Goal: Task Accomplishment & Management: Use online tool/utility

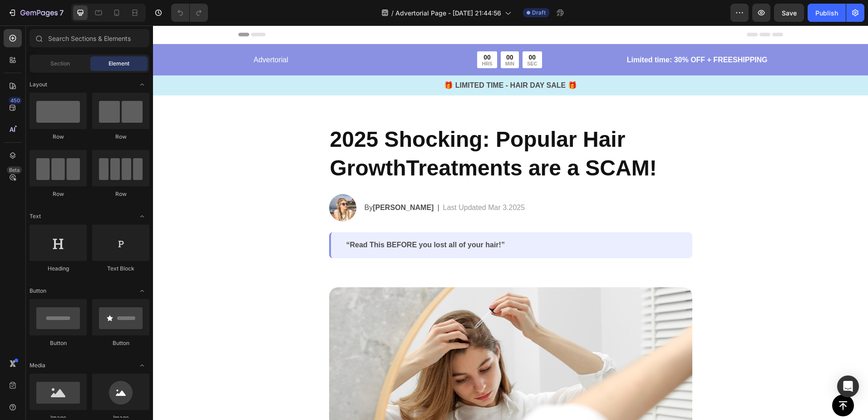
click at [222, 36] on div "Header" at bounding box center [510, 34] width 715 height 19
click at [245, 34] on icon at bounding box center [243, 35] width 11 height 4
click at [251, 34] on icon at bounding box center [258, 35] width 15 height 4
click at [277, 62] on p "Advertorial" at bounding box center [337, 60] width 167 height 11
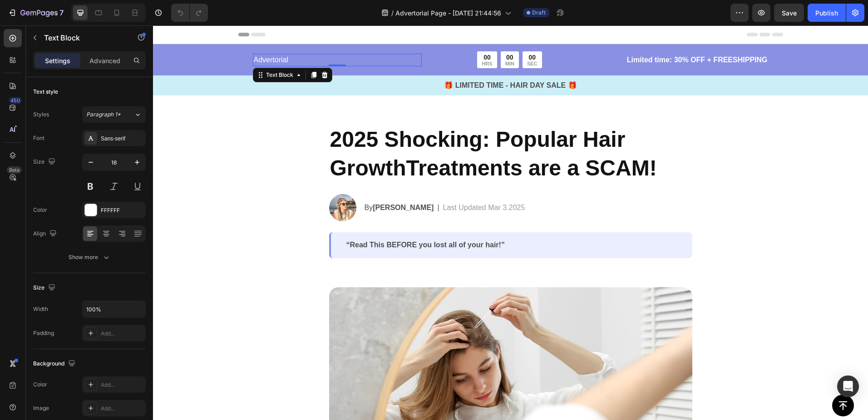
click at [268, 58] on p "Advertorial" at bounding box center [337, 60] width 167 height 11
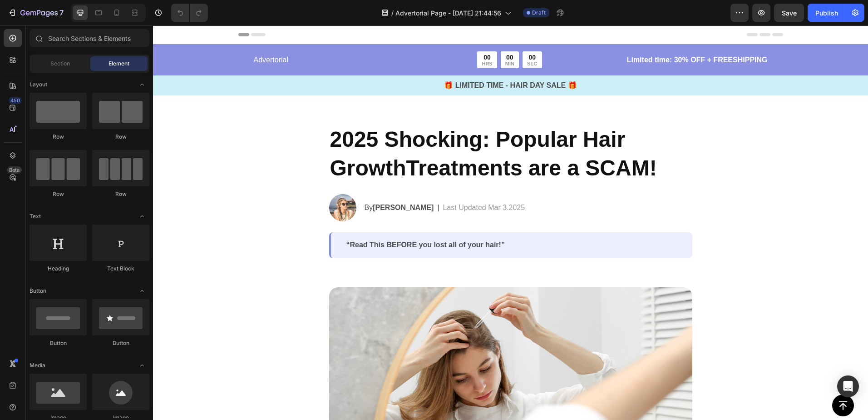
click at [279, 56] on p "Advertorial" at bounding box center [337, 60] width 167 height 11
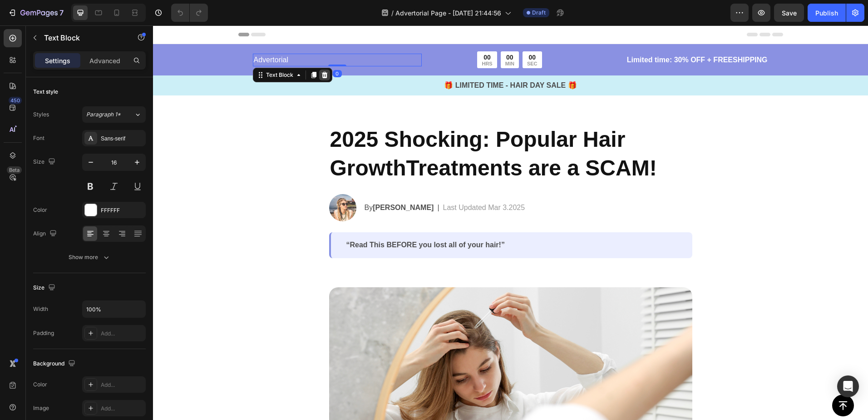
click at [321, 74] on icon at bounding box center [324, 74] width 7 height 7
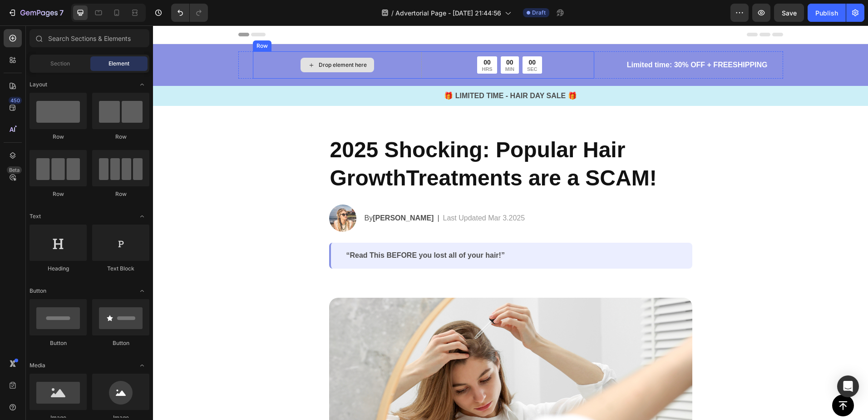
click at [310, 66] on icon at bounding box center [311, 65] width 7 height 8
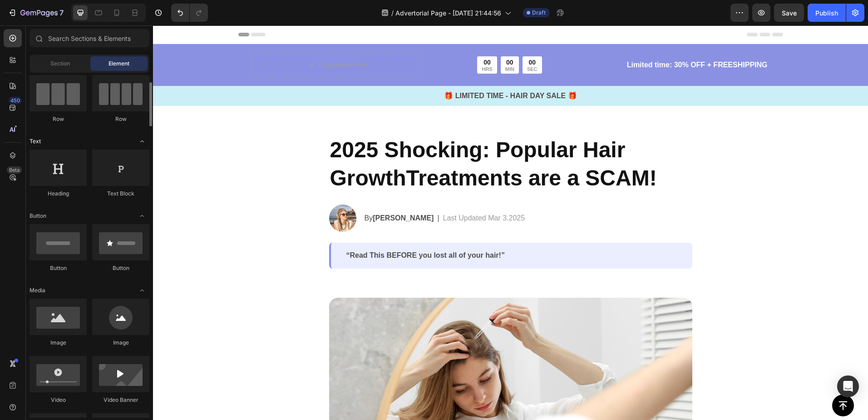
scroll to position [90, 0]
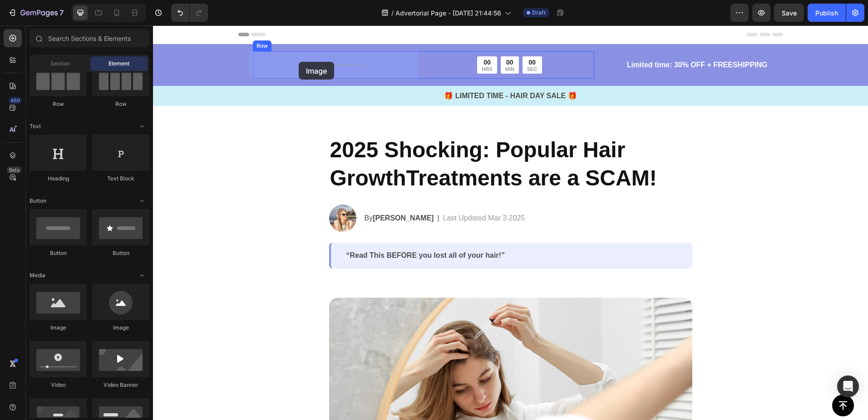
drag, startPoint x: 219, startPoint y: 327, endPoint x: 299, endPoint y: 62, distance: 276.9
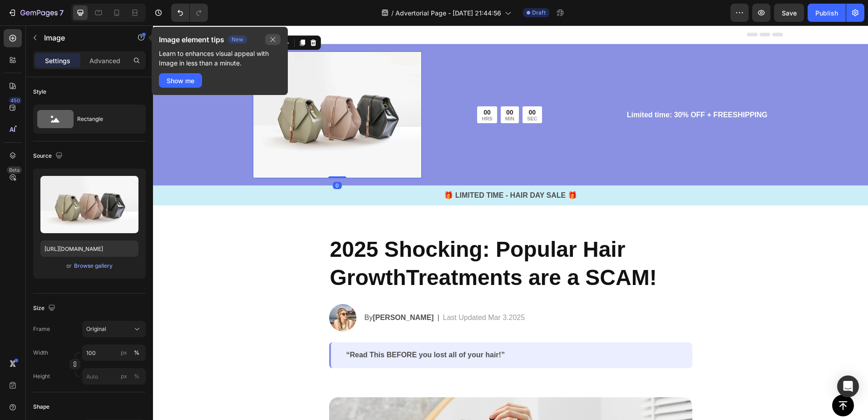
click at [272, 42] on icon "button" at bounding box center [272, 39] width 7 height 7
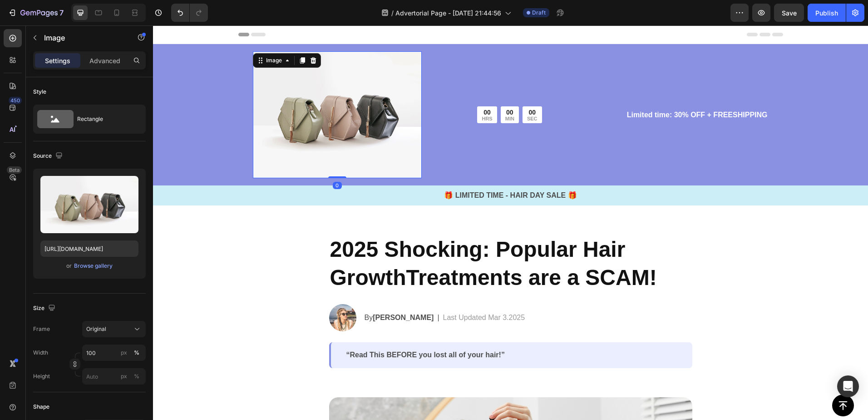
click at [297, 110] on img at bounding box center [337, 114] width 169 height 127
click at [87, 266] on div "Browse gallery" at bounding box center [93, 266] width 39 height 8
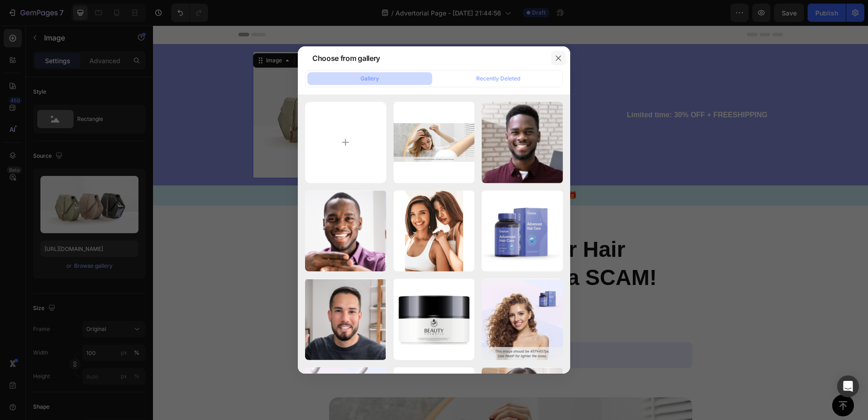
click at [556, 58] on icon "button" at bounding box center [558, 58] width 7 height 7
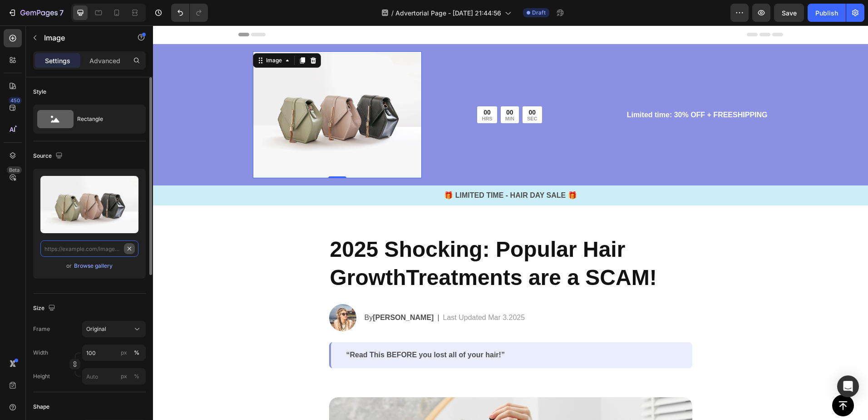
scroll to position [0, 0]
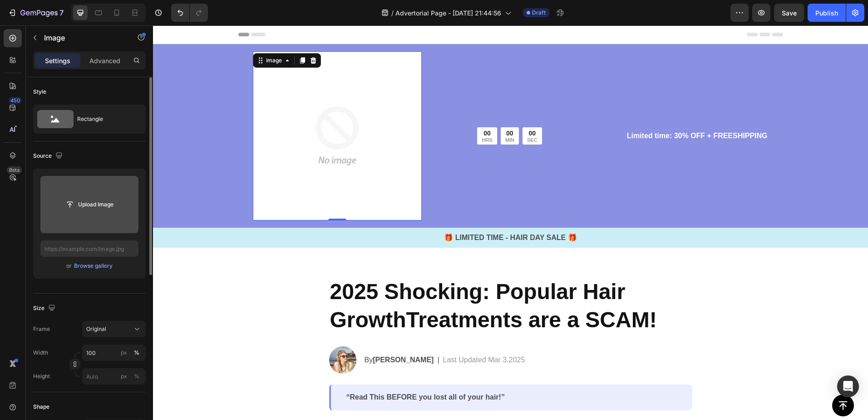
click at [94, 205] on input "file" at bounding box center [89, 204] width 63 height 15
click at [69, 205] on input "file" at bounding box center [89, 204] width 63 height 15
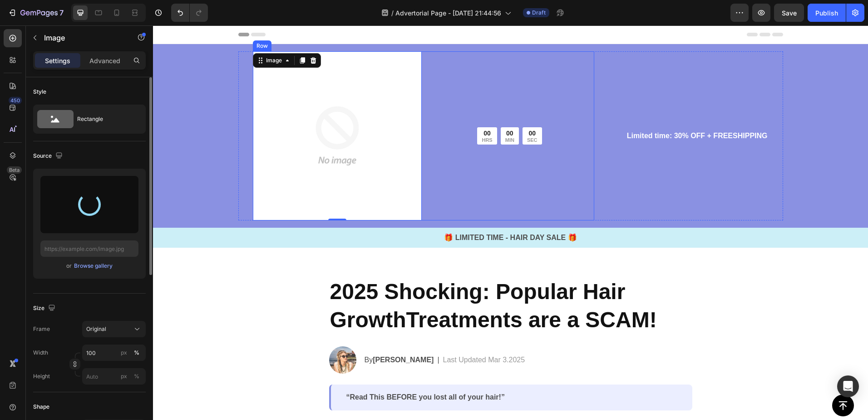
type input "https://cdn.shopify.com/s/files/1/0895/1260/8115/files/gempages_581582220859277…"
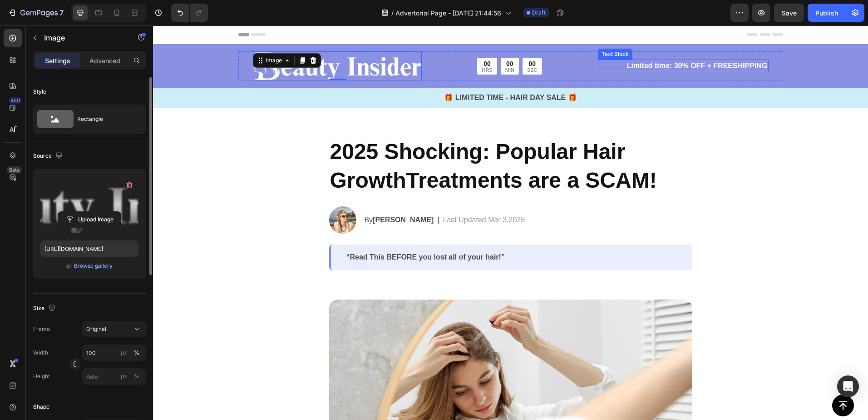
click at [730, 61] on p "Limited time: 30% OFF + FREESHIPPING" at bounding box center [683, 65] width 169 height 11
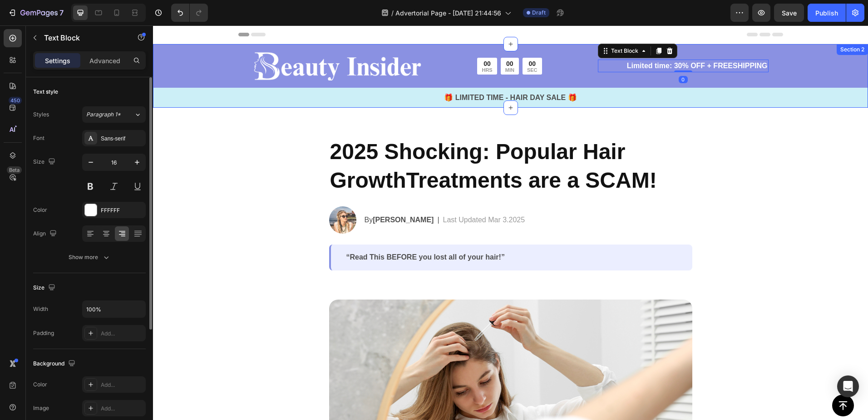
click at [750, 82] on div "Image 00 HRS 00 MIN 00 SEC Countdown Timer Row Limited time: 30% OFF + FREESHIP…" at bounding box center [510, 79] width 715 height 56
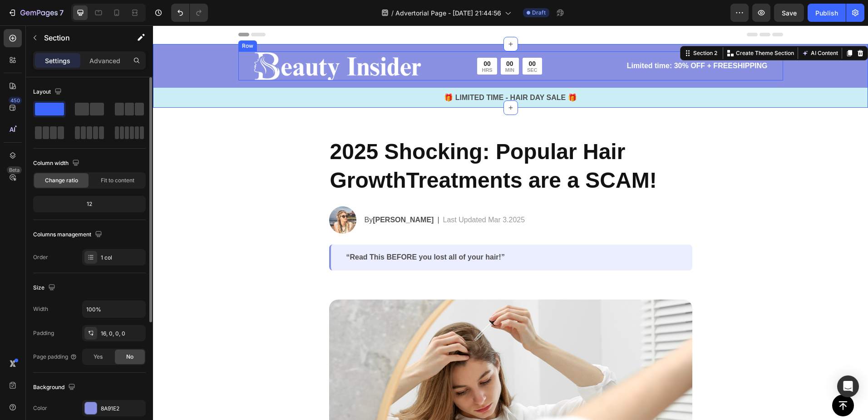
click at [746, 73] on div "Limited time: 30% OFF + FREESHIPPING Text Block" at bounding box center [683, 65] width 171 height 29
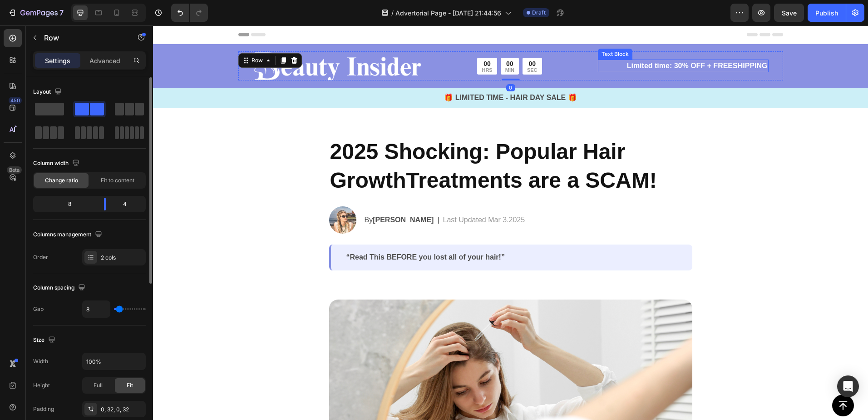
click at [742, 69] on p "Limited time: 30% OFF + FREESHIPPING" at bounding box center [683, 65] width 169 height 11
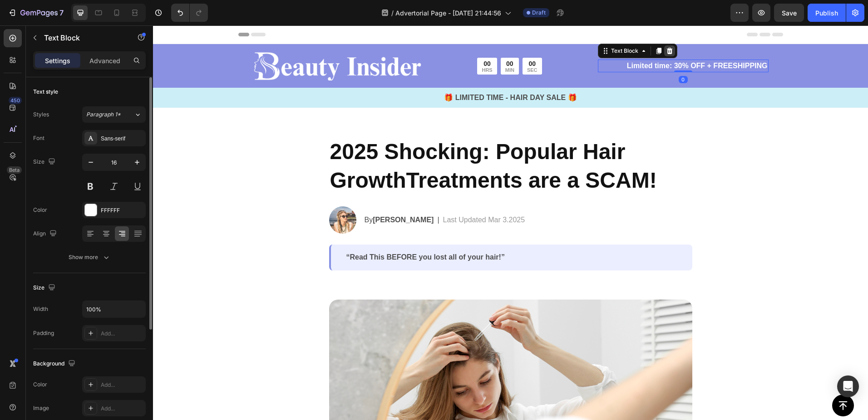
click at [667, 49] on icon at bounding box center [670, 51] width 6 height 6
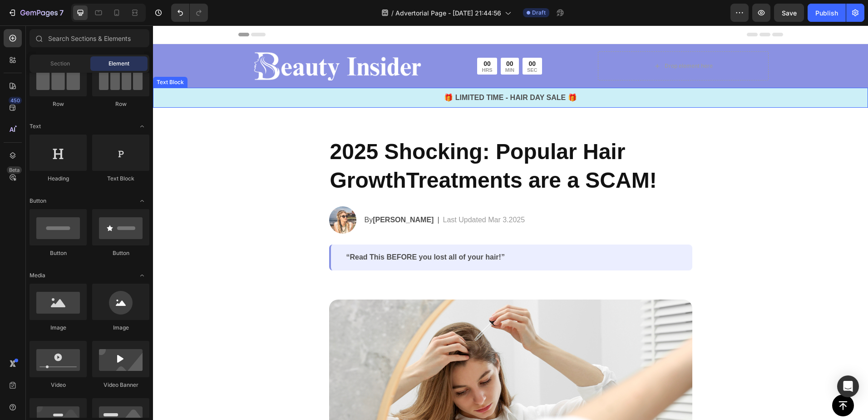
click at [565, 92] on p "🎁 LIMITED TIME - HAIR DAY SALE 🎁" at bounding box center [511, 97] width 714 height 11
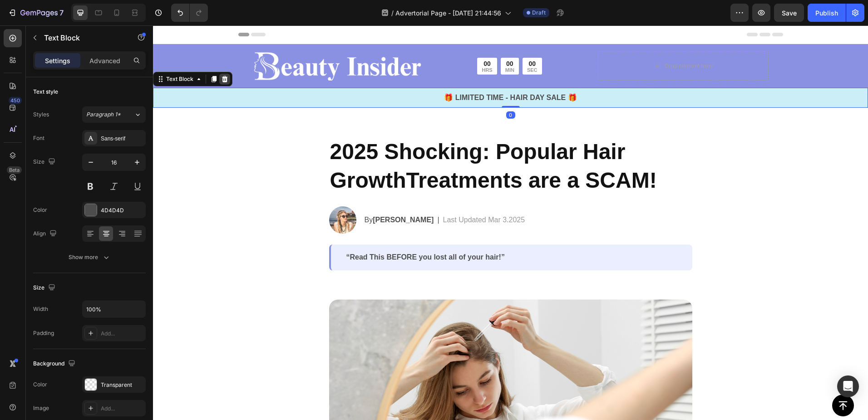
click at [223, 79] on icon at bounding box center [225, 79] width 6 height 6
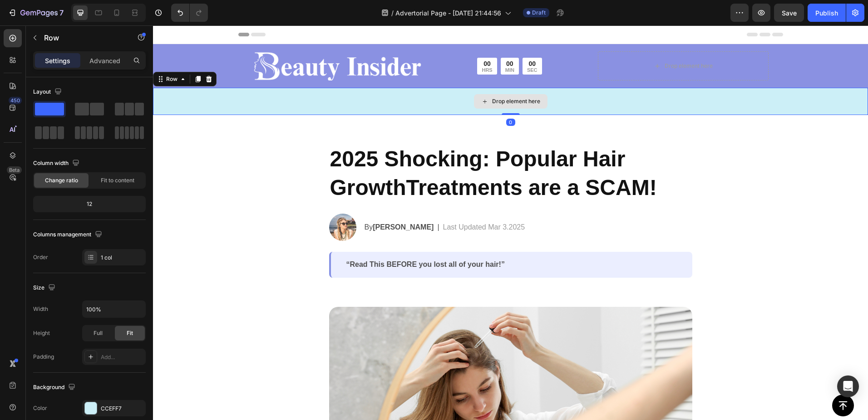
click at [649, 94] on div "Drop element here" at bounding box center [510, 101] width 715 height 27
click at [210, 81] on icon at bounding box center [209, 79] width 6 height 6
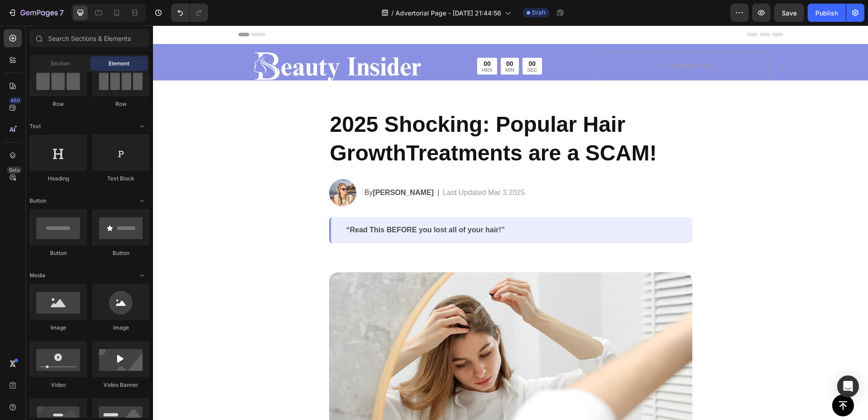
click at [277, 35] on div "Header" at bounding box center [510, 34] width 545 height 18
click at [200, 34] on div "Header" at bounding box center [510, 34] width 715 height 19
click at [239, 34] on icon at bounding box center [243, 35] width 11 height 4
click at [254, 35] on icon at bounding box center [258, 35] width 15 height 4
click at [247, 35] on icon at bounding box center [251, 35] width 27 height 4
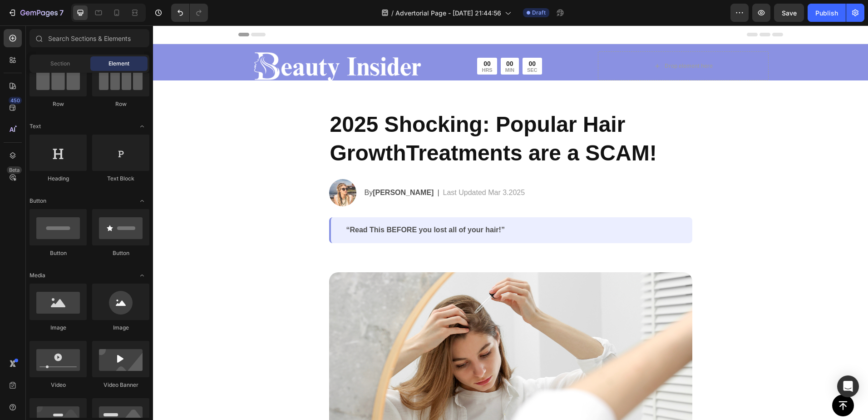
click at [180, 38] on span "Header" at bounding box center [180, 34] width 20 height 9
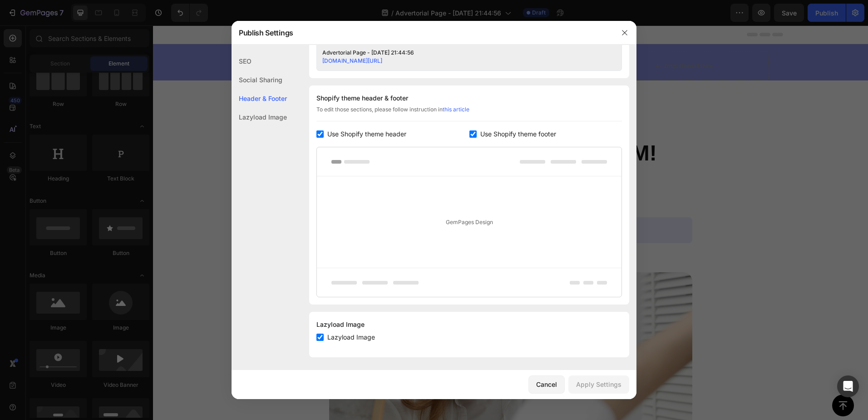
scroll to position [396, 0]
click at [377, 132] on span "Use Shopify theme header" at bounding box center [366, 132] width 79 height 11
checkbox input "false"
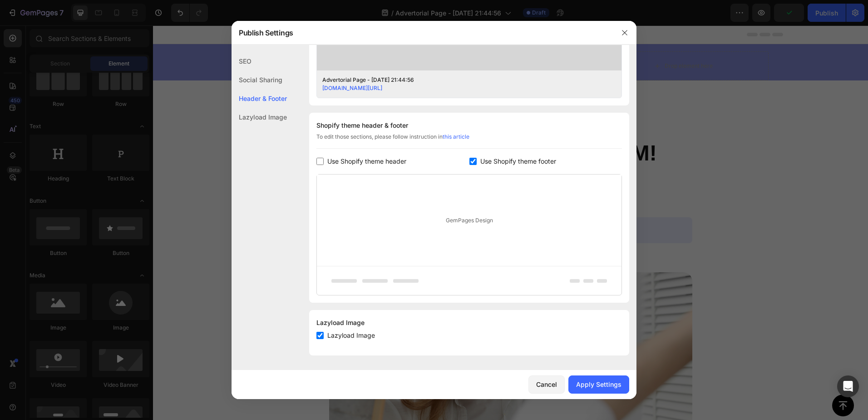
click at [477, 163] on label "Use Shopify theme footer" at bounding box center [516, 161] width 79 height 11
checkbox input "false"
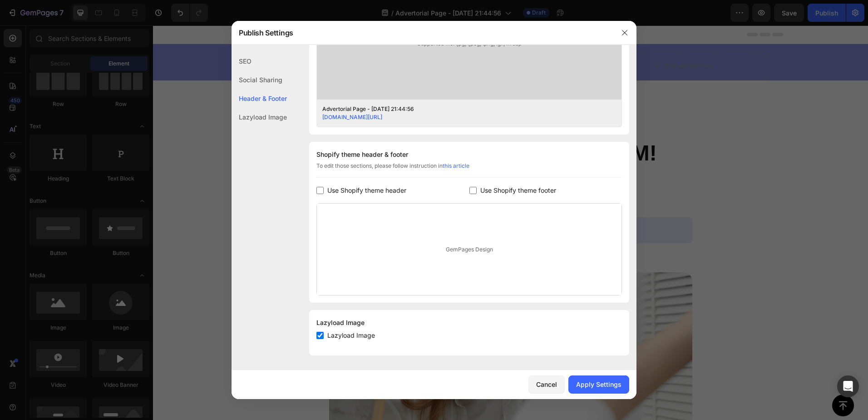
scroll to position [337, 0]
click at [597, 385] on div "Apply Settings" at bounding box center [598, 384] width 45 height 10
click at [626, 28] on button "button" at bounding box center [625, 32] width 15 height 15
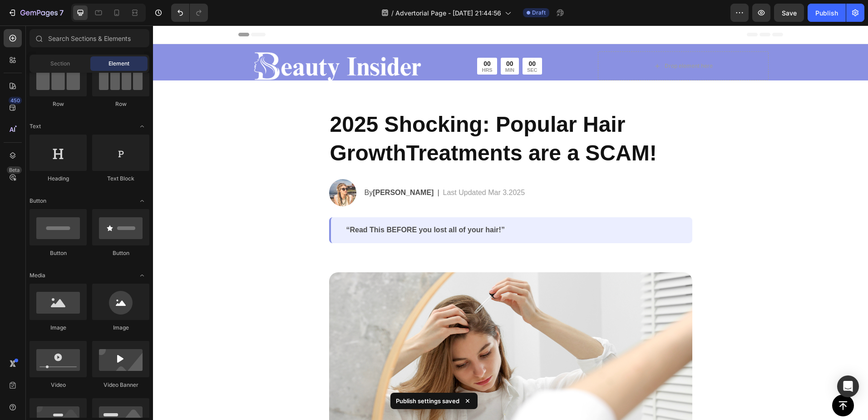
click at [266, 72] on img at bounding box center [337, 65] width 169 height 29
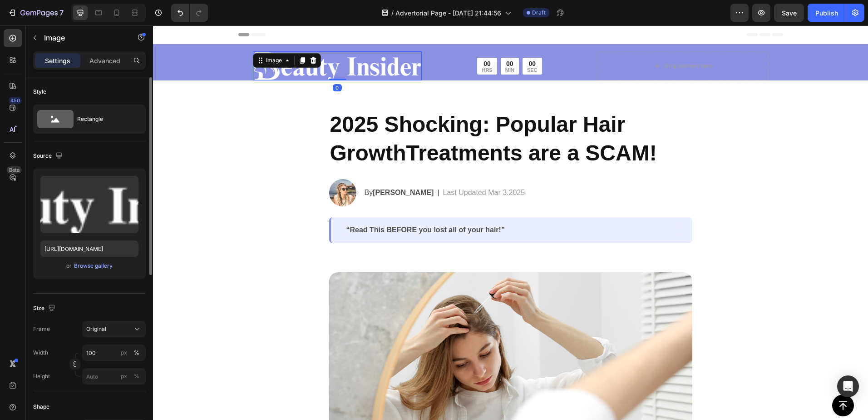
scroll to position [45, 0]
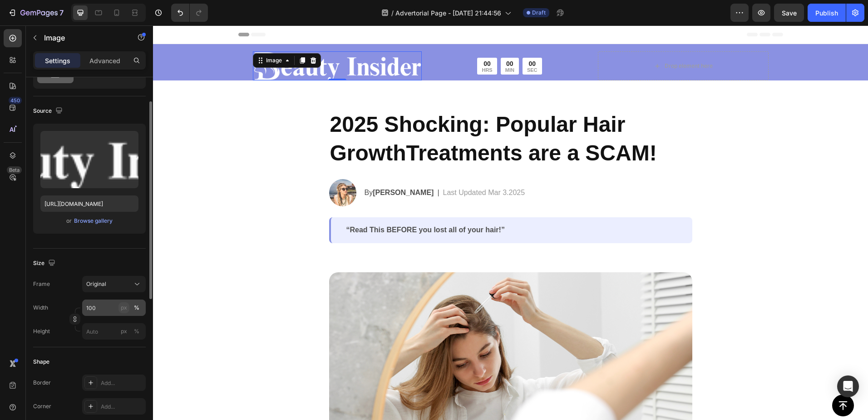
drag, startPoint x: 119, startPoint y: 311, endPoint x: 119, endPoint y: 304, distance: 6.4
click at [131, 326] on button "px" at bounding box center [136, 331] width 11 height 11
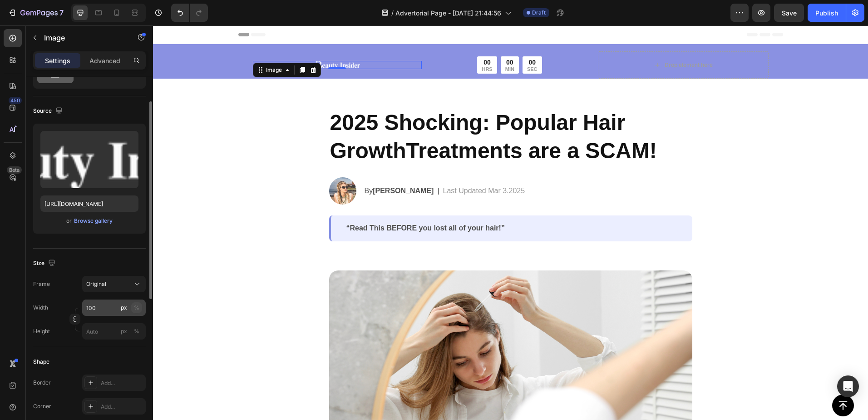
click at [136, 307] on div "%" at bounding box center [136, 307] width 5 height 8
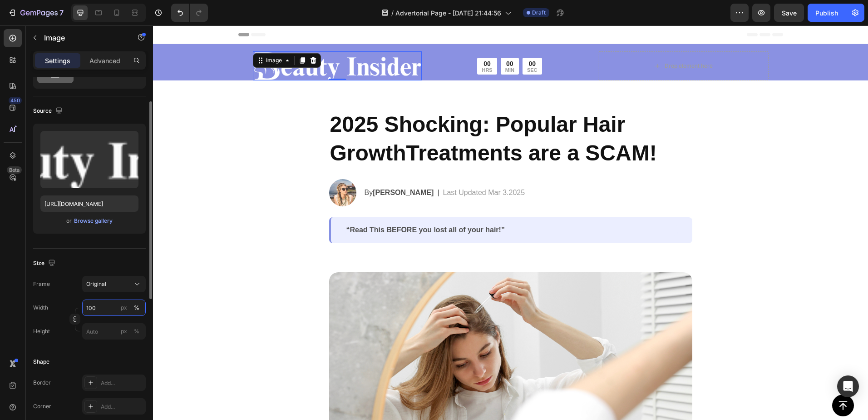
click at [104, 308] on input "100" at bounding box center [114, 307] width 64 height 16
drag, startPoint x: 90, startPoint y: 307, endPoint x: 84, endPoint y: 308, distance: 5.5
click at [84, 308] on input "100" at bounding box center [114, 307] width 64 height 16
click at [96, 311] on input "100" at bounding box center [114, 307] width 64 height 16
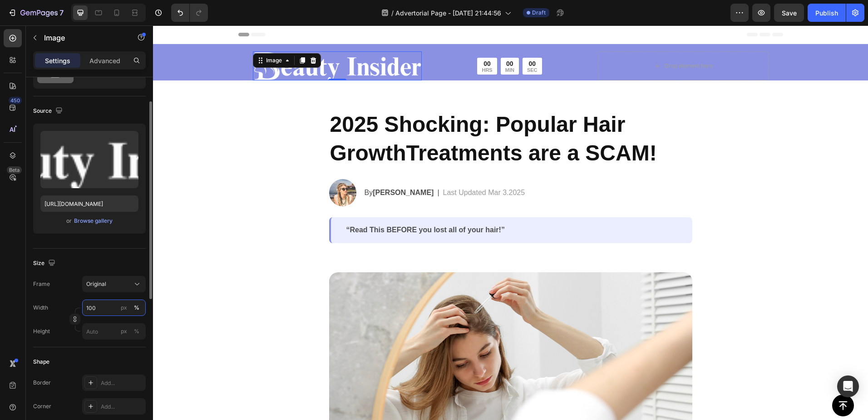
click at [96, 311] on input "100" at bounding box center [114, 307] width 64 height 16
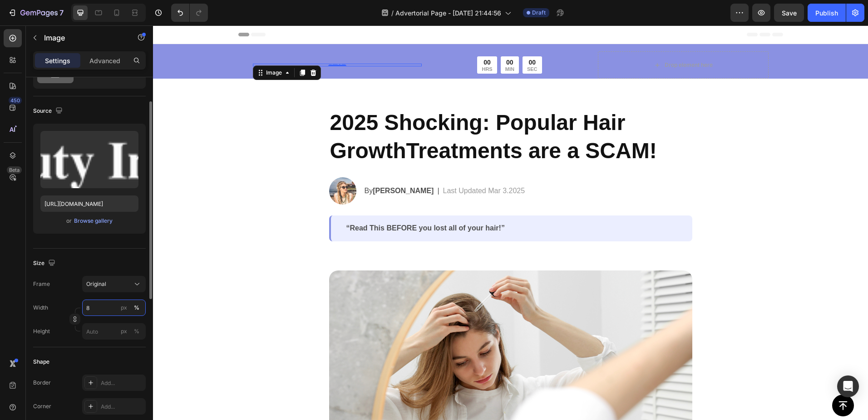
type input "80"
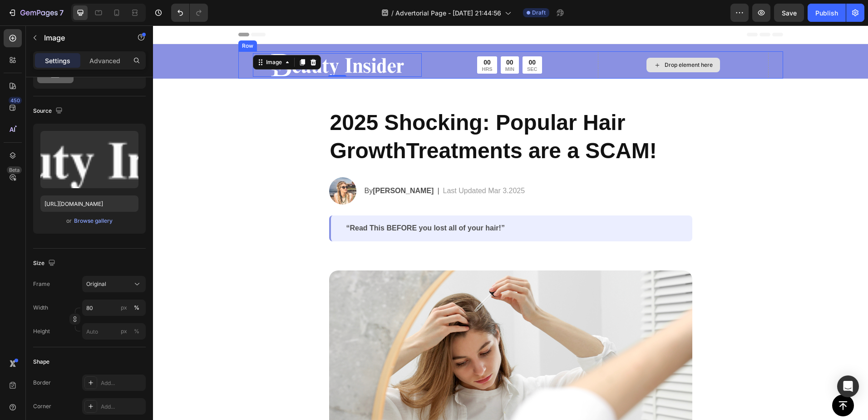
click at [612, 60] on div "Drop element here" at bounding box center [683, 64] width 171 height 27
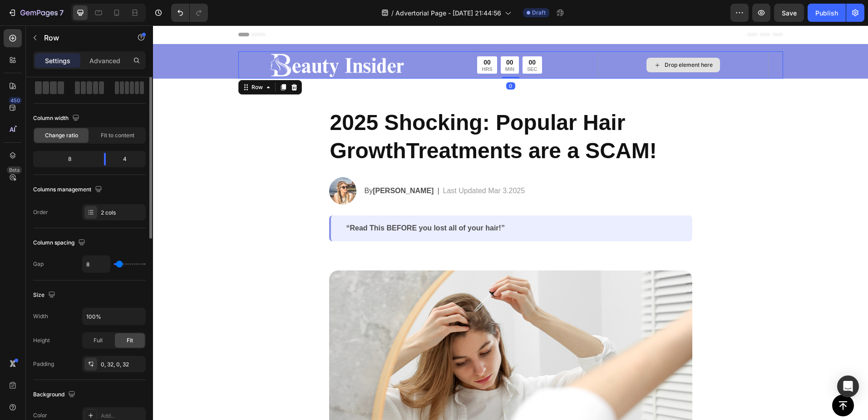
scroll to position [0, 0]
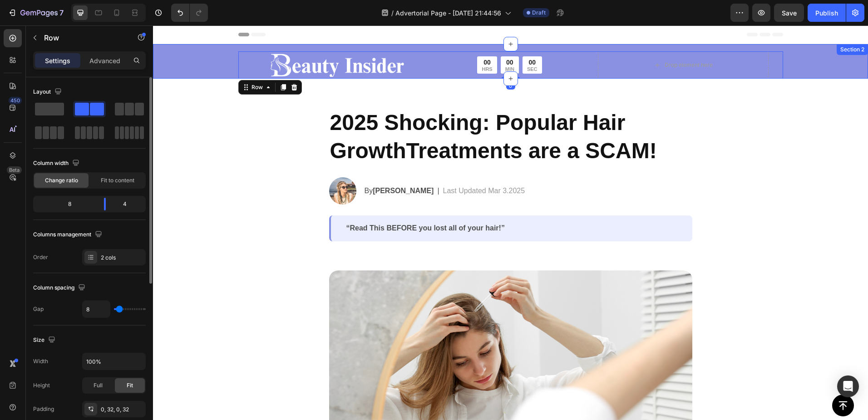
click at [794, 55] on div "Image 00 HRS 00 MIN 00 SEC Countdown Timer Row Drop element here Row 0 Row Sect…" at bounding box center [510, 61] width 715 height 35
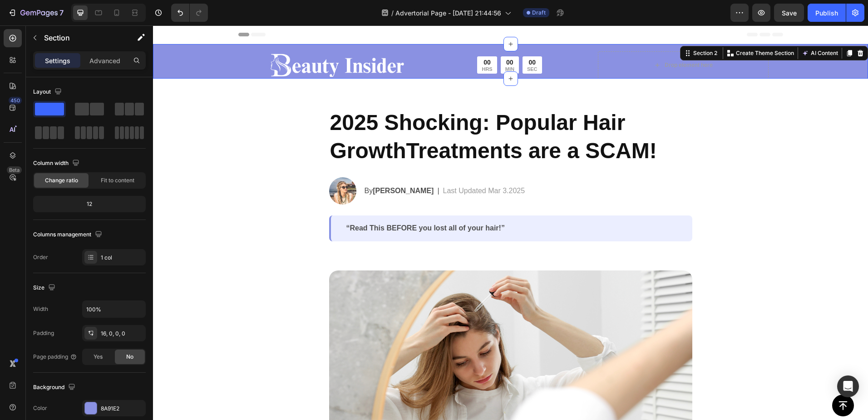
click at [232, 47] on div "Image 00 HRS 00 MIN 00 SEC Countdown Timer Row Drop element here Row Row Sectio…" at bounding box center [510, 61] width 715 height 35
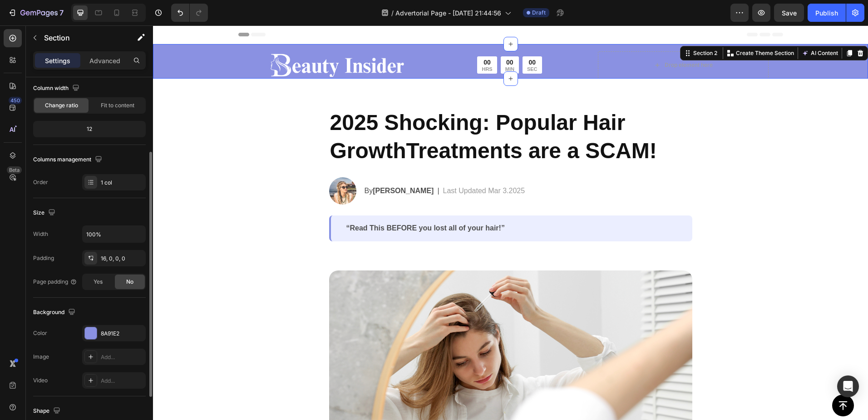
scroll to position [90, 0]
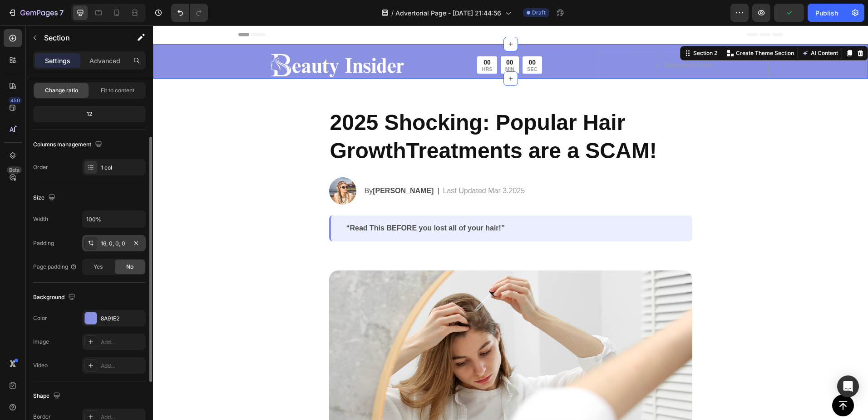
click at [106, 243] on div "16, 0, 0, 0" at bounding box center [114, 243] width 26 height 8
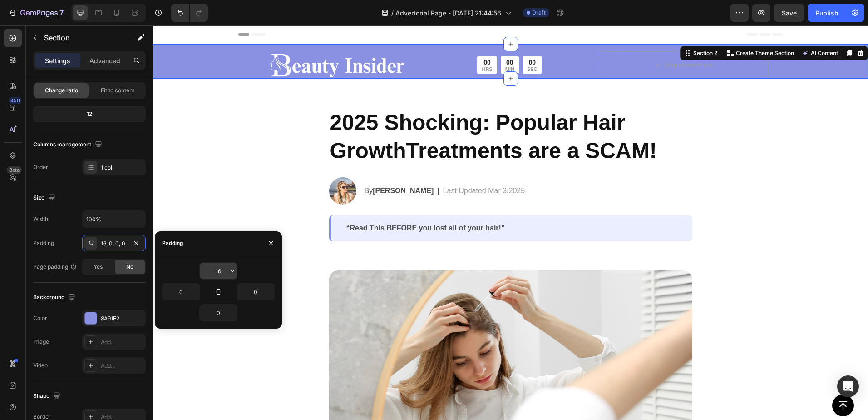
click at [224, 271] on input "16" at bounding box center [218, 271] width 37 height 16
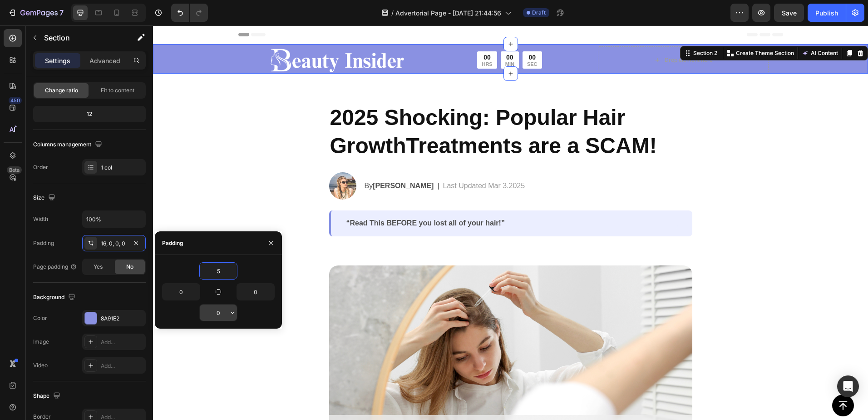
type input "5"
click at [223, 316] on input "0" at bounding box center [218, 312] width 37 height 16
type input "5"
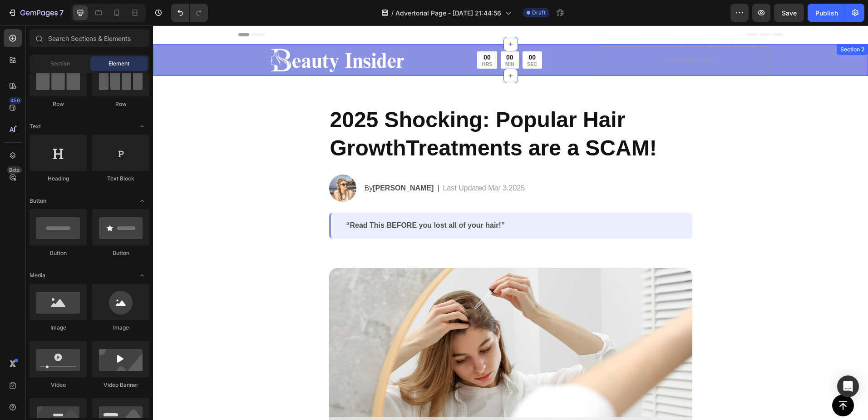
click at [194, 46] on div "Image 00 HRS 00 MIN 00 SEC Countdown Timer Row Drop element here Row Row Sectio…" at bounding box center [510, 60] width 715 height 32
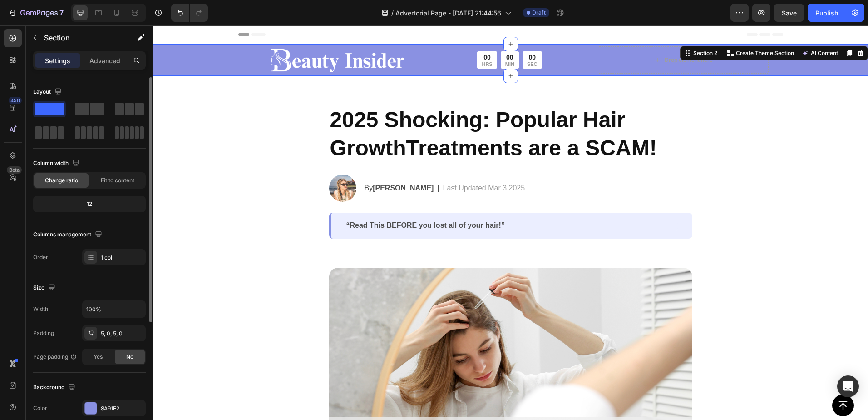
click at [46, 108] on span at bounding box center [49, 109] width 29 height 13
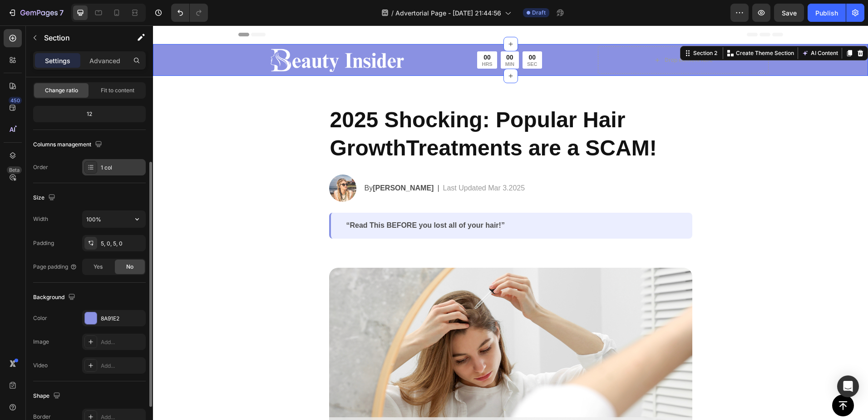
scroll to position [135, 0]
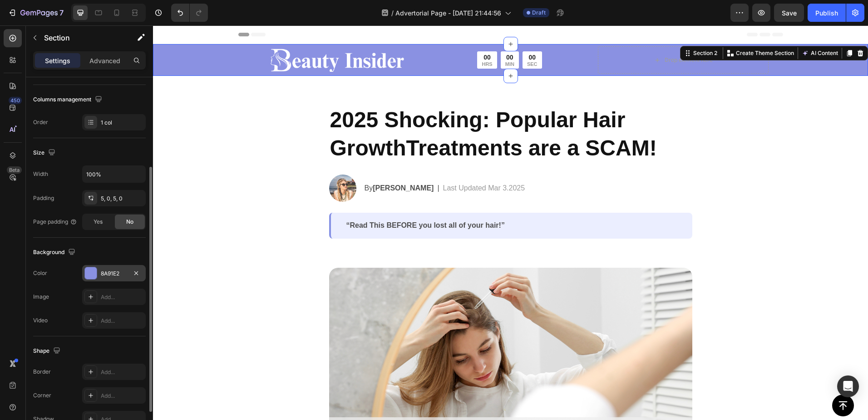
click at [93, 270] on div at bounding box center [91, 273] width 12 height 12
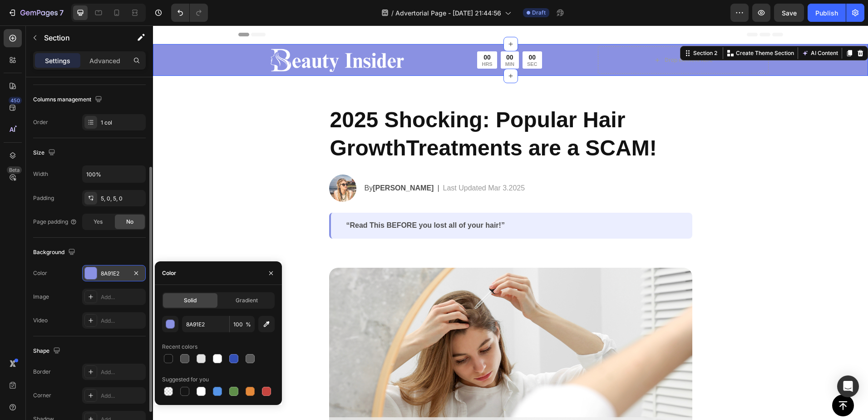
click at [106, 273] on div "8A91E2" at bounding box center [114, 273] width 26 height 8
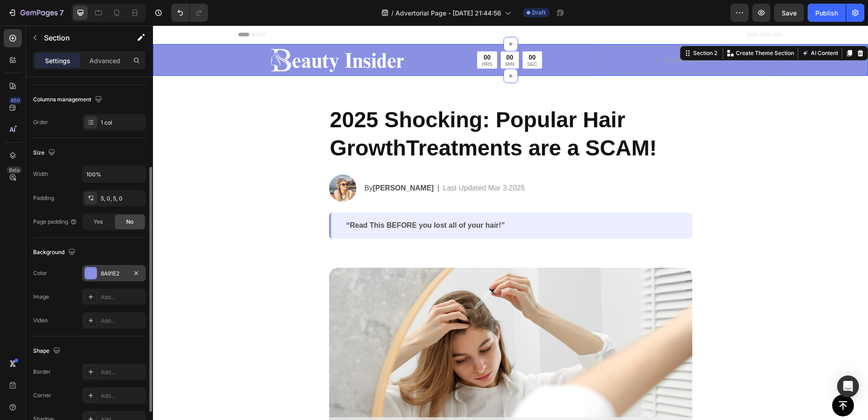
click at [106, 273] on div "8A91E2" at bounding box center [114, 273] width 26 height 8
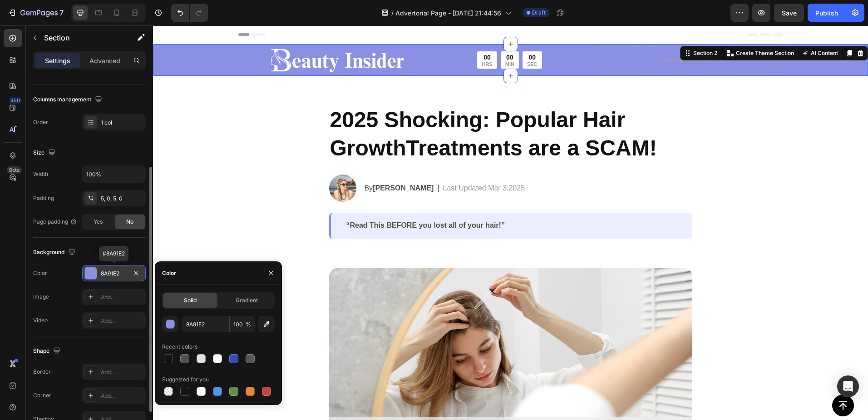
click at [106, 273] on div "8A91E2" at bounding box center [114, 273] width 26 height 8
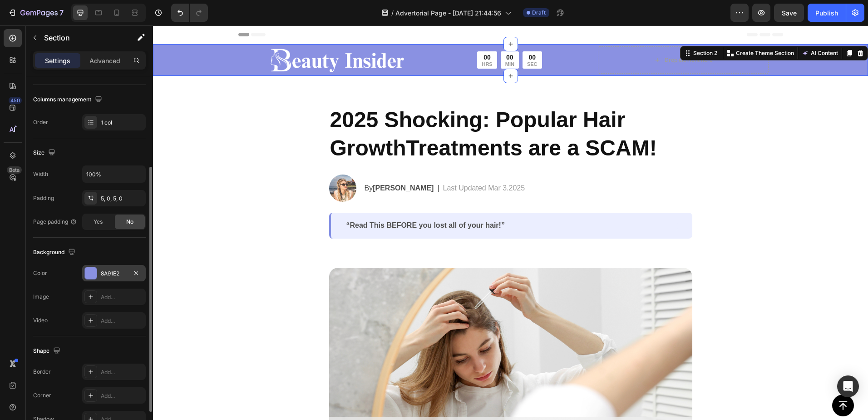
click at [112, 271] on div "8A91E2" at bounding box center [114, 273] width 26 height 8
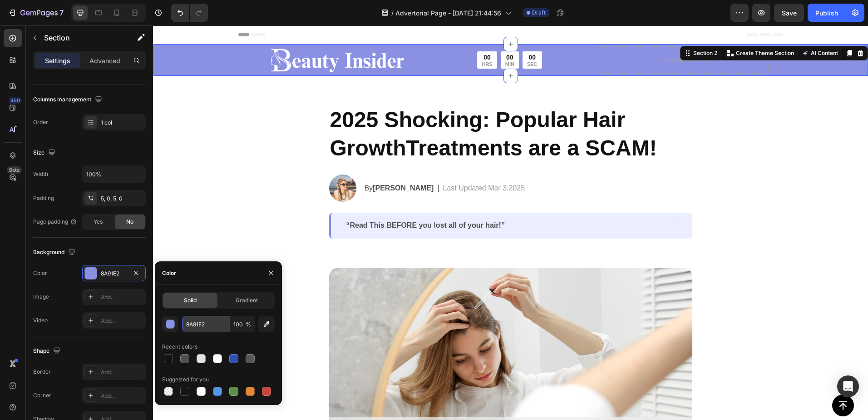
click at [205, 327] on input "8A91E2" at bounding box center [205, 324] width 47 height 16
paste input "#800000ff"
click at [58, 278] on div "Color 8A91E2" at bounding box center [89, 273] width 113 height 16
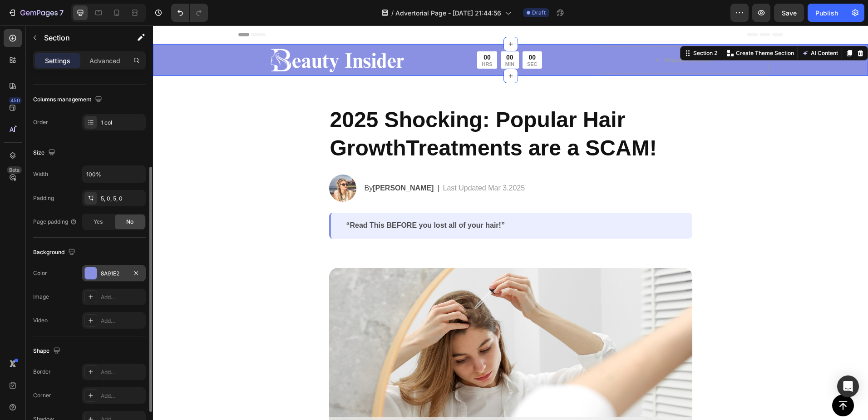
click at [118, 273] on div "8A91E2" at bounding box center [114, 273] width 26 height 8
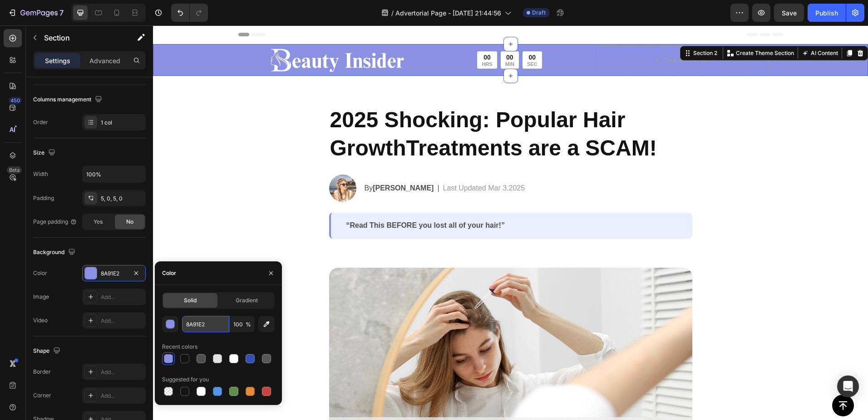
click at [201, 325] on input "8A91E2" at bounding box center [205, 324] width 47 height 16
paste input "#800000ff"
click at [226, 337] on div "8A91E2 100 % Recent colors Suggested for you" at bounding box center [218, 357] width 113 height 82
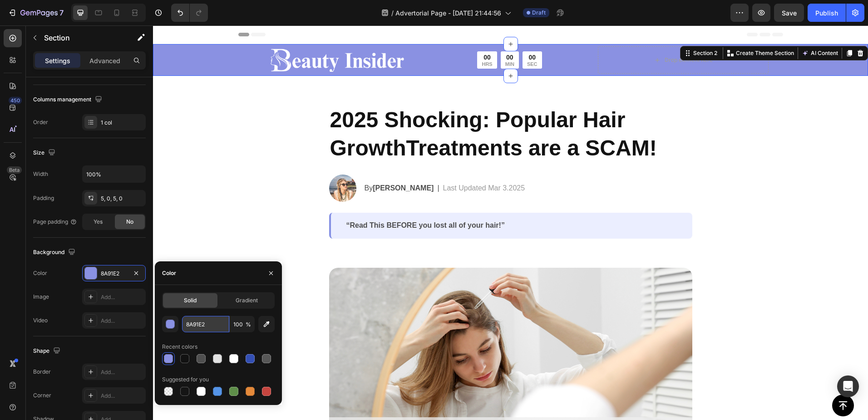
click at [213, 327] on input "8A91E2" at bounding box center [205, 324] width 47 height 16
paste input "#800000ff"
click at [195, 322] on input "8A91E2" at bounding box center [205, 324] width 47 height 16
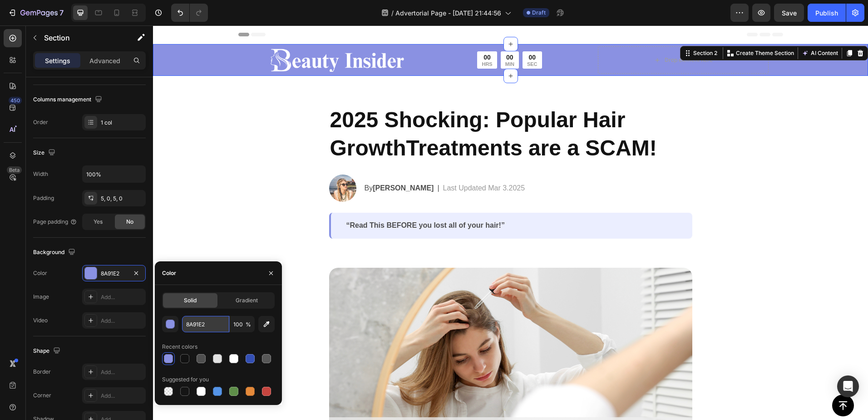
click at [195, 322] on input "8A91E2" at bounding box center [205, 324] width 47 height 16
paste input "00000ff"
click at [202, 339] on div "800000ff 100 % Recent colors Suggested for you" at bounding box center [218, 357] width 113 height 82
click at [266, 326] on icon "button" at bounding box center [266, 323] width 9 height 9
type input "800000"
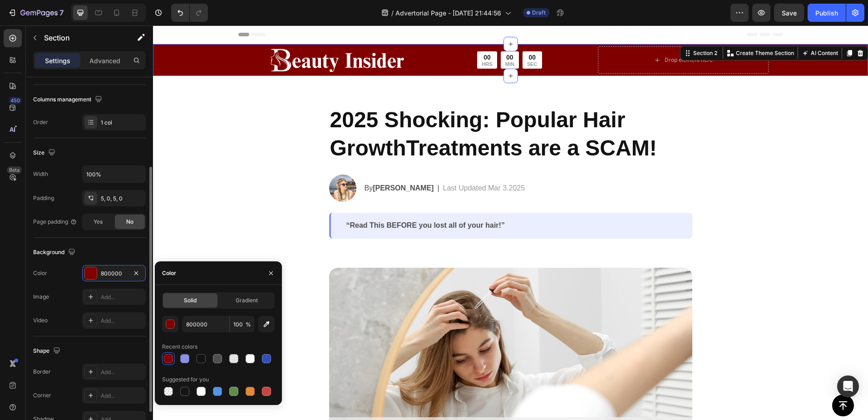
click at [59, 280] on div "Color 800000" at bounding box center [89, 273] width 113 height 16
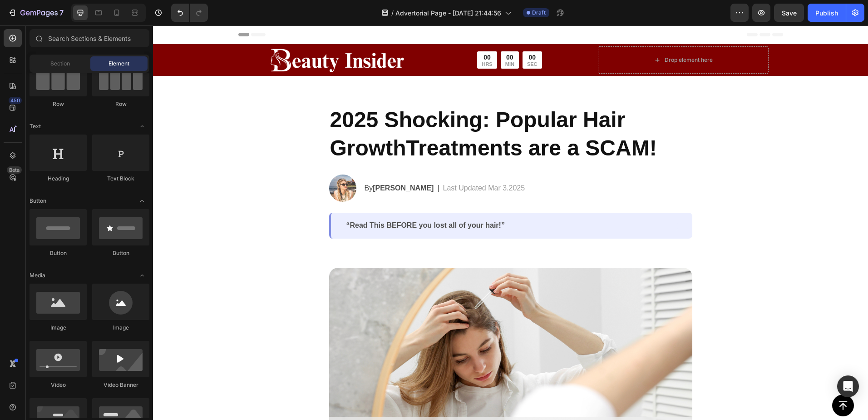
click at [552, 60] on div "00 HRS 00 MIN 00 SEC" at bounding box center [510, 59] width 169 height 17
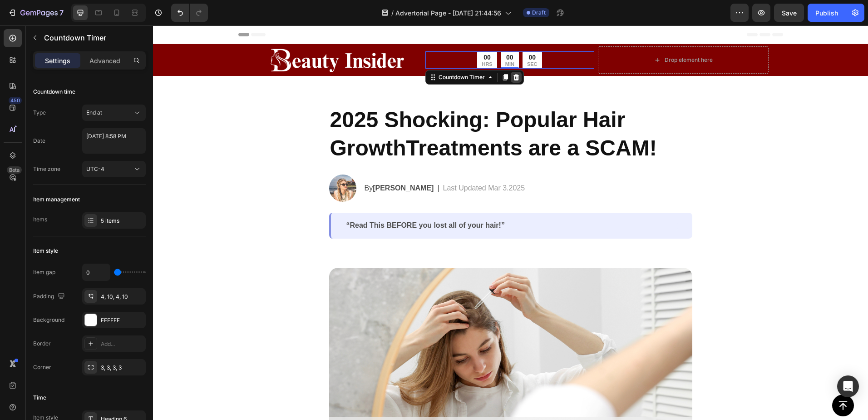
click at [513, 76] on icon at bounding box center [516, 77] width 6 height 6
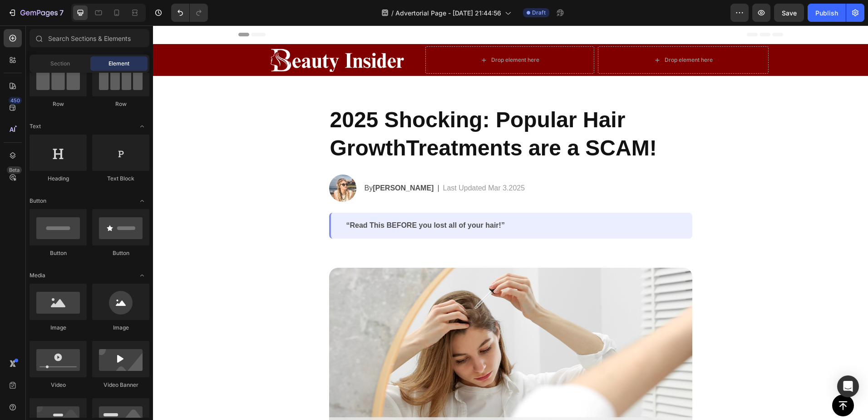
click at [240, 33] on icon at bounding box center [243, 35] width 11 height 4
click at [377, 119] on h2 "2025 Shocking: Popular Hair GrowthTreatments are a SCAM!" at bounding box center [510, 134] width 363 height 59
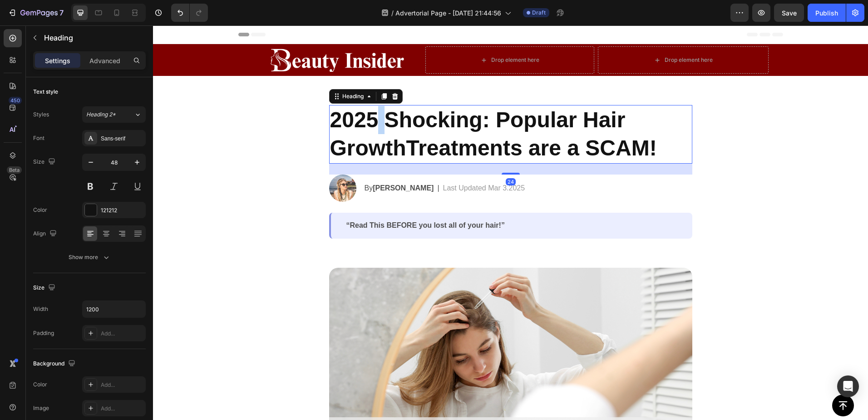
click at [377, 119] on h2 "2025 Shocking: Popular Hair GrowthTreatments are a SCAM!" at bounding box center [510, 134] width 363 height 59
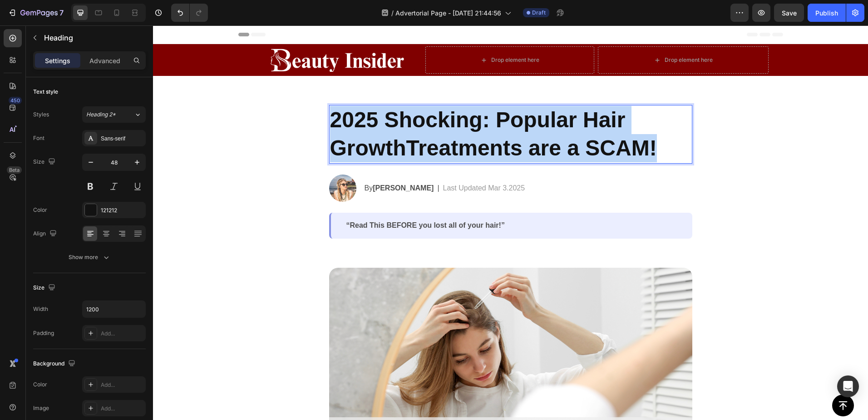
click at [377, 119] on p "2025 Shocking: Popular Hair GrowthTreatments are a SCAM!" at bounding box center [511, 134] width 362 height 57
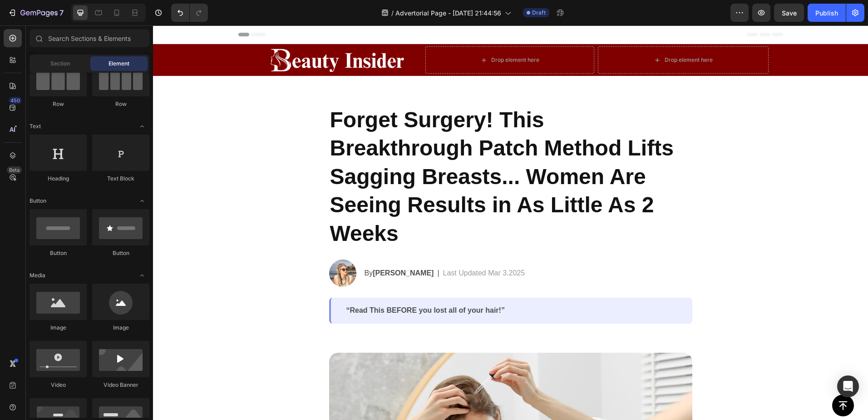
click at [376, 99] on div "Forget Surgery! This Breakthrough Patch Method Lifts Sagging Breasts... Women A…" at bounding box center [510, 200] width 363 height 248
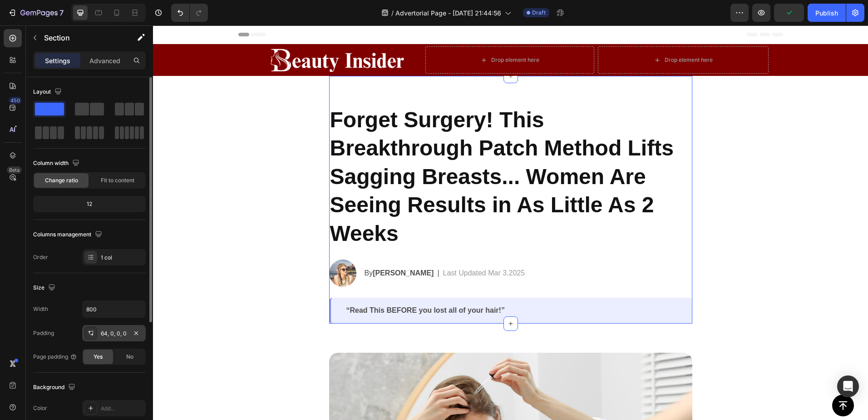
click at [103, 332] on div "64, 0, 0, 0" at bounding box center [114, 333] width 26 height 8
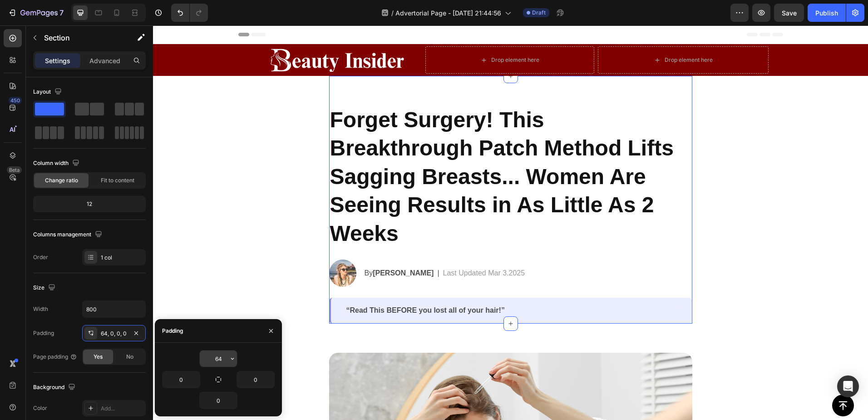
click at [221, 357] on input "64" at bounding box center [218, 358] width 37 height 16
type input "10"
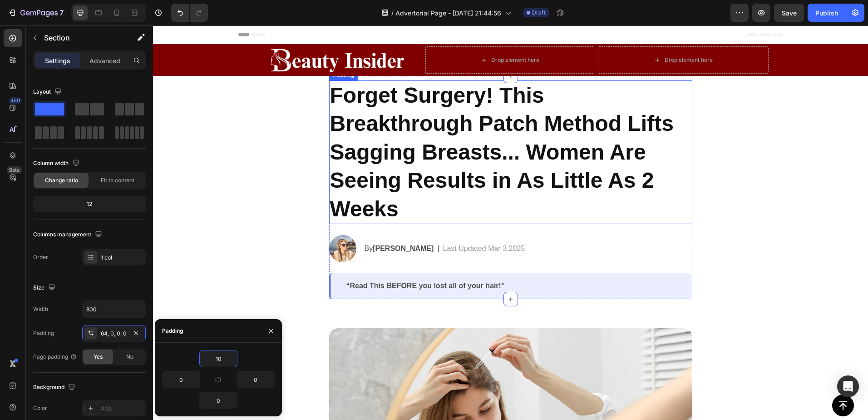
click at [399, 162] on p "Forget Surgery! This Breakthrough Patch Method Lifts Sagging Breasts... Women A…" at bounding box center [511, 152] width 362 height 142
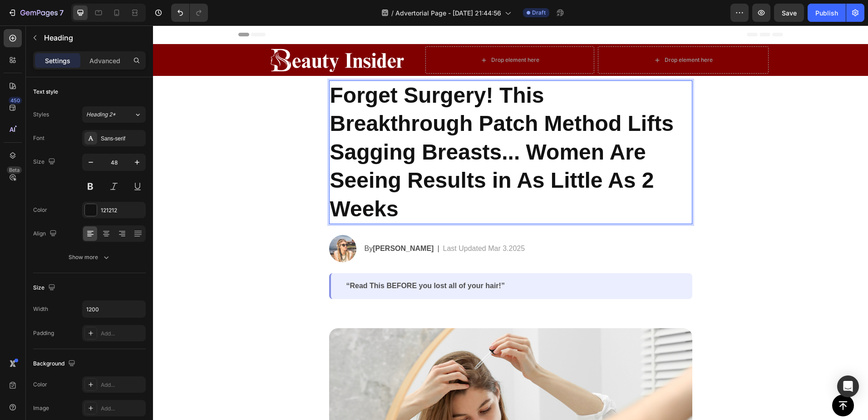
click at [476, 120] on p "Forget Surgery! This Breakthrough Patch Method Lifts Sagging Breasts... Women A…" at bounding box center [511, 152] width 362 height 142
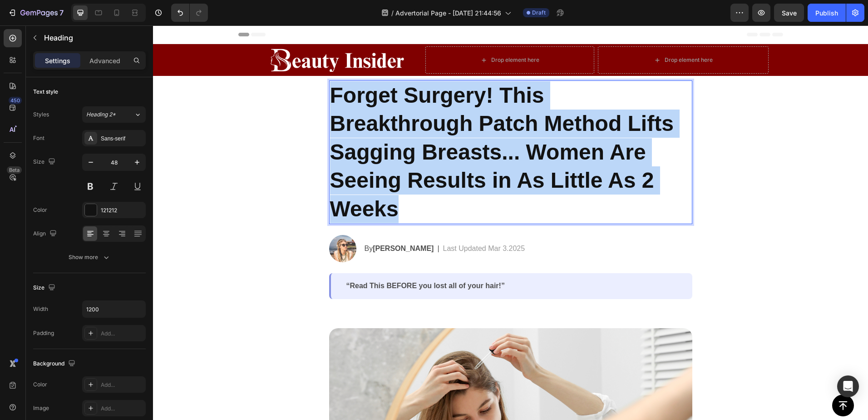
click at [476, 120] on p "Forget Surgery! This Breakthrough Patch Method Lifts Sagging Breasts... Women A…" at bounding box center [511, 152] width 362 height 142
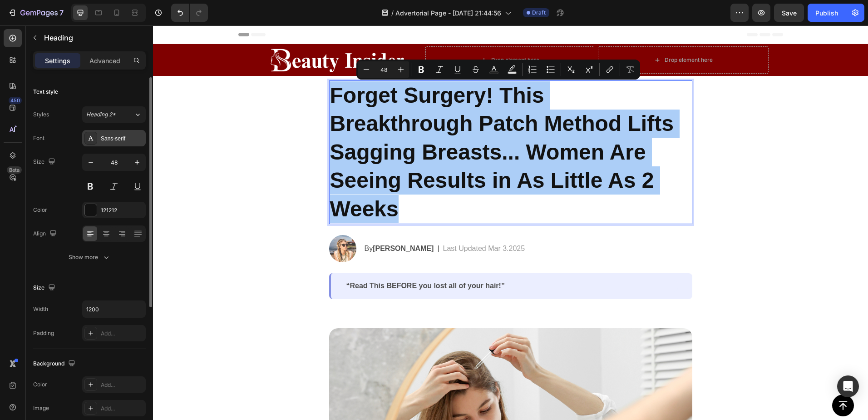
click at [115, 139] on div "Sans-serif" at bounding box center [122, 138] width 43 height 8
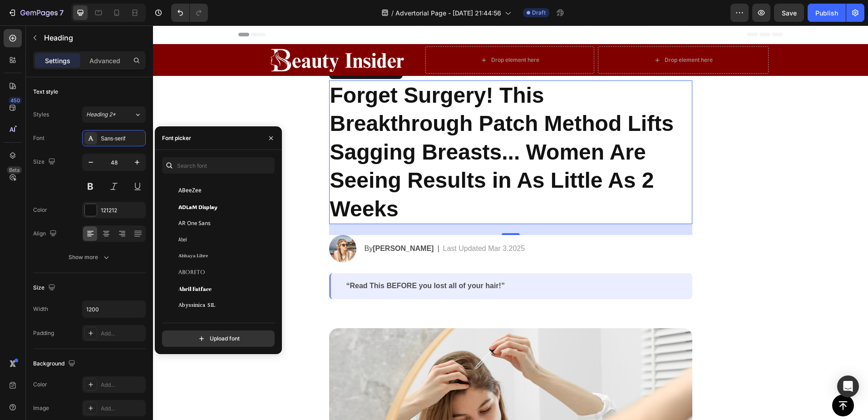
scroll to position [0, 0]
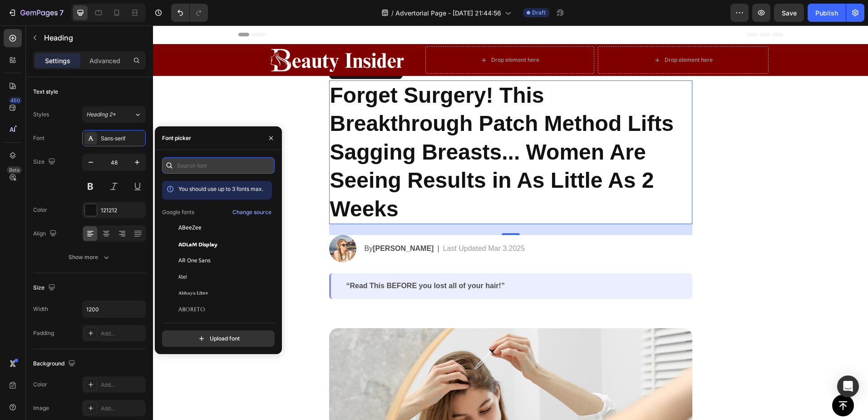
click at [205, 166] on input "text" at bounding box center [218, 165] width 113 height 16
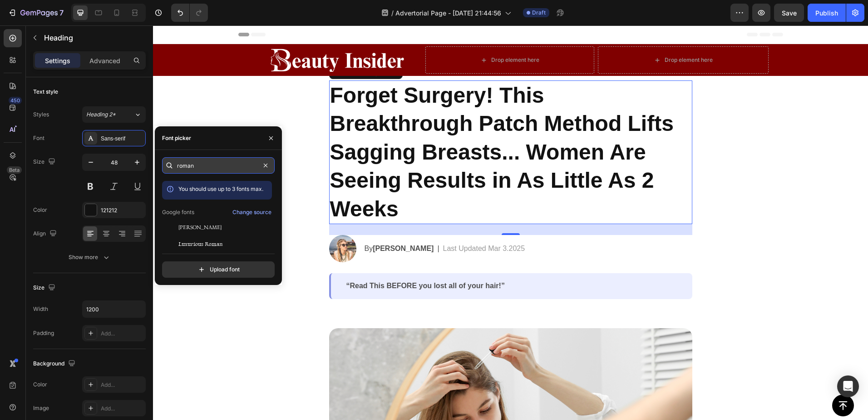
click at [189, 164] on input "roman" at bounding box center [218, 165] width 113 height 16
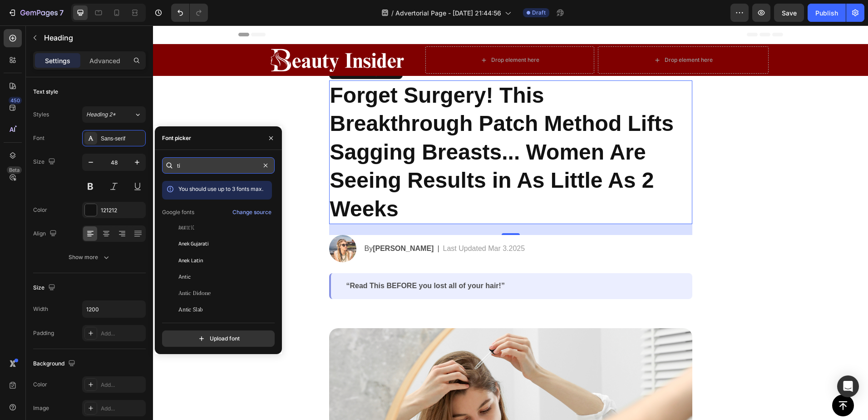
type input "t"
click at [243, 213] on div "Change source" at bounding box center [252, 212] width 39 height 8
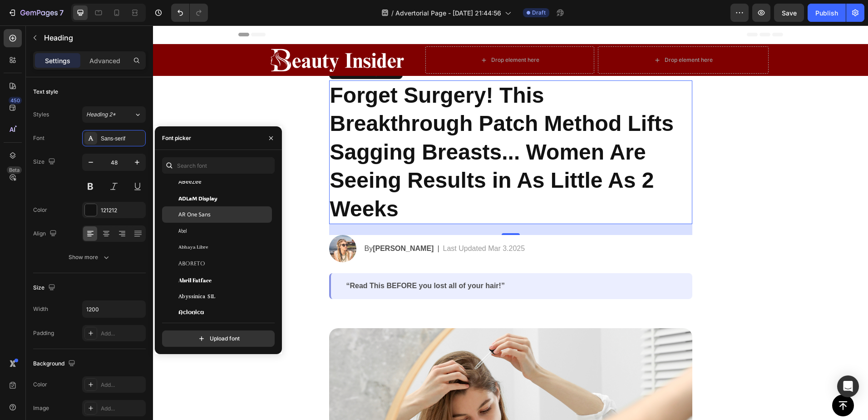
scroll to position [60, 0]
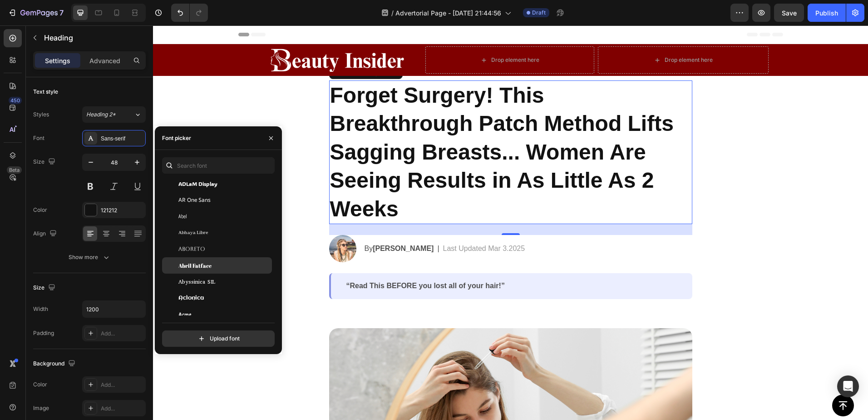
click at [240, 262] on div "Abril Fatface" at bounding box center [224, 265] width 92 height 8
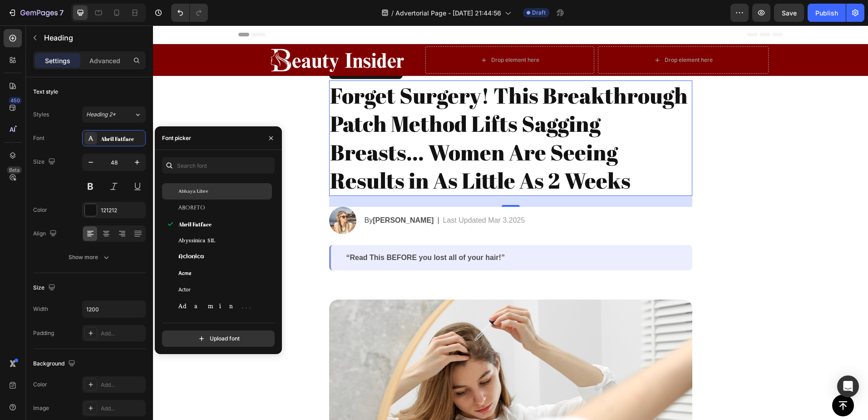
scroll to position [136, 0]
click at [242, 237] on div "Abyssinica SIL" at bounding box center [224, 239] width 92 height 8
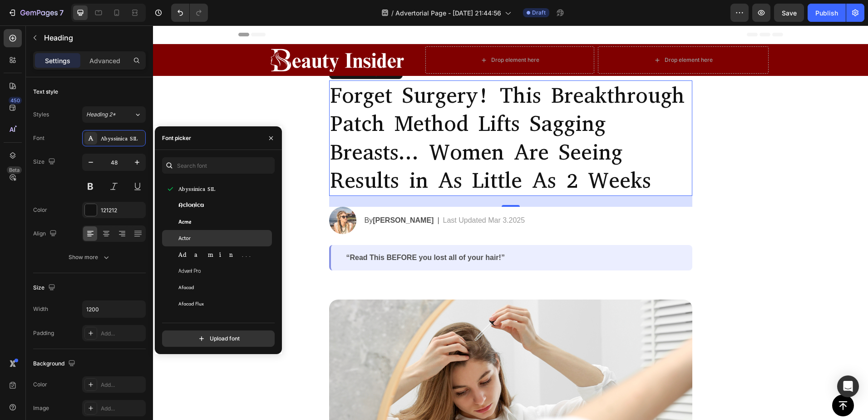
scroll to position [242, 0]
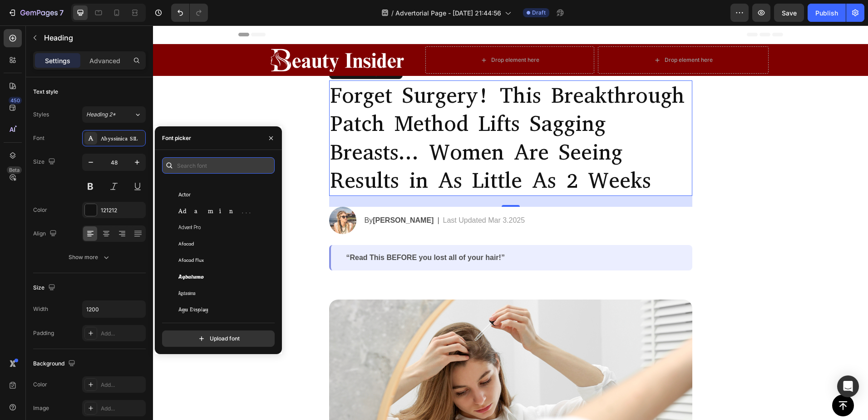
click at [203, 166] on input "text" at bounding box center [218, 165] width 113 height 16
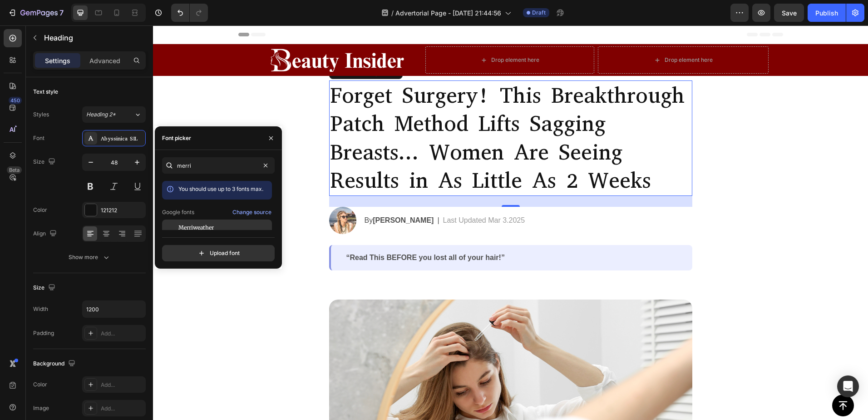
click at [225, 227] on div "Merriweather" at bounding box center [224, 227] width 92 height 8
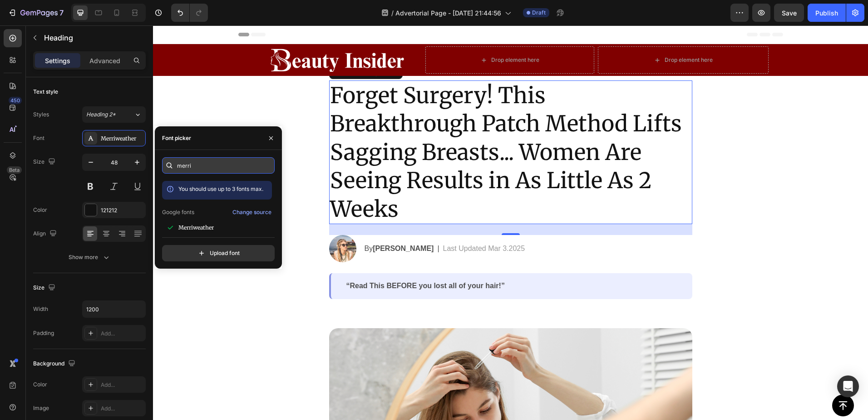
click at [185, 170] on input "merri" at bounding box center [218, 165] width 113 height 16
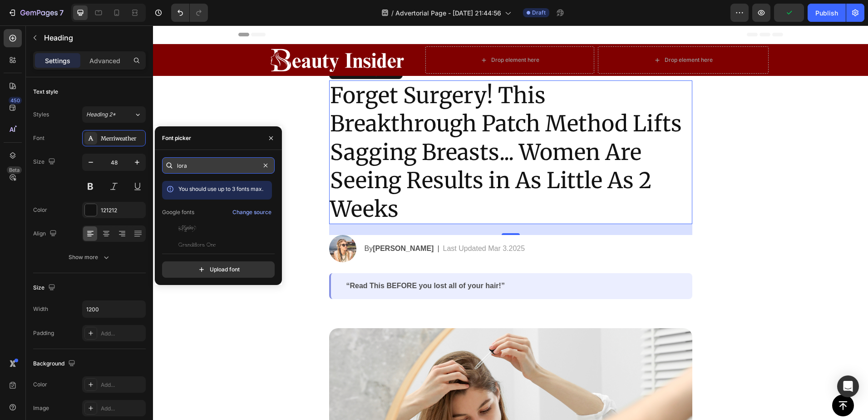
click at [214, 165] on input "lora" at bounding box center [218, 165] width 113 height 16
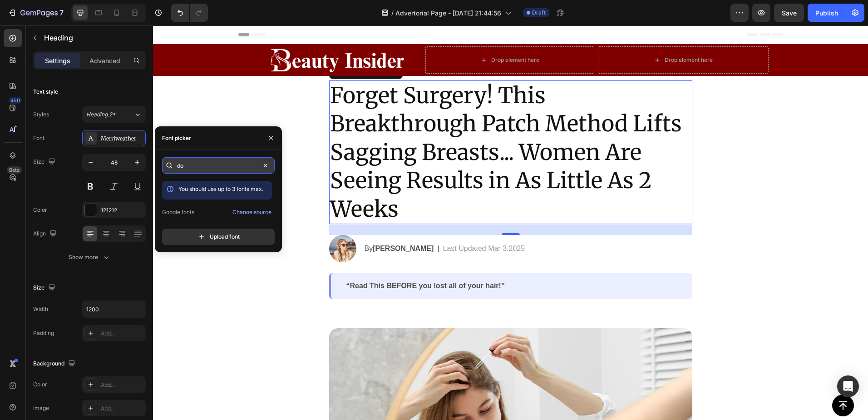
type input "d"
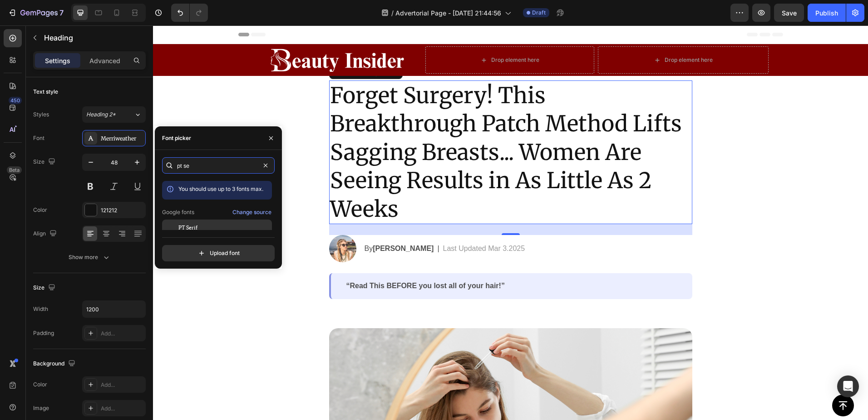
type input "pt se"
click at [224, 225] on div "PT Serif" at bounding box center [224, 227] width 92 height 8
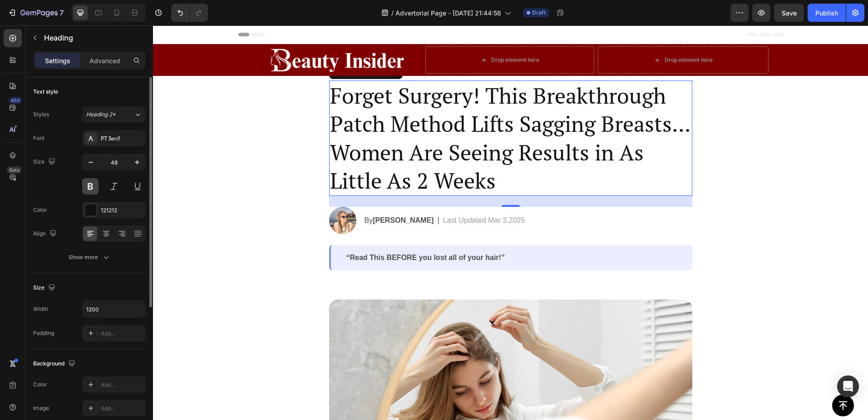
click at [91, 185] on button at bounding box center [90, 186] width 16 height 16
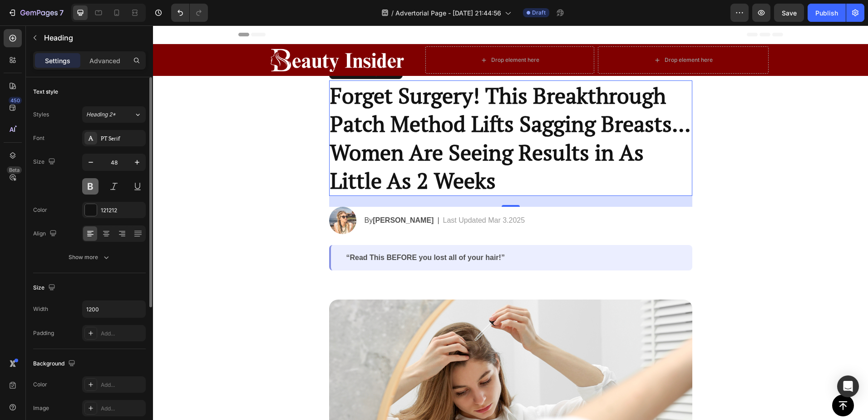
click at [91, 185] on button at bounding box center [90, 186] width 16 height 16
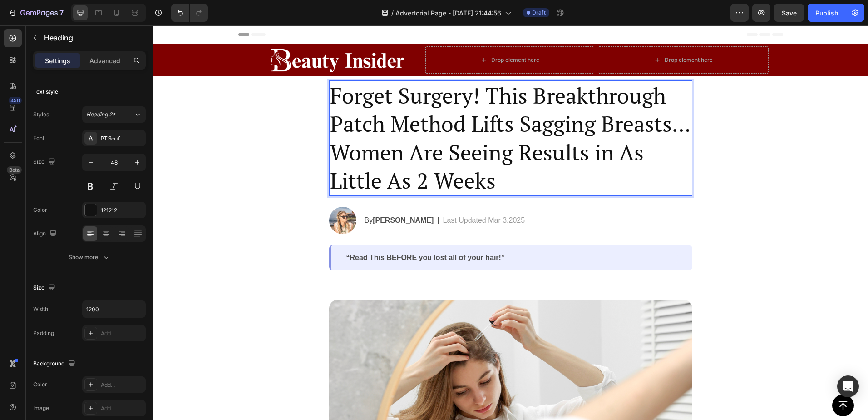
click at [440, 120] on p "Forget Surgery! This Breakthrough Patch Method Lifts Sagging Breasts... Women A…" at bounding box center [511, 138] width 362 height 114
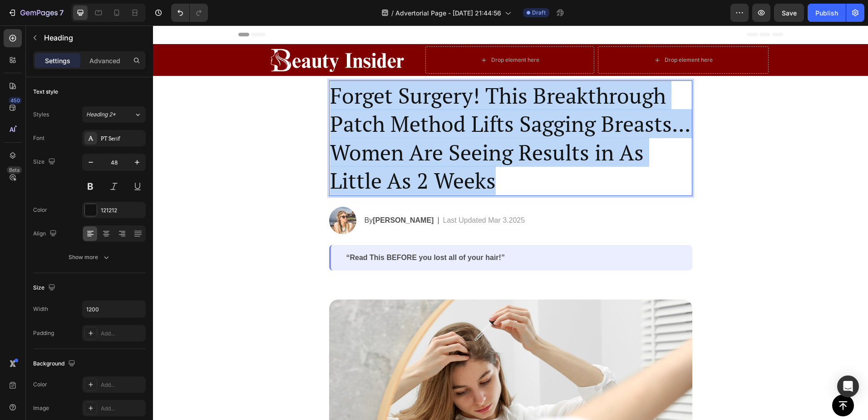
click at [440, 120] on p "Forget Surgery! This Breakthrough Patch Method Lifts Sagging Breasts... Women A…" at bounding box center [511, 138] width 362 height 114
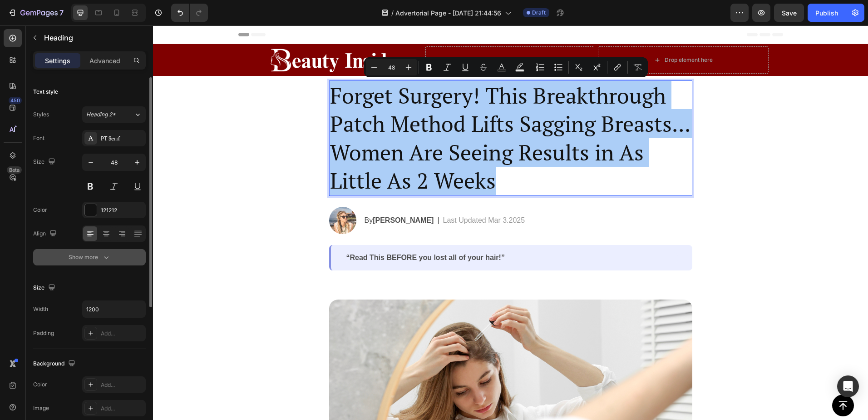
click at [107, 258] on icon "button" at bounding box center [106, 257] width 5 height 3
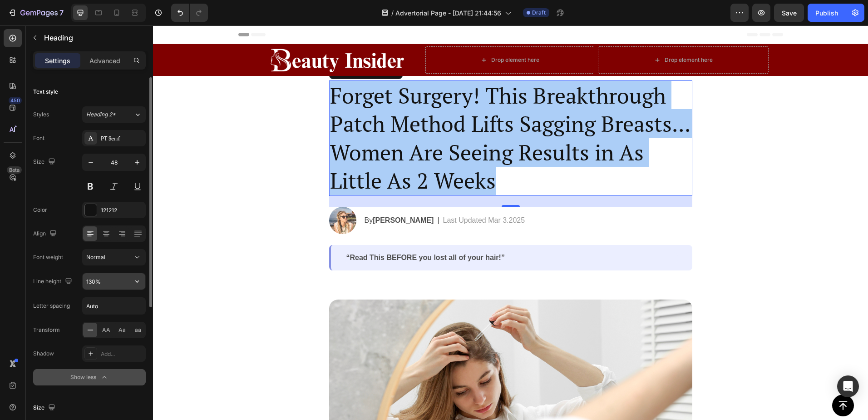
click at [124, 281] on input "130%" at bounding box center [114, 281] width 63 height 16
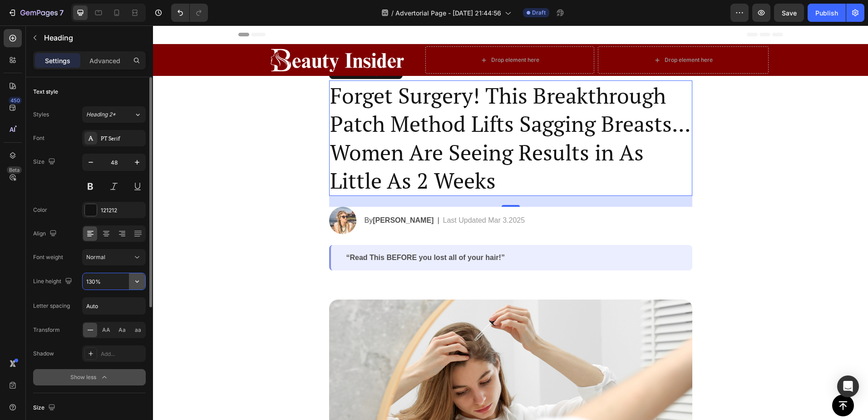
click at [136, 285] on icon "button" at bounding box center [137, 281] width 9 height 9
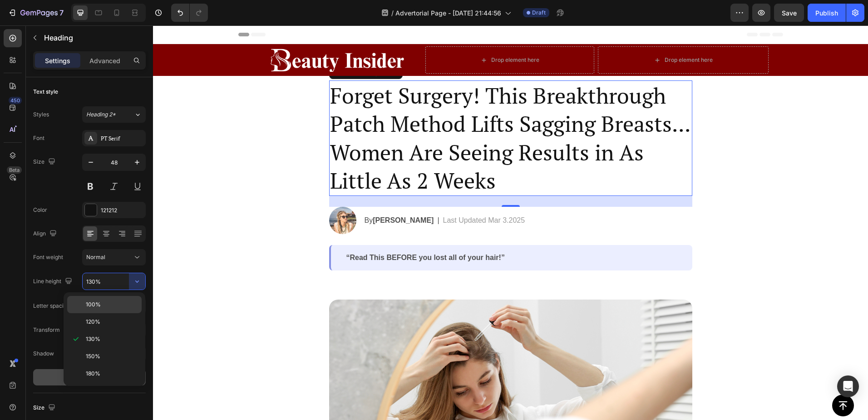
click at [112, 302] on p "100%" at bounding box center [112, 304] width 52 height 8
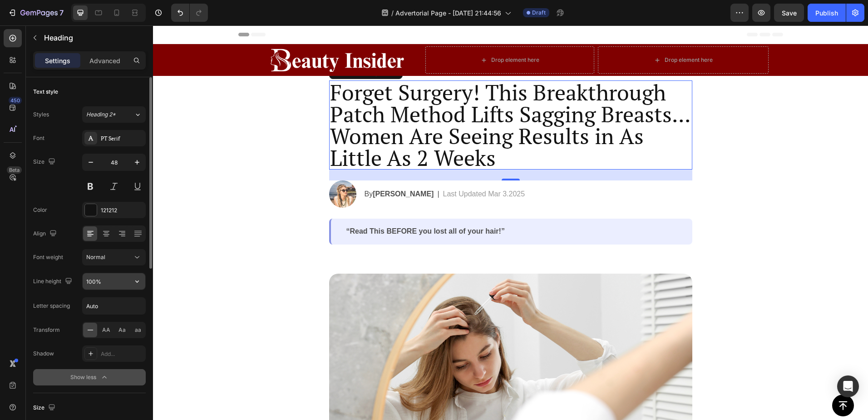
click at [125, 278] on input "100%" at bounding box center [114, 281] width 63 height 16
click at [143, 279] on button "button" at bounding box center [137, 281] width 16 height 16
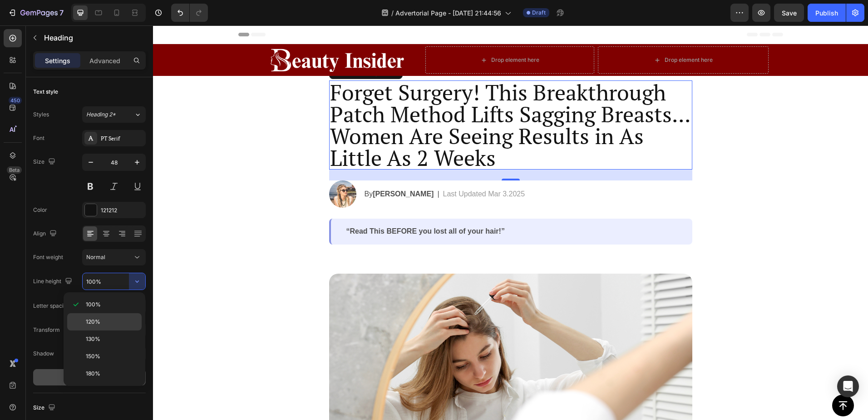
click at [113, 330] on div "120%" at bounding box center [104, 338] width 74 height 17
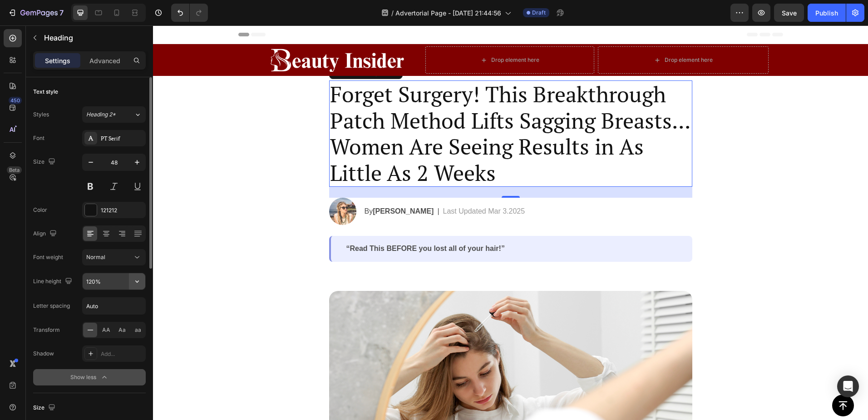
click at [139, 281] on icon "button" at bounding box center [137, 281] width 4 height 2
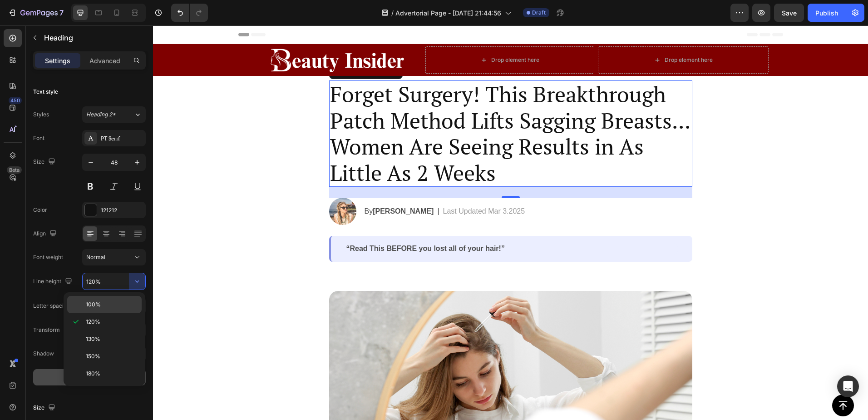
click at [115, 303] on p "100%" at bounding box center [112, 304] width 52 height 8
type input "100%"
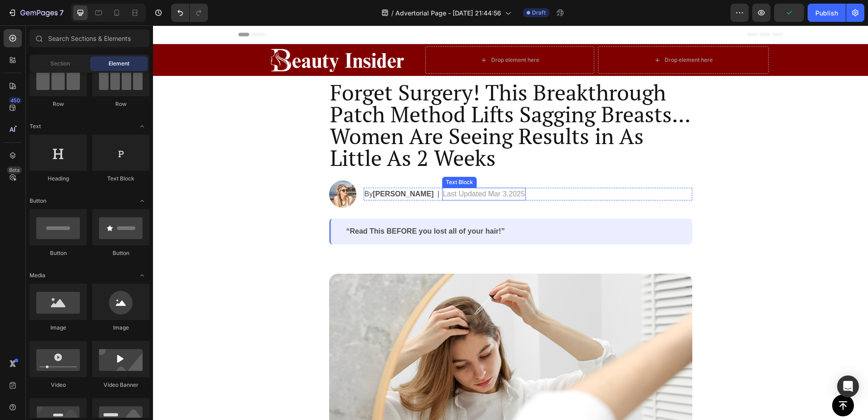
click at [399, 195] on strong "Jessica M." at bounding box center [403, 194] width 61 height 8
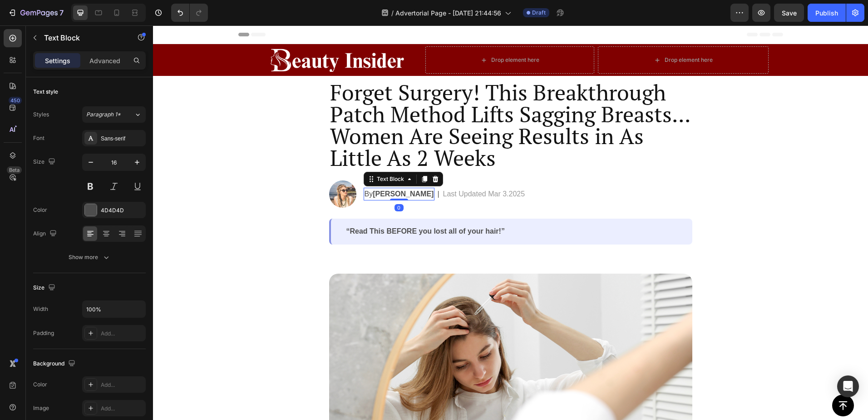
click at [389, 192] on strong "Jessica M." at bounding box center [403, 194] width 61 height 8
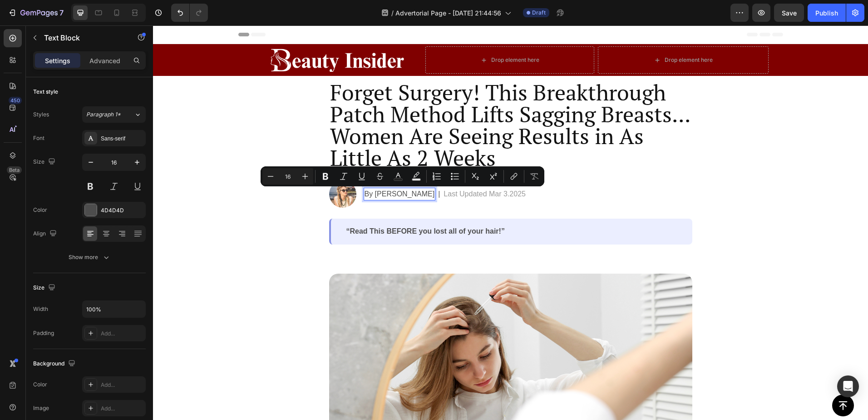
drag, startPoint x: 373, startPoint y: 193, endPoint x: 433, endPoint y: 193, distance: 59.5
click at [433, 193] on p "By Michelle Thompson" at bounding box center [400, 193] width 70 height 11
drag, startPoint x: 328, startPoint y: 174, endPoint x: 228, endPoint y: 164, distance: 101.4
click at [328, 174] on icon "Editor contextual toolbar" at bounding box center [325, 176] width 9 height 9
click at [538, 218] on div "Forget Surgery! This Breakthrough Patch Method Lifts Sagging Breasts... Women A…" at bounding box center [510, 162] width 363 height 164
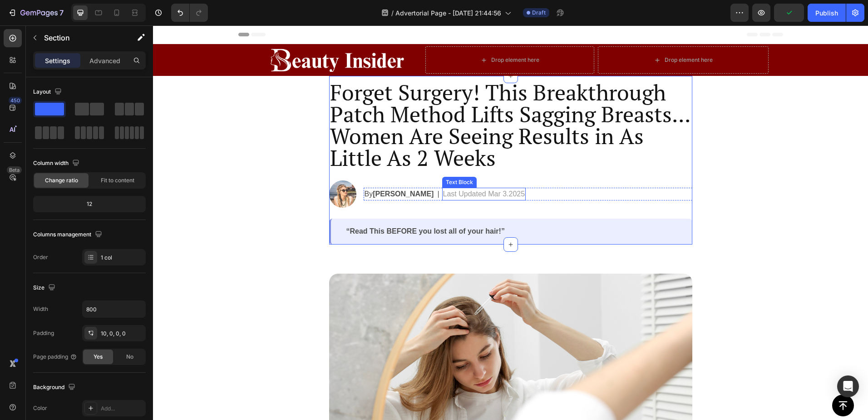
click at [493, 193] on p "Last Updated Mar 3.2025" at bounding box center [484, 193] width 82 height 11
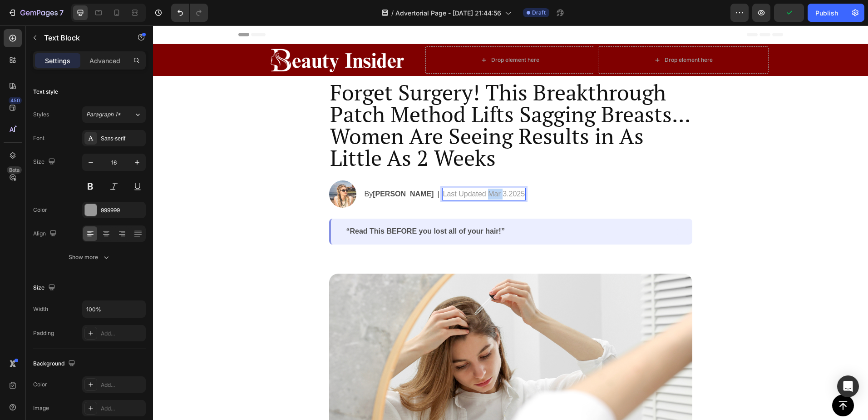
click at [493, 193] on p "Last Updated Mar 3.2025" at bounding box center [484, 193] width 82 height 11
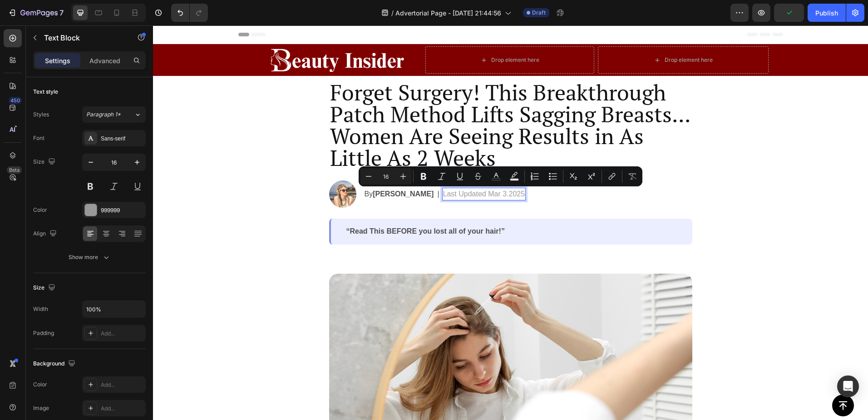
click at [483, 196] on p "Last Updated Mar 3.2025" at bounding box center [484, 193] width 82 height 11
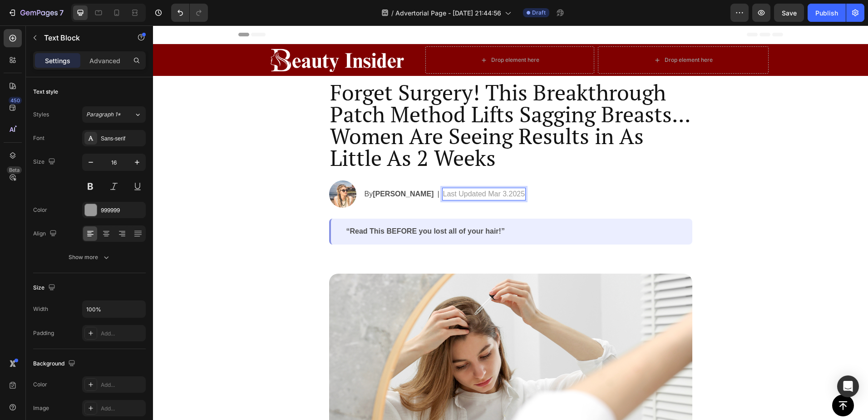
click at [515, 195] on p "Last Updated Mar 3.2025" at bounding box center [484, 193] width 82 height 11
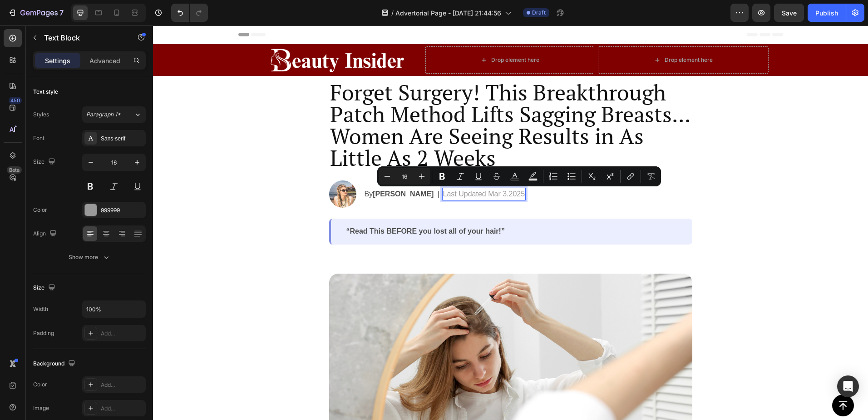
click at [507, 194] on p "Last Updated Mar 3.2025" at bounding box center [484, 193] width 82 height 11
drag, startPoint x: 495, startPoint y: 193, endPoint x: 530, endPoint y: 193, distance: 34.5
click at [525, 193] on p "Last Updated Mar 3.2025" at bounding box center [484, 193] width 82 height 11
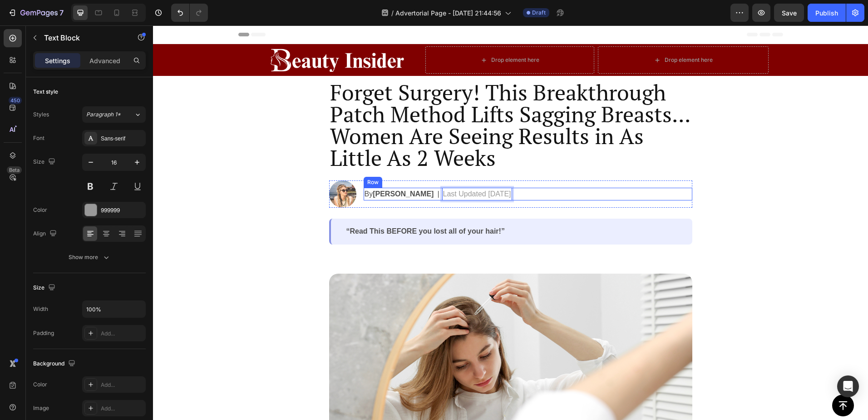
click at [660, 199] on div "By Michelle Thompson Text Block | Text Block Last Updated 2 Days Ago Text Block…" at bounding box center [528, 194] width 329 height 13
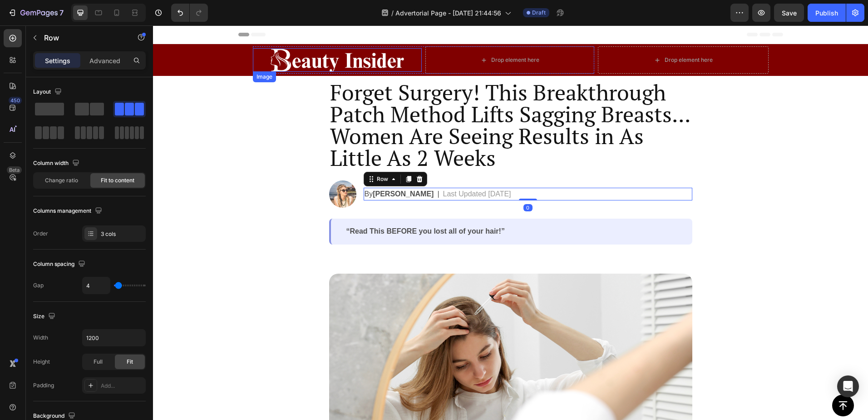
click at [306, 55] on img at bounding box center [337, 59] width 135 height 23
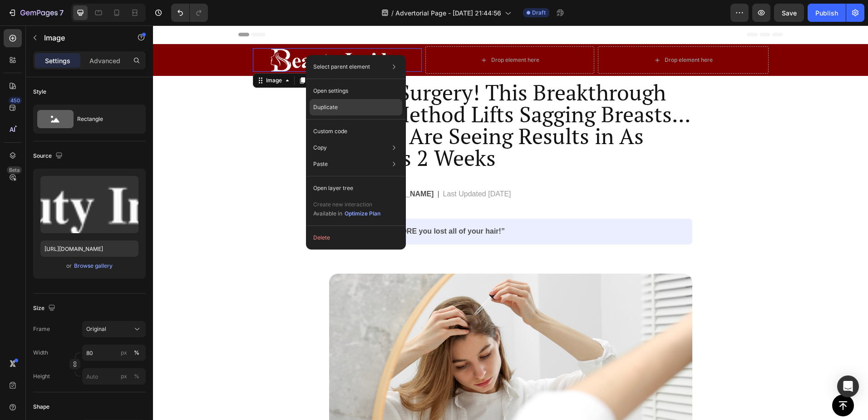
drag, startPoint x: 327, startPoint y: 104, endPoint x: 223, endPoint y: 77, distance: 107.0
click at [327, 104] on p "Duplicate" at bounding box center [325, 107] width 25 height 8
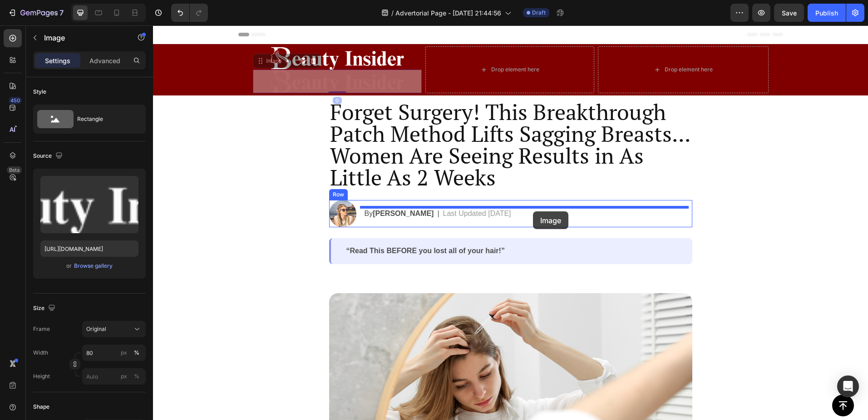
drag, startPoint x: 366, startPoint y: 79, endPoint x: 533, endPoint y: 211, distance: 213.1
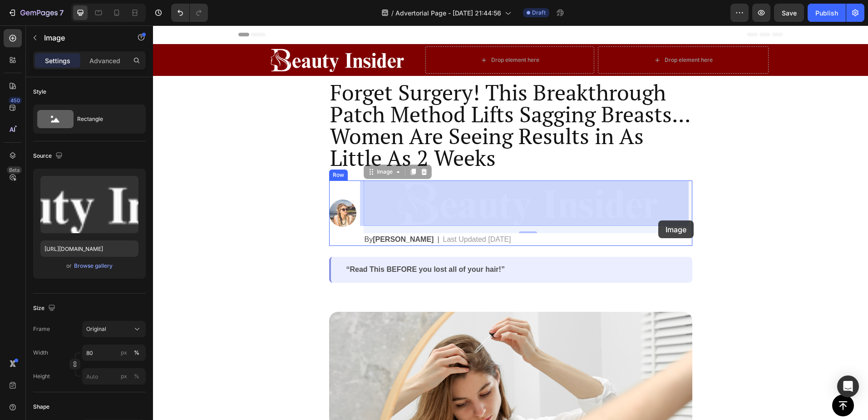
drag, startPoint x: 409, startPoint y: 204, endPoint x: 659, endPoint y: 220, distance: 250.3
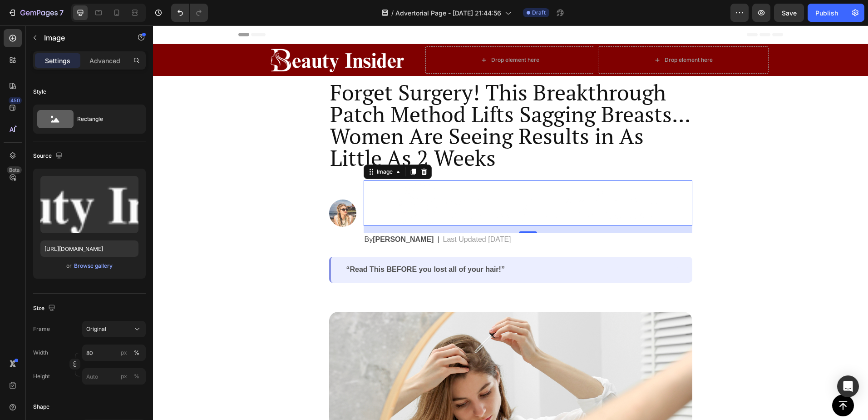
click at [495, 208] on img at bounding box center [528, 202] width 263 height 45
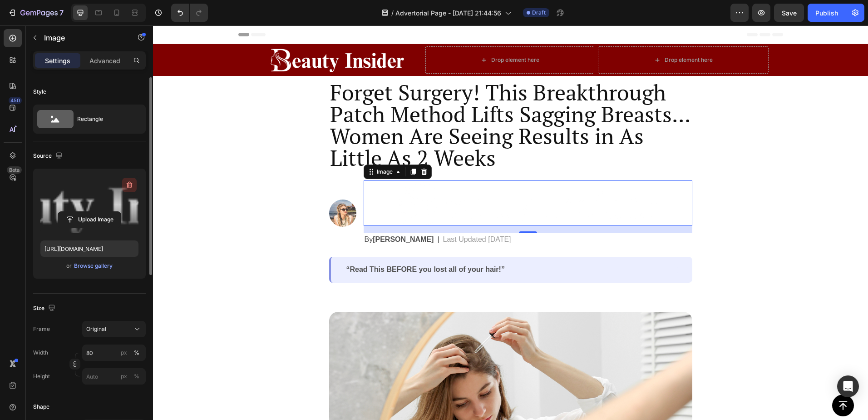
click at [132, 184] on icon "button" at bounding box center [130, 185] width 6 height 7
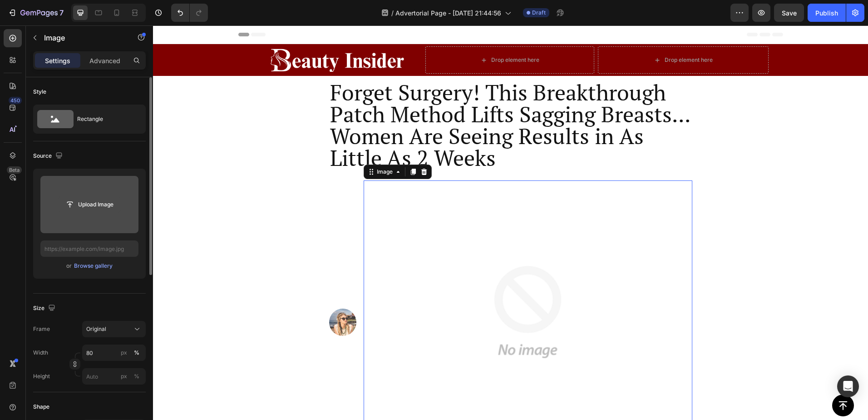
click at [80, 205] on input "file" at bounding box center [89, 204] width 63 height 15
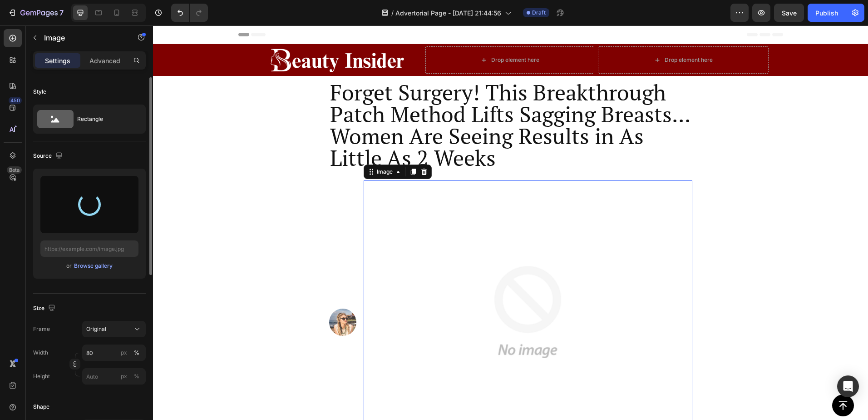
type input "https://cdn.shopify.com/s/files/1/0895/1260/8115/files/gempages_581582220859277…"
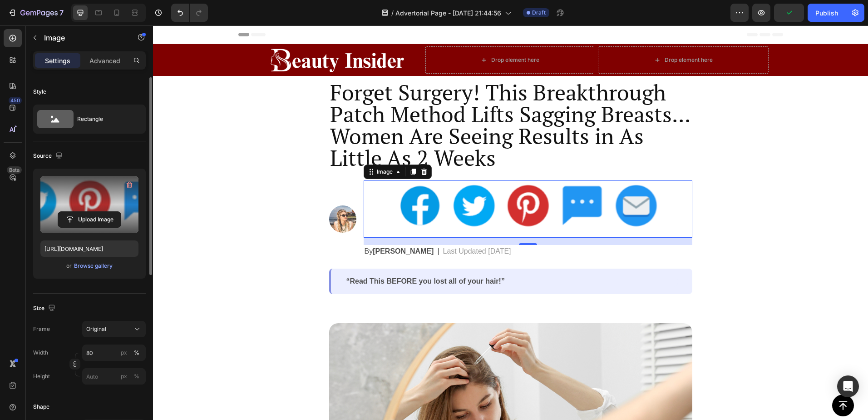
click at [388, 188] on div at bounding box center [528, 208] width 329 height 57
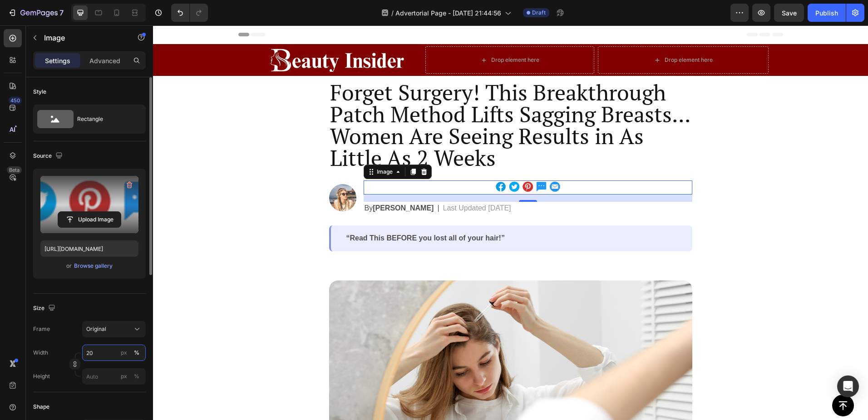
click at [101, 352] on input "20" at bounding box center [114, 352] width 64 height 16
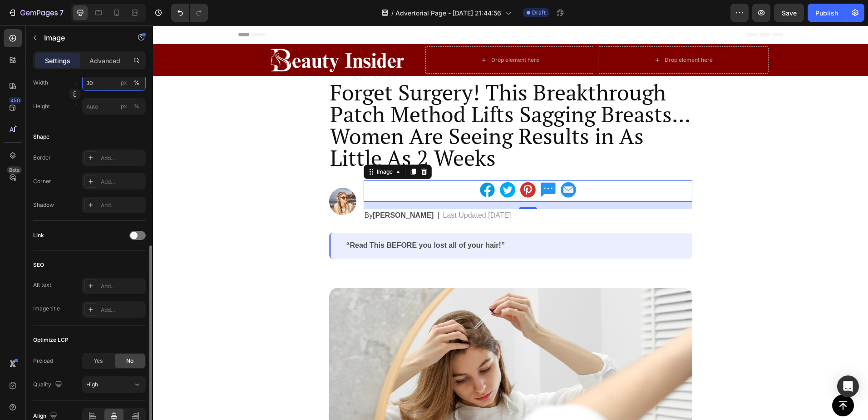
scroll to position [317, 0]
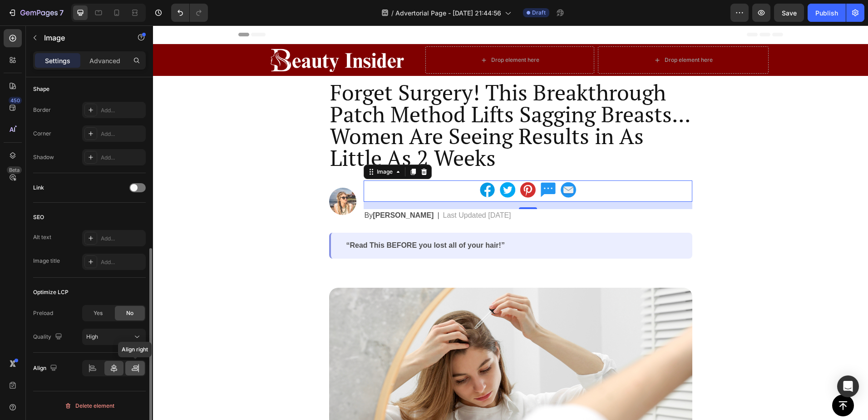
type input "30"
click at [131, 367] on icon at bounding box center [135, 367] width 9 height 9
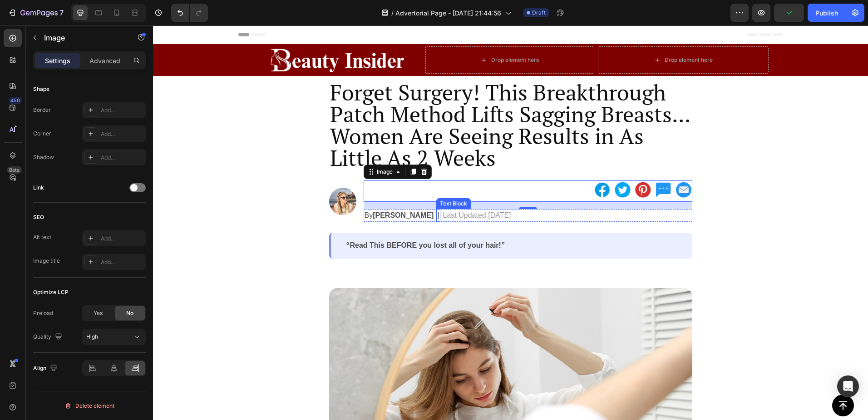
click at [440, 215] on div "|" at bounding box center [438, 215] width 4 height 13
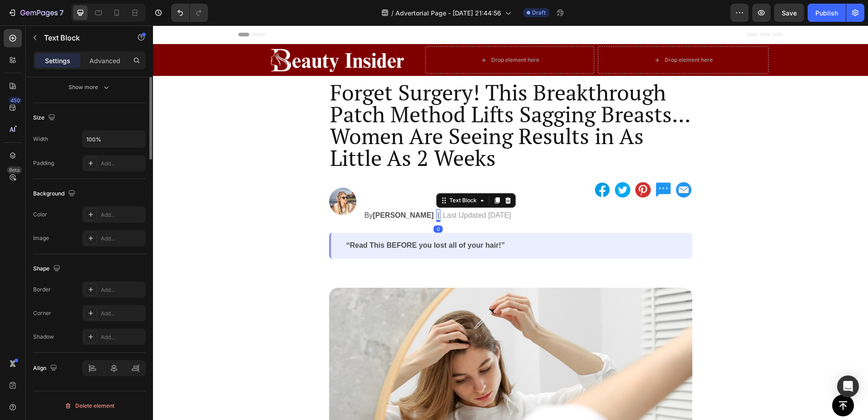
scroll to position [0, 0]
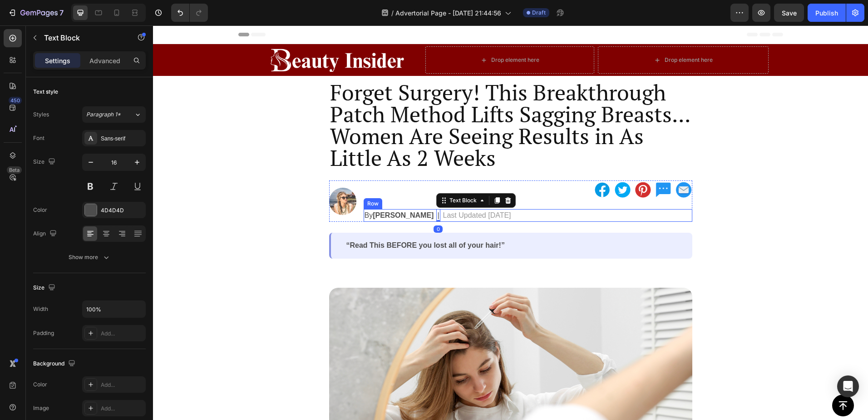
click at [576, 210] on div "By Michelle Thompson Text Block | Text Block 0 Last Updated 2 Days Ago Text Blo…" at bounding box center [528, 215] width 329 height 13
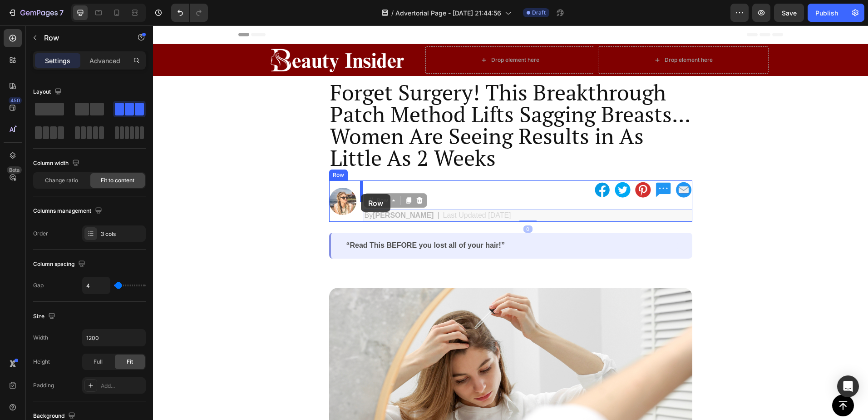
drag, startPoint x: 550, startPoint y: 216, endPoint x: 361, endPoint y: 194, distance: 189.8
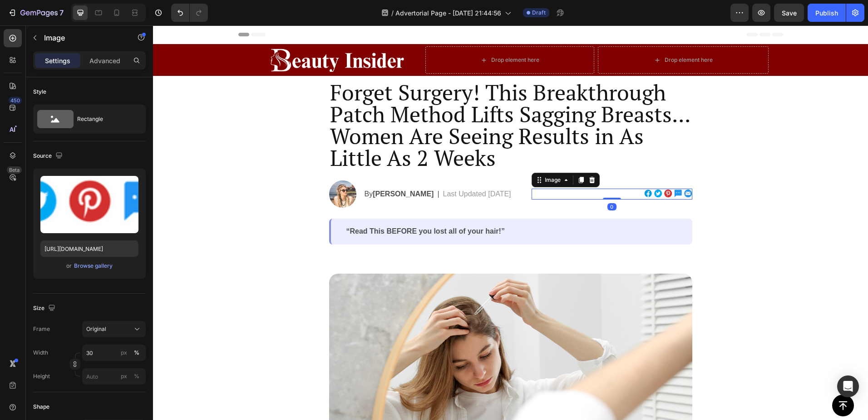
click at [651, 191] on img at bounding box center [668, 193] width 48 height 10
click at [88, 352] on input "30" at bounding box center [114, 352] width 64 height 16
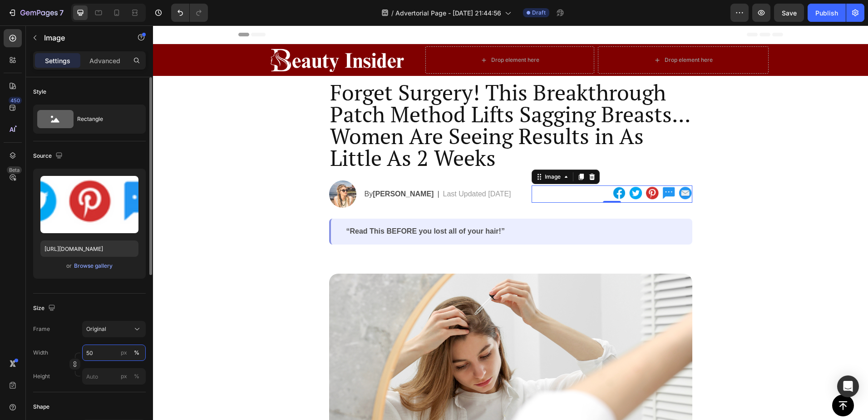
click at [91, 353] on input "50" at bounding box center [114, 352] width 64 height 16
type input "60"
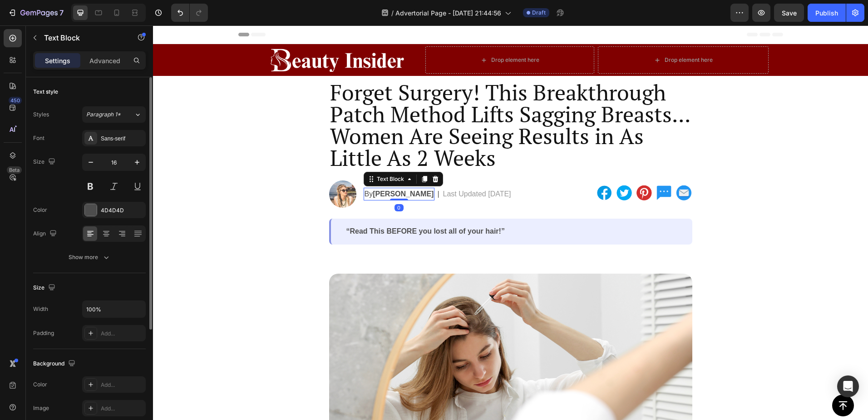
click at [416, 192] on p "By Michelle Thompson" at bounding box center [399, 193] width 69 height 11
click at [397, 190] on strong "[PERSON_NAME]" at bounding box center [403, 194] width 61 height 8
click at [477, 193] on p "Last Updated 2 Days Ago" at bounding box center [477, 193] width 68 height 11
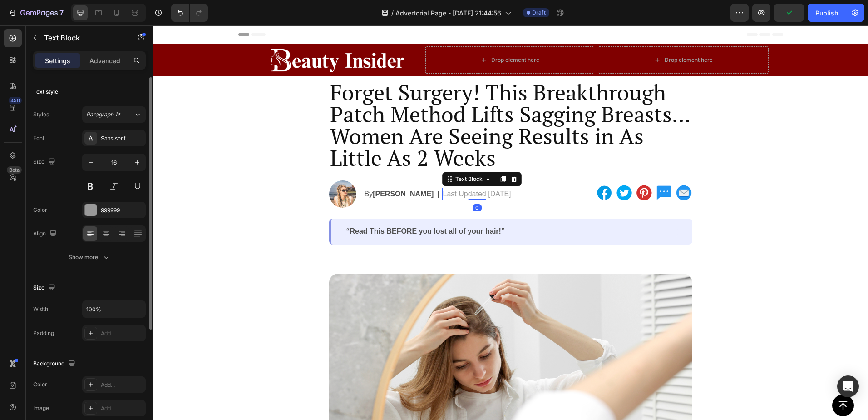
click at [464, 188] on p "Last Updated 2 Days Ago" at bounding box center [477, 193] width 68 height 11
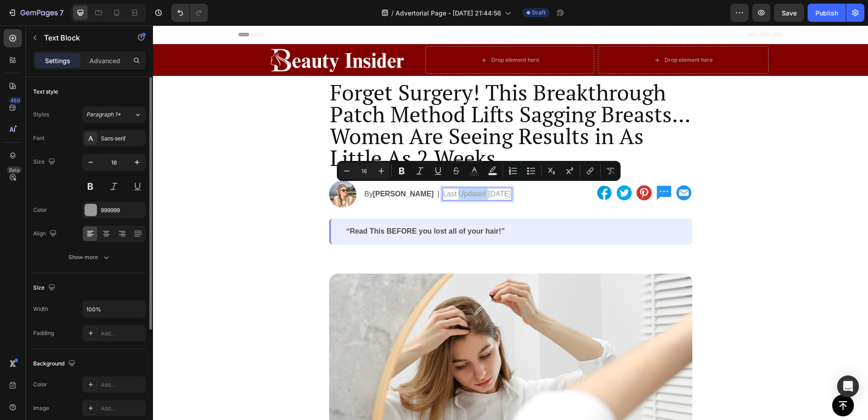
copy p "Last Updated 2 Days Ago"
click at [524, 199] on div "Image By Michelle Thompson Text Block | Text Block Last Updated 2 Days Ago Text…" at bounding box center [510, 193] width 363 height 27
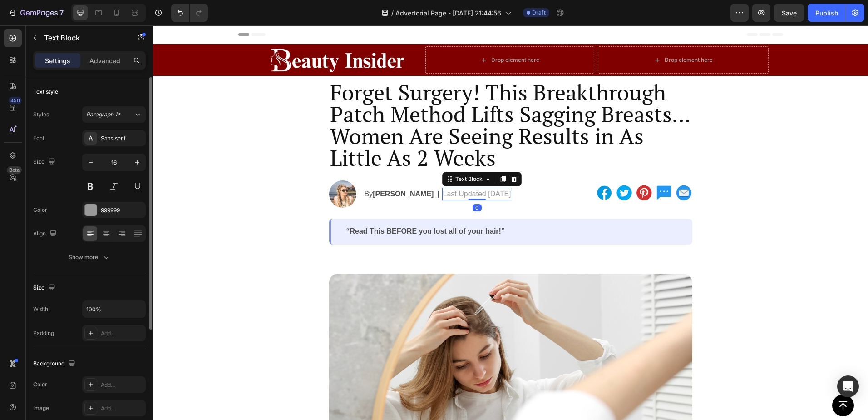
click at [508, 193] on p "Last Updated 2 Days Ago" at bounding box center [477, 193] width 68 height 11
click at [516, 176] on icon at bounding box center [514, 179] width 6 height 6
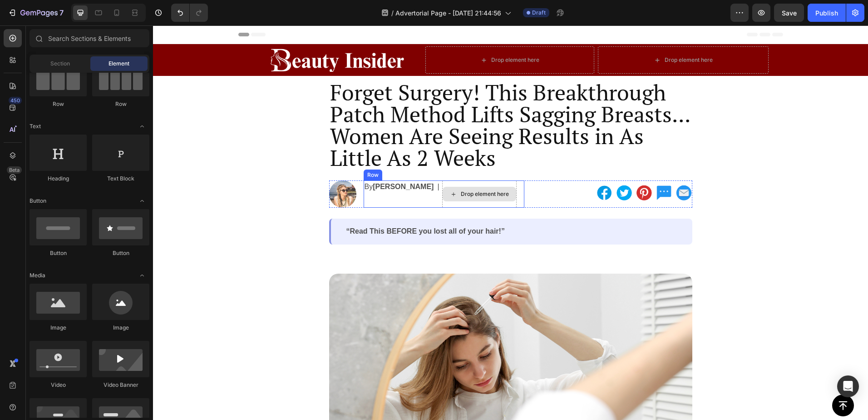
click at [469, 185] on div "Drop element here" at bounding box center [479, 193] width 74 height 27
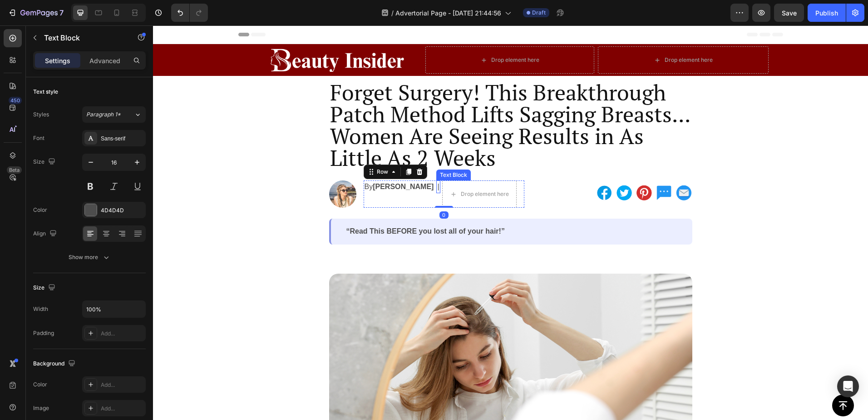
click at [439, 186] on p "|" at bounding box center [438, 186] width 2 height 11
click at [511, 171] on icon at bounding box center [509, 172] width 6 height 6
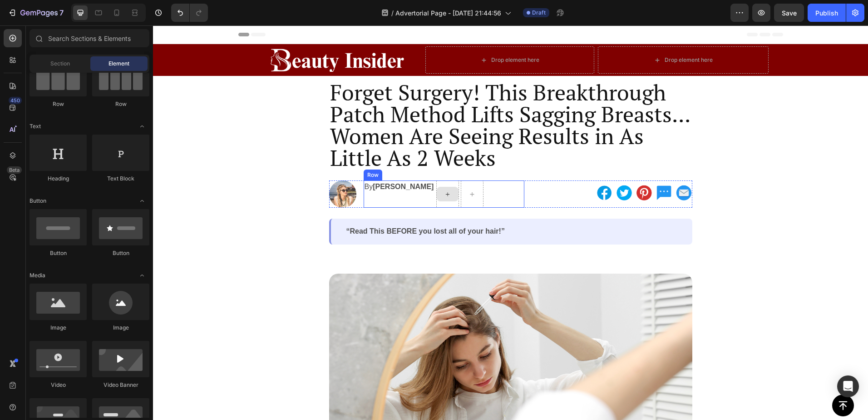
click at [457, 203] on div at bounding box center [447, 193] width 23 height 27
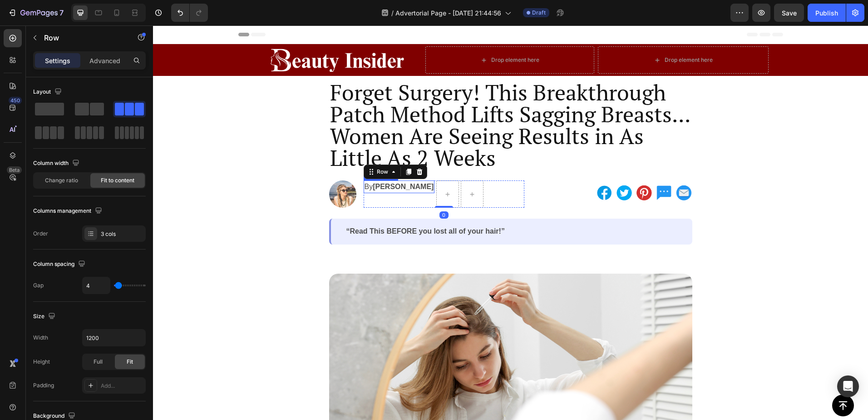
click at [429, 188] on strong "[PERSON_NAME]" at bounding box center [403, 187] width 61 height 8
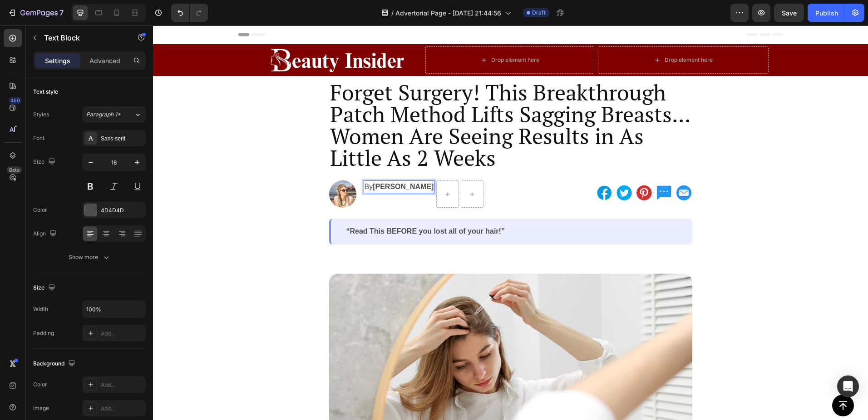
click at [434, 186] on strong "[PERSON_NAME]" at bounding box center [403, 187] width 61 height 8
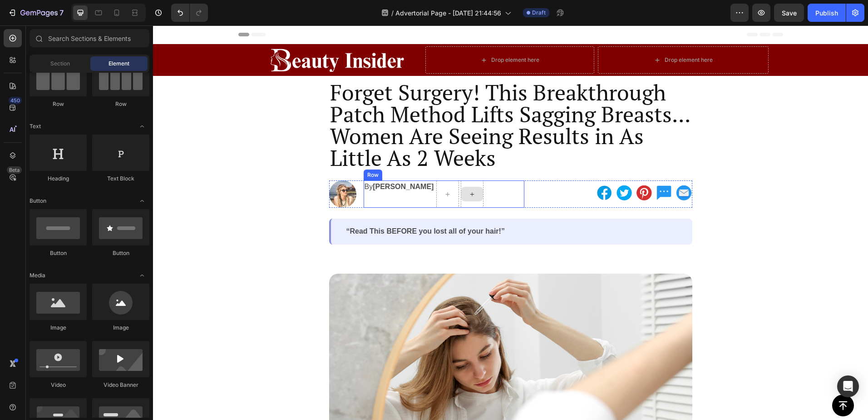
click at [479, 186] on div at bounding box center [472, 193] width 23 height 27
click at [473, 185] on div at bounding box center [472, 193] width 23 height 27
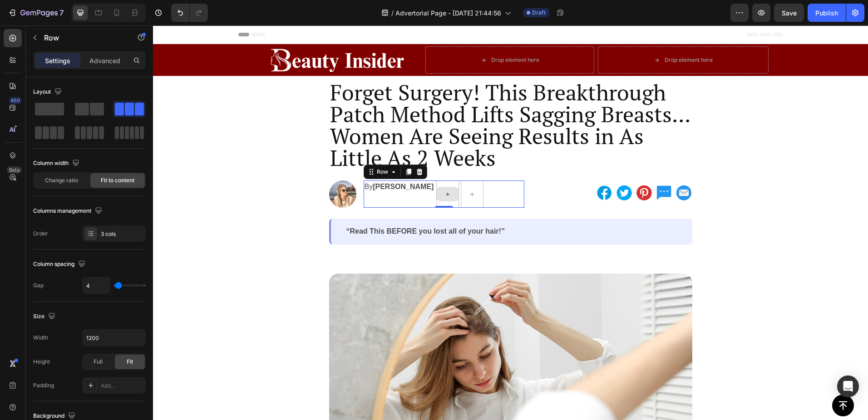
click at [455, 183] on div at bounding box center [447, 193] width 23 height 27
click at [451, 192] on icon at bounding box center [447, 194] width 7 height 8
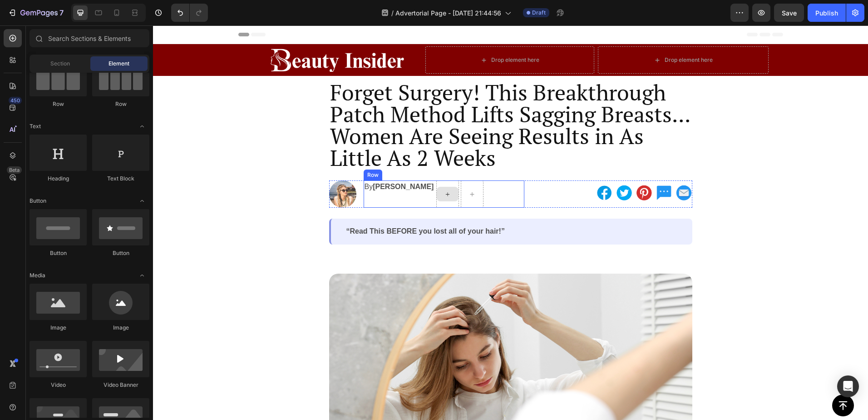
click at [451, 196] on icon at bounding box center [447, 194] width 7 height 8
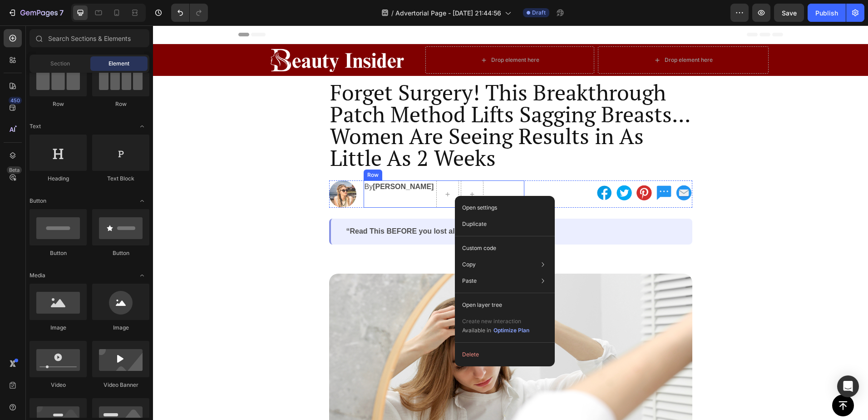
click at [421, 200] on div "By Michelle Thompson Text Block" at bounding box center [399, 193] width 71 height 27
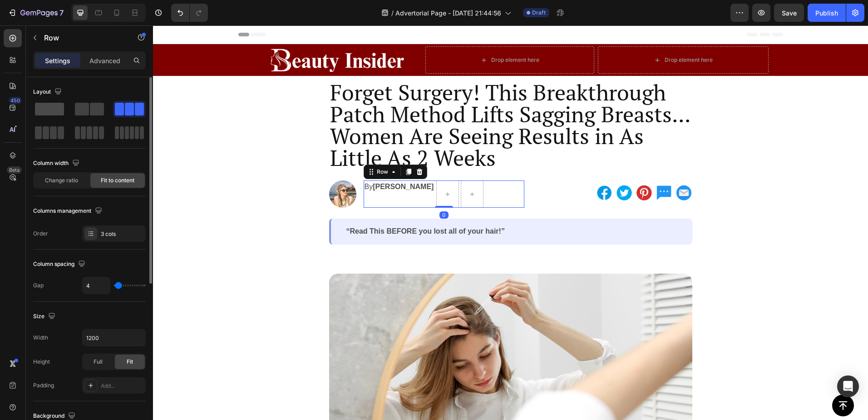
click at [54, 109] on span at bounding box center [49, 109] width 29 height 13
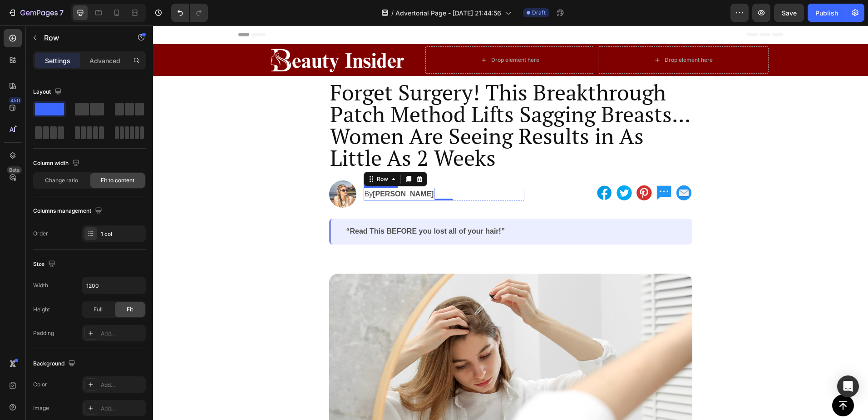
click at [433, 195] on strong "[PERSON_NAME]" at bounding box center [403, 194] width 61 height 8
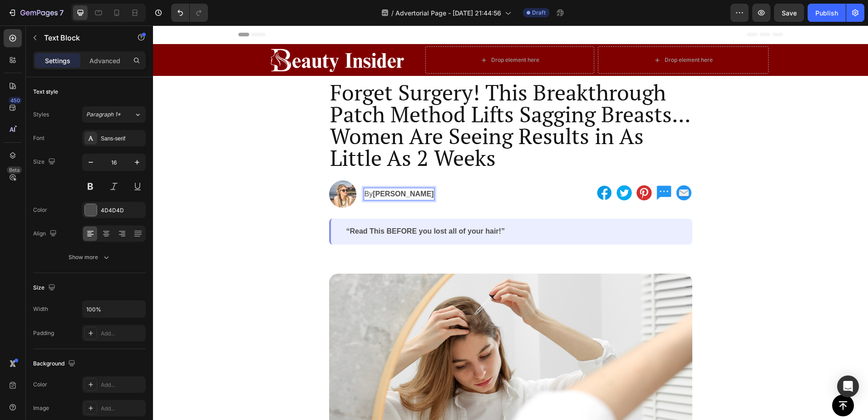
click at [434, 193] on strong "[PERSON_NAME]" at bounding box center [403, 194] width 61 height 8
click at [461, 194] on p "By Michelle Thompson Last Updated 2 Days Ago" at bounding box center [437, 193] width 144 height 11
drag, startPoint x: 396, startPoint y: 201, endPoint x: 442, endPoint y: 188, distance: 48.0
click at [442, 188] on p "By Michelle Thompson Last Updated 2 Days Ago" at bounding box center [437, 193] width 144 height 11
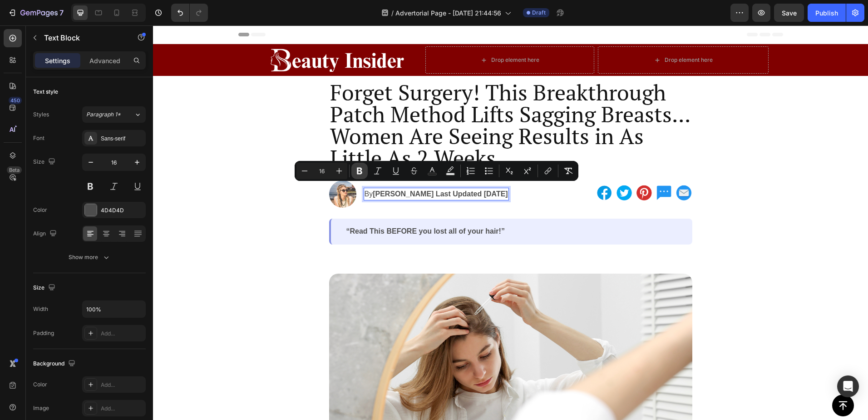
click at [359, 170] on icon "Editor contextual toolbar" at bounding box center [359, 171] width 5 height 7
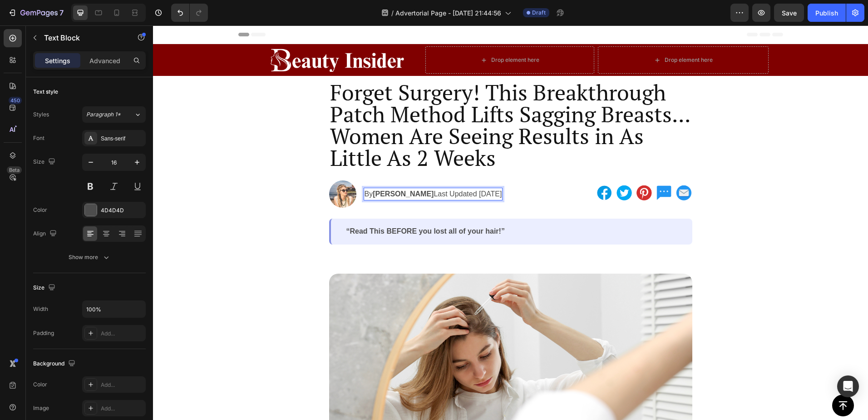
drag, startPoint x: 455, startPoint y: 201, endPoint x: 442, endPoint y: 190, distance: 17.4
click at [455, 199] on p "By Michelle Thompson Last Updated 2 Days Ago" at bounding box center [434, 193] width 138 height 11
click at [442, 190] on p "By Michelle Thompson Last Updated 2 Days Ago" at bounding box center [434, 193] width 138 height 11
click at [446, 191] on p "By Michelle Thompson Last Updated 2 Days Ago" at bounding box center [434, 193] width 138 height 11
click at [434, 190] on strong "[PERSON_NAME]" at bounding box center [403, 194] width 61 height 8
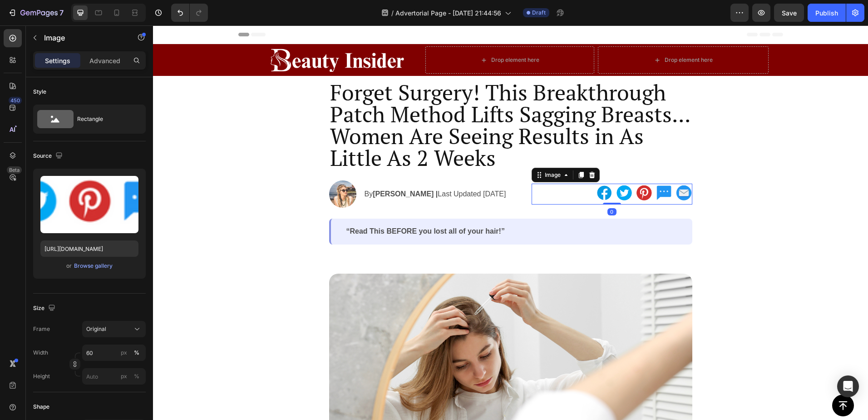
click at [545, 195] on div at bounding box center [612, 193] width 161 height 21
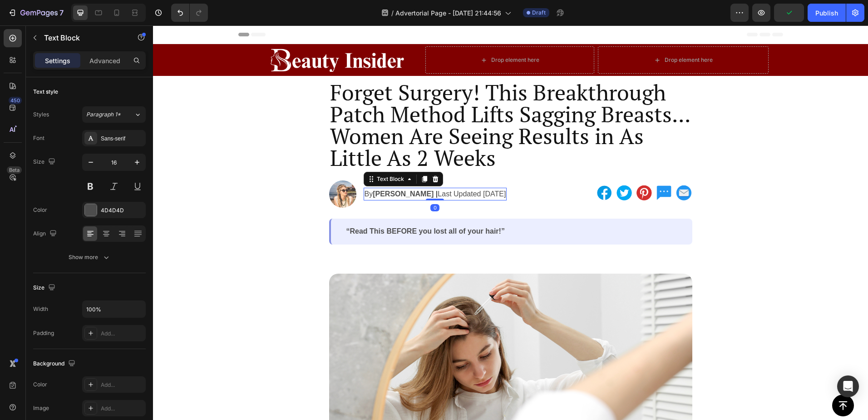
click at [506, 195] on p "By Michelle Thompson | Last Updated 2 Days Ago" at bounding box center [436, 193] width 142 height 11
click at [461, 193] on p "By Michelle Thompson | Last Updated 2 Days Ago" at bounding box center [436, 193] width 142 height 11
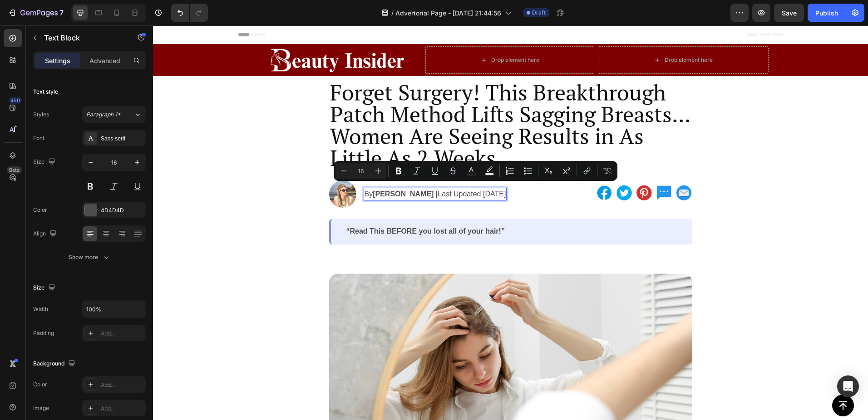
click at [455, 193] on p "By Michelle Thompson | Last Updated 2 Days Ago" at bounding box center [436, 193] width 142 height 11
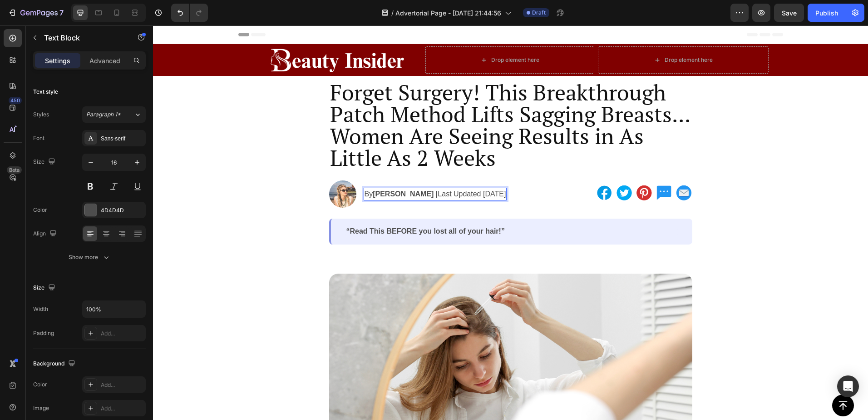
drag, startPoint x: 446, startPoint y: 197, endPoint x: 441, endPoint y: 190, distance: 8.1
click at [441, 190] on p "By Michelle Thompson | Last Updated 2 Days Ago" at bounding box center [436, 193] width 142 height 11
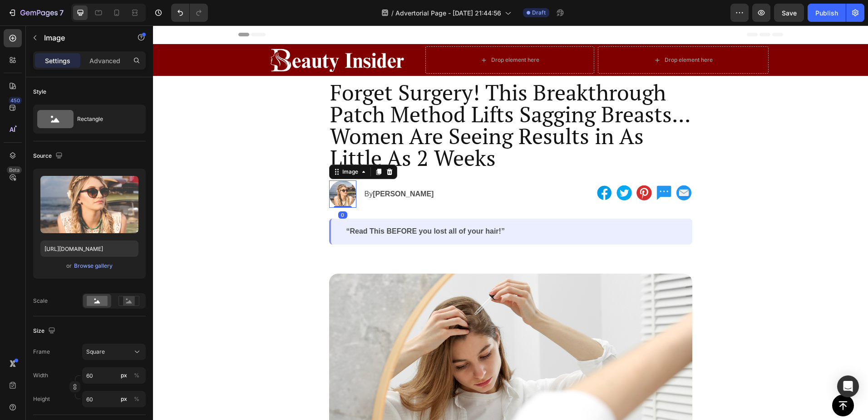
click at [343, 192] on img at bounding box center [342, 193] width 27 height 27
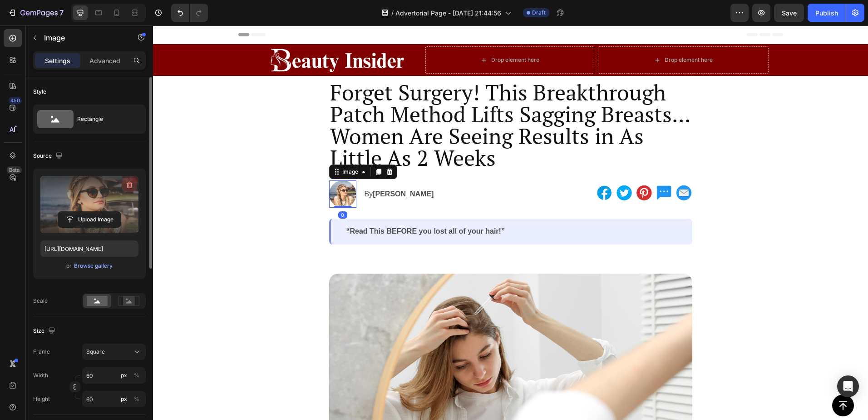
click at [125, 183] on icon "button" at bounding box center [129, 184] width 9 height 9
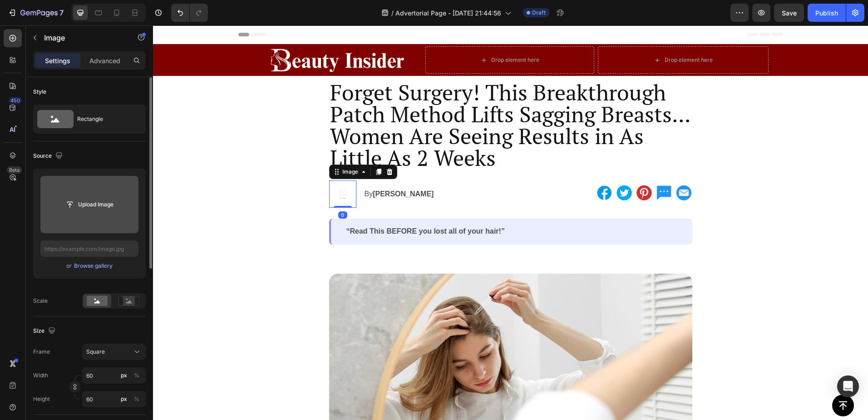
click at [77, 207] on input "file" at bounding box center [89, 204] width 63 height 15
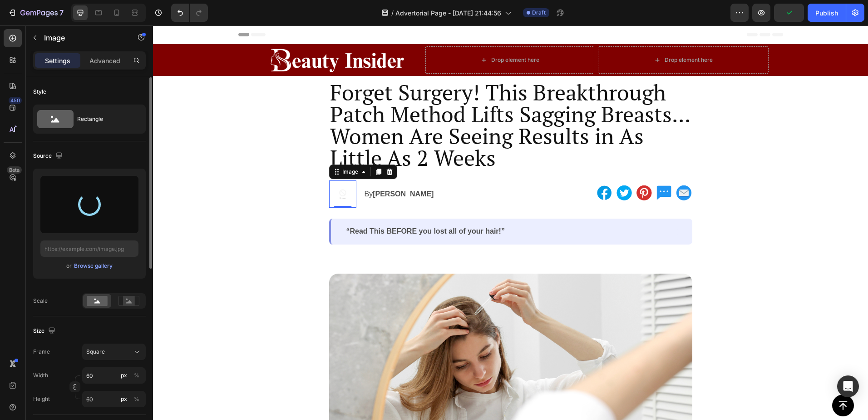
type input "https://cdn.shopify.com/s/files/1/0895/1260/8115/files/gempages_581582220859277…"
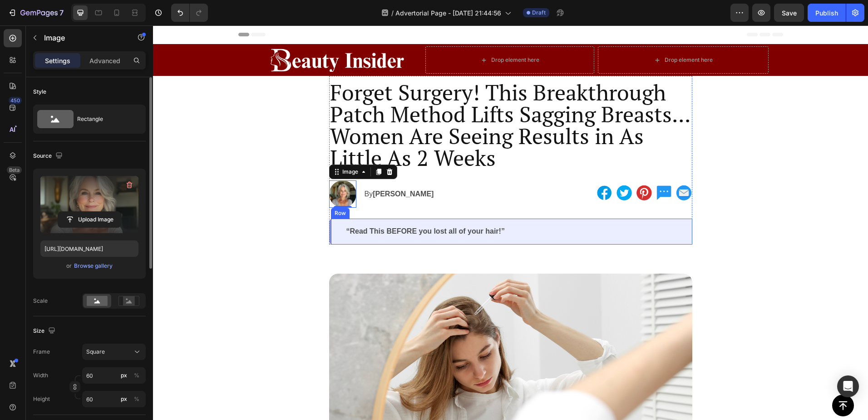
click at [613, 224] on div "“Read This BEFORE you lost all of your hair!” Text Block Row" at bounding box center [510, 231] width 363 height 26
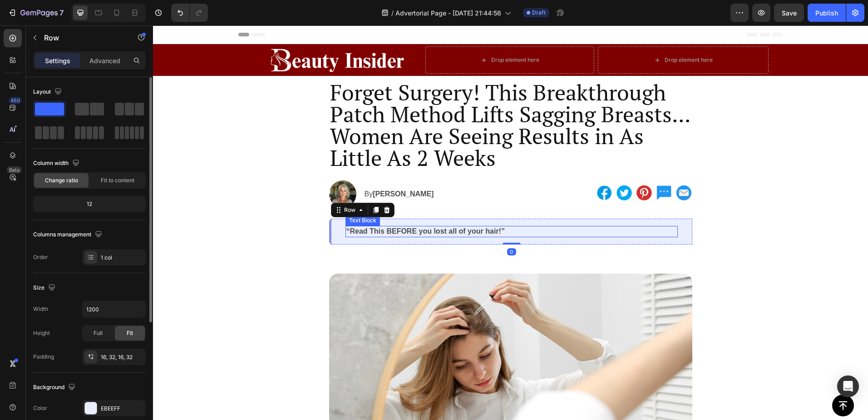
click at [461, 233] on p "“Read This BEFORE you lost all of your hair!”" at bounding box center [512, 232] width 331 height 10
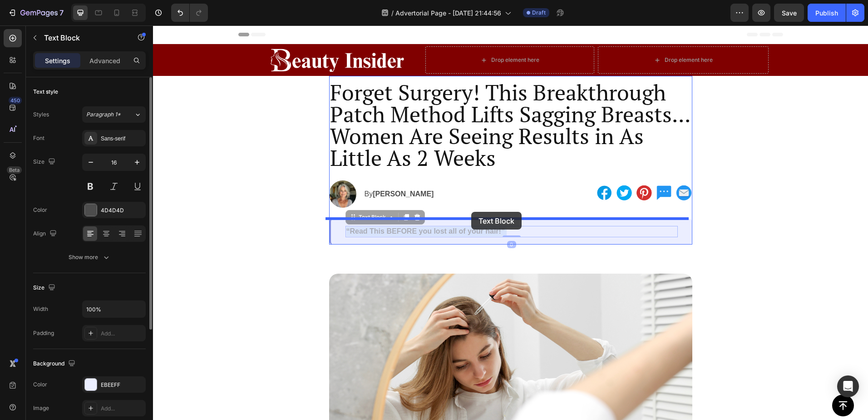
drag, startPoint x: 468, startPoint y: 225, endPoint x: 471, endPoint y: 212, distance: 14.1
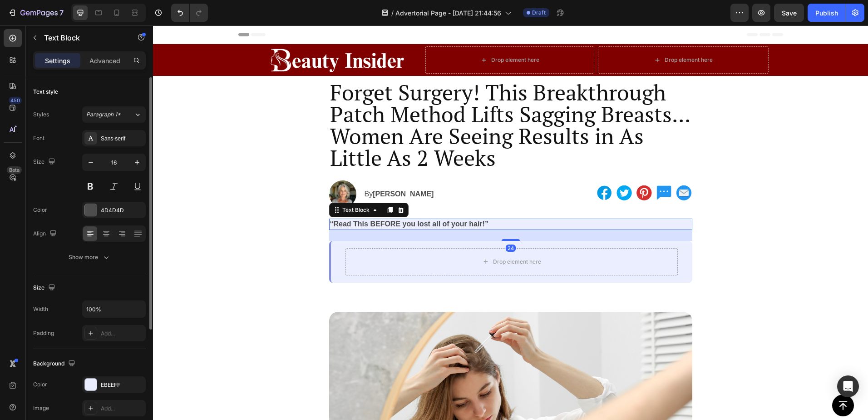
click at [676, 236] on div "24" at bounding box center [510, 235] width 363 height 11
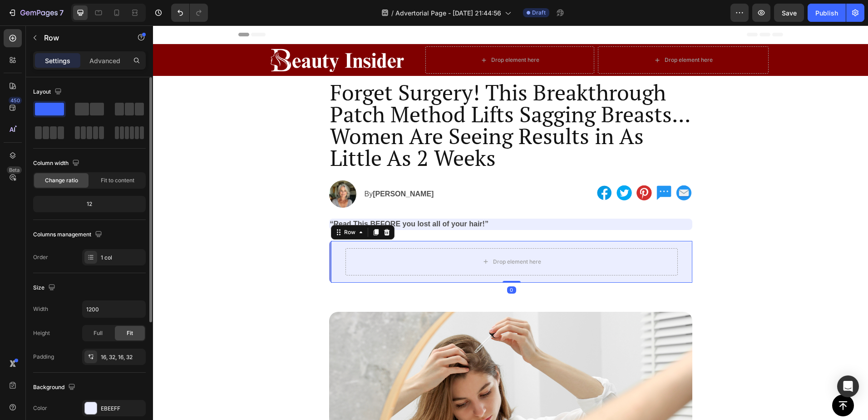
click at [684, 256] on div "Drop element here Row 0" at bounding box center [510, 262] width 363 height 42
click at [387, 233] on icon at bounding box center [386, 231] width 7 height 7
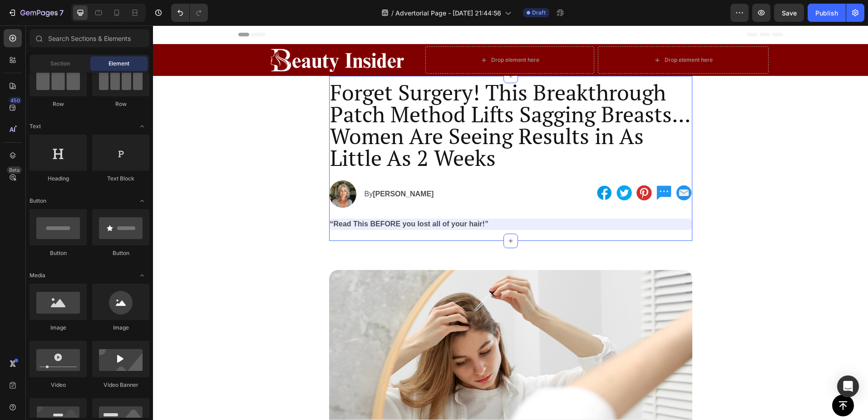
click at [438, 225] on p "“Read This BEFORE you lost all of your hair!”" at bounding box center [511, 224] width 362 height 10
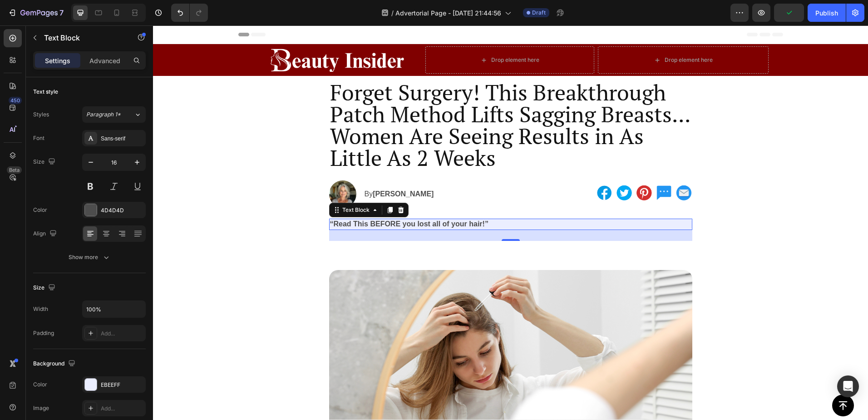
click at [420, 225] on p "“Read This BEFORE you lost all of your hair!”" at bounding box center [511, 224] width 362 height 10
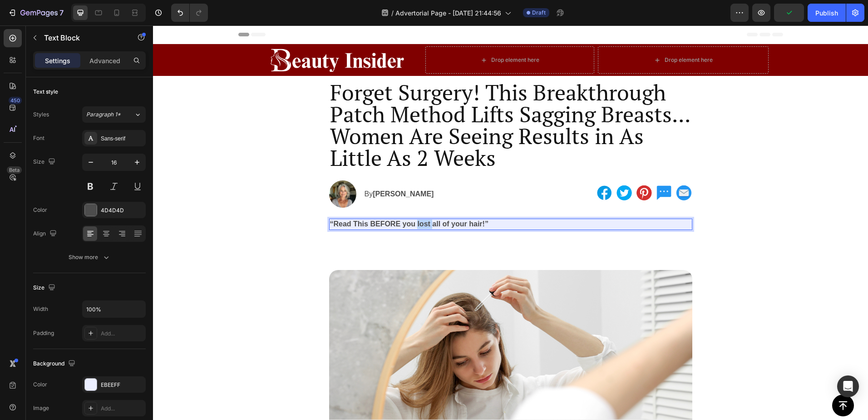
click at [420, 225] on p "“Read This BEFORE you lost all of your hair!”" at bounding box center [511, 224] width 362 height 10
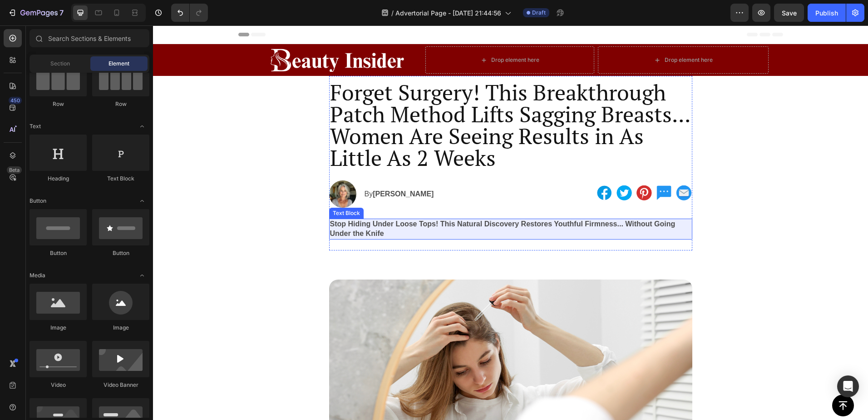
click at [349, 224] on p "Stop Hiding Under Loose Tops! This Natural Discovery Restores Youthful Firmness…" at bounding box center [511, 228] width 362 height 19
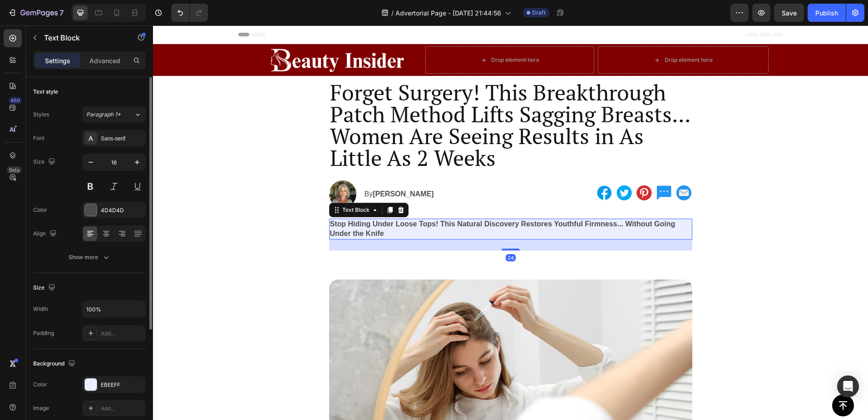
scroll to position [170, 0]
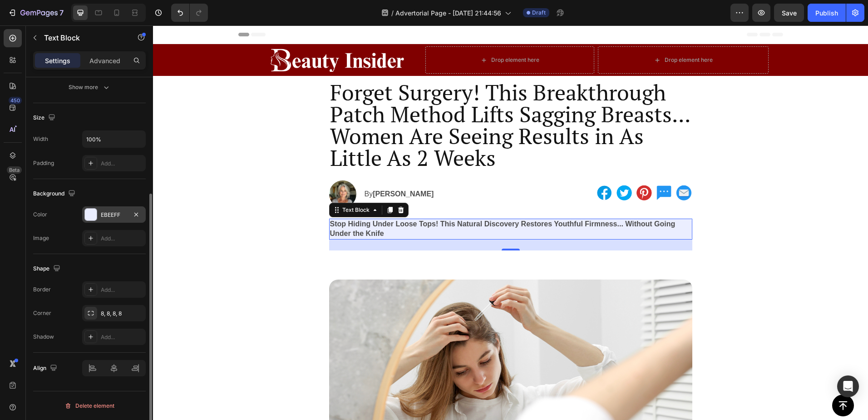
click at [91, 215] on div at bounding box center [91, 214] width 12 height 12
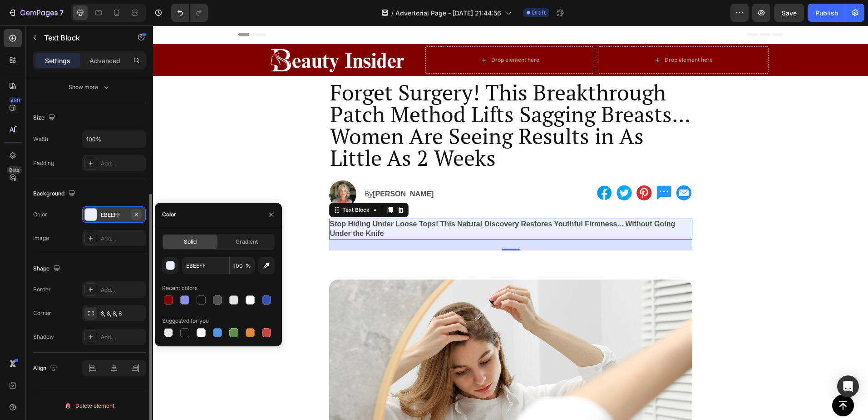
click at [136, 213] on icon "button" at bounding box center [136, 214] width 7 height 7
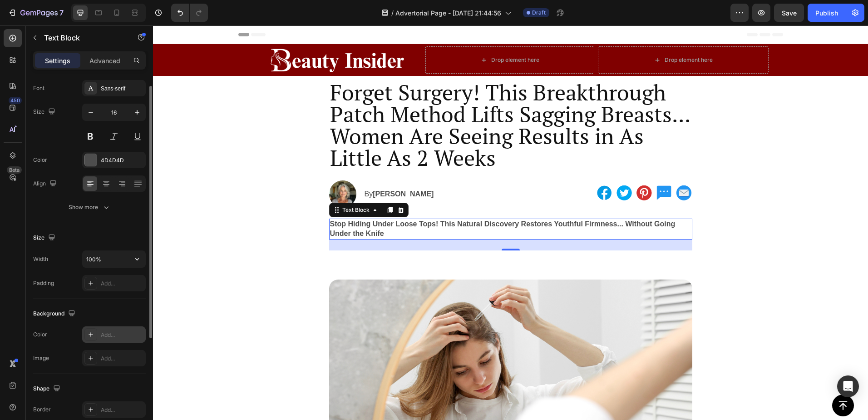
scroll to position [0, 0]
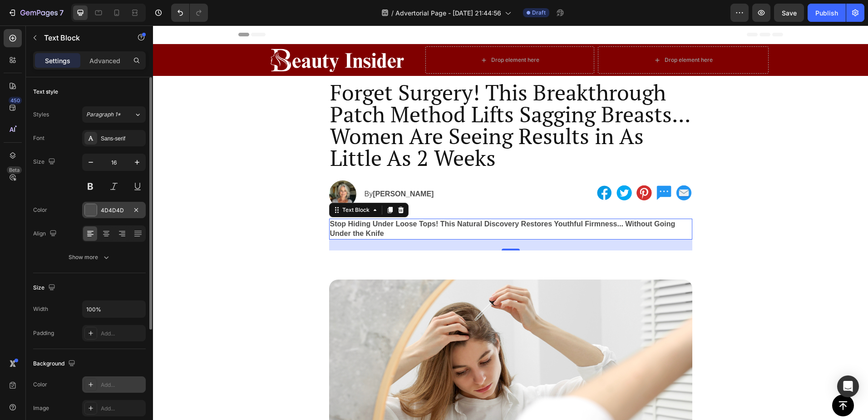
click at [90, 211] on div at bounding box center [91, 210] width 12 height 12
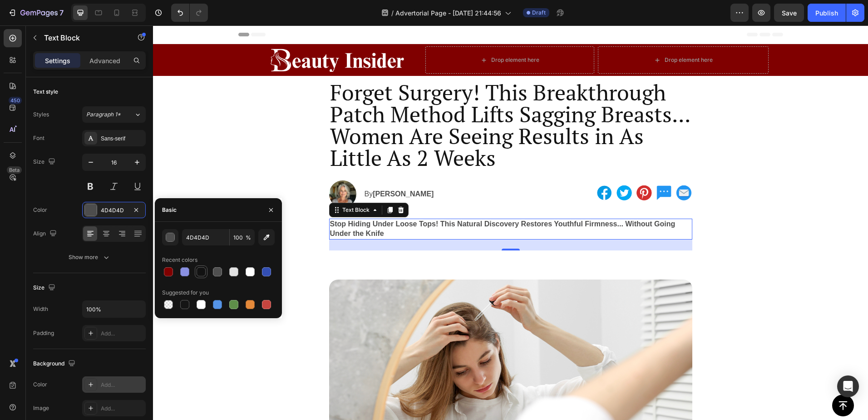
click at [201, 270] on div at bounding box center [201, 271] width 9 height 9
type input "121212"
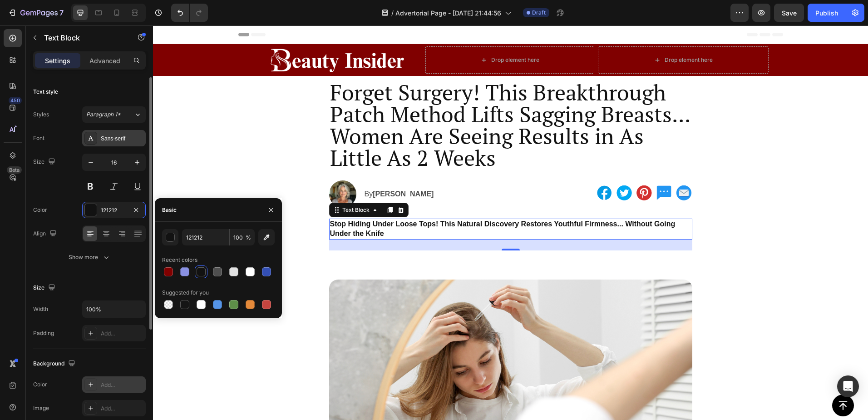
click at [125, 137] on div "Sans-serif" at bounding box center [122, 138] width 43 height 8
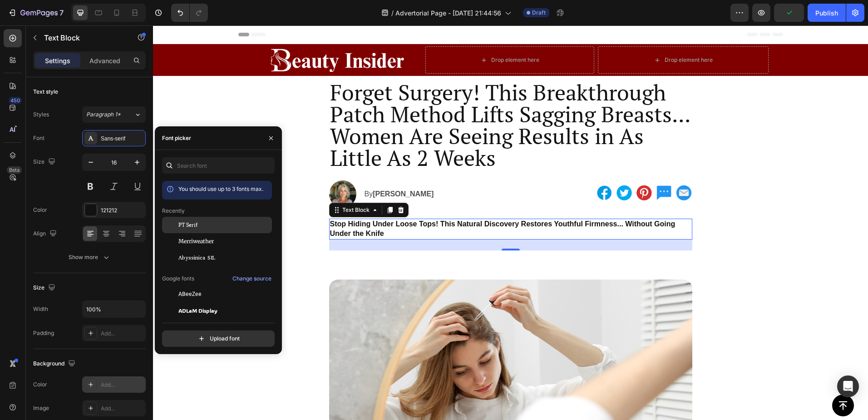
click at [206, 225] on div "PT Serif" at bounding box center [224, 225] width 92 height 8
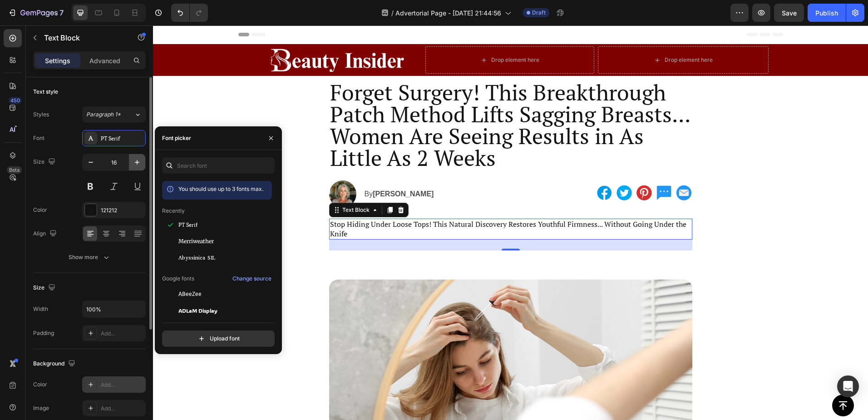
click at [137, 158] on icon "button" at bounding box center [137, 162] width 9 height 9
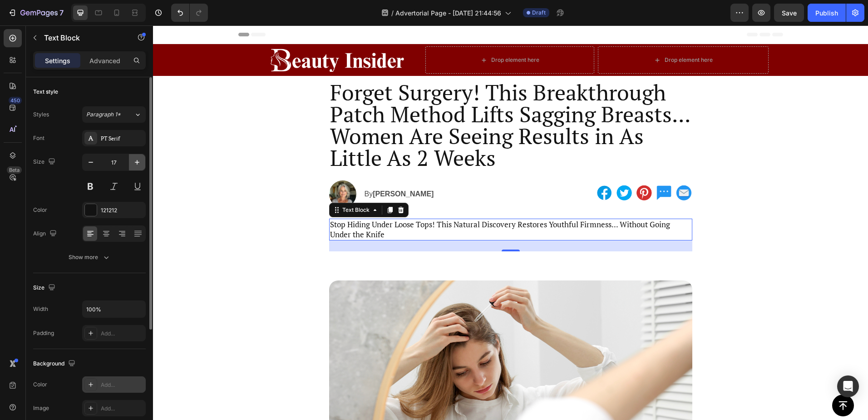
click at [137, 158] on icon "button" at bounding box center [137, 162] width 9 height 9
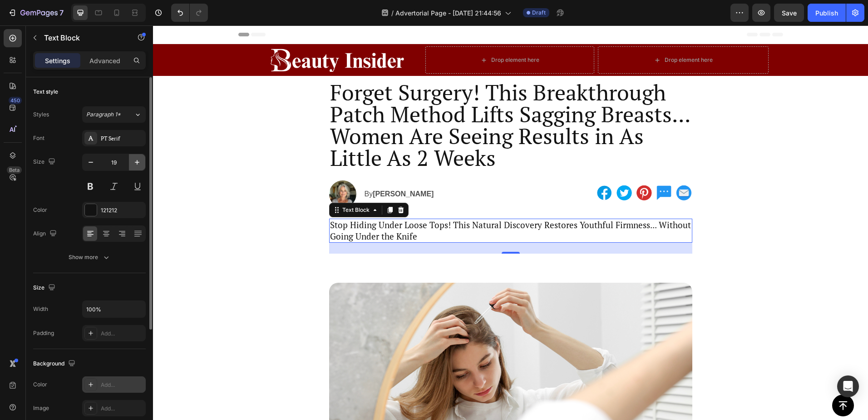
click at [137, 158] on icon "button" at bounding box center [137, 162] width 9 height 9
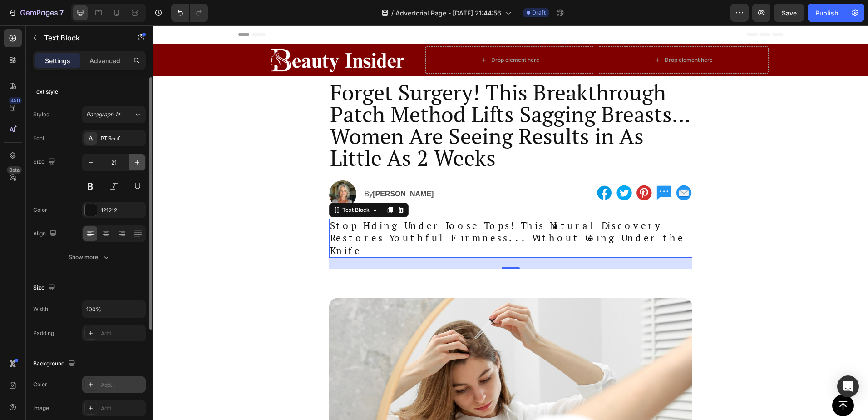
click at [137, 158] on icon "button" at bounding box center [137, 162] width 9 height 9
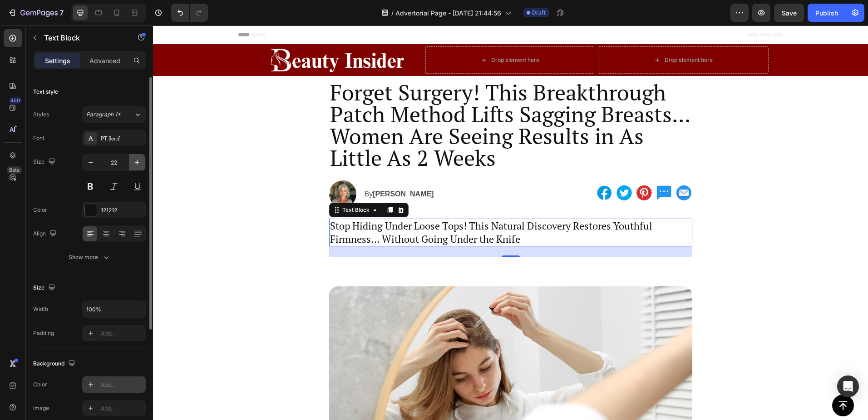
click at [137, 158] on icon "button" at bounding box center [137, 162] width 9 height 9
type input "24"
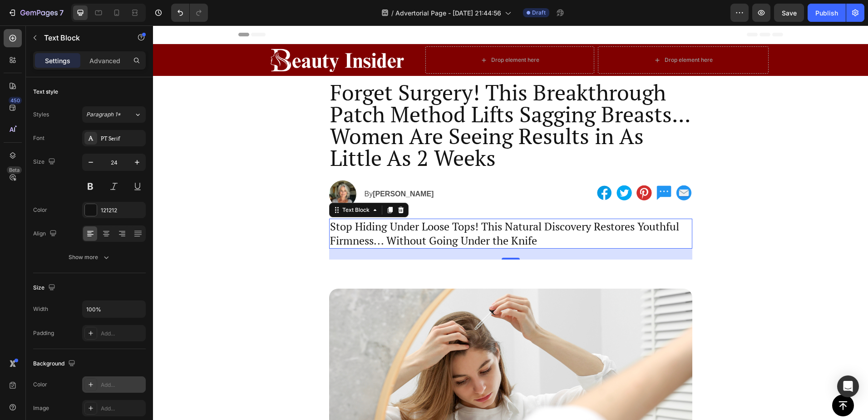
click at [15, 40] on icon at bounding box center [12, 38] width 9 height 9
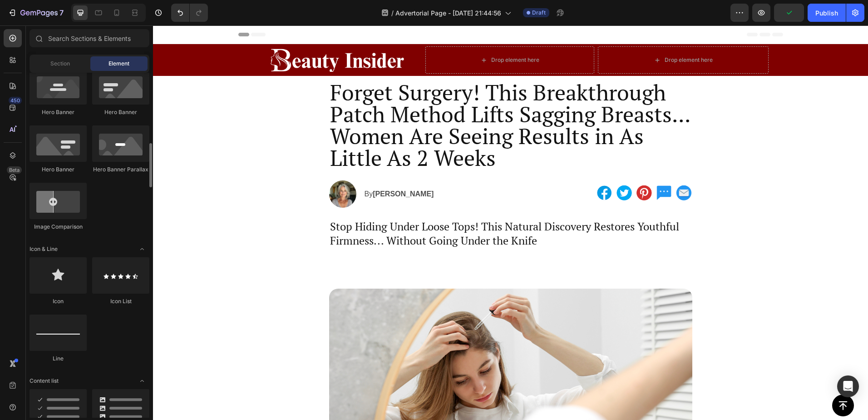
scroll to position [435, 0]
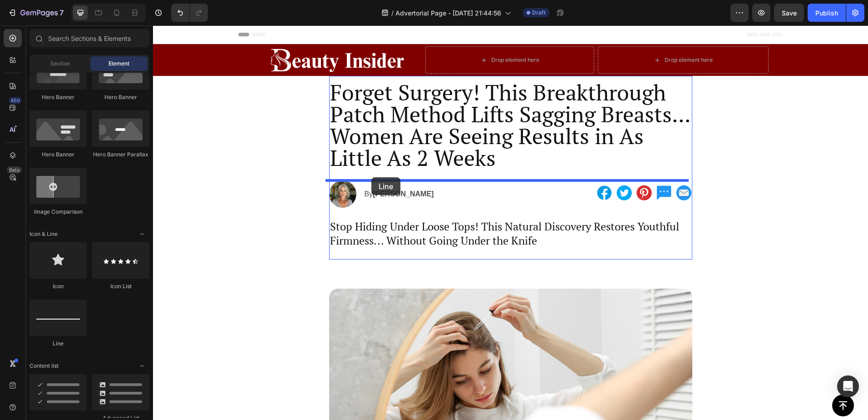
drag, startPoint x: 195, startPoint y: 349, endPoint x: 372, endPoint y: 177, distance: 246.0
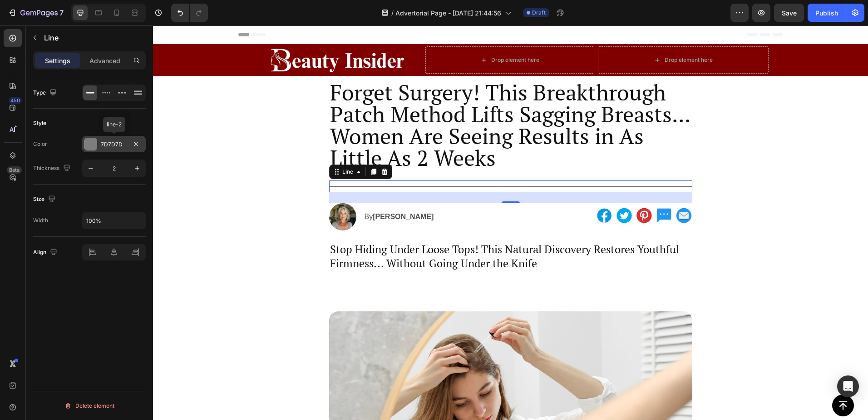
click at [93, 147] on div at bounding box center [91, 144] width 12 height 12
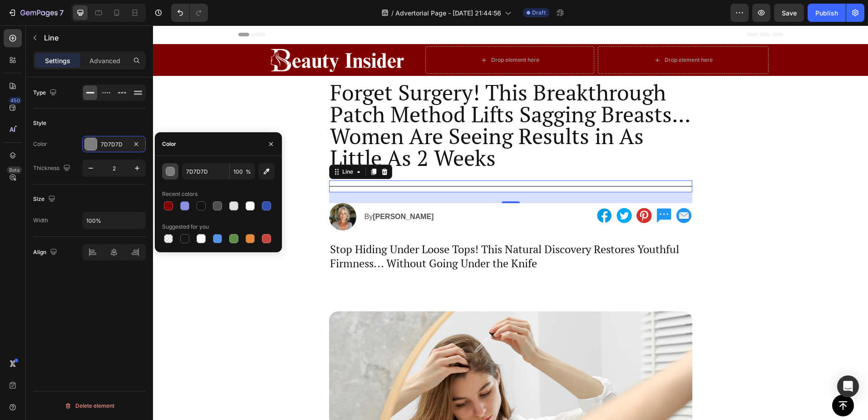
click at [171, 174] on div "button" at bounding box center [170, 171] width 9 height 9
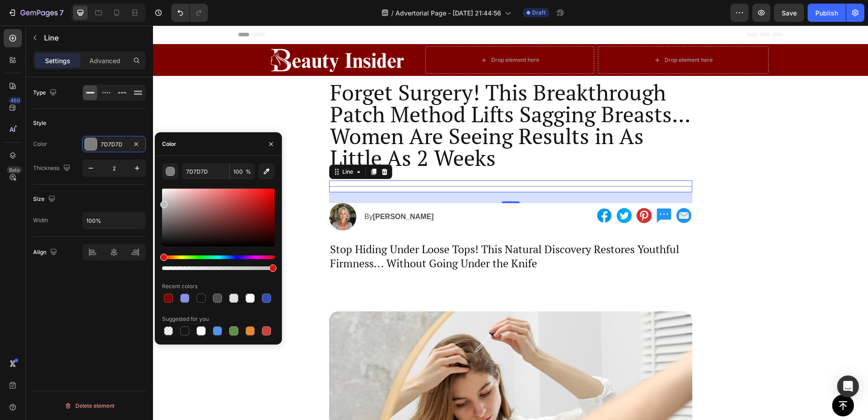
drag, startPoint x: 166, startPoint y: 220, endPoint x: 155, endPoint y: 203, distance: 20.8
click at [155, 203] on div "7D7D7D 100 % Recent colors Suggested for you" at bounding box center [218, 250] width 127 height 174
type input "BFBFBF"
click at [128, 121] on div "Style" at bounding box center [89, 123] width 113 height 15
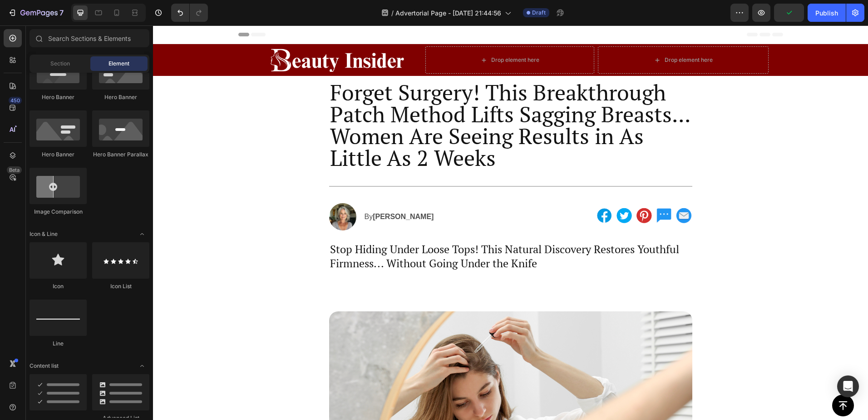
click at [474, 217] on div "By Michelle Thompson Text Block Row 0" at bounding box center [444, 216] width 161 height 13
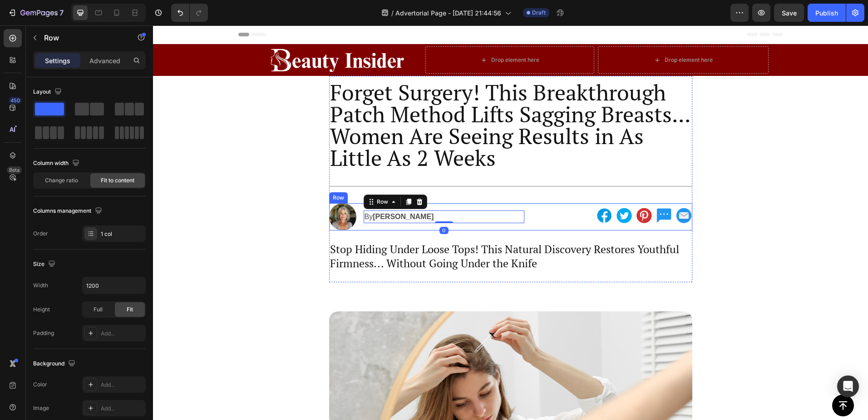
click at [547, 206] on div at bounding box center [612, 216] width 161 height 21
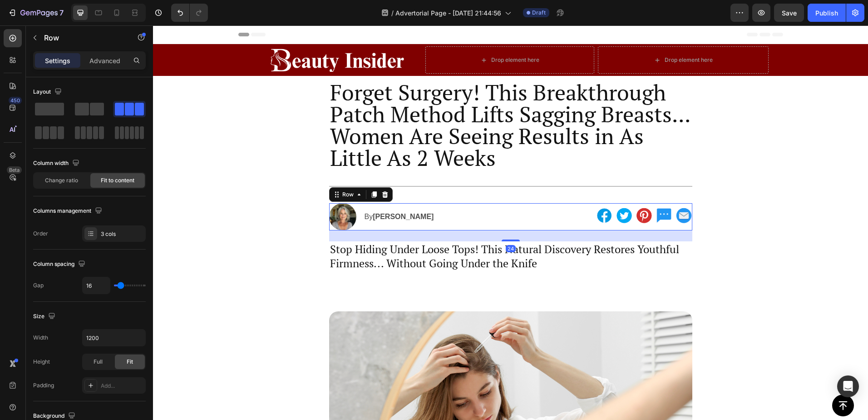
click at [524, 214] on div "Image By Michelle Thompson Text Block Row Image Row 24" at bounding box center [510, 216] width 363 height 27
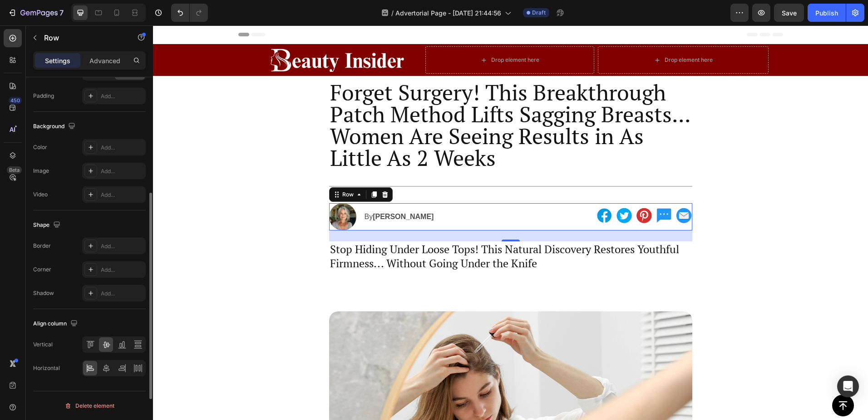
scroll to position [0, 0]
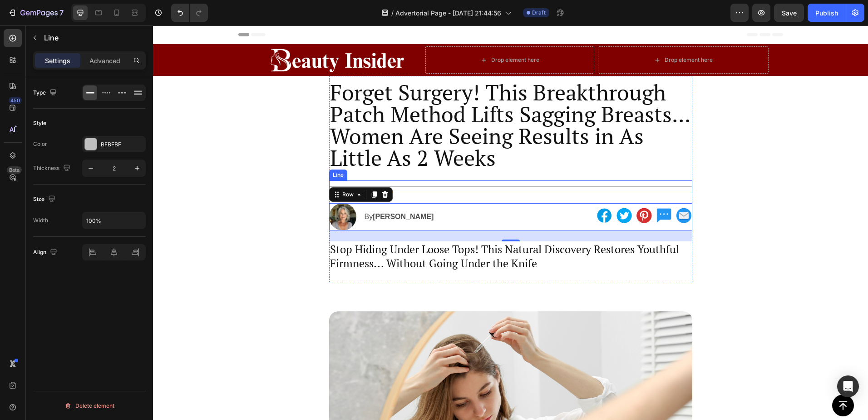
click at [440, 189] on div "Title Line" at bounding box center [510, 186] width 363 height 12
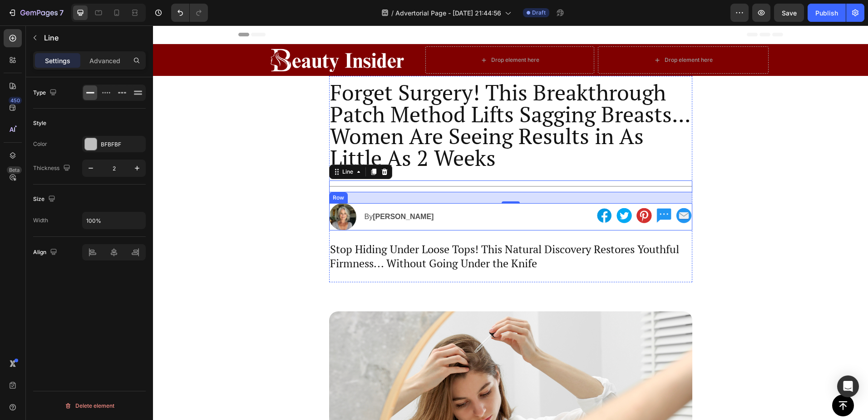
click at [461, 208] on div "By Michelle Thompson Text Block Row" at bounding box center [444, 216] width 161 height 27
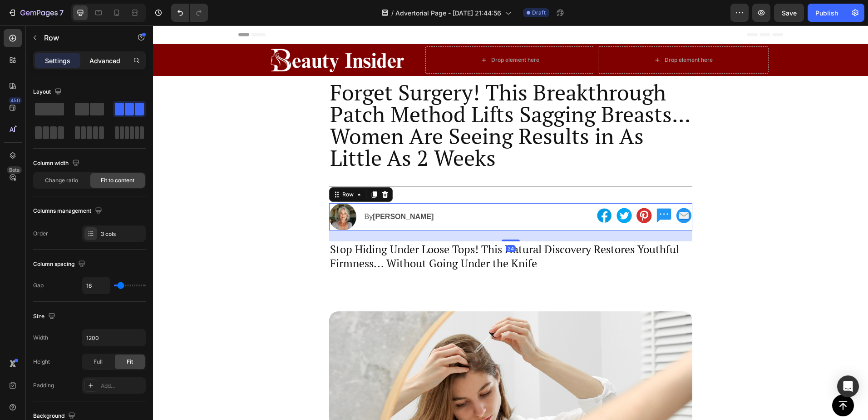
click at [93, 64] on p "Advanced" at bounding box center [104, 61] width 31 height 10
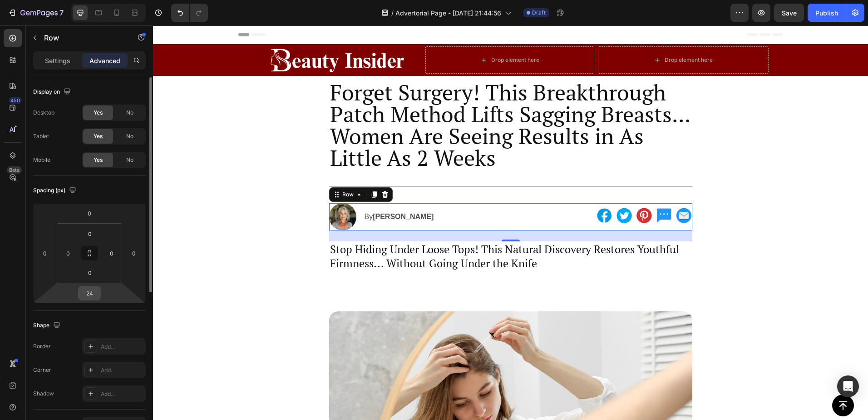
click at [95, 296] on input "24" at bounding box center [89, 293] width 18 height 14
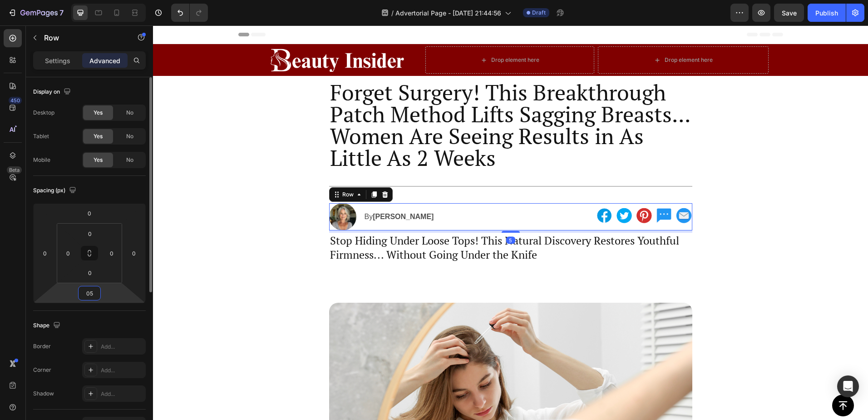
click at [92, 292] on input "05" at bounding box center [89, 293] width 18 height 14
type input "5"
click at [0, 0] on div "Spacing (px) 0 0 5 0 0 0 0 0" at bounding box center [0, 0] width 0 height 0
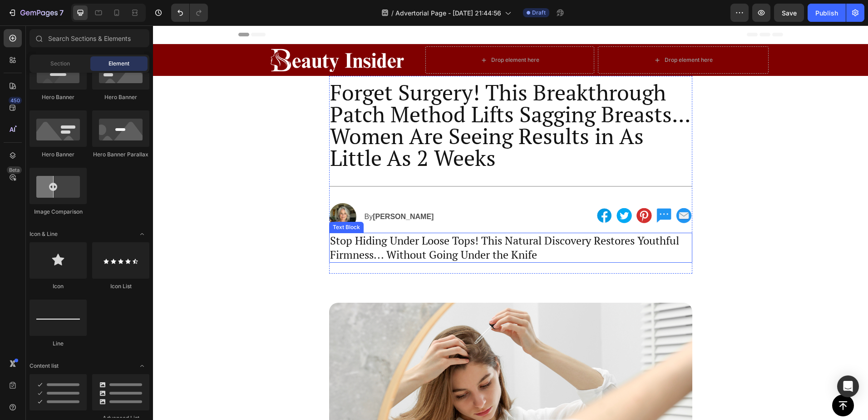
click at [388, 243] on p "Stop Hiding Under Loose Tops! This Natural Discovery Restores Youthful Firmness…" at bounding box center [511, 247] width 362 height 28
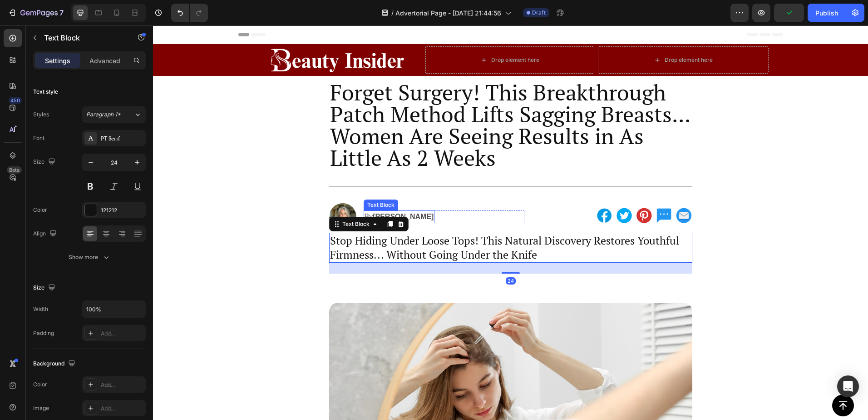
click at [440, 224] on div "By Michelle Thompson Text Block Row" at bounding box center [444, 216] width 161 height 27
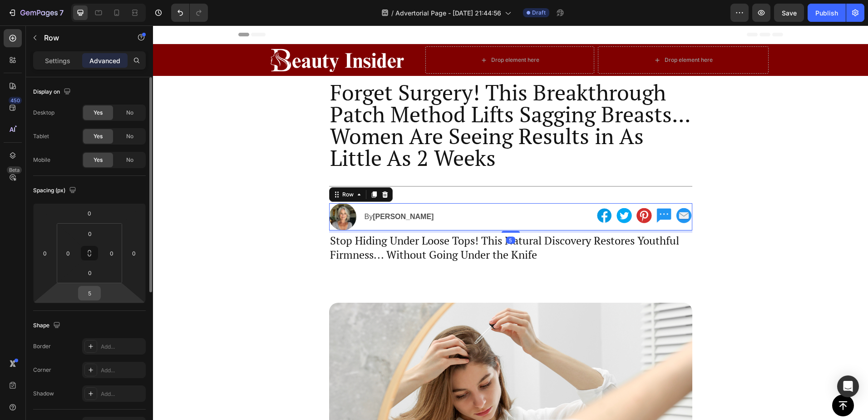
click at [94, 292] on input "5" at bounding box center [89, 293] width 18 height 14
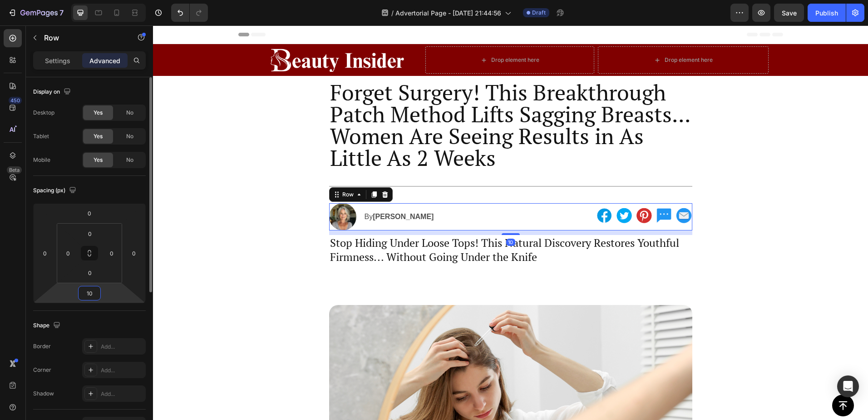
type input "10"
click at [0, 0] on div "Spacing (px) 0 0 10 0 0 0 0 0" at bounding box center [0, 0] width 0 height 0
click at [452, 188] on div "Title Line" at bounding box center [510, 186] width 363 height 12
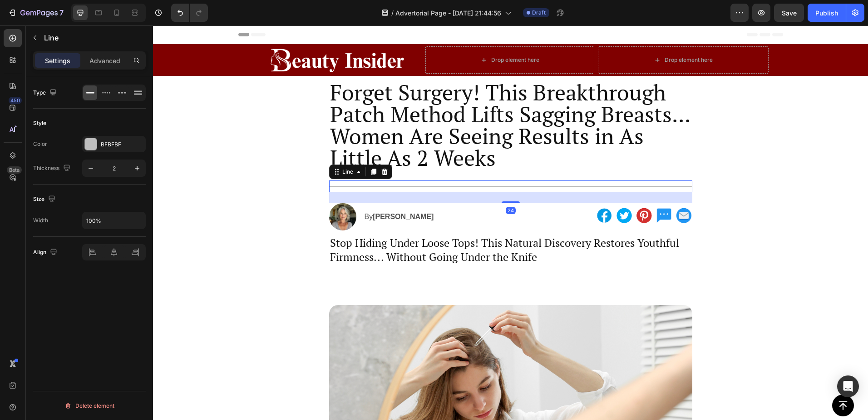
drag, startPoint x: 89, startPoint y: 45, endPoint x: 97, endPoint y: 49, distance: 9.1
click at [89, 45] on div "Line" at bounding box center [85, 38] width 118 height 24
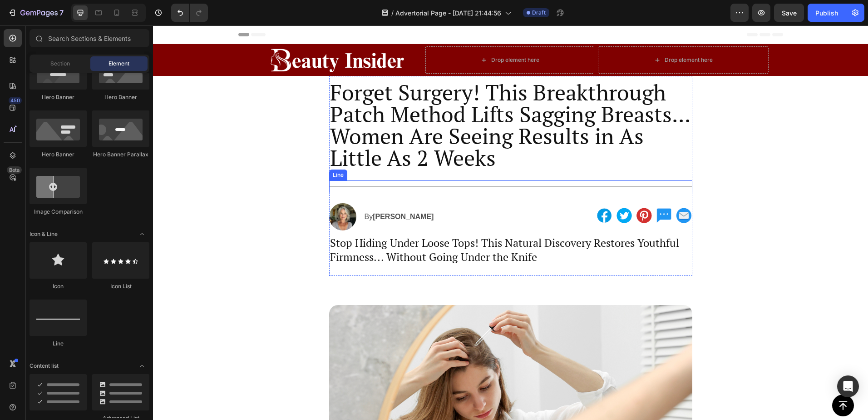
click at [384, 182] on div "Title Line" at bounding box center [510, 186] width 363 height 12
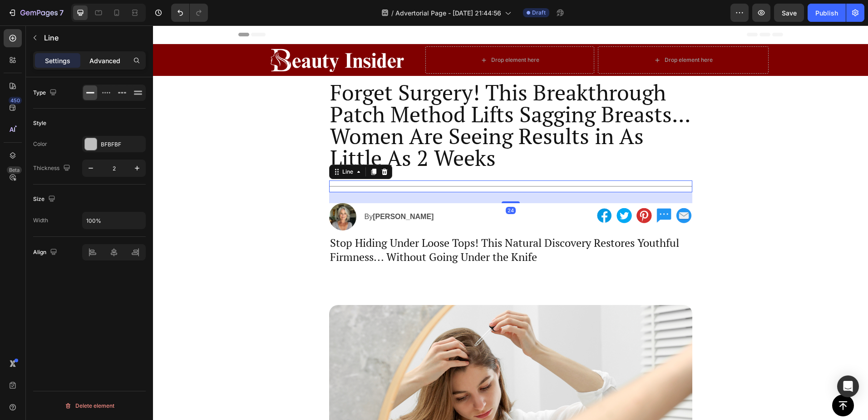
click at [106, 61] on p "Advanced" at bounding box center [104, 61] width 31 height 10
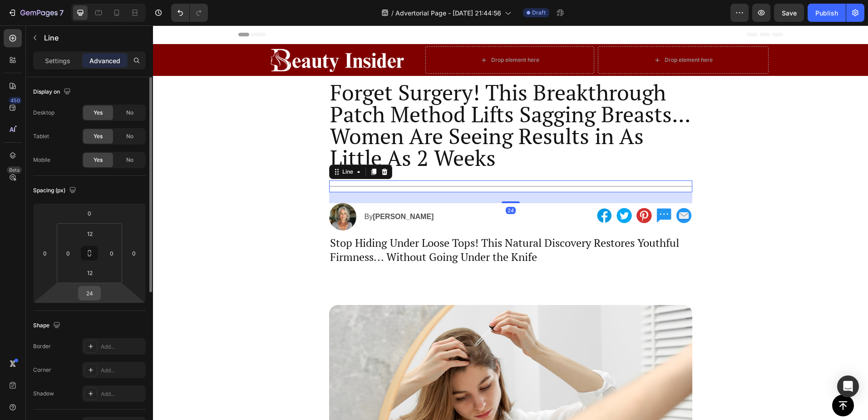
click at [95, 288] on input "24" at bounding box center [89, 293] width 18 height 14
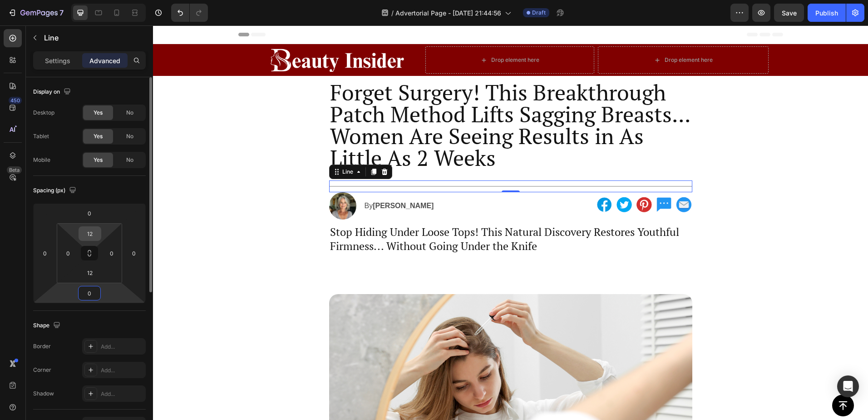
type input "0"
click at [92, 233] on input "12" at bounding box center [90, 234] width 18 height 14
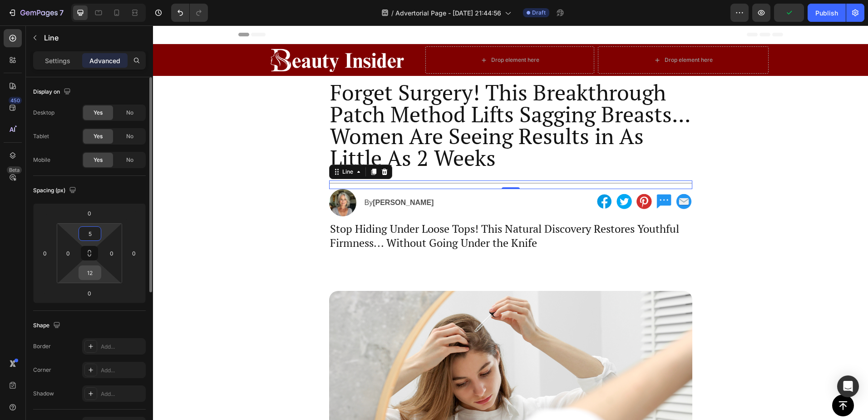
type input "5"
click at [91, 271] on input "12" at bounding box center [90, 273] width 18 height 14
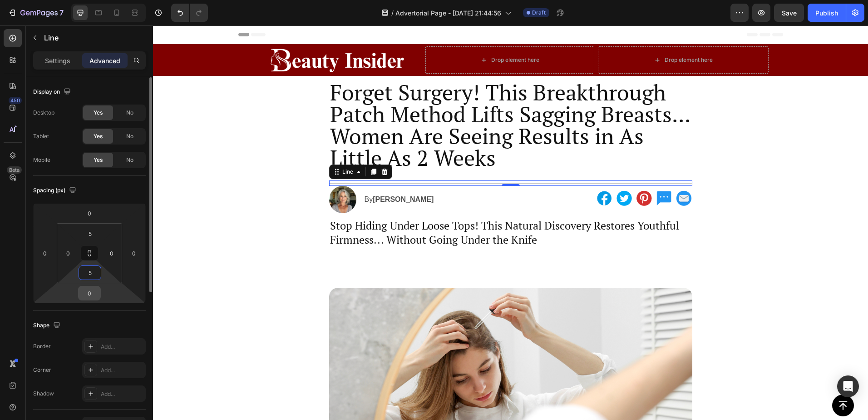
type input "5"
click at [95, 294] on input "0" at bounding box center [89, 293] width 18 height 14
type input "10"
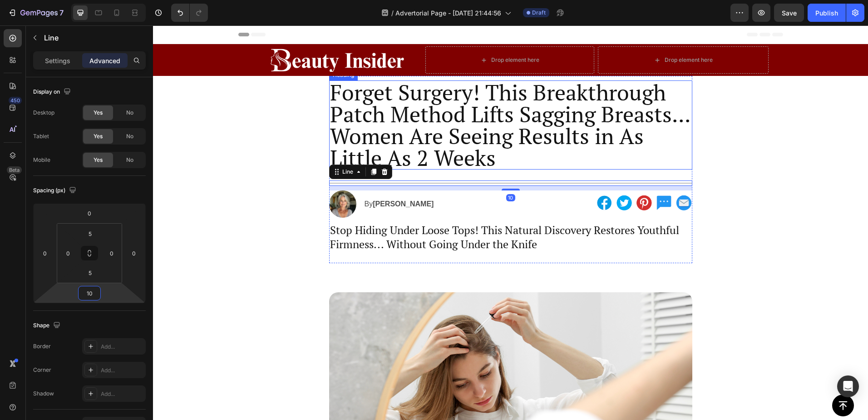
click at [525, 164] on p "Forget Surgery! This Breakthrough Patch Method Lifts Sagging Breasts... Women A…" at bounding box center [511, 124] width 362 height 87
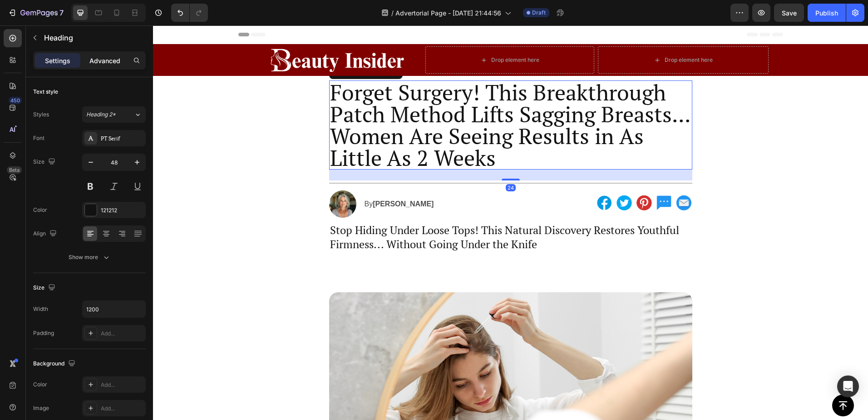
click at [102, 63] on p "Advanced" at bounding box center [104, 61] width 31 height 10
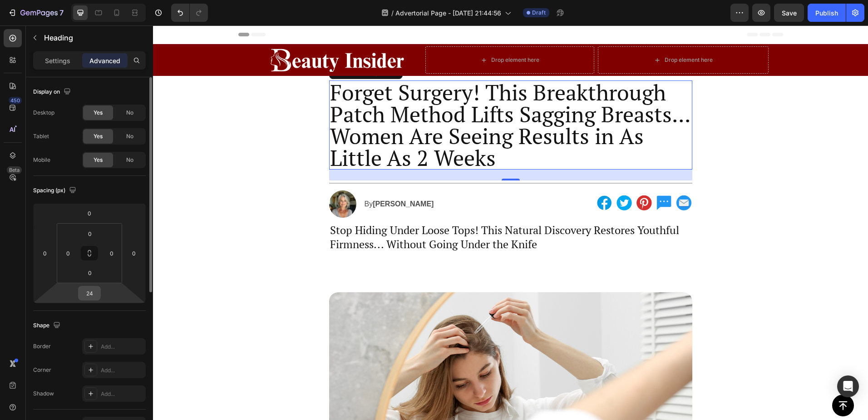
click at [93, 295] on input "24" at bounding box center [89, 293] width 18 height 14
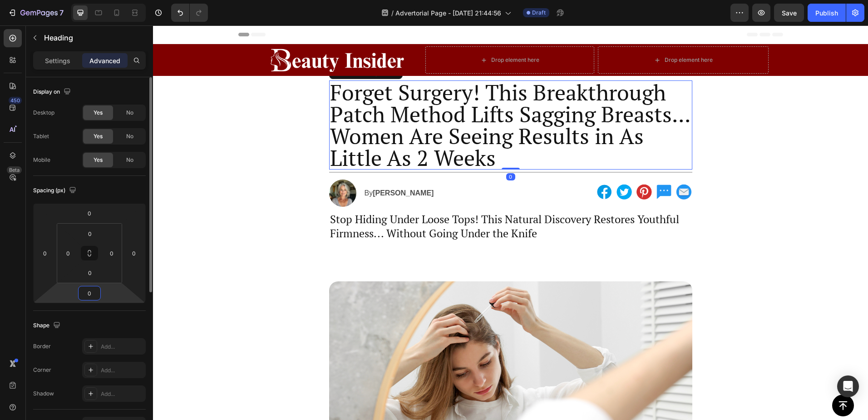
click at [87, 292] on input "0" at bounding box center [89, 293] width 18 height 14
type input "10"
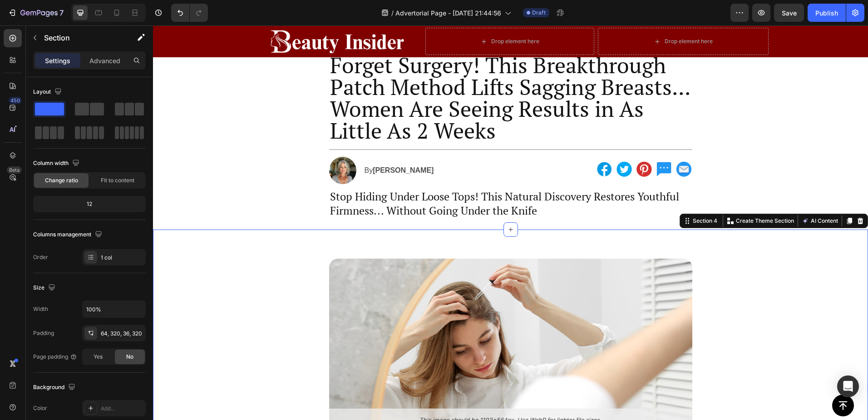
scroll to position [30, 0]
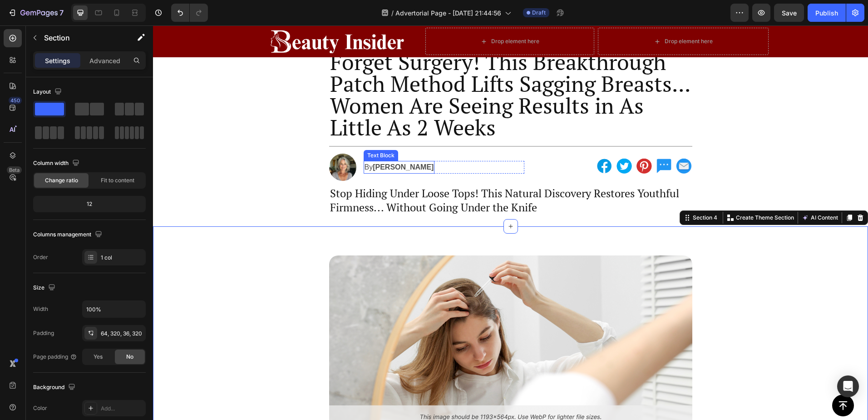
click at [406, 163] on p "By Michelle Thompson" at bounding box center [399, 167] width 69 height 11
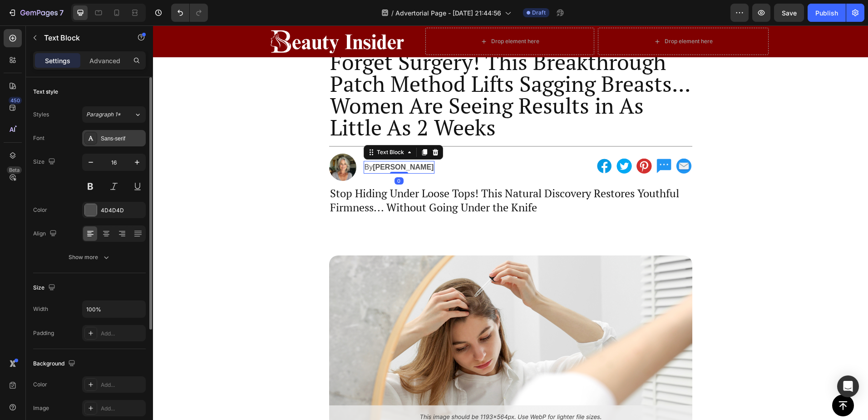
click at [113, 141] on div "Sans-serif" at bounding box center [122, 138] width 43 height 8
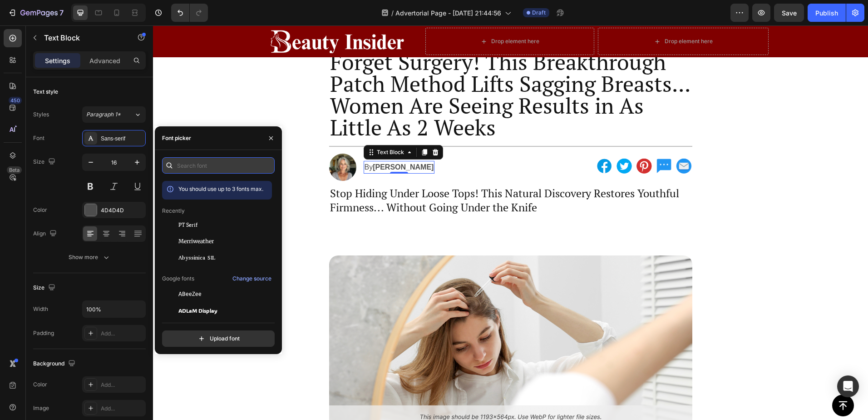
click at [183, 164] on input "text" at bounding box center [218, 165] width 113 height 16
click at [210, 170] on input "text" at bounding box center [218, 165] width 113 height 16
type input "a"
type input "h"
type input "t"
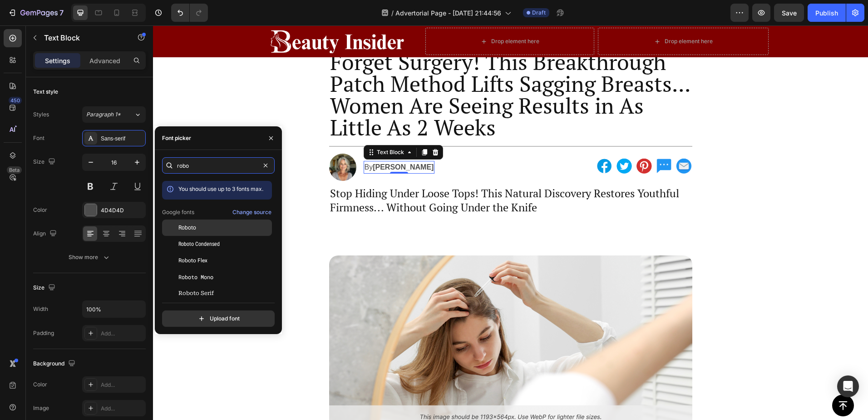
type input "robo"
click at [207, 230] on div "Roboto" at bounding box center [224, 227] width 92 height 8
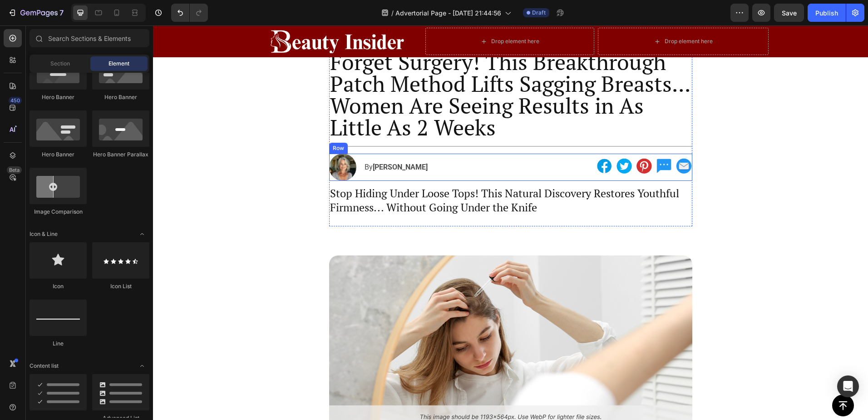
click at [387, 170] on strong "[PERSON_NAME]" at bounding box center [400, 167] width 55 height 9
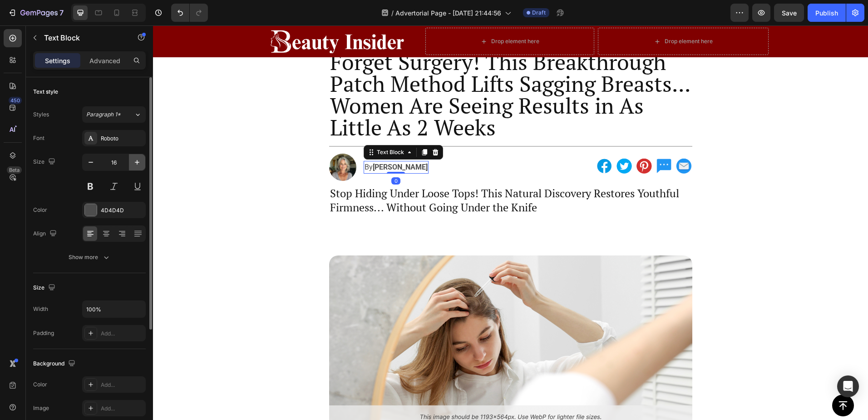
click at [139, 161] on icon "button" at bounding box center [137, 162] width 9 height 9
click at [93, 162] on icon "button" at bounding box center [91, 162] width 5 height 1
type input "17"
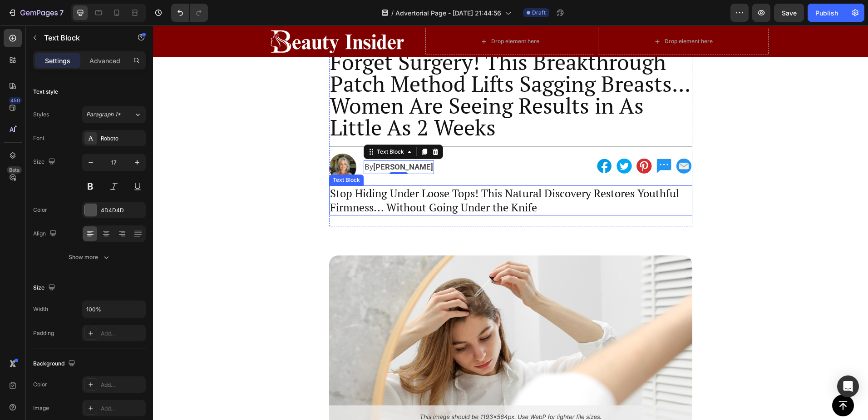
click at [341, 197] on p "Stop Hiding Under Loose Tops! This Natural Discovery Restores Youthful Firmness…" at bounding box center [511, 200] width 362 height 28
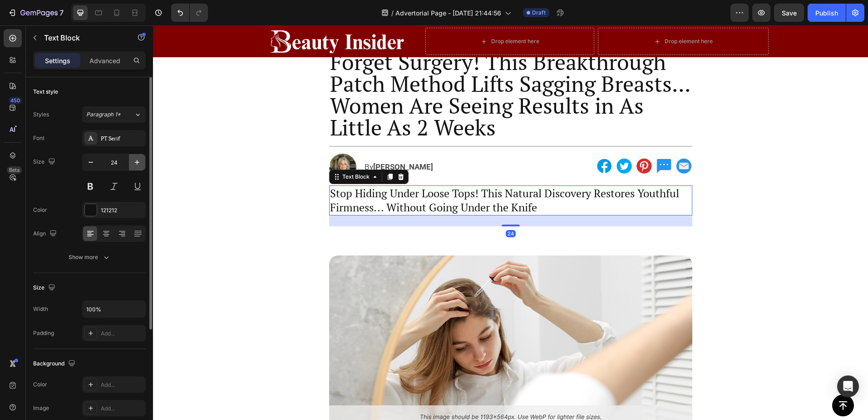
click at [141, 165] on icon "button" at bounding box center [137, 162] width 9 height 9
type input "25"
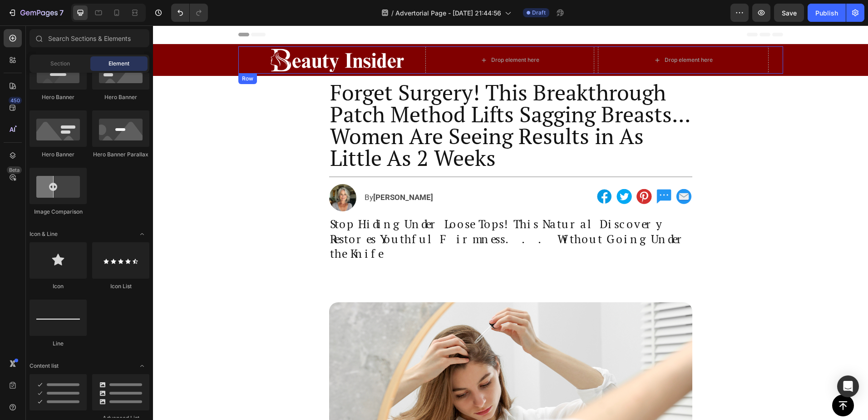
click at [771, 58] on div "Image Drop element here Row Drop element here Row" at bounding box center [510, 59] width 545 height 27
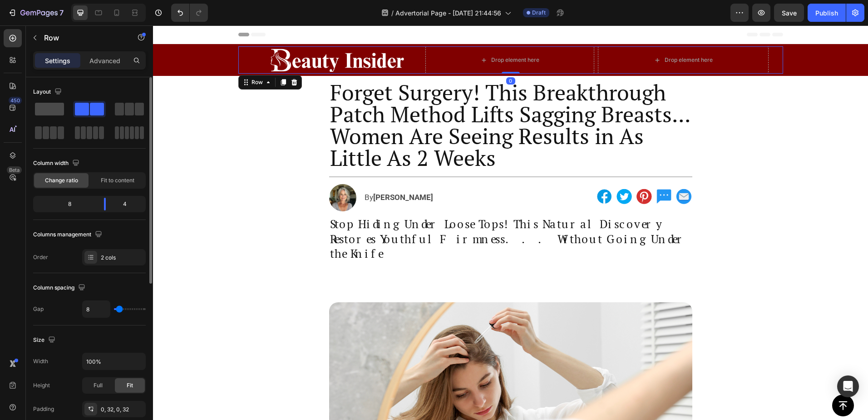
click at [55, 108] on span at bounding box center [49, 109] width 29 height 13
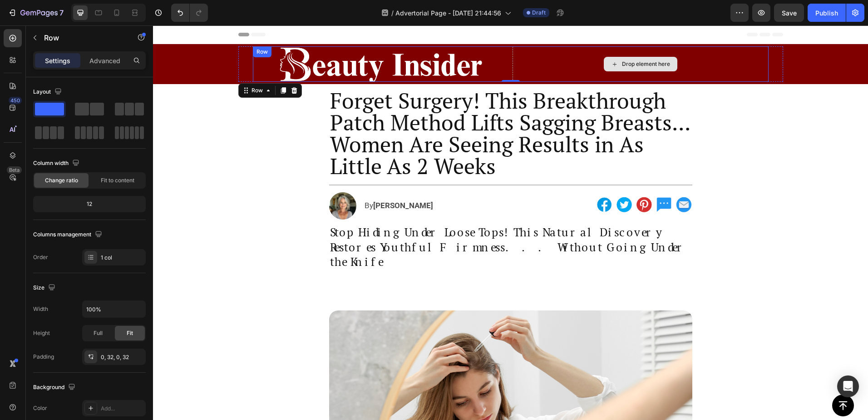
click at [575, 68] on div "Drop element here" at bounding box center [641, 63] width 256 height 35
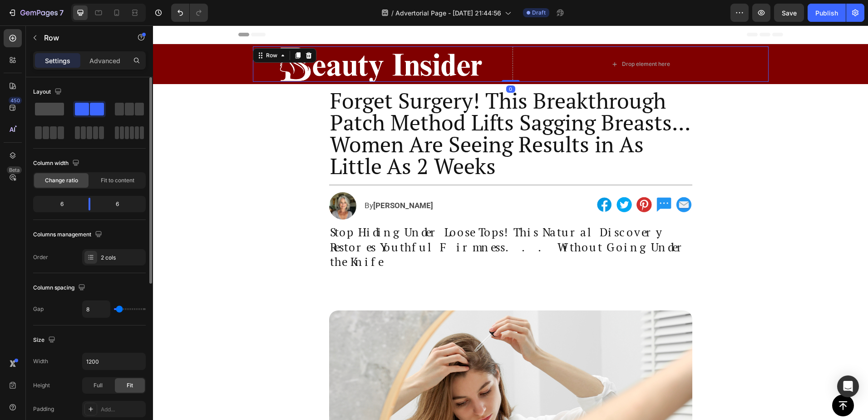
click at [54, 108] on span at bounding box center [49, 109] width 29 height 13
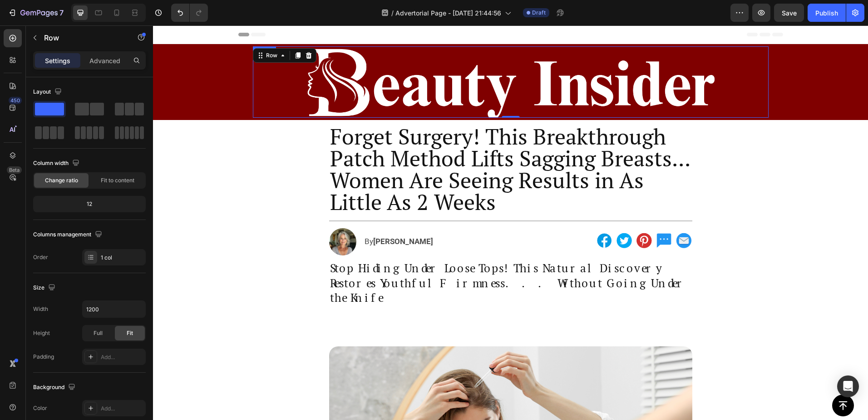
click at [373, 85] on img at bounding box center [510, 81] width 413 height 71
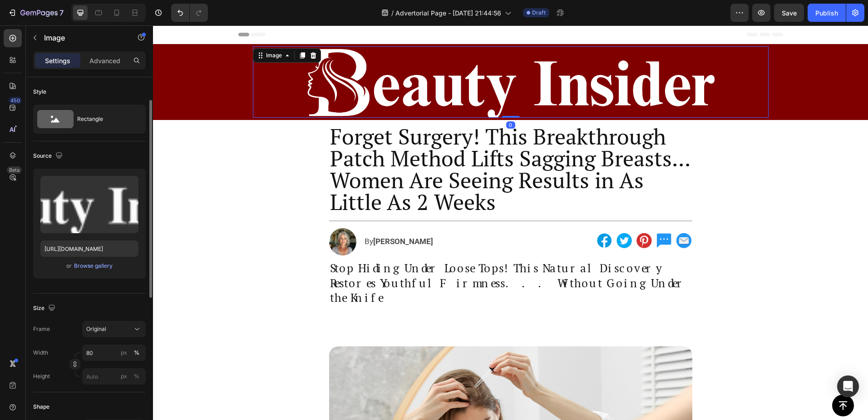
scroll to position [60, 0]
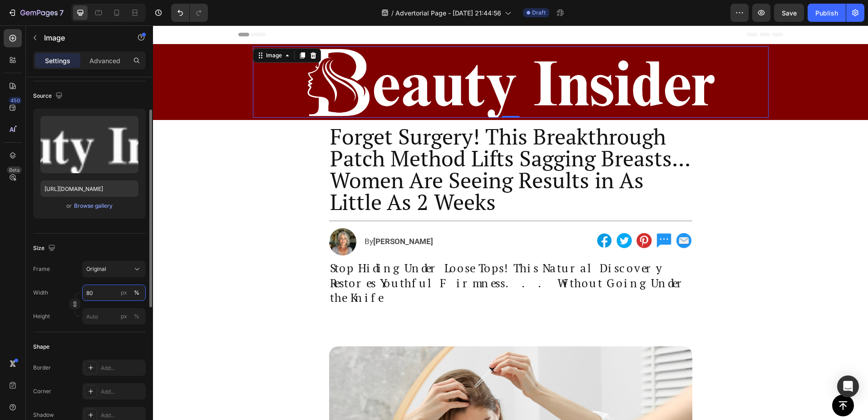
click at [89, 291] on input "80" at bounding box center [114, 292] width 64 height 16
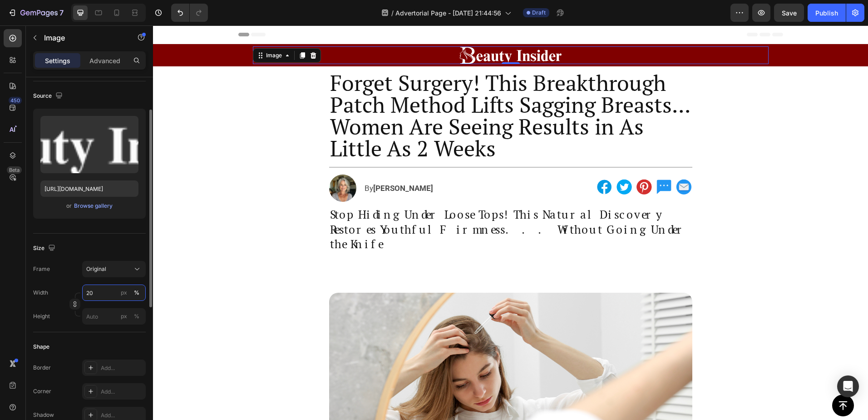
click at [89, 292] on input "20" at bounding box center [114, 292] width 64 height 16
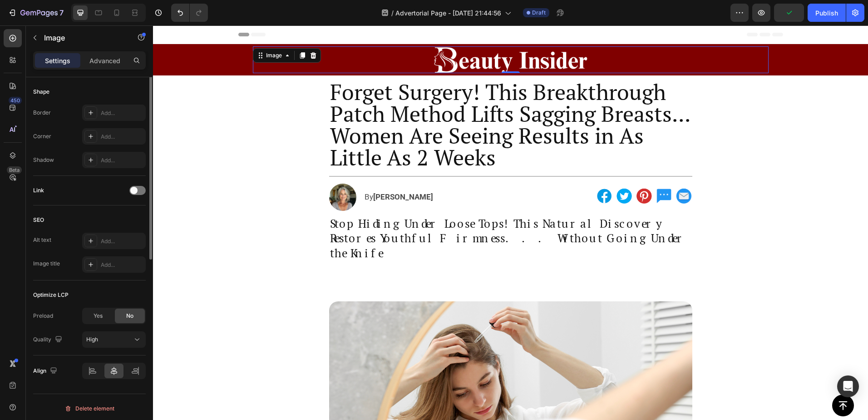
scroll to position [317, 0]
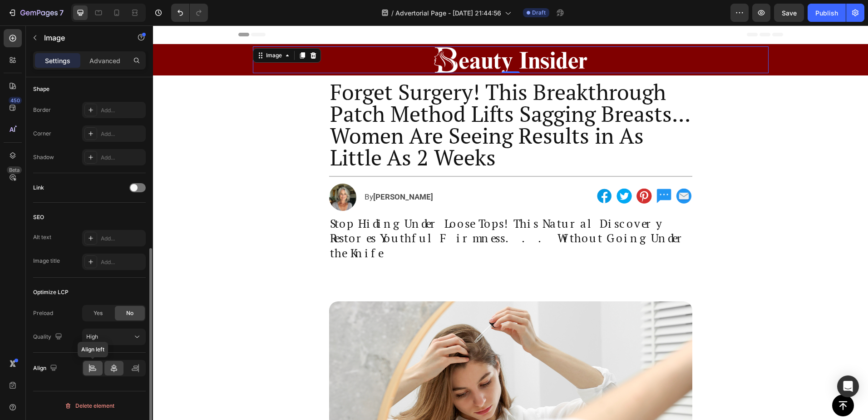
type input "30"
click at [89, 362] on div at bounding box center [93, 368] width 20 height 15
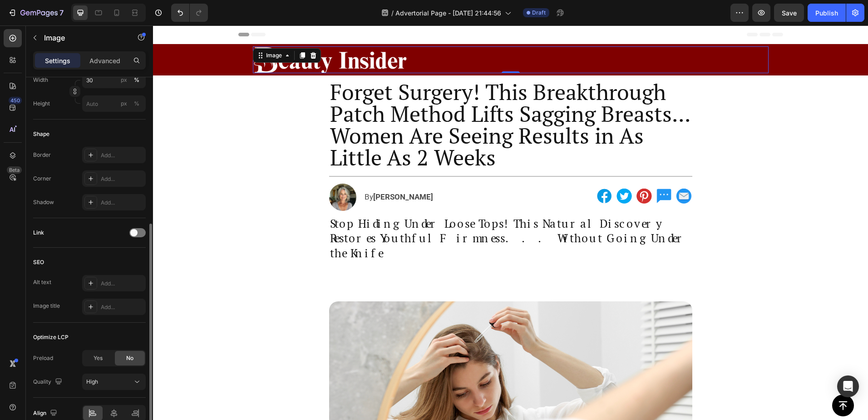
scroll to position [243, 0]
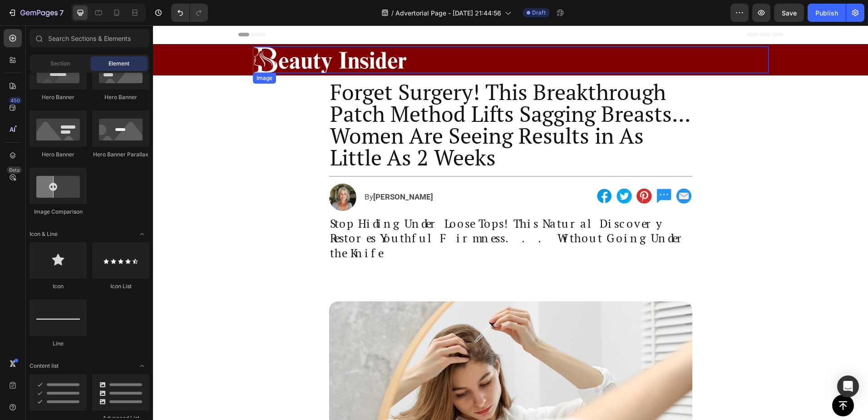
click at [272, 49] on img at bounding box center [330, 59] width 155 height 27
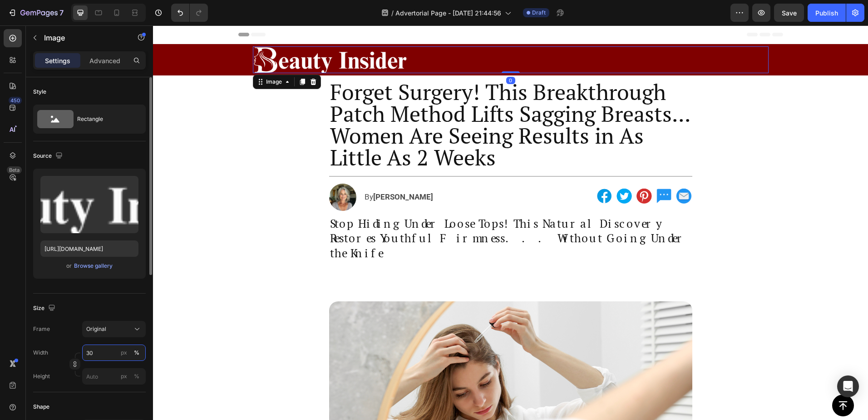
click at [90, 349] on input "30" at bounding box center [114, 352] width 64 height 16
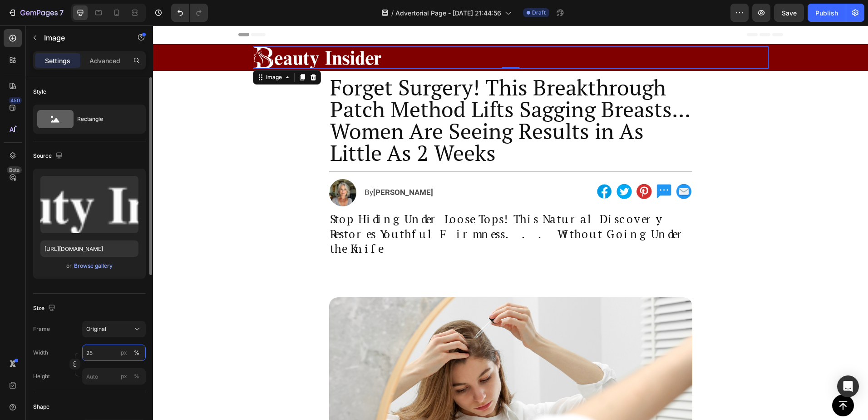
click at [91, 351] on input "25" at bounding box center [114, 352] width 64 height 16
type input "28"
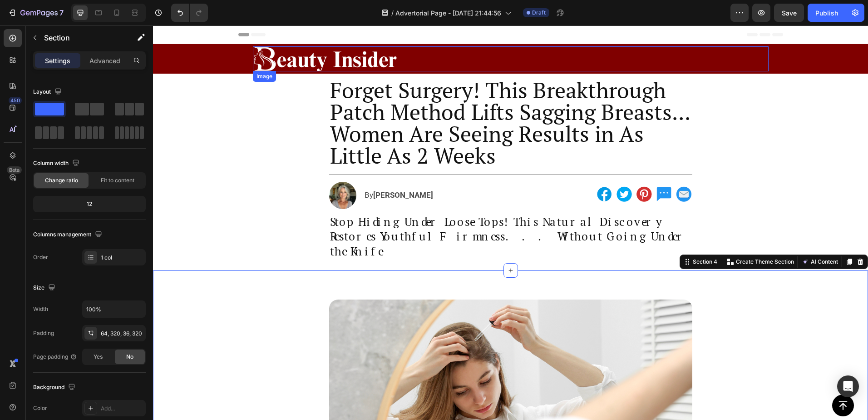
click at [278, 58] on img at bounding box center [325, 58] width 144 height 25
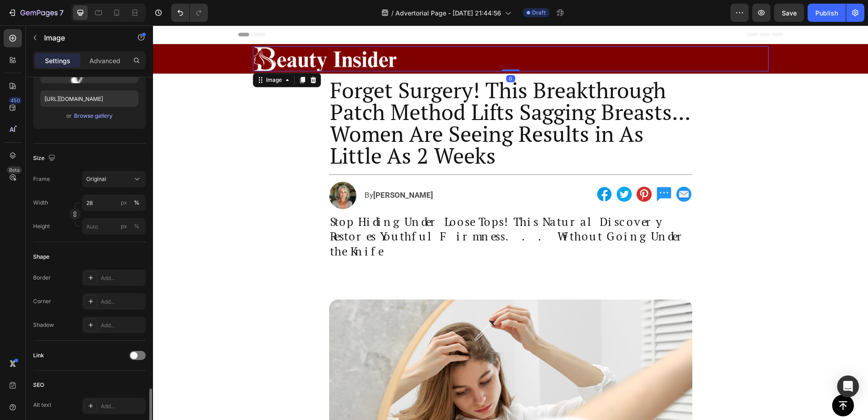
scroll to position [0, 0]
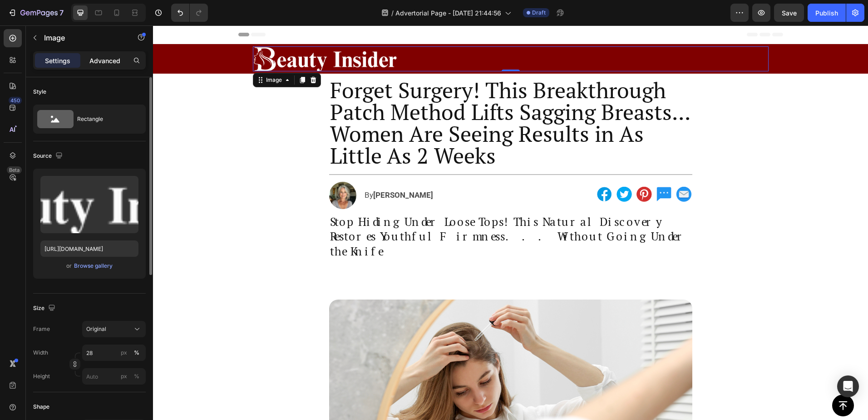
click at [117, 58] on p "Advanced" at bounding box center [104, 61] width 31 height 10
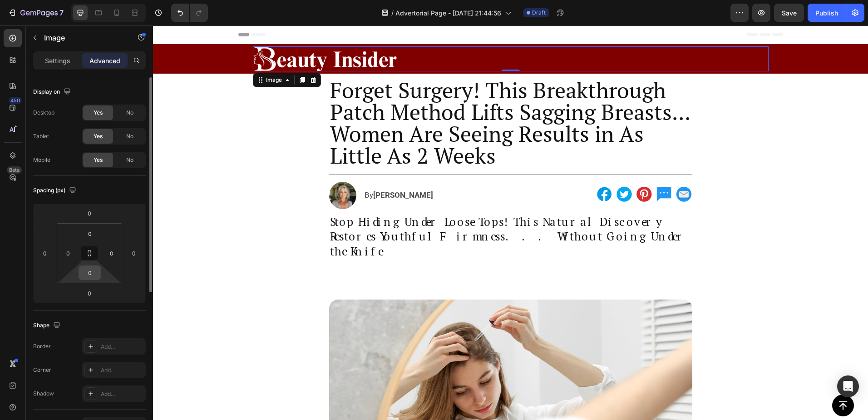
click at [90, 276] on input "0" at bounding box center [90, 273] width 18 height 14
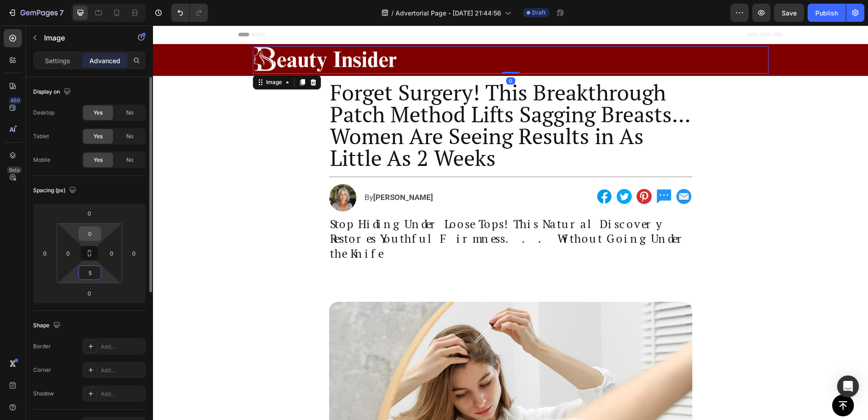
type input "5"
click at [91, 234] on input "0" at bounding box center [90, 234] width 18 height 14
type input "5"
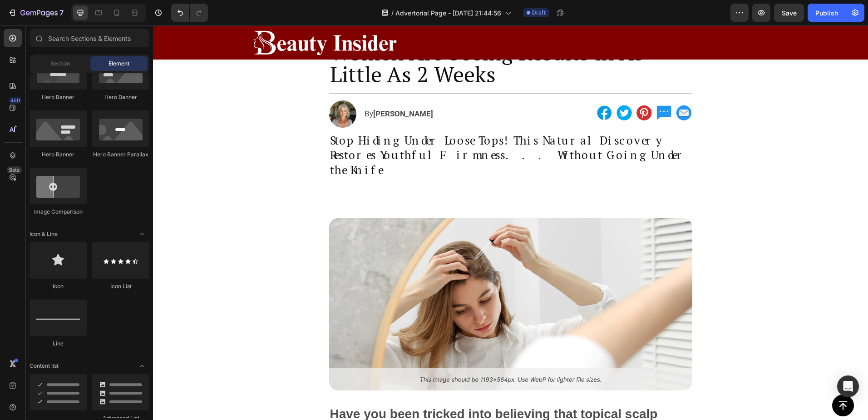
scroll to position [106, 0]
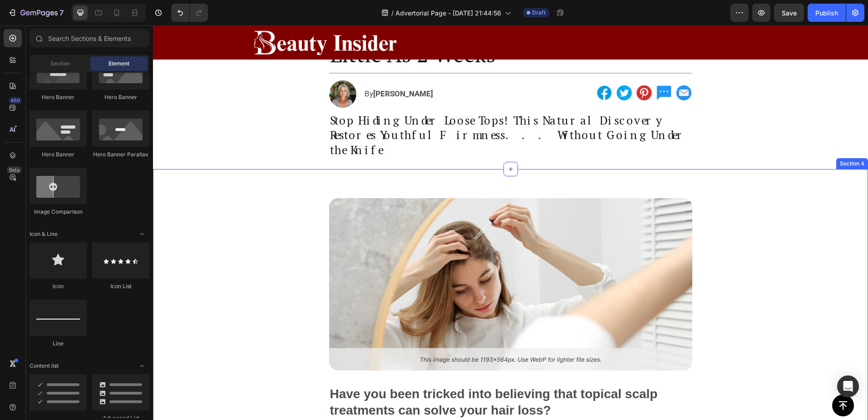
click at [580, 169] on div "Image Have you been tricked into believing that topical scalp treatments can so…" at bounding box center [510, 389] width 715 height 440
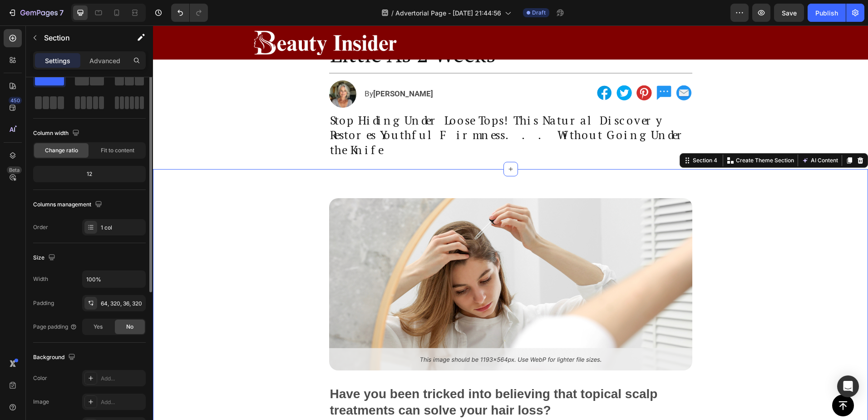
scroll to position [45, 0]
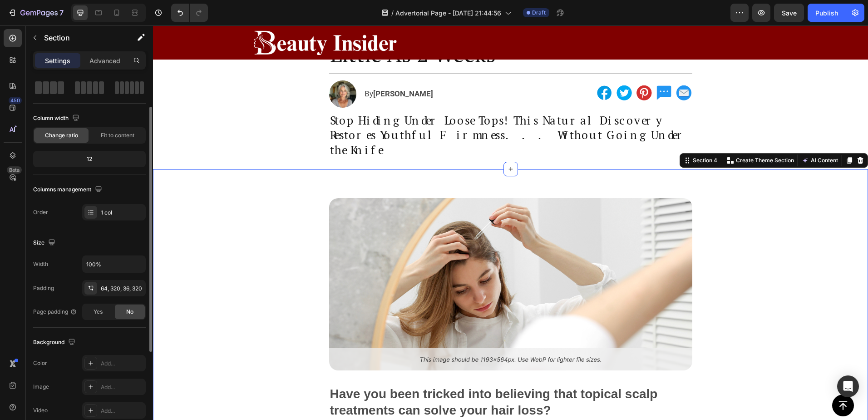
click at [105, 62] on p "Advanced" at bounding box center [104, 61] width 31 height 10
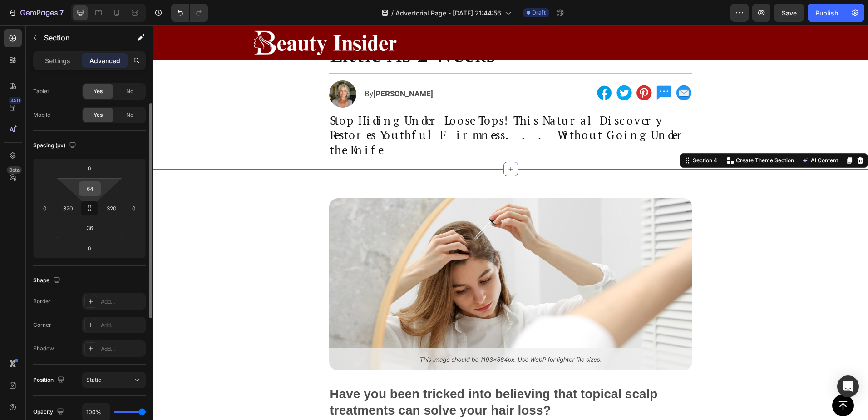
click at [88, 188] on input "64" at bounding box center [90, 189] width 18 height 14
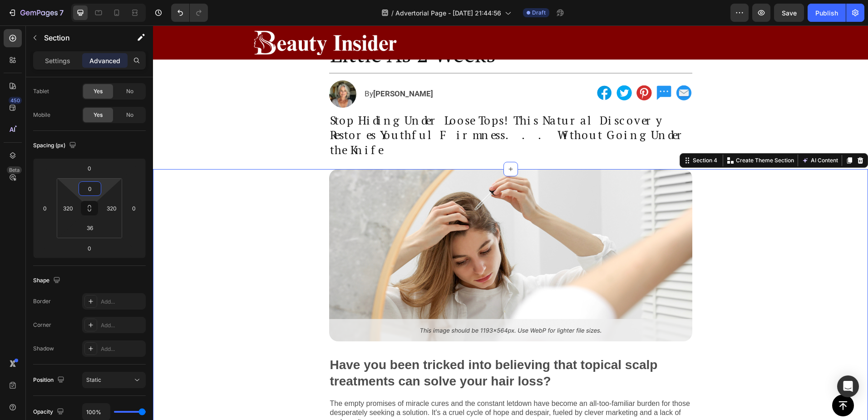
type input "0"
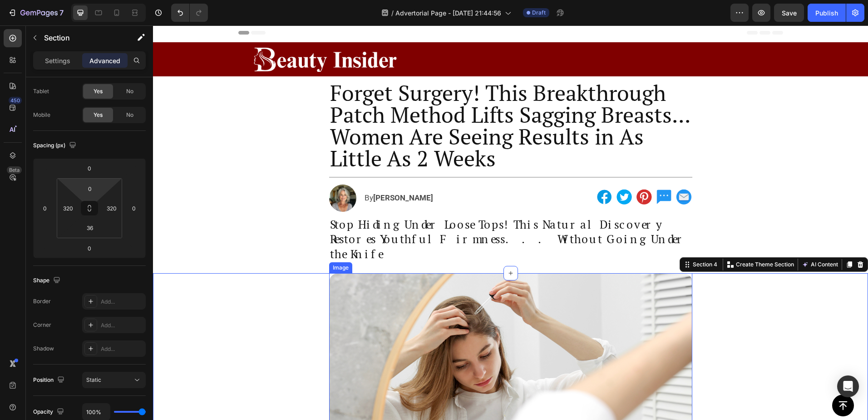
scroll to position [0, 0]
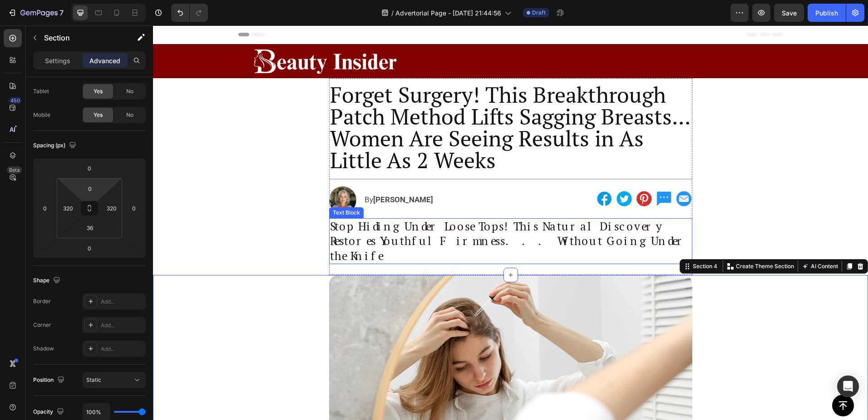
drag, startPoint x: 541, startPoint y: 236, endPoint x: 499, endPoint y: 240, distance: 42.4
click at [541, 236] on p "Stop Hiding Under Loose Tops! This Natural Discovery Restores Youthful Firmness…" at bounding box center [511, 241] width 362 height 45
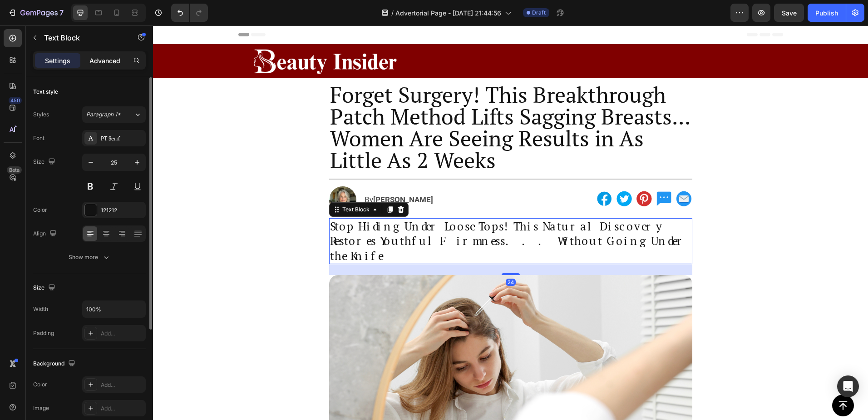
click at [106, 60] on p "Advanced" at bounding box center [104, 61] width 31 height 10
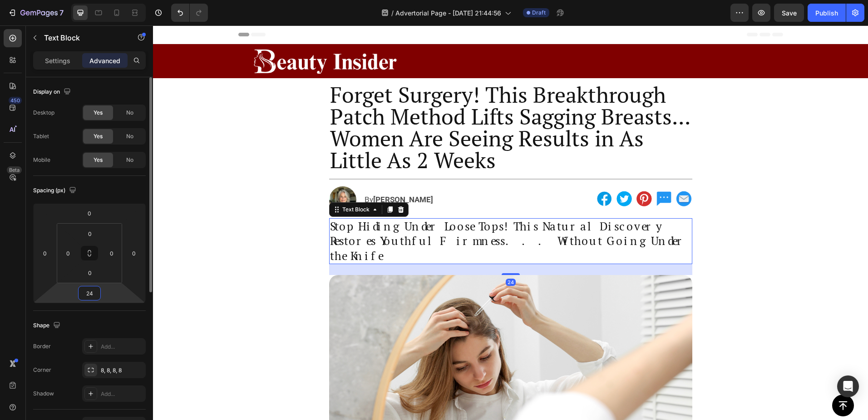
click at [89, 292] on input "24" at bounding box center [89, 293] width 18 height 14
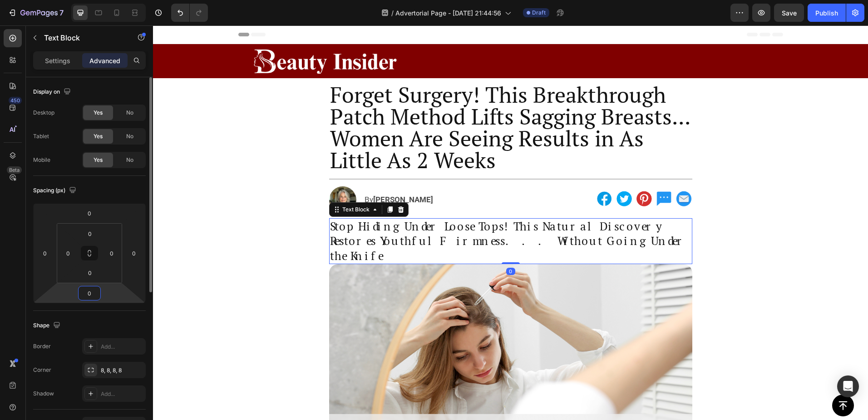
click at [91, 292] on input "0" at bounding box center [89, 293] width 18 height 14
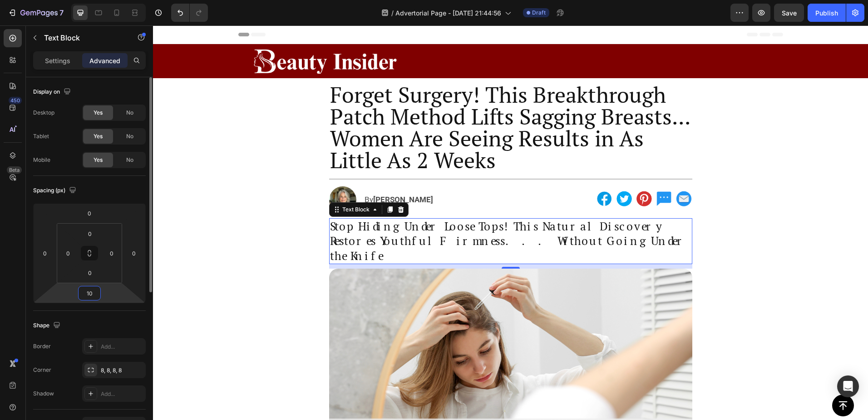
click at [93, 287] on input "10" at bounding box center [89, 293] width 18 height 14
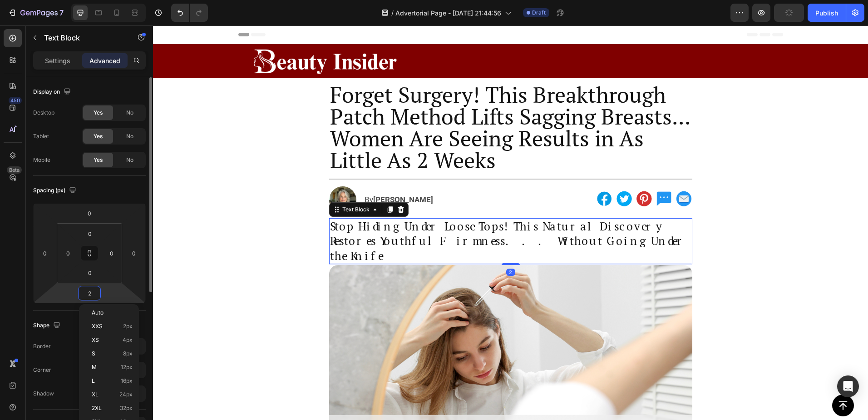
type input "20"
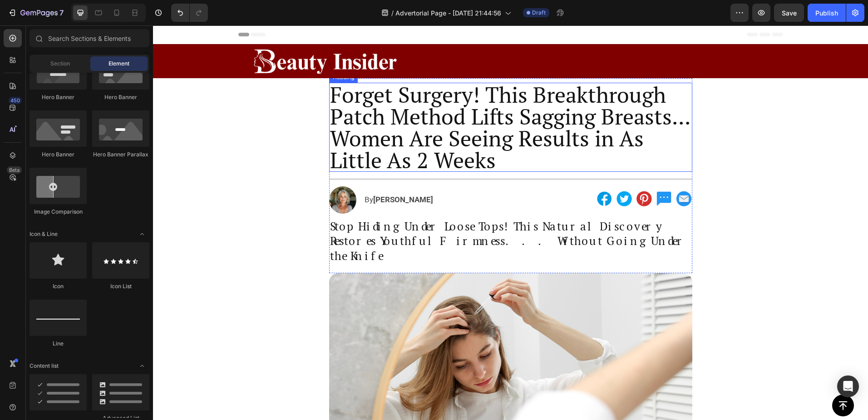
click at [405, 117] on p "Forget Surgery! This Breakthrough Patch Method Lifts Sagging Breasts... Women A…" at bounding box center [511, 127] width 362 height 87
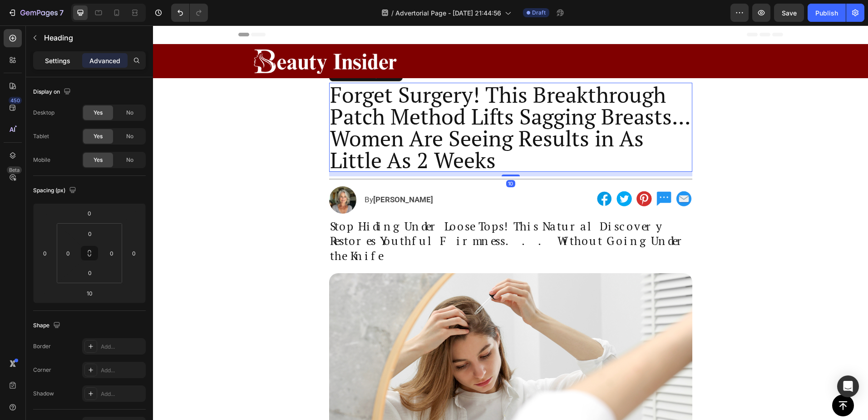
click at [64, 63] on p "Settings" at bounding box center [57, 61] width 25 height 10
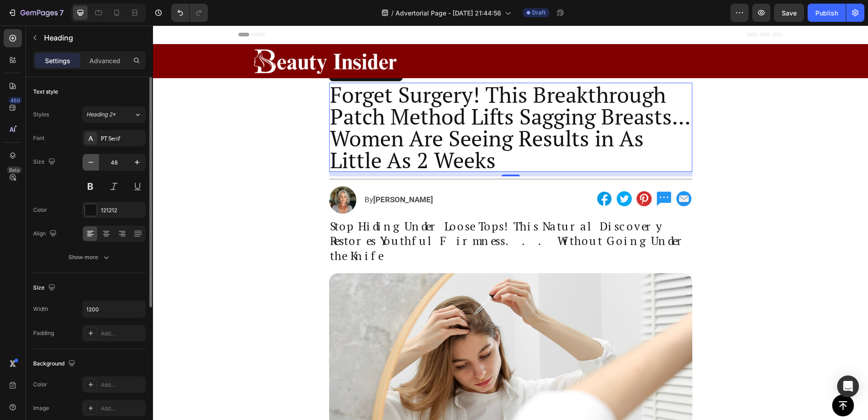
click at [88, 164] on icon "button" at bounding box center [90, 162] width 9 height 9
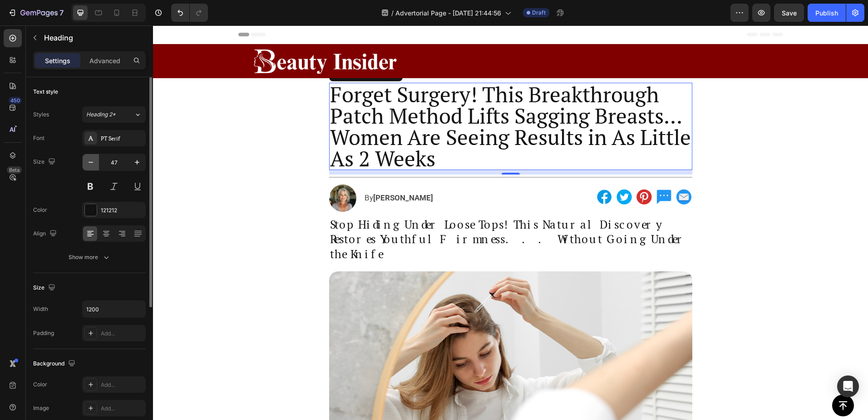
click at [88, 164] on icon "button" at bounding box center [90, 162] width 9 height 9
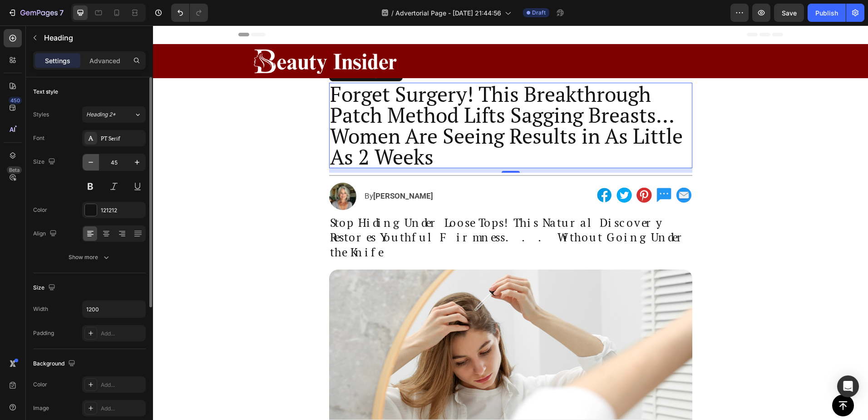
click at [88, 164] on icon "button" at bounding box center [90, 162] width 9 height 9
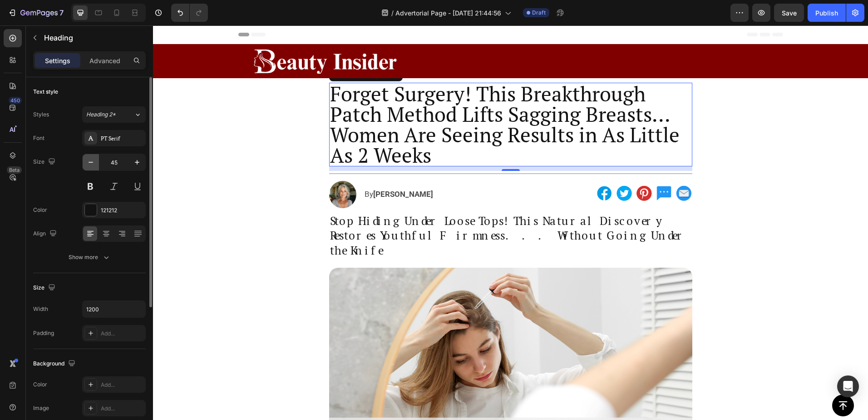
click at [88, 164] on icon "button" at bounding box center [90, 162] width 9 height 9
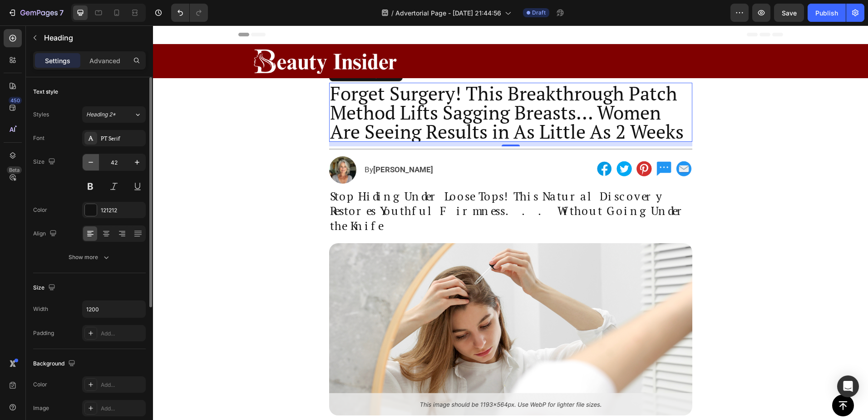
click at [88, 164] on icon "button" at bounding box center [90, 162] width 9 height 9
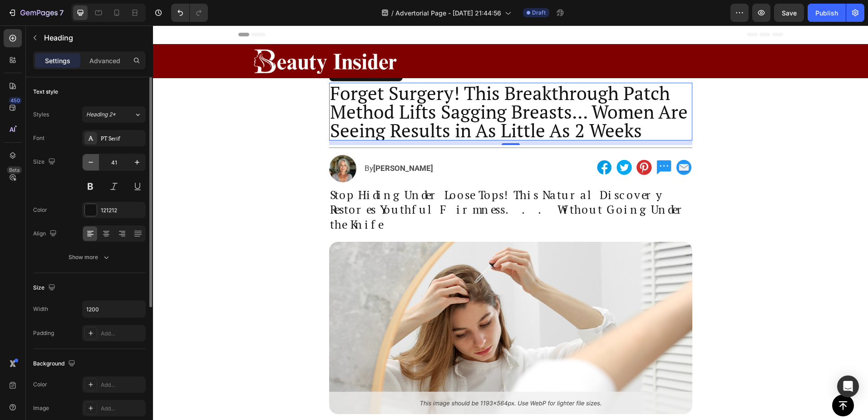
click at [88, 164] on icon "button" at bounding box center [90, 162] width 9 height 9
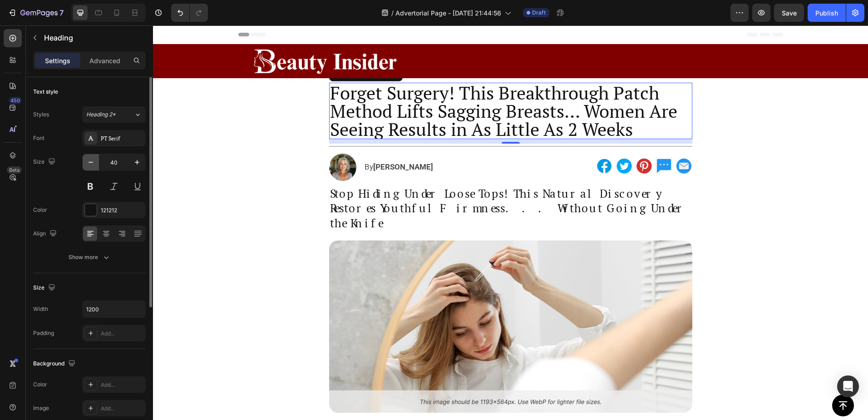
click at [88, 164] on icon "button" at bounding box center [90, 162] width 9 height 9
type input "39"
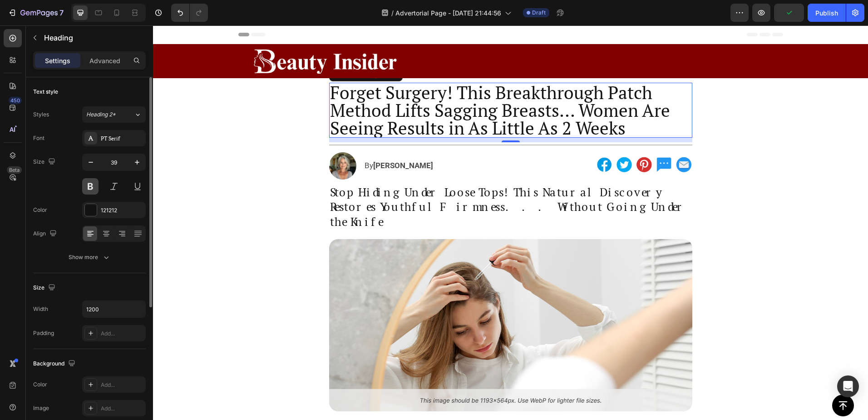
click at [92, 186] on button at bounding box center [90, 186] width 16 height 16
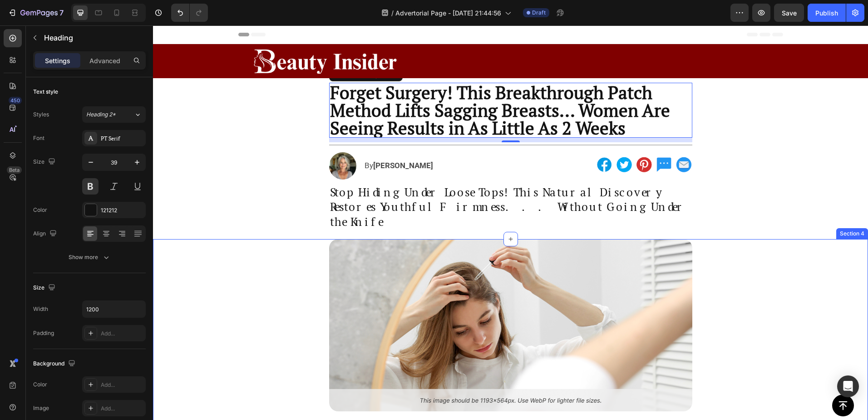
click at [369, 119] on p "Forget Surgery! This Breakthrough Patch Method Lifts Sagging Breasts... Women A…" at bounding box center [511, 110] width 362 height 53
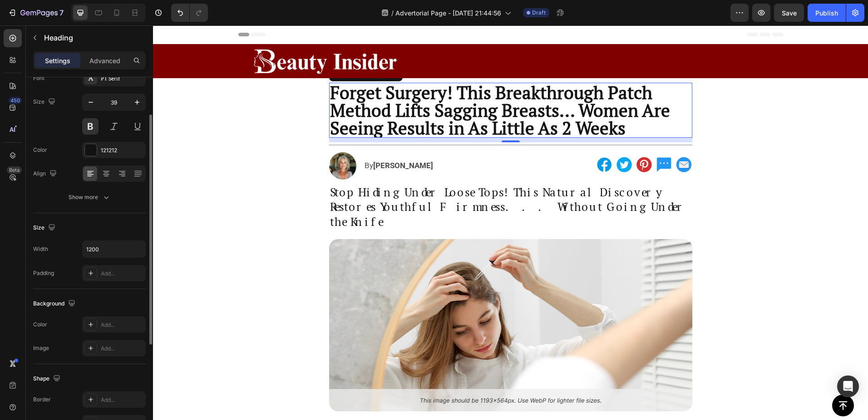
scroll to position [75, 0]
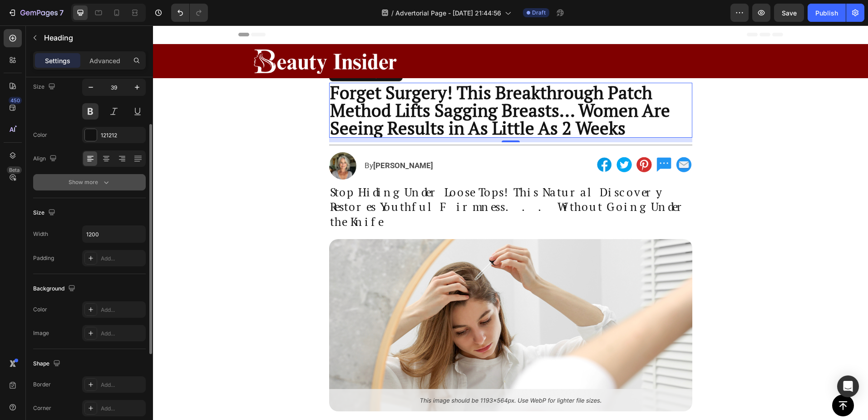
click at [91, 182] on div "Show more" at bounding box center [90, 182] width 42 height 9
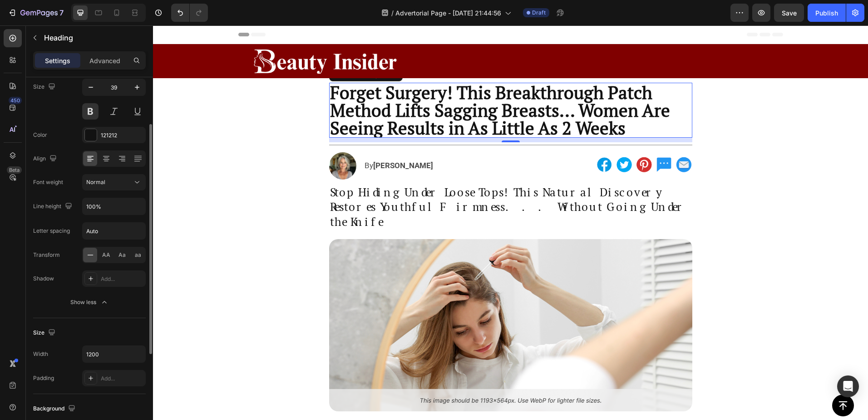
scroll to position [0, 0]
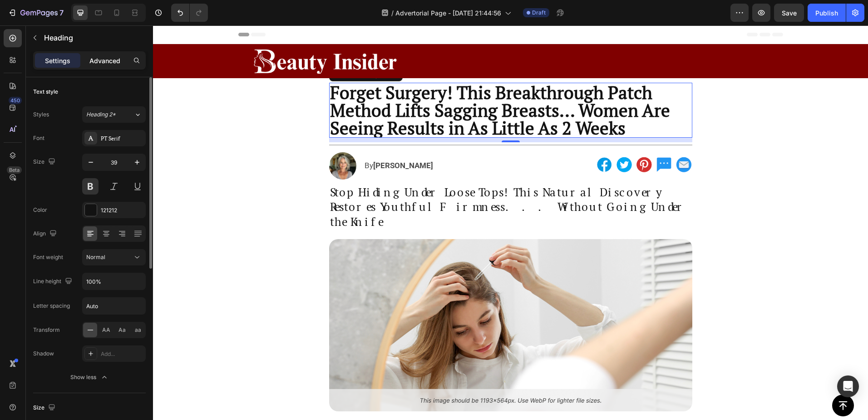
click at [115, 62] on p "Advanced" at bounding box center [104, 61] width 31 height 10
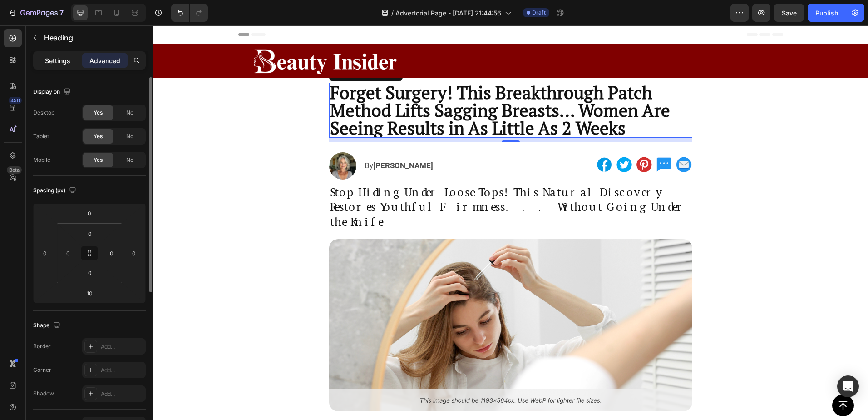
click at [59, 61] on p "Settings" at bounding box center [57, 61] width 25 height 10
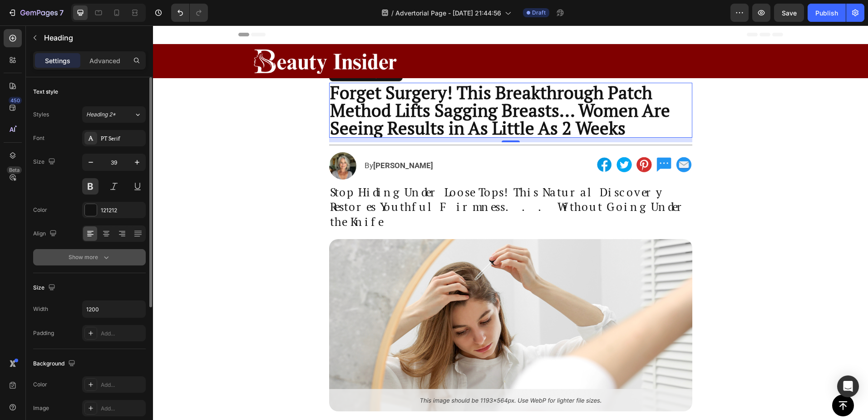
click at [86, 260] on div "Show more" at bounding box center [90, 257] width 42 height 9
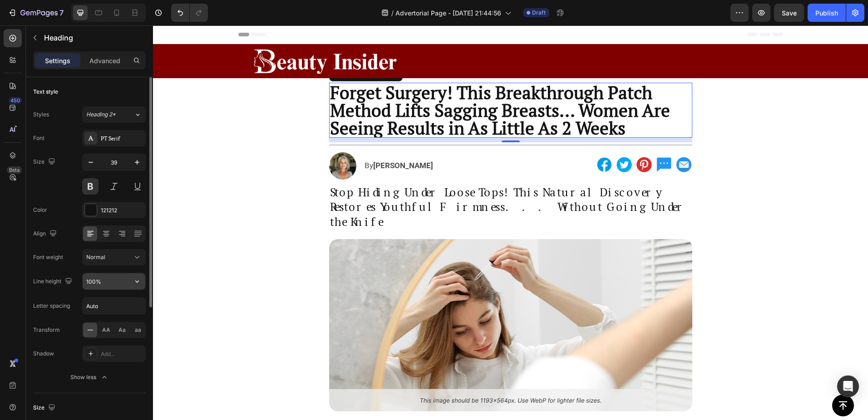
click at [102, 286] on input "100%" at bounding box center [114, 281] width 63 height 16
click at [143, 283] on button "button" at bounding box center [137, 281] width 16 height 16
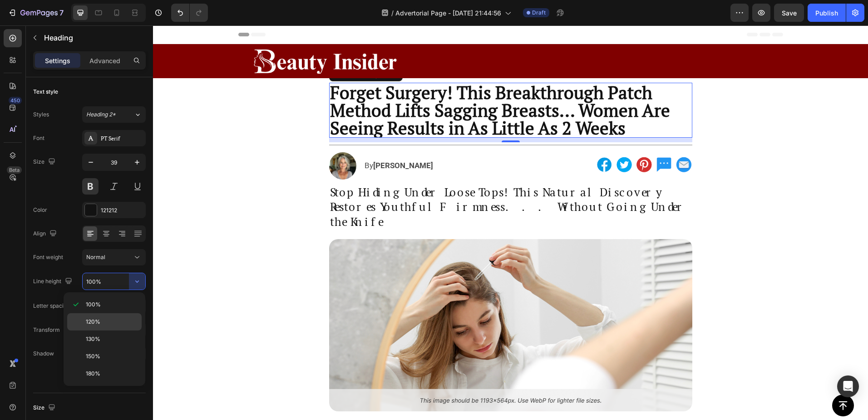
click at [109, 330] on div "120%" at bounding box center [104, 338] width 74 height 17
type input "120%"
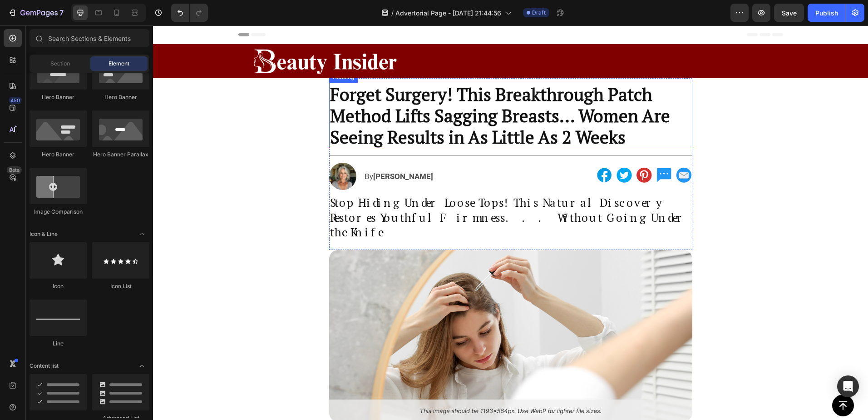
click at [426, 109] on p "Forget Surgery! This Breakthrough Patch Method Lifts Sagging Breasts... Women A…" at bounding box center [511, 116] width 362 height 64
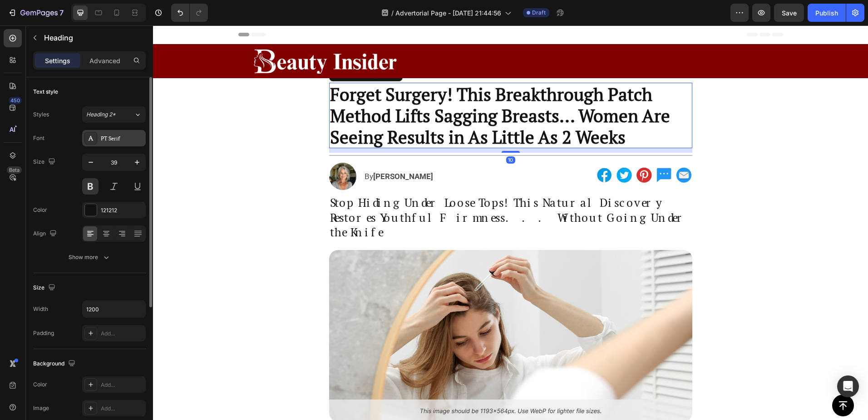
click at [108, 140] on div "PT Serif" at bounding box center [122, 138] width 43 height 8
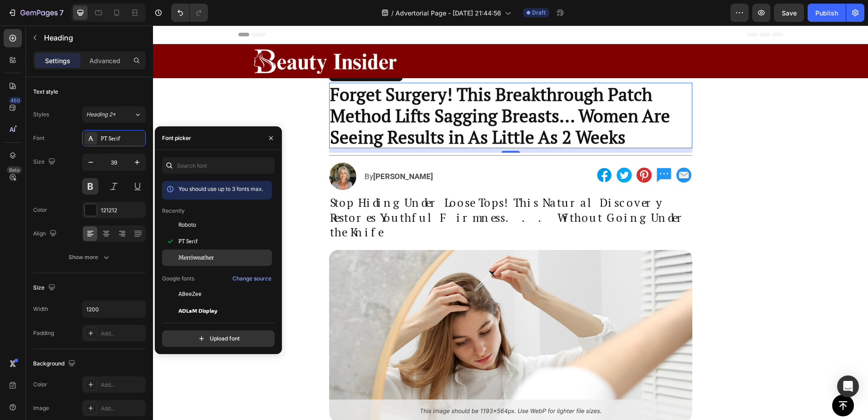
click at [211, 255] on span "Merriweather" at bounding box center [195, 257] width 35 height 8
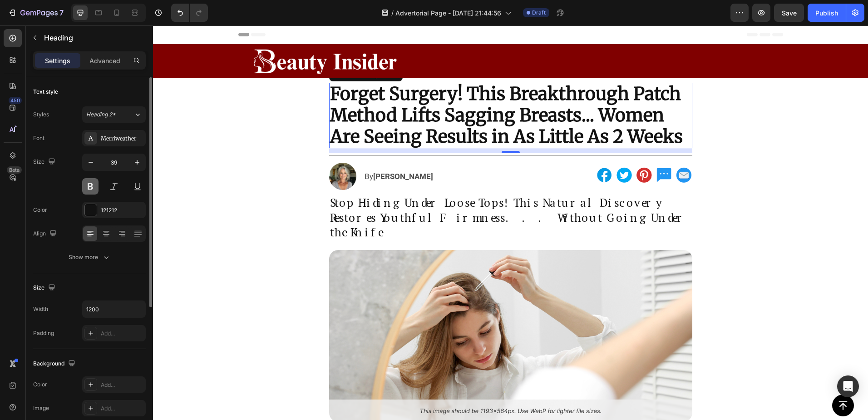
click at [91, 186] on button at bounding box center [90, 186] width 16 height 16
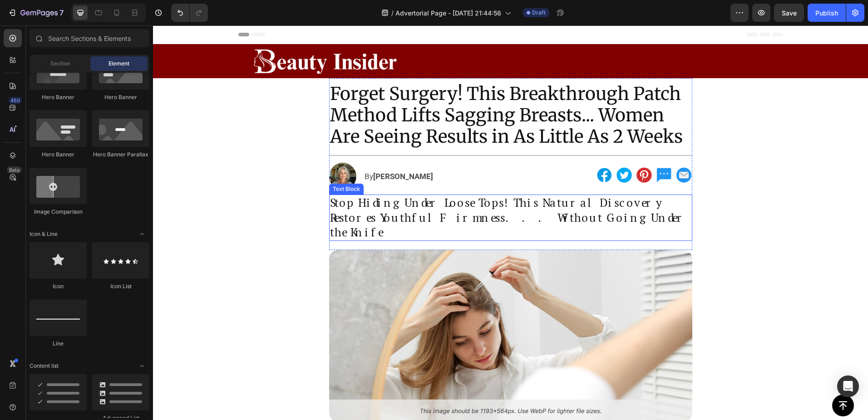
click at [363, 206] on p "Stop Hiding Under Loose Tops! This Natural Discovery Restores Youthful Firmness…" at bounding box center [511, 217] width 362 height 45
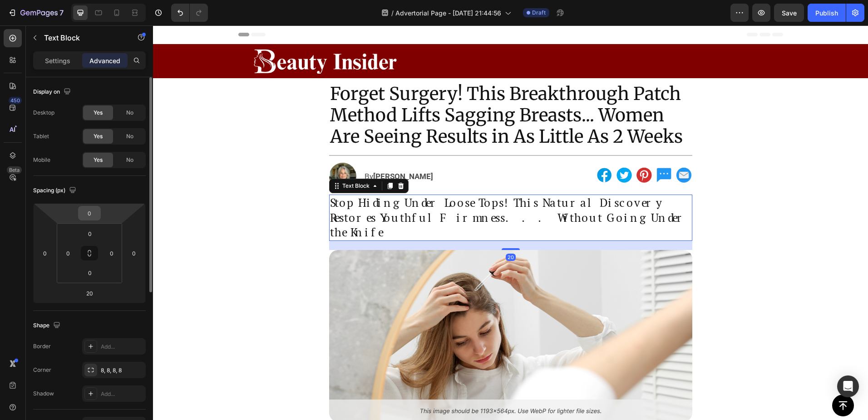
scroll to position [15, 0]
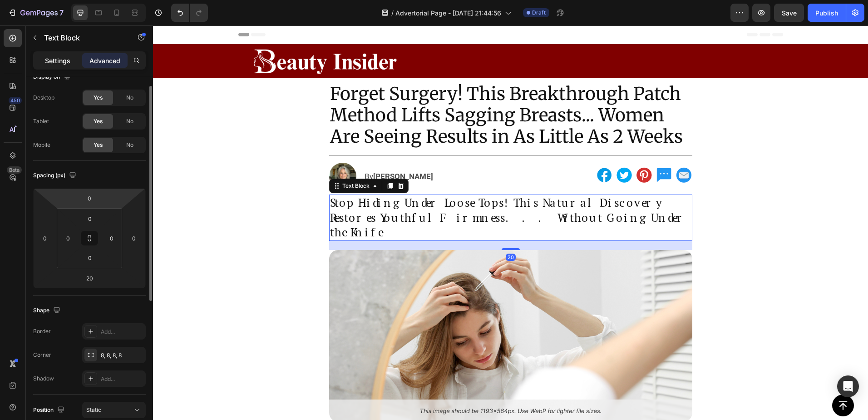
click at [63, 62] on p "Settings" at bounding box center [57, 61] width 25 height 10
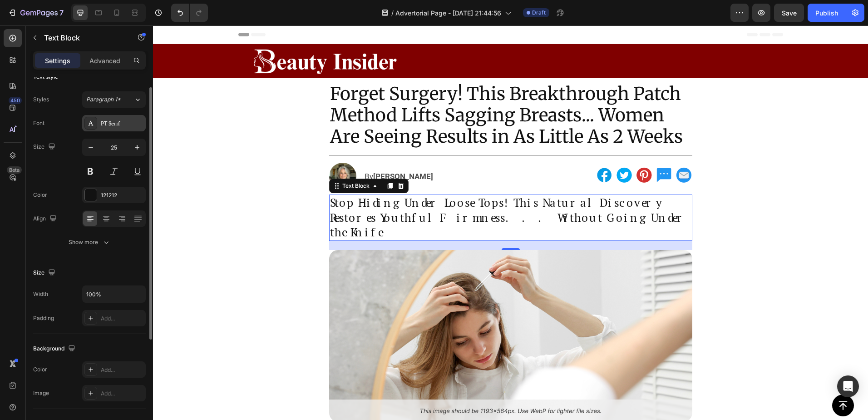
click at [105, 126] on div "PT Serif" at bounding box center [122, 123] width 43 height 8
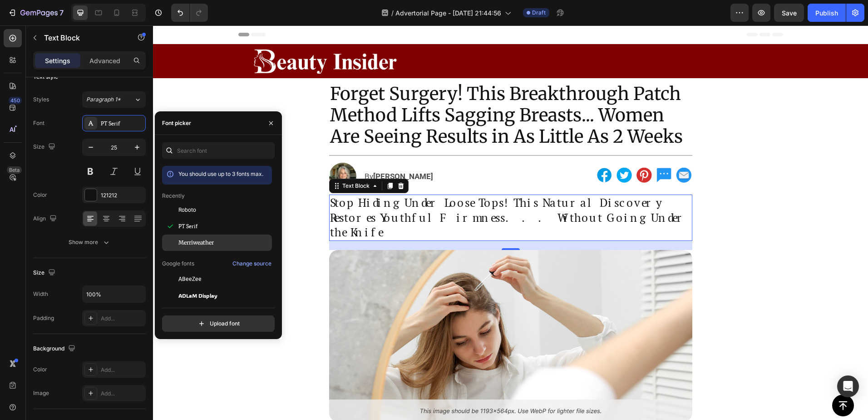
click at [198, 245] on span "Merriweather" at bounding box center [195, 242] width 35 height 8
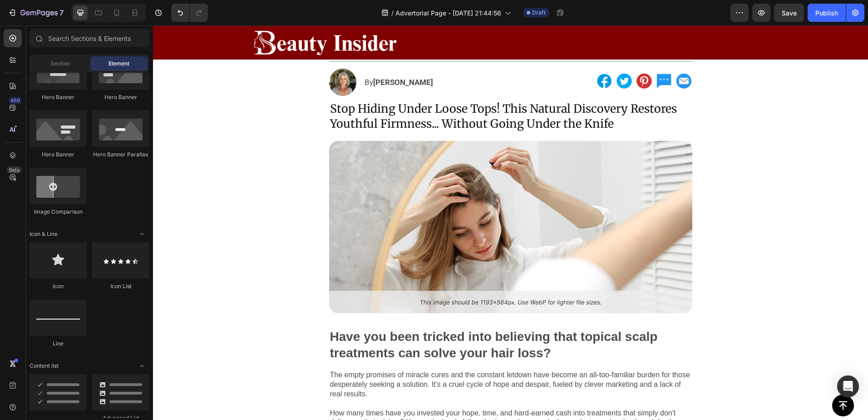
scroll to position [91, 0]
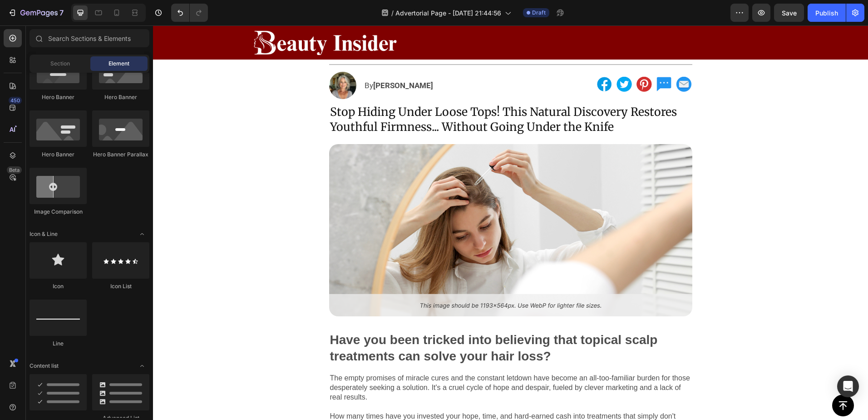
click at [538, 201] on img at bounding box center [510, 230] width 363 height 172
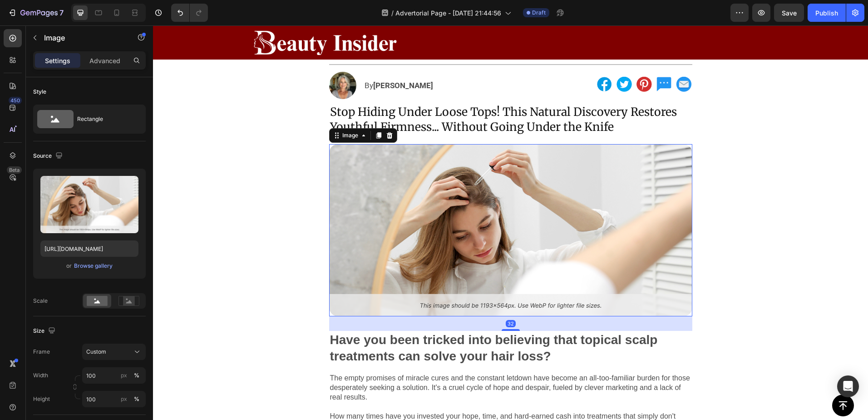
click at [538, 201] on img at bounding box center [510, 230] width 363 height 172
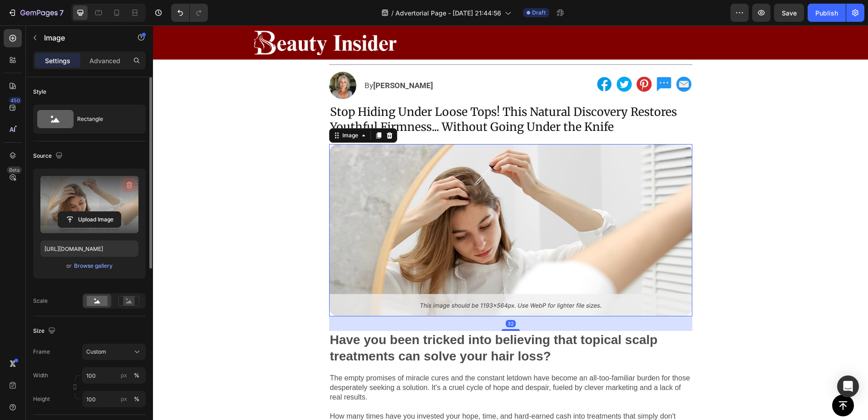
click at [127, 181] on icon "button" at bounding box center [129, 184] width 9 height 9
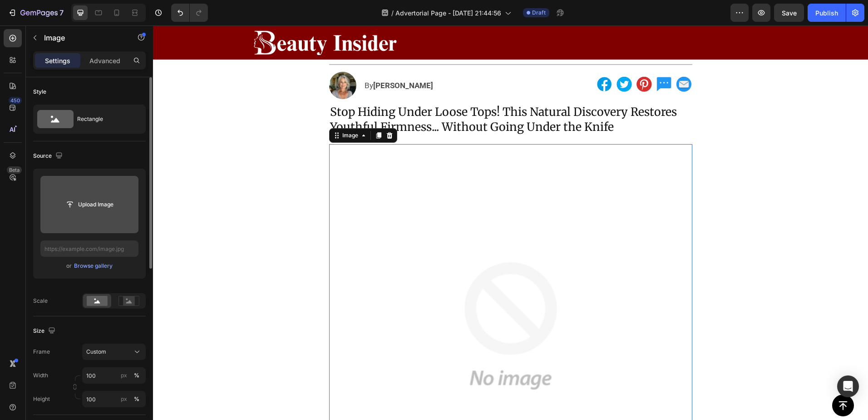
click at [97, 205] on input "file" at bounding box center [89, 204] width 63 height 15
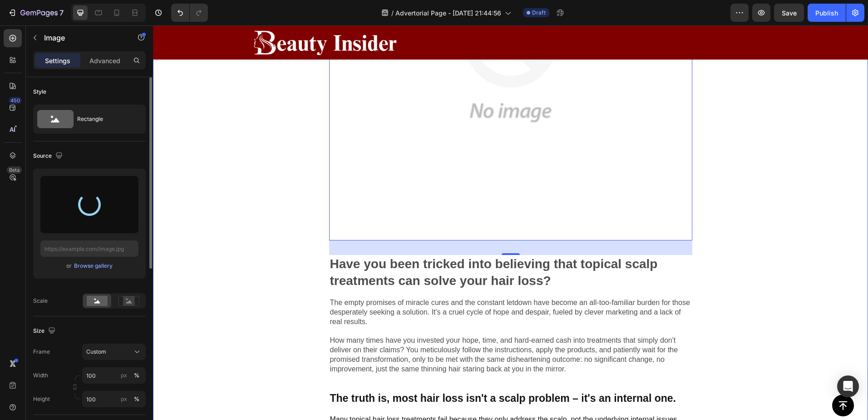
scroll to position [363, 0]
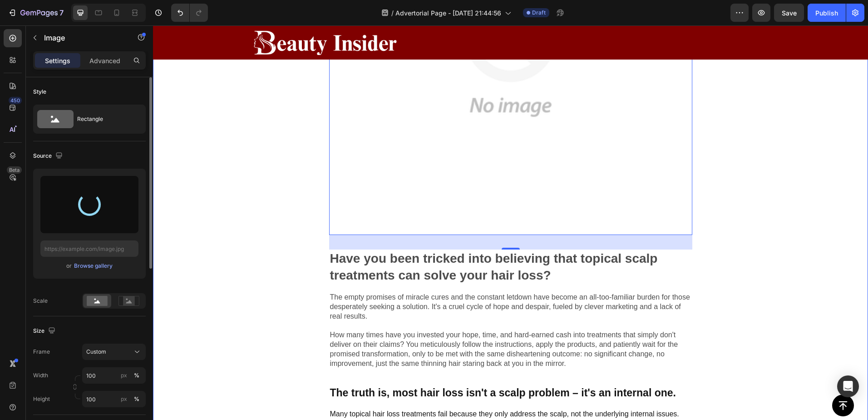
type input "https://cdn.shopify.com/s/files/1/0895/1260/8115/files/gempages_581582220859277…"
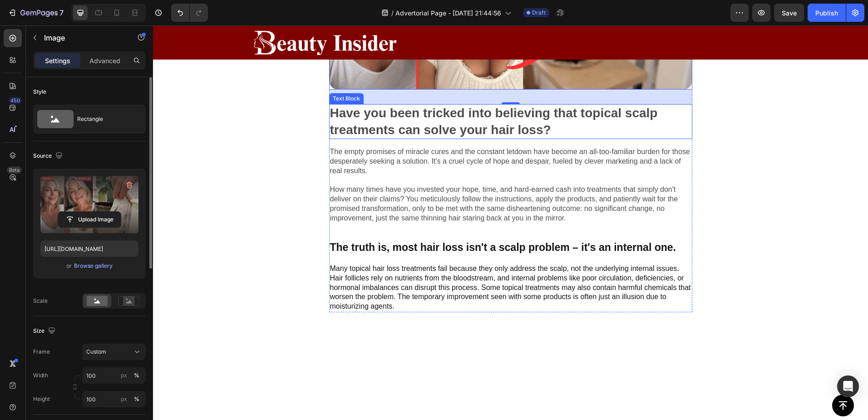
click at [401, 138] on p "Have you been tricked into believing that topical scalp treatments can solve yo…" at bounding box center [511, 121] width 362 height 33
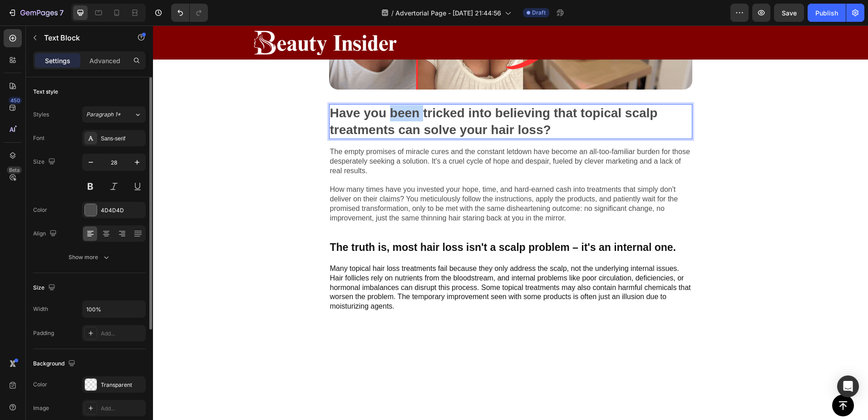
click at [401, 138] on p "Have you been tricked into believing that topical scalp treatments can solve yo…" at bounding box center [511, 121] width 362 height 33
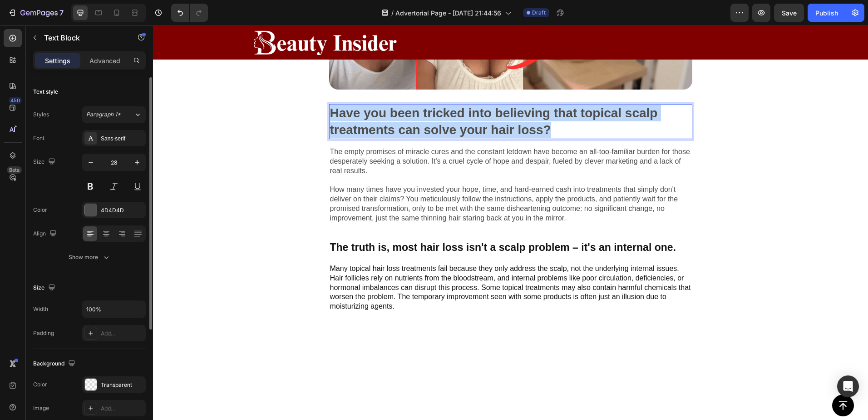
click at [401, 138] on p "Have you been tricked into believing that topical scalp treatments can solve yo…" at bounding box center [511, 121] width 362 height 33
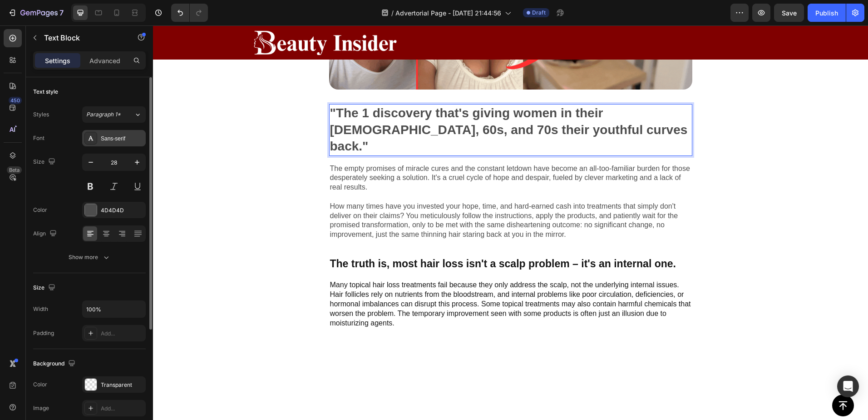
click at [92, 139] on icon at bounding box center [91, 138] width 5 height 5
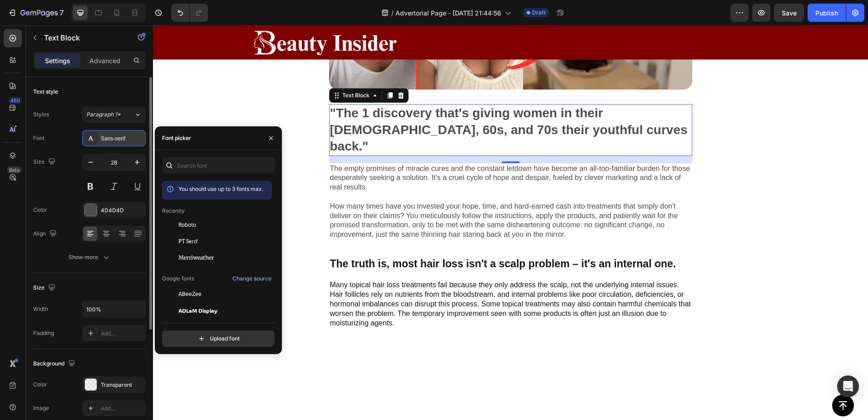
click at [92, 139] on icon at bounding box center [91, 138] width 5 height 5
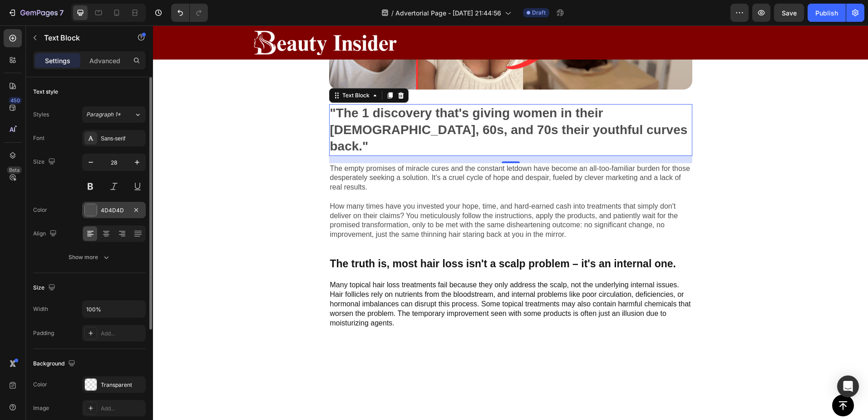
click at [93, 206] on div at bounding box center [91, 210] width 12 height 12
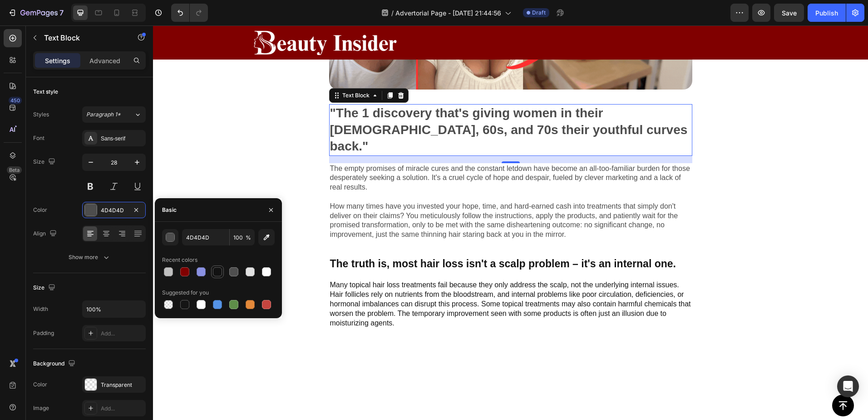
click at [219, 272] on div at bounding box center [217, 271] width 9 height 9
type input "121212"
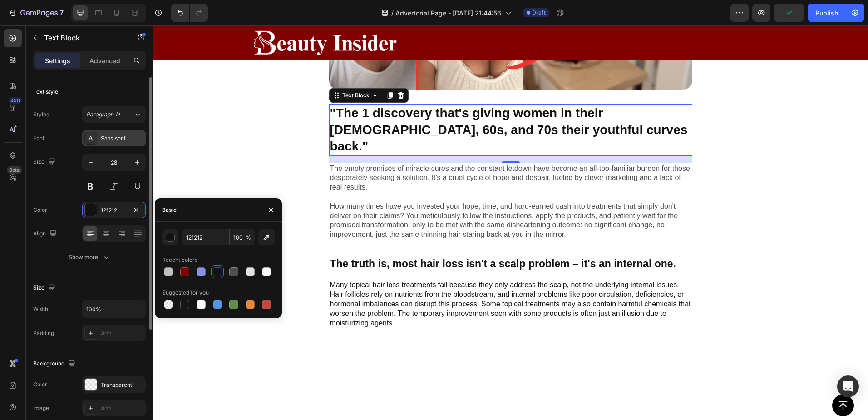
click at [93, 138] on icon at bounding box center [90, 137] width 7 height 7
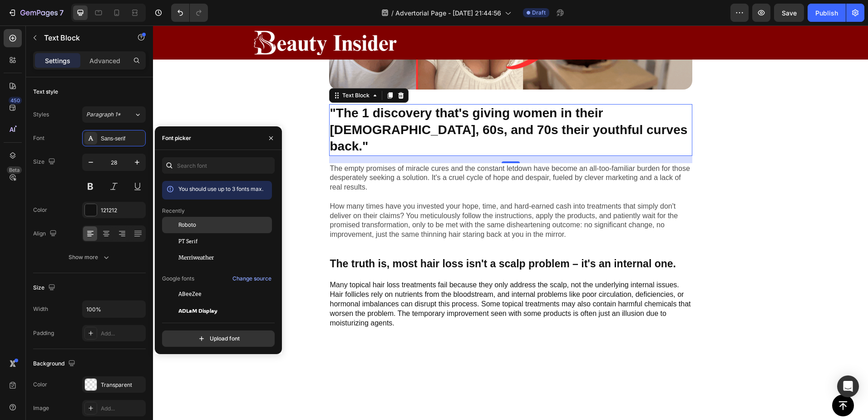
click at [196, 223] on span "Roboto" at bounding box center [187, 225] width 18 height 8
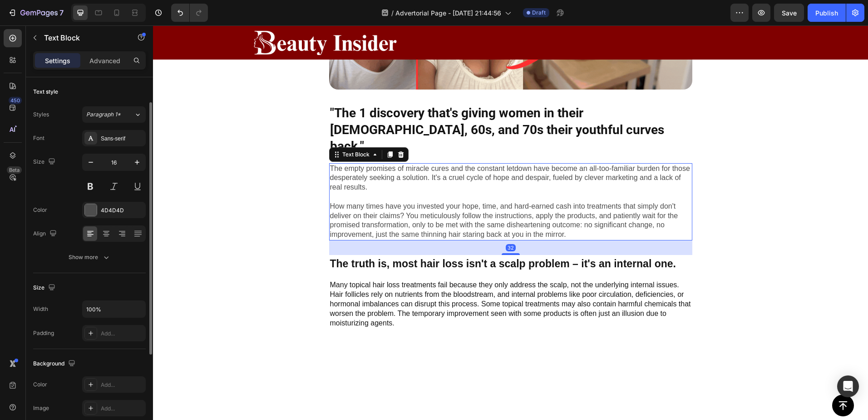
scroll to position [15, 0]
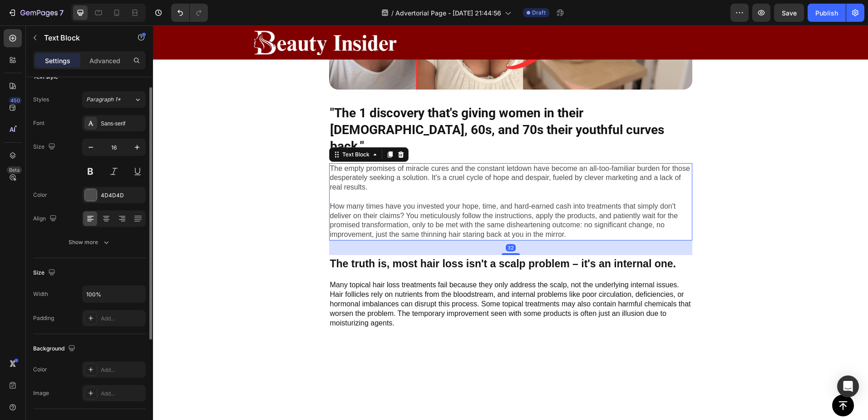
click at [336, 239] on p "The empty promises of miracle cures and the constant letdown have become an all…" at bounding box center [511, 201] width 362 height 75
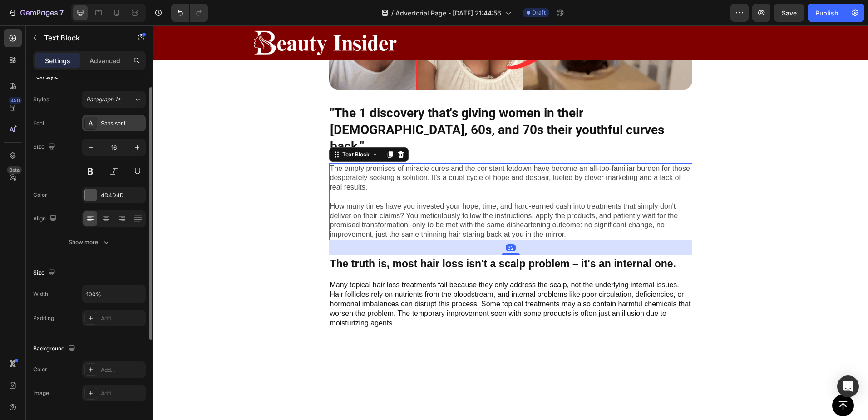
click at [93, 124] on icon at bounding box center [90, 122] width 7 height 7
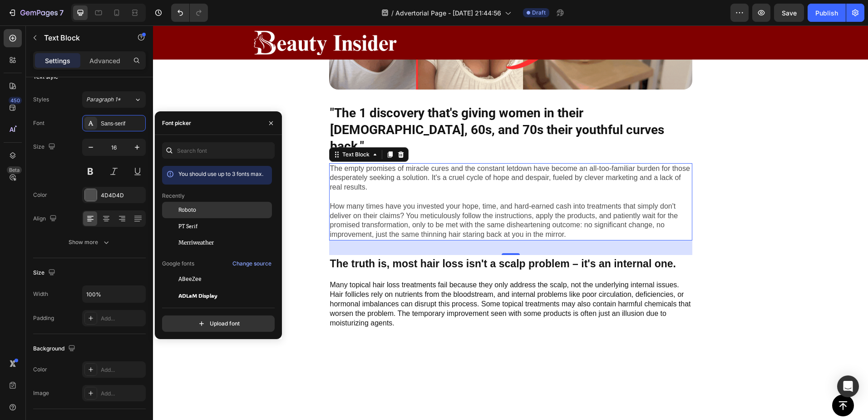
click at [195, 271] on div "Roboto" at bounding box center [217, 279] width 110 height 16
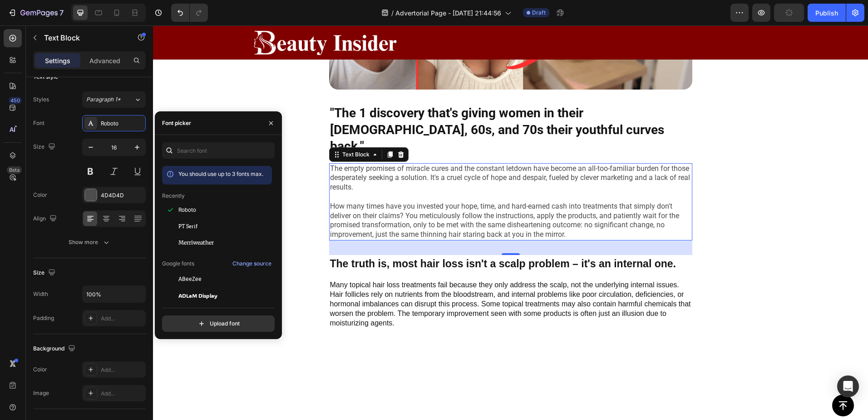
click at [469, 203] on p "The empty promises of miracle cures and the constant letdown have become an all…" at bounding box center [511, 201] width 362 height 75
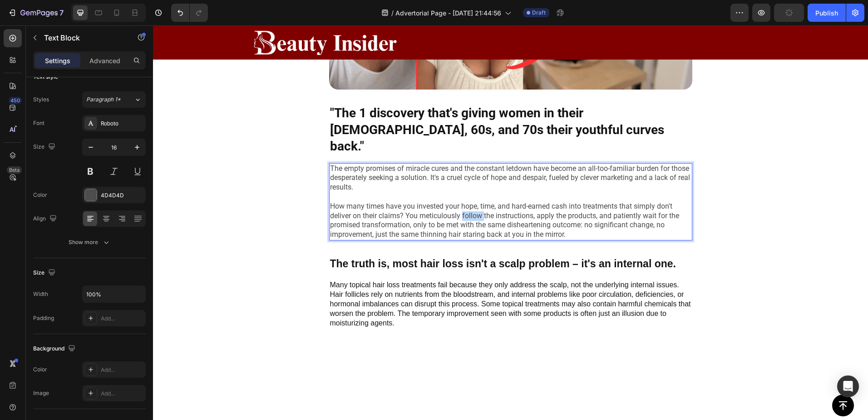
click at [469, 203] on p "The empty promises of miracle cures and the constant letdown have become an all…" at bounding box center [511, 201] width 362 height 75
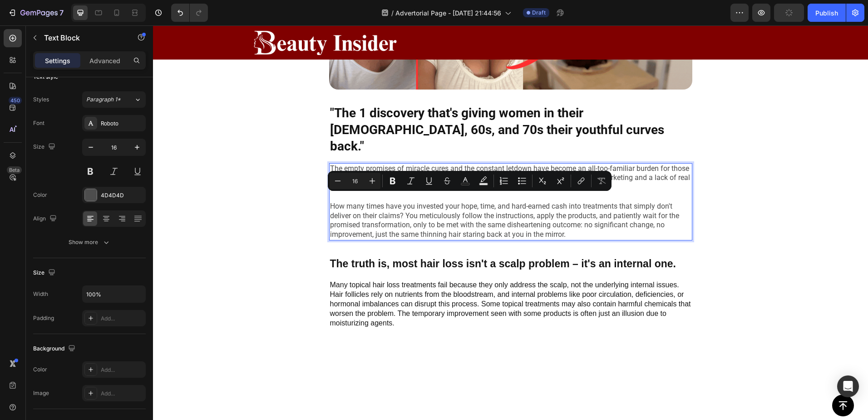
click at [455, 201] on p "The empty promises of miracle cures and the constant letdown have become an all…" at bounding box center [511, 201] width 362 height 75
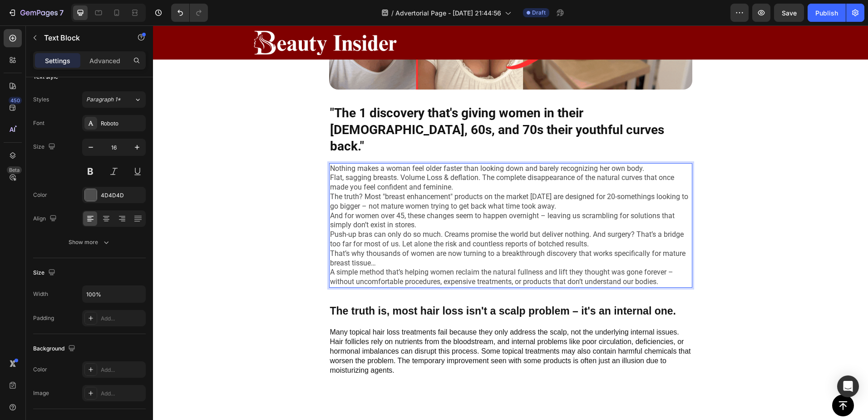
click at [668, 164] on p "Nothing makes a woman feel older faster than looking down and barely recognizin…" at bounding box center [511, 169] width 362 height 10
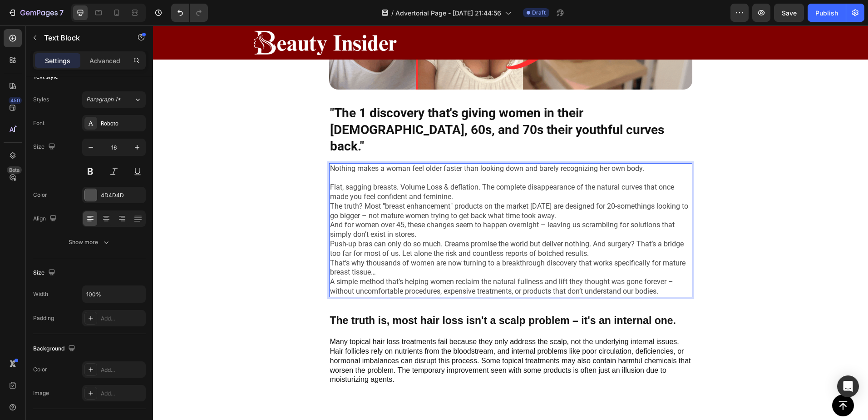
click at [487, 183] on p "Flat, sagging breasts. Volume Loss & deflation. The complete disappearance of t…" at bounding box center [511, 192] width 362 height 19
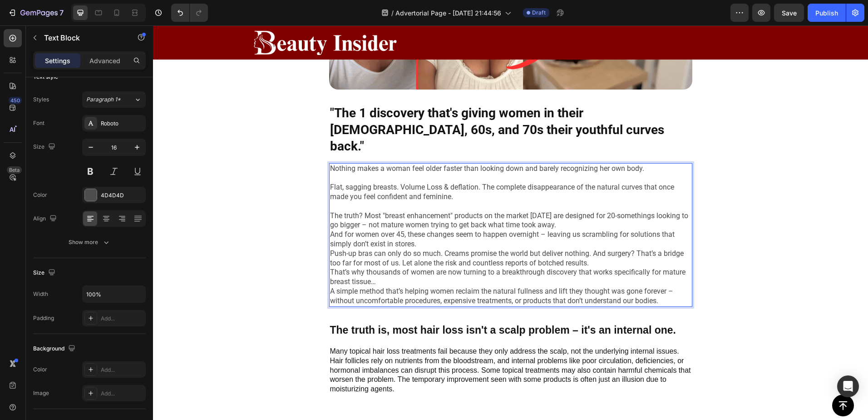
click at [569, 211] on p "The truth? Most "breast enhancement" products on the market [DATE] are designed…" at bounding box center [511, 220] width 362 height 19
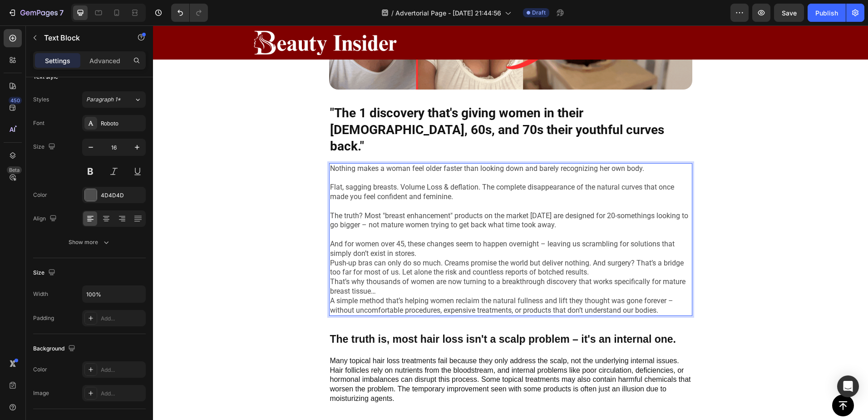
click at [430, 239] on p "And for women over 45, these changes seem to happen overnight – leaving us scra…" at bounding box center [511, 248] width 362 height 19
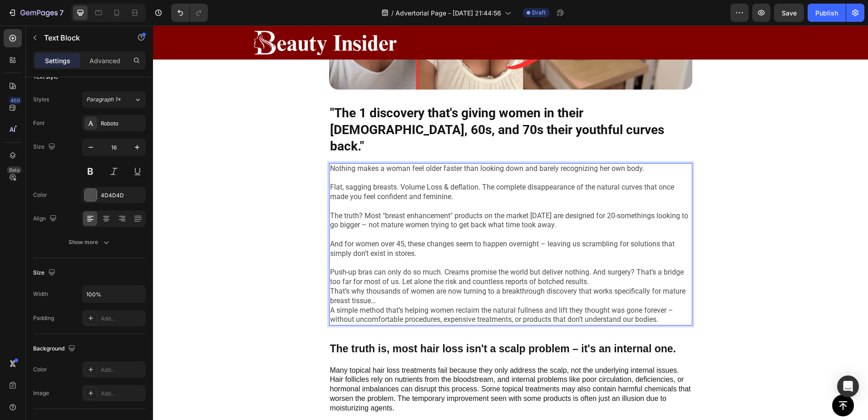
click at [598, 268] on p "Push-up bras can only do so much. Creams promise the world but deliver nothing.…" at bounding box center [511, 277] width 362 height 19
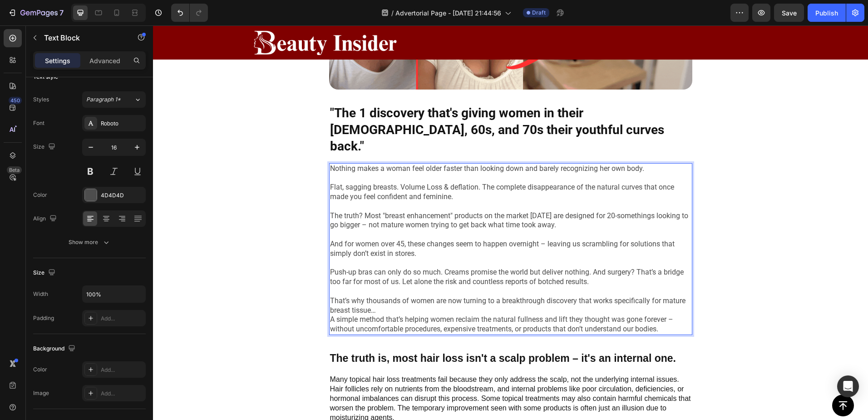
click at [401, 296] on p "That’s why thousands of women are now turning to a breakthrough discovery that …" at bounding box center [511, 305] width 362 height 19
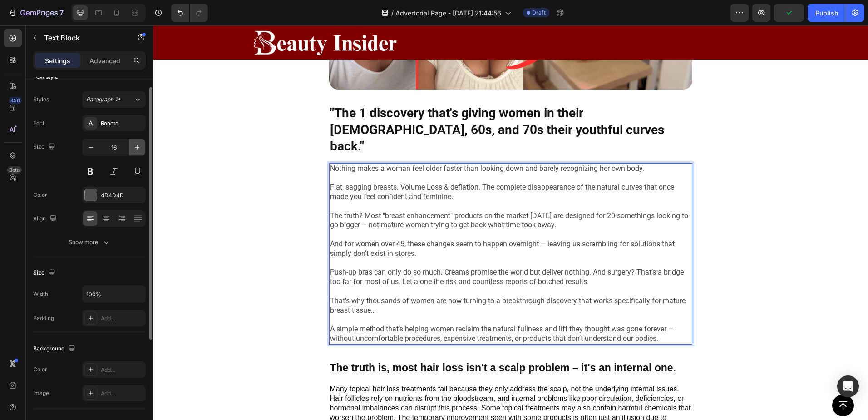
click at [132, 147] on button "button" at bounding box center [137, 147] width 16 height 16
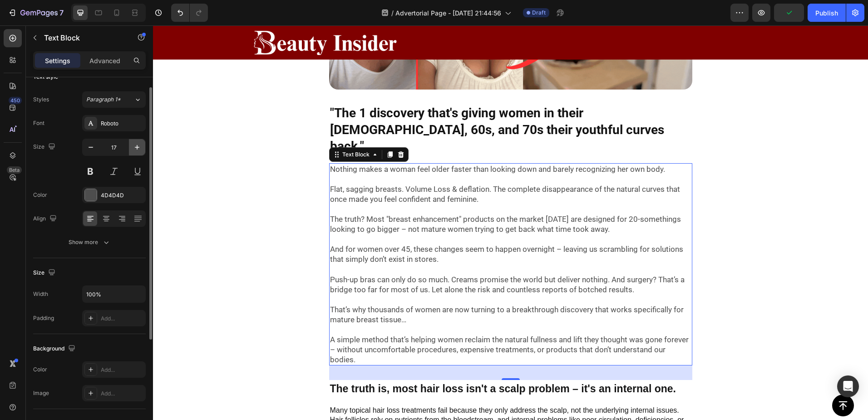
type input "18"
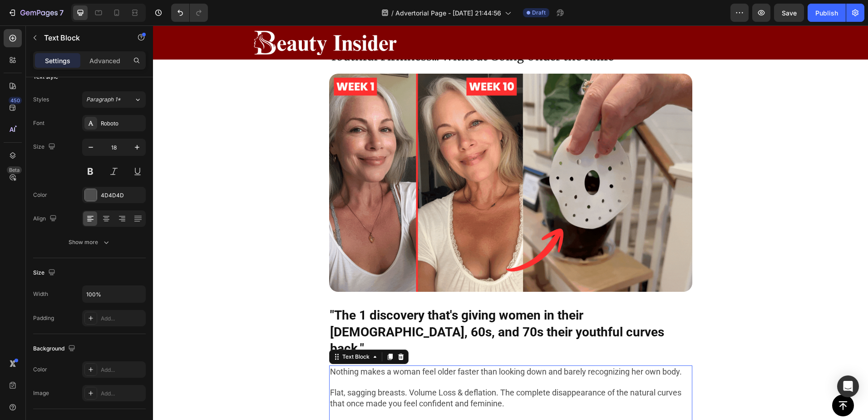
scroll to position [151, 0]
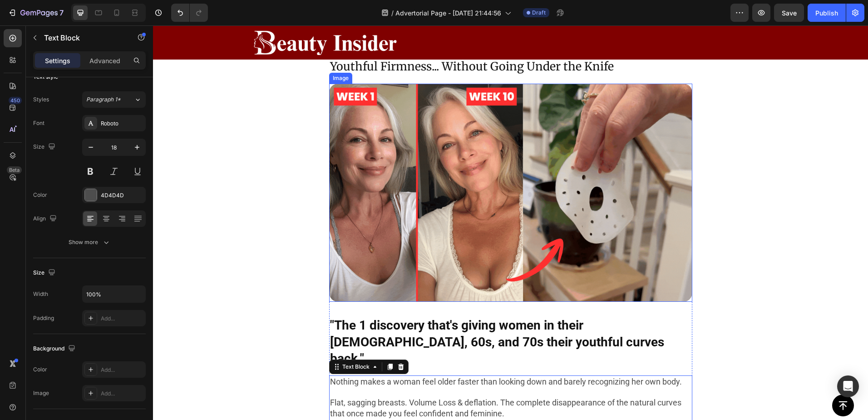
click at [474, 203] on img at bounding box center [510, 193] width 363 height 218
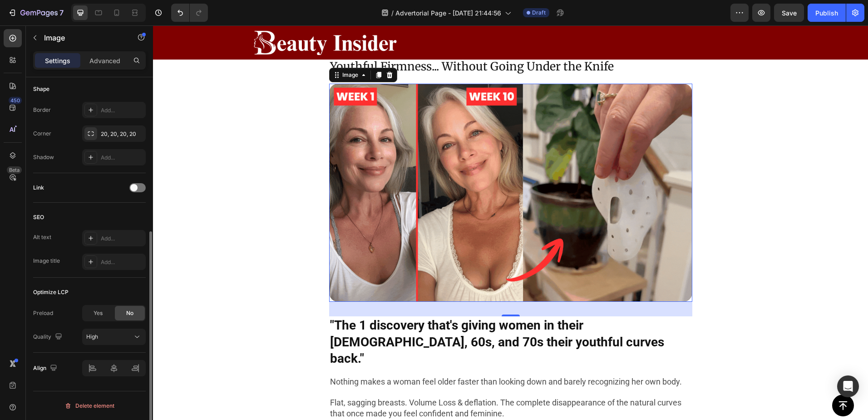
scroll to position [325, 0]
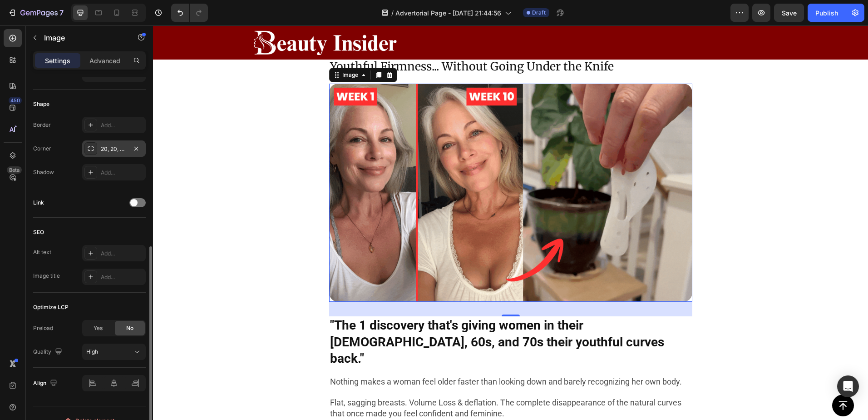
click at [120, 147] on div "20, 20, 20, 20" at bounding box center [114, 149] width 26 height 8
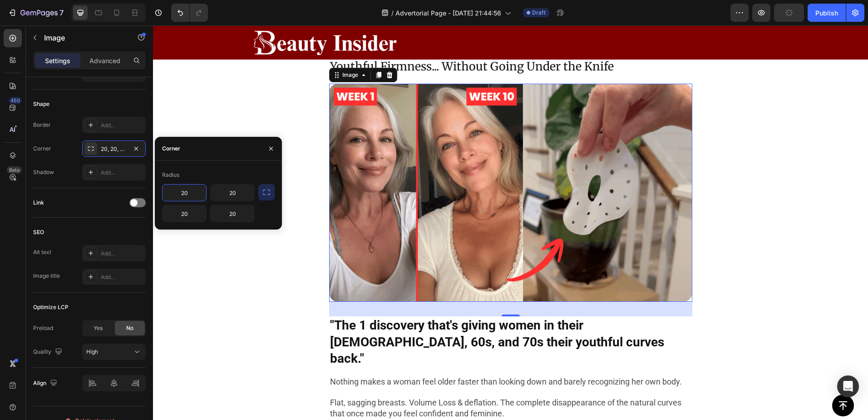
click at [183, 191] on input "20" at bounding box center [185, 192] width 44 height 16
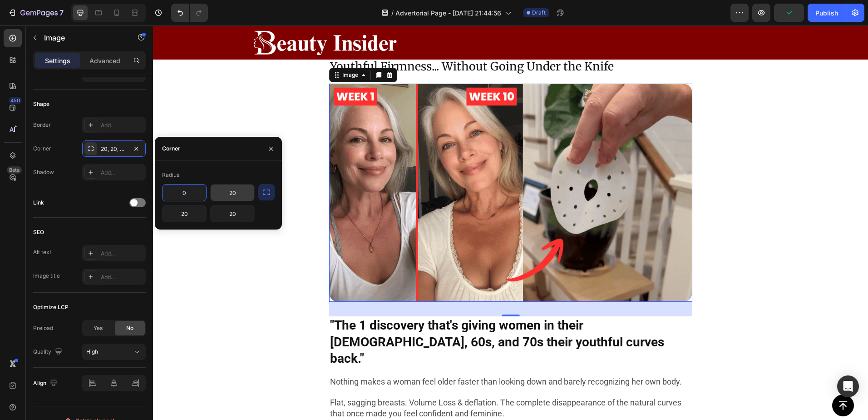
type input "0"
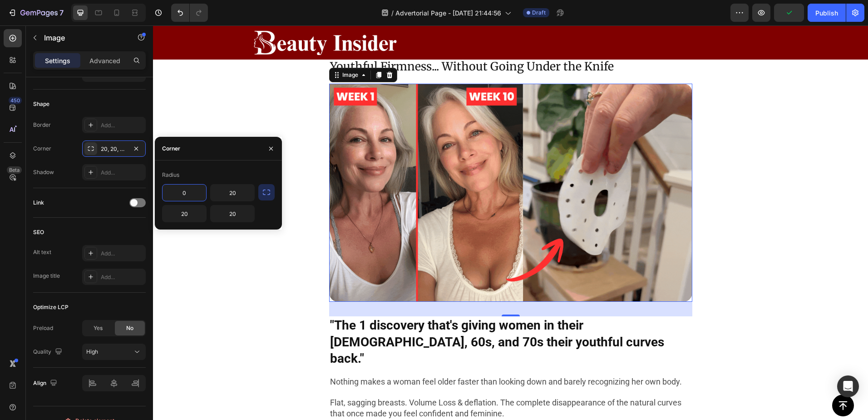
drag, startPoint x: 228, startPoint y: 193, endPoint x: 209, endPoint y: 207, distance: 24.1
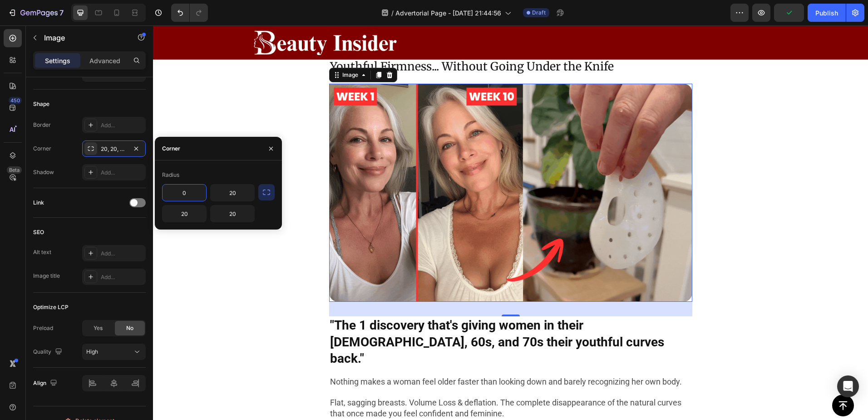
click at [228, 193] on input "20" at bounding box center [233, 192] width 44 height 16
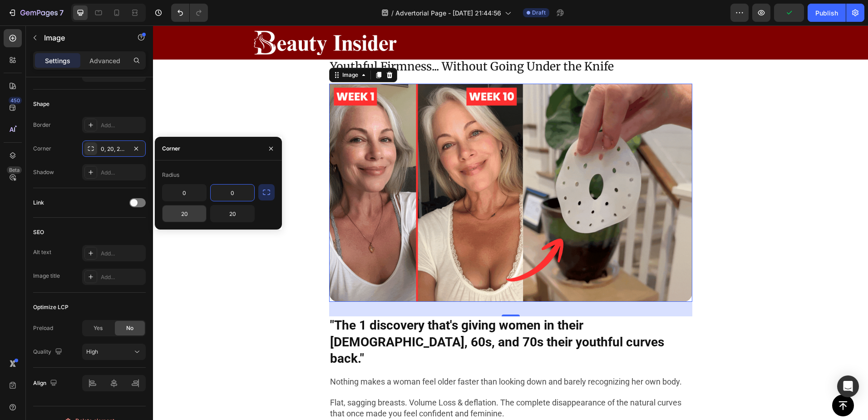
type input "0"
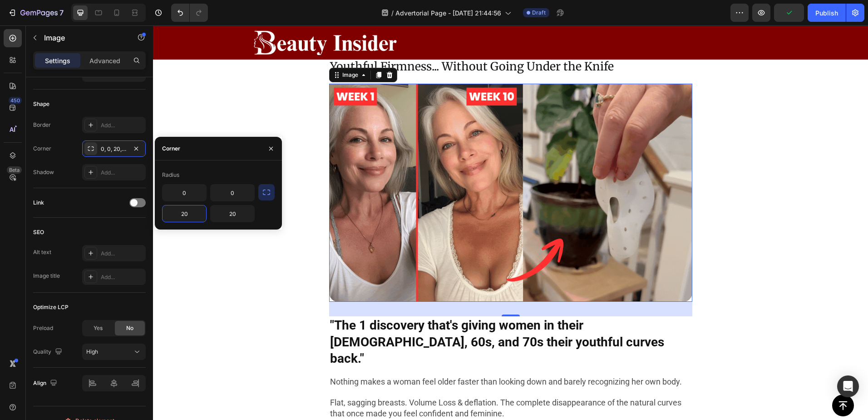
click at [183, 215] on input "20" at bounding box center [185, 213] width 44 height 16
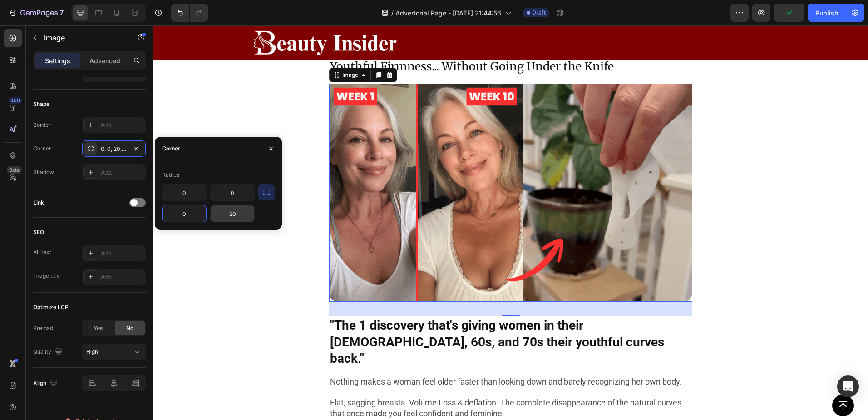
type input "0"
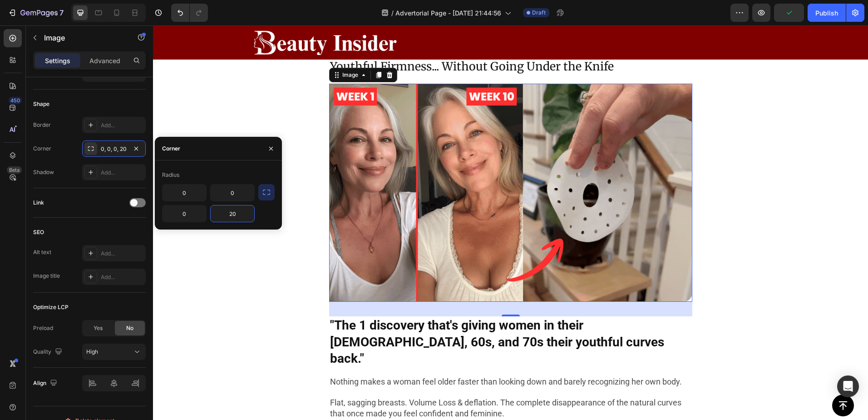
click at [247, 212] on input "20" at bounding box center [233, 213] width 44 height 16
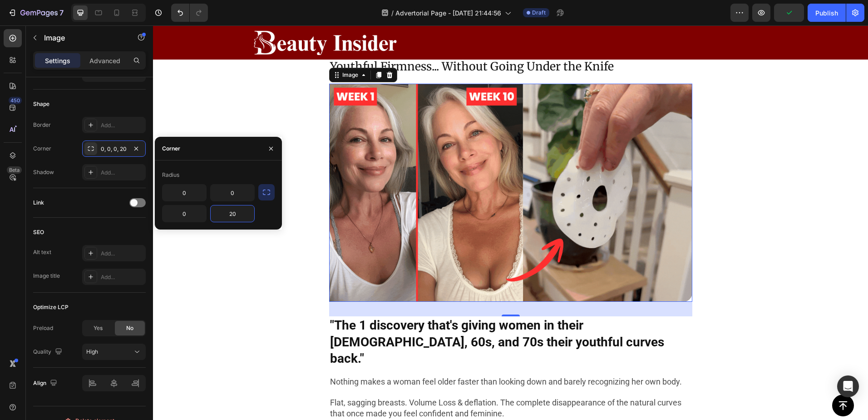
type input "0"
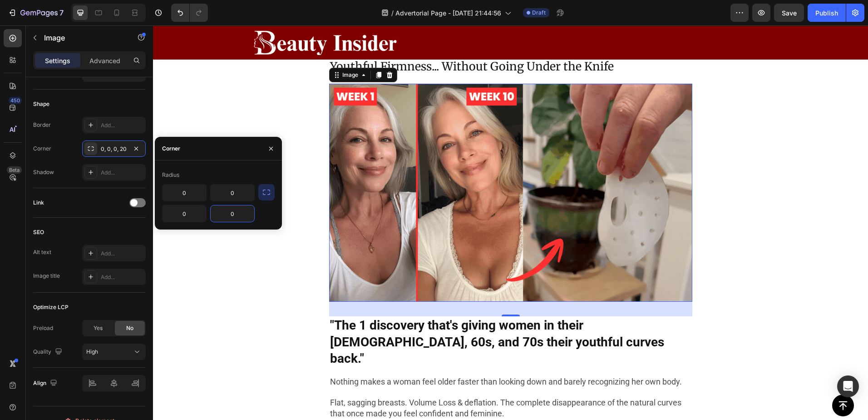
click at [243, 267] on div "Image 32 "The 1 discovery that's giving women in their 50s, 60s, and 70s their …" at bounding box center [510, 389] width 715 height 610
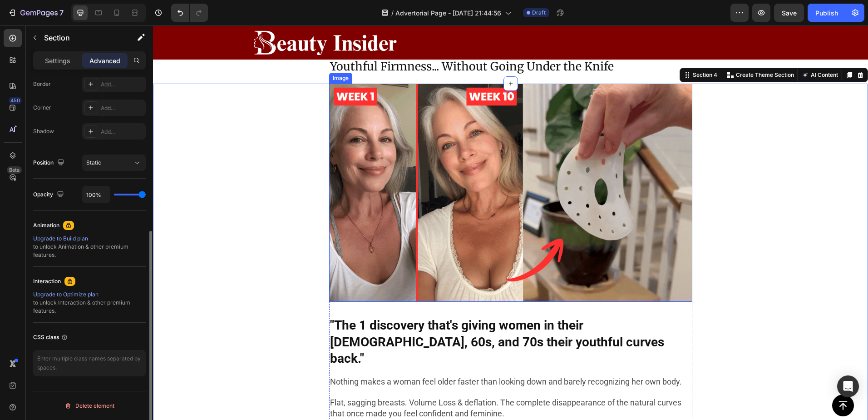
scroll to position [0, 0]
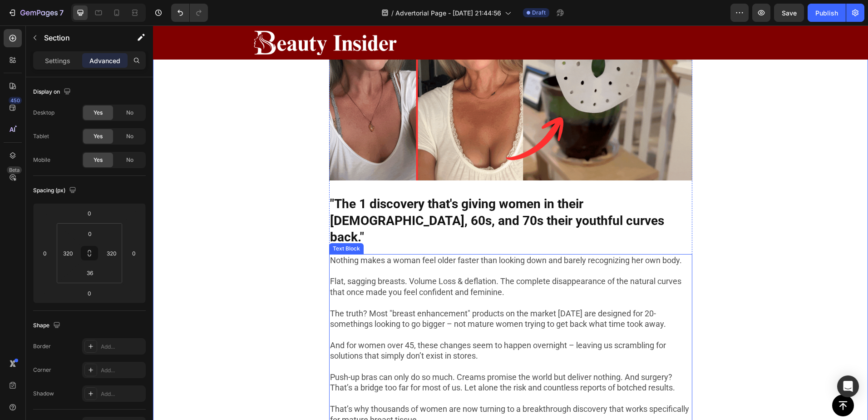
click at [429, 277] on p "Flat, sagging breasts. Volume Loss & deflation. The complete disappearance of t…" at bounding box center [511, 286] width 362 height 21
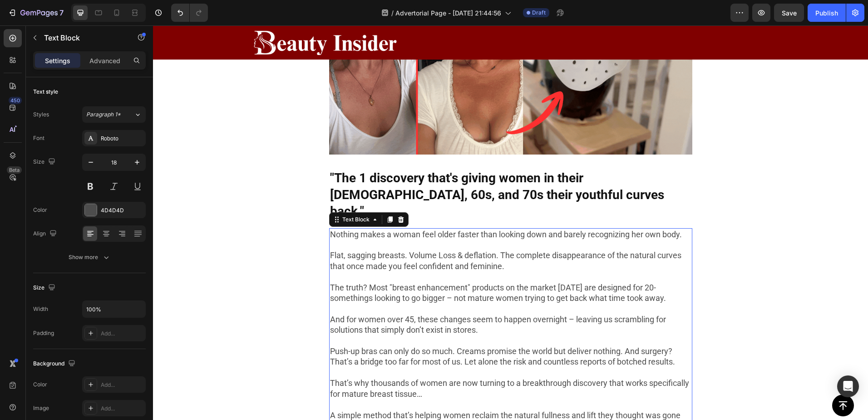
scroll to position [303, 0]
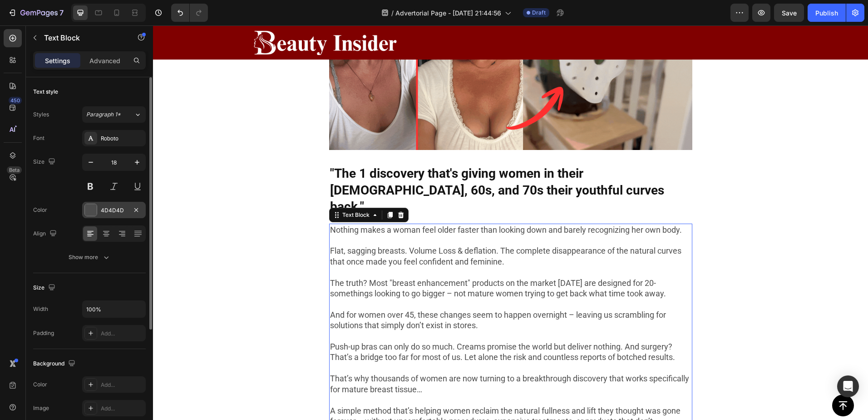
click at [92, 212] on div at bounding box center [91, 210] width 12 height 12
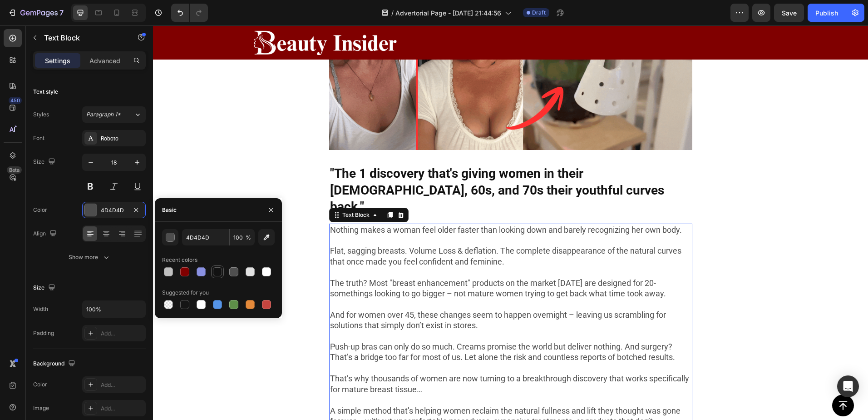
click at [218, 271] on div at bounding box center [217, 271] width 9 height 9
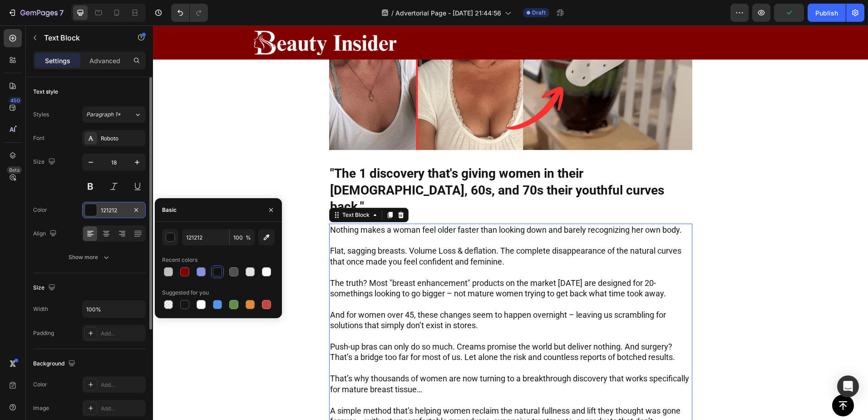
click at [96, 208] on div at bounding box center [91, 210] width 12 height 12
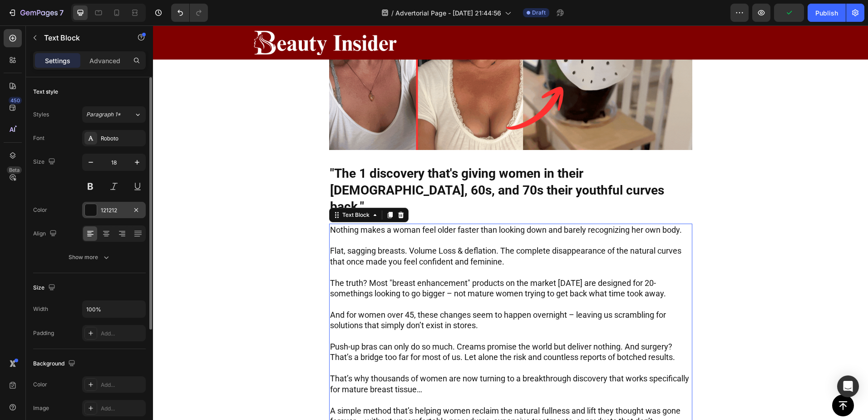
click at [98, 208] on div "121212" at bounding box center [114, 210] width 64 height 16
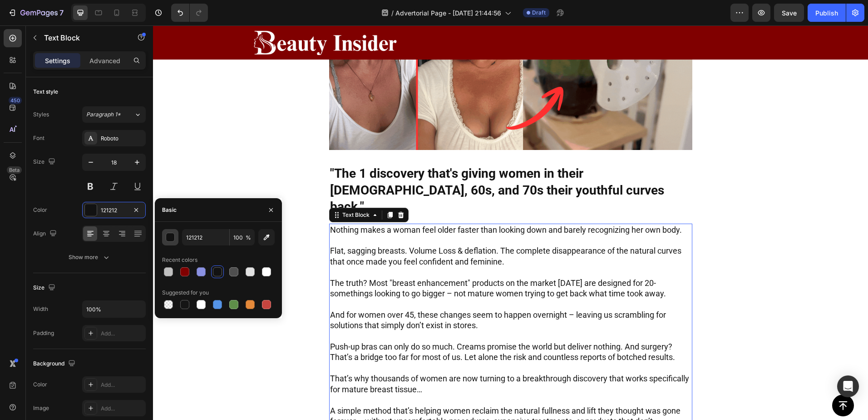
click at [170, 233] on div "button" at bounding box center [170, 237] width 9 height 9
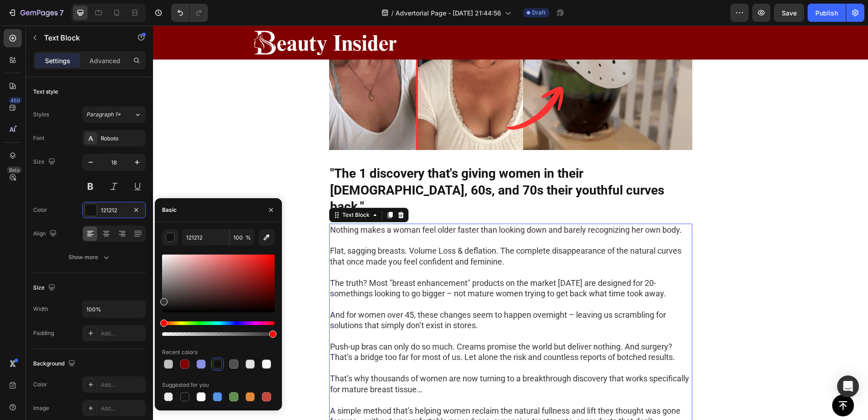
type input "353535"
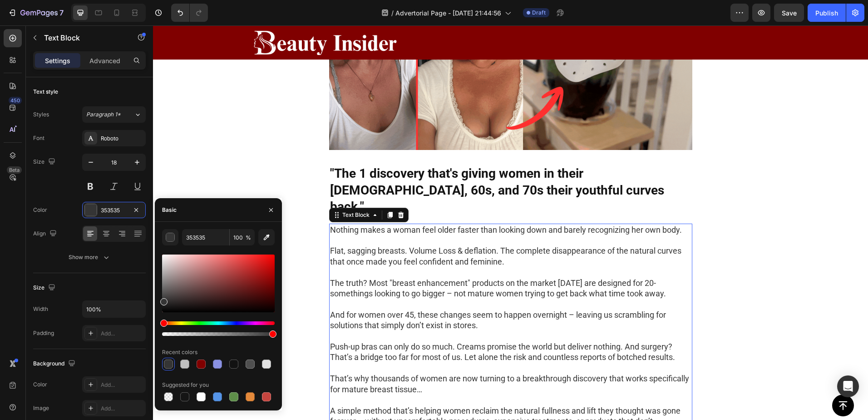
drag, startPoint x: 163, startPoint y: 302, endPoint x: 158, endPoint y: 300, distance: 5.7
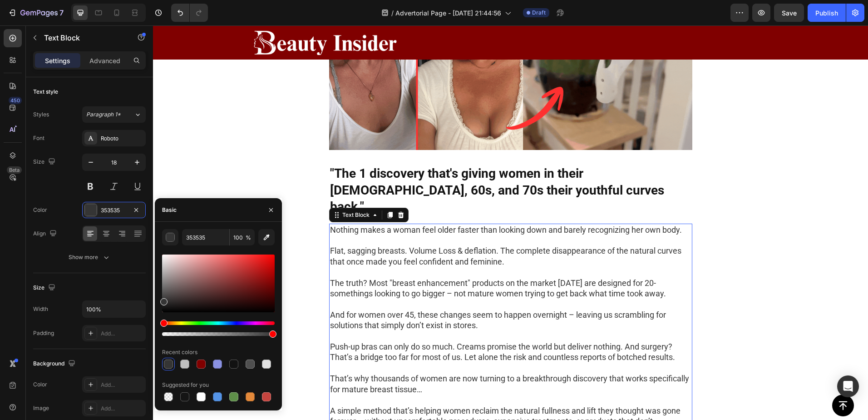
click at [158, 300] on div "353535 100 % Recent colors Suggested for you" at bounding box center [218, 316] width 127 height 174
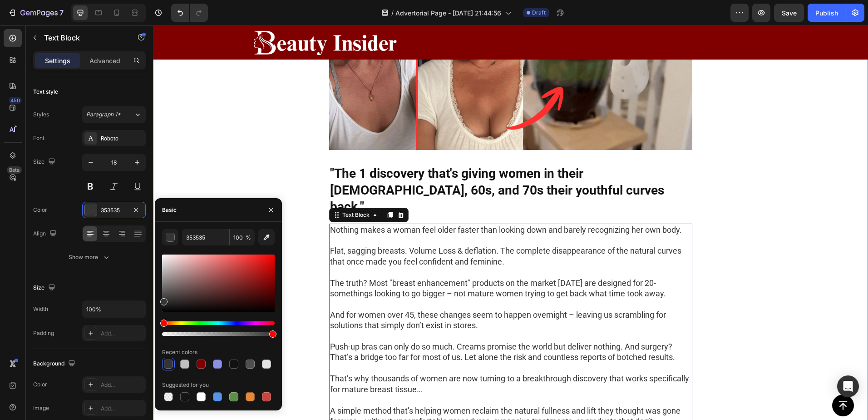
click at [227, 154] on div "Image "The 1 discovery that's giving women in their 50s, 60s, and 70s their you…" at bounding box center [510, 237] width 715 height 610
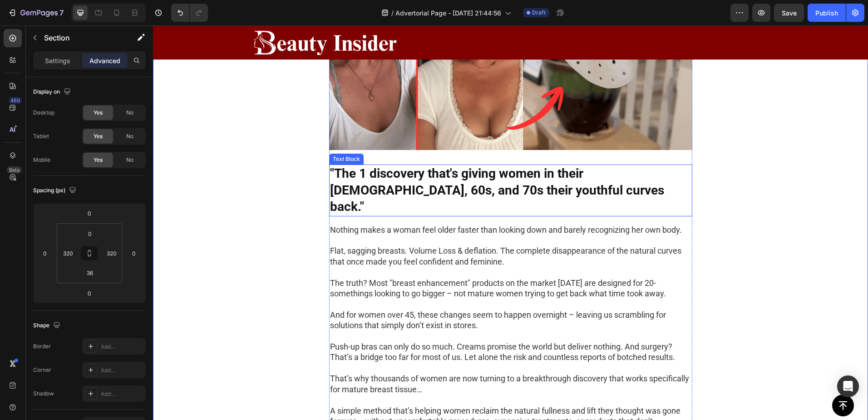
click at [452, 178] on p ""The 1 discovery that's giving women in their [DEMOGRAPHIC_DATA], 60s, and 70s …" at bounding box center [511, 190] width 362 height 50
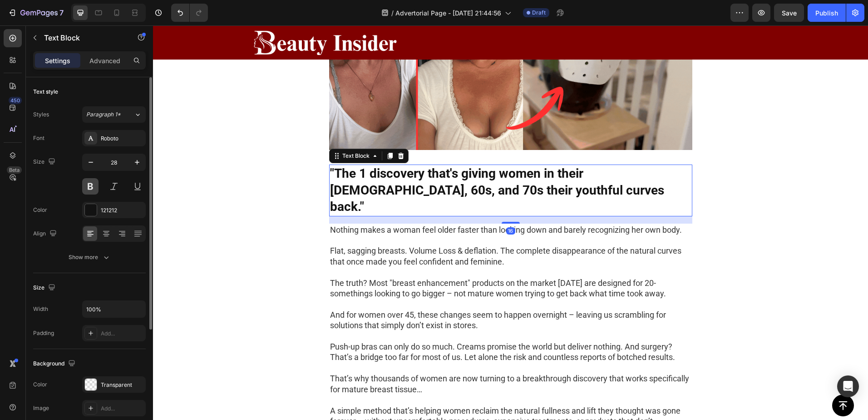
click at [92, 183] on button at bounding box center [90, 186] width 16 height 16
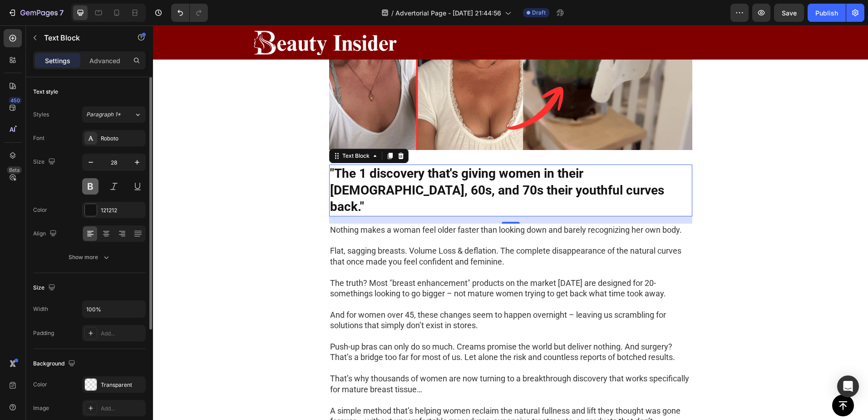
click at [92, 183] on button at bounding box center [90, 186] width 16 height 16
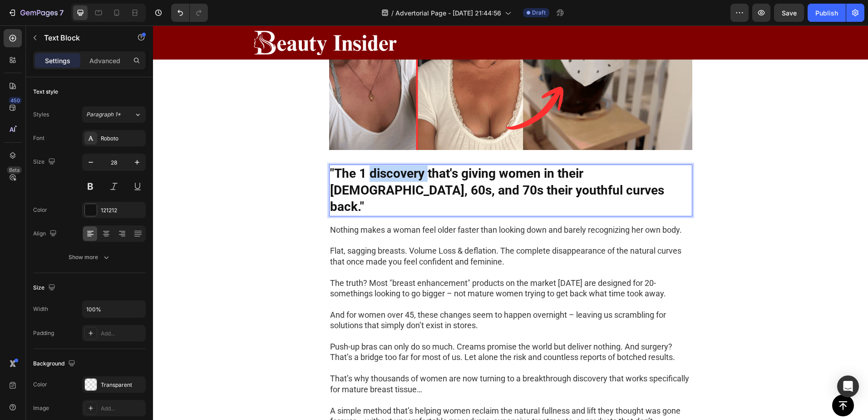
click at [397, 176] on p ""The 1 discovery that's giving women in their [DEMOGRAPHIC_DATA], 60s, and 70s …" at bounding box center [511, 190] width 362 height 50
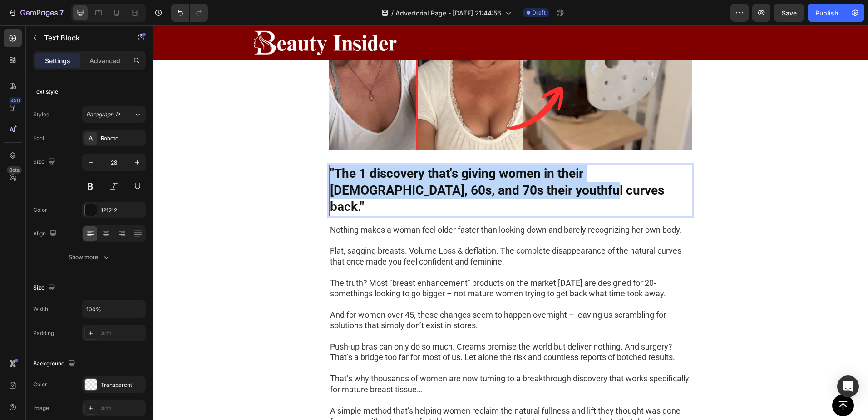
click at [397, 176] on p ""The 1 discovery that's giving women in their [DEMOGRAPHIC_DATA], 60s, and 70s …" at bounding box center [511, 190] width 362 height 50
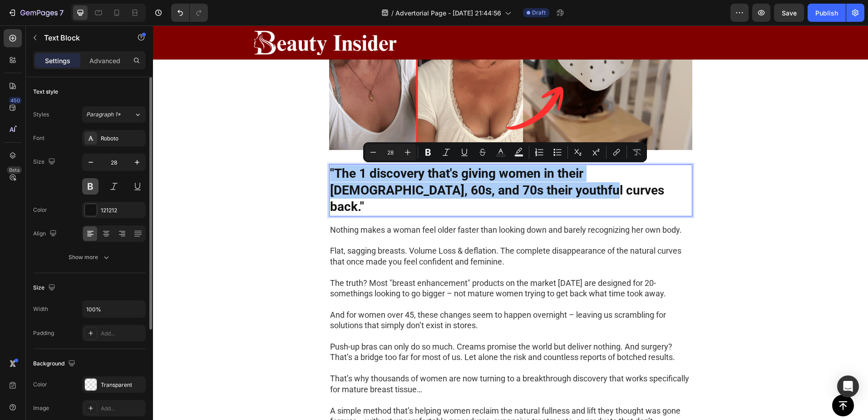
click at [89, 186] on button at bounding box center [90, 186] width 16 height 16
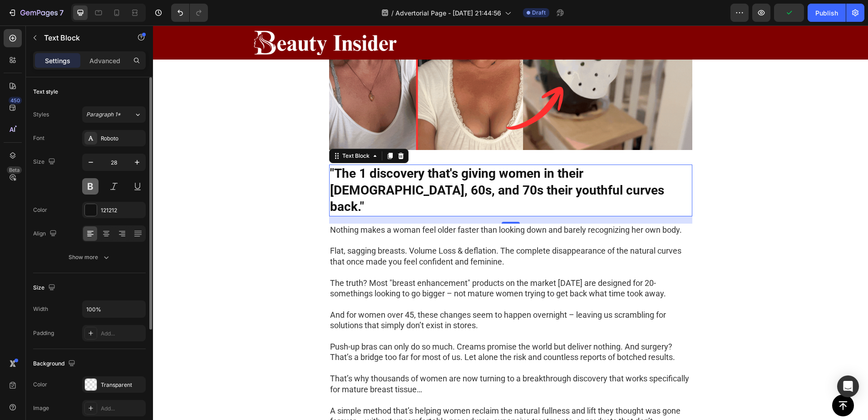
click at [89, 186] on button at bounding box center [90, 186] width 16 height 16
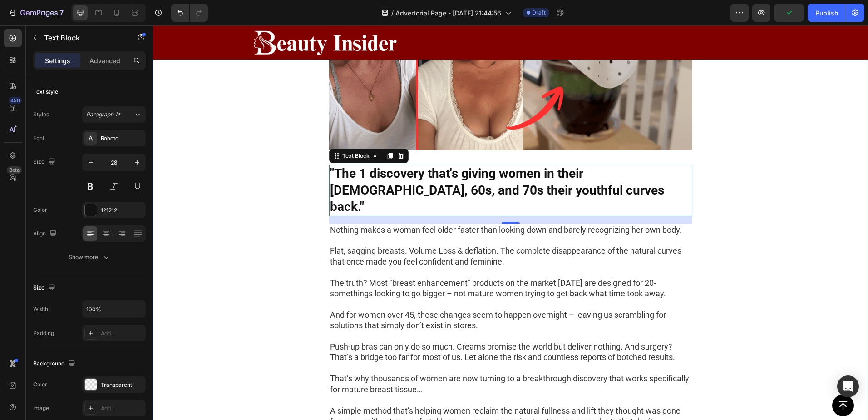
click at [276, 207] on div "Image "The 1 discovery that's giving women in their 50s, 60s, and 70s their you…" at bounding box center [510, 237] width 715 height 610
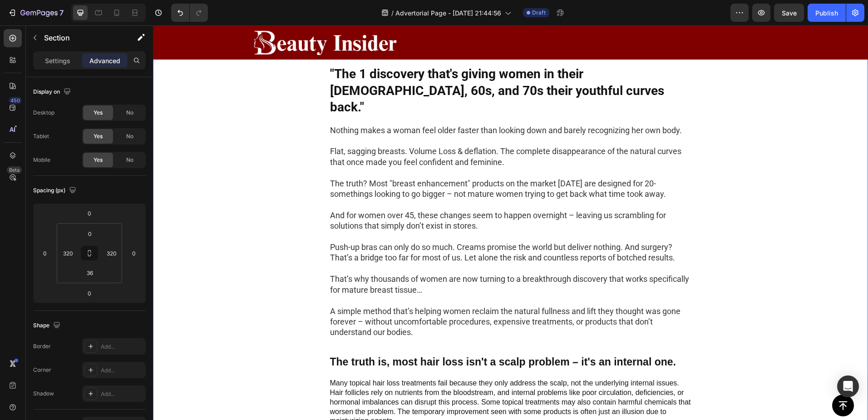
scroll to position [409, 0]
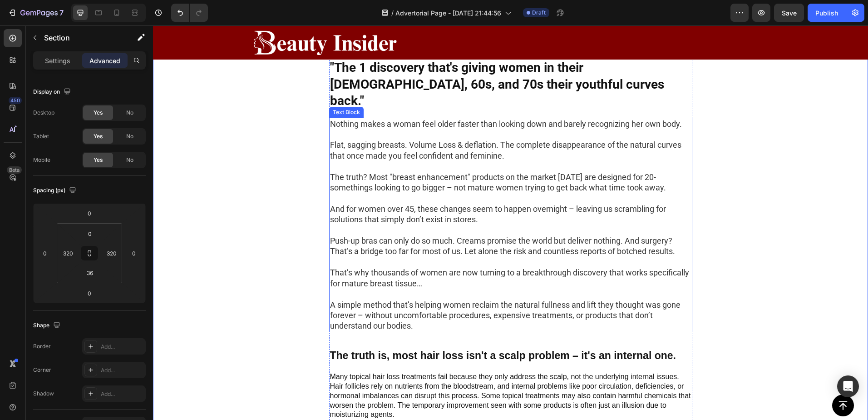
click at [362, 172] on p "The truth? Most "breast enhancement" products on the market [DATE] are designed…" at bounding box center [511, 182] width 362 height 21
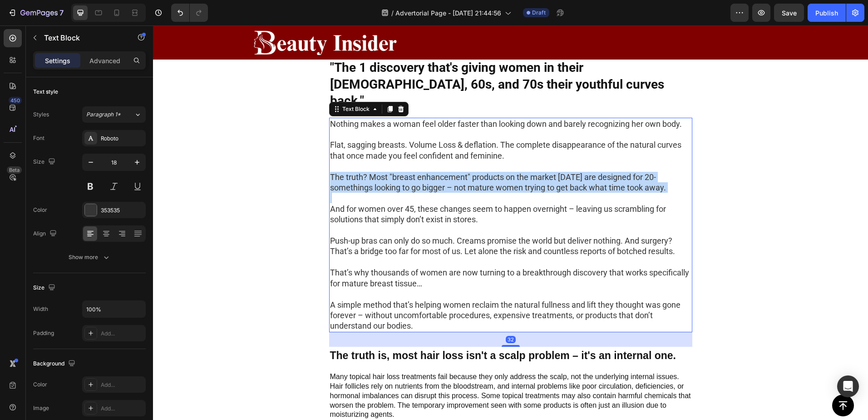
click at [362, 172] on p "The truth? Most "breast enhancement" products on the market [DATE] are designed…" at bounding box center [511, 182] width 362 height 21
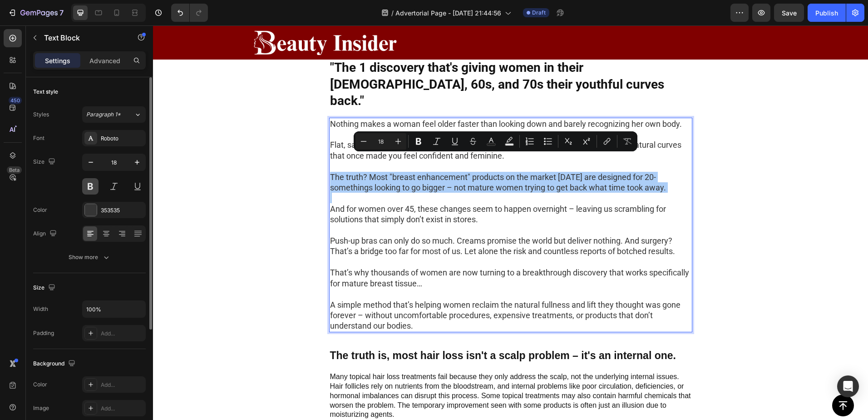
click at [88, 188] on button at bounding box center [90, 186] width 16 height 16
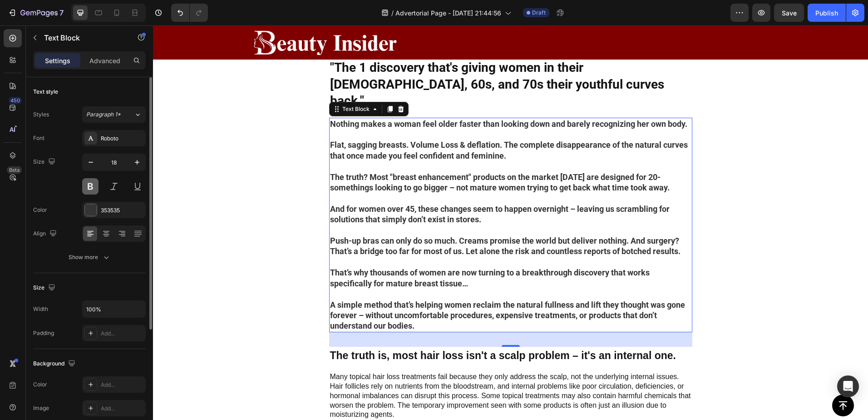
click at [90, 188] on button at bounding box center [90, 186] width 16 height 16
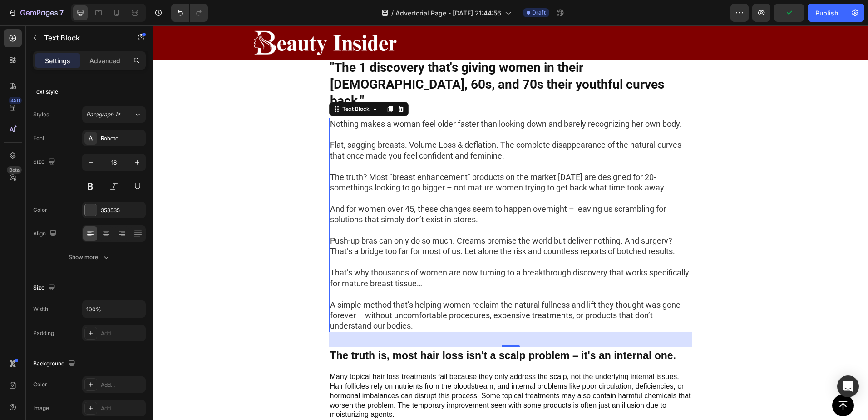
click at [377, 172] on p "The truth? Most "breast enhancement" products on the market [DATE] are designed…" at bounding box center [511, 182] width 362 height 21
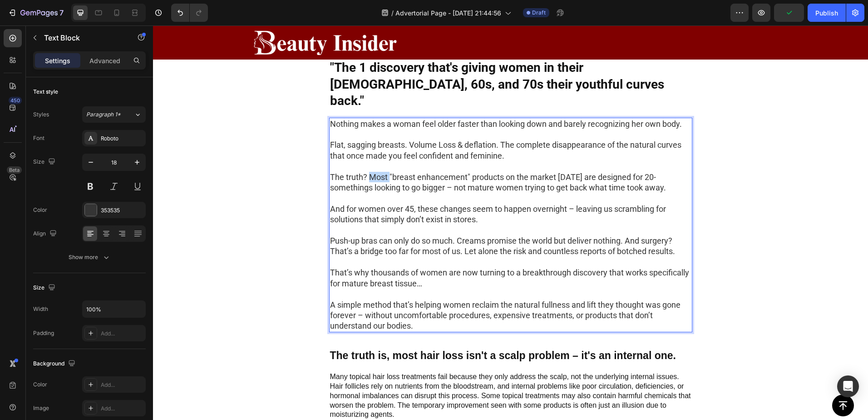
click at [377, 172] on p "The truth? Most "breast enhancement" products on the market [DATE] are designed…" at bounding box center [511, 182] width 362 height 21
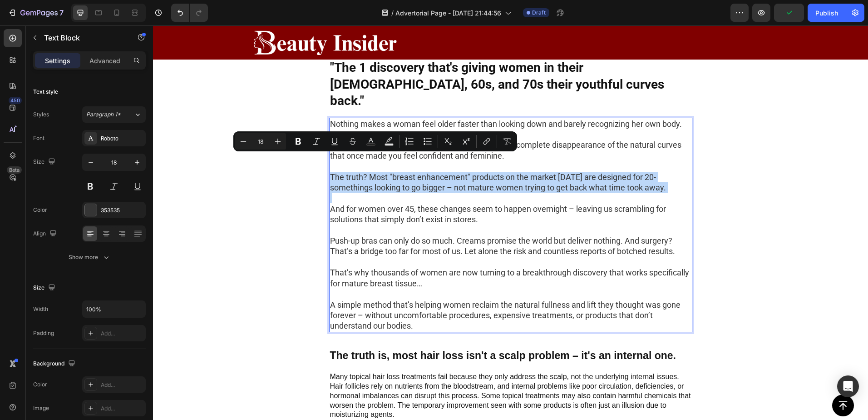
click at [377, 172] on p "The truth? Most "breast enhancement" products on the market [DATE] are designed…" at bounding box center [511, 182] width 362 height 21
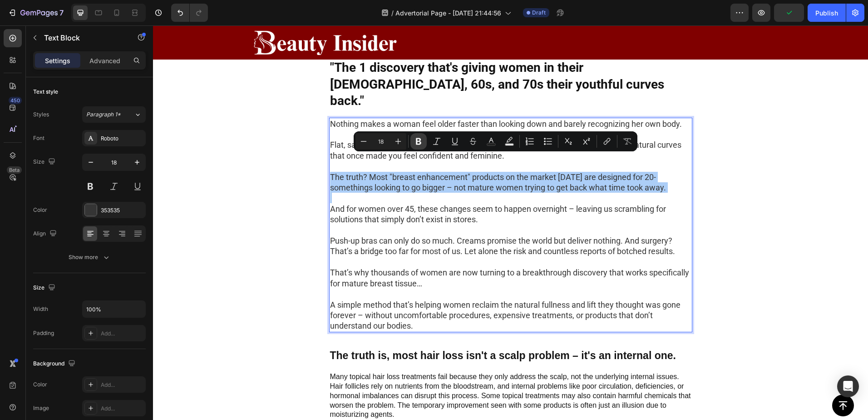
click at [421, 140] on icon "Editor contextual toolbar" at bounding box center [418, 141] width 9 height 9
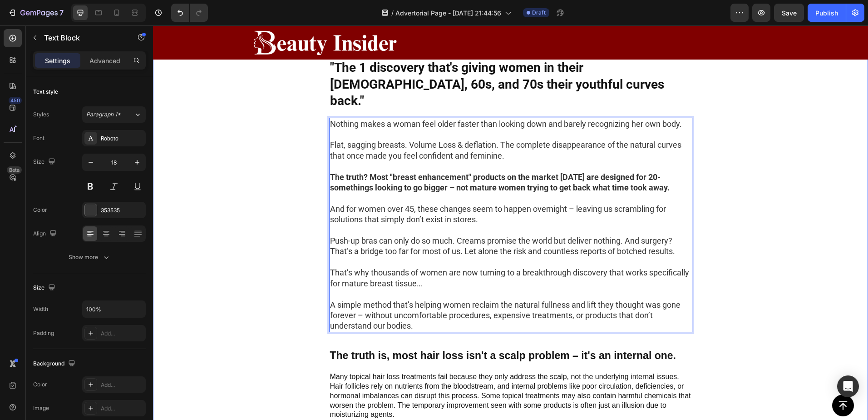
click at [297, 173] on div "Image "The 1 discovery that's giving women in their 50s, 60s, and 70s their you…" at bounding box center [510, 131] width 715 height 610
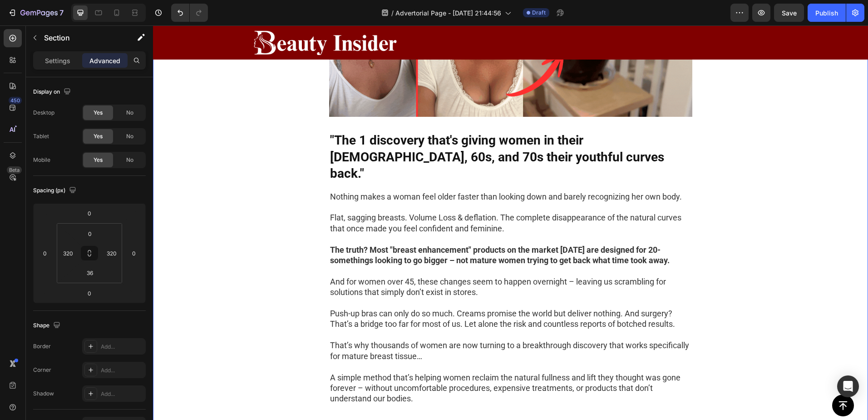
scroll to position [318, 0]
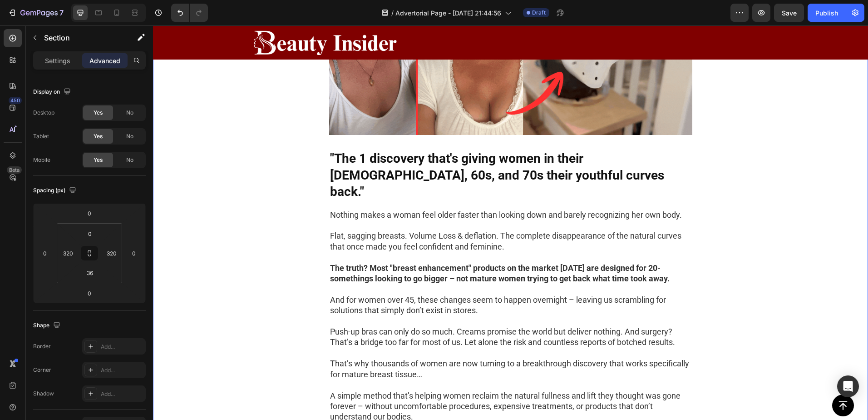
click at [370, 230] on p "Flat, sagging breasts. Volume Loss & deflation. The complete disappearance of t…" at bounding box center [511, 240] width 362 height 21
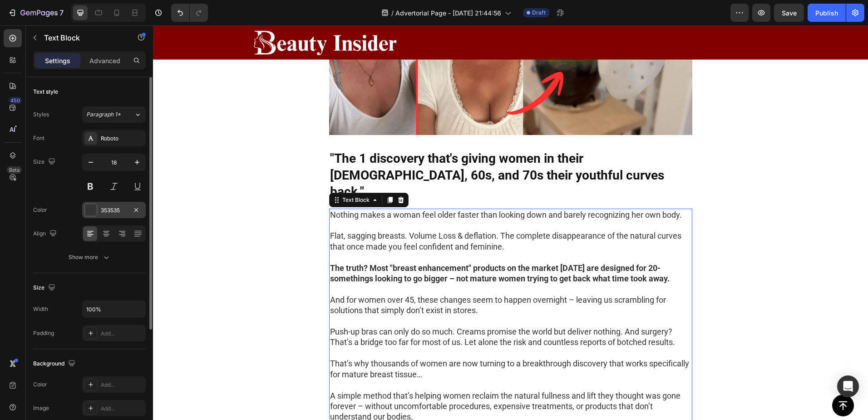
click at [89, 210] on div at bounding box center [91, 210] width 12 height 12
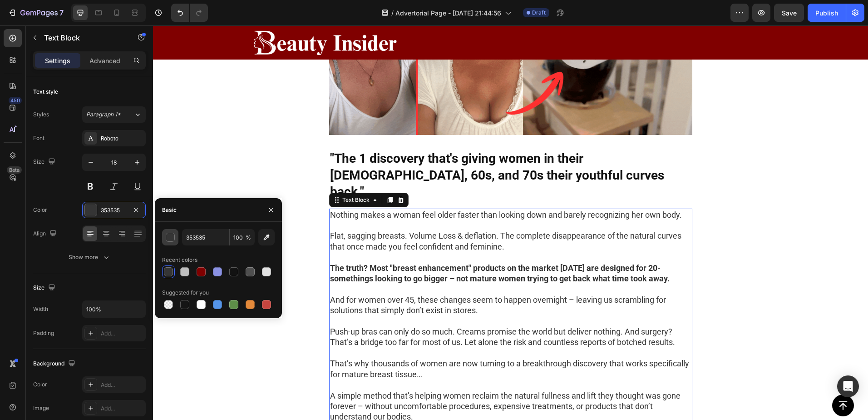
click at [169, 238] on div "button" at bounding box center [170, 237] width 9 height 9
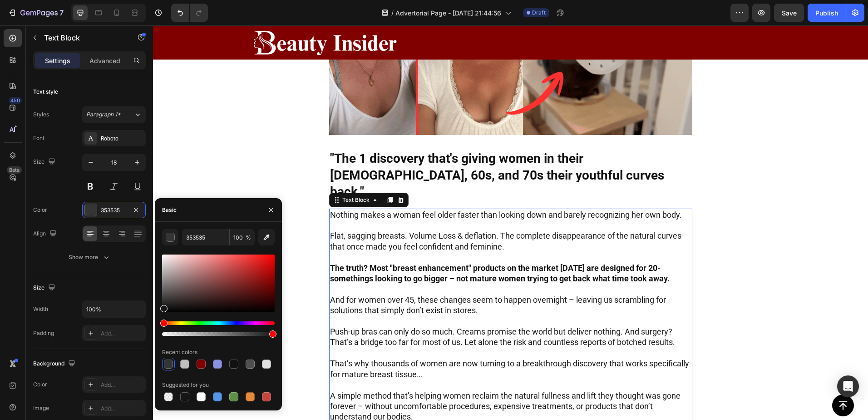
type input "161616"
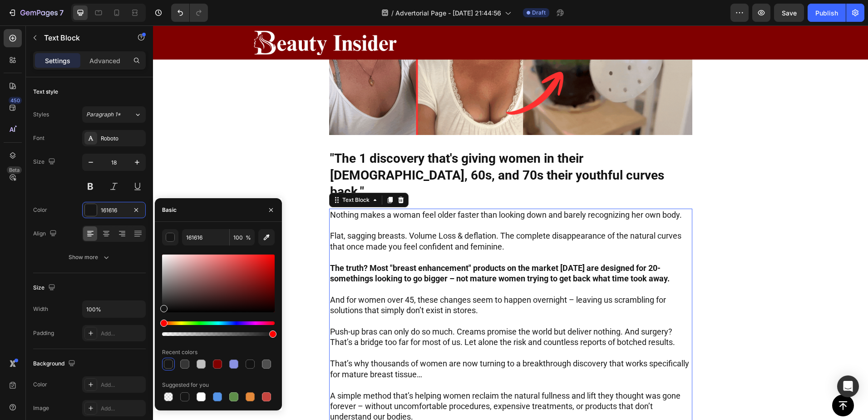
drag, startPoint x: 166, startPoint y: 305, endPoint x: 157, endPoint y: 307, distance: 9.2
click at [157, 307] on div "161616 100 % Recent colors Suggested for you" at bounding box center [218, 316] width 127 height 174
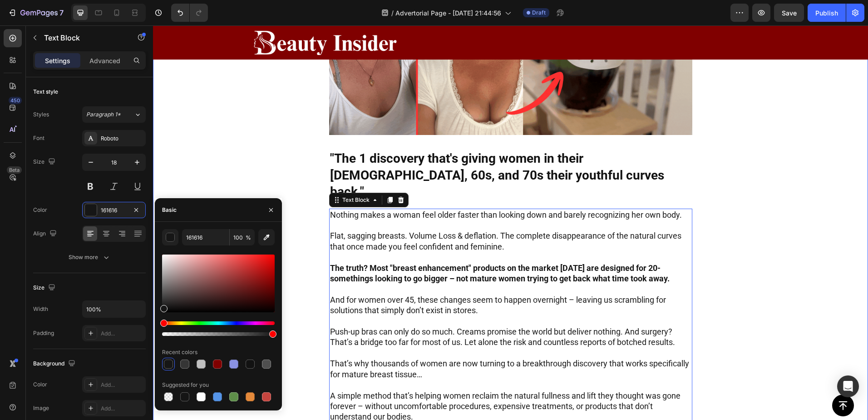
click at [288, 134] on div "Image "The 1 discovery that's giving women in their 50s, 60s, and 70s their you…" at bounding box center [510, 222] width 715 height 610
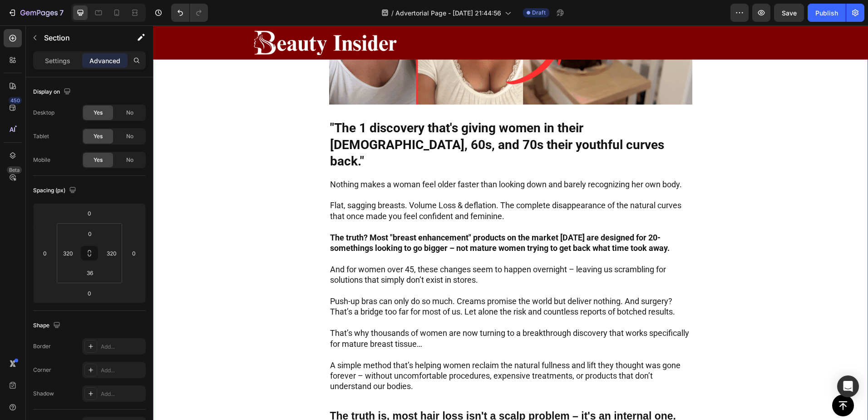
scroll to position [363, 0]
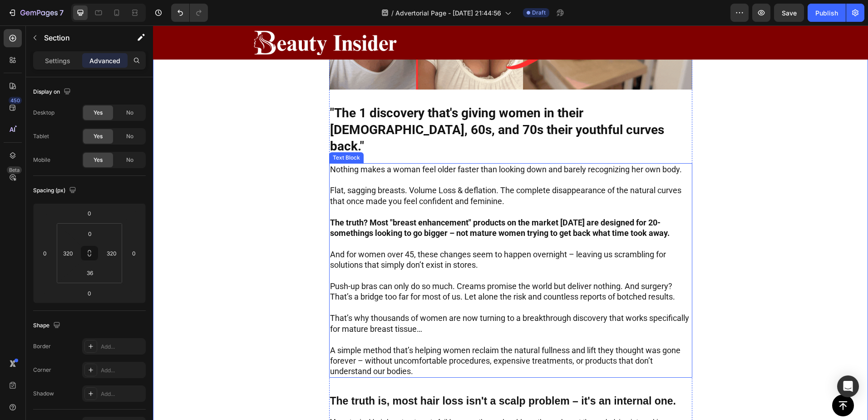
click at [436, 206] on p "Rich Text Editor. Editing area: main" at bounding box center [511, 211] width 362 height 10
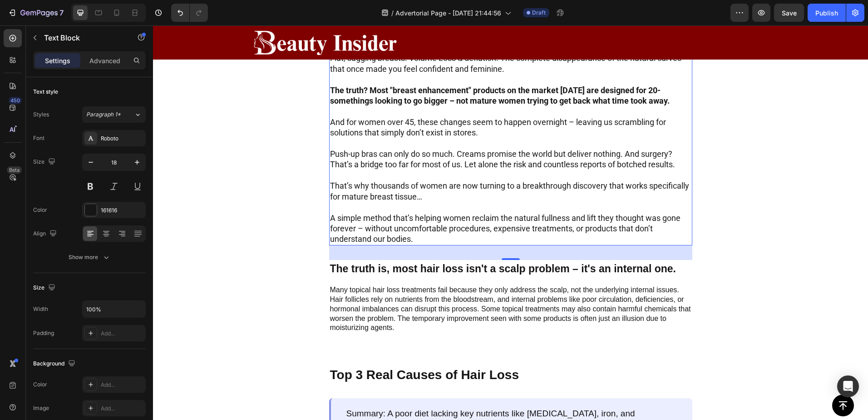
scroll to position [500, 0]
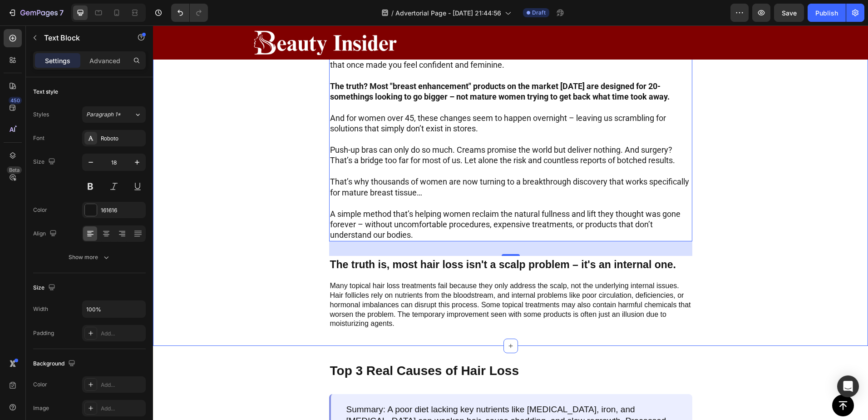
click at [299, 235] on div "Image "The 1 discovery that's giving women in their 50s, 60s, and 70s their you…" at bounding box center [510, 32] width 425 height 594
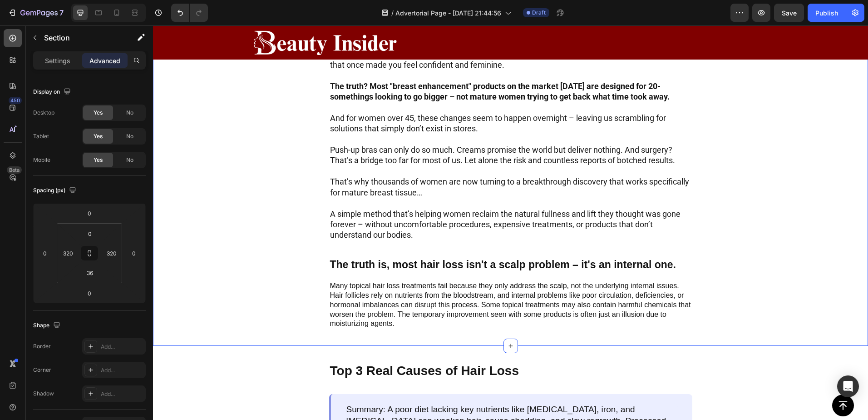
click at [13, 38] on icon at bounding box center [13, 38] width 7 height 7
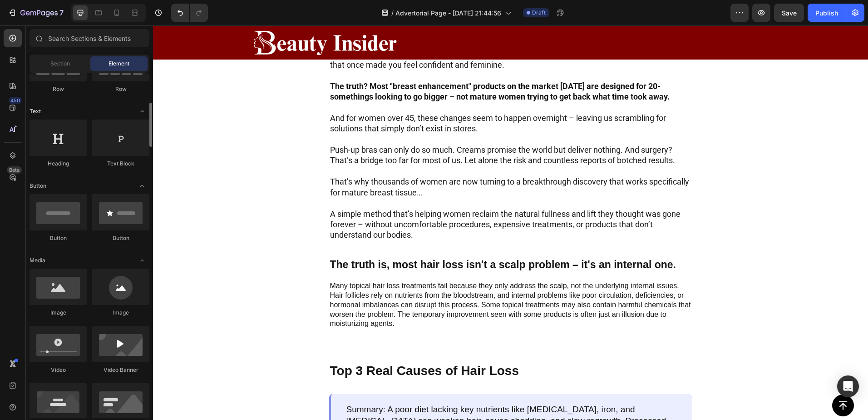
scroll to position [120, 0]
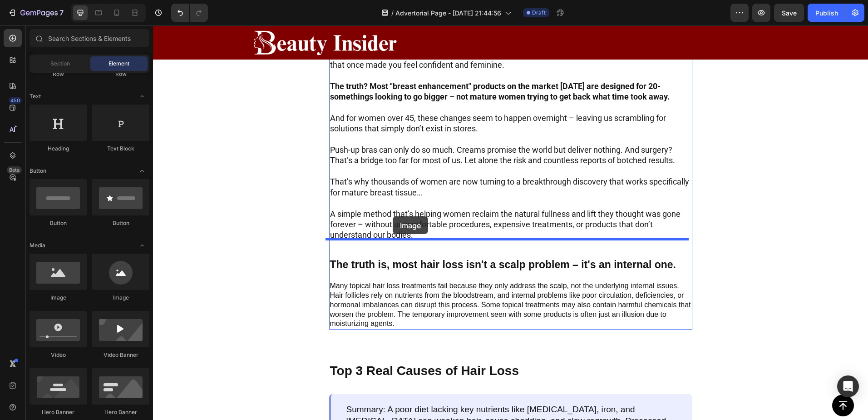
drag, startPoint x: 270, startPoint y: 304, endPoint x: 393, endPoint y: 216, distance: 151.0
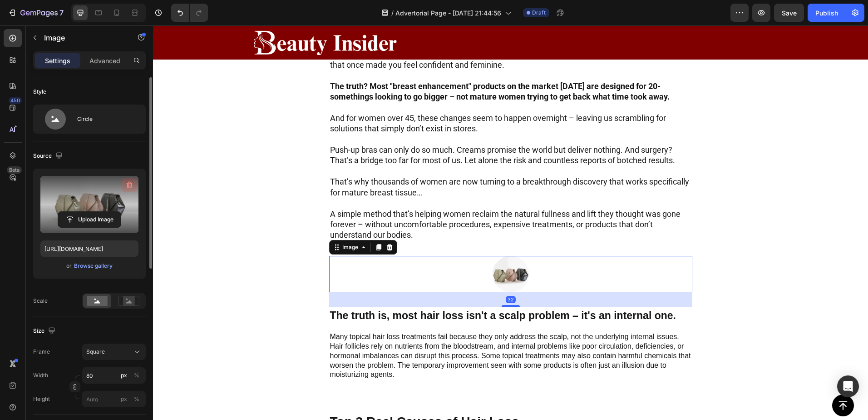
click at [130, 187] on icon "button" at bounding box center [129, 184] width 9 height 9
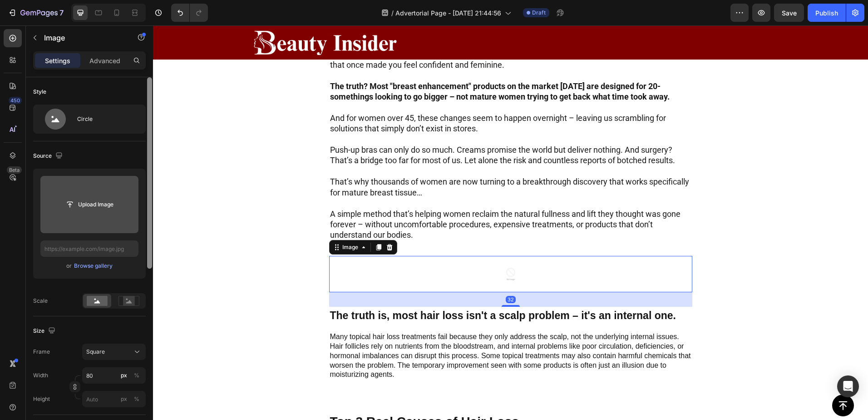
click at [87, 205] on input "file" at bounding box center [89, 204] width 63 height 15
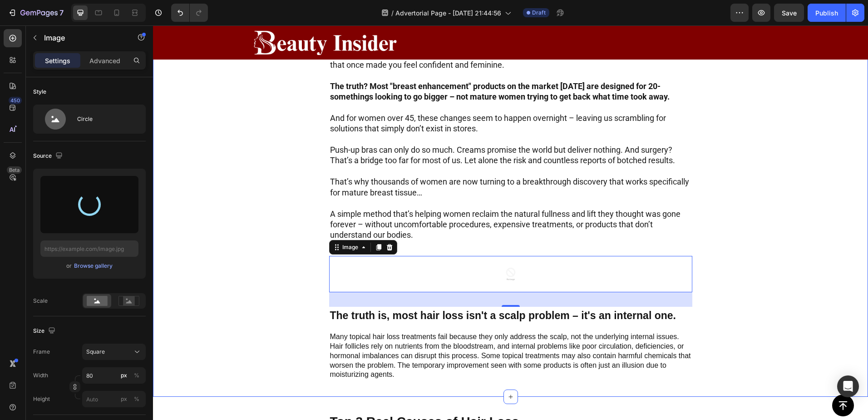
type input "https://cdn.shopify.com/s/files/1/0895/1260/8115/files/gempages_581582220859277…"
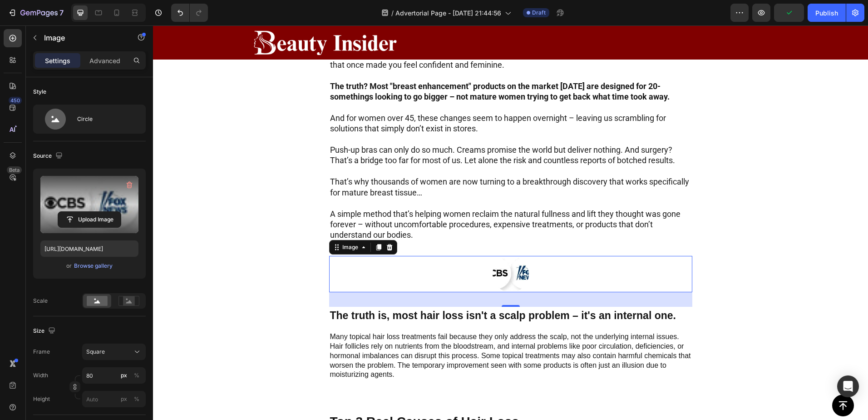
scroll to position [30, 0]
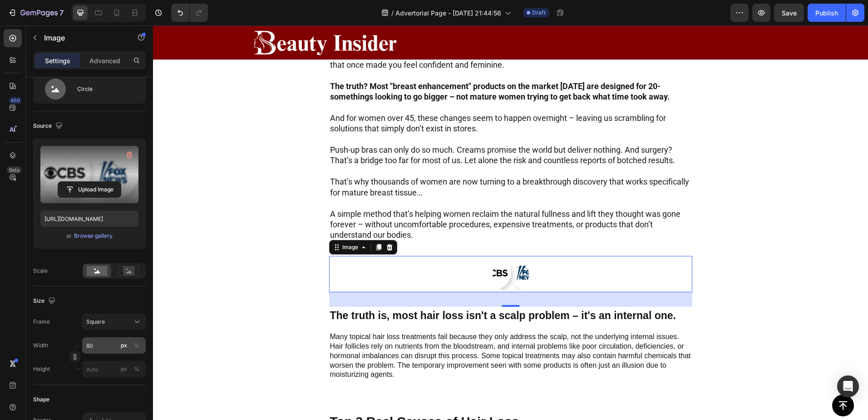
click at [121, 347] on div "px" at bounding box center [124, 345] width 6 height 8
click at [138, 346] on div "%" at bounding box center [136, 345] width 5 height 8
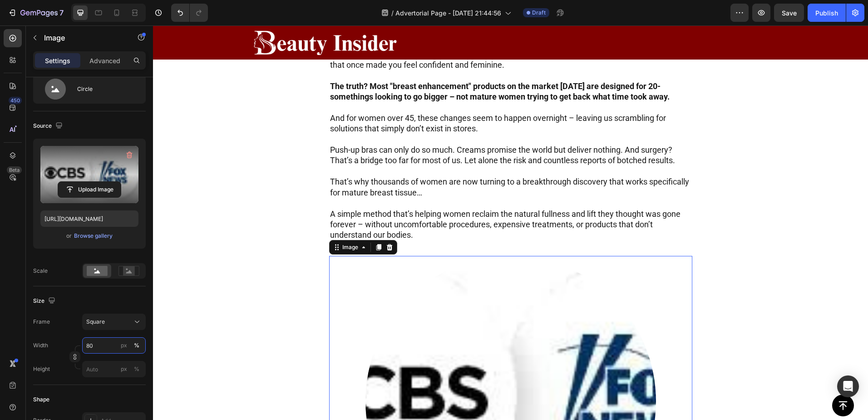
click at [102, 344] on input "80" at bounding box center [114, 345] width 64 height 16
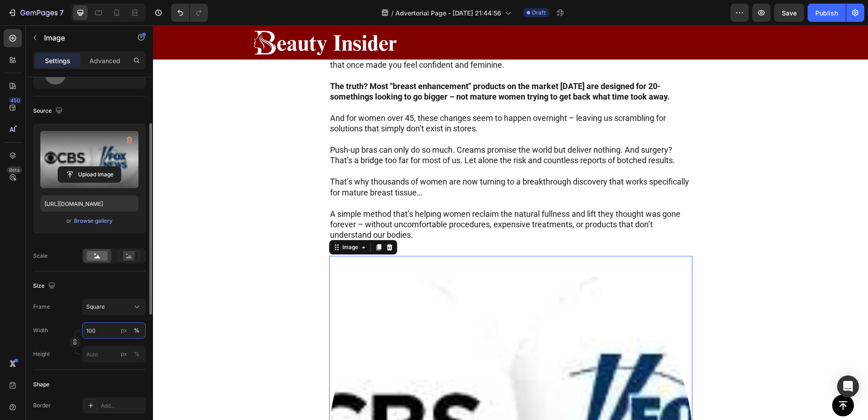
scroll to position [60, 0]
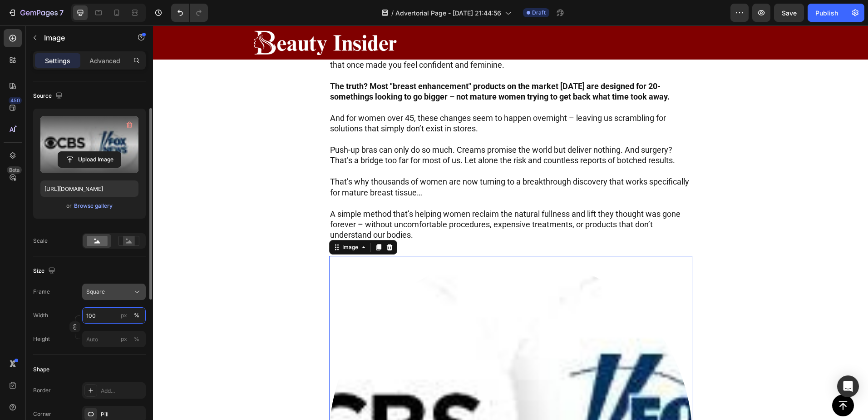
type input "100"
click at [108, 293] on div "Square" at bounding box center [108, 292] width 45 height 8
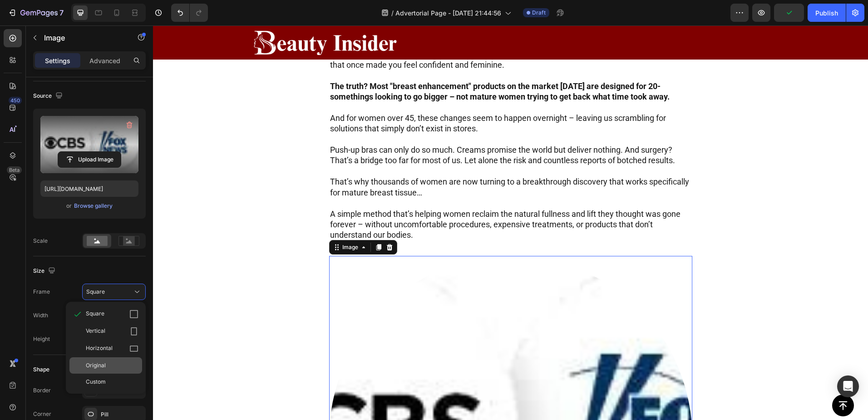
click at [108, 367] on div "Original" at bounding box center [112, 365] width 53 height 8
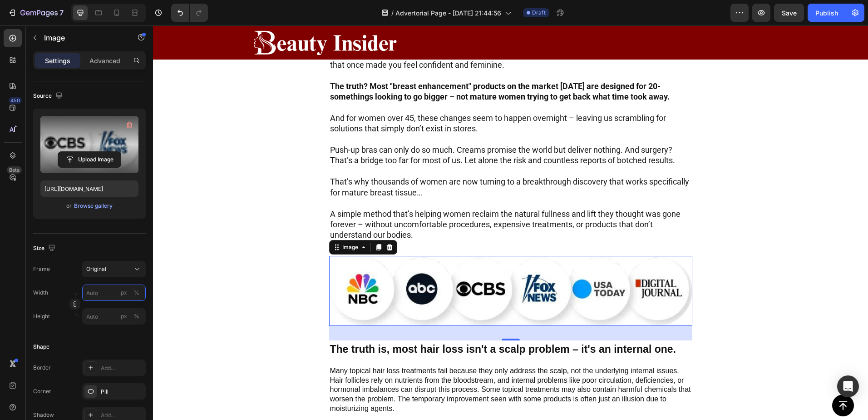
click at [99, 297] on input "px %" at bounding box center [114, 292] width 64 height 16
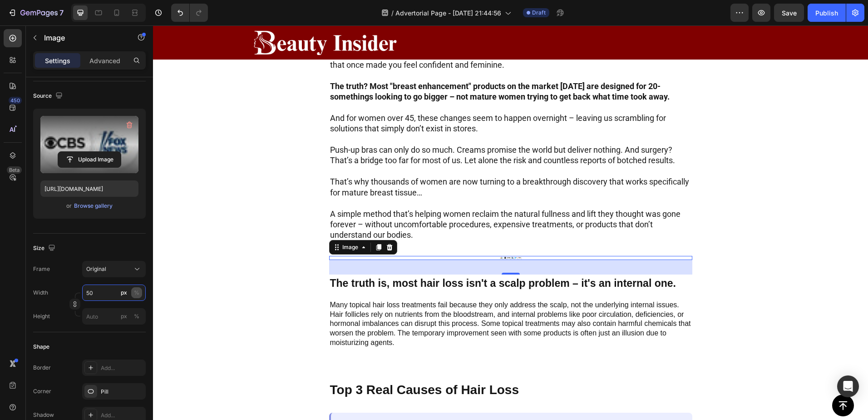
type input "50"
click at [136, 293] on div "%" at bounding box center [136, 292] width 5 height 8
click at [136, 294] on div "%" at bounding box center [136, 292] width 5 height 8
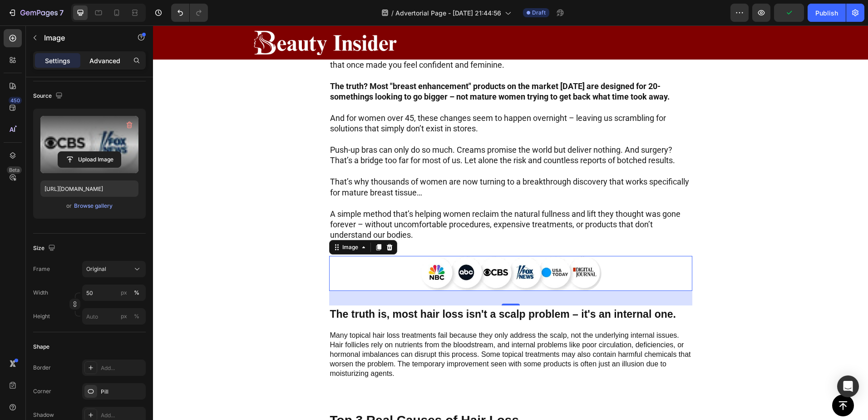
click at [114, 60] on p "Advanced" at bounding box center [104, 61] width 31 height 10
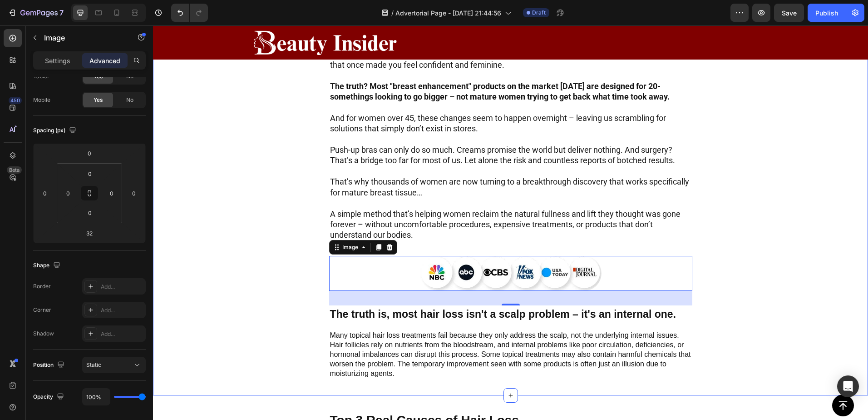
click at [279, 206] on div "Image "The 1 discovery that's giving women in their 50s, 60s, and 70s their you…" at bounding box center [510, 65] width 715 height 660
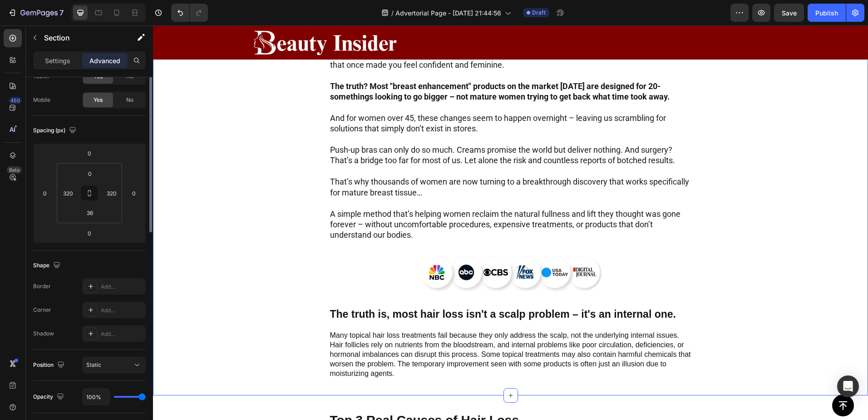
scroll to position [0, 0]
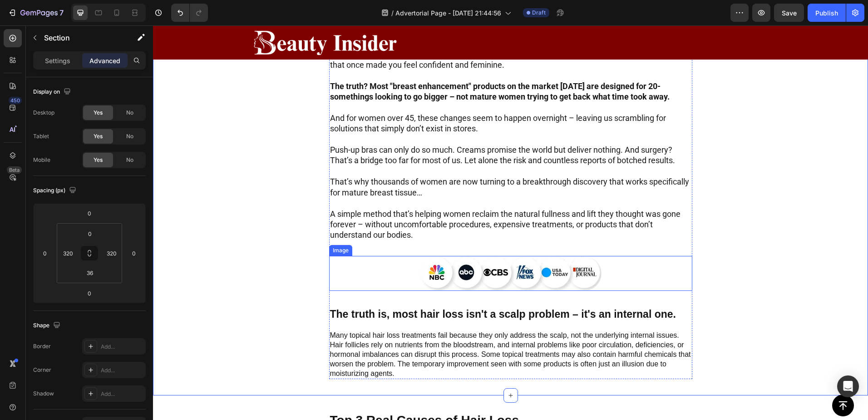
click at [442, 256] on img at bounding box center [511, 273] width 182 height 35
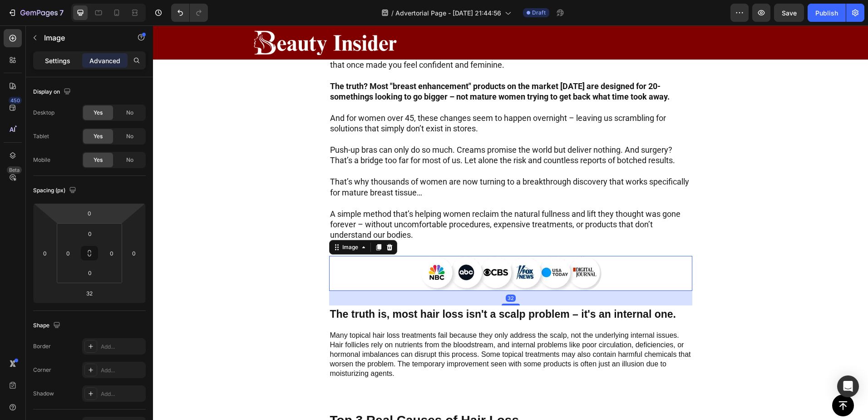
click at [55, 53] on div "Settings Advanced" at bounding box center [89, 60] width 113 height 18
click at [60, 62] on p "Settings" at bounding box center [57, 61] width 25 height 10
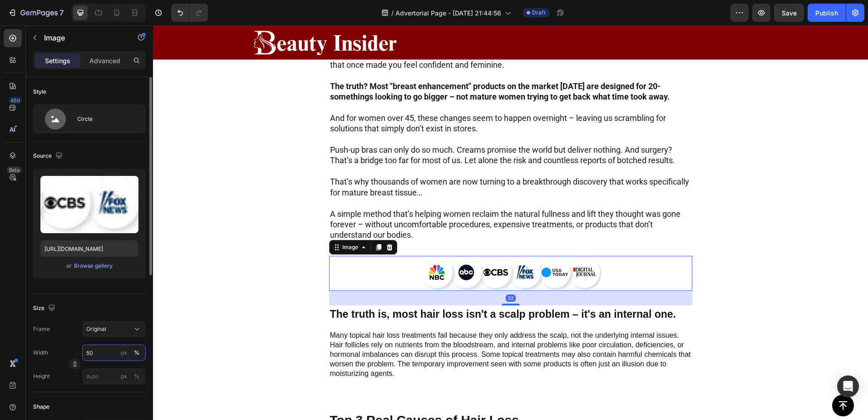
click at [96, 351] on input "50" at bounding box center [114, 352] width 64 height 16
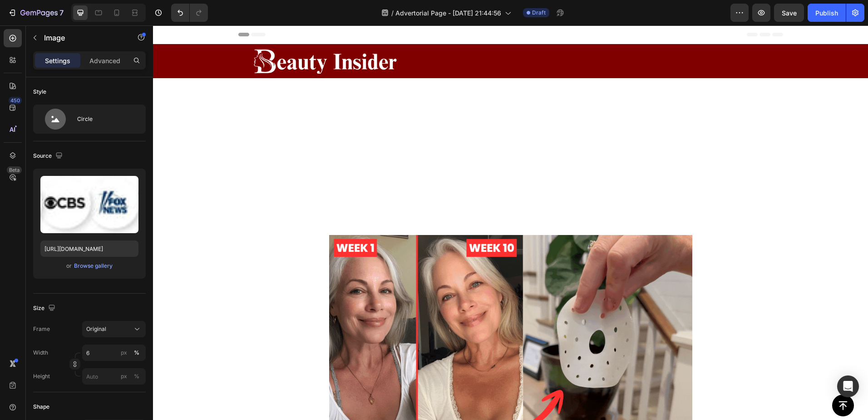
scroll to position [500, 0]
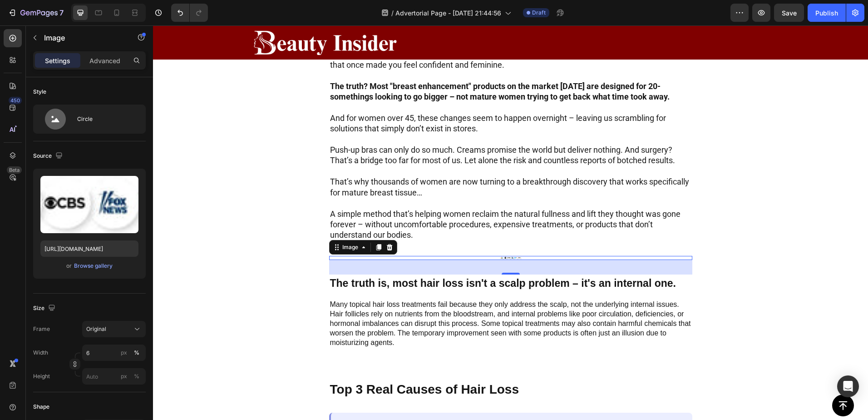
type input "60"
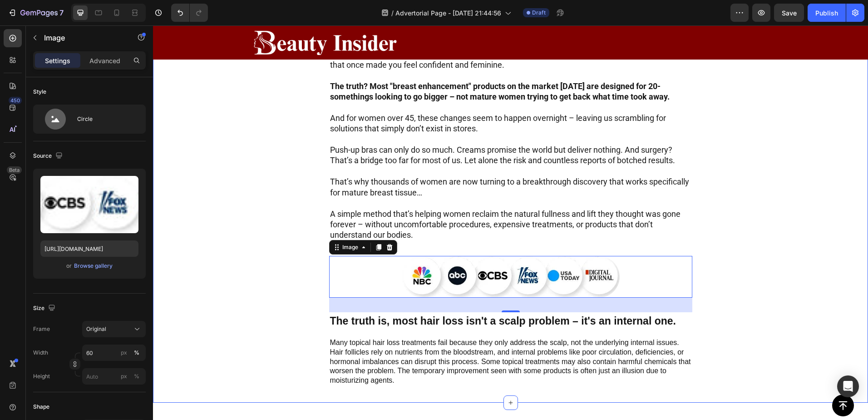
click at [283, 187] on div "Image "The 1 discovery that's giving women in their 50s, 60s, and 70s their you…" at bounding box center [510, 68] width 715 height 667
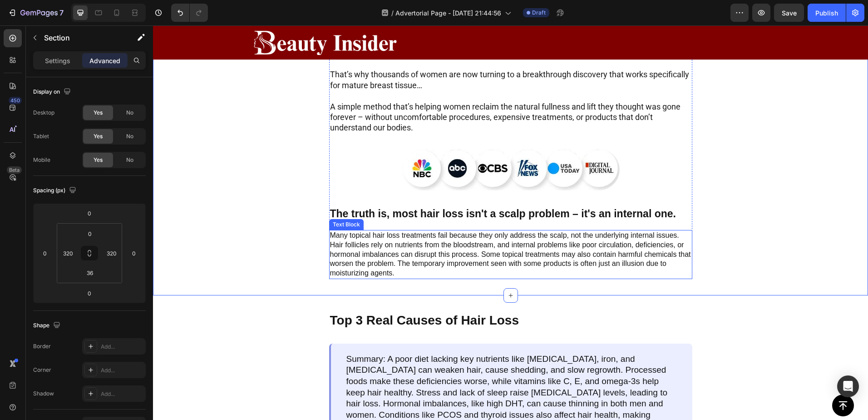
scroll to position [605, 0]
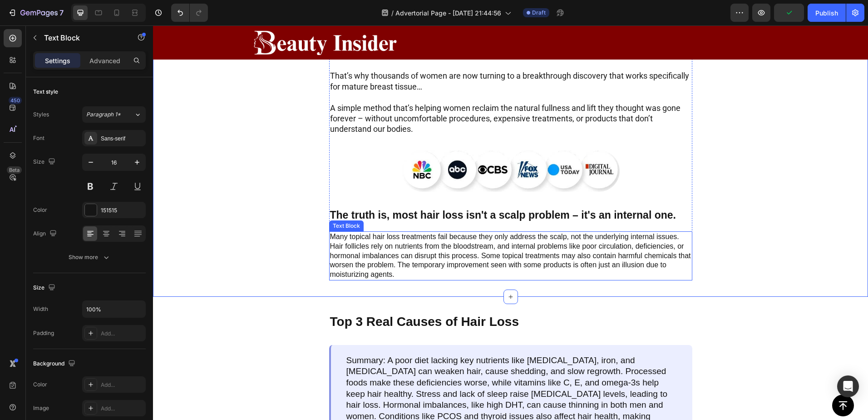
click at [610, 233] on p "Many topical hair loss treatments fail because they only address the scalp, not…" at bounding box center [511, 255] width 362 height 47
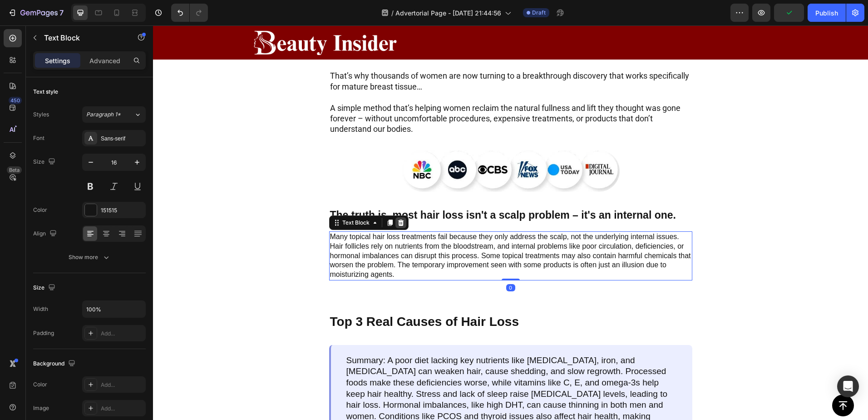
click at [400, 219] on icon at bounding box center [400, 222] width 7 height 7
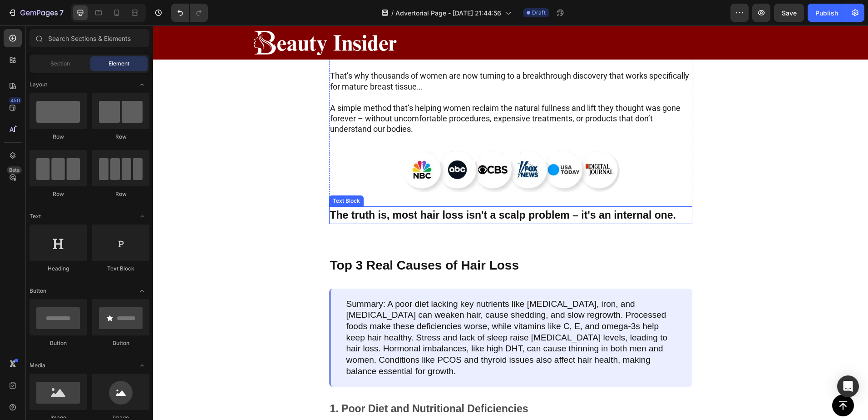
click at [429, 207] on p "The truth is, most hair loss isn't a scalp problem – it's an internal one." at bounding box center [511, 215] width 362 height 16
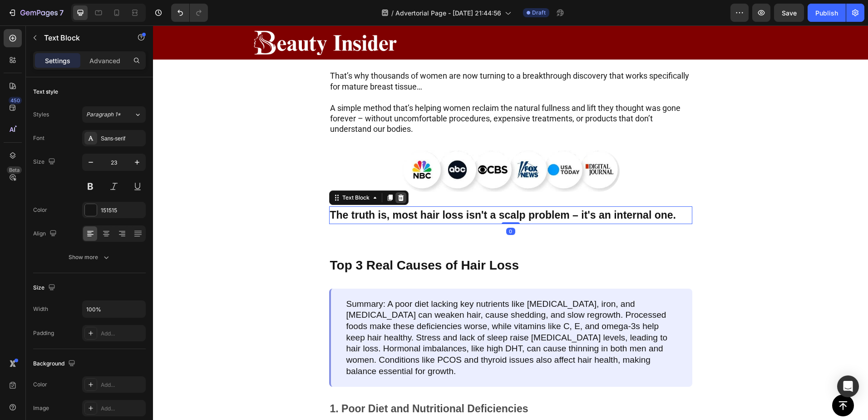
click at [398, 194] on icon at bounding box center [401, 197] width 6 height 6
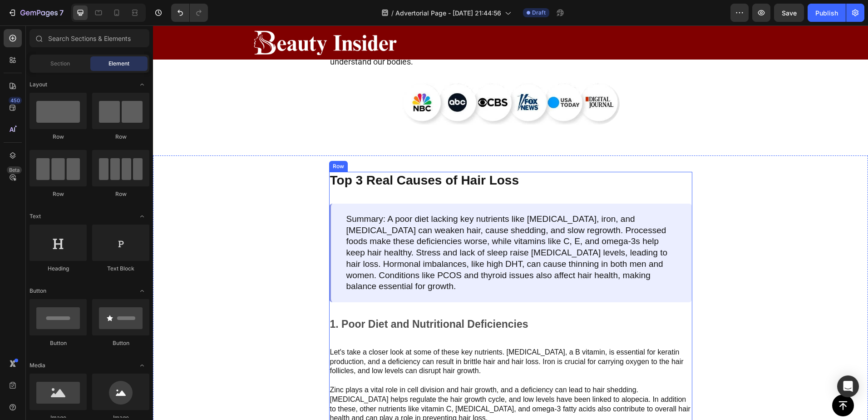
scroll to position [651, 0]
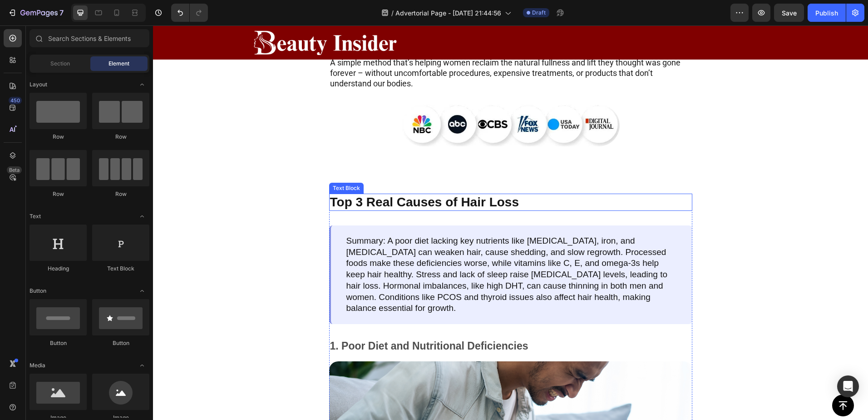
click at [580, 194] on p "Top 3 Real Causes of Hair Loss" at bounding box center [511, 201] width 362 height 15
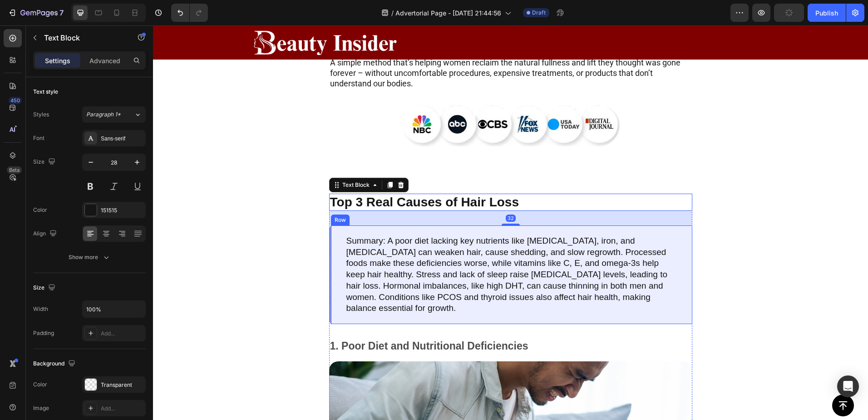
click at [679, 225] on div "Summary: A poor diet lacking key nutrients like biotin, iron, and vitamin D can…" at bounding box center [510, 274] width 363 height 99
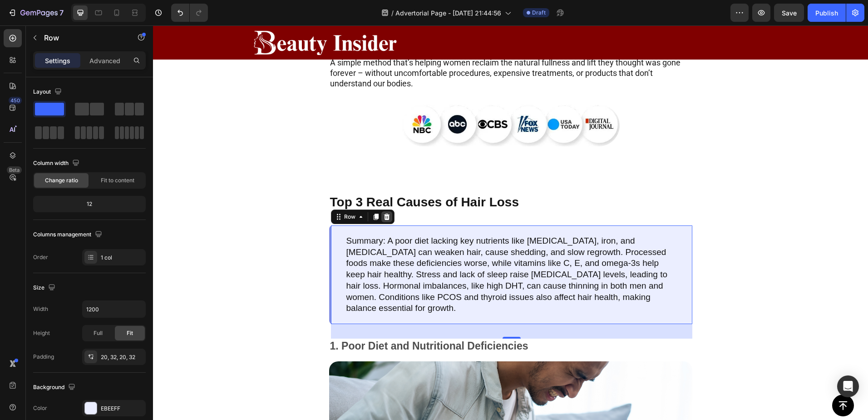
click at [385, 213] on icon at bounding box center [387, 216] width 6 height 6
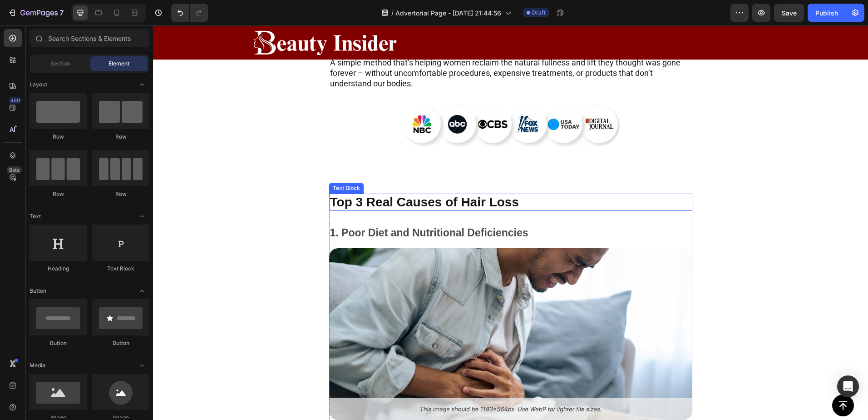
click at [592, 177] on div "Top 3 Real Causes of Hair Loss Text Block 1. Poor Diet and Nutritional Deficien…" at bounding box center [510, 340] width 715 height 327
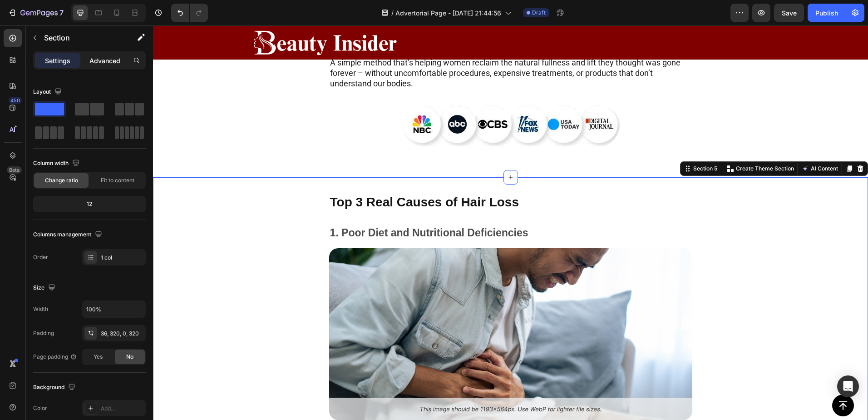
click at [110, 61] on p "Advanced" at bounding box center [104, 61] width 31 height 10
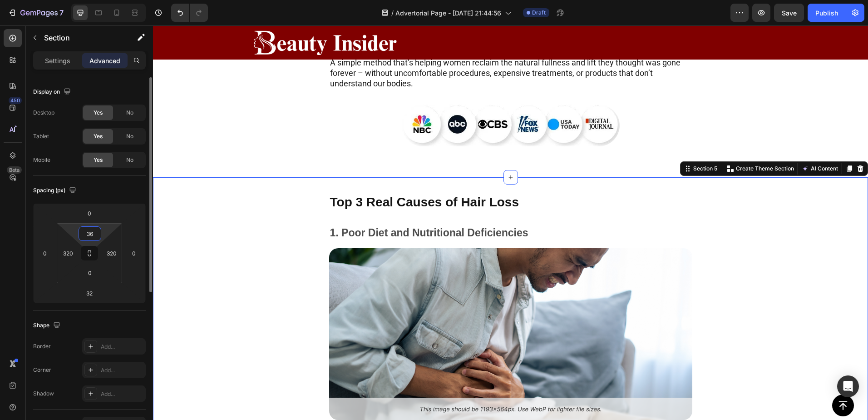
click at [93, 230] on input "36" at bounding box center [90, 234] width 18 height 14
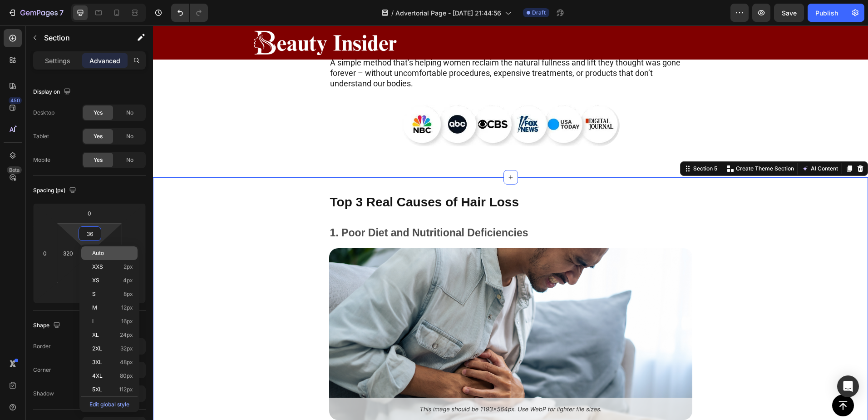
type input "0"
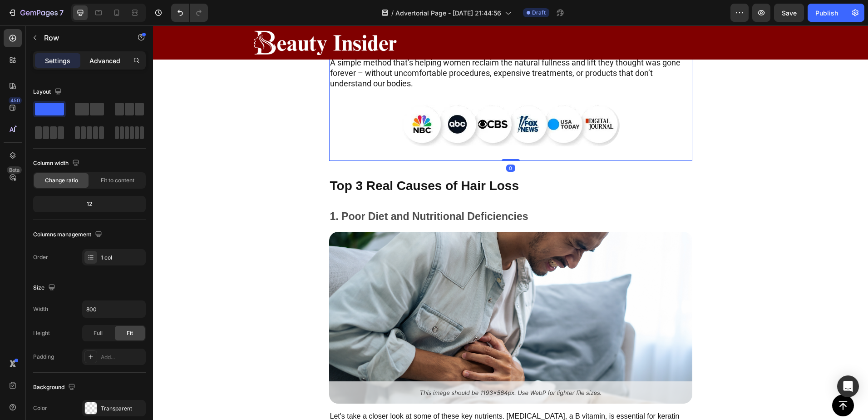
click at [110, 58] on p "Advanced" at bounding box center [104, 61] width 31 height 10
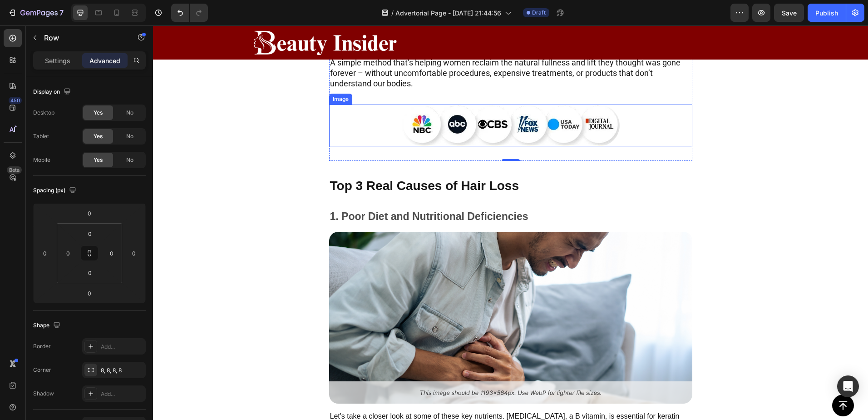
click at [454, 121] on img at bounding box center [511, 125] width 218 height 42
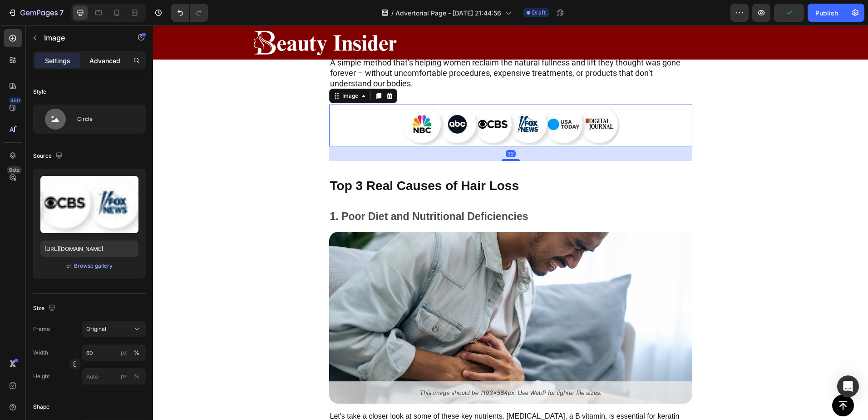
click at [101, 59] on p "Advanced" at bounding box center [104, 61] width 31 height 10
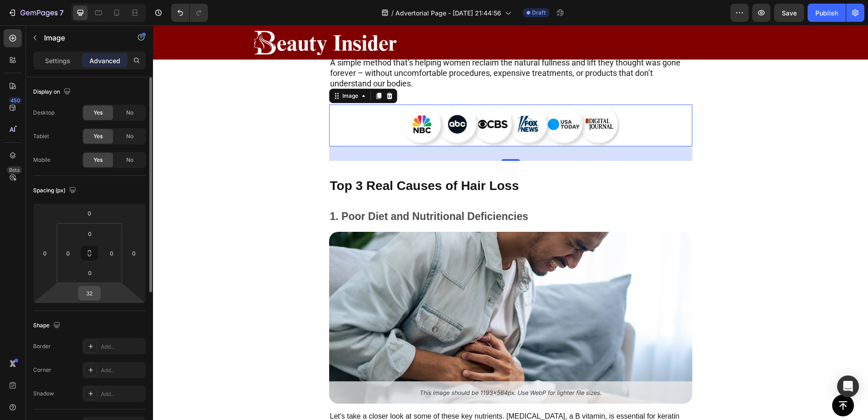
click at [100, 292] on div "32" at bounding box center [89, 293] width 23 height 15
click at [89, 288] on input "32" at bounding box center [89, 293] width 18 height 14
click at [90, 290] on input "32" at bounding box center [89, 293] width 18 height 14
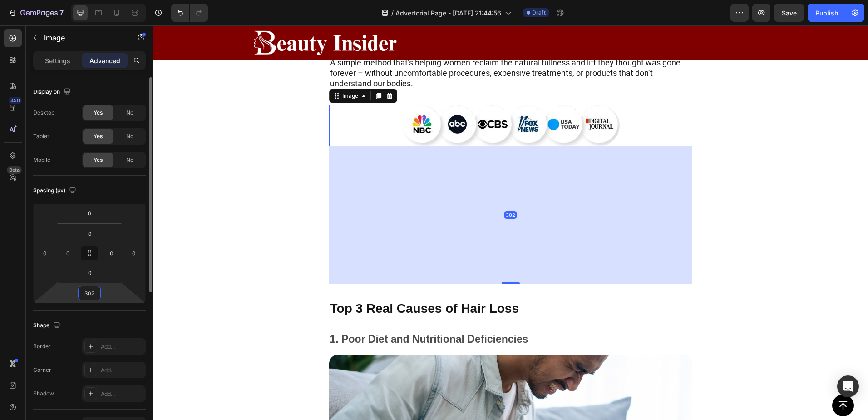
click at [90, 292] on input "302" at bounding box center [89, 293] width 18 height 14
type input "0"
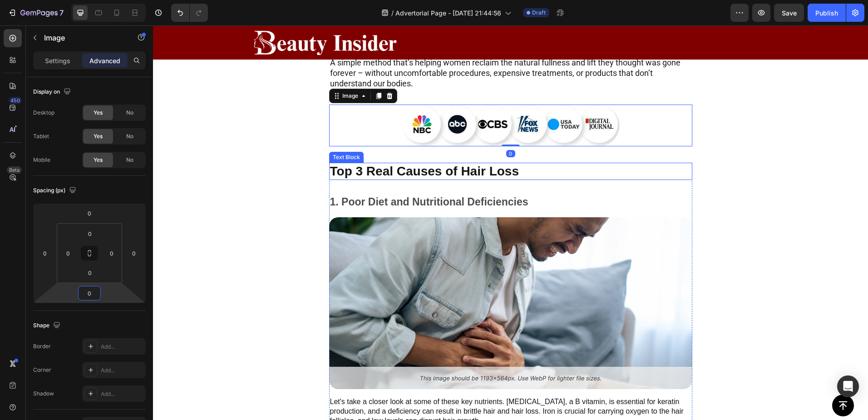
click at [504, 164] on p "Top 3 Real Causes of Hair Loss" at bounding box center [511, 171] width 362 height 15
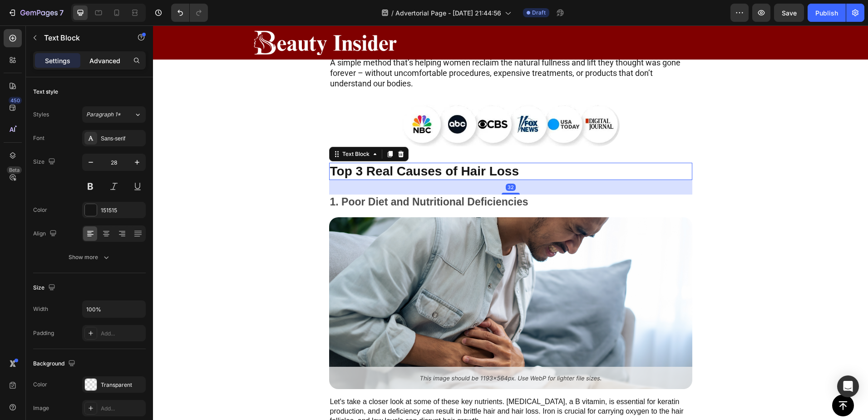
click at [106, 57] on p "Advanced" at bounding box center [104, 61] width 31 height 10
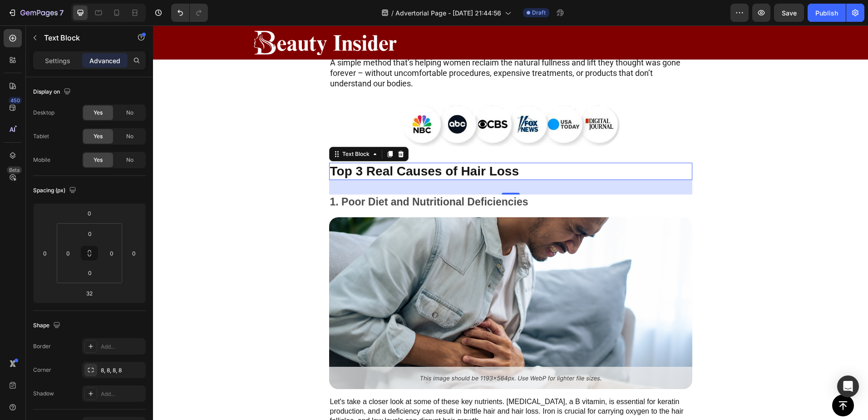
click at [487, 164] on p "Top 3 Real Causes of Hair Loss" at bounding box center [511, 171] width 362 height 15
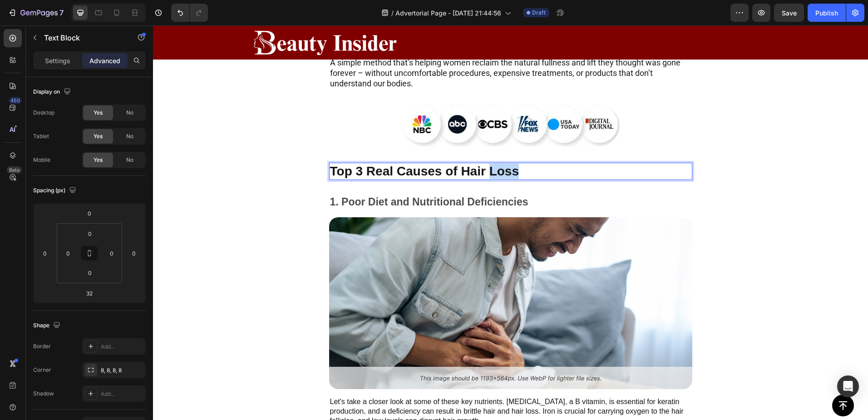
click at [487, 164] on p "Top 3 Real Causes of Hair Loss" at bounding box center [511, 171] width 362 height 15
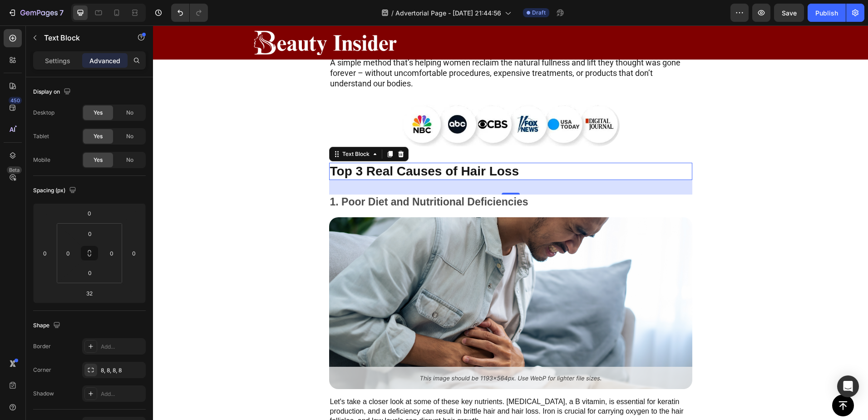
click at [456, 163] on div "Top 3 Real Causes of Hair Loss" at bounding box center [510, 171] width 363 height 17
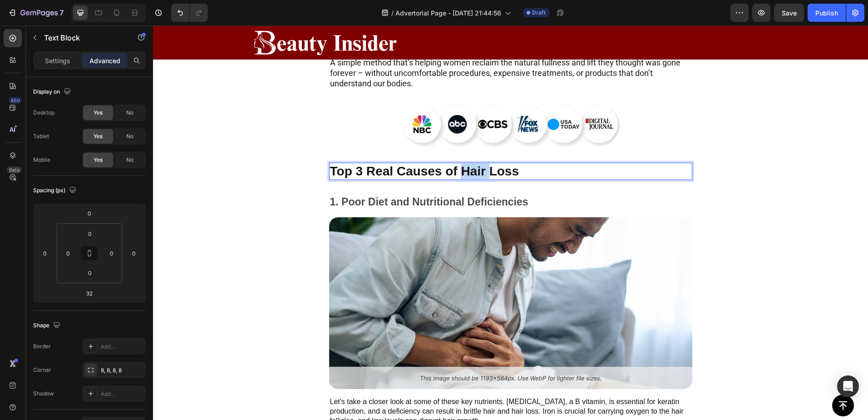
click at [456, 163] on div "Top 3 Real Causes of Hair Loss" at bounding box center [510, 171] width 363 height 17
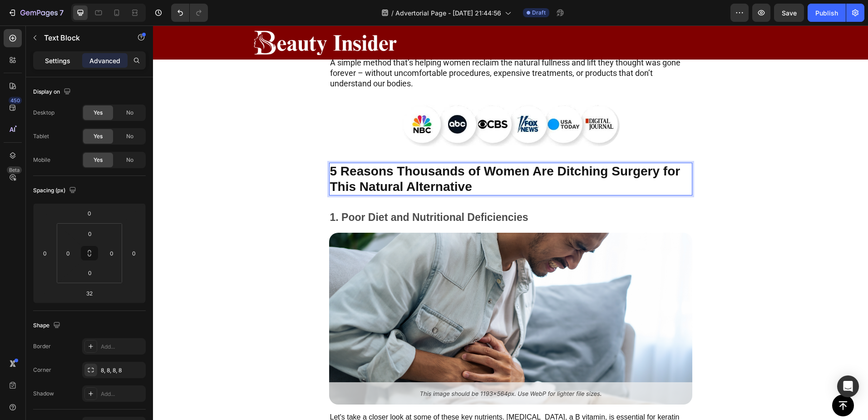
click at [55, 65] on div "Settings" at bounding box center [57, 60] width 45 height 15
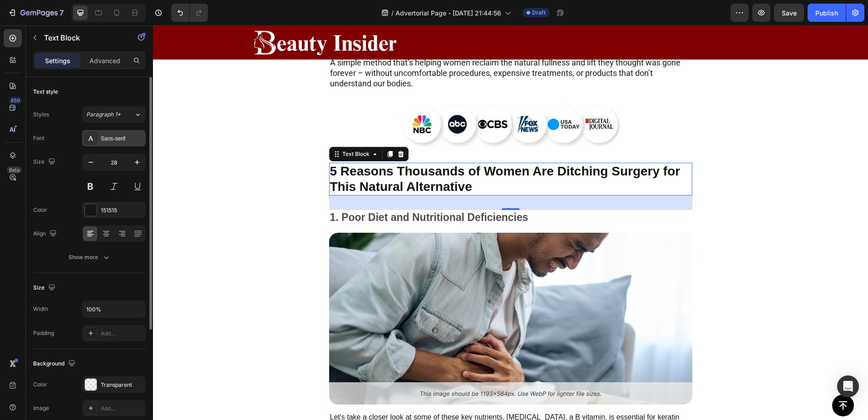
click at [94, 137] on icon at bounding box center [90, 137] width 7 height 7
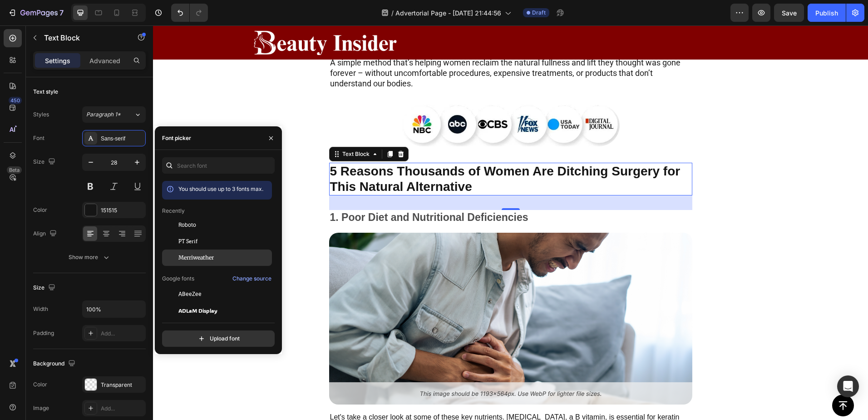
click at [199, 255] on span "Merriweather" at bounding box center [195, 257] width 35 height 8
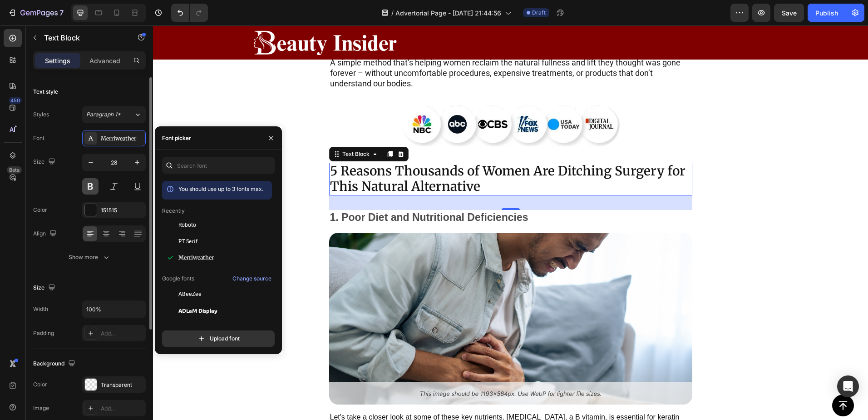
click at [87, 183] on button at bounding box center [90, 186] width 16 height 16
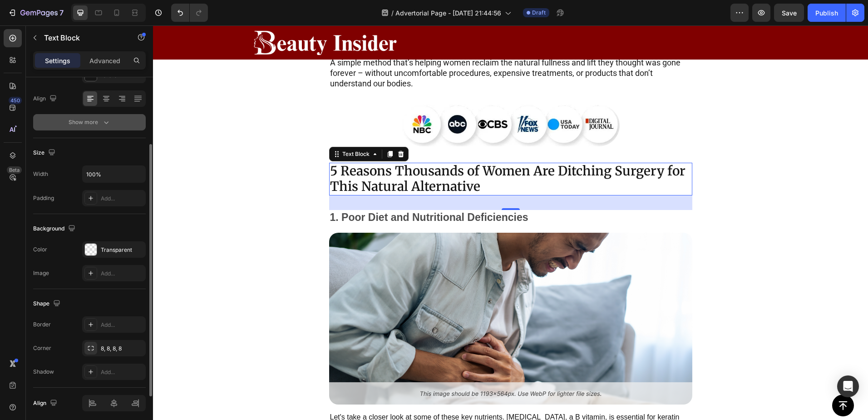
scroll to position [150, 0]
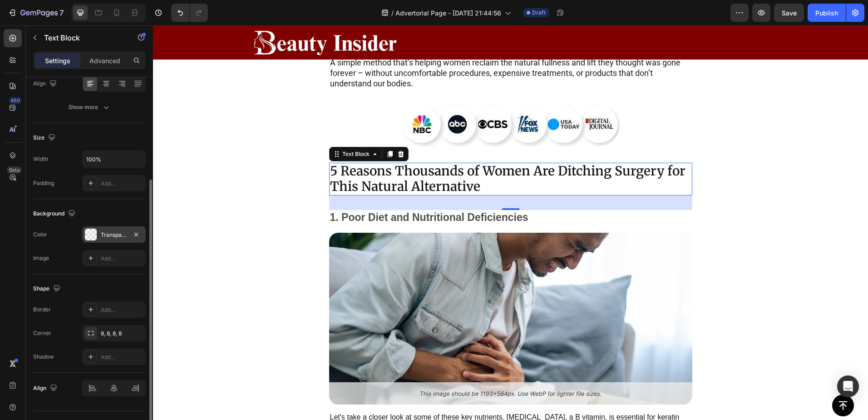
click at [88, 233] on div at bounding box center [91, 234] width 12 height 12
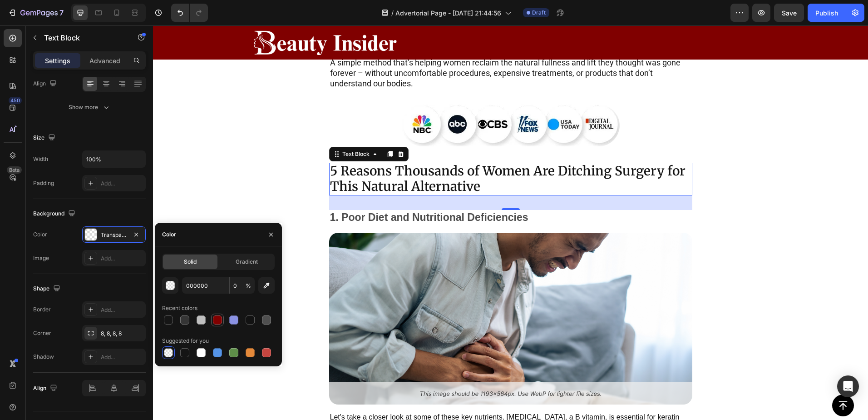
click at [216, 320] on div at bounding box center [217, 319] width 9 height 9
type input "800000"
type input "100"
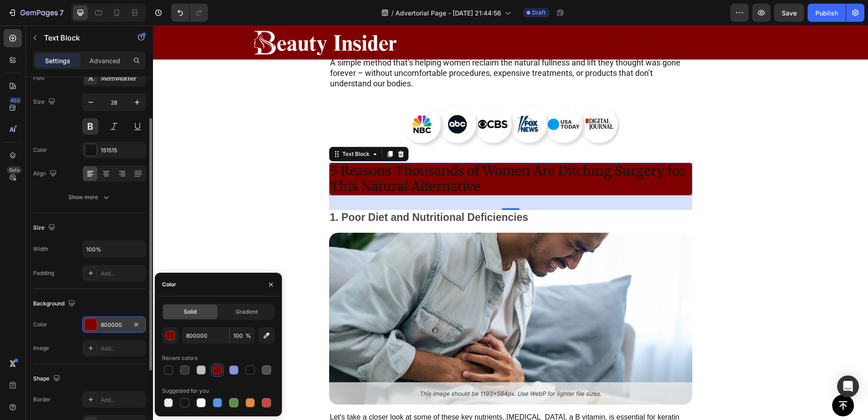
scroll to position [0, 0]
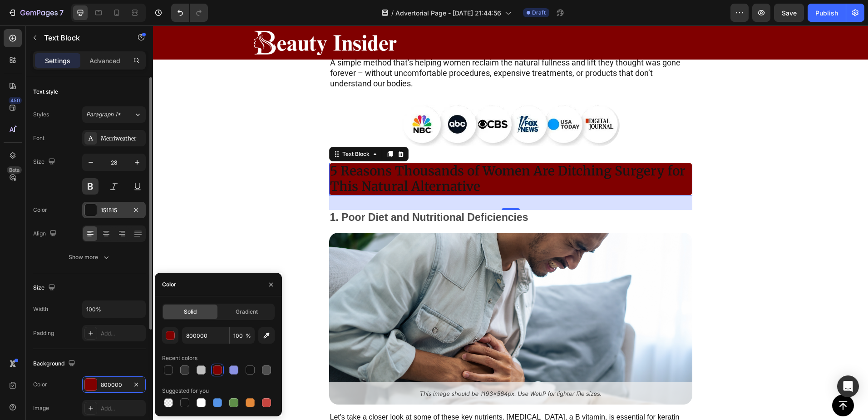
click at [88, 211] on div at bounding box center [91, 210] width 12 height 12
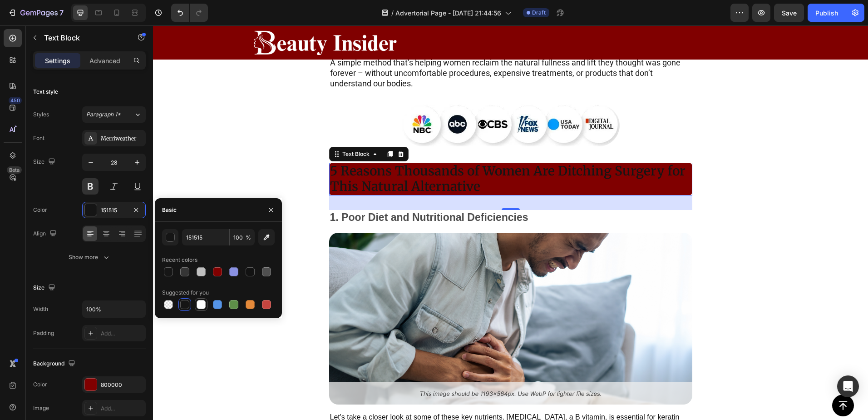
click at [199, 309] on div at bounding box center [201, 304] width 11 height 11
type input "FFFFFF"
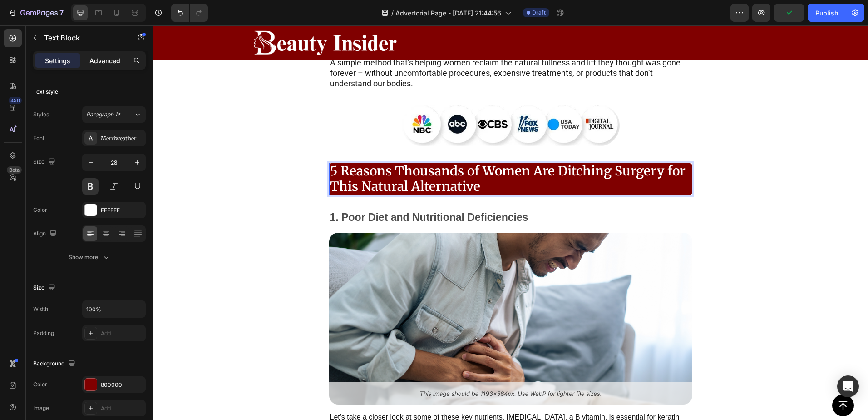
click at [109, 63] on p "Advanced" at bounding box center [104, 61] width 31 height 10
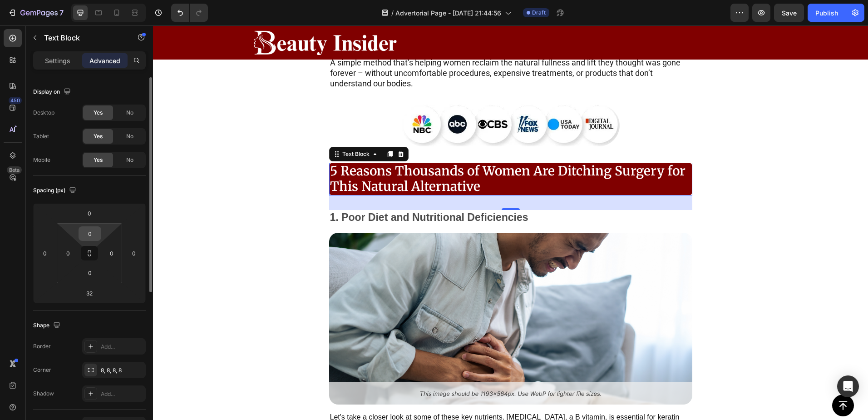
click at [91, 235] on input "0" at bounding box center [90, 234] width 18 height 14
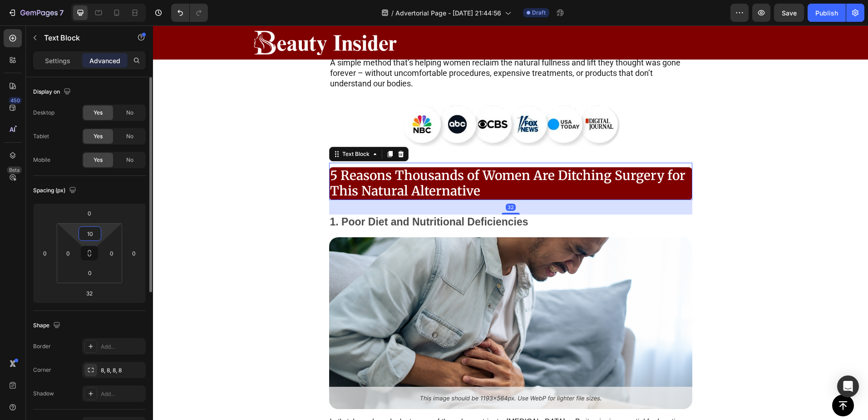
click at [89, 231] on input "10" at bounding box center [90, 234] width 18 height 14
type input "0"
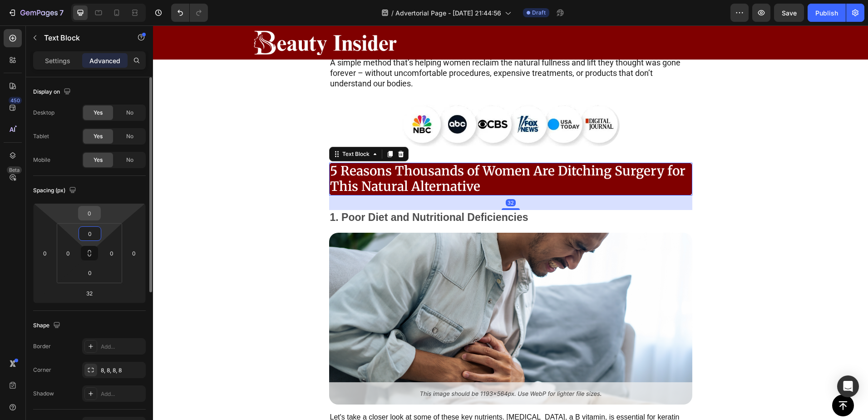
click at [90, 212] on input "0" at bounding box center [89, 213] width 18 height 14
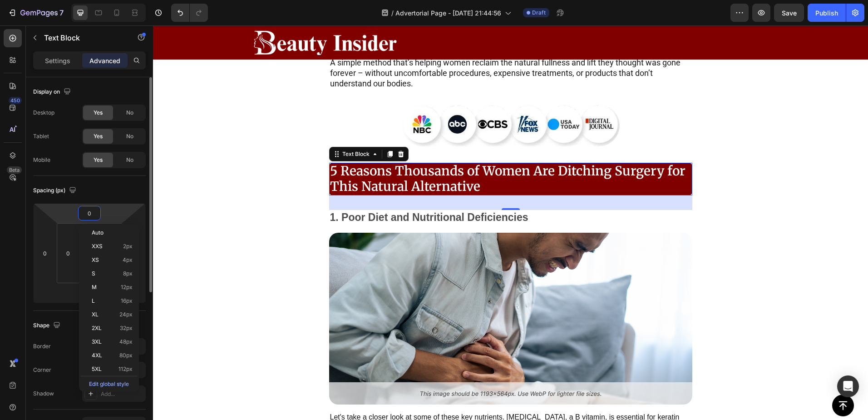
click at [90, 212] on input "0" at bounding box center [89, 213] width 18 height 14
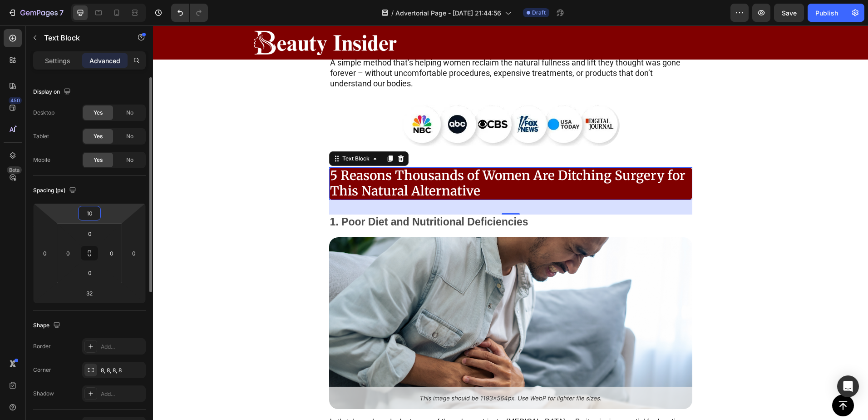
click at [90, 212] on input "10" at bounding box center [89, 213] width 18 height 14
type input "0"
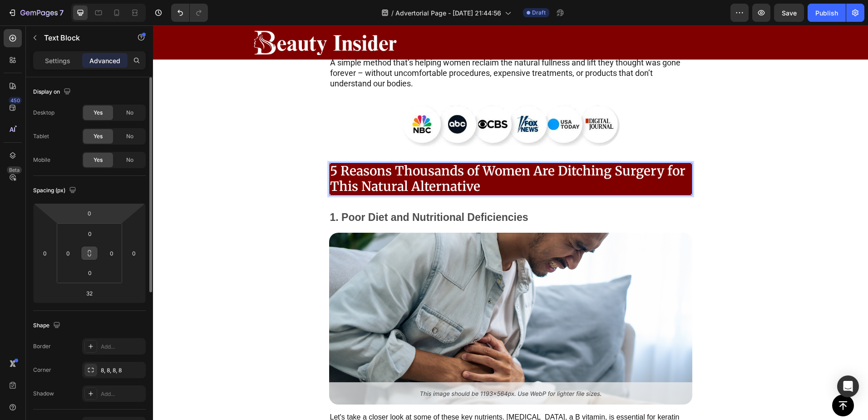
click at [91, 253] on icon at bounding box center [89, 254] width 3 height 3
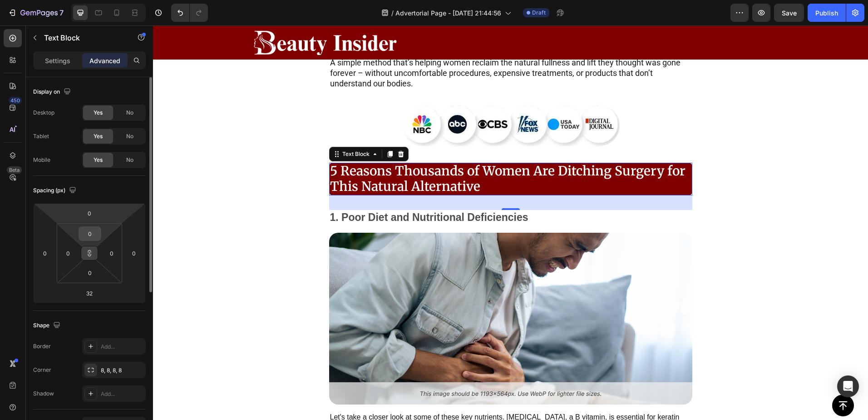
click at [92, 232] on input "0" at bounding box center [90, 234] width 18 height 14
type input "1"
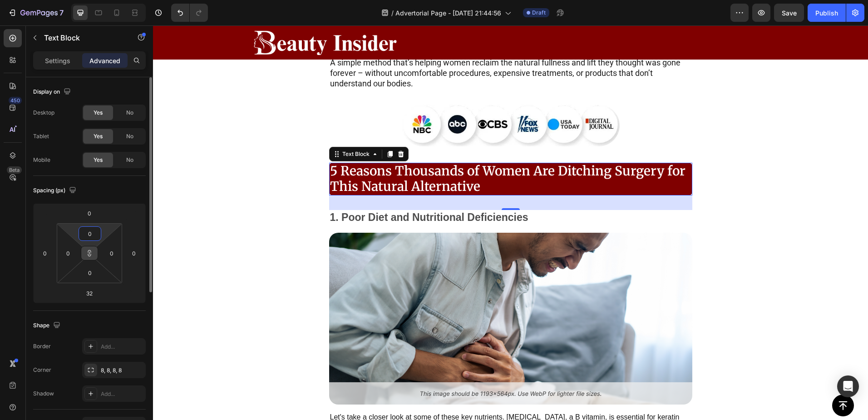
type input "1"
type input "10"
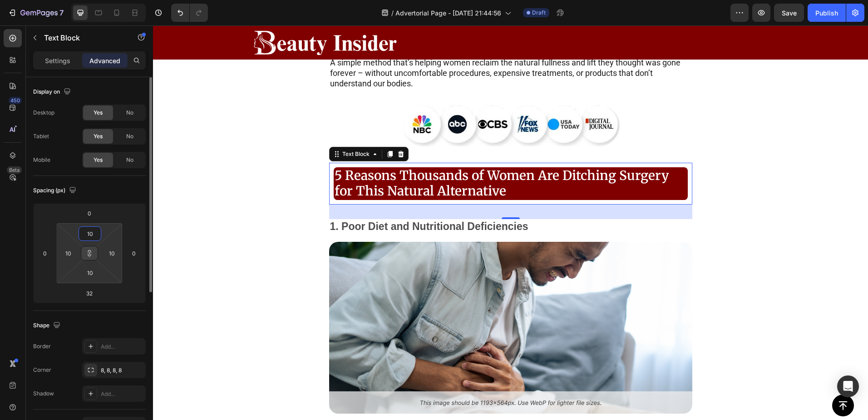
click at [89, 231] on input "10" at bounding box center [90, 234] width 18 height 14
type input "0"
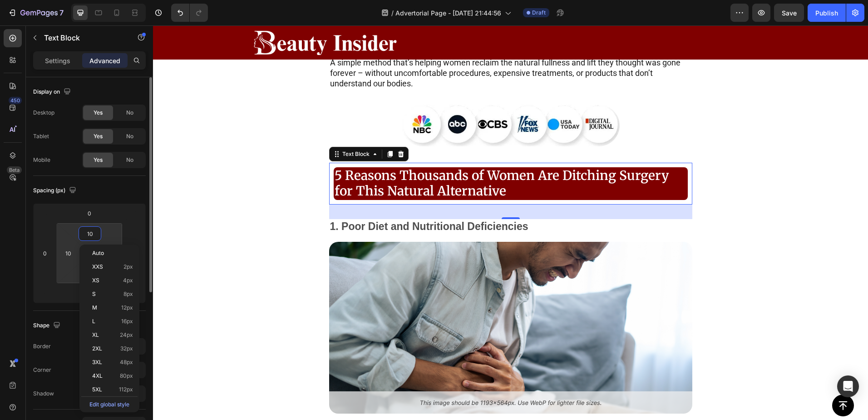
type input "0"
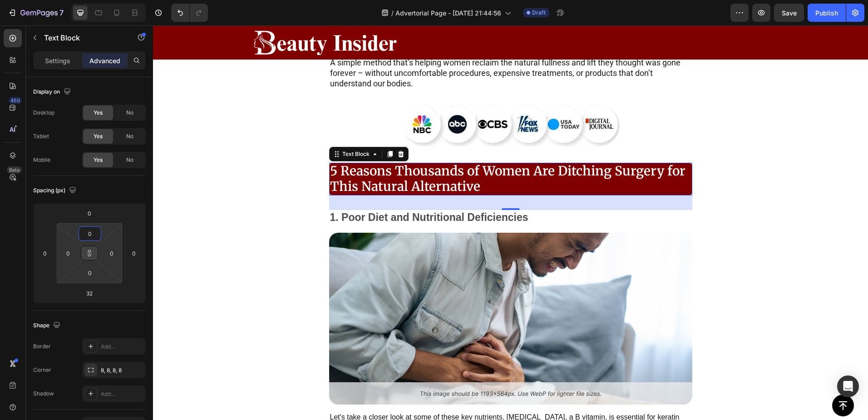
click at [86, 253] on icon at bounding box center [89, 252] width 7 height 7
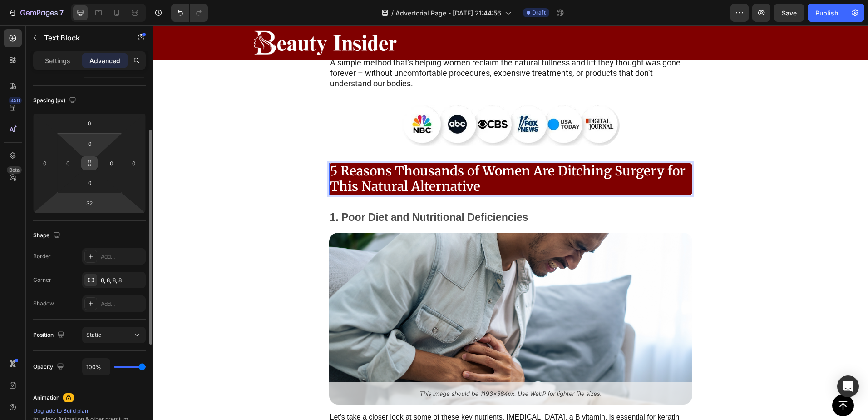
scroll to position [120, 0]
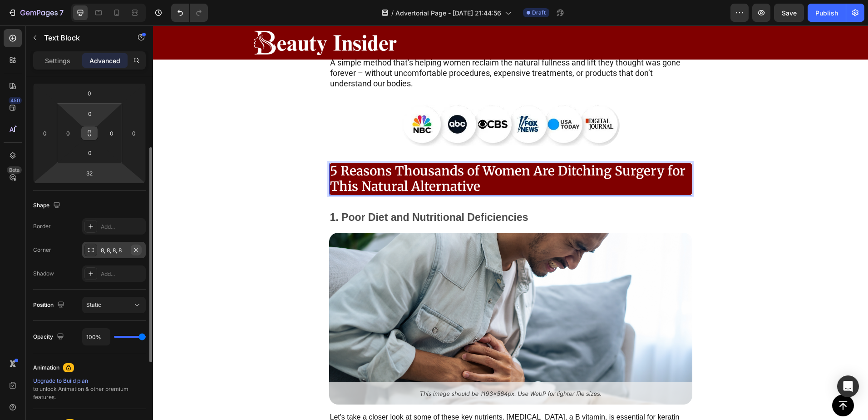
click at [135, 251] on icon "button" at bounding box center [136, 250] width 4 height 4
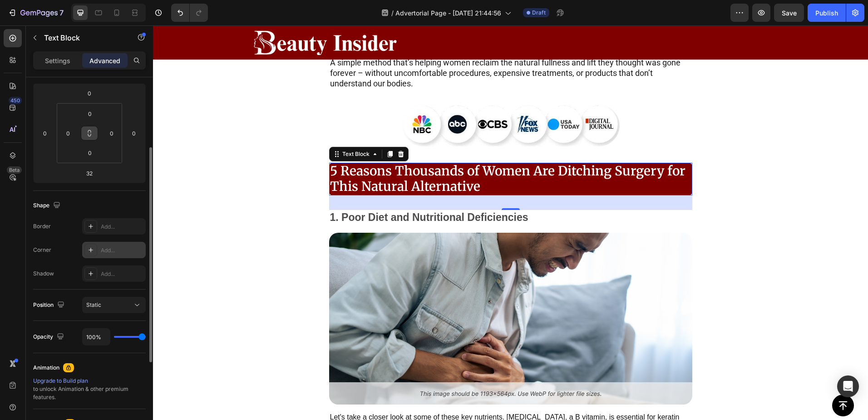
click at [103, 250] on div "Add..." at bounding box center [122, 250] width 43 height 8
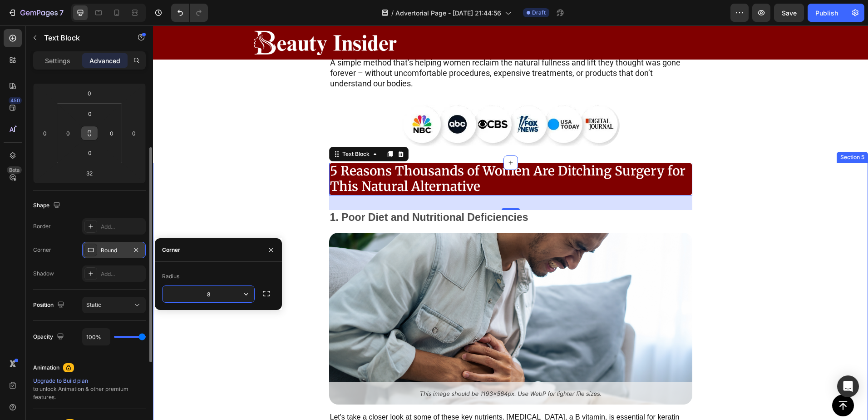
click at [244, 182] on div "5 Reasons Thousands of Women Are Ditching Surgery for This Natural Alternative …" at bounding box center [510, 326] width 715 height 326
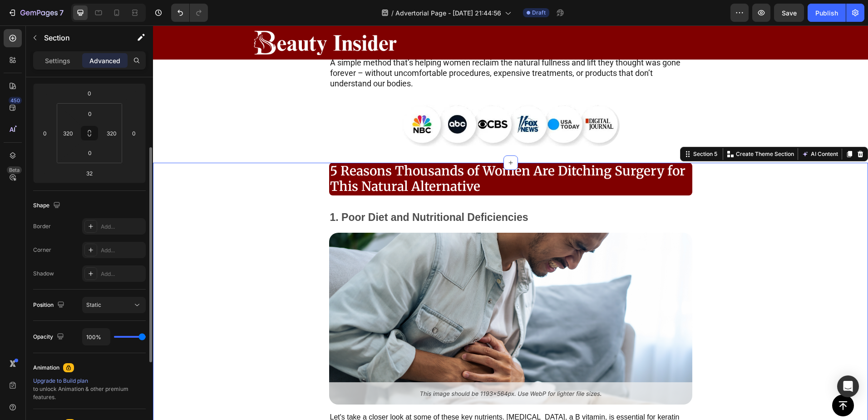
scroll to position [0, 0]
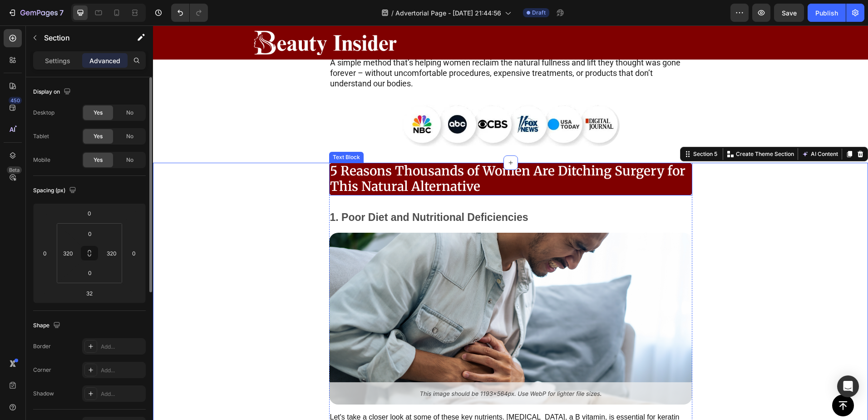
click at [342, 169] on p "5 Reasons Thousands of Women Are Ditching Surgery for This Natural Alternative" at bounding box center [511, 179] width 362 height 30
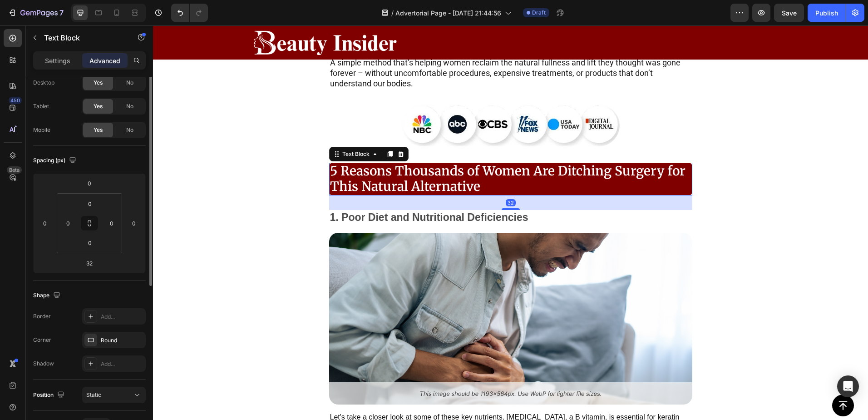
scroll to position [45, 0]
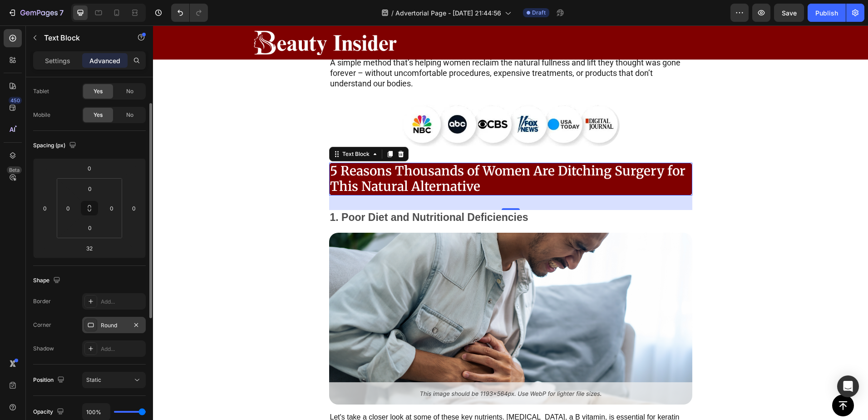
click at [91, 327] on icon at bounding box center [91, 324] width 6 height 5
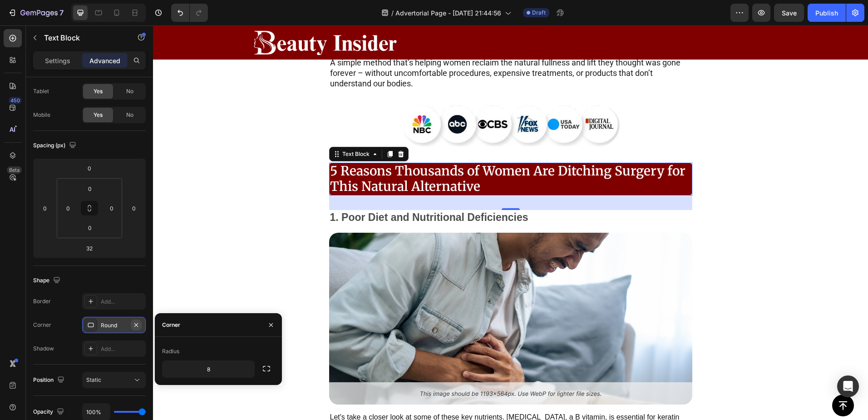
click at [134, 323] on icon "button" at bounding box center [136, 324] width 7 height 7
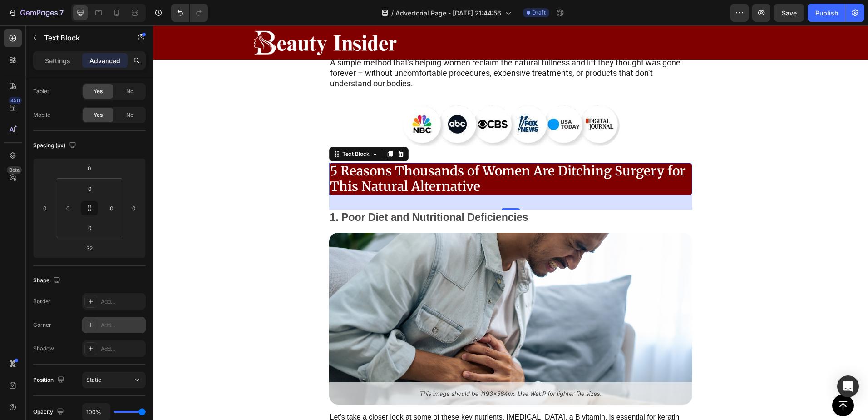
click at [123, 323] on div "Add..." at bounding box center [122, 325] width 43 height 8
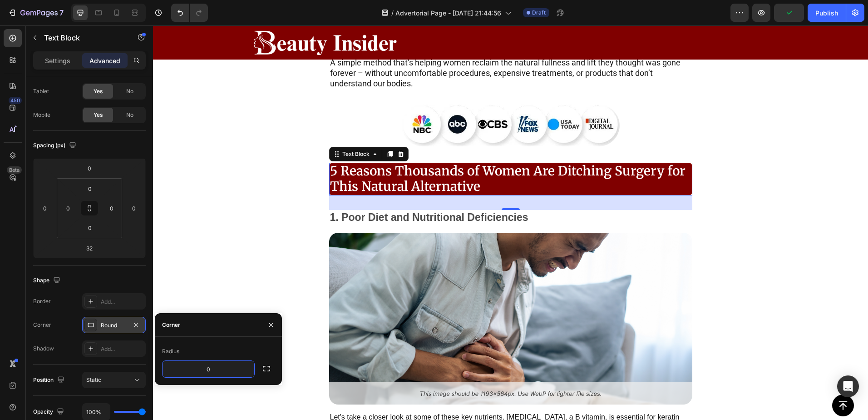
type input "0"
click at [233, 349] on div "Radius" at bounding box center [218, 351] width 113 height 15
click at [264, 366] on icon "button" at bounding box center [266, 368] width 7 height 5
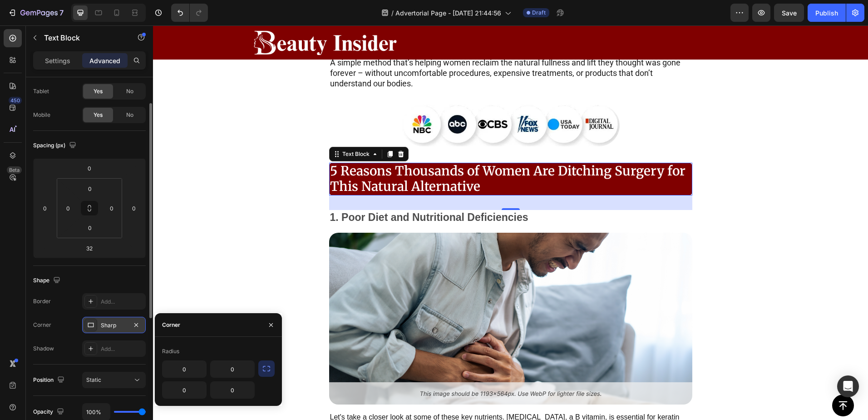
click at [63, 337] on div "Border Add... Corner Sharp Shadow Add..." at bounding box center [89, 325] width 113 height 64
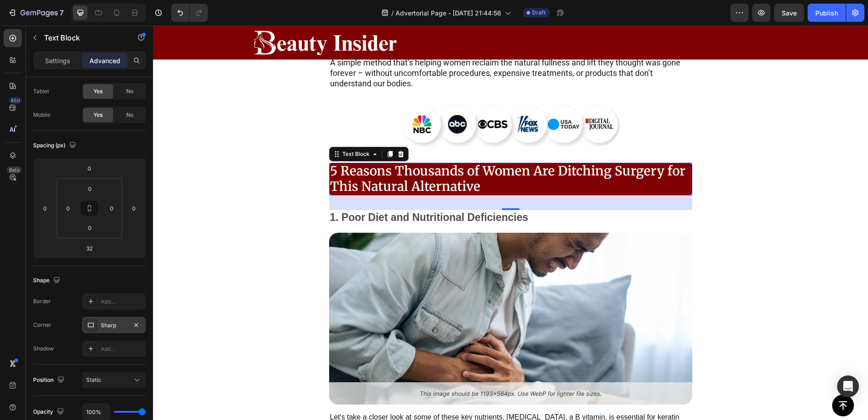
click at [229, 253] on div "5 Reasons Thousands of Women Are Ditching Surgery for This Natural Alternative …" at bounding box center [510, 326] width 715 height 326
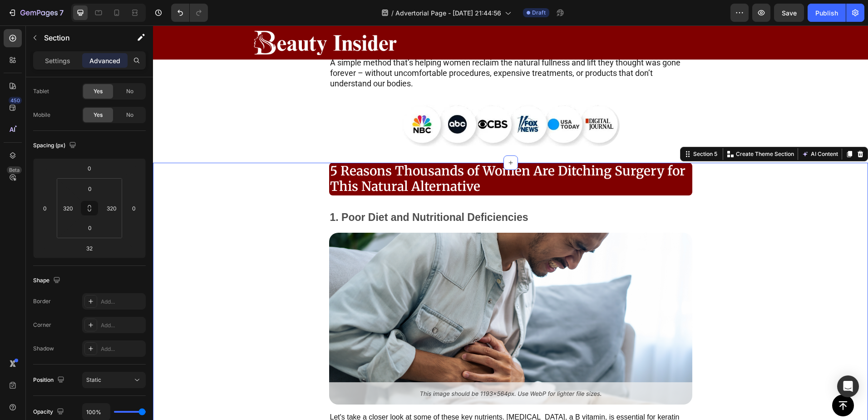
scroll to position [0, 0]
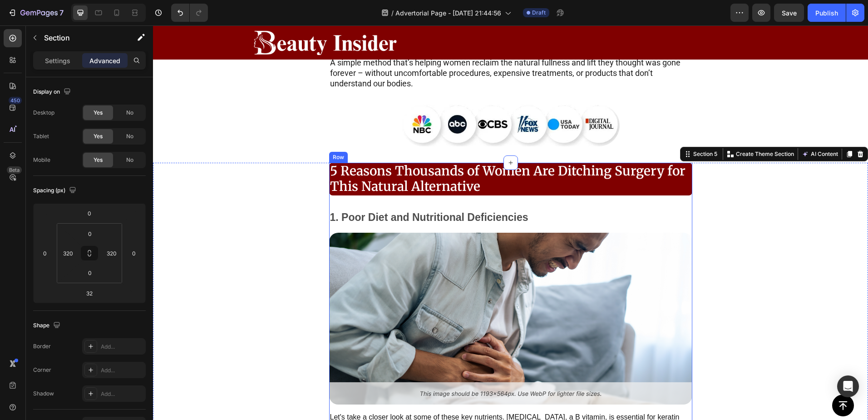
click at [330, 176] on p "5 Reasons Thousands of Women Are Ditching Surgery for This Natural Alternative" at bounding box center [511, 179] width 362 height 30
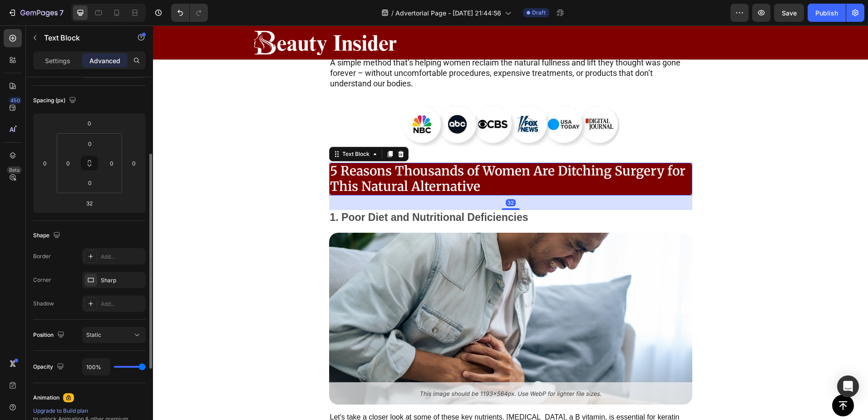
scroll to position [105, 0]
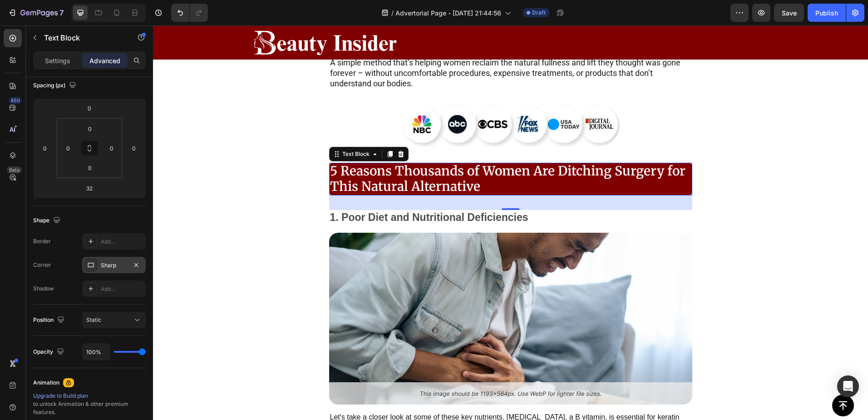
click at [91, 261] on div at bounding box center [90, 264] width 13 height 13
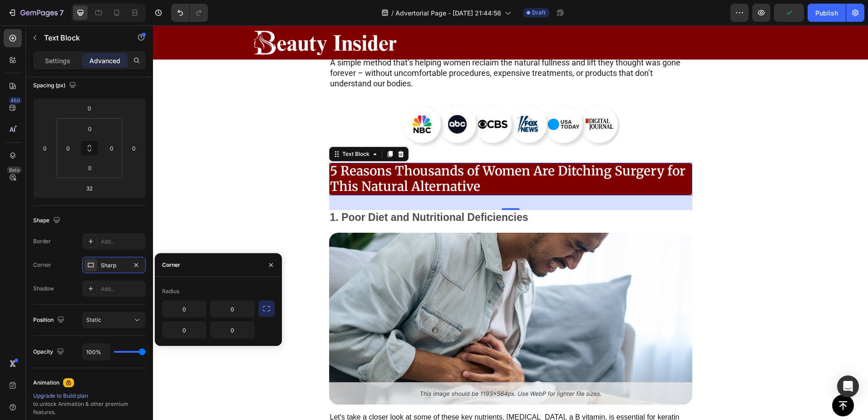
click at [264, 306] on icon "button" at bounding box center [266, 308] width 7 height 5
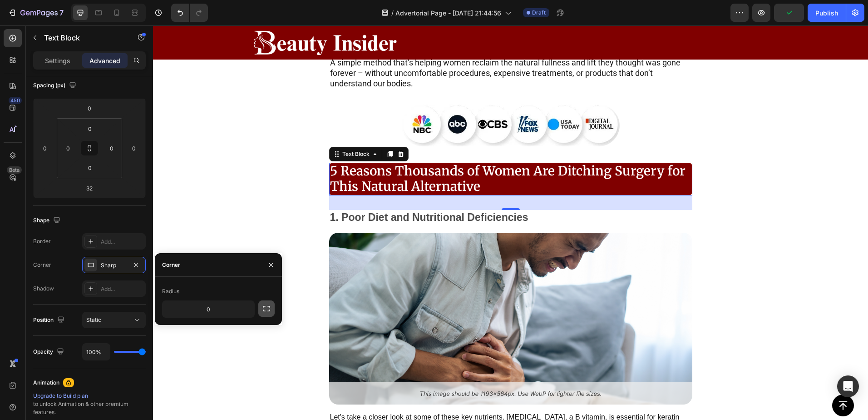
click at [265, 310] on icon "button" at bounding box center [266, 308] width 9 height 9
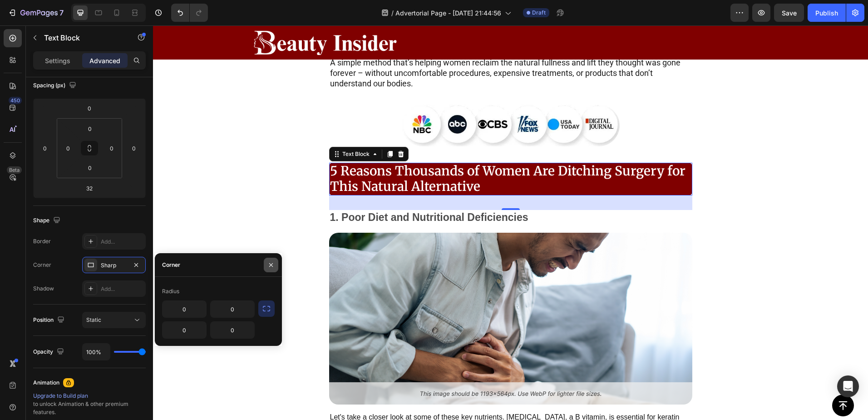
click at [268, 263] on icon "button" at bounding box center [271, 264] width 7 height 7
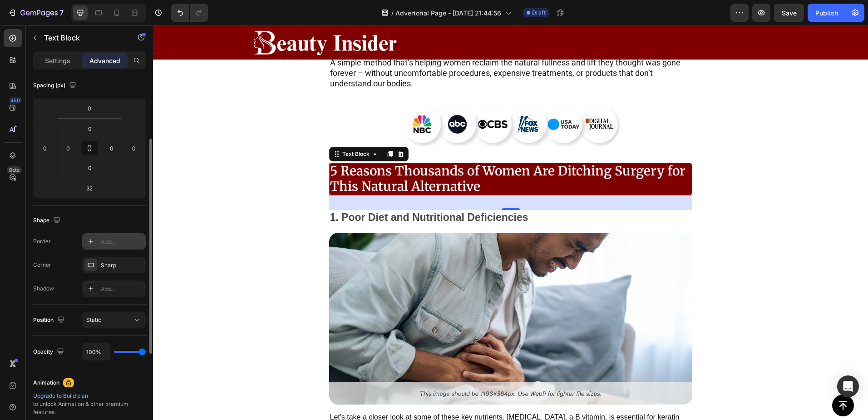
click at [92, 240] on icon at bounding box center [90, 241] width 7 height 7
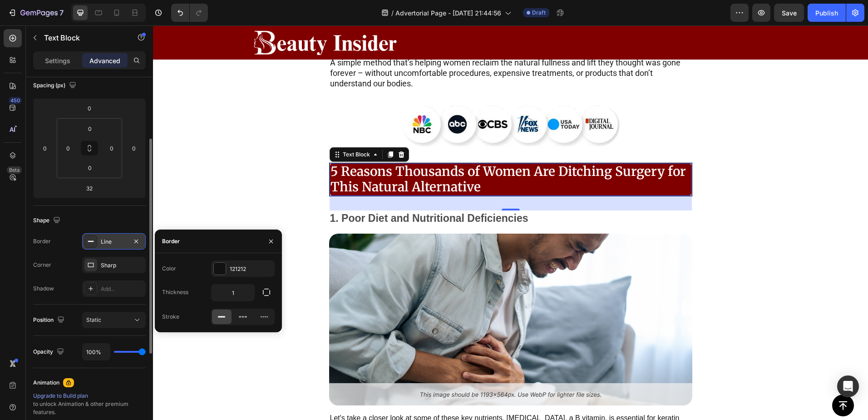
click at [59, 253] on div "Border Line Corner Sharp Shadow Add..." at bounding box center [89, 265] width 113 height 64
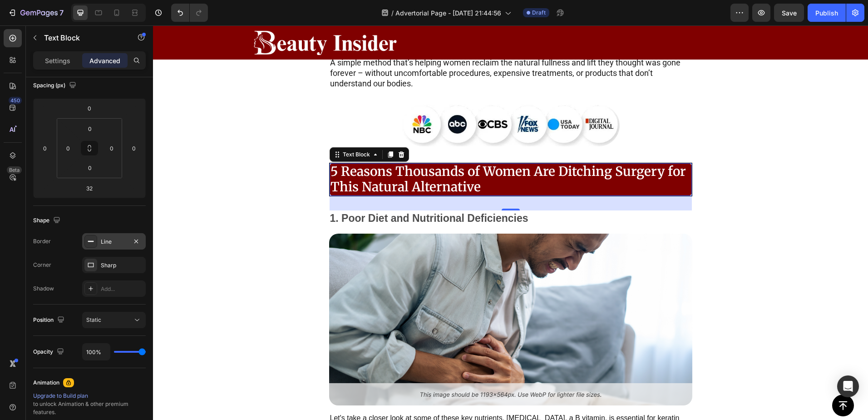
click at [119, 241] on div "Line" at bounding box center [114, 242] width 26 height 8
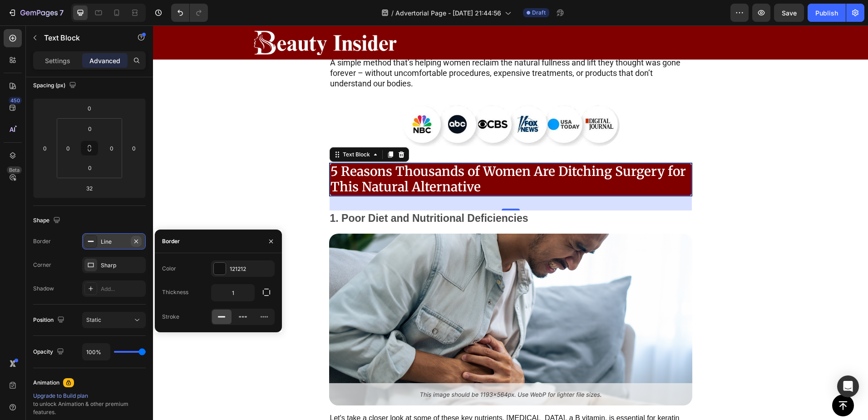
click at [139, 241] on icon "button" at bounding box center [136, 241] width 7 height 7
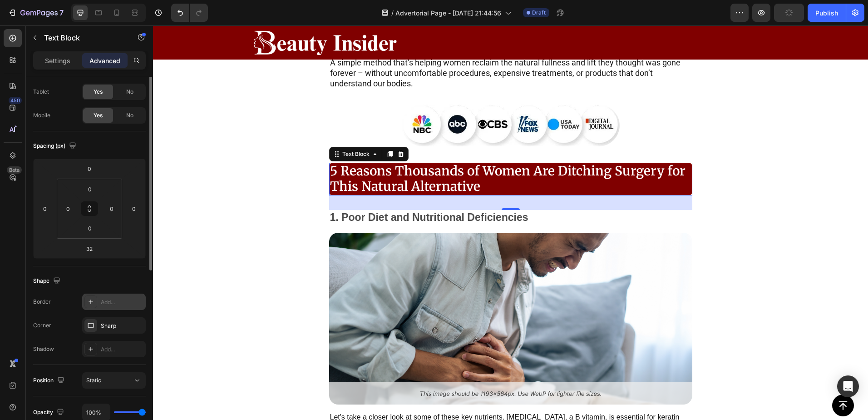
scroll to position [0, 0]
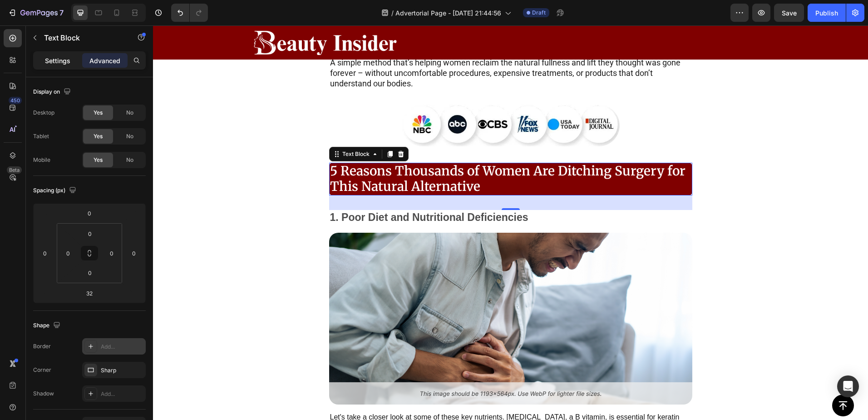
click at [53, 58] on p "Settings" at bounding box center [57, 61] width 25 height 10
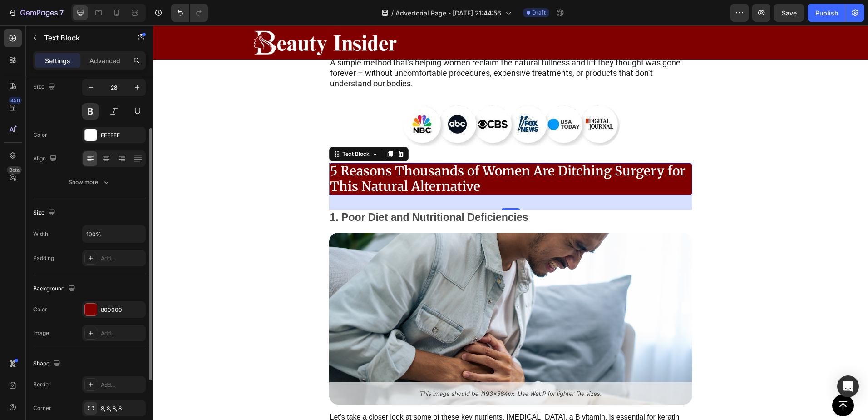
scroll to position [120, 0]
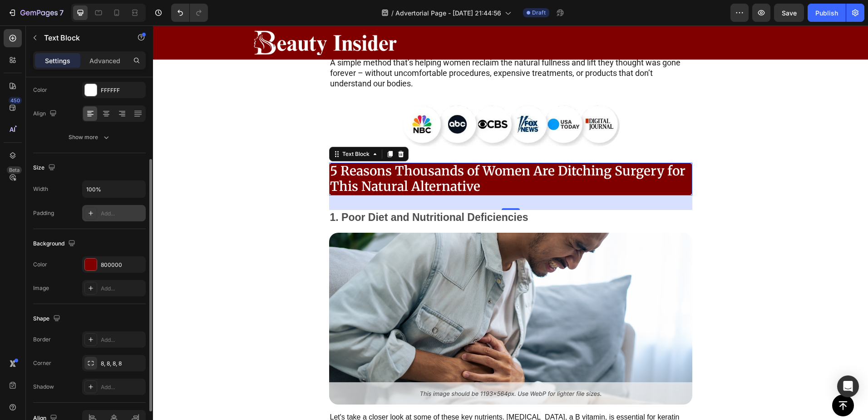
click at [89, 214] on icon at bounding box center [90, 212] width 7 height 7
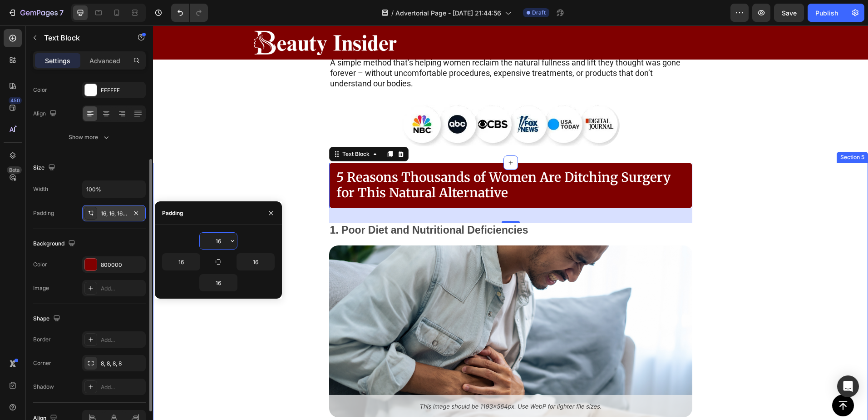
click at [707, 213] on div "5 Reasons Thousands of Women Are Ditching Surgery for This Natural Alternative …" at bounding box center [510, 332] width 425 height 339
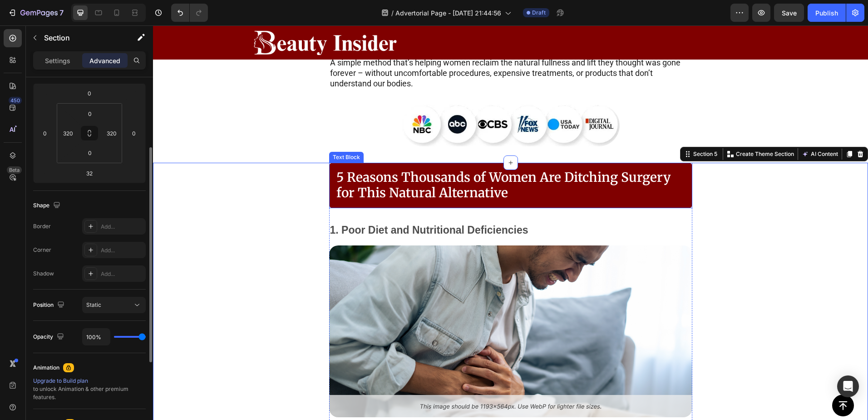
scroll to position [0, 0]
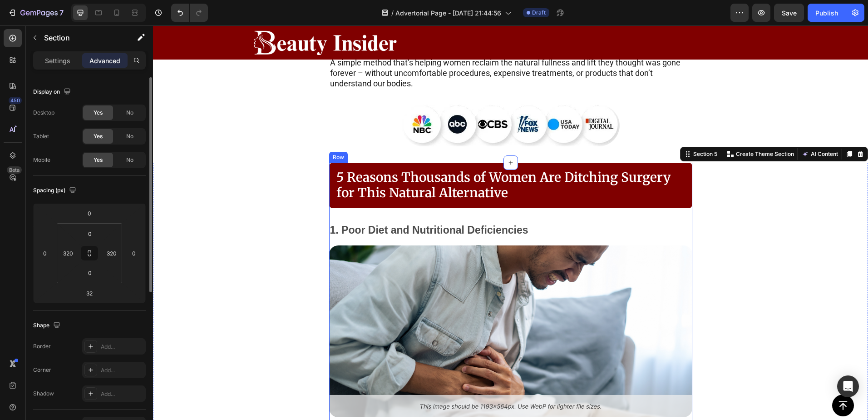
click at [340, 193] on div "5 Reasons Thousands of Women Are Ditching Surgery for This Natural Alternative …" at bounding box center [510, 332] width 363 height 339
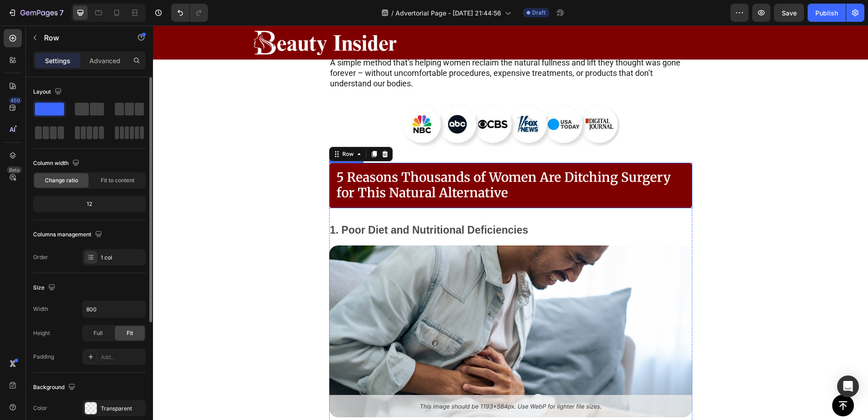
click at [340, 187] on div "5 Reasons Thousands of Women Are Ditching Surgery for This Natural Alternative" at bounding box center [510, 185] width 363 height 45
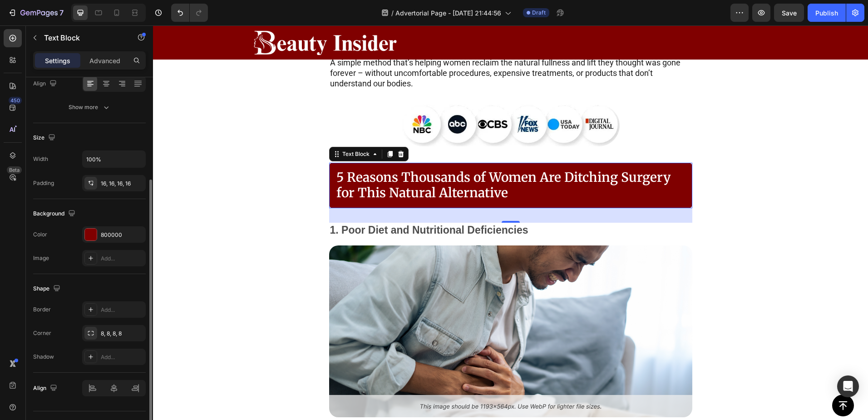
scroll to position [170, 0]
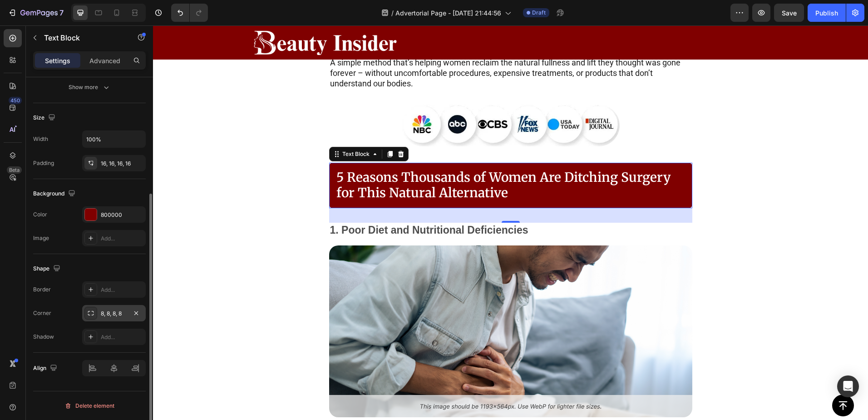
click at [108, 310] on div "8, 8, 8, 8" at bounding box center [114, 313] width 26 height 8
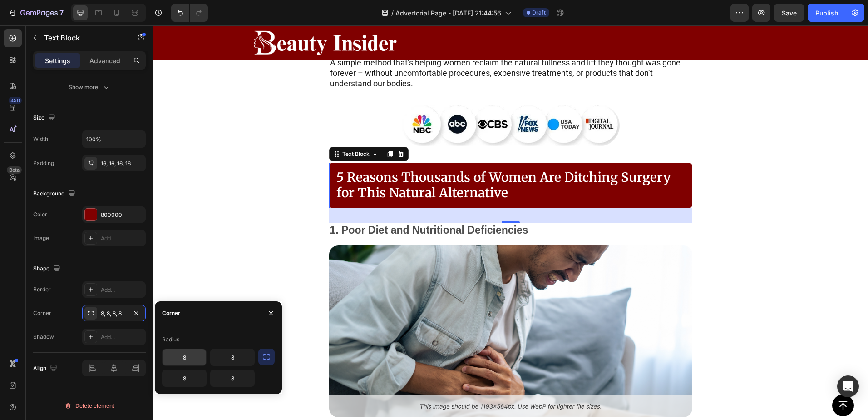
click at [185, 359] on input "8" at bounding box center [185, 357] width 44 height 16
type input "0"
click at [216, 360] on input "8" at bounding box center [233, 357] width 44 height 16
type input "0"
click at [192, 375] on input "8" at bounding box center [185, 378] width 44 height 16
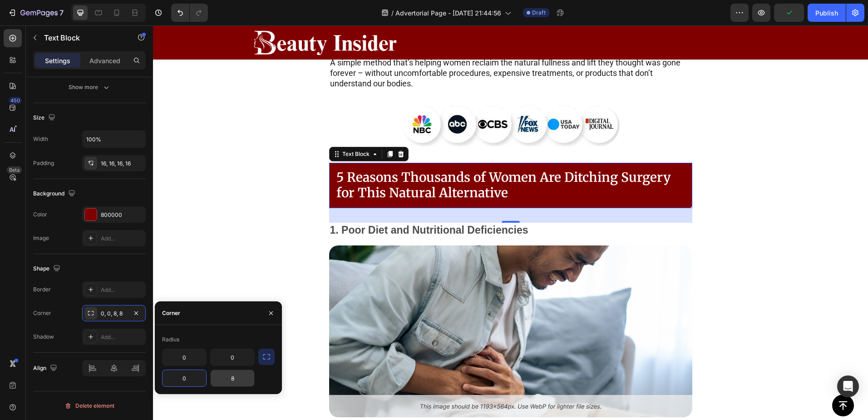
type input "0"
click at [224, 374] on input "8" at bounding box center [233, 378] width 44 height 16
type input "0"
click at [245, 221] on div "5 Reasons Thousands of Women Are Ditching Surgery for This Natural Alternative …" at bounding box center [510, 332] width 715 height 339
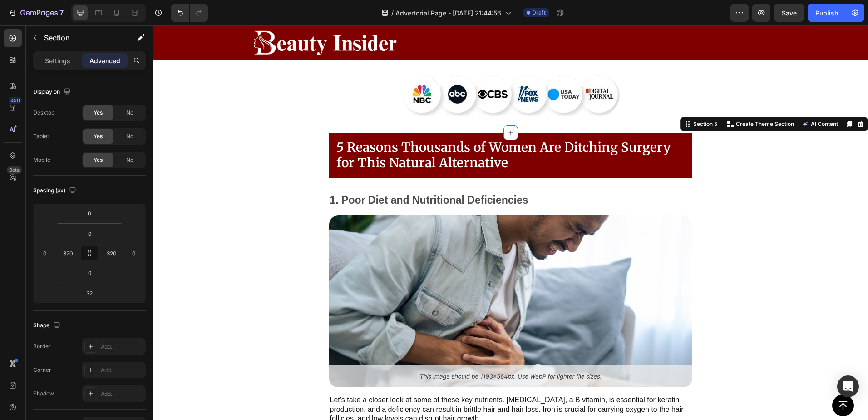
scroll to position [757, 0]
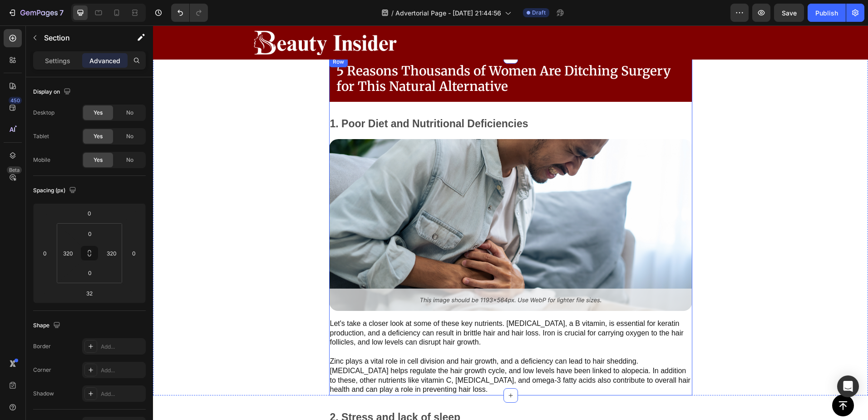
click at [500, 297] on div "5 Reasons Thousands of Women Are Ditching Surgery for This Natural Alternative …" at bounding box center [510, 225] width 363 height 339
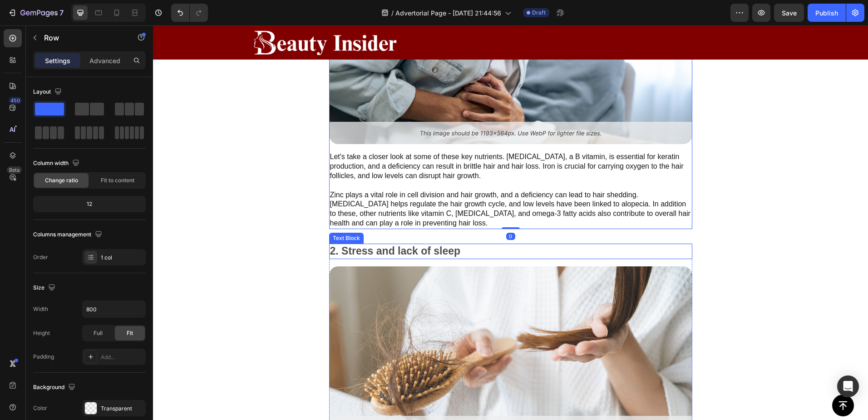
scroll to position [908, 0]
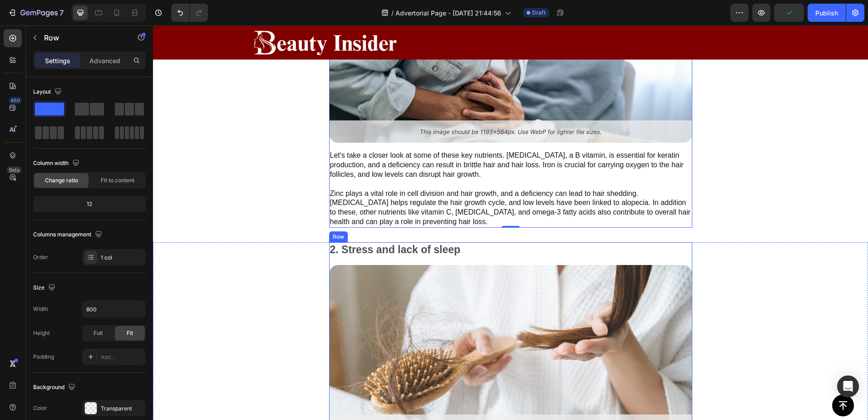
click at [457, 261] on div "2. Stress and lack of sleep Text Block Image Chronic stress elevates cortisol, …" at bounding box center [510, 367] width 363 height 251
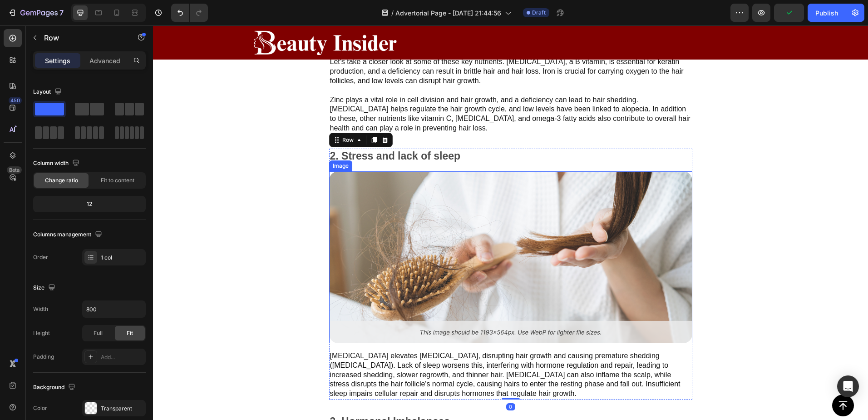
scroll to position [863, 0]
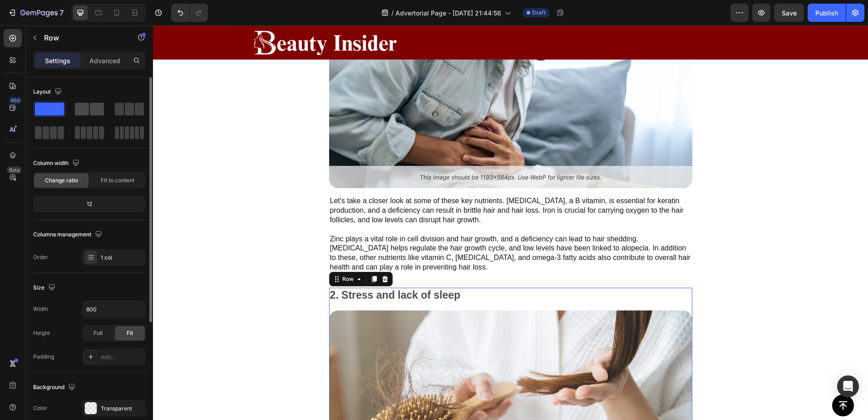
click at [86, 105] on span at bounding box center [82, 109] width 14 height 13
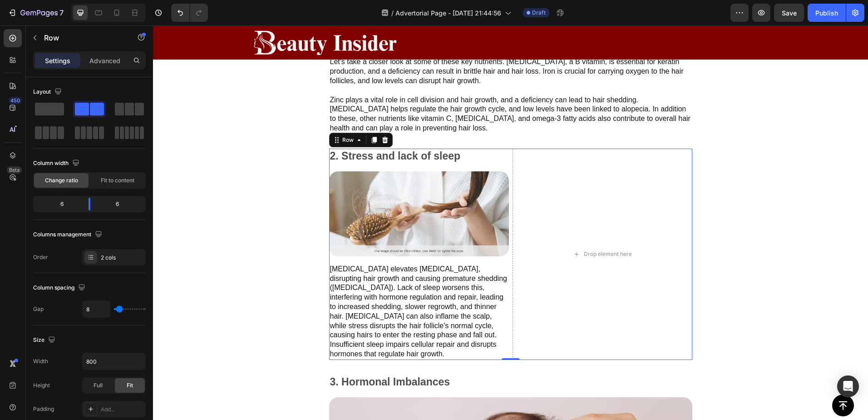
scroll to position [1014, 0]
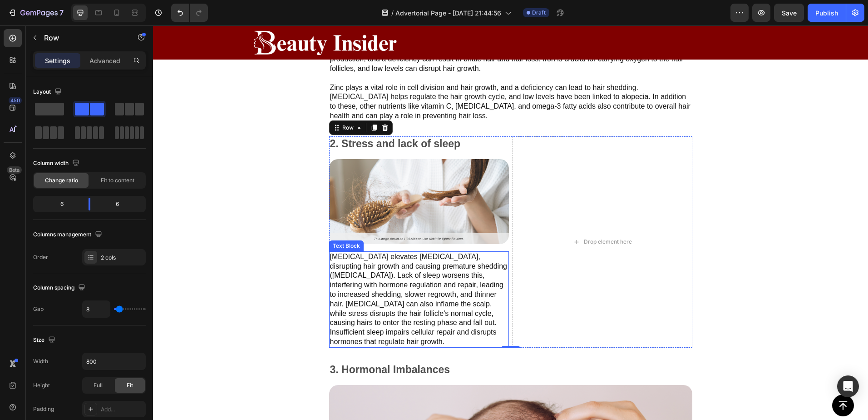
click at [445, 298] on p "Chronic stress elevates cortisol, disrupting hair growth and causing premature …" at bounding box center [419, 299] width 178 height 94
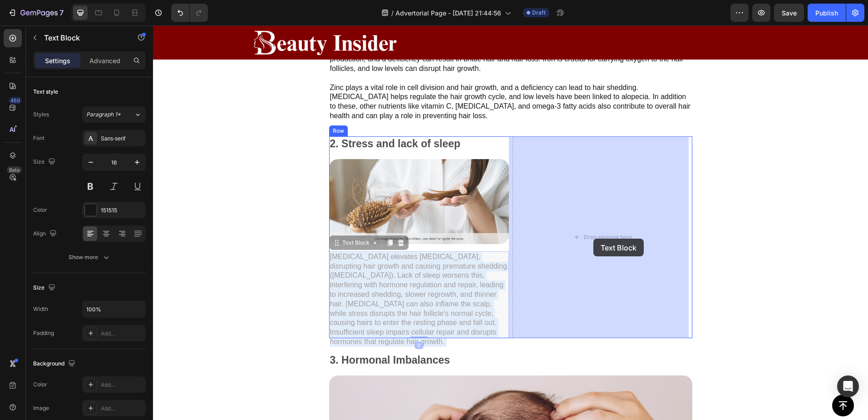
drag, startPoint x: 395, startPoint y: 279, endPoint x: 583, endPoint y: 255, distance: 189.1
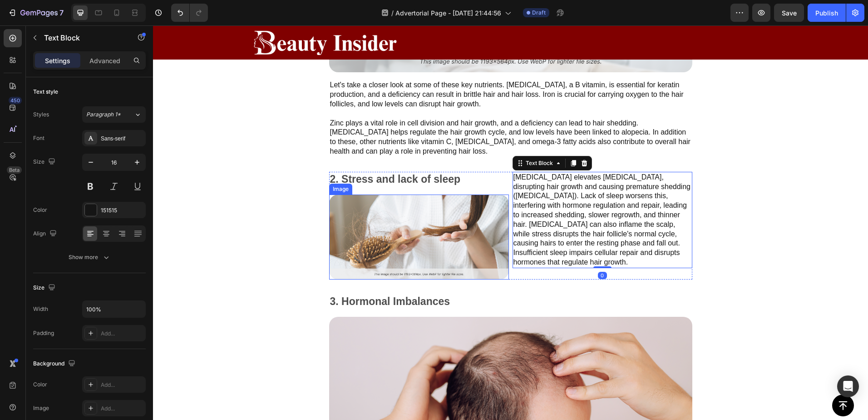
scroll to position [969, 0]
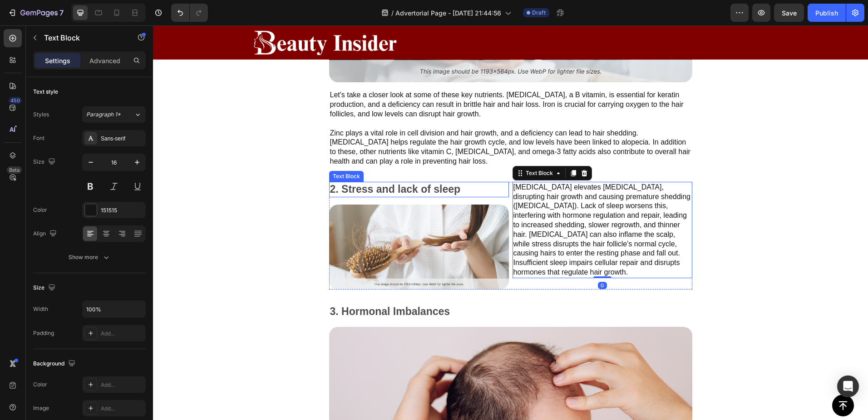
click at [380, 194] on p "2. Stress and lack of sleep" at bounding box center [419, 190] width 178 height 14
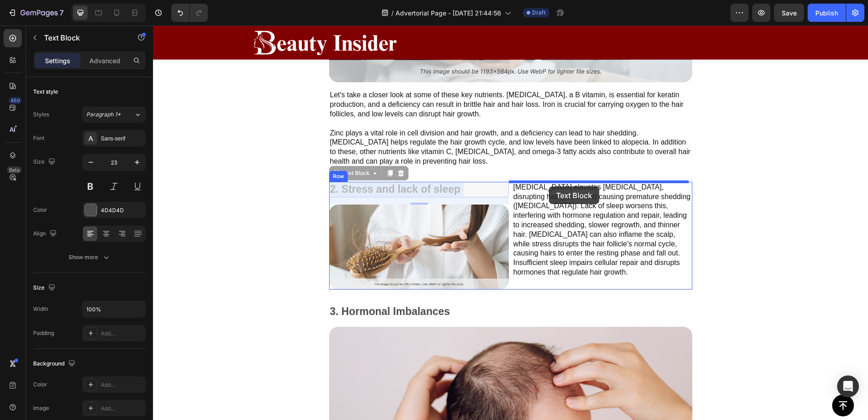
drag, startPoint x: 370, startPoint y: 189, endPoint x: 549, endPoint y: 186, distance: 179.0
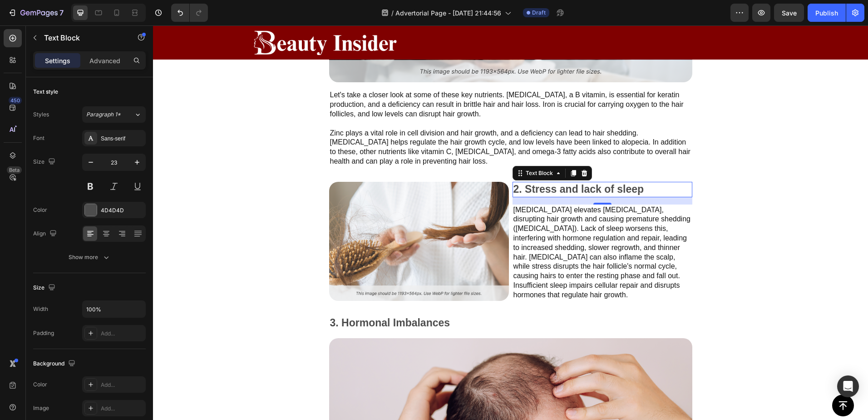
click at [588, 186] on p "2. Stress and lack of sleep" at bounding box center [603, 190] width 178 height 14
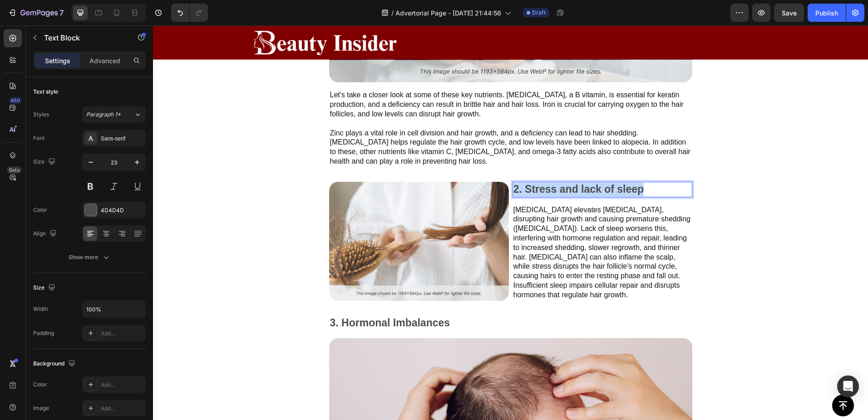
click at [588, 186] on p "2. Stress and lack of sleep" at bounding box center [603, 190] width 178 height 14
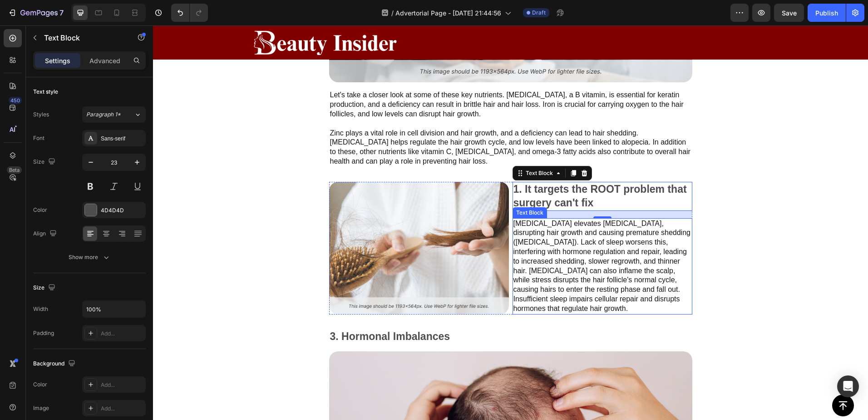
click at [582, 253] on p "Chronic stress elevates cortisol, disrupting hair growth and causing premature …" at bounding box center [603, 266] width 178 height 94
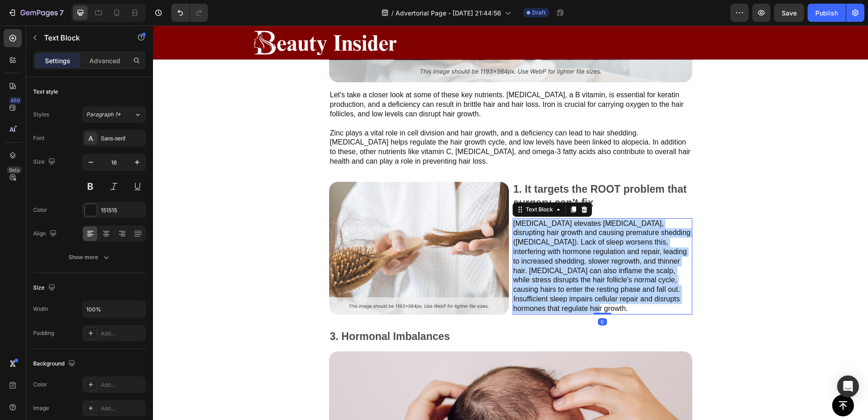
click at [582, 253] on p "Chronic stress elevates cortisol, disrupting hair growth and causing premature …" at bounding box center [603, 266] width 178 height 94
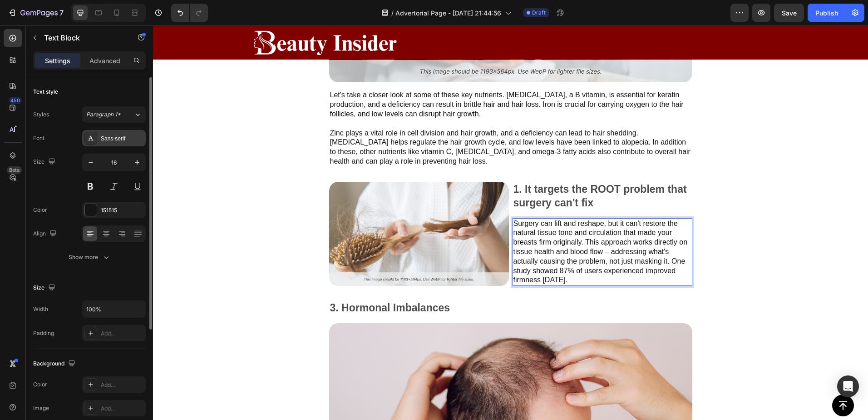
click at [95, 139] on div at bounding box center [90, 138] width 13 height 13
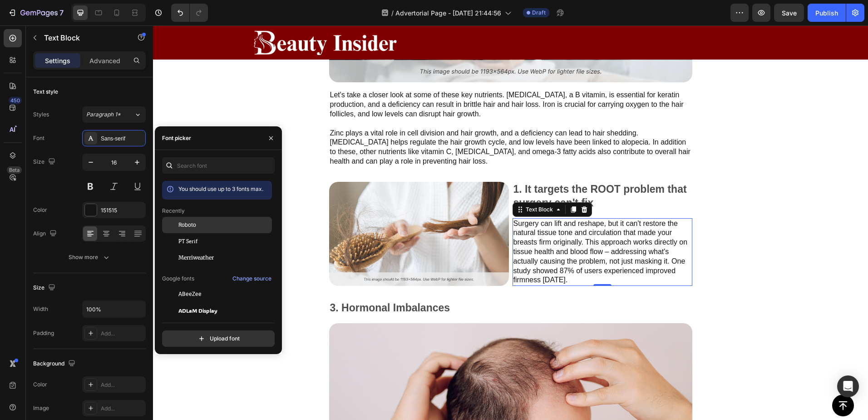
click at [193, 226] on span "Roboto" at bounding box center [187, 225] width 18 height 8
click at [599, 185] on p "1. It targets the ROOT problem that surgery can't fix" at bounding box center [603, 196] width 178 height 27
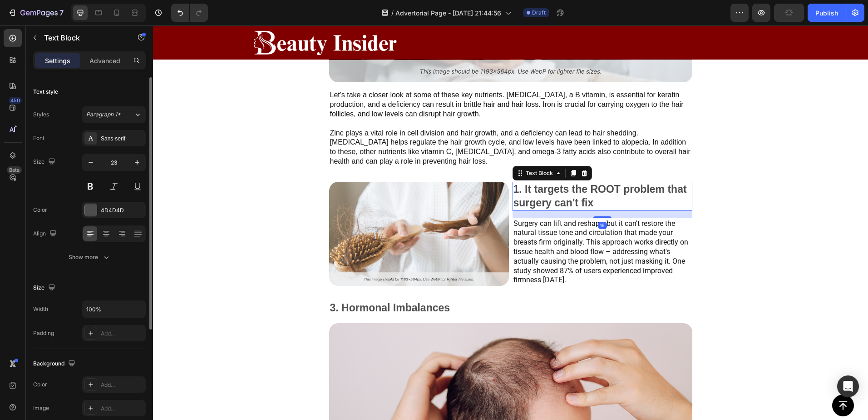
click at [84, 127] on div "Styles Paragraph 1* Font Sans-serif Size 23 Color 4D4D4D Align Show more" at bounding box center [89, 185] width 113 height 159
click at [89, 132] on div "Sans-serif" at bounding box center [114, 138] width 64 height 16
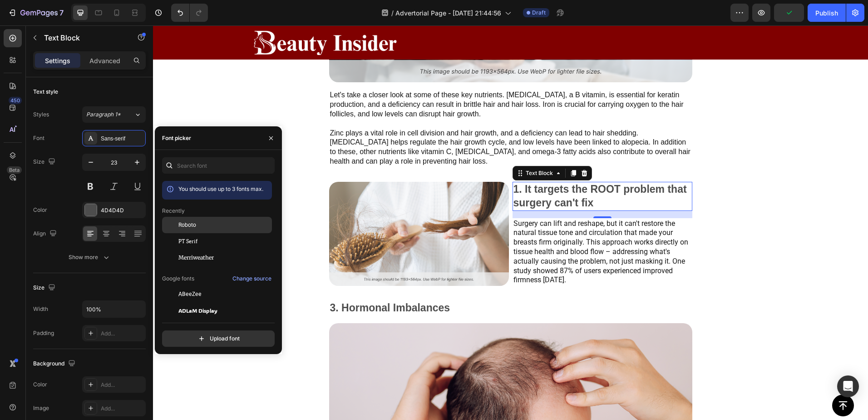
click at [199, 226] on div "Roboto" at bounding box center [224, 225] width 92 height 8
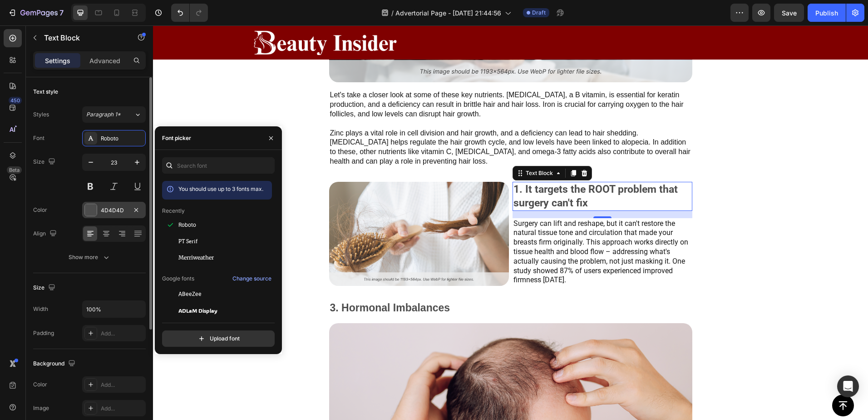
click at [93, 207] on div at bounding box center [91, 210] width 12 height 12
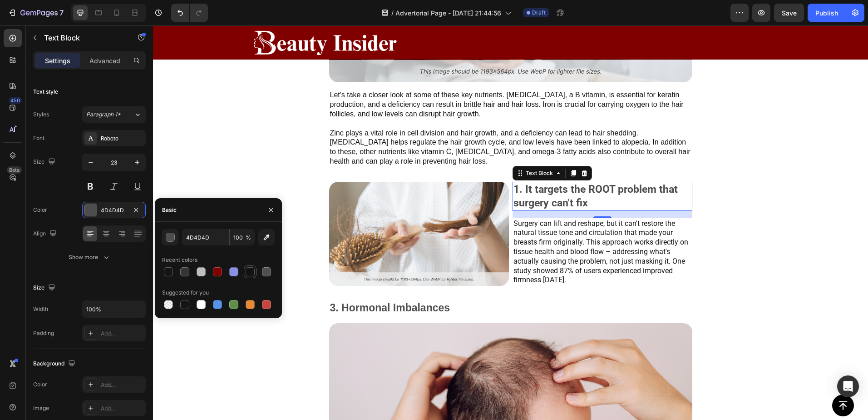
click at [253, 271] on div at bounding box center [250, 271] width 9 height 9
type input "121212"
click at [581, 245] on p "Surgery can lift and reshape, but it can't restore the natural tissue tone and …" at bounding box center [603, 252] width 178 height 66
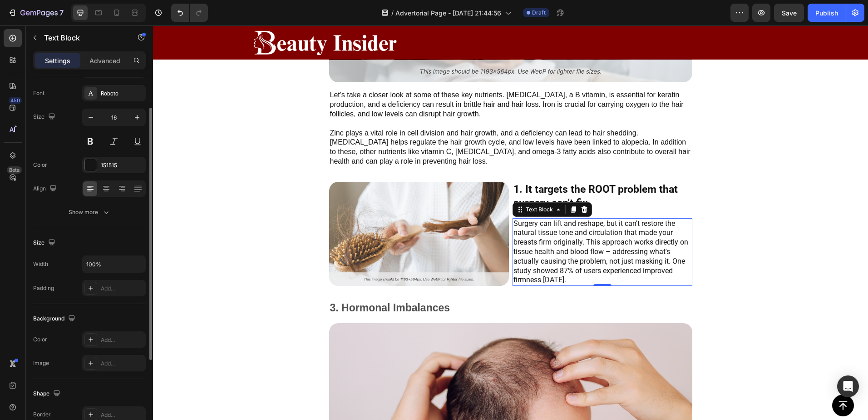
scroll to position [60, 0]
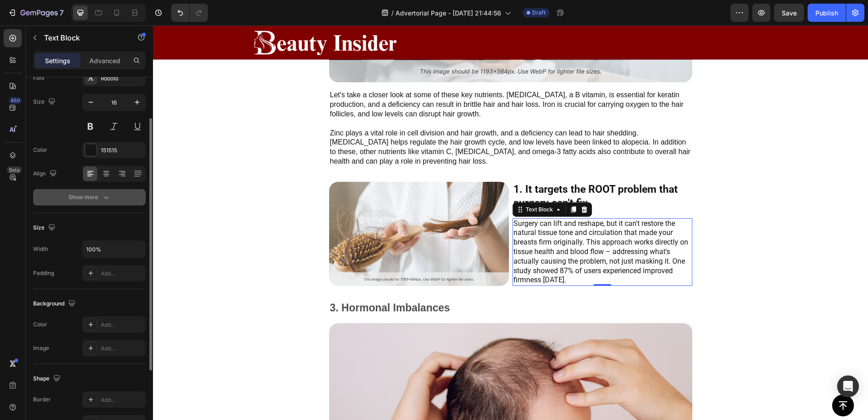
click at [81, 195] on div "Show more" at bounding box center [90, 197] width 42 height 9
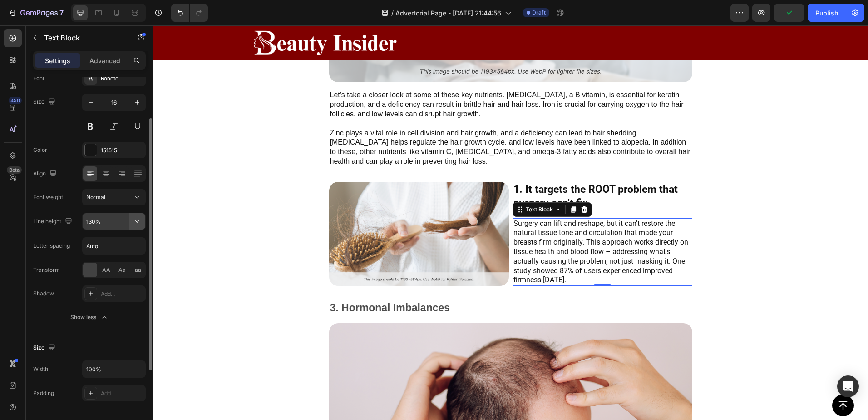
click at [138, 219] on icon "button" at bounding box center [137, 221] width 9 height 9
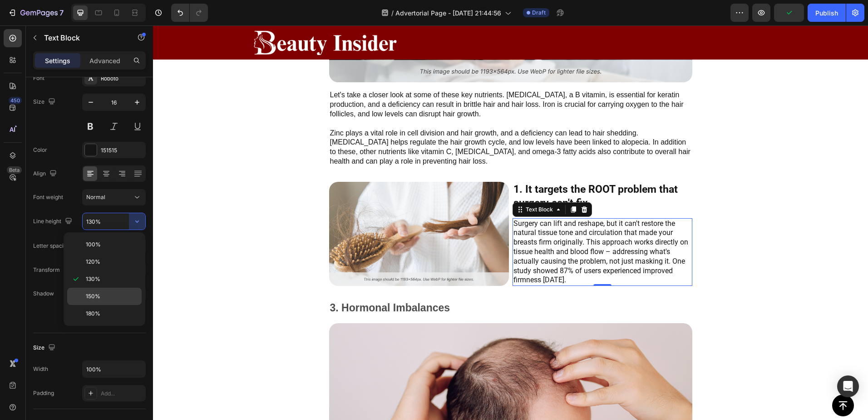
click at [116, 305] on div "150%" at bounding box center [104, 313] width 74 height 17
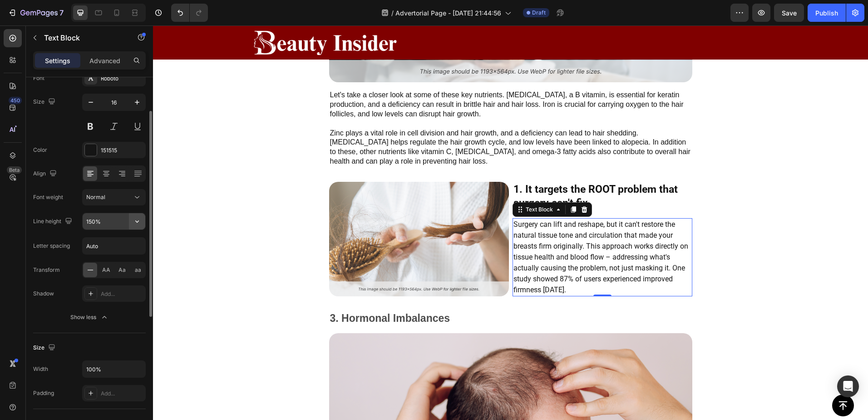
click at [131, 217] on button "button" at bounding box center [137, 221] width 16 height 16
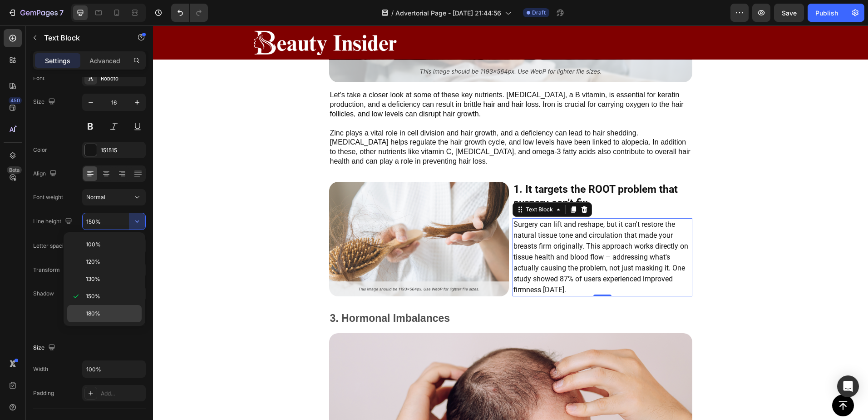
click at [106, 311] on p "180%" at bounding box center [112, 313] width 52 height 8
type input "180%"
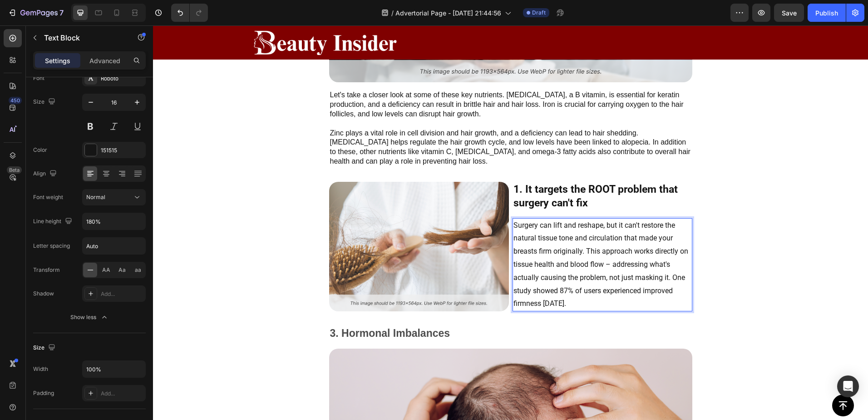
click at [591, 303] on p "Surgery can lift and reshape, but it can't restore the natural tissue tone and …" at bounding box center [603, 265] width 178 height 92
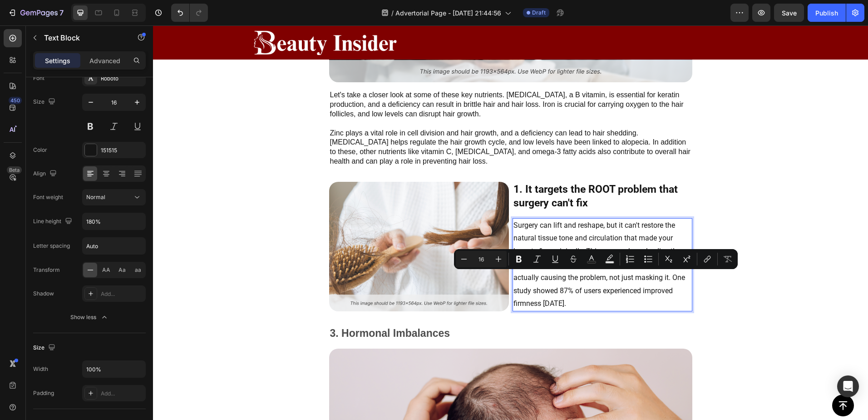
drag, startPoint x: 603, startPoint y: 302, endPoint x: 672, endPoint y: 278, distance: 73.3
click at [672, 278] on p "Surgery can lift and reshape, but it can't restore the natural tissue tone and …" at bounding box center [603, 265] width 178 height 92
click at [520, 257] on icon "Editor contextual toolbar" at bounding box center [518, 259] width 5 height 7
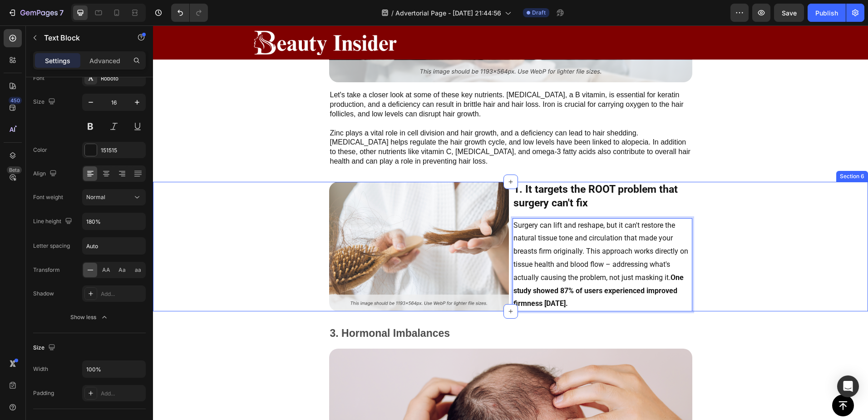
click at [776, 208] on div "Image 1. It targets the ROOT problem that surgery can't fix Text Block Surgery …" at bounding box center [510, 246] width 715 height 129
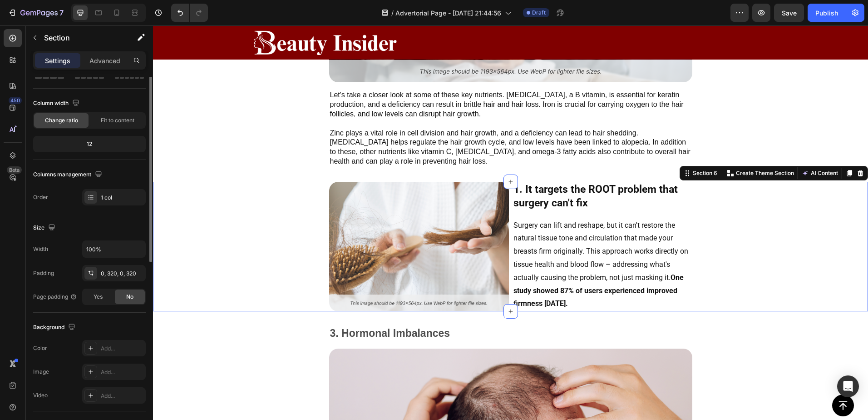
scroll to position [0, 0]
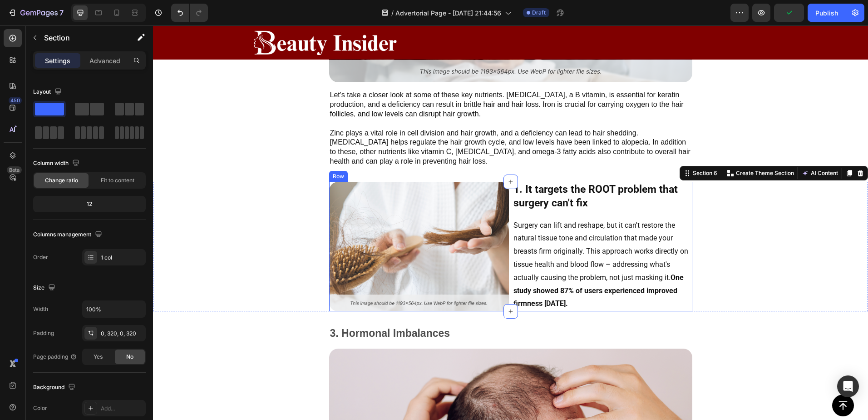
click at [565, 200] on p "1. It targets the ROOT problem that surgery can't fix" at bounding box center [603, 196] width 178 height 27
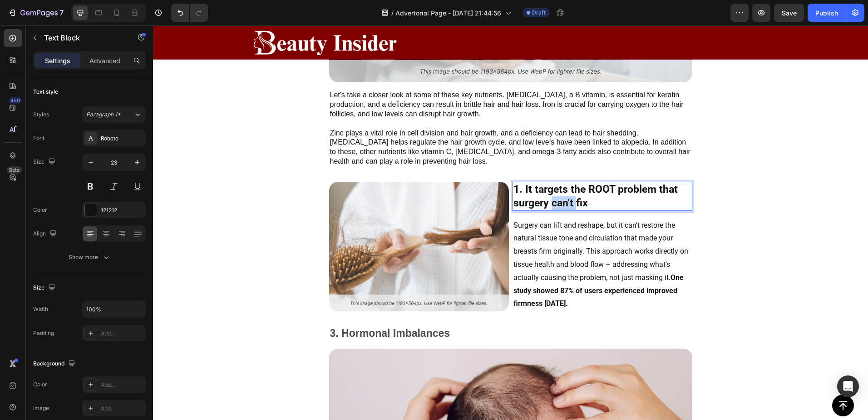
click at [563, 198] on p "1. It targets the ROOT problem that surgery can't fix" at bounding box center [603, 196] width 178 height 27
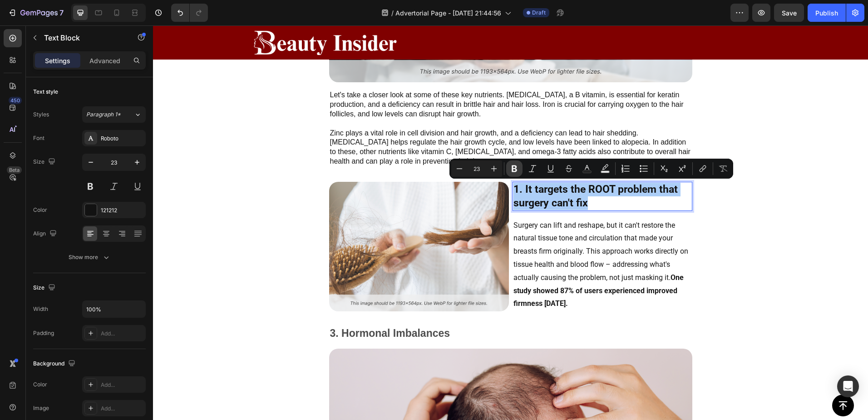
click at [516, 170] on icon "Editor contextual toolbar" at bounding box center [514, 168] width 9 height 9
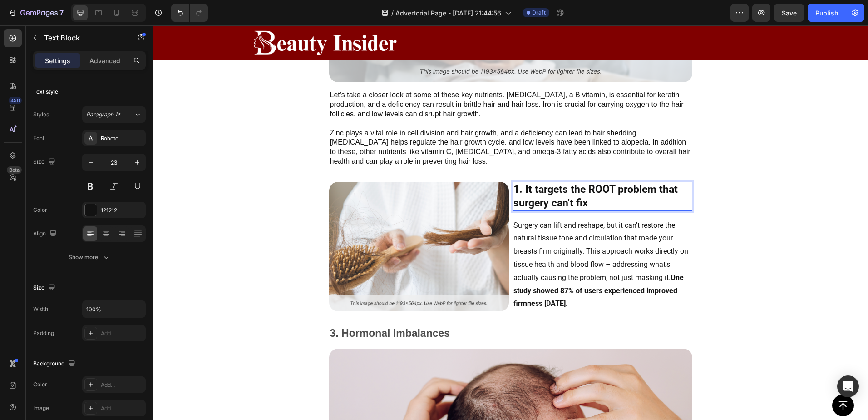
click at [526, 193] on strong "1. It targets the ROOT problem that surgery can't fix" at bounding box center [596, 196] width 164 height 26
click at [556, 203] on strong "1. It targets the ROOT problem that surgery can't fix" at bounding box center [596, 196] width 164 height 26
click at [555, 190] on strong "1. It targets the ROOT problem that surgery can't fix" at bounding box center [596, 196] width 164 height 26
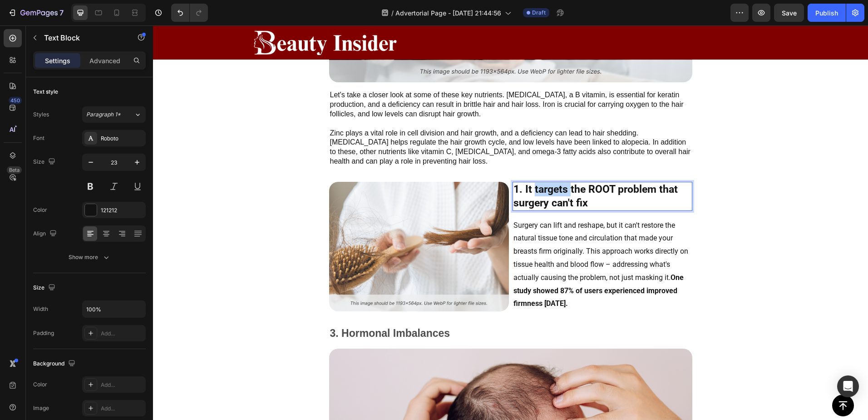
click at [555, 190] on strong "1. It targets the ROOT problem that surgery can't fix" at bounding box center [596, 196] width 164 height 26
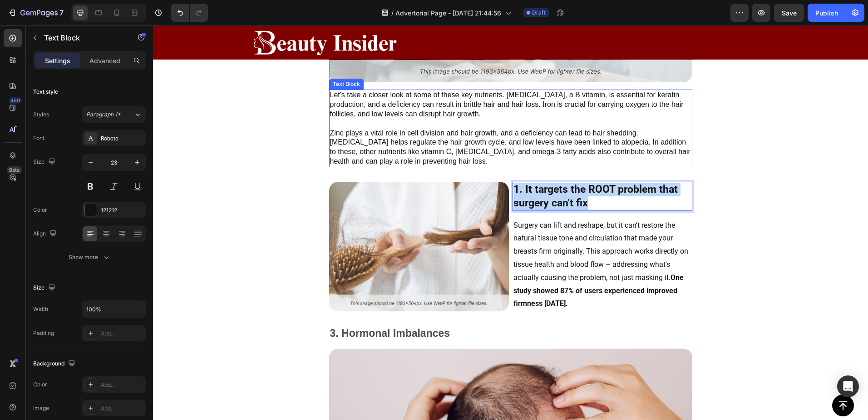
click at [465, 157] on p "Let's take a closer look at some of these key nutrients. Biotin, a B vitamin, i…" at bounding box center [511, 127] width 362 height 75
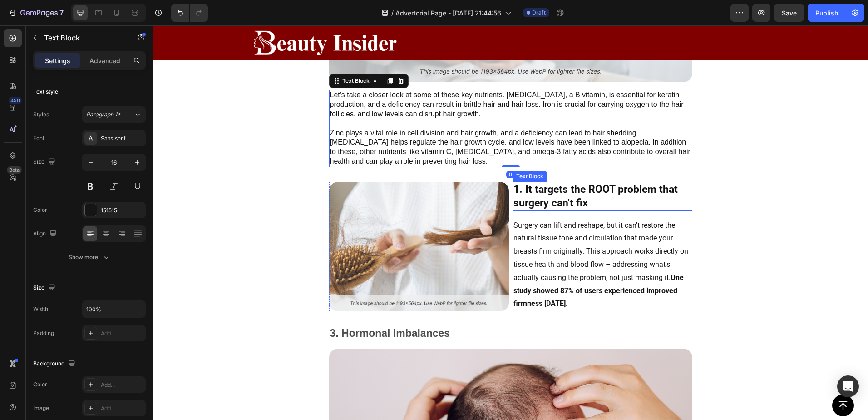
click at [548, 196] on strong "1. It targets the ROOT problem that surgery can't fix" at bounding box center [596, 196] width 164 height 26
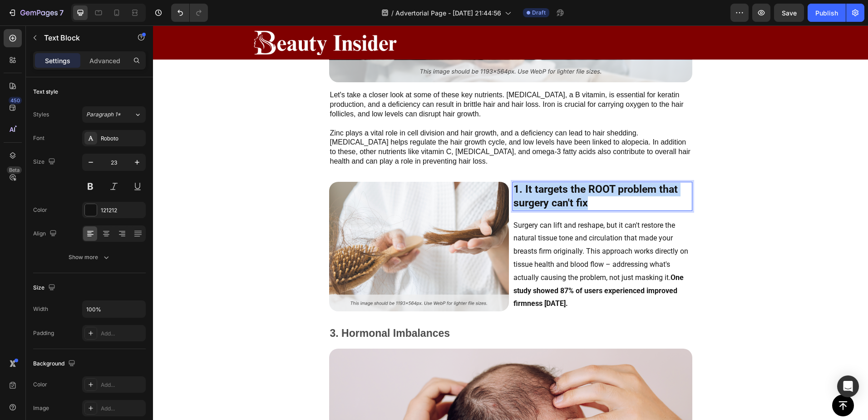
click at [548, 196] on strong "1. It targets the ROOT problem that surgery can't fix" at bounding box center [596, 196] width 164 height 26
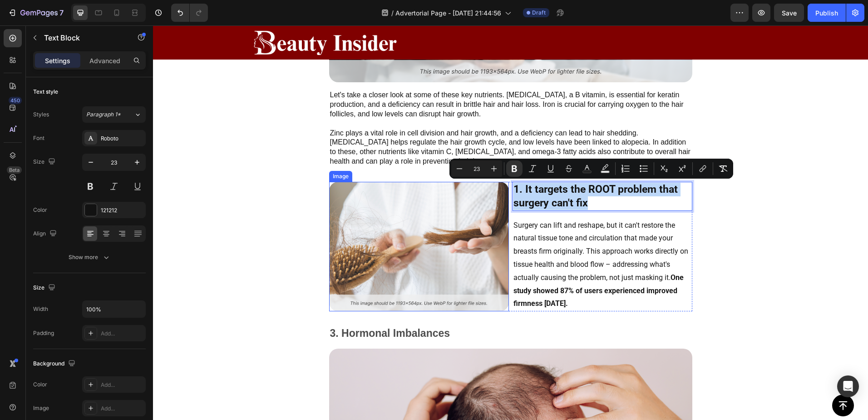
click at [413, 216] on img at bounding box center [419, 246] width 180 height 129
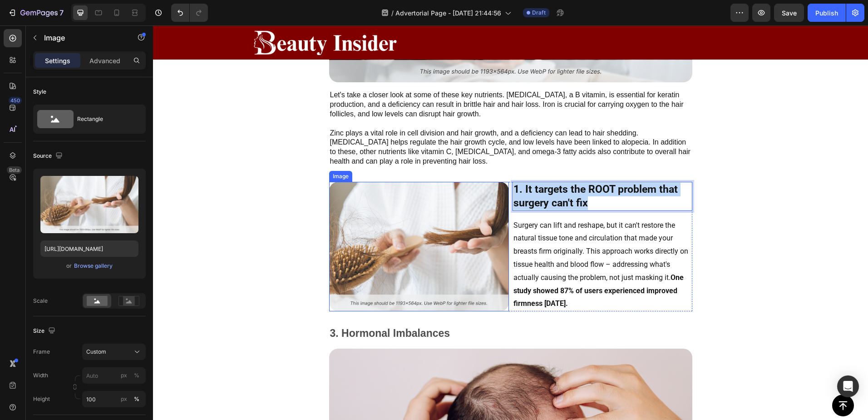
click at [413, 216] on img at bounding box center [419, 246] width 180 height 129
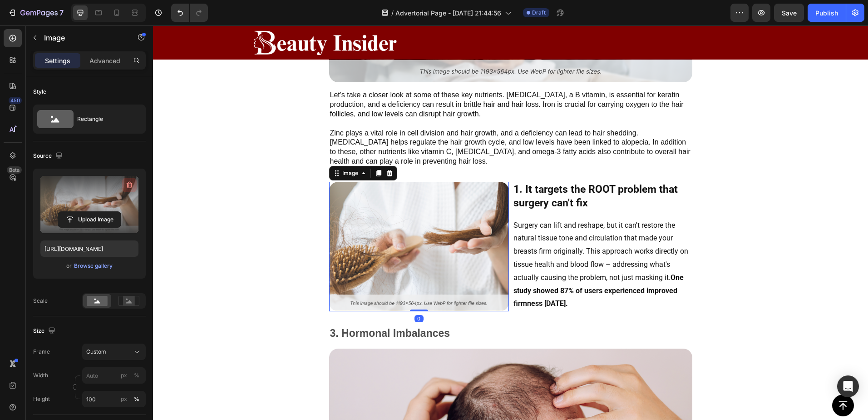
click at [128, 185] on icon "button" at bounding box center [130, 185] width 6 height 7
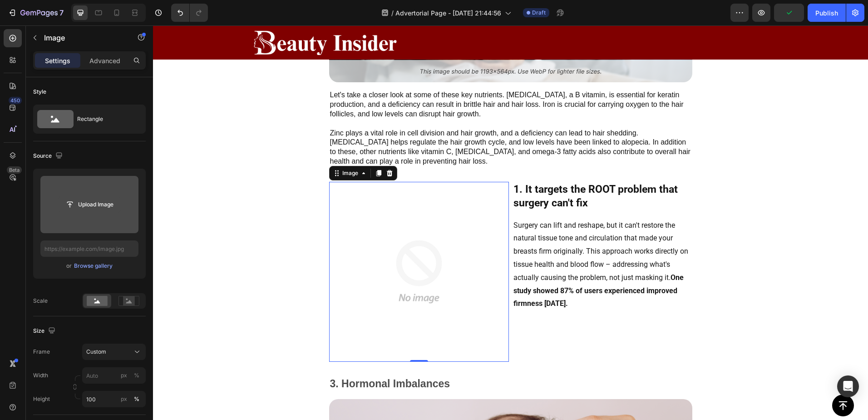
click at [101, 200] on input "file" at bounding box center [89, 204] width 63 height 15
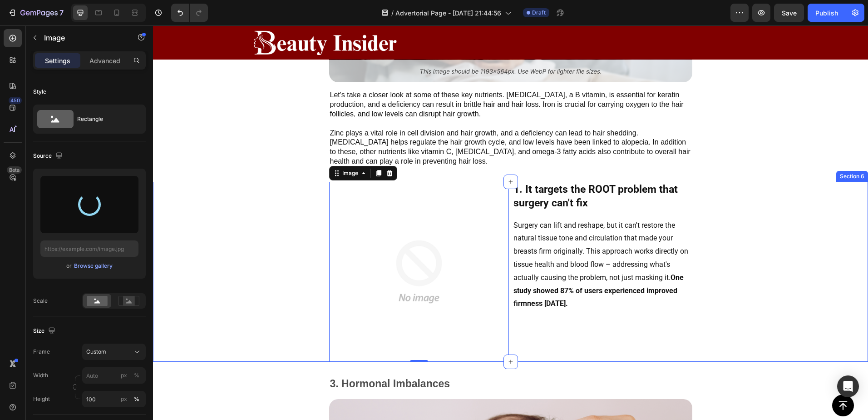
type input "https://cdn.shopify.com/s/files/1/0895/1260/8115/files/gempages_581582220859277…"
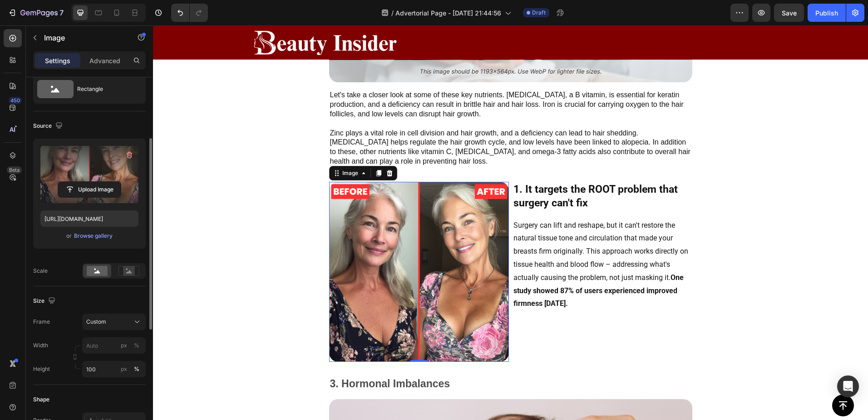
scroll to position [60, 0]
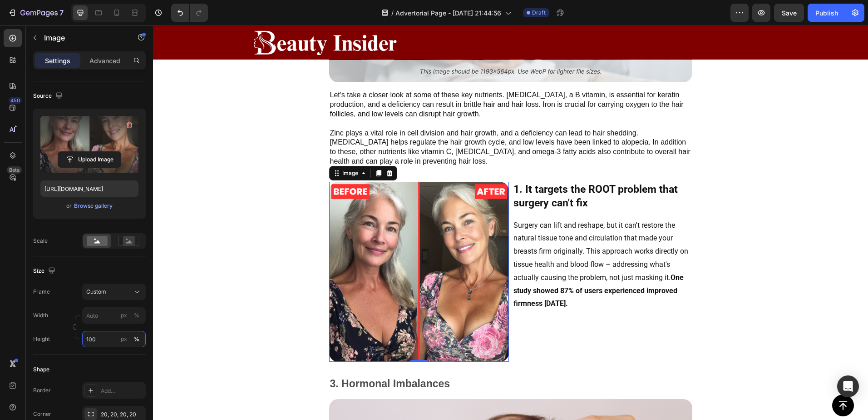
click at [90, 338] on input "100" at bounding box center [114, 339] width 64 height 16
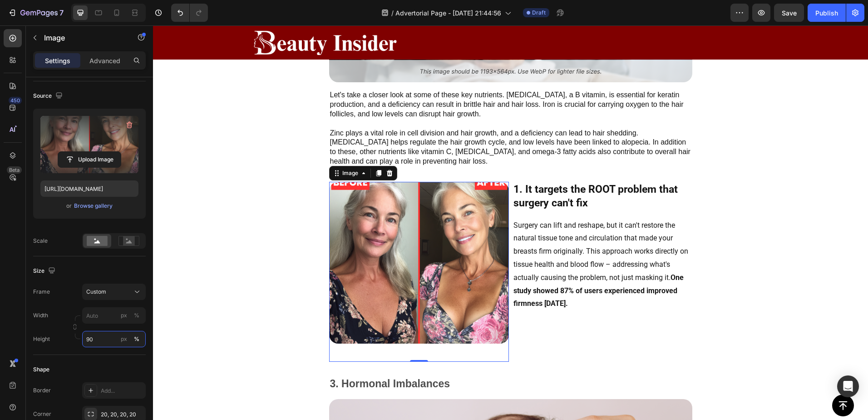
click at [94, 342] on input "90" at bounding box center [114, 339] width 64 height 16
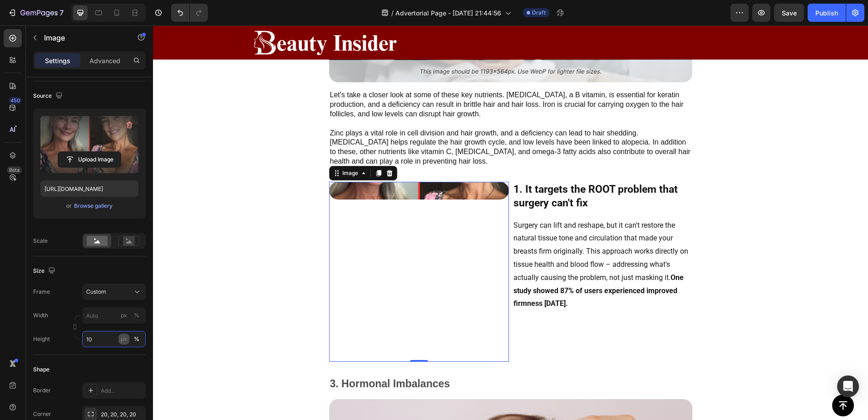
type input "100"
click at [134, 293] on icon at bounding box center [137, 291] width 9 height 9
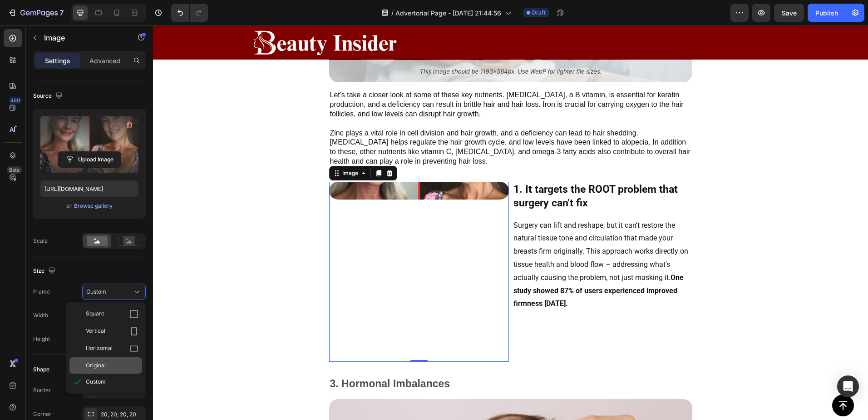
click at [118, 365] on div "Original" at bounding box center [112, 365] width 53 height 8
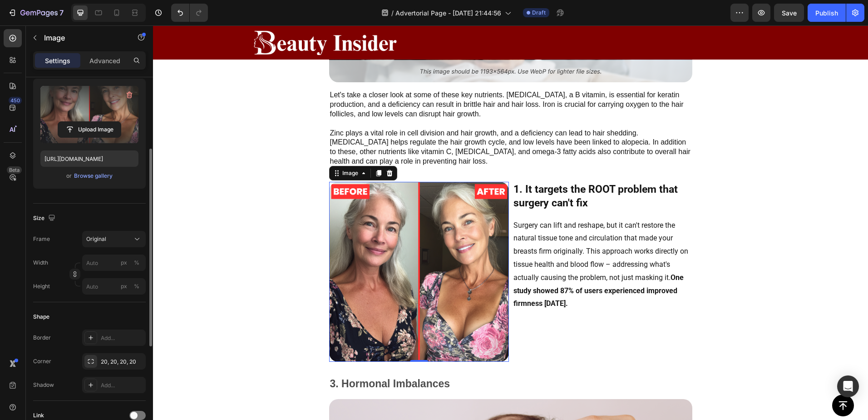
scroll to position [105, 0]
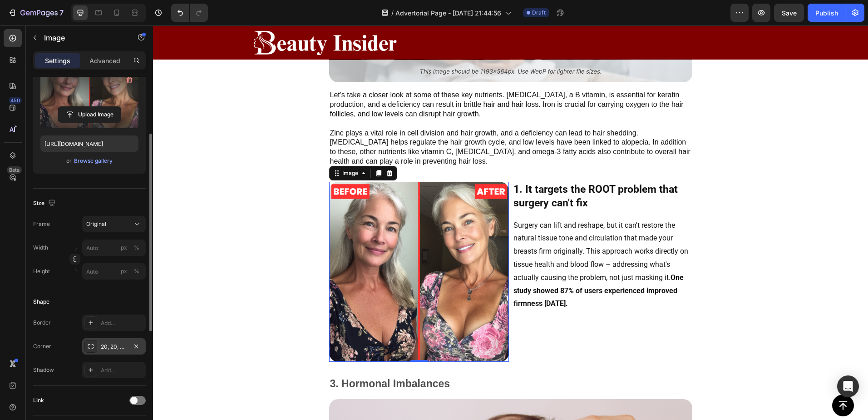
click at [94, 345] on icon at bounding box center [90, 345] width 7 height 7
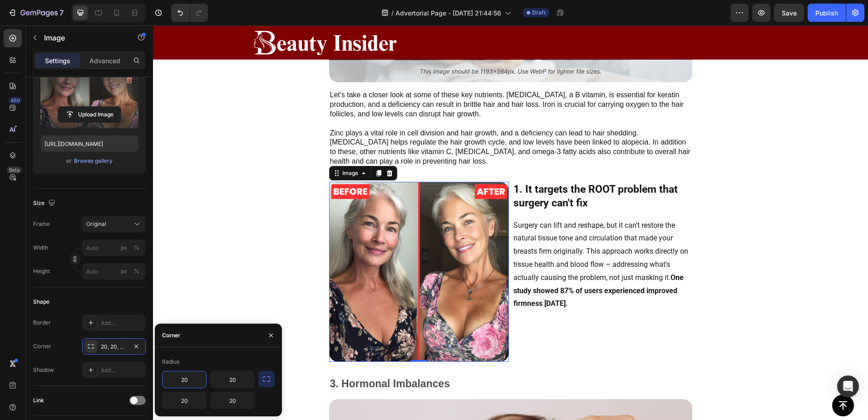
click at [192, 373] on input "20" at bounding box center [185, 379] width 44 height 16
type input "0"
click at [227, 379] on input "20" at bounding box center [233, 379] width 44 height 16
type input "0"
click at [189, 400] on input "20" at bounding box center [185, 400] width 44 height 16
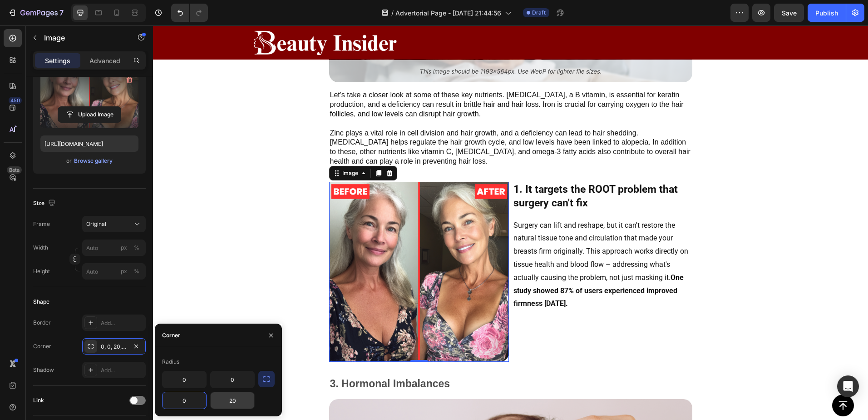
type input "0"
click at [235, 400] on input "20" at bounding box center [233, 400] width 44 height 16
type input "0"
click at [602, 305] on p "Surgery can lift and reshape, but it can't restore the natural tissue tone and …" at bounding box center [603, 265] width 178 height 92
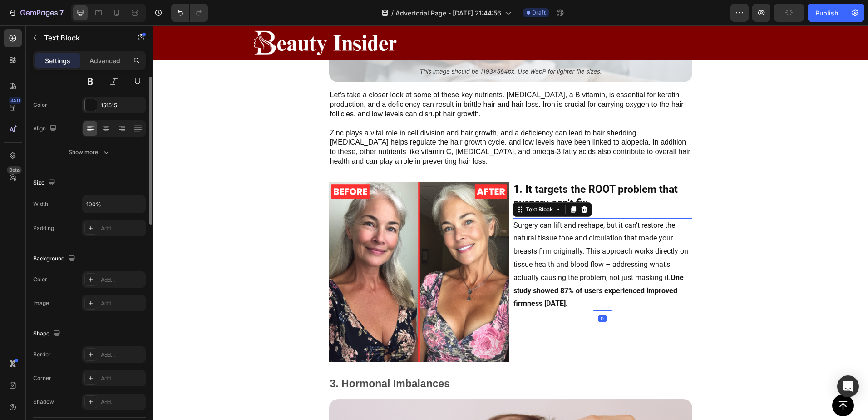
scroll to position [0, 0]
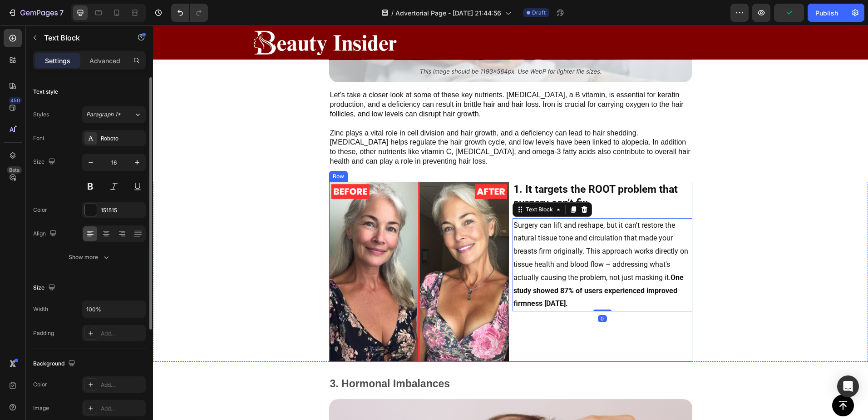
click at [603, 212] on div "1. It targets the ROOT problem that surgery can't fix Text Block Surgery can li…" at bounding box center [603, 272] width 180 height 180
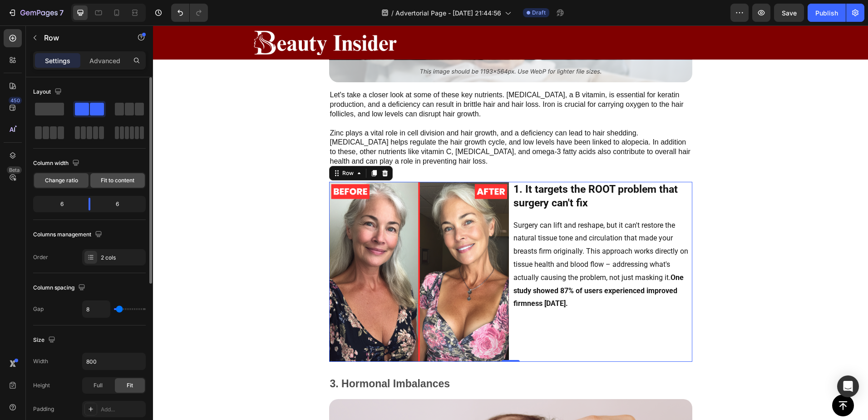
click at [109, 183] on span "Fit to content" at bounding box center [118, 180] width 34 height 8
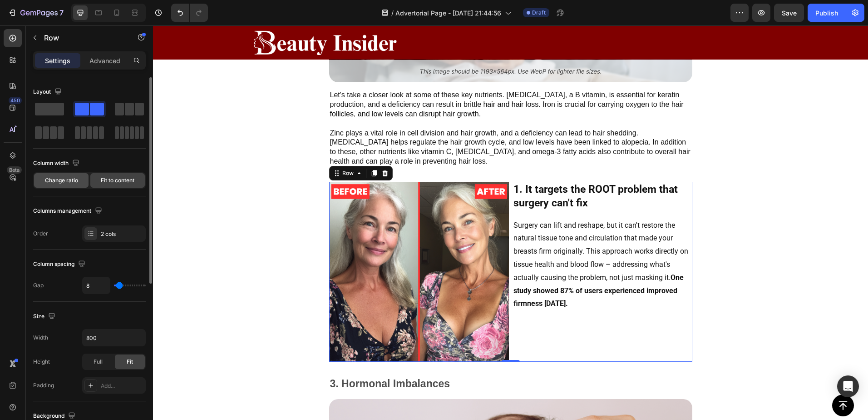
click at [67, 179] on span "Change ratio" at bounding box center [61, 180] width 33 height 8
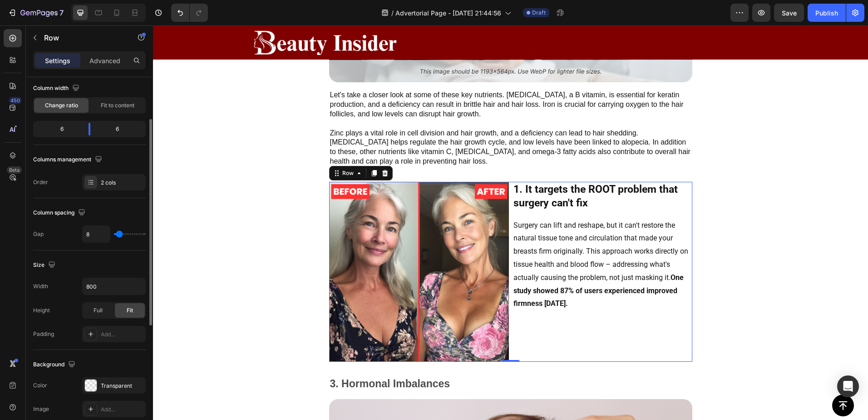
scroll to position [105, 0]
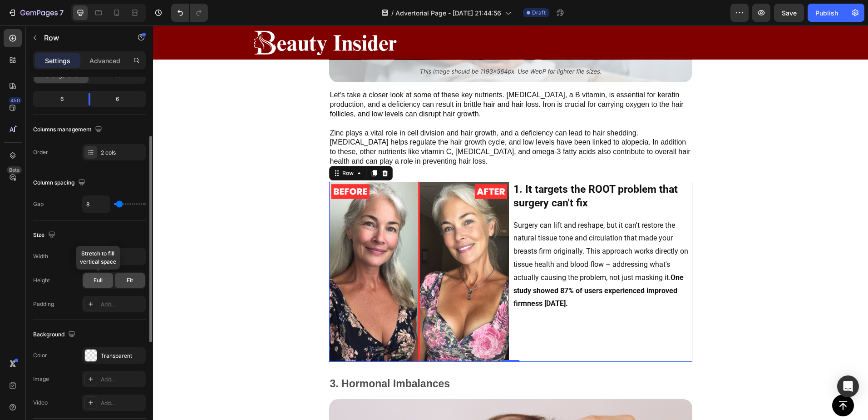
click at [109, 279] on div "Full" at bounding box center [98, 280] width 30 height 15
click at [127, 281] on span "Fit" at bounding box center [130, 280] width 6 height 8
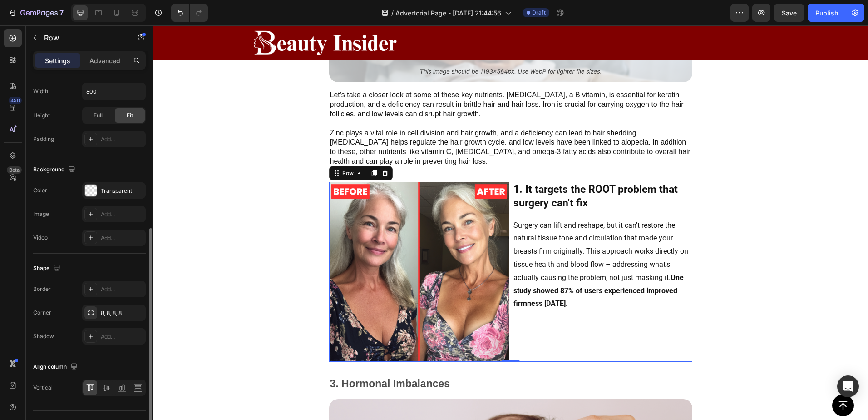
scroll to position [289, 0]
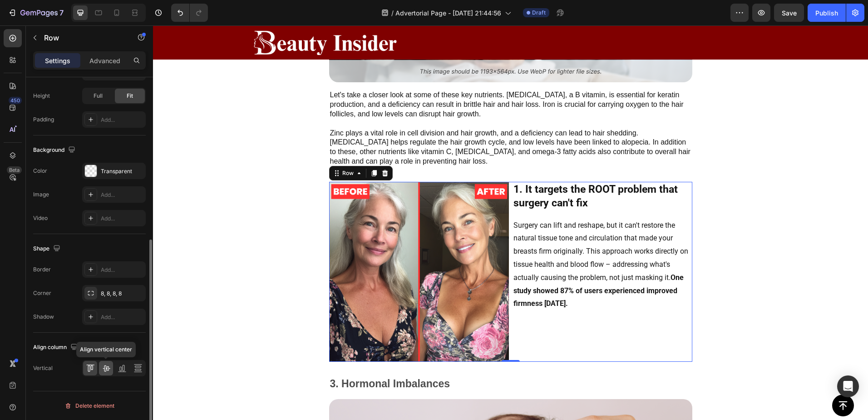
click at [107, 372] on icon at bounding box center [106, 367] width 9 height 9
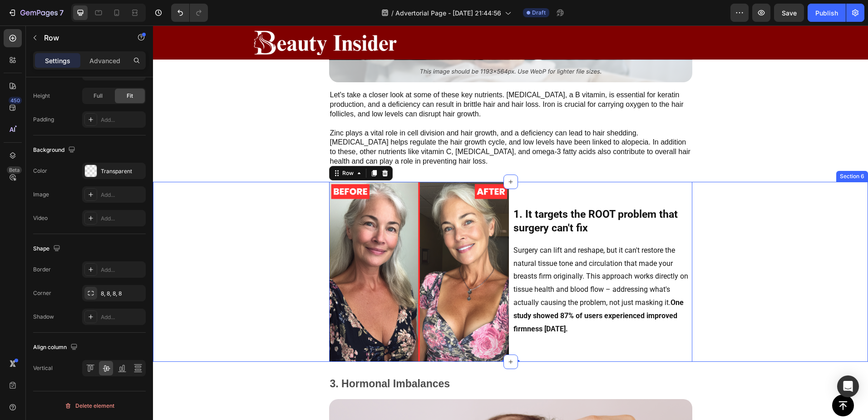
click at [271, 182] on div "Image 1. It targets the ROOT problem that surgery can't fix Text Block Surgery …" at bounding box center [510, 272] width 715 height 180
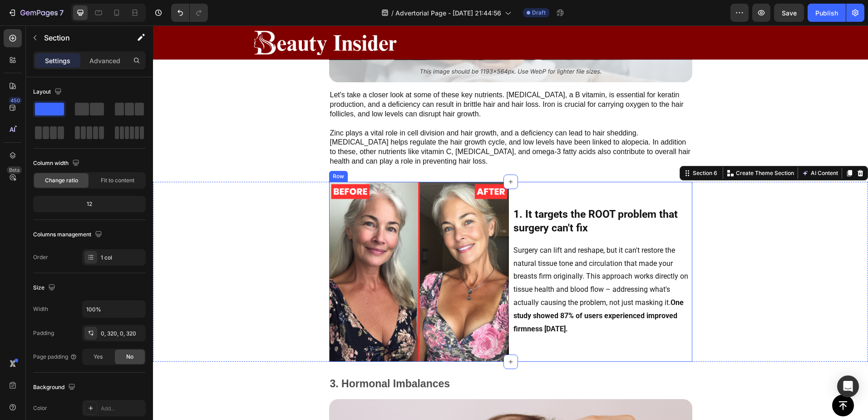
click at [553, 197] on div "1. It targets the ROOT problem that surgery can't fix Text Block Surgery can li…" at bounding box center [603, 272] width 180 height 180
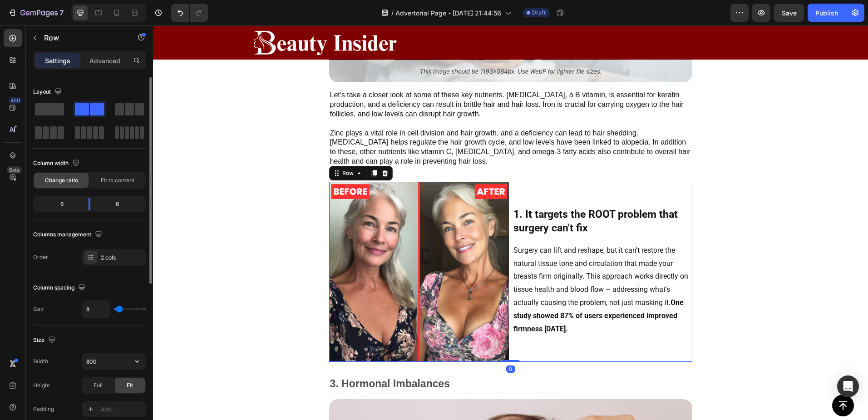
scroll to position [289, 0]
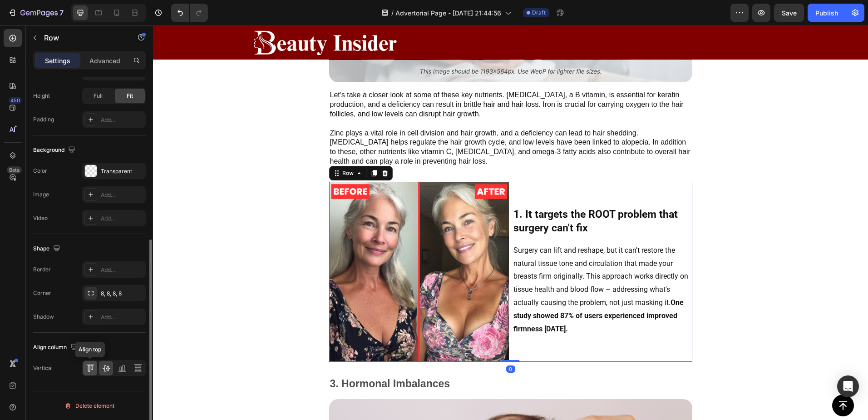
click at [93, 367] on icon at bounding box center [90, 367] width 9 height 9
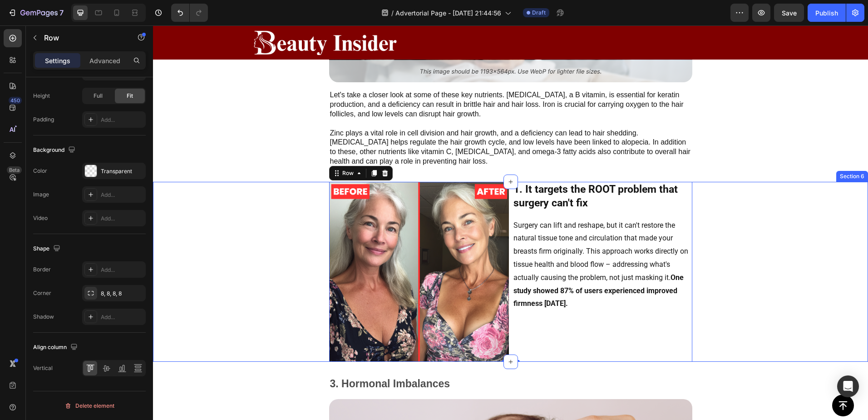
click at [292, 217] on div "Image 1. It targets the ROOT problem that surgery can't fix Text Block Surgery …" at bounding box center [510, 272] width 715 height 180
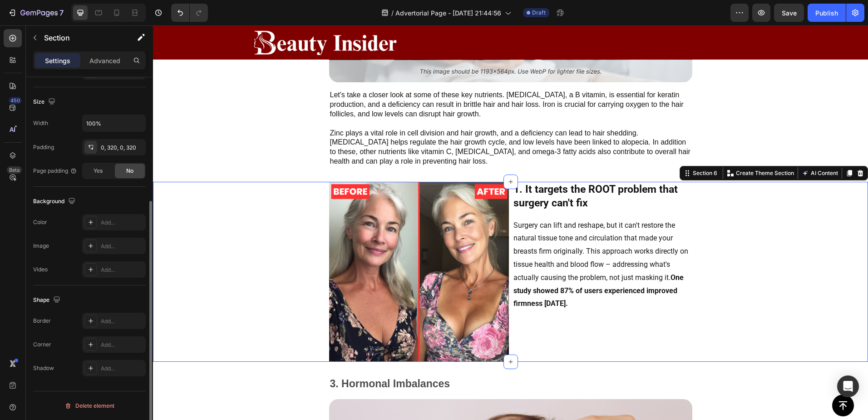
scroll to position [0, 0]
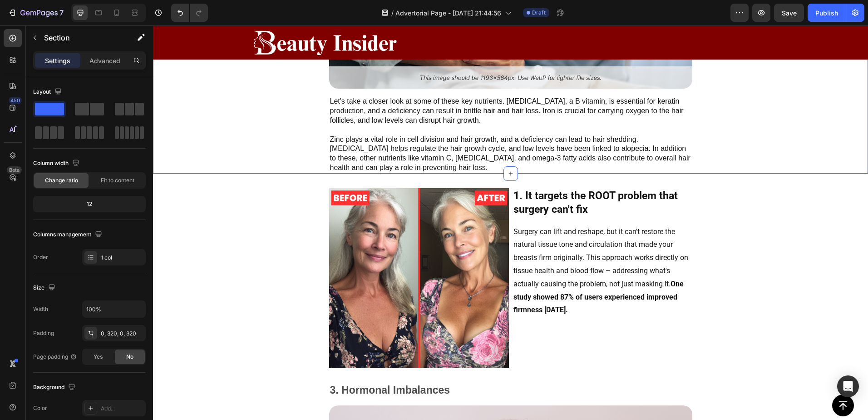
scroll to position [969, 0]
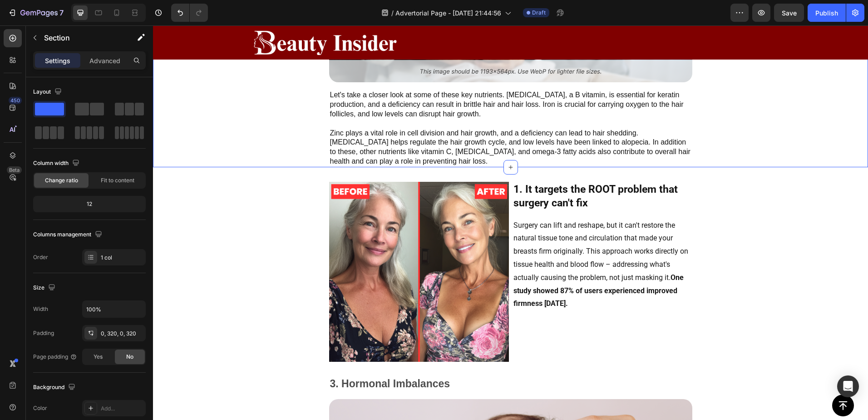
click at [377, 237] on img at bounding box center [419, 272] width 180 height 180
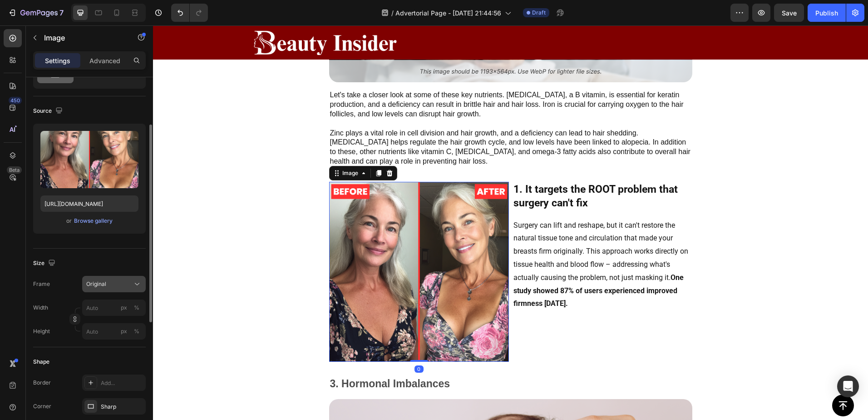
scroll to position [60, 0]
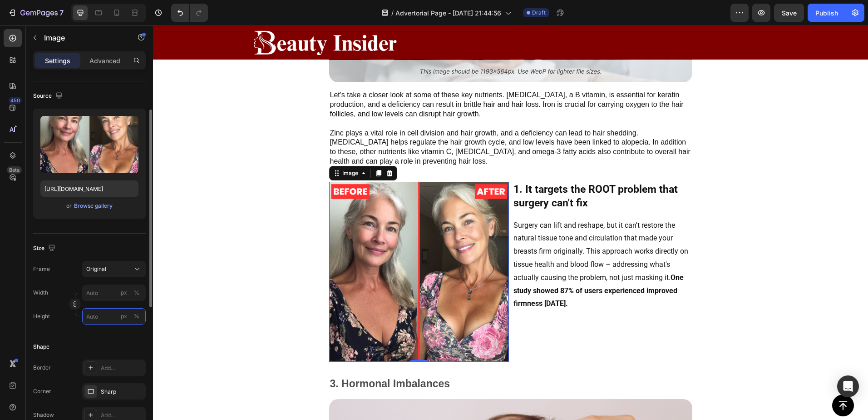
click at [103, 313] on input "px %" at bounding box center [114, 316] width 64 height 16
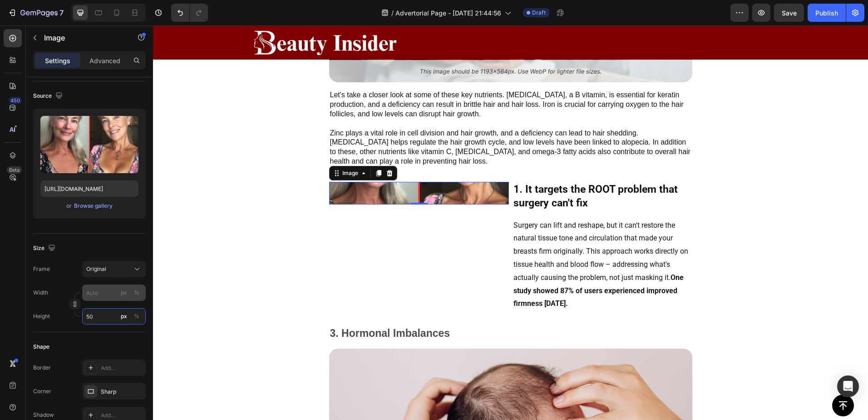
type input "50"
click at [104, 295] on input "px %" at bounding box center [114, 292] width 64 height 16
type input "5"
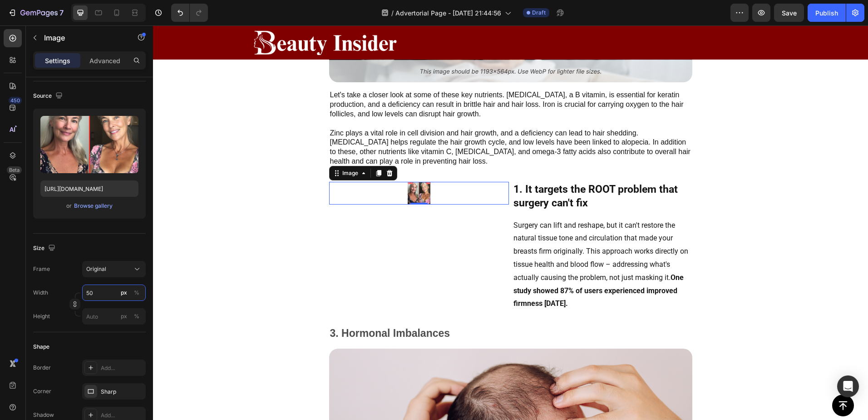
drag, startPoint x: 106, startPoint y: 292, endPoint x: 87, endPoint y: 292, distance: 19.1
click at [87, 292] on input "50" at bounding box center [114, 292] width 64 height 16
click at [139, 293] on button "%" at bounding box center [136, 292] width 11 height 11
type input "90"
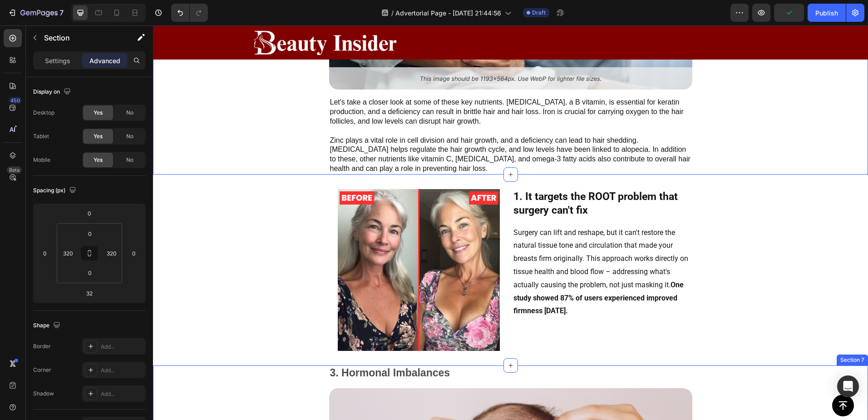
scroll to position [954, 0]
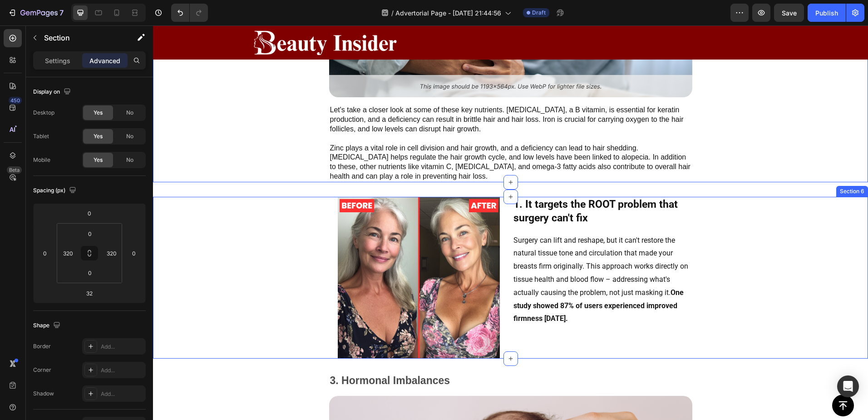
click at [802, 225] on div "Image 1. It targets the ROOT problem that surgery can't fix Text Block Surgery …" at bounding box center [510, 278] width 715 height 162
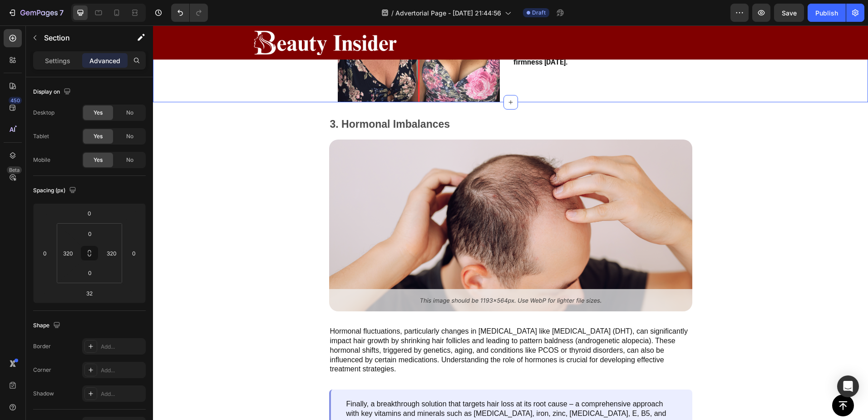
scroll to position [1211, 0]
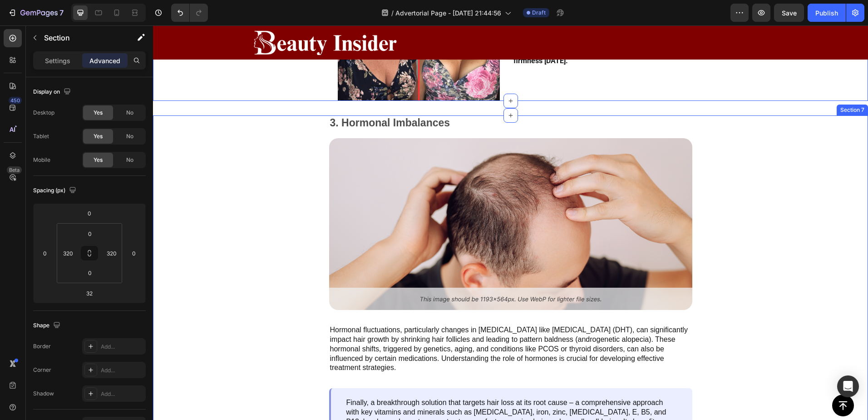
click at [810, 163] on div "3. Hormonal Imbalances Text Block Image Hormonal fluctuations, particularly cha…" at bounding box center [510, 285] width 715 height 340
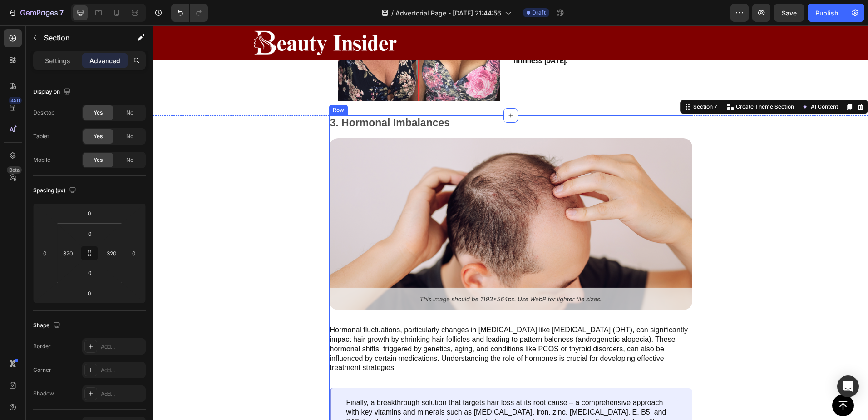
click at [677, 320] on div "3. Hormonal Imbalances Text Block Image Hormonal fluctuations, particularly cha…" at bounding box center [510, 285] width 363 height 340
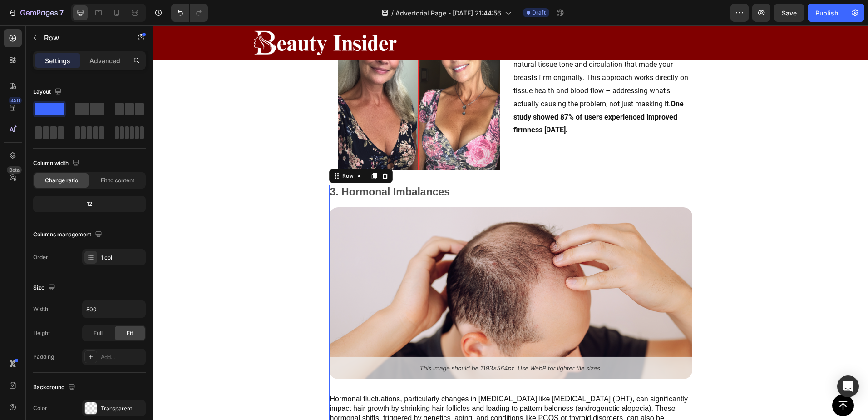
scroll to position [1135, 0]
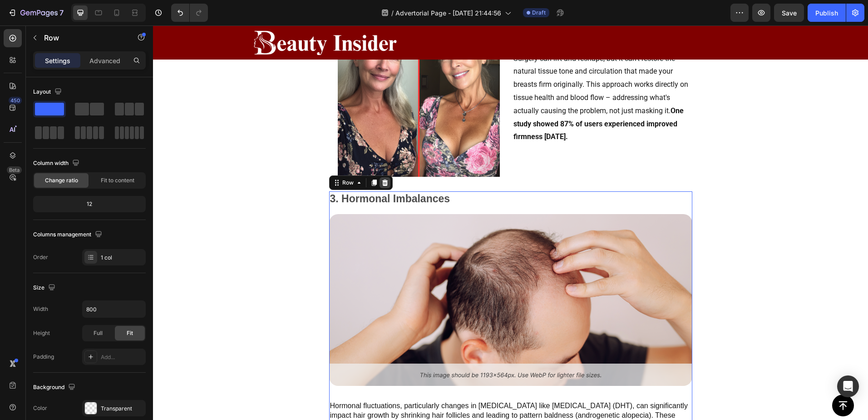
click at [382, 183] on icon at bounding box center [385, 182] width 6 height 6
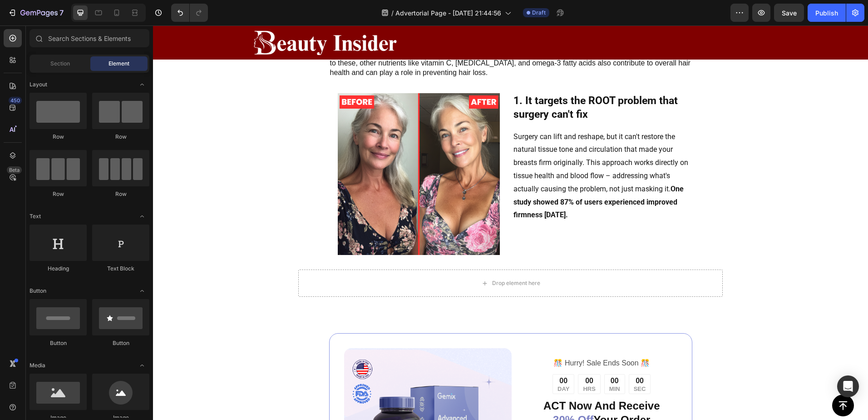
scroll to position [1014, 0]
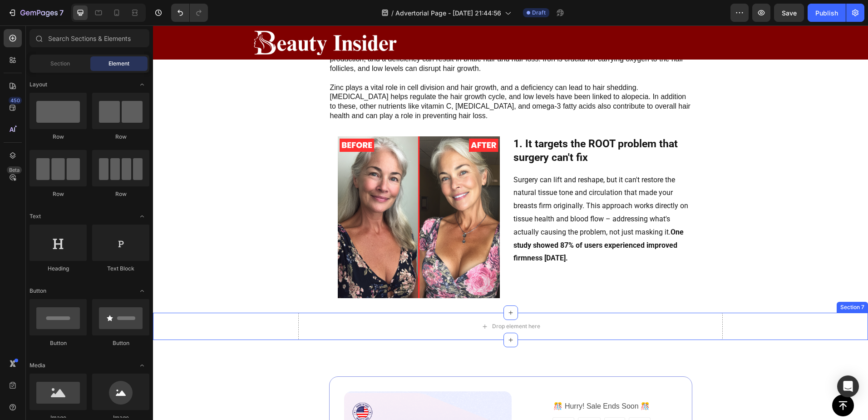
click at [777, 328] on div "Drop element here Section 7" at bounding box center [510, 325] width 715 height 27
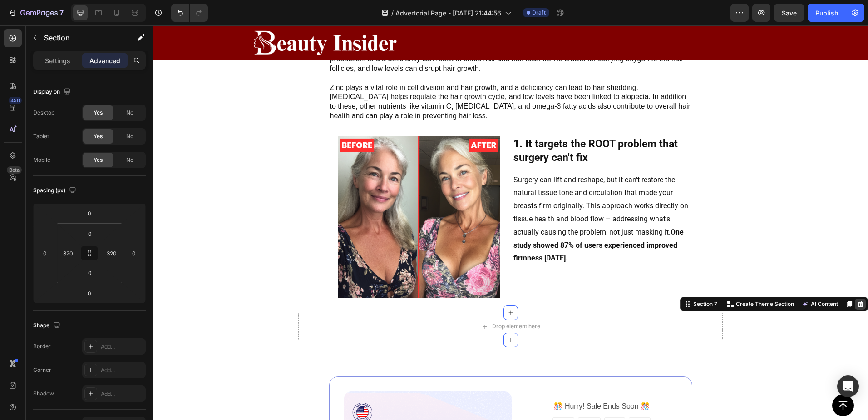
click at [858, 305] on icon at bounding box center [861, 304] width 6 height 6
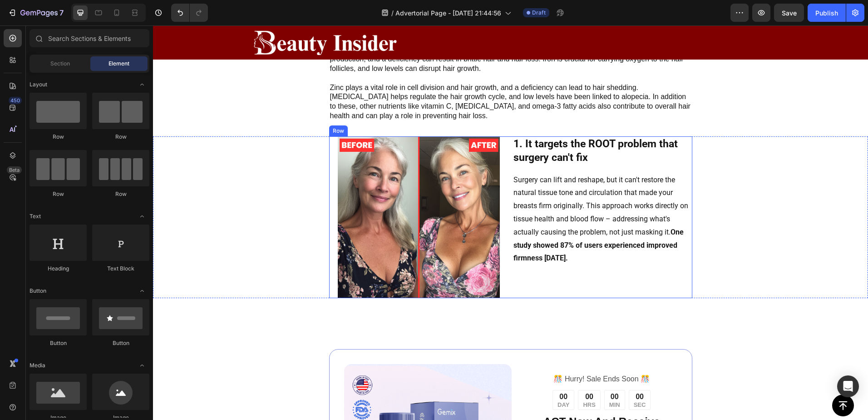
click at [508, 283] on div "Image 1. It targets the ROOT problem that surgery can't fix Text Block Surgery …" at bounding box center [510, 217] width 363 height 162
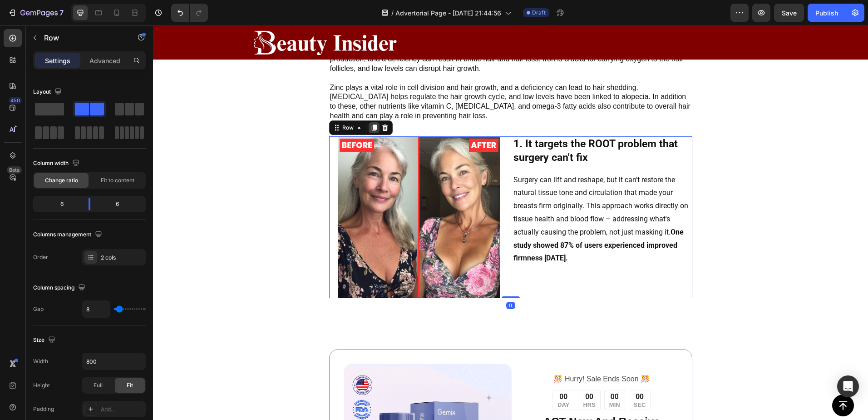
click at [371, 129] on icon at bounding box center [374, 127] width 7 height 7
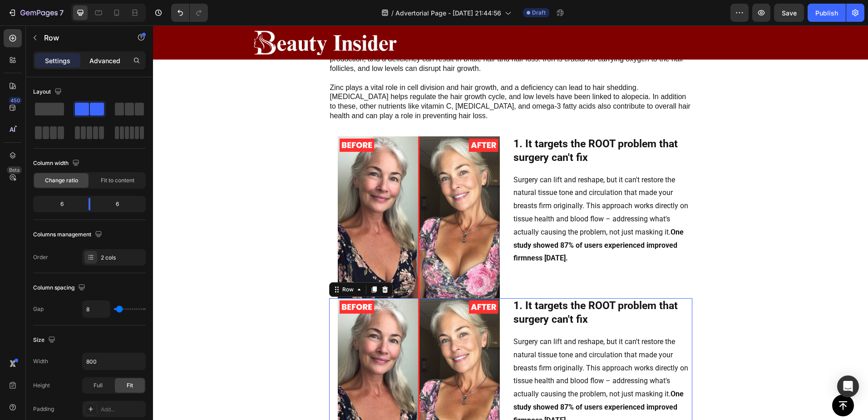
click at [112, 61] on p "Advanced" at bounding box center [104, 61] width 31 height 10
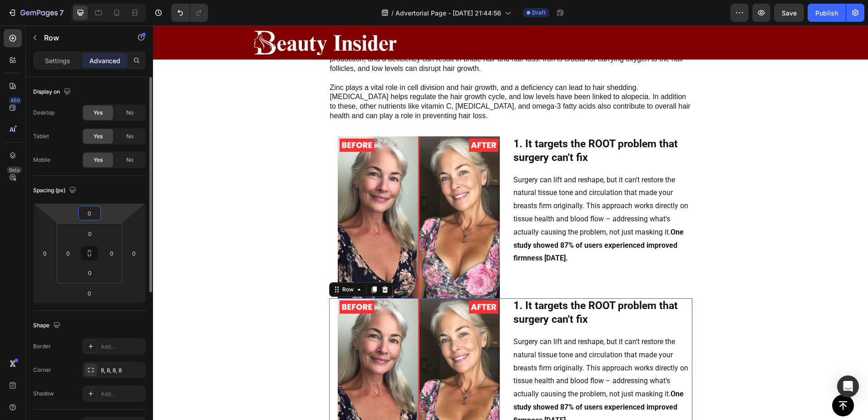
click at [93, 216] on input "0" at bounding box center [89, 213] width 18 height 14
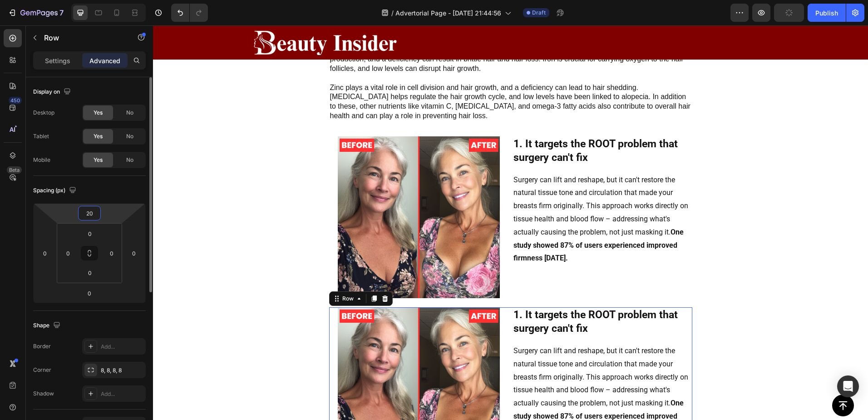
click at [93, 216] on input "20" at bounding box center [89, 213] width 18 height 14
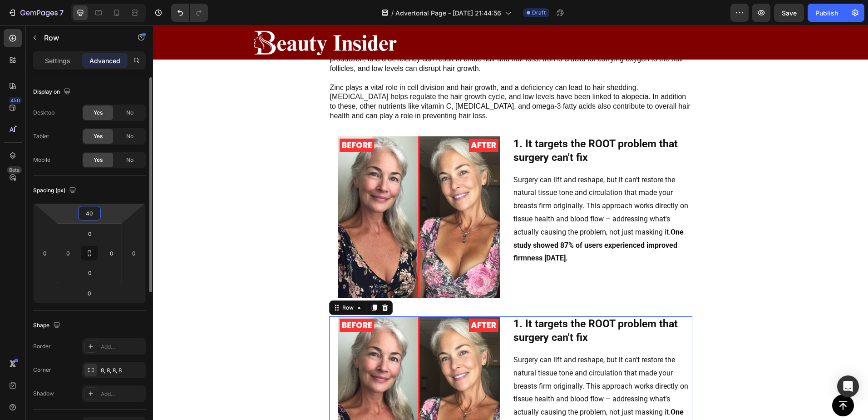
click at [93, 212] on input "40" at bounding box center [89, 213] width 18 height 14
type input "50"
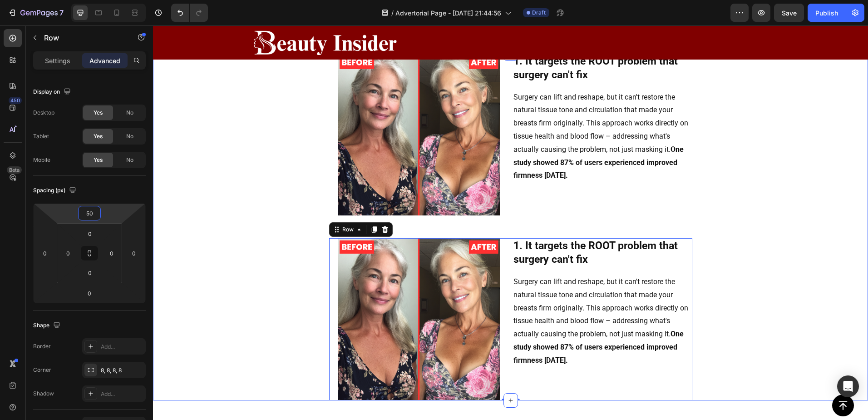
scroll to position [1181, 0]
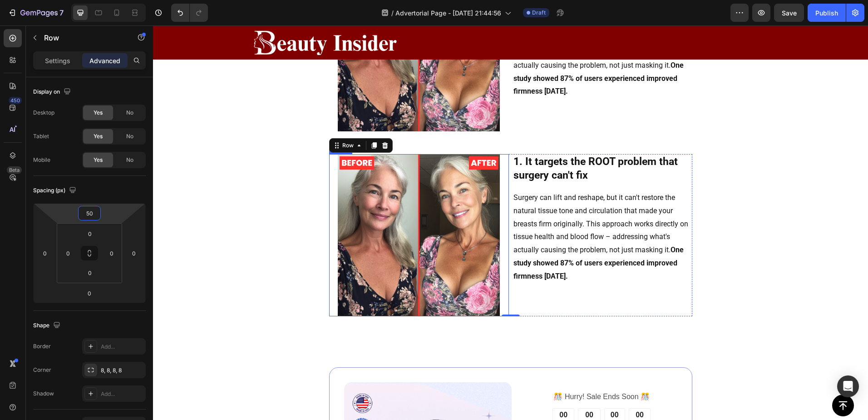
click at [504, 171] on div at bounding box center [419, 235] width 180 height 162
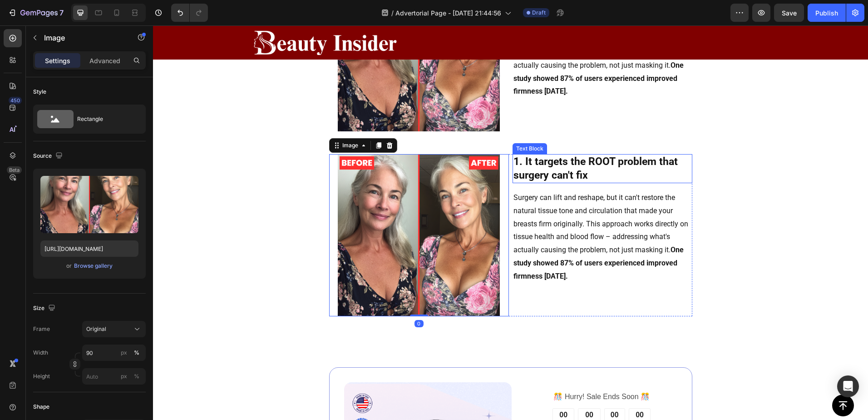
click at [514, 180] on strong "1. It targets the ROOT problem that surgery can't fix" at bounding box center [596, 168] width 164 height 26
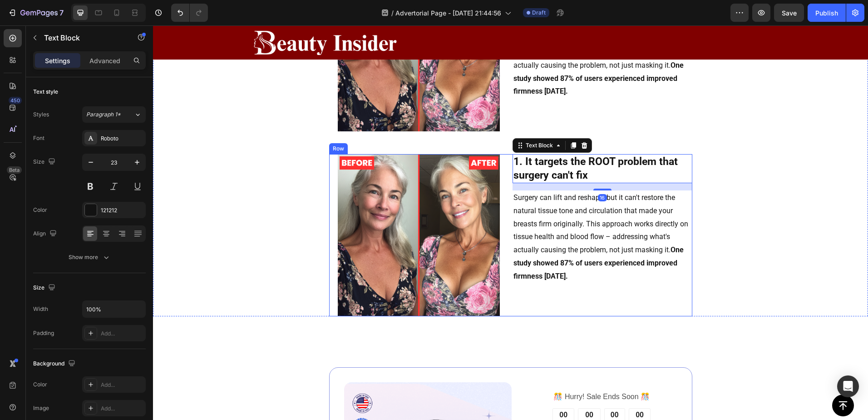
click at [502, 190] on div at bounding box center [419, 235] width 180 height 162
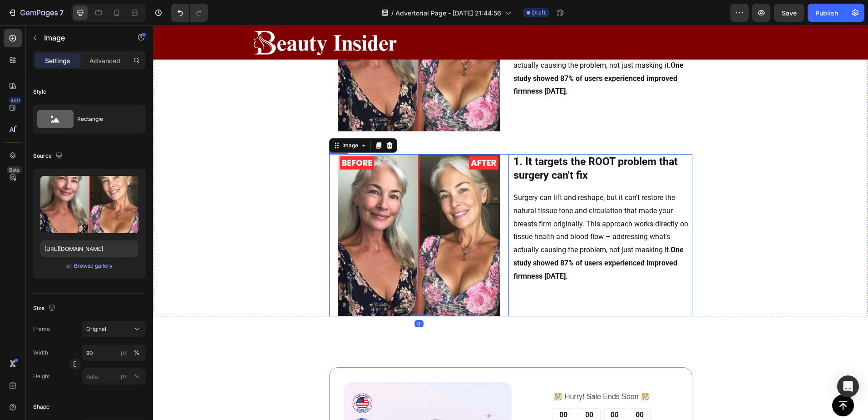
click at [669, 183] on div "1. It targets the ROOT problem that surgery can't fix Text Block Surgery can li…" at bounding box center [603, 235] width 180 height 162
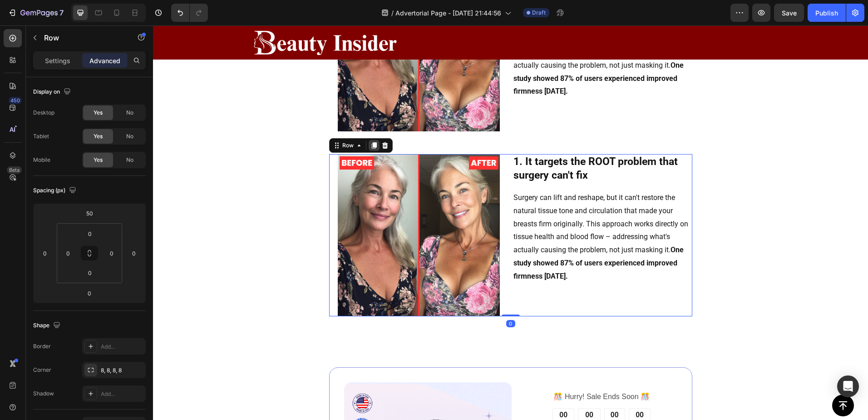
click at [372, 144] on icon at bounding box center [374, 145] width 5 height 6
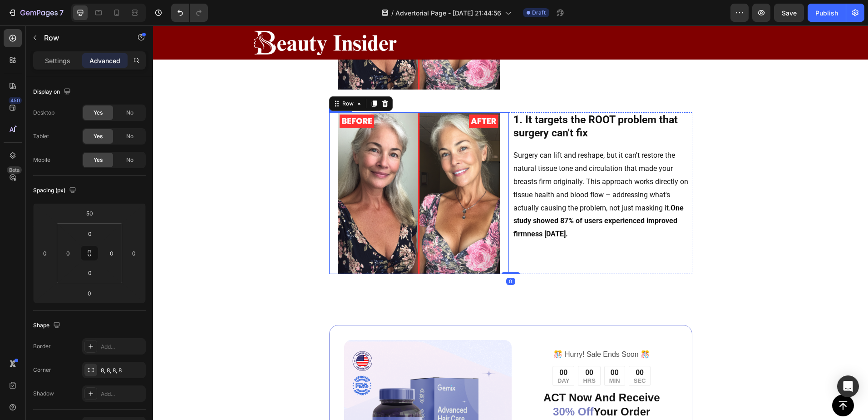
scroll to position [1357, 0]
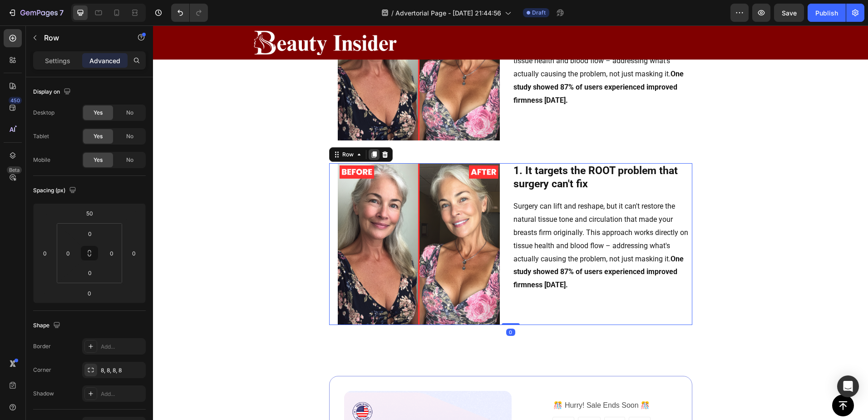
click at [372, 154] on icon at bounding box center [374, 154] width 5 height 6
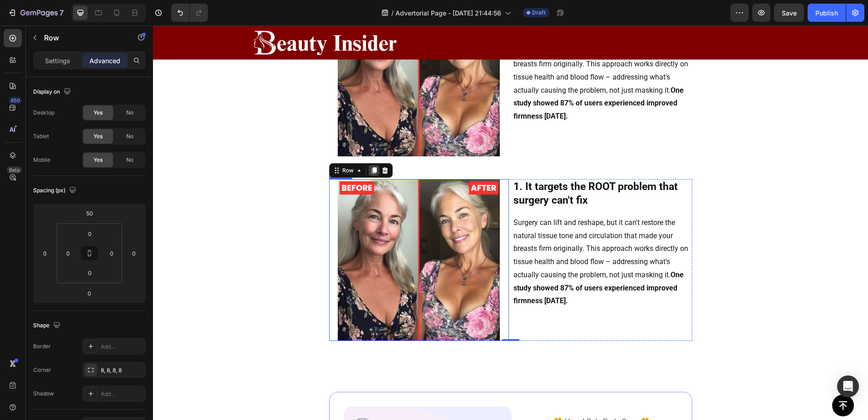
scroll to position [1526, 0]
click at [372, 170] on icon at bounding box center [374, 170] width 5 height 6
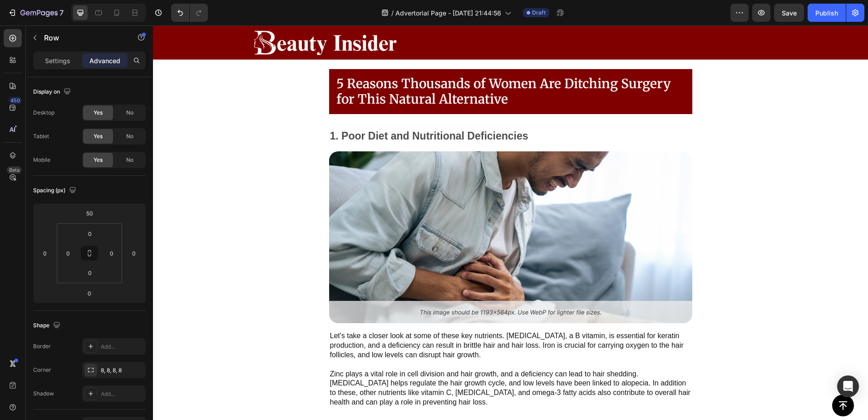
scroll to position [702, 0]
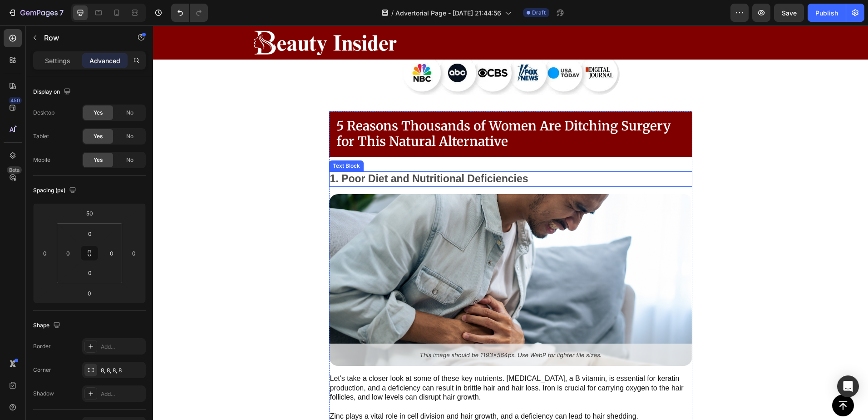
click at [602, 172] on p "1. Poor Diet and Nutritional Deficiencies" at bounding box center [511, 179] width 362 height 14
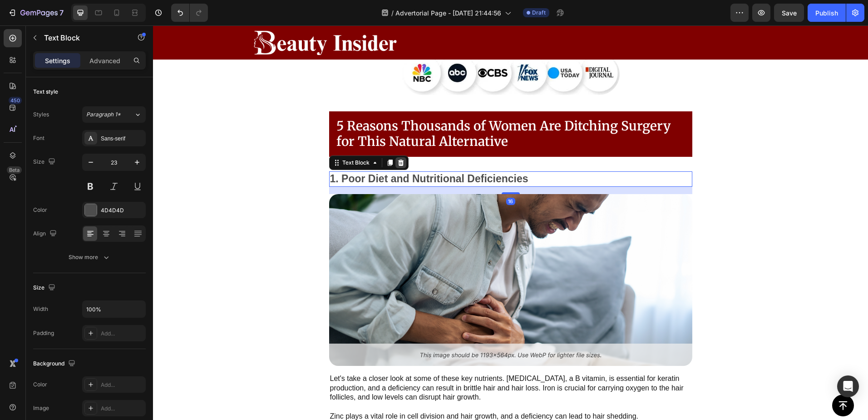
click at [398, 159] on icon at bounding box center [401, 162] width 6 height 6
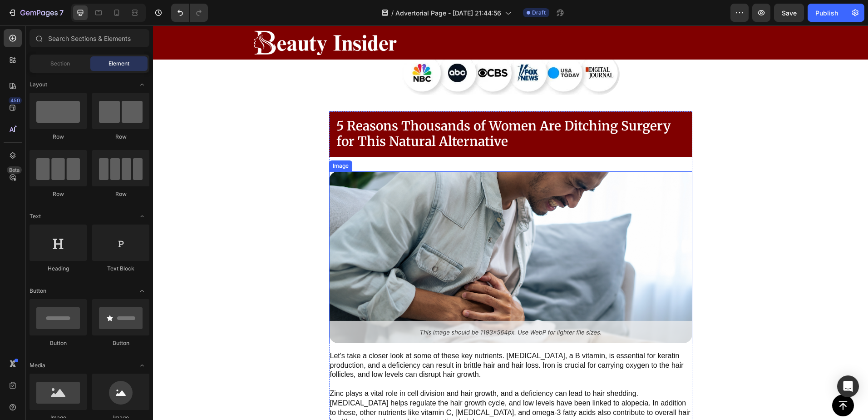
click at [501, 171] on img at bounding box center [510, 257] width 363 height 172
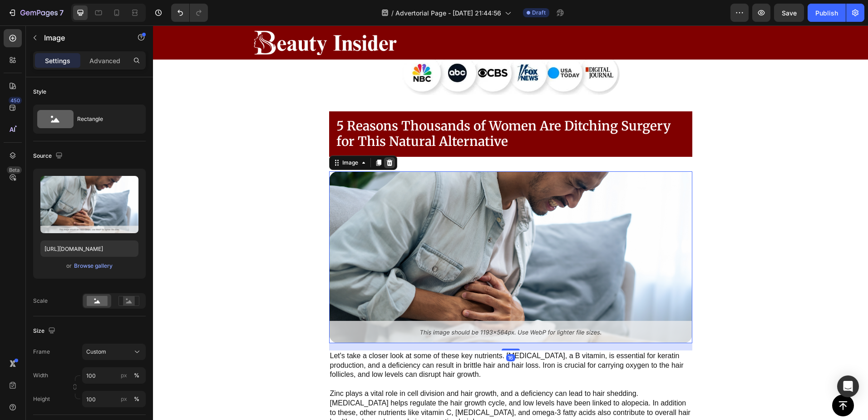
click at [387, 159] on icon at bounding box center [389, 162] width 7 height 7
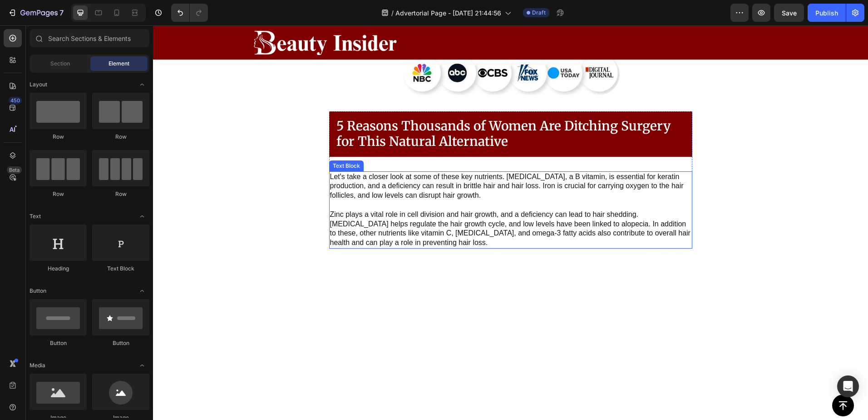
click at [415, 172] on p "Let's take a closer look at some of these key nutrients. Biotin, a B vitamin, i…" at bounding box center [511, 209] width 362 height 75
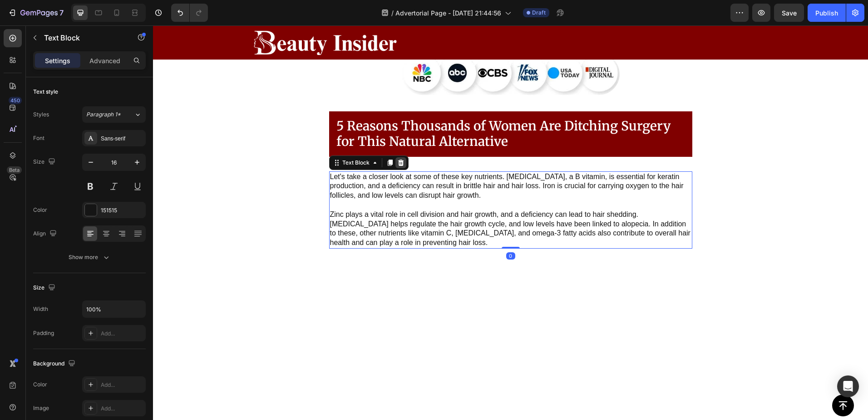
click at [397, 159] on icon at bounding box center [400, 162] width 7 height 7
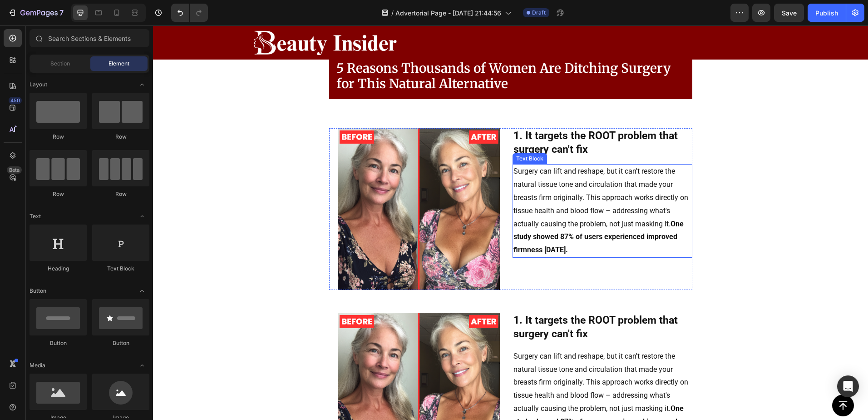
scroll to position [763, 0]
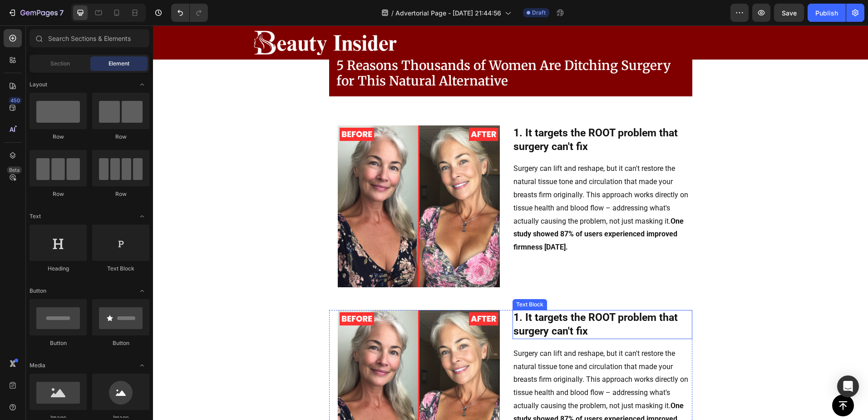
click at [547, 311] on strong "1. It targets the ROOT problem that surgery can't fix" at bounding box center [596, 324] width 164 height 26
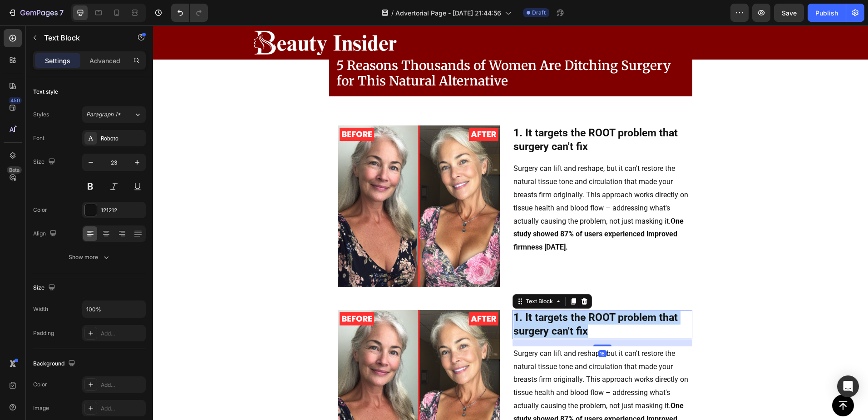
click at [547, 311] on strong "1. It targets the ROOT problem that surgery can't fix" at bounding box center [596, 324] width 164 height 26
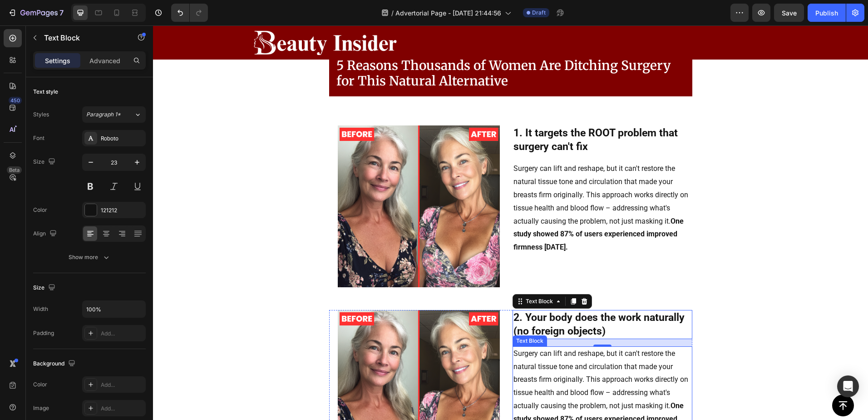
click at [545, 347] on p "Surgery can lift and reshape, but it can't restore the natural tissue tone and …" at bounding box center [603, 393] width 178 height 92
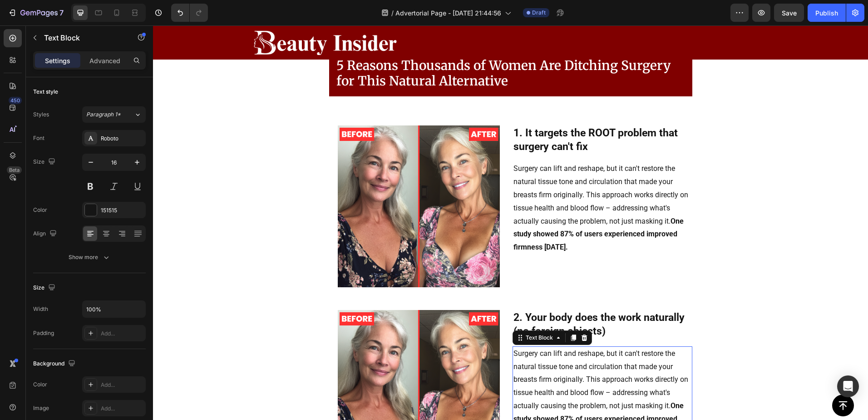
click at [545, 347] on p "Surgery can lift and reshape, but it can't restore the natural tissue tone and …" at bounding box center [603, 393] width 178 height 92
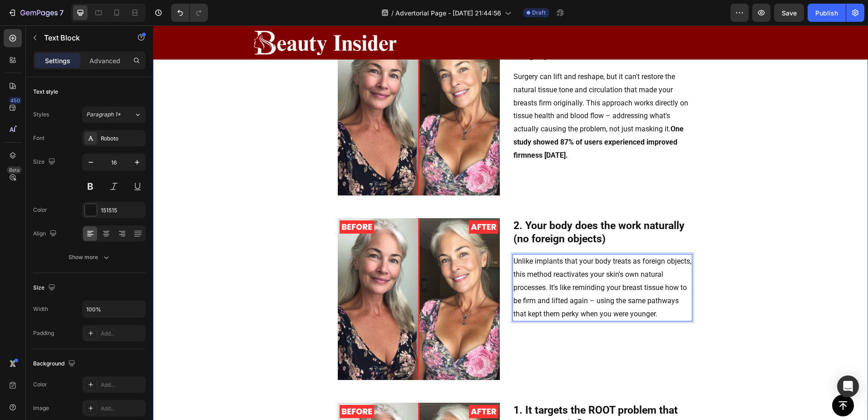
scroll to position [838, 0]
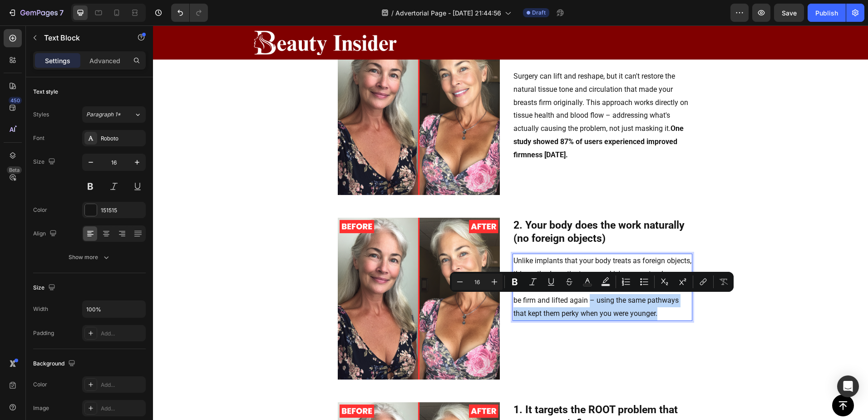
drag, startPoint x: 663, startPoint y: 312, endPoint x: 588, endPoint y: 301, distance: 75.3
click at [588, 301] on p "Unlike implants that your body treats as foreign objects, this method reactivat…" at bounding box center [603, 286] width 178 height 65
click at [511, 280] on icon "Editor contextual toolbar" at bounding box center [515, 281] width 9 height 9
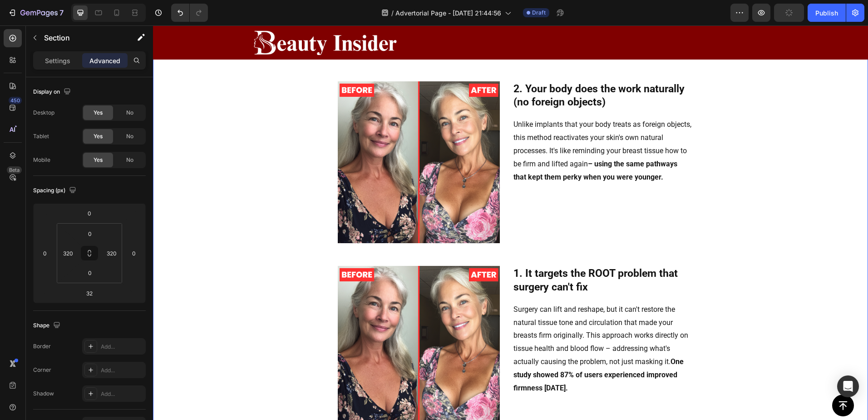
scroll to position [990, 0]
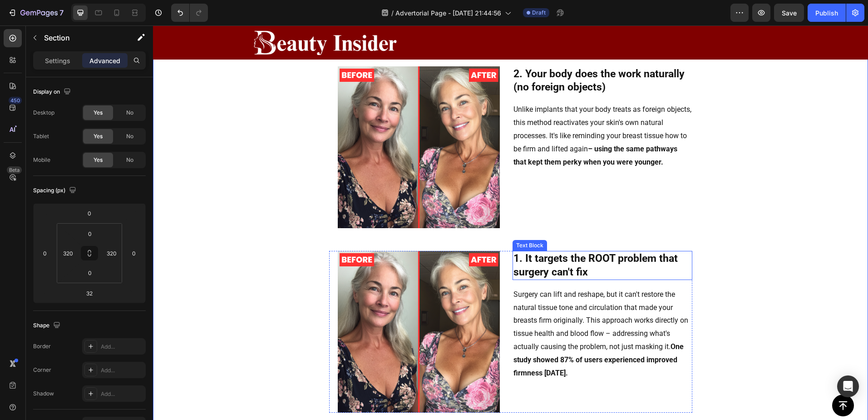
click at [556, 258] on strong "1. It targets the ROOT problem that surgery can't fix" at bounding box center [596, 265] width 164 height 26
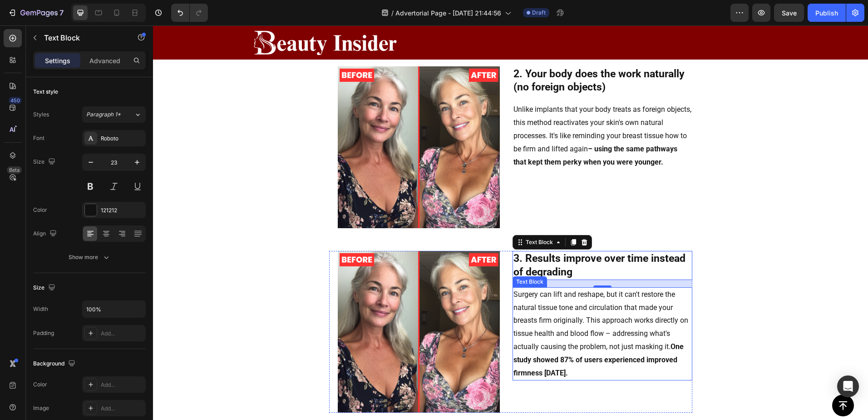
click at [570, 308] on p "Surgery can lift and reshape, but it can't restore the natural tissue tone and …" at bounding box center [603, 334] width 178 height 92
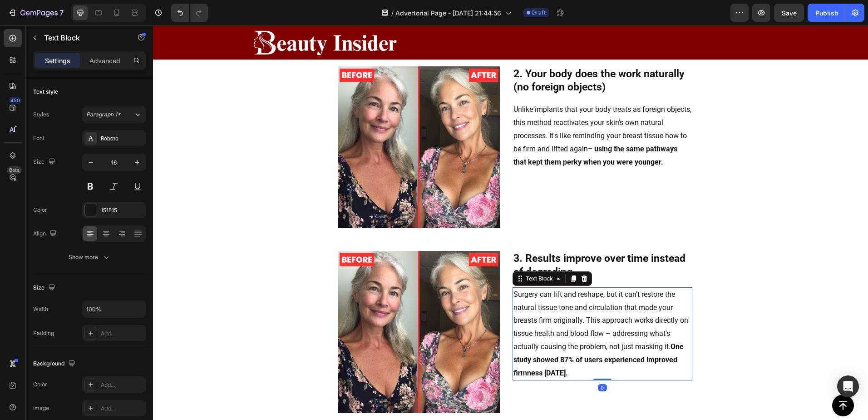
click at [570, 308] on p "Surgery can lift and reshape, but it can't restore the natural tissue tone and …" at bounding box center [603, 334] width 178 height 92
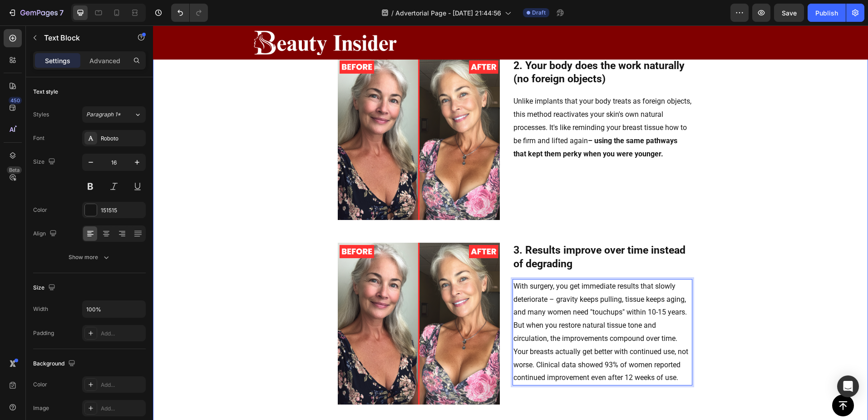
scroll to position [1020, 0]
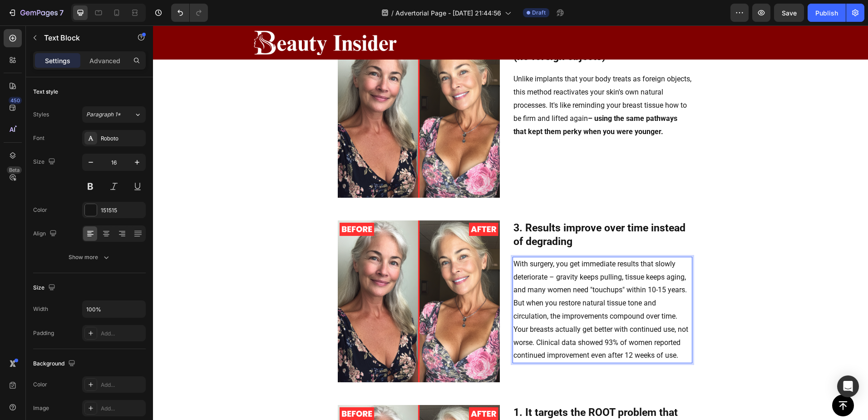
click at [645, 347] on p "With surgery, you get immediate results that slowly deteriorate – gravity keeps…" at bounding box center [603, 310] width 178 height 104
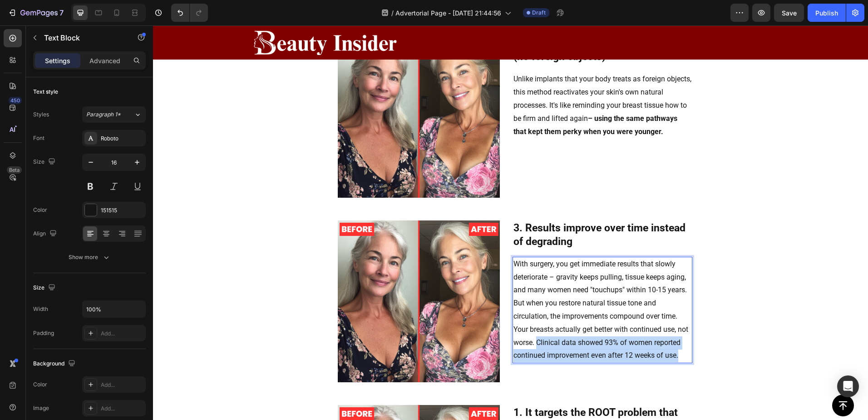
drag, startPoint x: 681, startPoint y: 354, endPoint x: 534, endPoint y: 343, distance: 148.0
click at [534, 343] on p "With surgery, you get immediate results that slowly deteriorate – gravity keeps…" at bounding box center [603, 310] width 178 height 104
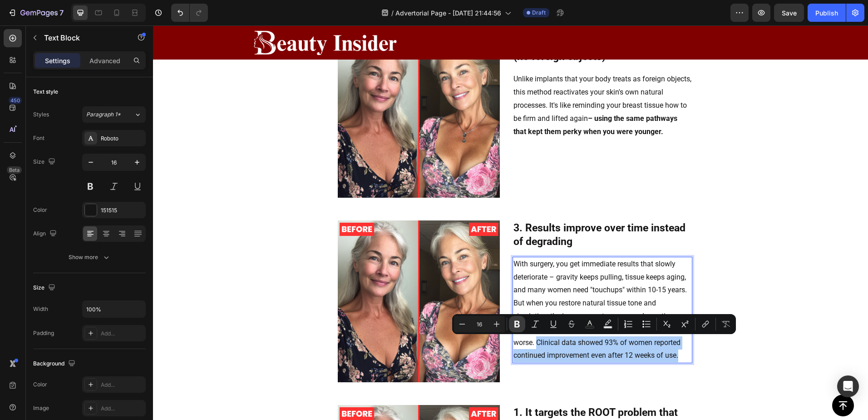
click at [521, 320] on icon "Editor contextual toolbar" at bounding box center [517, 323] width 9 height 9
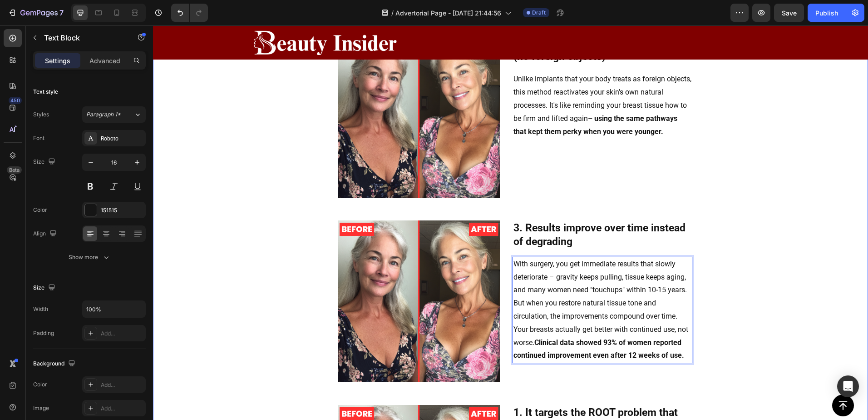
click at [784, 238] on div "Image 1. It targets the ROOT problem that surgery can't fix Text Block Surgery …" at bounding box center [510, 301] width 715 height 900
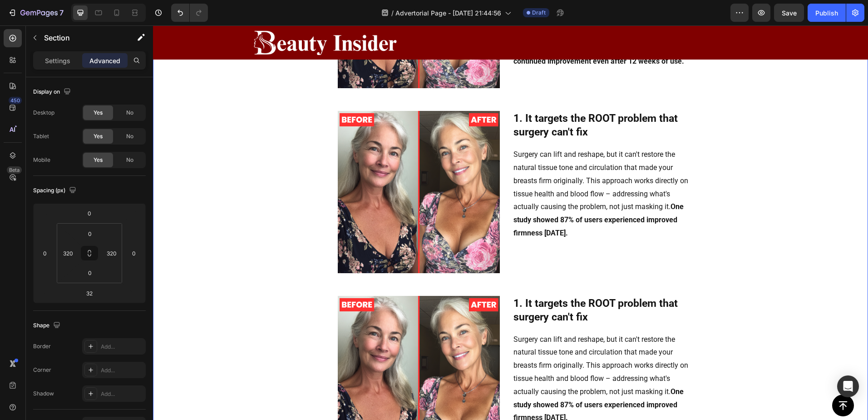
scroll to position [1323, 0]
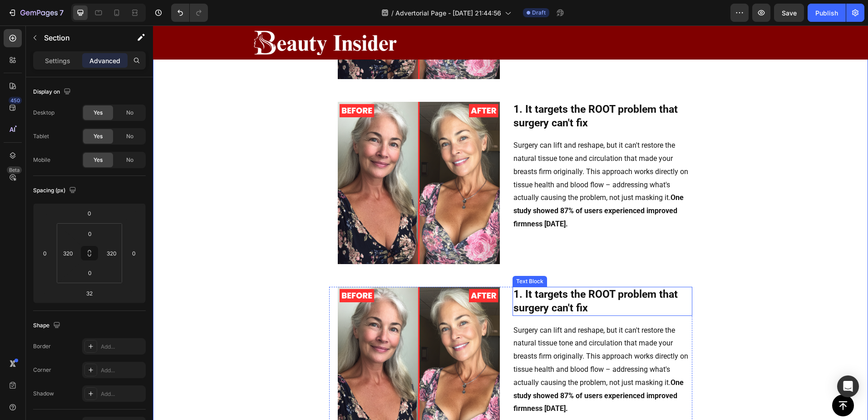
click at [569, 291] on strong "1. It targets the ROOT problem that surgery can't fix" at bounding box center [596, 301] width 164 height 26
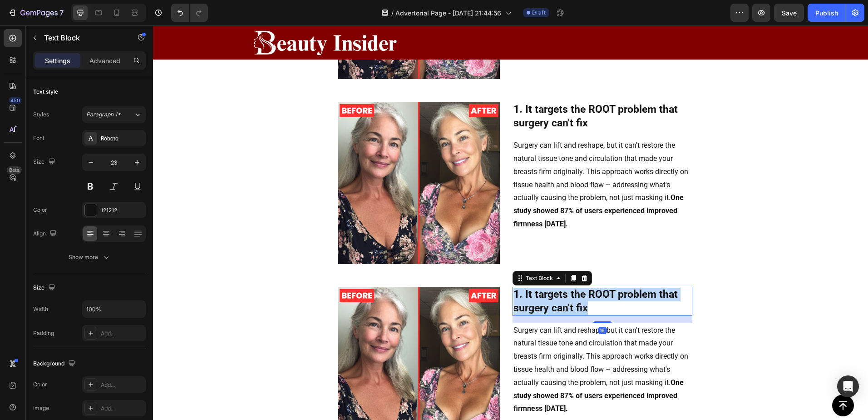
click at [569, 292] on strong "1. It targets the ROOT problem that surgery can't fix" at bounding box center [596, 301] width 164 height 26
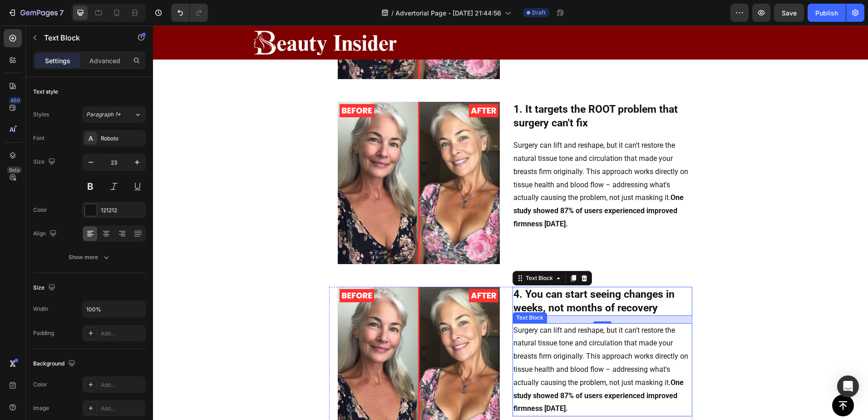
click at [555, 344] on p "Surgery can lift and reshape, but it can't restore the natural tissue tone and …" at bounding box center [603, 370] width 178 height 92
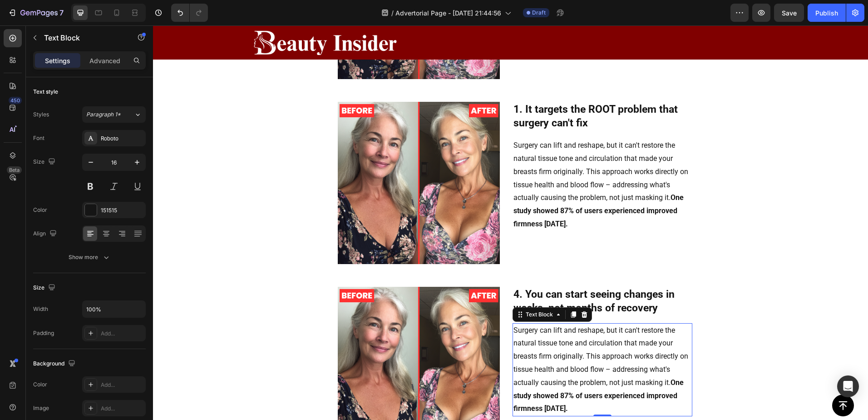
click at [555, 344] on p "Surgery can lift and reshape, but it can't restore the natural tissue tone and …" at bounding box center [603, 370] width 178 height 92
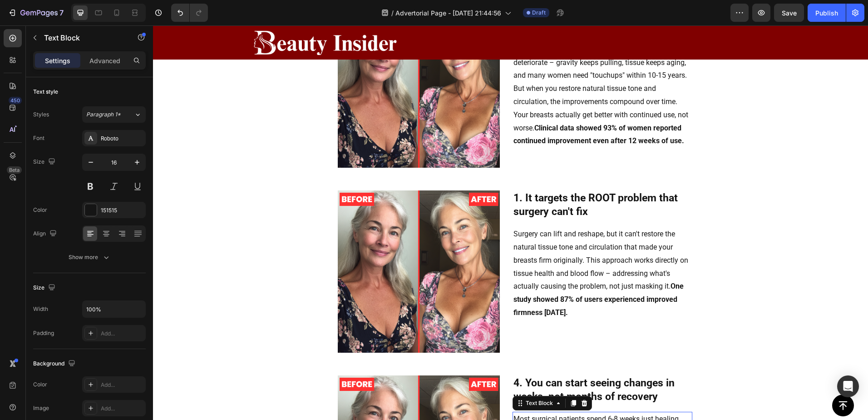
scroll to position [1234, 0]
click at [539, 205] on p "1. It targets the ROOT problem that surgery can't fix" at bounding box center [603, 205] width 178 height 27
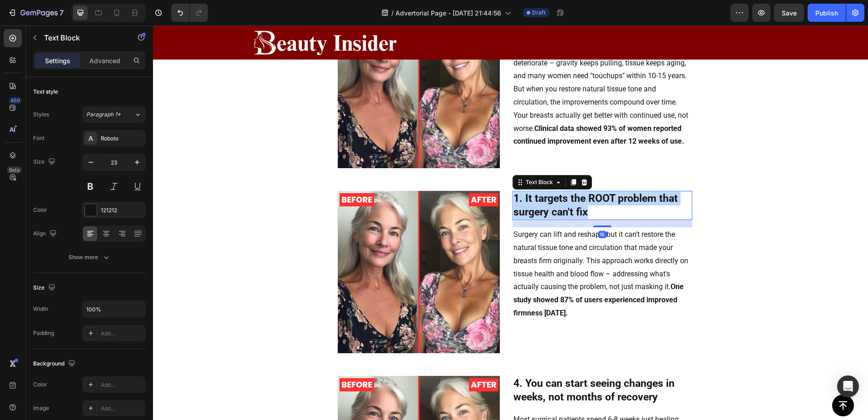
click at [539, 205] on p "1. It targets the ROOT problem that surgery can't fix" at bounding box center [603, 205] width 178 height 27
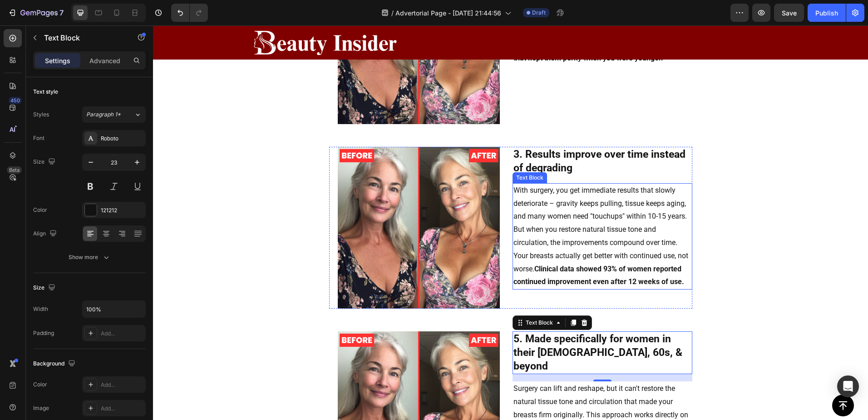
scroll to position [1082, 0]
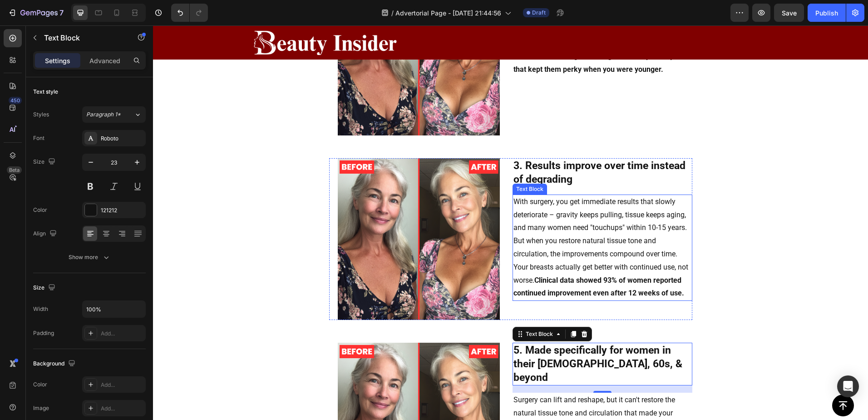
click at [588, 240] on p "With surgery, you get immediate results that slowly deteriorate – gravity keeps…" at bounding box center [603, 247] width 178 height 104
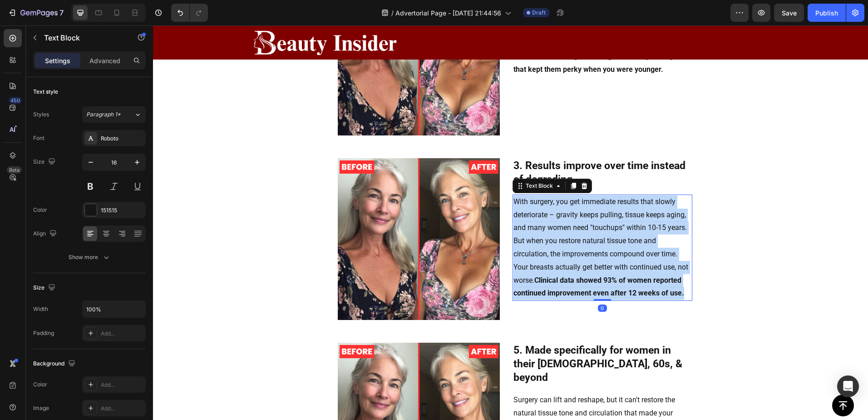
click at [588, 240] on p "With surgery, you get immediate results that slowly deteriorate – gravity keeps…" at bounding box center [603, 247] width 178 height 104
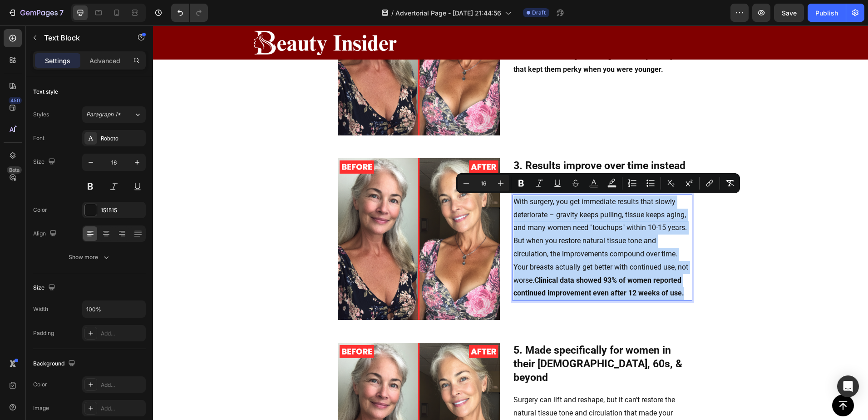
drag, startPoint x: 588, startPoint y: 240, endPoint x: 700, endPoint y: 330, distance: 144.1
click at [758, 353] on div "Image 1. It targets the ROOT problem that surgery can't fix Text Block Surgery …" at bounding box center [510, 239] width 715 height 900
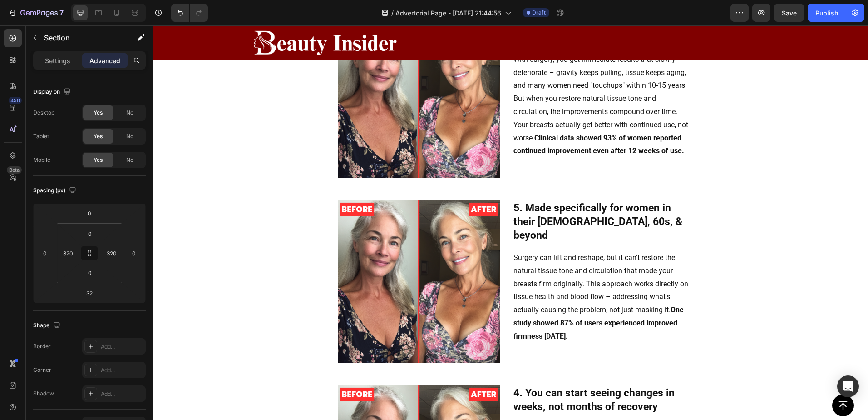
scroll to position [1264, 0]
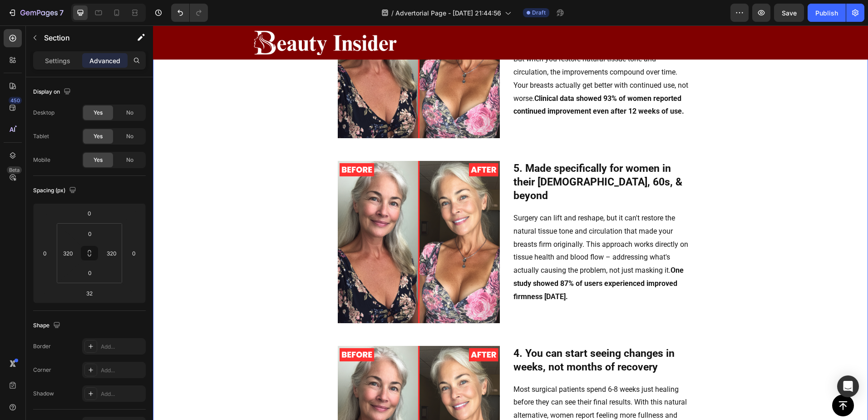
click at [565, 242] on p "Surgery can lift and reshape, but it can't restore the natural tissue tone and …" at bounding box center [603, 258] width 178 height 92
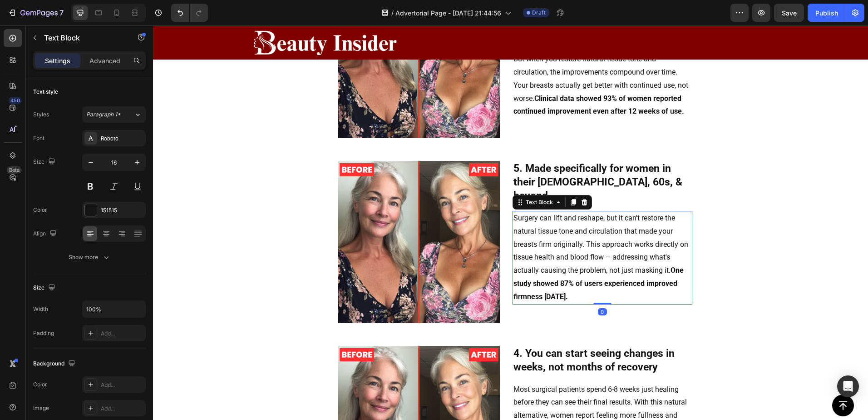
click at [565, 242] on p "Surgery can lift and reshape, but it can't restore the natural tissue tone and …" at bounding box center [603, 258] width 178 height 92
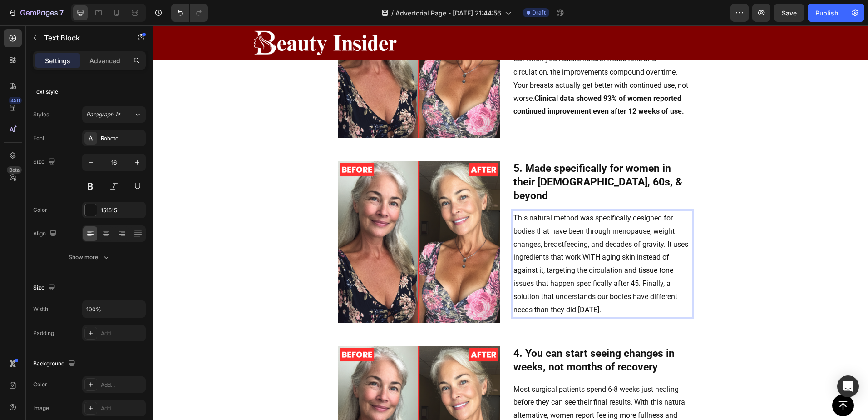
click at [739, 216] on div "Image 1. It targets the ROOT problem that surgery can't fix Text Block Surgery …" at bounding box center [510, 57] width 715 height 900
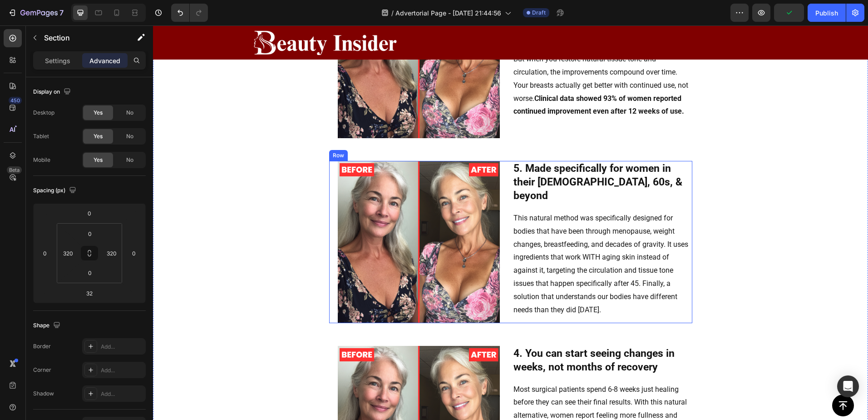
click at [521, 192] on div "5. Made specifically for women in their 40s, 60s, & beyond Text Block This natu…" at bounding box center [603, 242] width 180 height 162
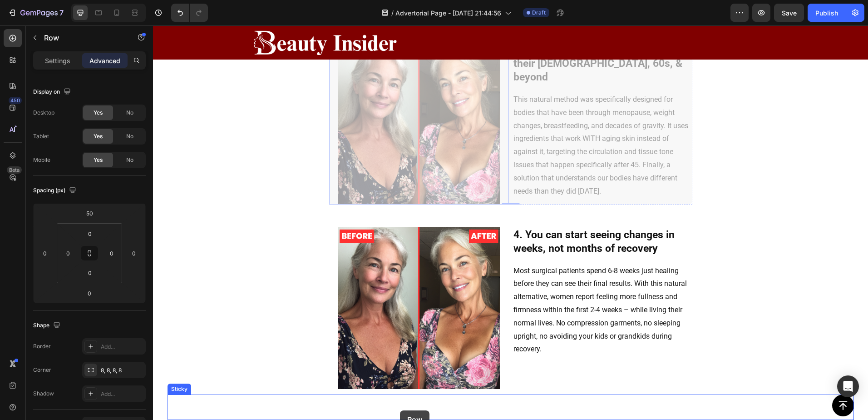
scroll to position [1393, 0]
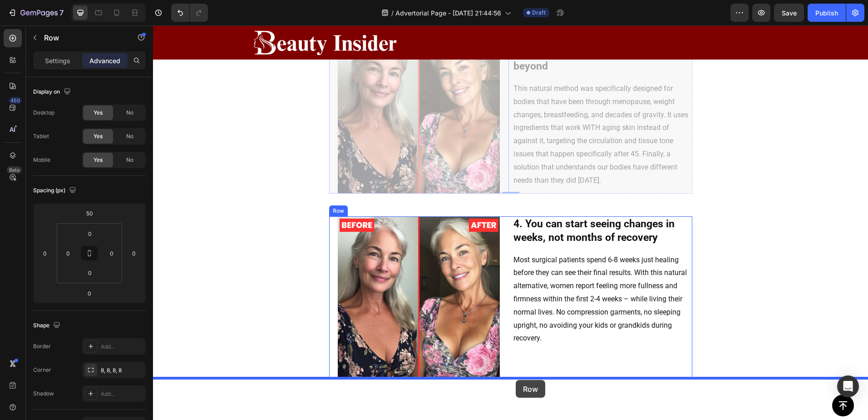
drag, startPoint x: 332, startPoint y: 153, endPoint x: 516, endPoint y: 380, distance: 292.2
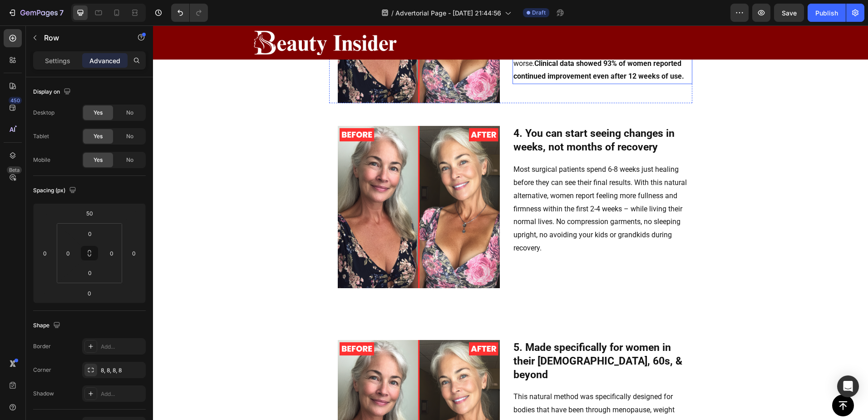
scroll to position [1299, 0]
click at [516, 162] on div "Most surgical patients spend 6-8 weeks just healing before they can see their f…" at bounding box center [603, 209] width 180 height 94
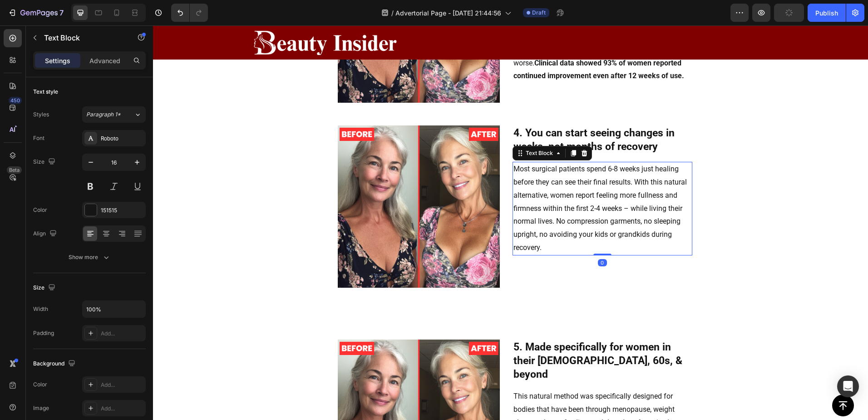
click at [504, 156] on div at bounding box center [419, 206] width 180 height 162
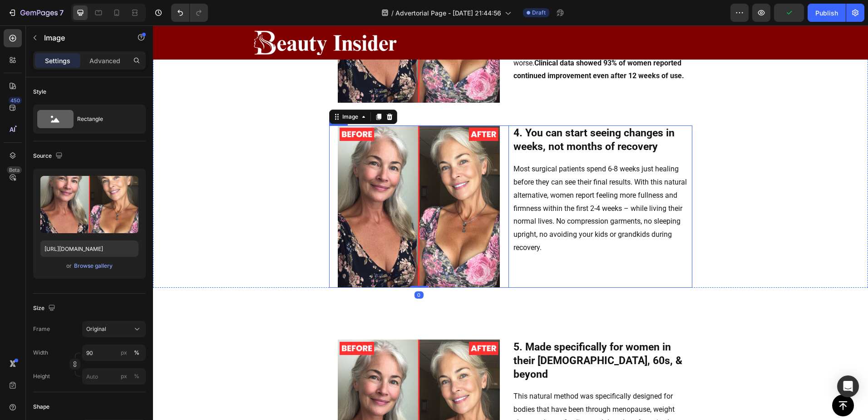
click at [513, 156] on div "4. You can start seeing changes in weeks, not months of recovery Text Block Mos…" at bounding box center [603, 206] width 180 height 162
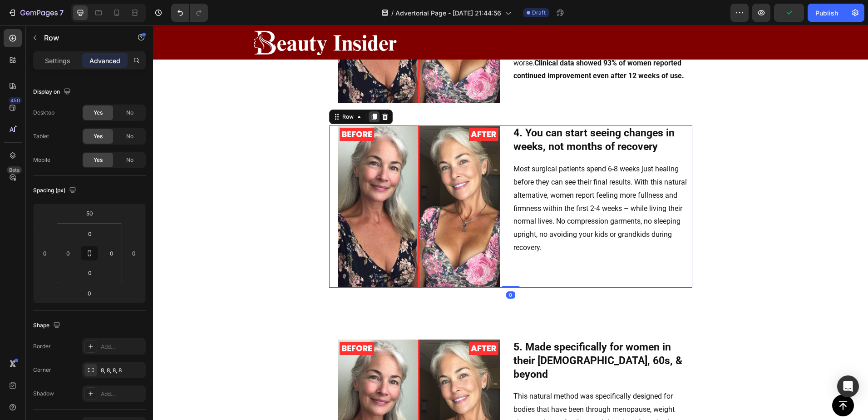
click at [372, 117] on icon at bounding box center [374, 117] width 5 height 6
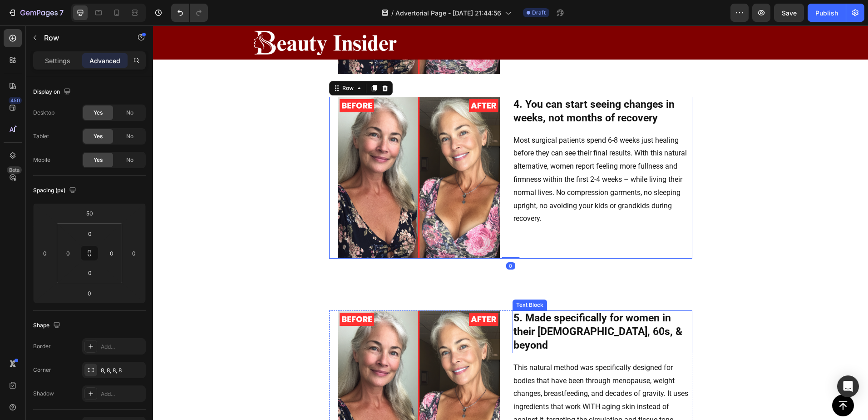
scroll to position [1476, 0]
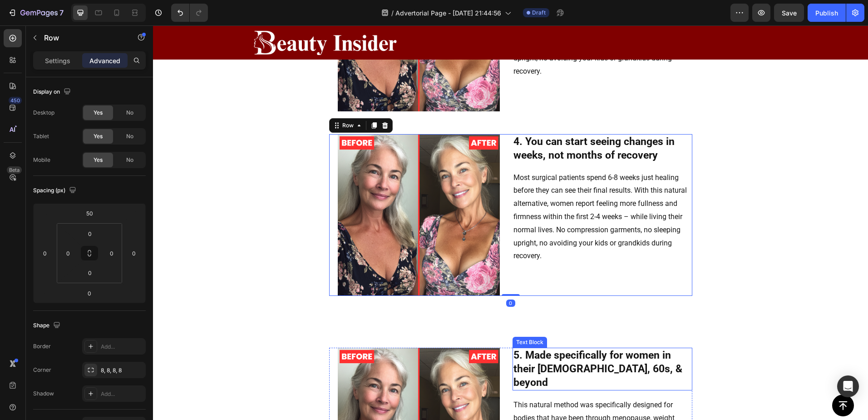
click at [548, 184] on p "Most surgical patients spend 6-8 weeks just healing before they can see their f…" at bounding box center [603, 217] width 178 height 92
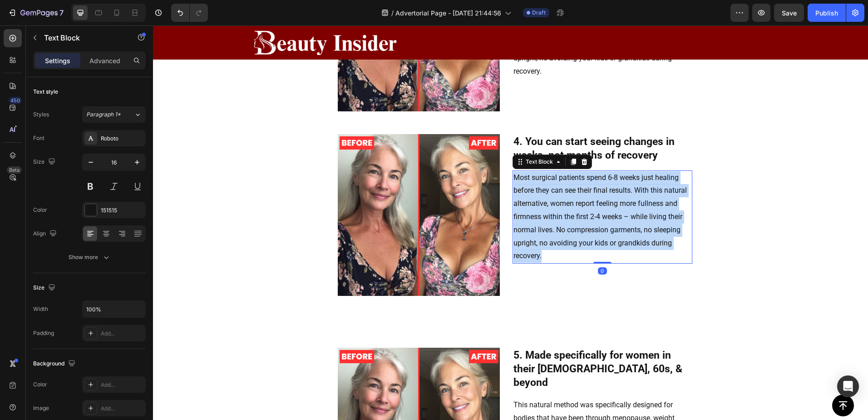
click at [548, 184] on p "Most surgical patients spend 6-8 weeks just healing before they can see their f…" at bounding box center [603, 217] width 178 height 92
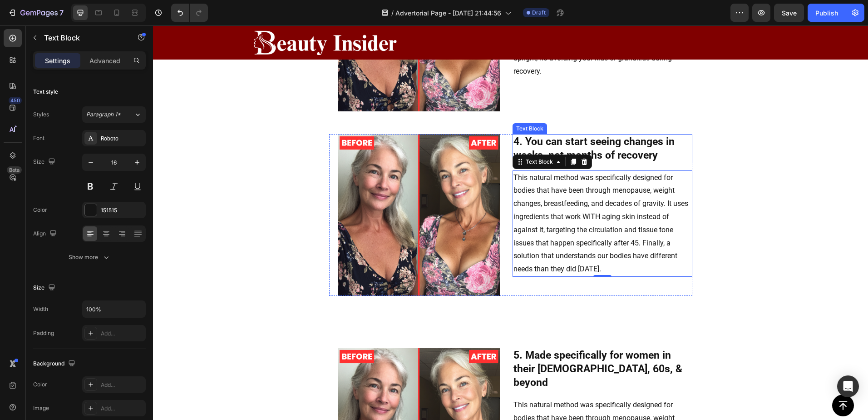
click at [556, 139] on strong "4. You can start seeing changes in weeks, not months of recovery" at bounding box center [594, 148] width 161 height 26
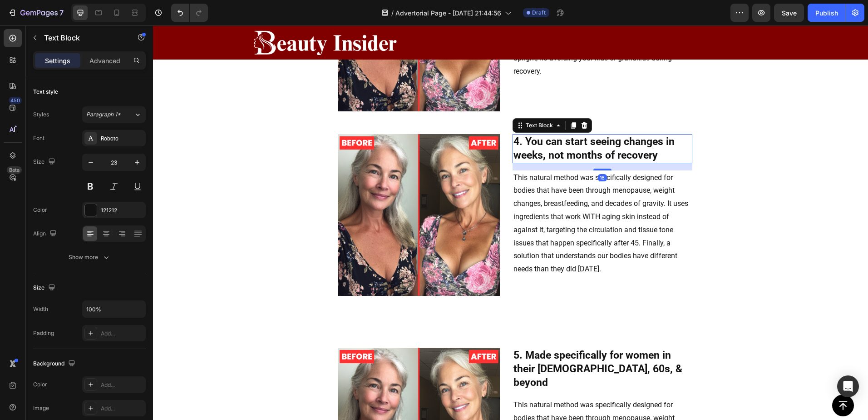
click at [556, 139] on strong "4. You can start seeing changes in weeks, not months of recovery" at bounding box center [594, 148] width 161 height 26
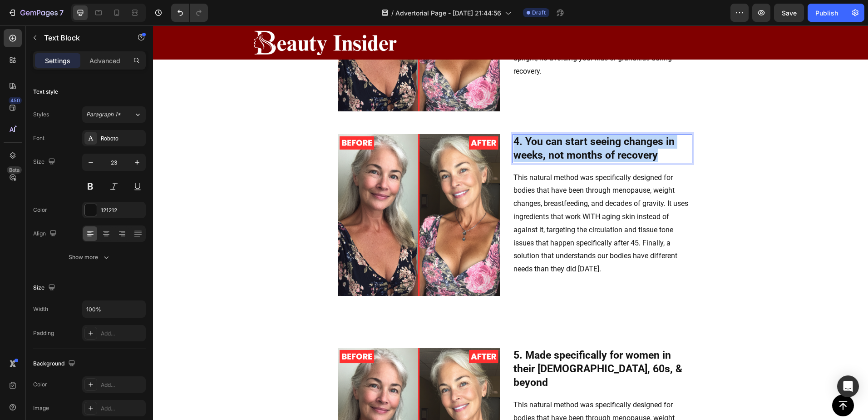
click at [556, 139] on strong "4. You can start seeing changes in weeks, not months of recovery" at bounding box center [594, 148] width 161 height 26
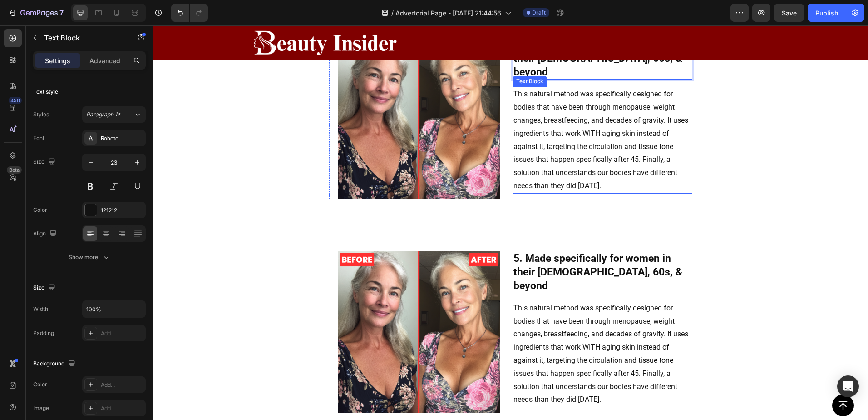
scroll to position [1597, 0]
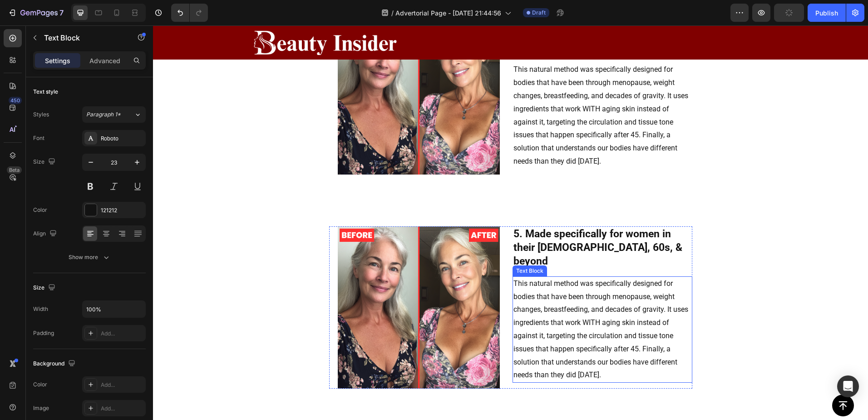
click at [513, 276] on div "This natural method was specifically designed for bodies that have been through…" at bounding box center [603, 329] width 180 height 106
click at [501, 258] on div at bounding box center [419, 307] width 180 height 162
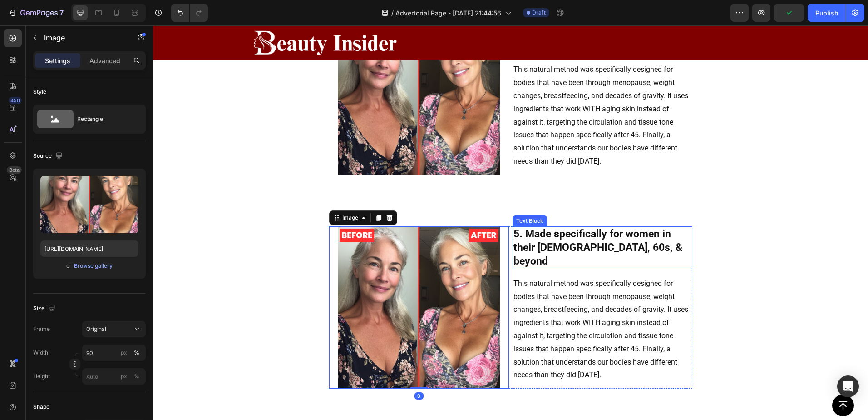
click at [629, 253] on p "5. Made specifically for women in their 40s, 60s, & beyond" at bounding box center [603, 247] width 178 height 41
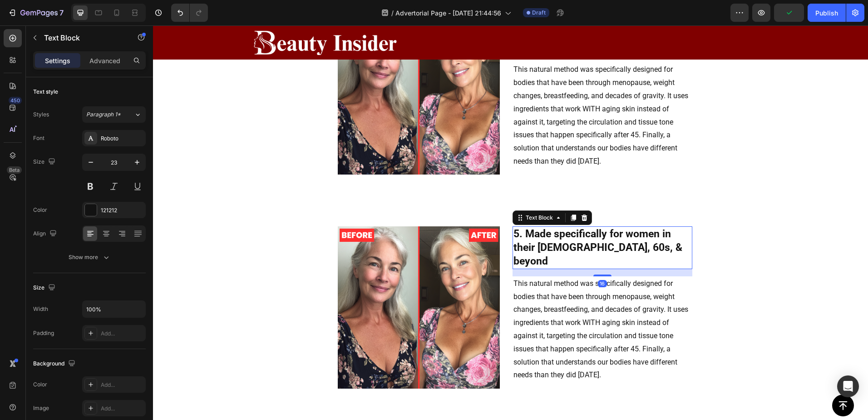
click at [657, 269] on div "16" at bounding box center [603, 272] width 180 height 7
click at [679, 386] on div "5. Made specifically for women in their 40s, 60s, & beyond Text Block 16 This n…" at bounding box center [603, 307] width 180 height 162
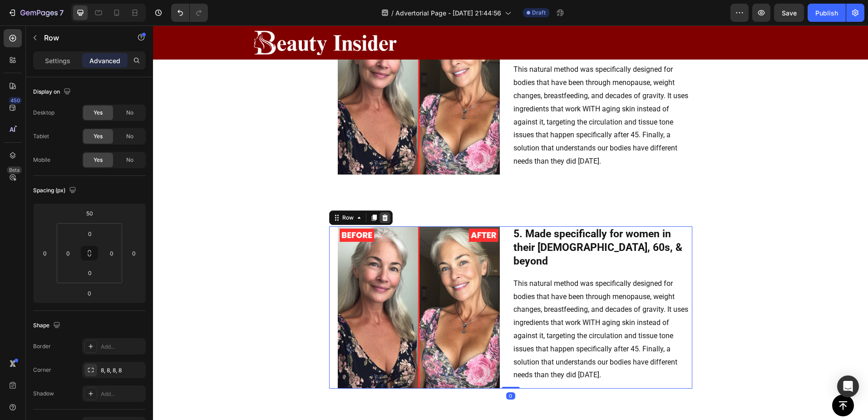
click at [382, 218] on icon at bounding box center [385, 217] width 7 height 7
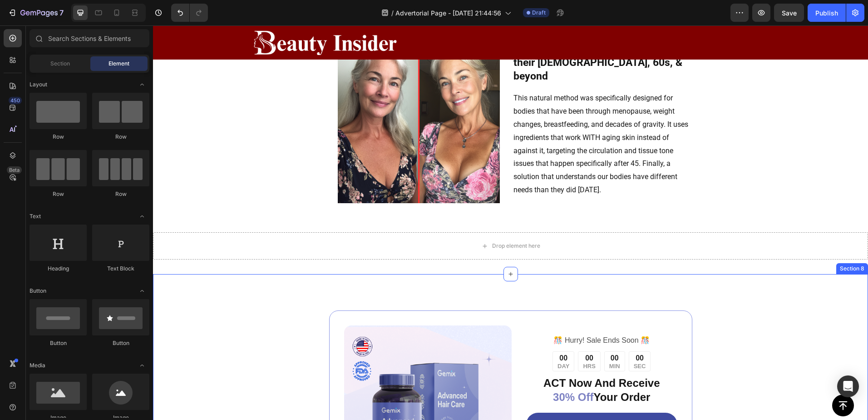
scroll to position [1567, 0]
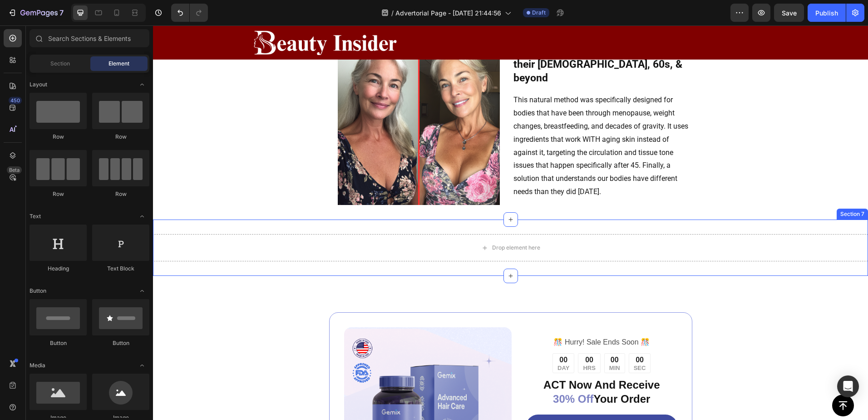
click at [655, 231] on div "Drop element here Section 7" at bounding box center [510, 247] width 715 height 56
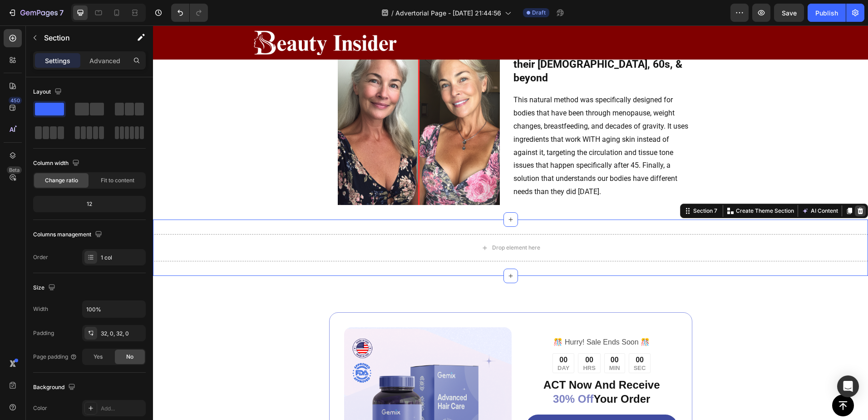
click at [857, 212] on icon at bounding box center [860, 210] width 7 height 7
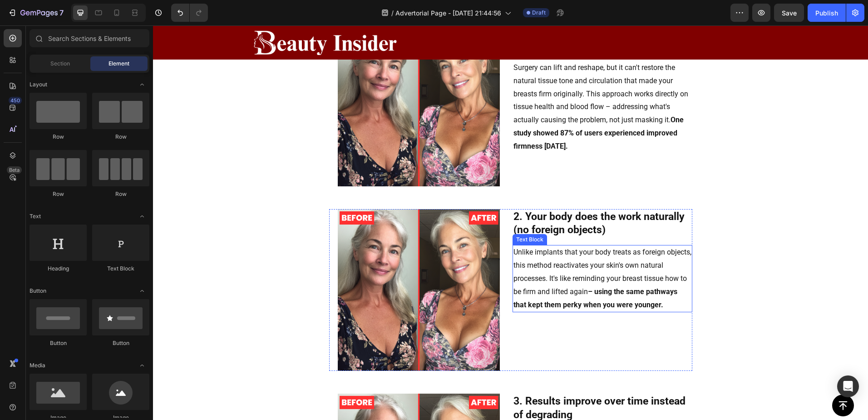
scroll to position [870, 0]
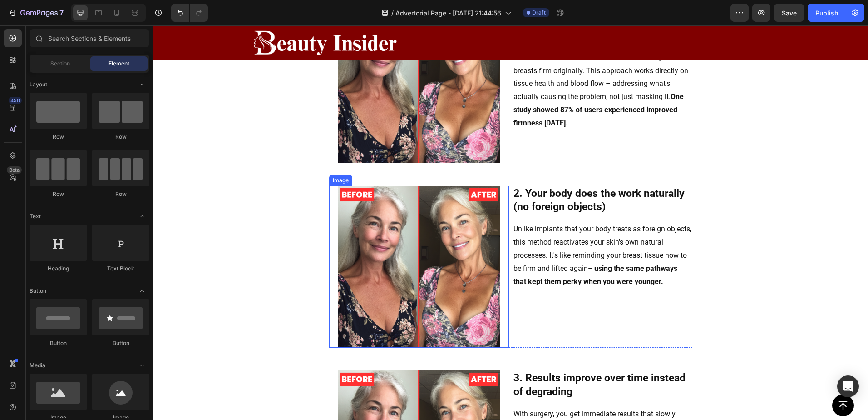
click at [413, 251] on img at bounding box center [419, 267] width 162 height 162
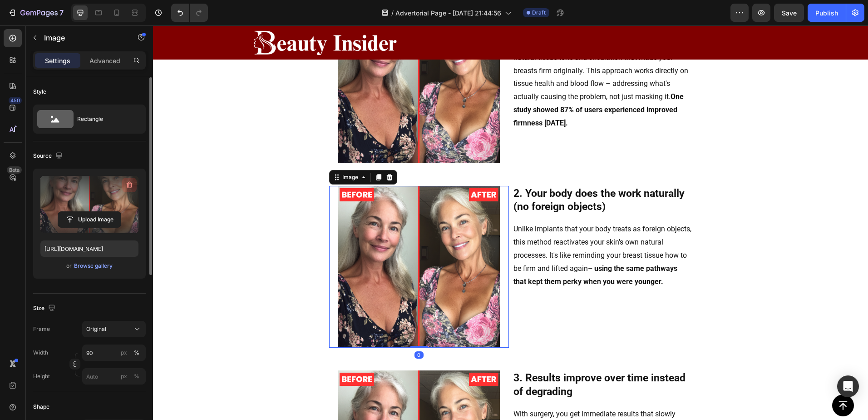
click at [127, 186] on icon "button" at bounding box center [129, 184] width 9 height 9
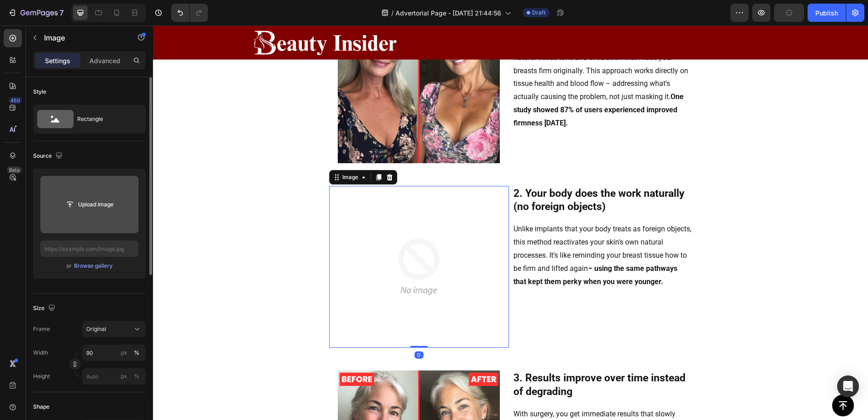
click at [94, 202] on input "file" at bounding box center [89, 204] width 63 height 15
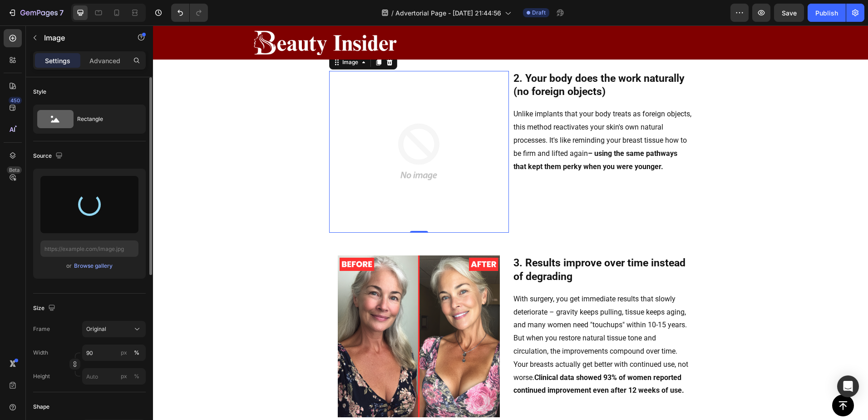
scroll to position [1097, 0]
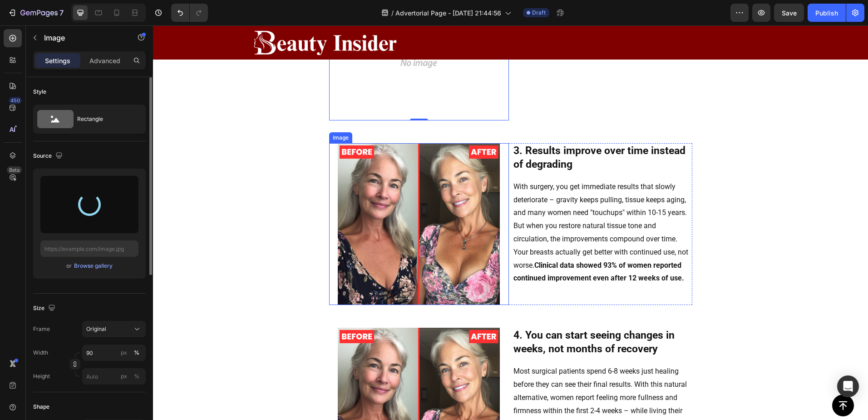
click at [404, 194] on img at bounding box center [419, 224] width 162 height 162
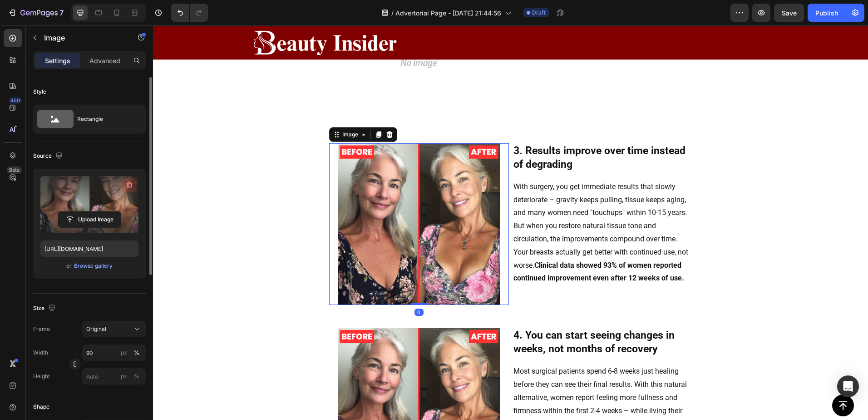
click at [128, 183] on icon "button" at bounding box center [129, 184] width 9 height 9
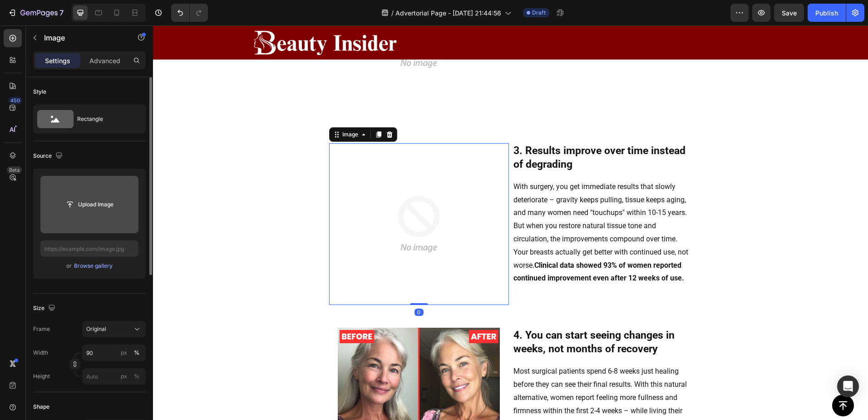
click at [88, 203] on input "file" at bounding box center [89, 204] width 63 height 15
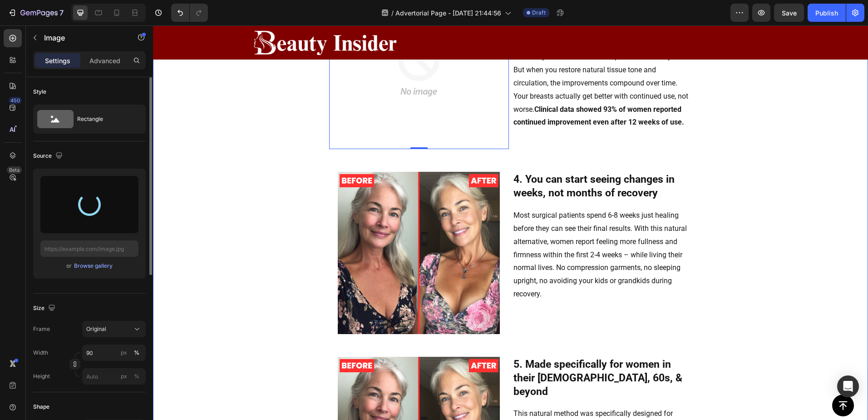
scroll to position [1264, 0]
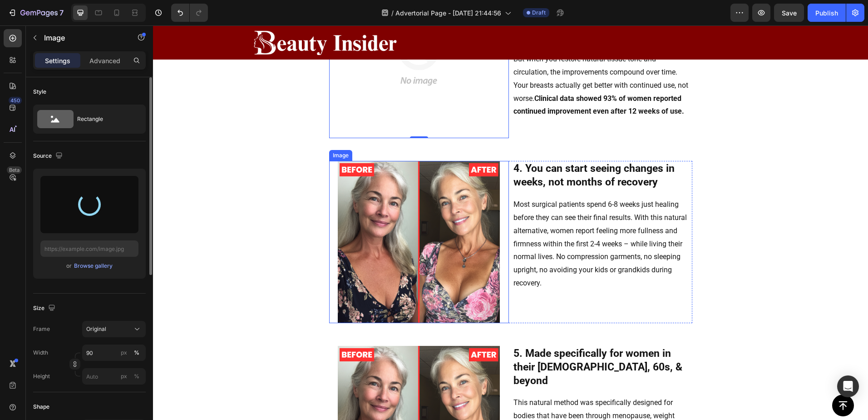
click at [428, 218] on img at bounding box center [419, 242] width 162 height 162
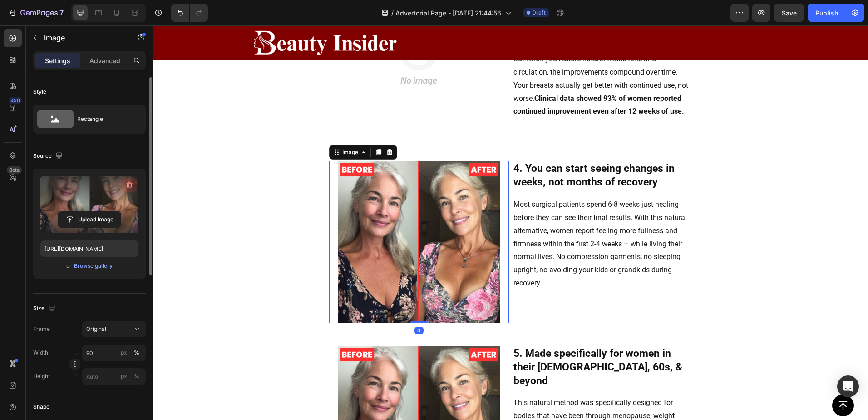
click at [126, 186] on icon "button" at bounding box center [129, 184] width 9 height 9
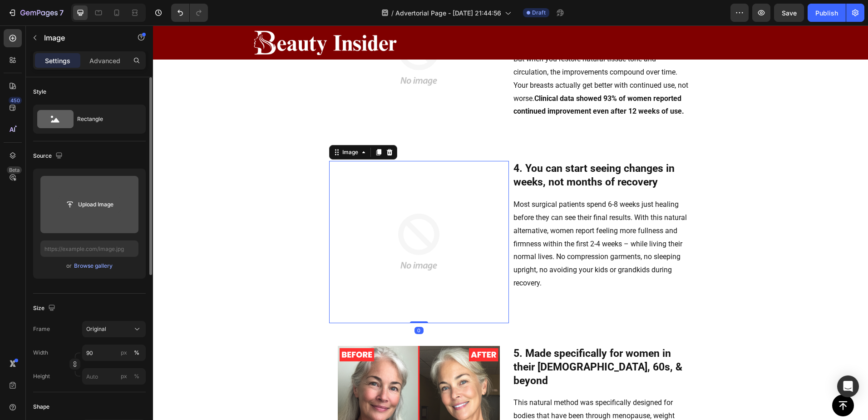
click at [101, 200] on input "file" at bounding box center [89, 204] width 63 height 15
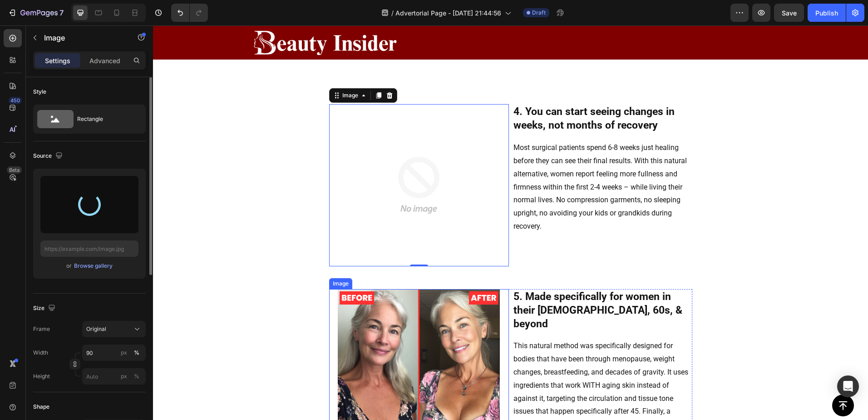
scroll to position [1430, 0]
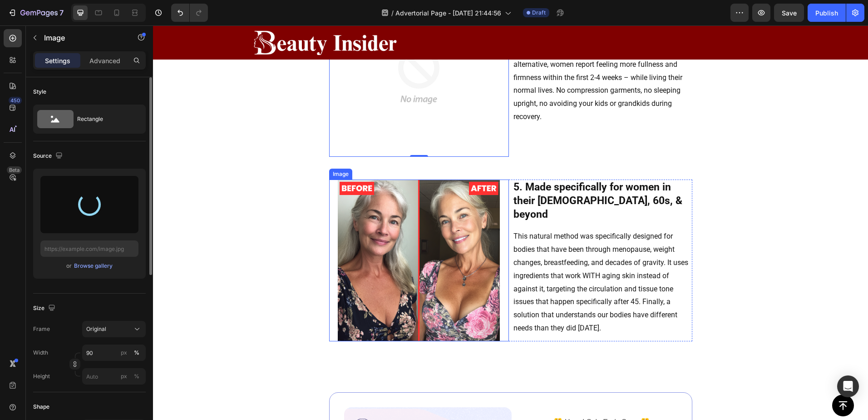
click at [486, 187] on img at bounding box center [419, 260] width 162 height 162
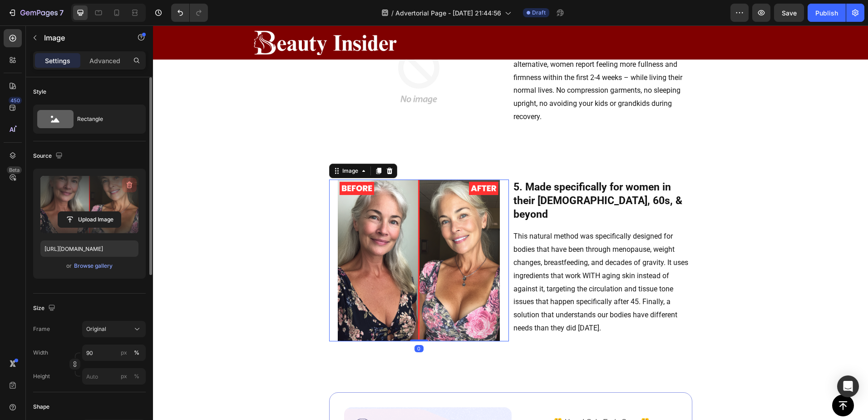
click at [131, 179] on button "button" at bounding box center [129, 185] width 15 height 15
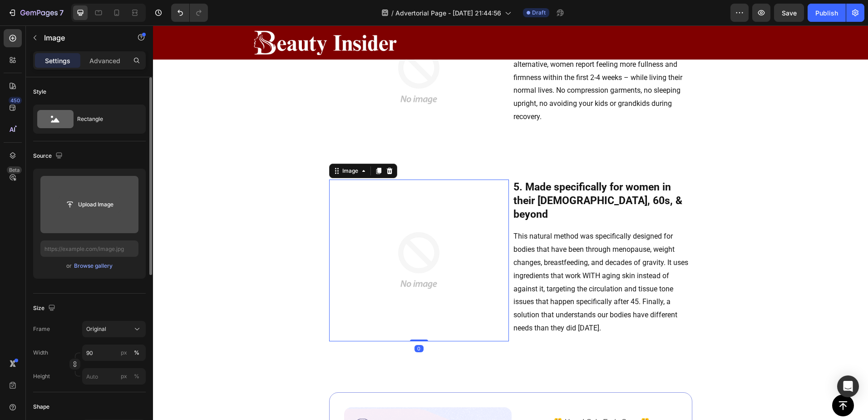
click at [85, 206] on input "file" at bounding box center [89, 204] width 63 height 15
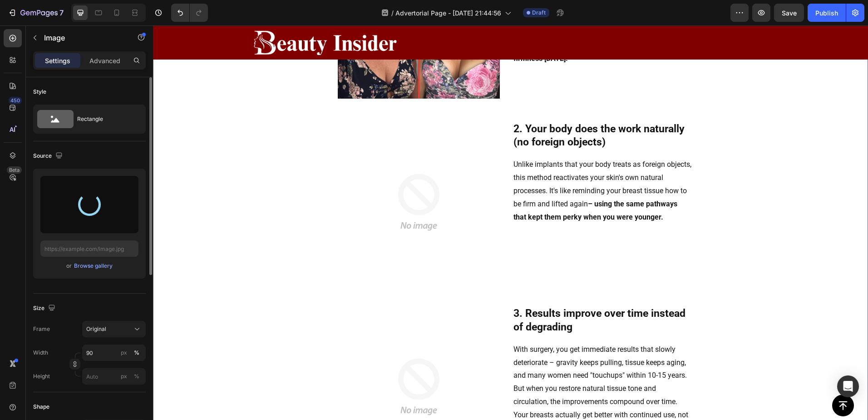
scroll to position [976, 0]
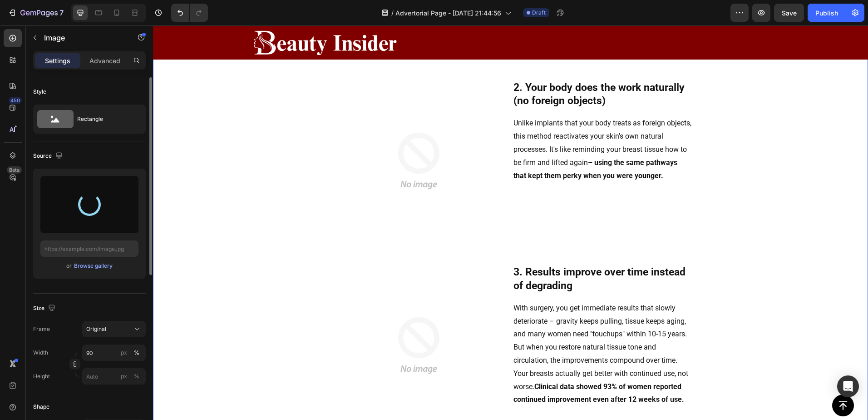
type input "https://cdn.shopify.com/s/files/1/0895/1260/8115/files/gempages_581582220859277…"
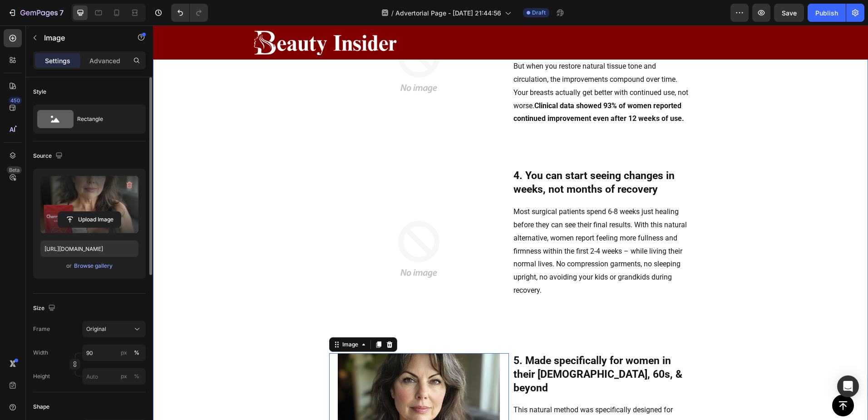
scroll to position [1203, 0]
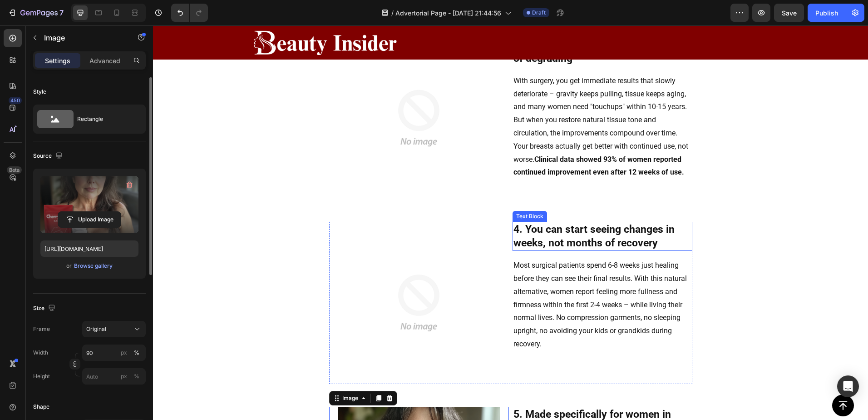
click at [448, 254] on img at bounding box center [419, 303] width 162 height 162
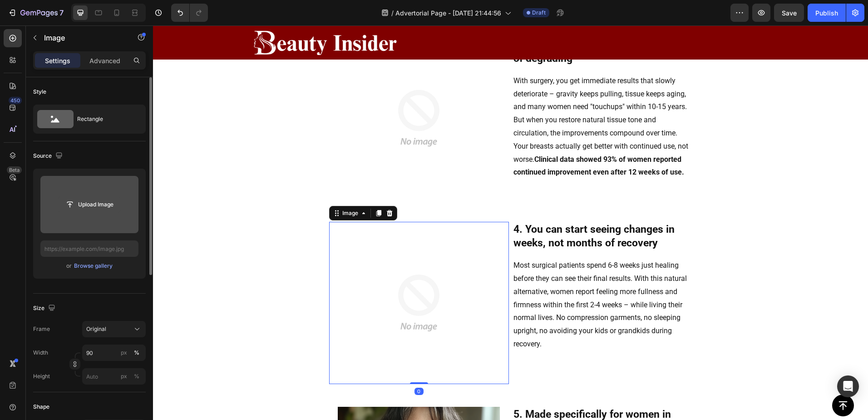
click at [101, 204] on input "file" at bounding box center [89, 204] width 63 height 15
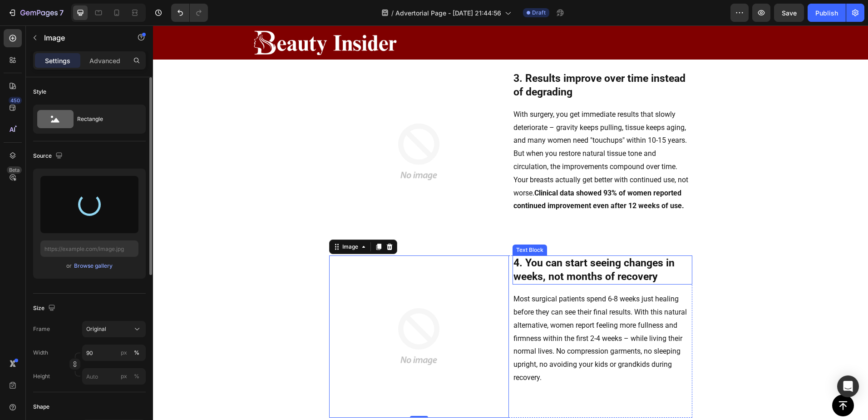
scroll to position [1128, 0]
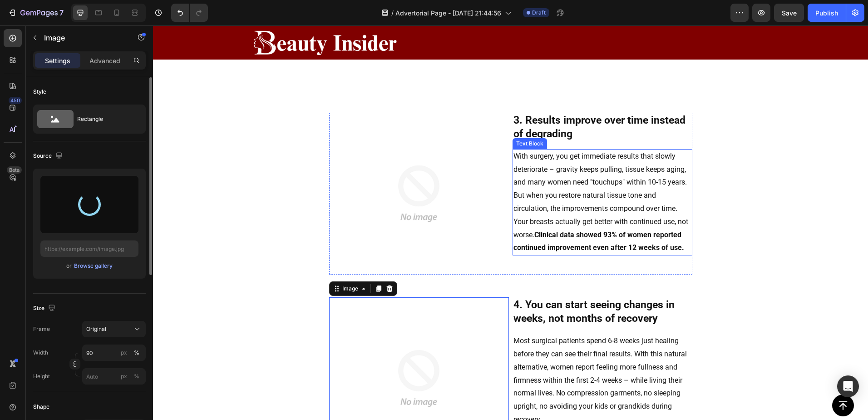
type input "https://cdn.shopify.com/s/files/1/0895/1260/8115/files/gempages_581582220859277…"
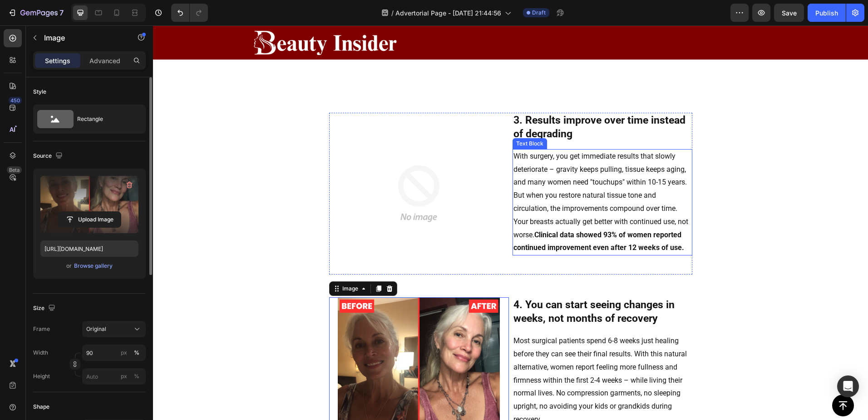
click at [427, 228] on img at bounding box center [419, 194] width 162 height 162
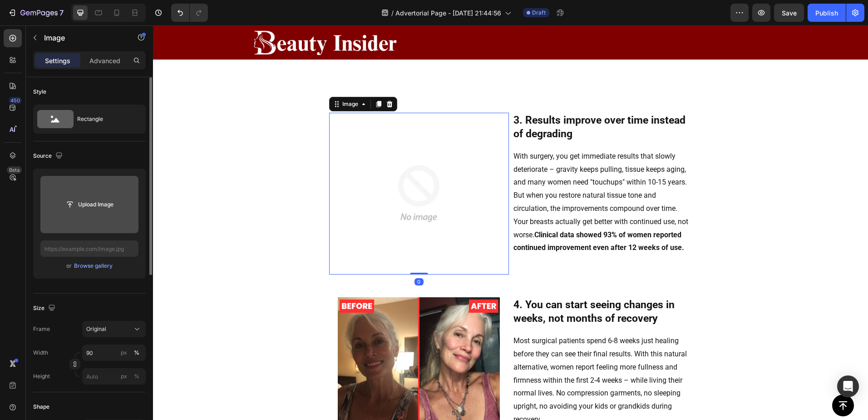
click at [74, 202] on input "file" at bounding box center [89, 204] width 63 height 15
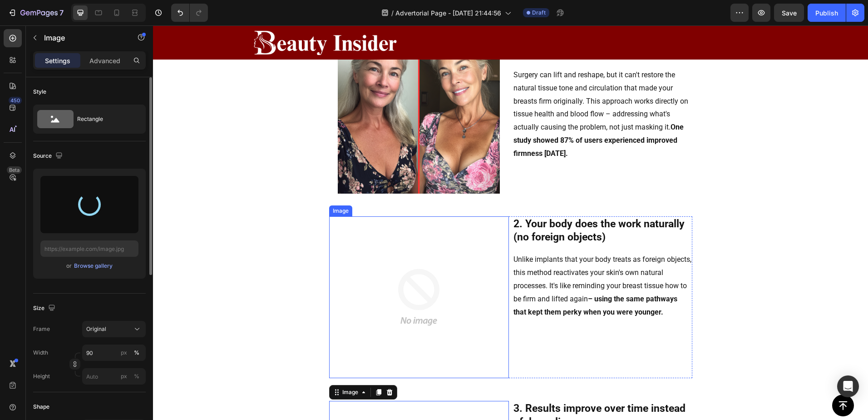
type input "https://cdn.shopify.com/s/files/1/0895/1260/8115/files/gempages_581582220859277…"
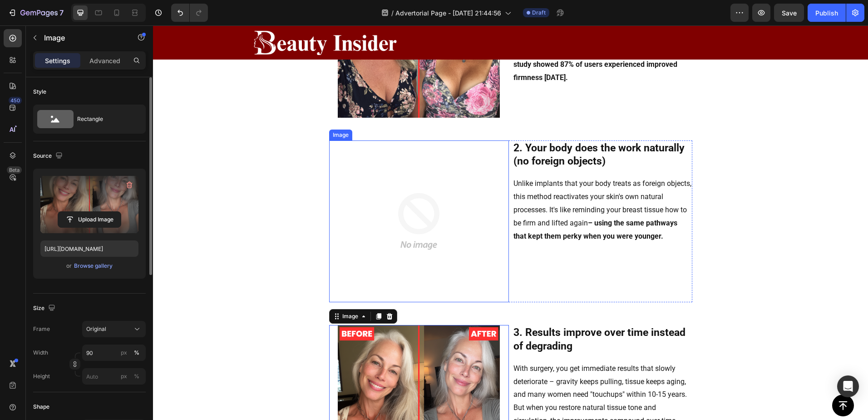
scroll to position [931, 0]
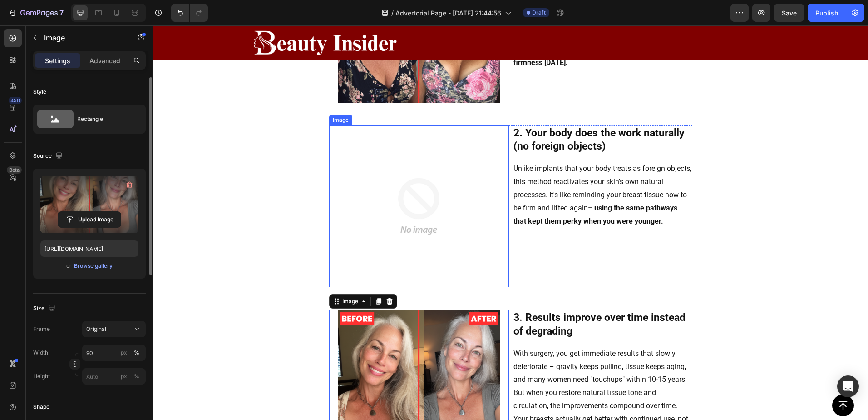
click at [435, 177] on img at bounding box center [419, 206] width 162 height 162
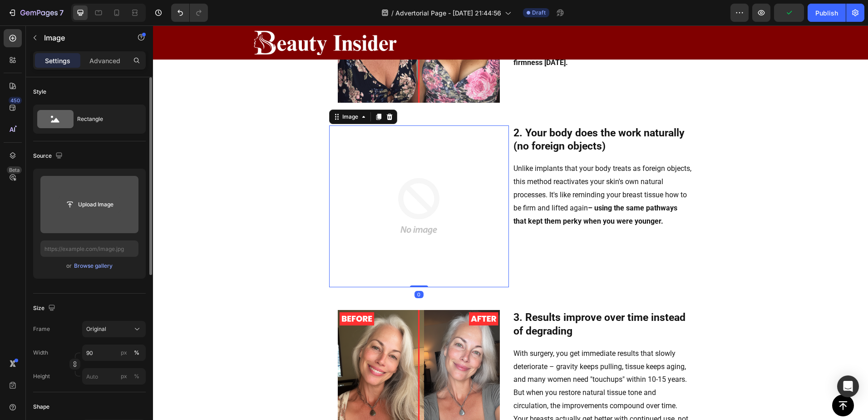
click at [108, 201] on input "file" at bounding box center [89, 204] width 63 height 15
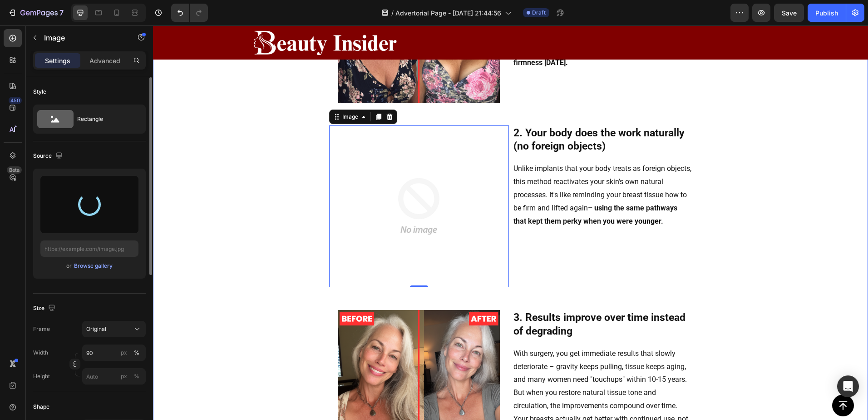
type input "https://cdn.shopify.com/s/files/1/0895/1260/8115/files/gempages_581582220859277…"
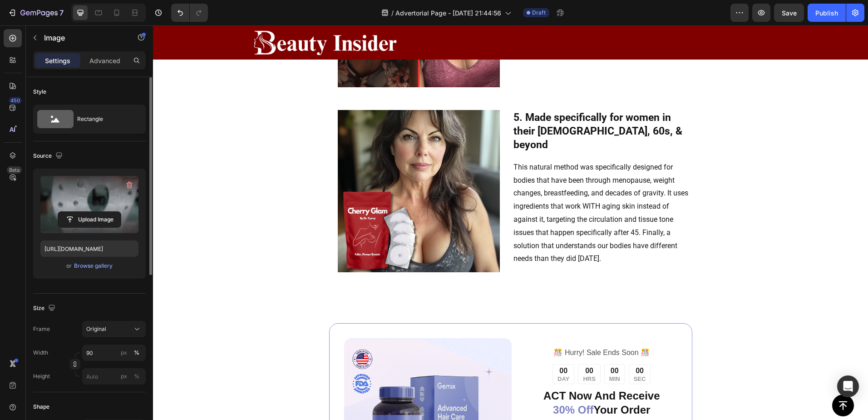
scroll to position [1438, 0]
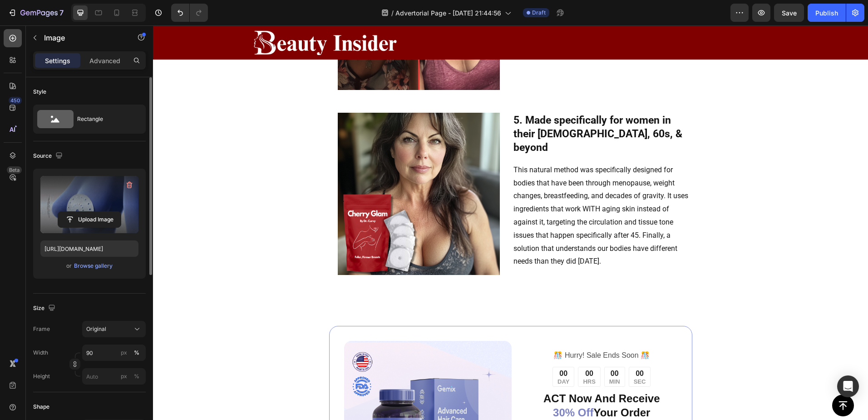
click at [14, 44] on div at bounding box center [13, 38] width 18 height 18
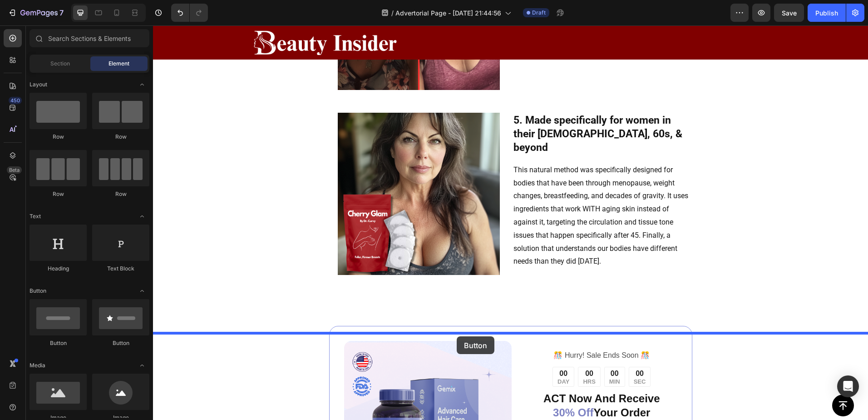
drag, startPoint x: 219, startPoint y: 229, endPoint x: 457, endPoint y: 336, distance: 261.0
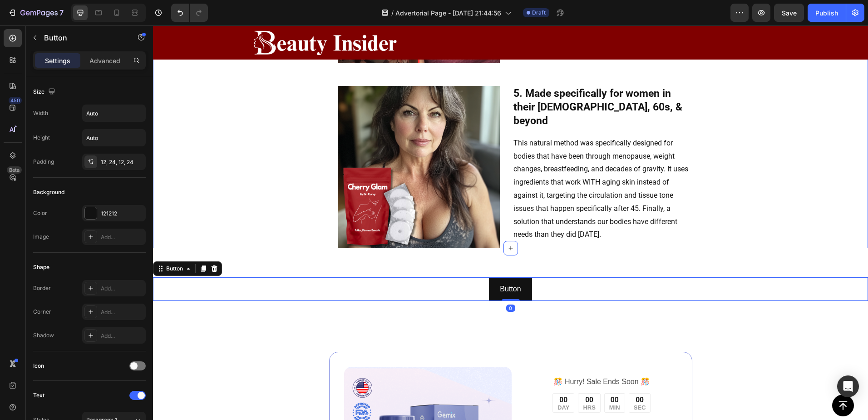
scroll to position [1468, 0]
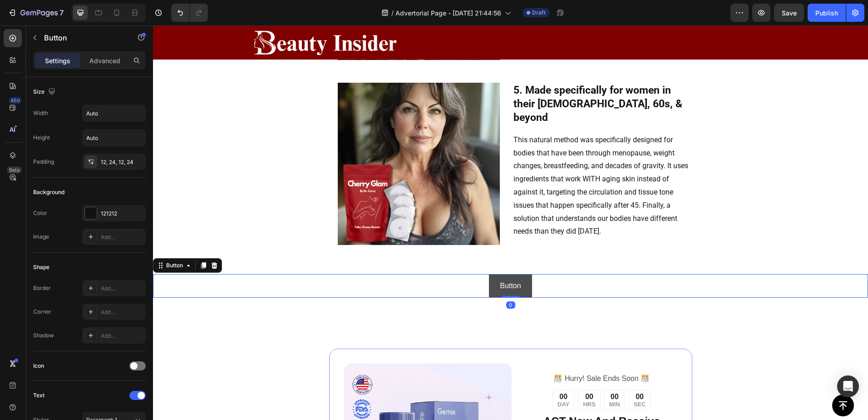
click at [525, 298] on button "Button" at bounding box center [510, 286] width 43 height 24
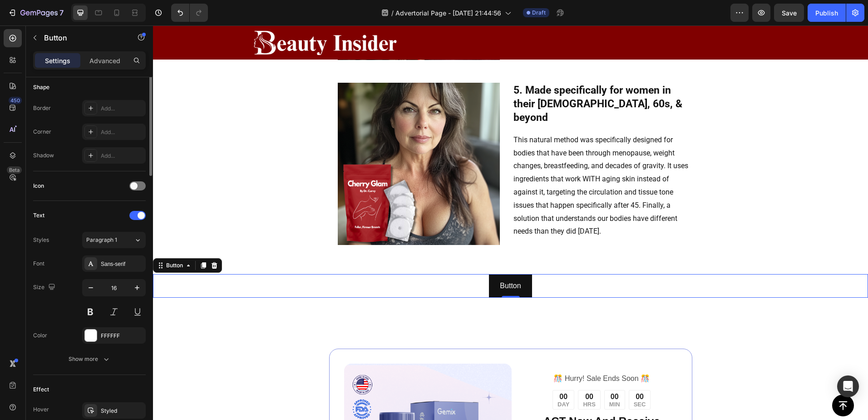
scroll to position [240, 0]
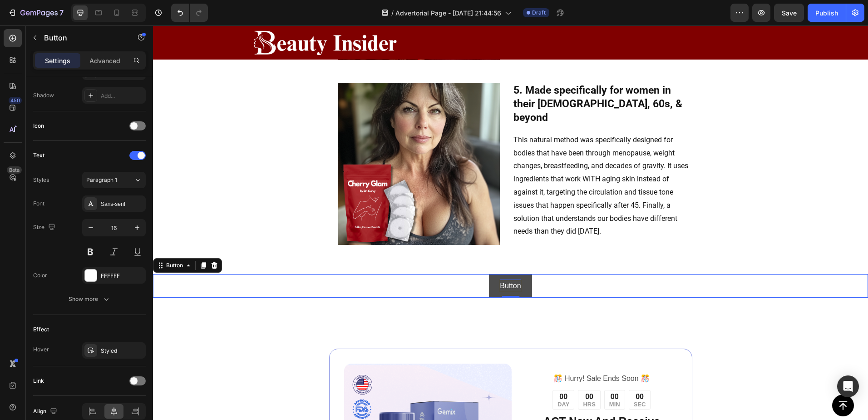
click at [507, 292] on p "Button" at bounding box center [510, 285] width 21 height 13
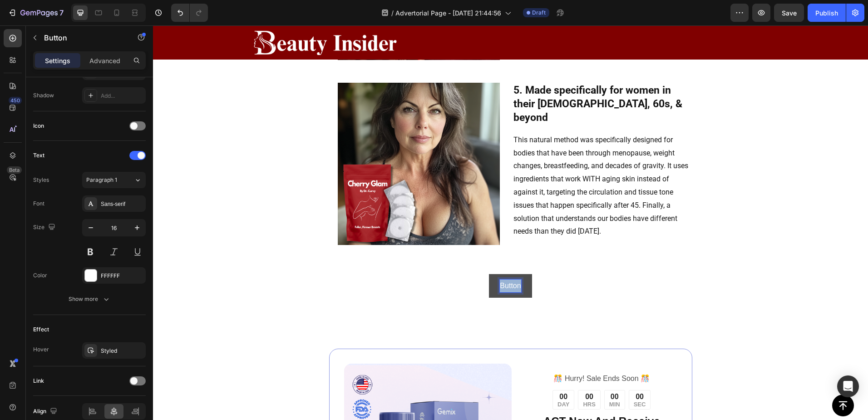
click at [507, 292] on p "Button" at bounding box center [510, 285] width 21 height 13
click at [487, 274] on button "CHECK" at bounding box center [510, 286] width 47 height 24
click at [463, 274] on button "CHECK AVAILABILITY" at bounding box center [510, 286] width 95 height 24
click at [455, 274] on button "CHECK AVAILABILITY AND" at bounding box center [511, 286] width 112 height 24
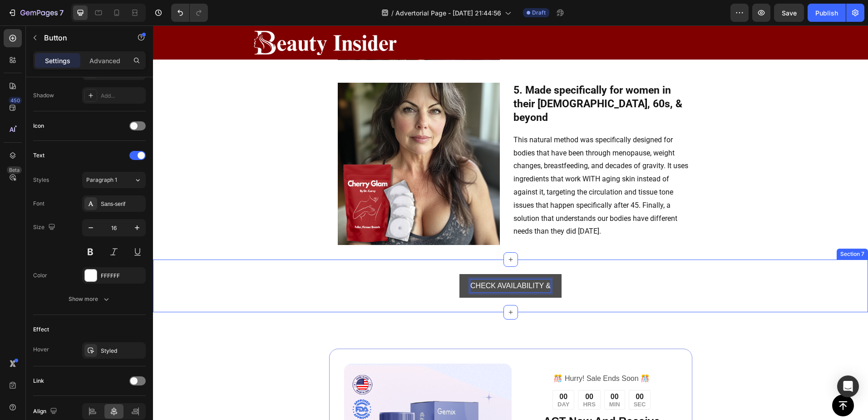
click at [460, 274] on button "CHECK AVAILABILITY &" at bounding box center [511, 286] width 102 height 24
click at [447, 274] on button "CHECK AVAILABILITY & CLAIM" at bounding box center [510, 286] width 126 height 24
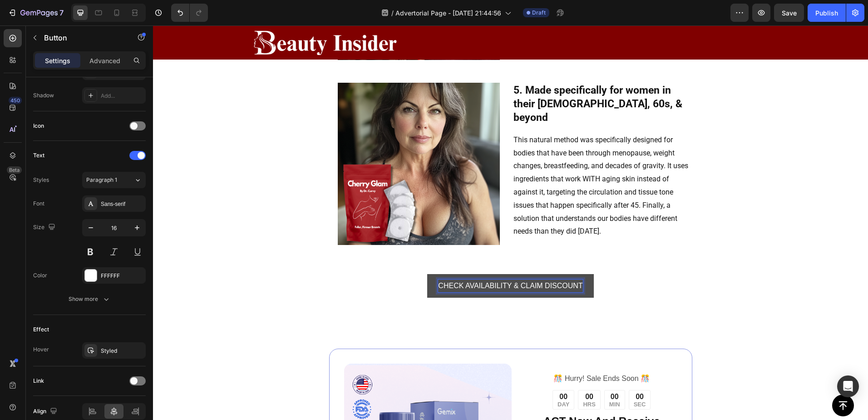
click at [585, 298] on button "CHECK AVAILABILITY & CLAIM DISCOUNT" at bounding box center [510, 286] width 166 height 24
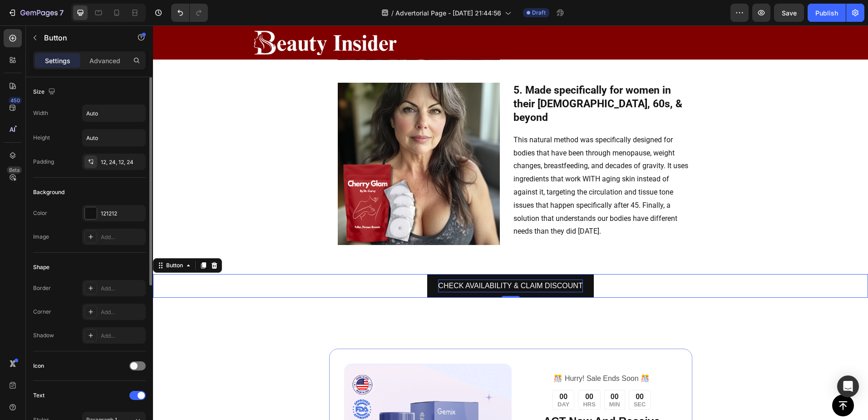
scroll to position [15, 0]
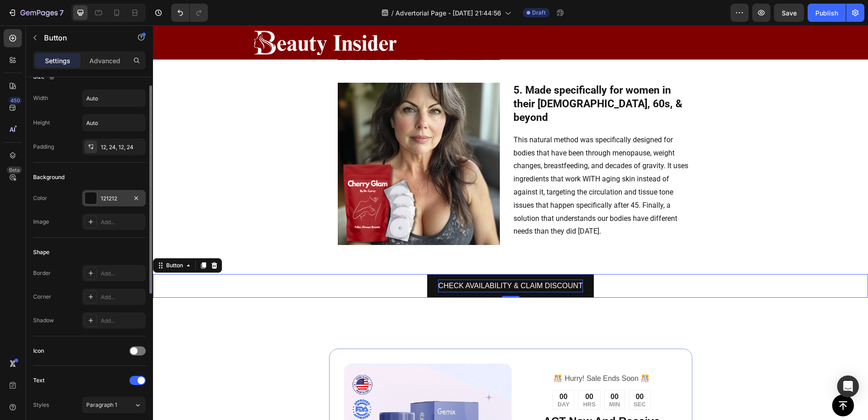
click at [94, 198] on div at bounding box center [91, 198] width 12 height 12
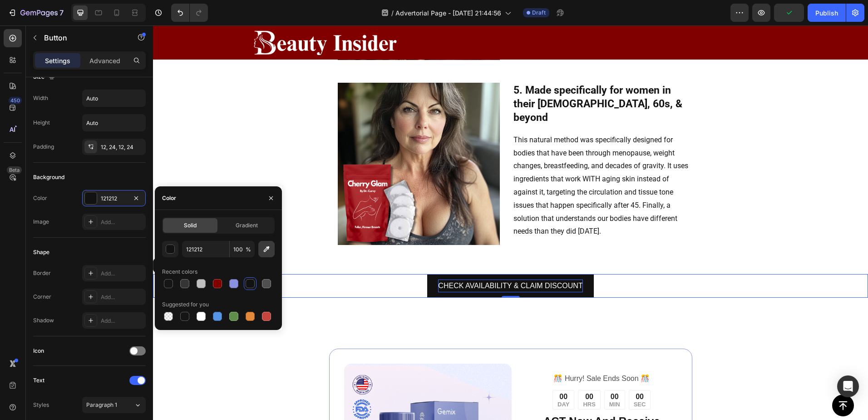
click at [266, 250] on icon "button" at bounding box center [267, 249] width 6 height 6
type input "0A9D22"
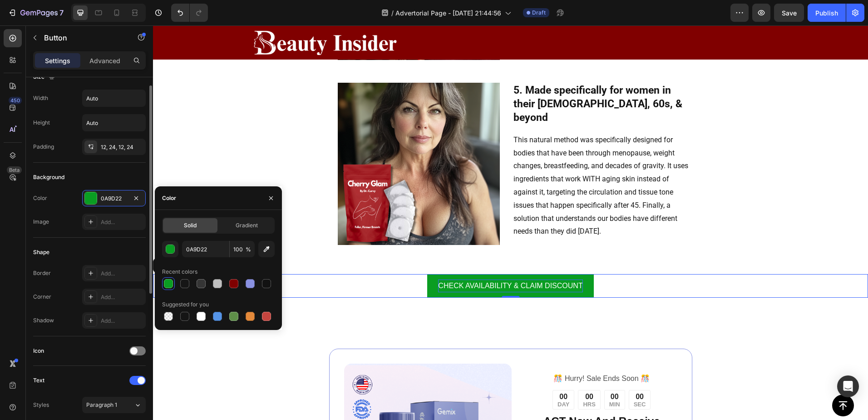
click at [77, 239] on div "Shape Border Add... Corner Add... Shadow Add..." at bounding box center [89, 287] width 113 height 99
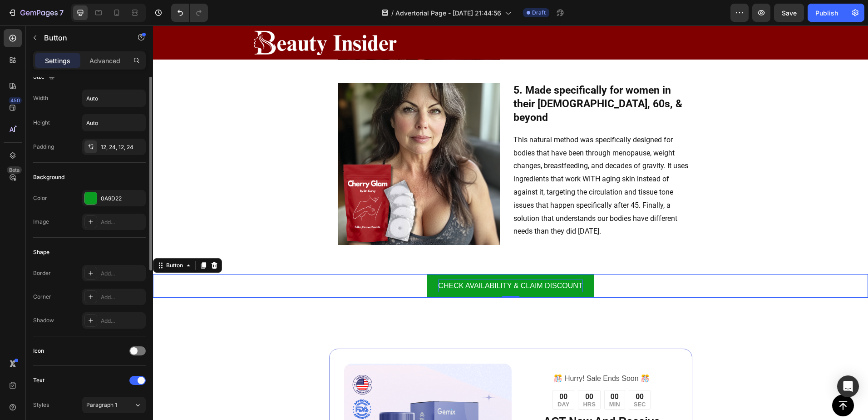
scroll to position [0, 0]
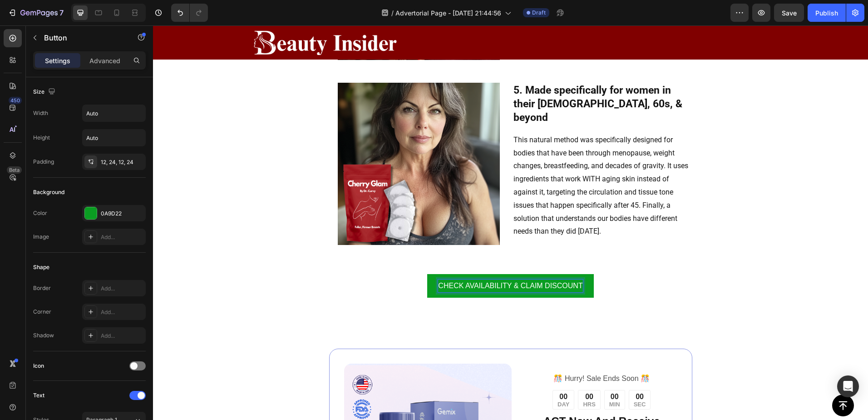
click at [459, 292] on p "CHECK AVAILABILITY & CLAIM DISCOUNT" at bounding box center [510, 285] width 144 height 13
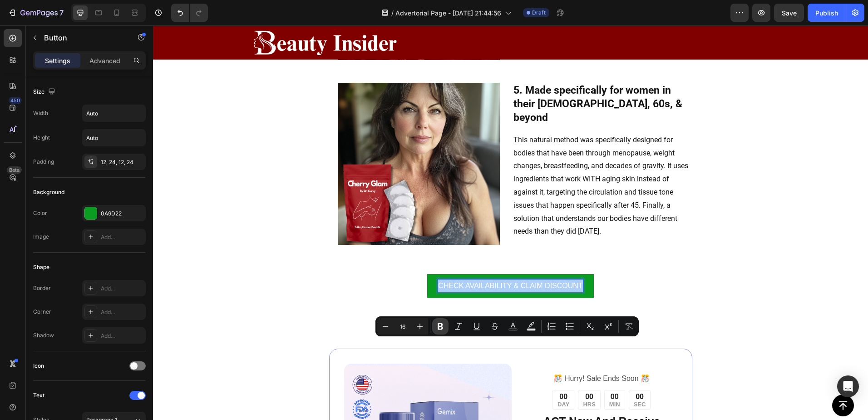
click at [437, 327] on icon "Editor contextual toolbar" at bounding box center [440, 326] width 9 height 9
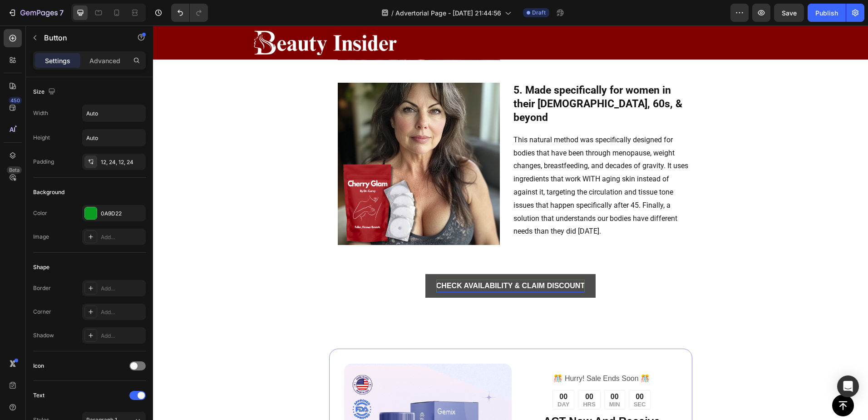
click at [439, 289] on strong "CHECK AVAILABILITY & CLAIM DISCOUNT" at bounding box center [510, 286] width 149 height 8
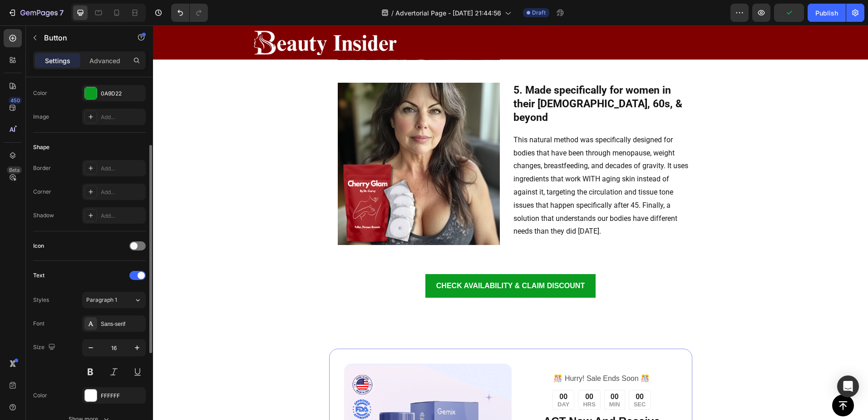
scroll to position [225, 0]
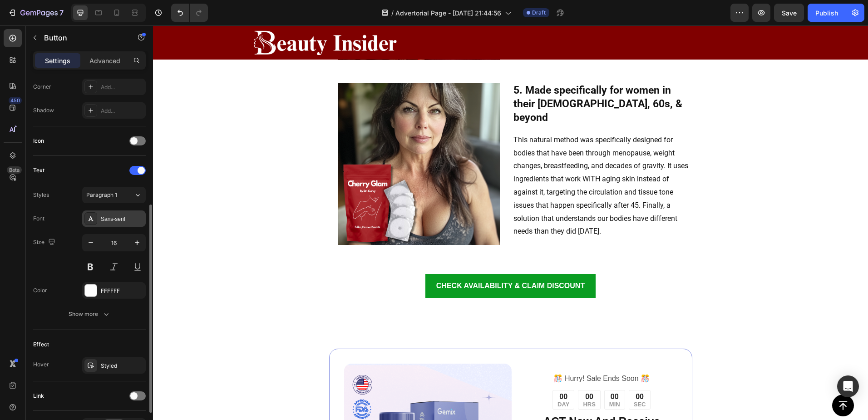
click at [91, 218] on icon at bounding box center [91, 218] width 5 height 5
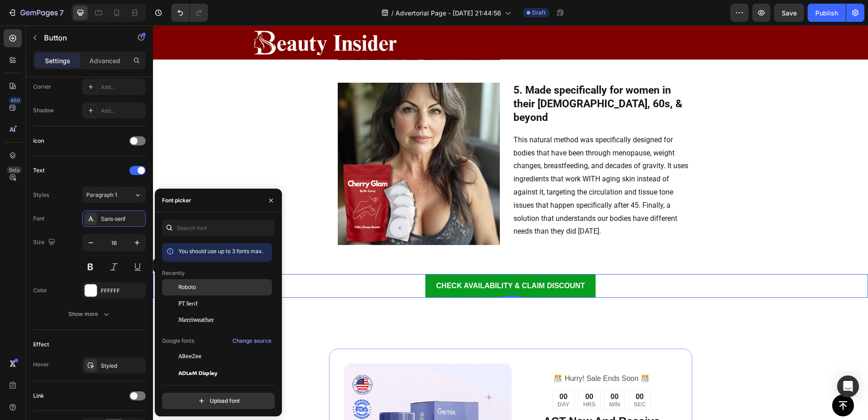
click at [189, 285] on span "Roboto" at bounding box center [187, 287] width 18 height 8
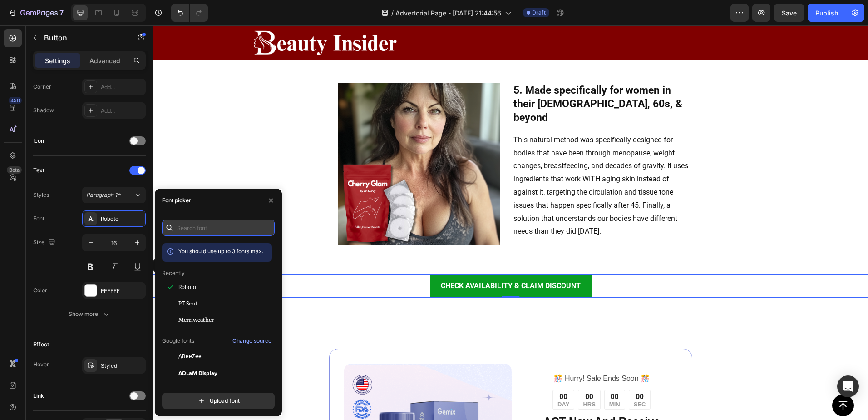
click at [190, 234] on input "text" at bounding box center [218, 227] width 113 height 16
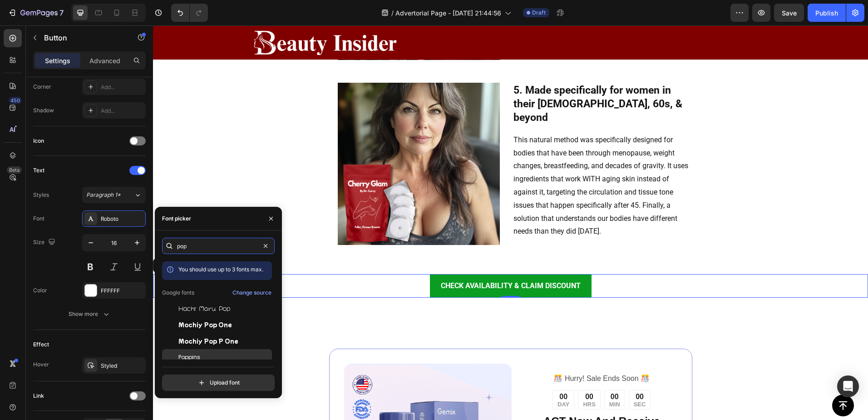
type input "pop"
click at [190, 355] on span "Poppins" at bounding box center [189, 357] width 22 height 8
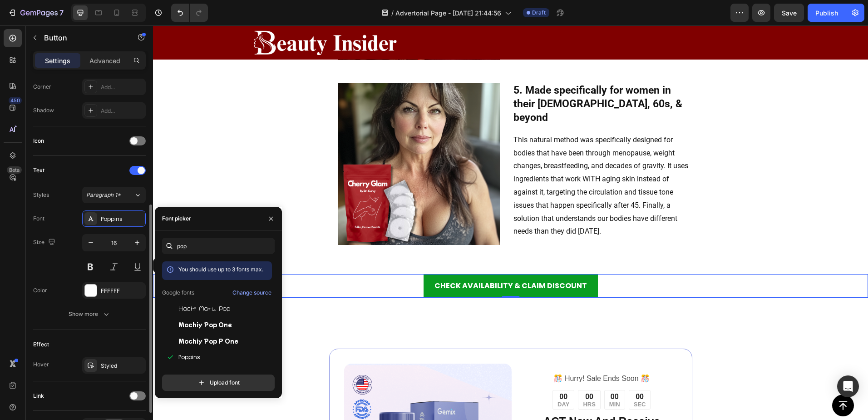
click at [72, 227] on div "Font Poppins Size 16 Color FFFFFF Show more" at bounding box center [89, 266] width 113 height 112
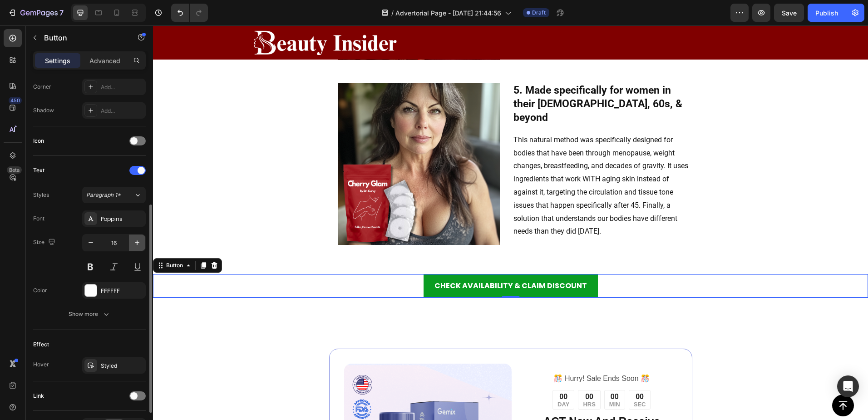
click at [137, 243] on icon "button" at bounding box center [137, 242] width 5 height 5
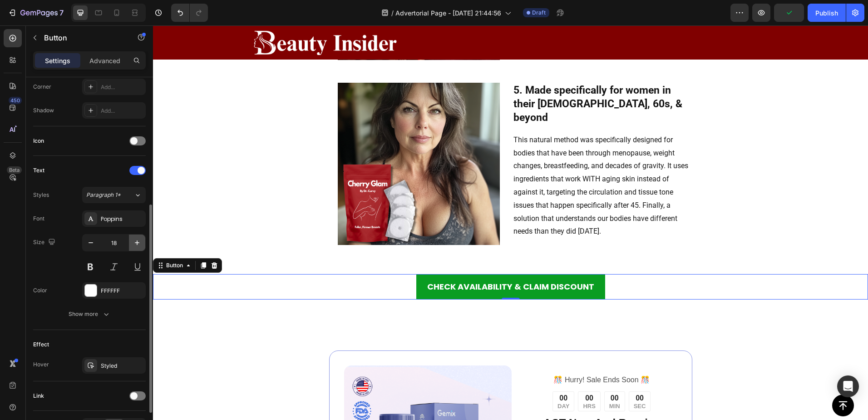
click at [137, 243] on icon "button" at bounding box center [137, 242] width 5 height 5
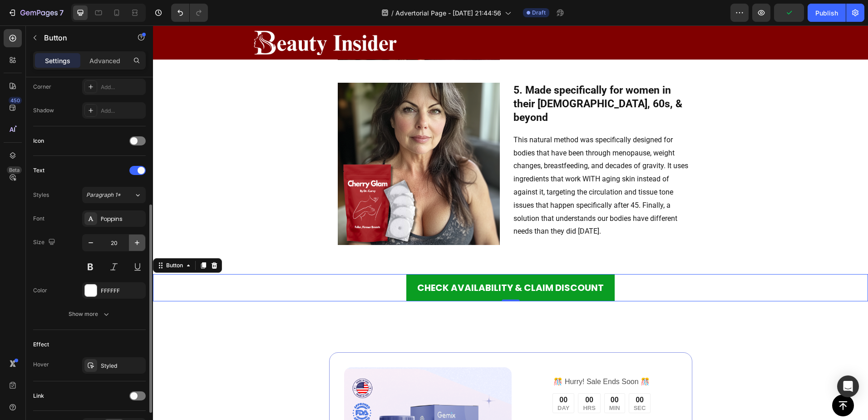
click at [137, 243] on icon "button" at bounding box center [137, 242] width 5 height 5
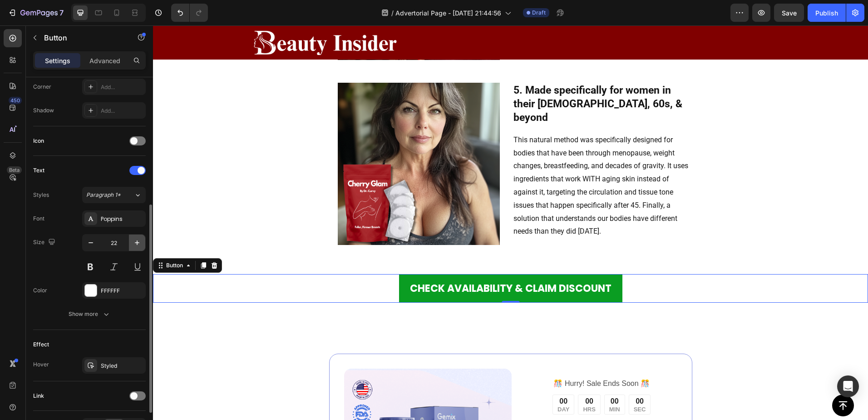
click at [137, 243] on icon "button" at bounding box center [137, 242] width 5 height 5
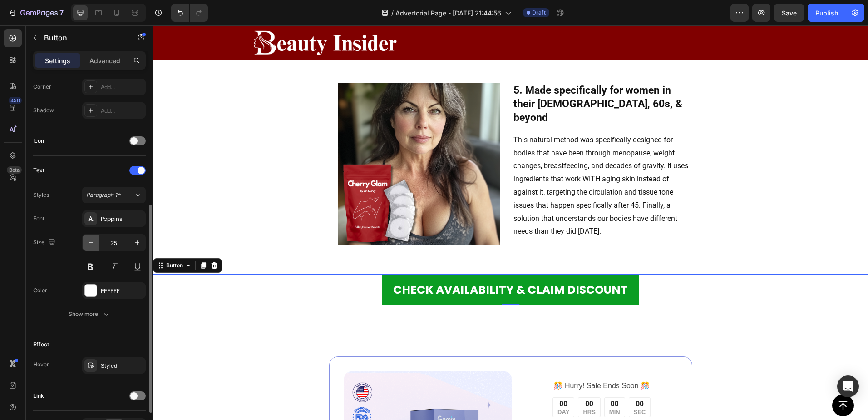
click at [93, 241] on icon "button" at bounding box center [90, 242] width 9 height 9
type input "24"
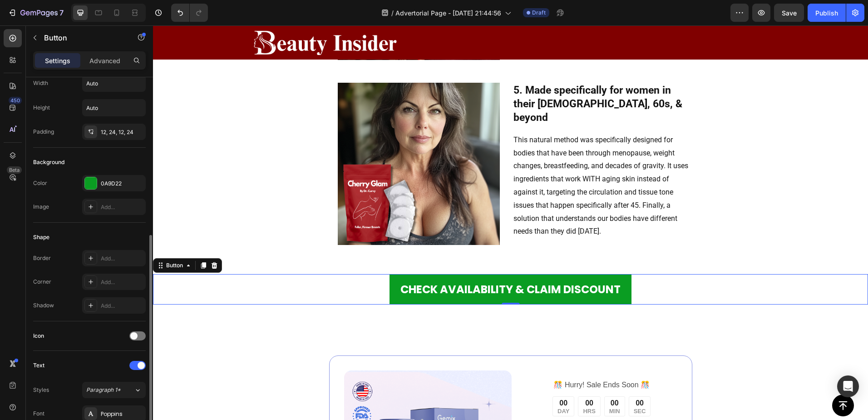
scroll to position [0, 0]
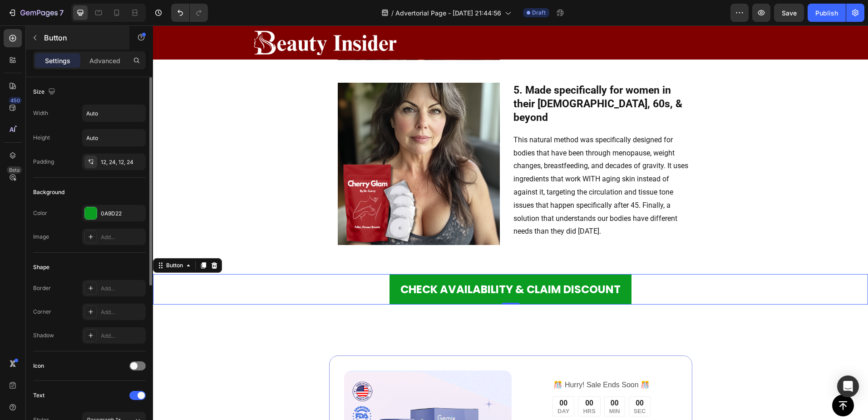
click at [99, 47] on div "Button" at bounding box center [78, 38] width 104 height 24
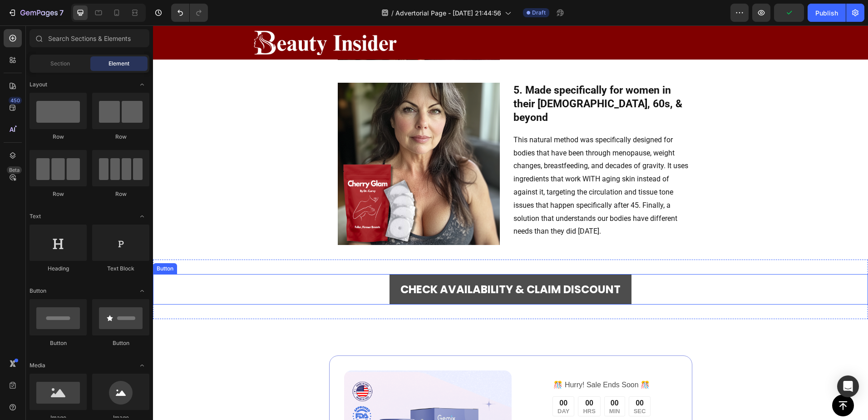
click at [392, 304] on button "CHECK AVAILABILITY & CLAIM DISCOUNT" at bounding box center [511, 289] width 242 height 30
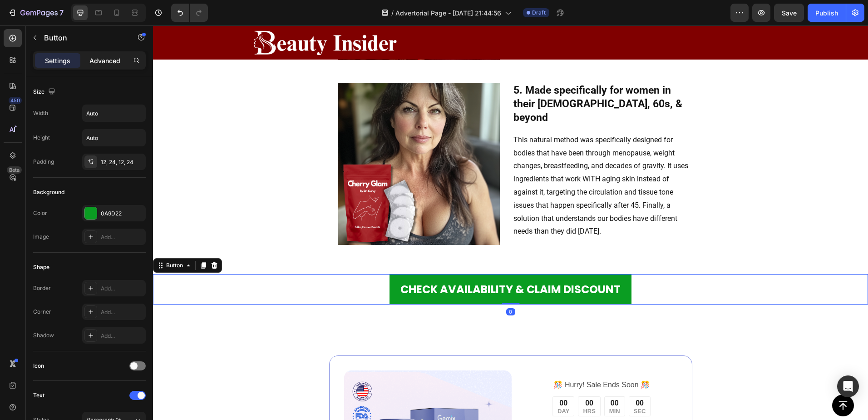
click at [112, 60] on p "Advanced" at bounding box center [104, 61] width 31 height 10
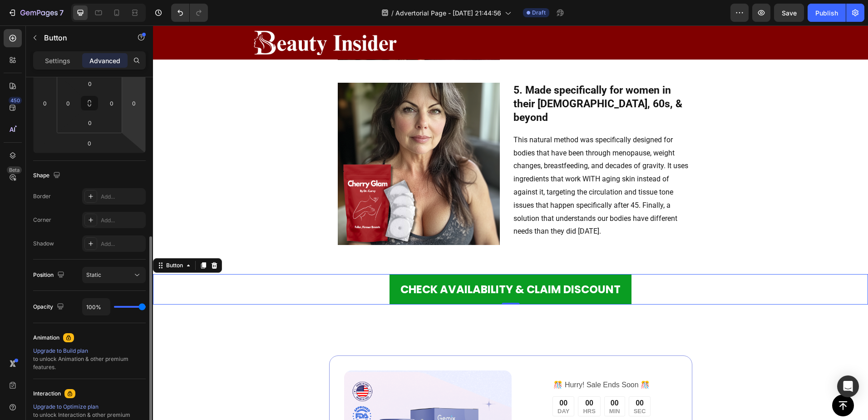
scroll to position [262, 0]
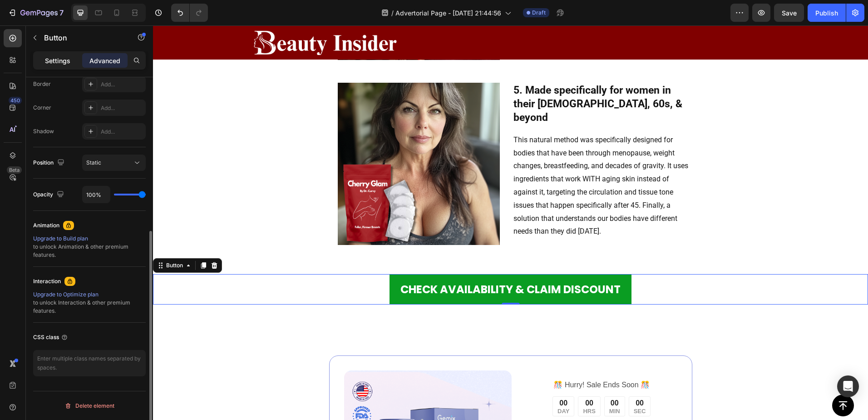
click at [52, 50] on div "Button" at bounding box center [78, 38] width 104 height 26
click at [52, 59] on p "Settings" at bounding box center [57, 61] width 25 height 10
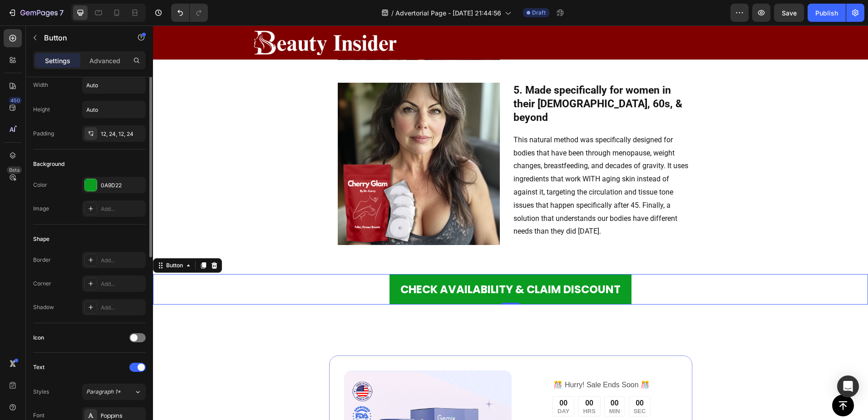
scroll to position [0, 0]
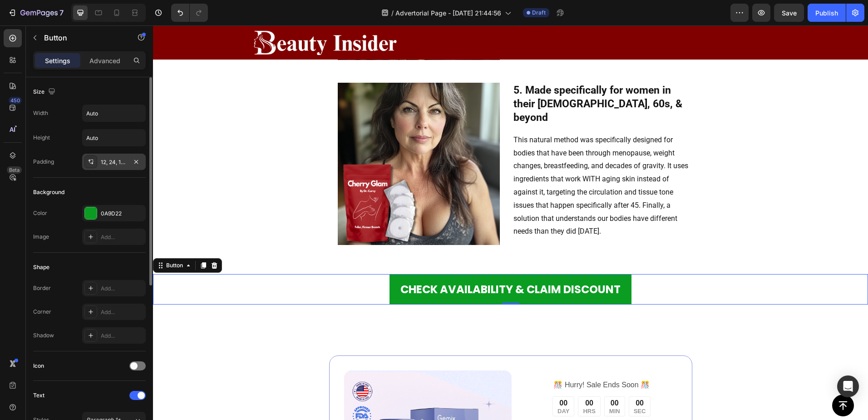
click at [107, 163] on div "12, 24, 12, 24" at bounding box center [114, 162] width 26 height 8
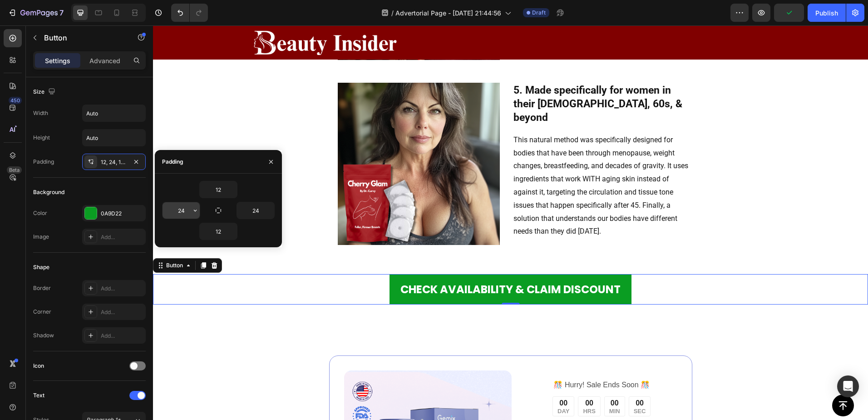
click at [179, 208] on input "24" at bounding box center [181, 210] width 37 height 16
click at [183, 207] on input "0" at bounding box center [181, 210] width 37 height 16
click at [183, 207] on input "24" at bounding box center [181, 210] width 37 height 16
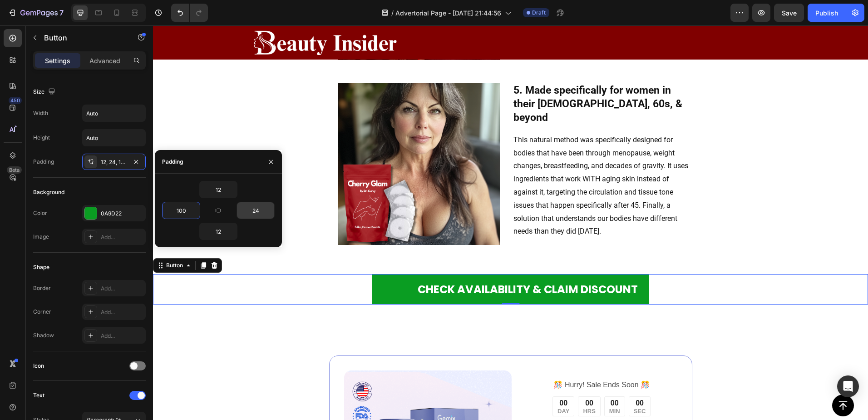
type input "100"
click at [256, 211] on input "24" at bounding box center [255, 210] width 37 height 16
type input "100"
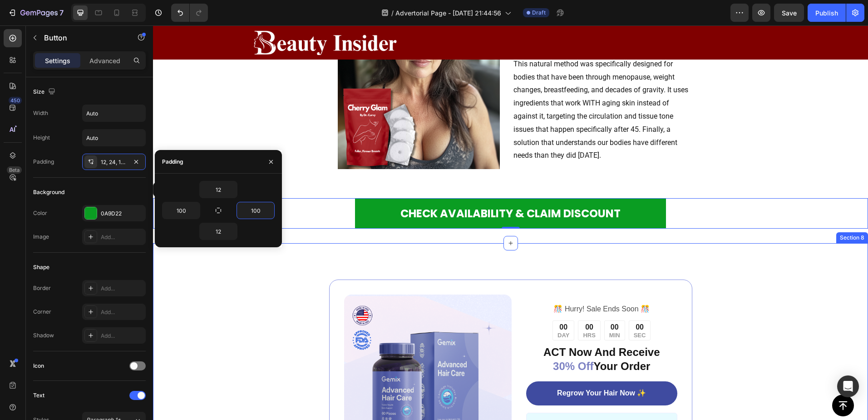
scroll to position [1559, 0]
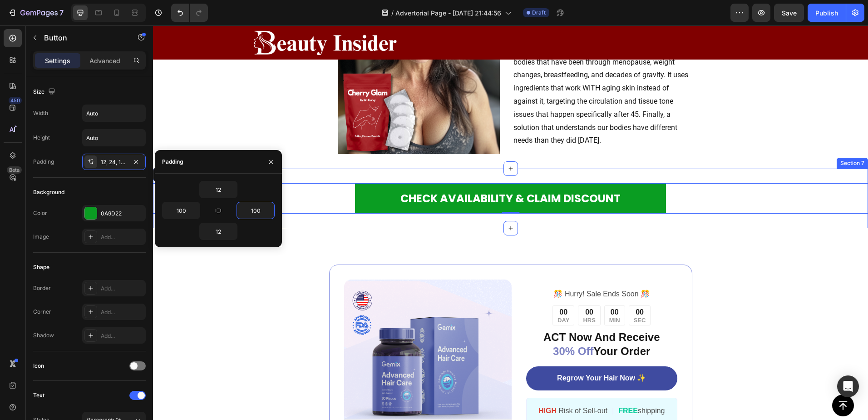
click at [485, 228] on div "CHECK AVAILABILITY & CLAIM DISCOUNT Button 0 Section 7" at bounding box center [510, 198] width 715 height 59
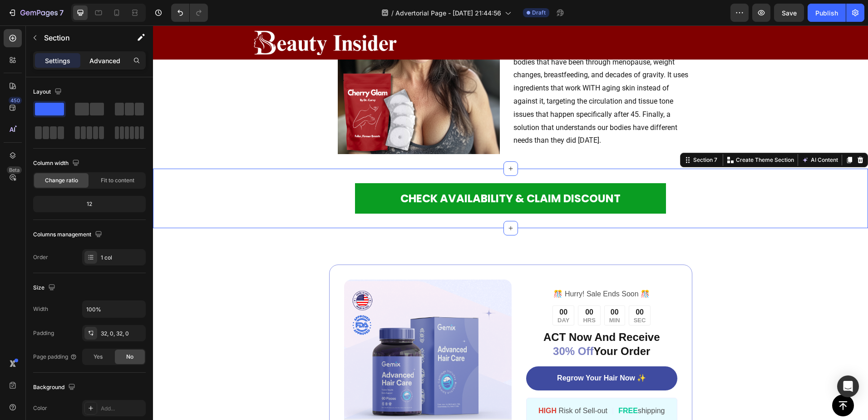
click at [108, 63] on p "Advanced" at bounding box center [104, 61] width 31 height 10
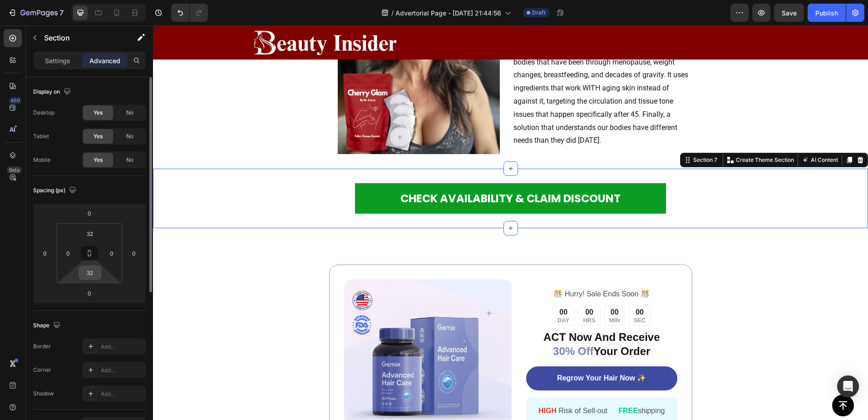
click at [93, 274] on input "32" at bounding box center [90, 273] width 18 height 14
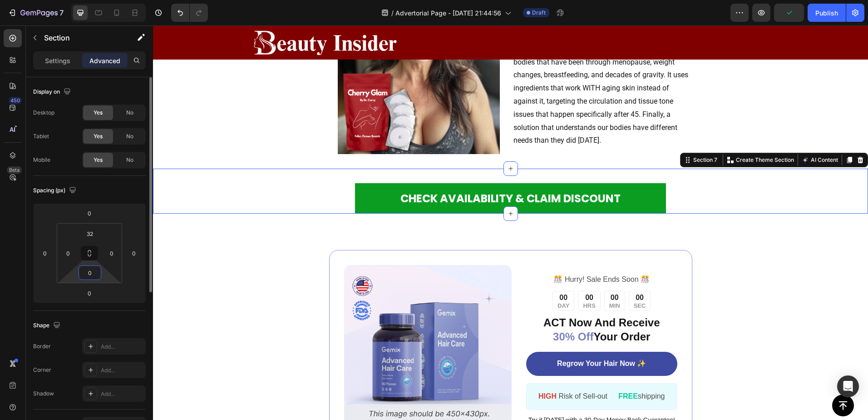
click at [90, 271] on input "0" at bounding box center [90, 273] width 18 height 14
type input "10"
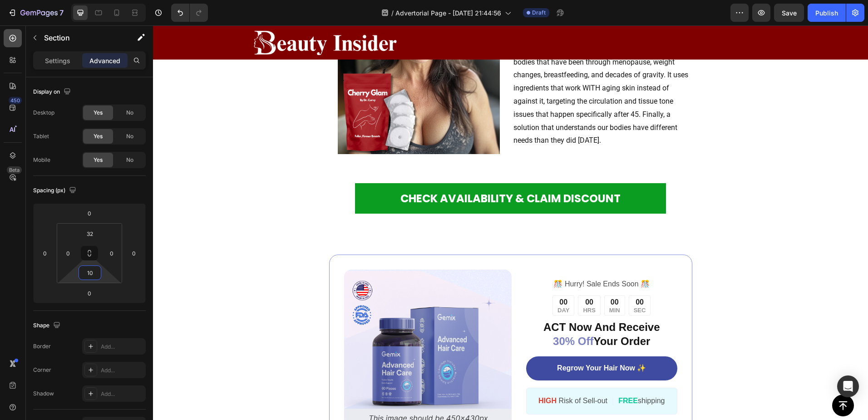
click at [12, 31] on div at bounding box center [13, 38] width 18 height 18
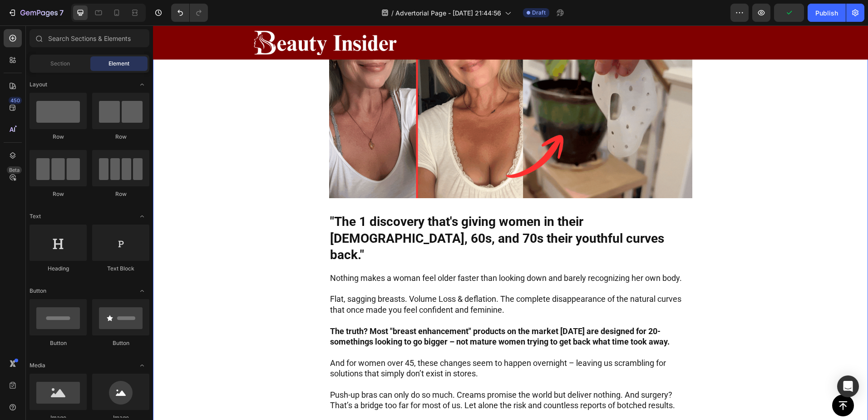
scroll to position [288, 0]
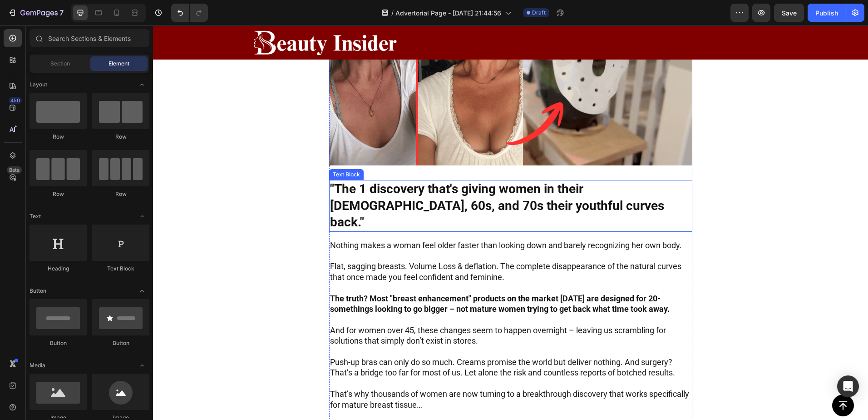
click at [542, 209] on p ""The 1 discovery that's giving women in their 50s, 60s, and 70s their youthful …" at bounding box center [511, 206] width 362 height 50
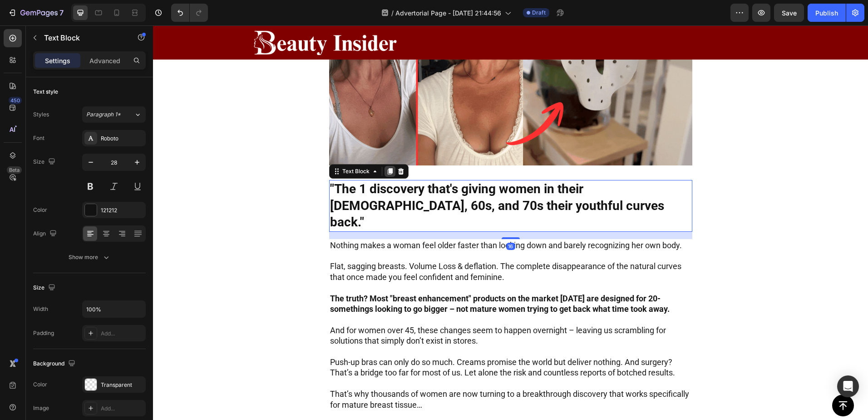
click at [387, 175] on icon at bounding box center [390, 171] width 7 height 7
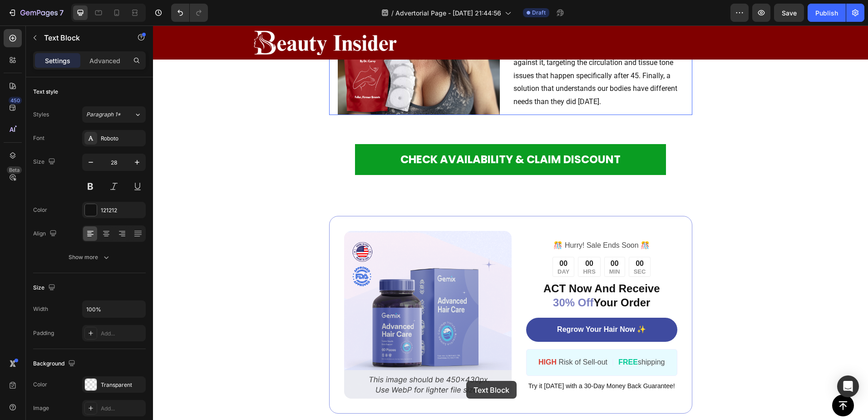
scroll to position [1676, 0]
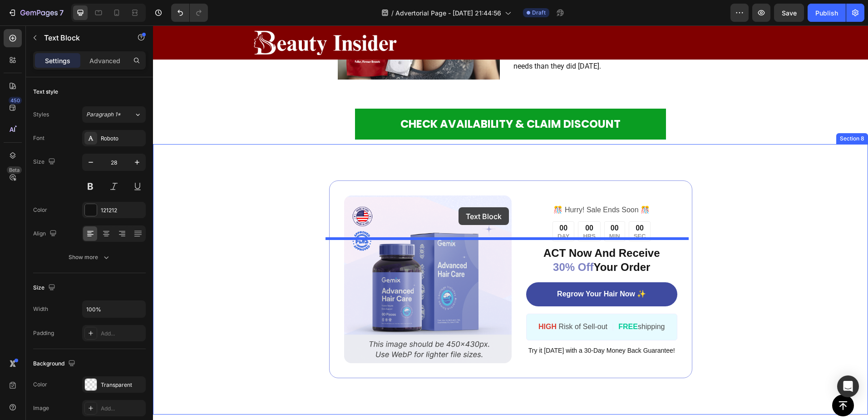
drag, startPoint x: 472, startPoint y: 230, endPoint x: 459, endPoint y: 207, distance: 26.3
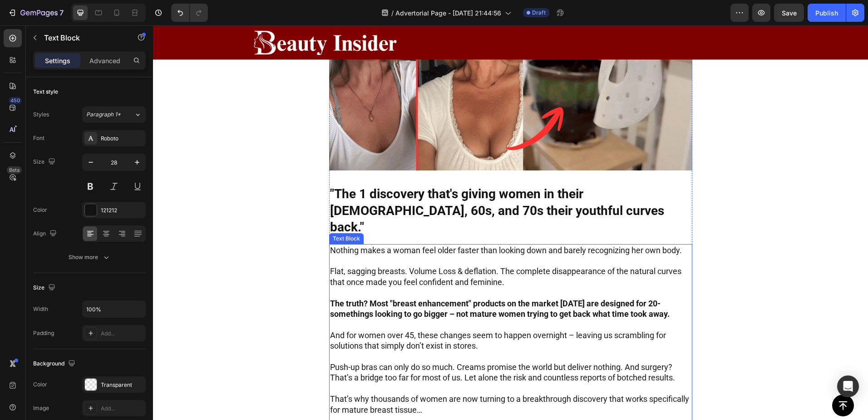
scroll to position [283, 0]
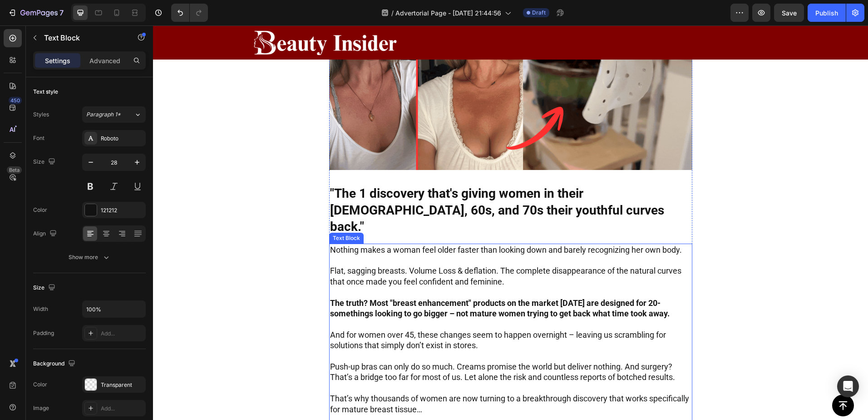
click at [552, 265] on p "Flat, sagging breasts. Volume Loss & deflation. The complete disappearance of t…" at bounding box center [511, 275] width 362 height 21
click at [387, 229] on div at bounding box center [390, 234] width 11 height 11
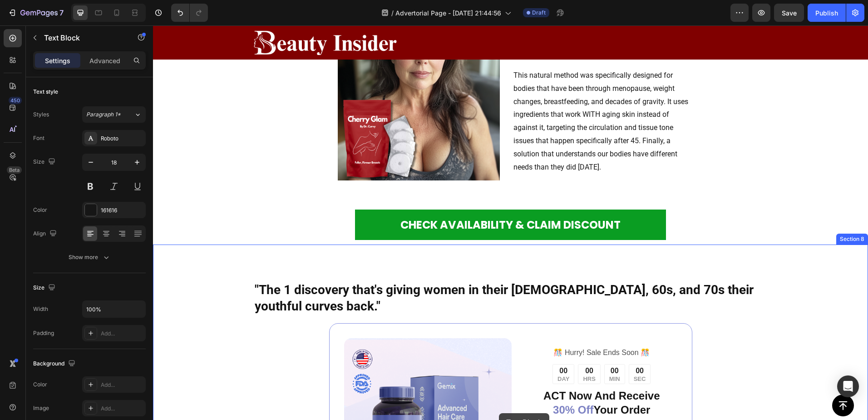
scroll to position [1793, 0]
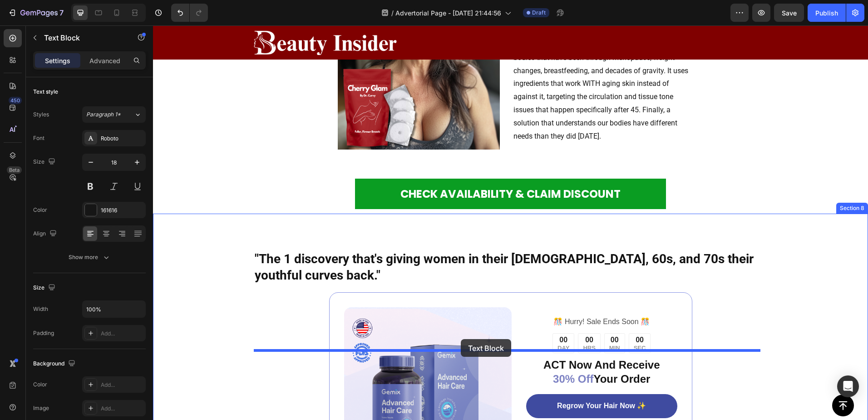
drag, startPoint x: 408, startPoint y: 176, endPoint x: 461, endPoint y: 339, distance: 171.1
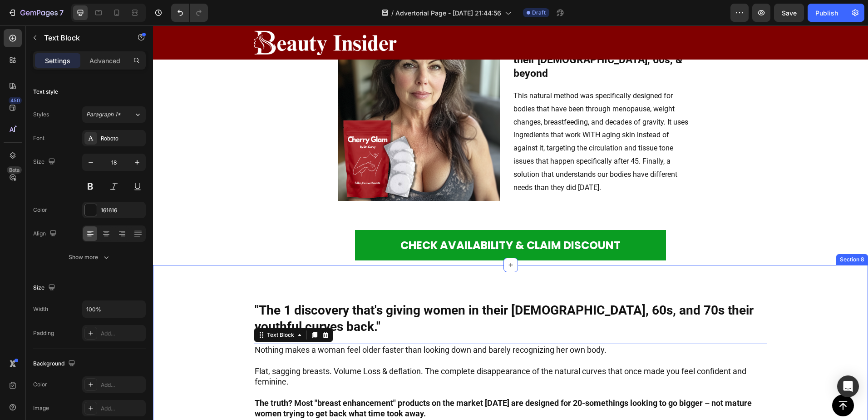
scroll to position [1732, 0]
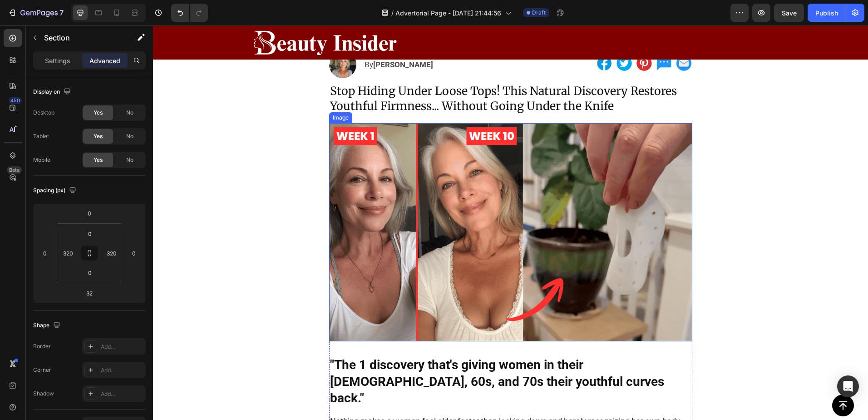
scroll to position [333, 0]
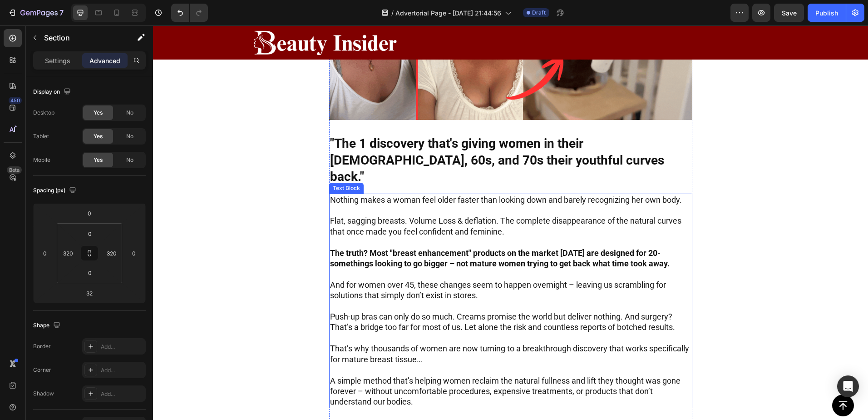
click at [357, 237] on p at bounding box center [511, 242] width 362 height 10
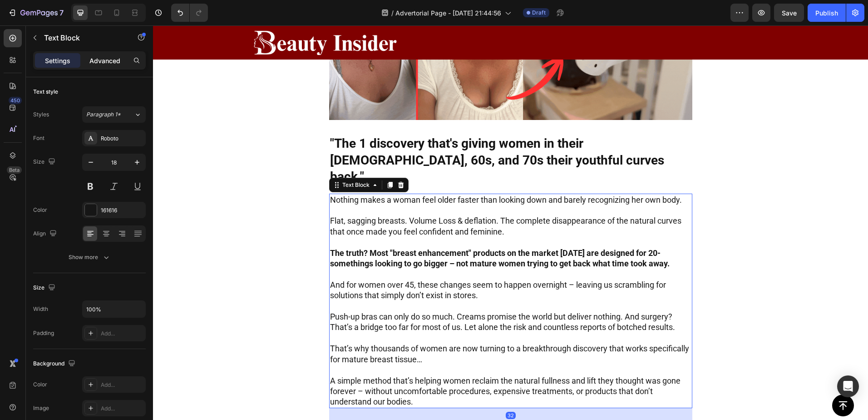
click at [111, 61] on p "Advanced" at bounding box center [104, 61] width 31 height 10
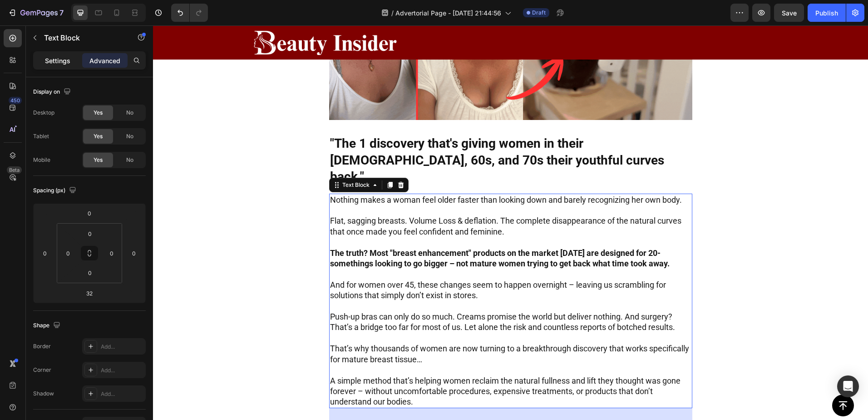
click at [59, 60] on p "Settings" at bounding box center [57, 61] width 25 height 10
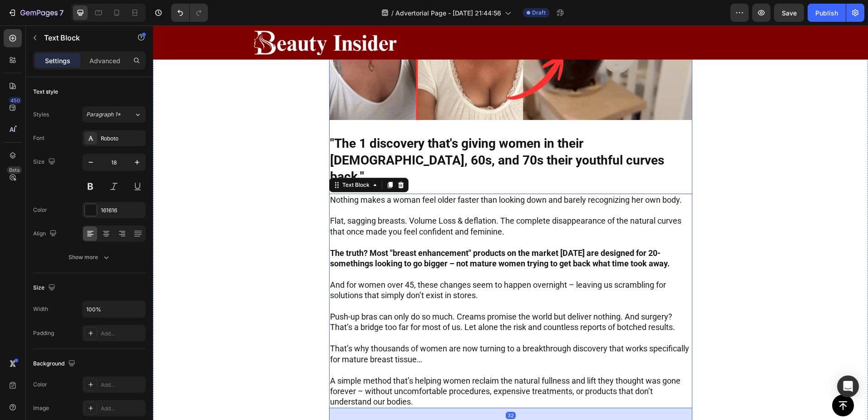
click at [329, 128] on div "Image "The 1 discovery that's giving women in their 50s, 60s, and 70s their you…" at bounding box center [510, 183] width 363 height 562
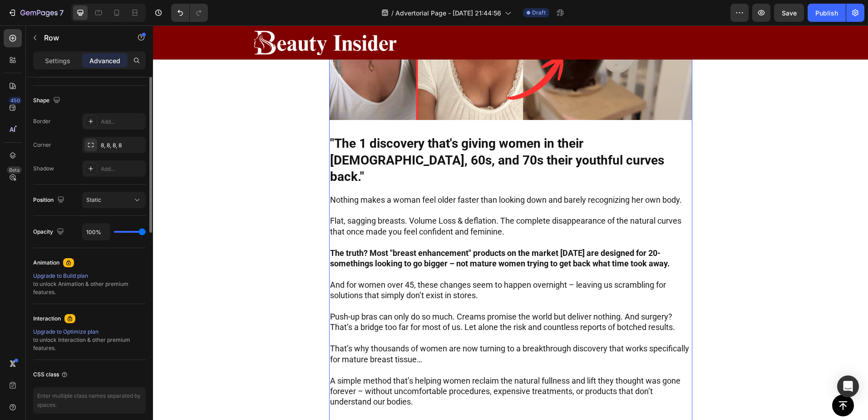
scroll to position [0, 0]
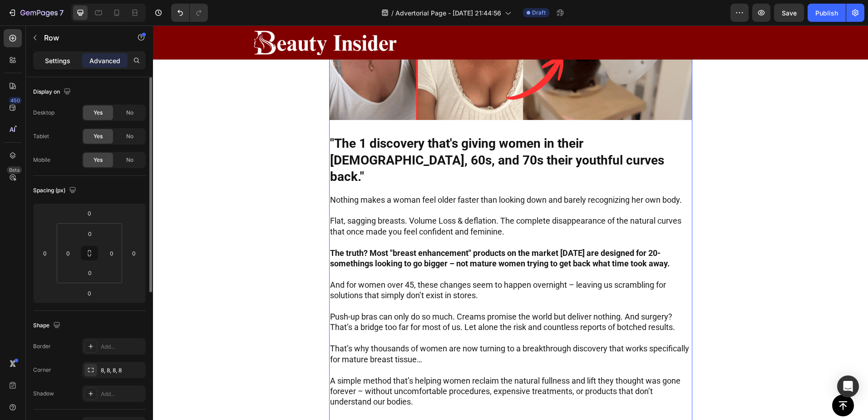
click at [57, 54] on div "Settings" at bounding box center [57, 60] width 45 height 15
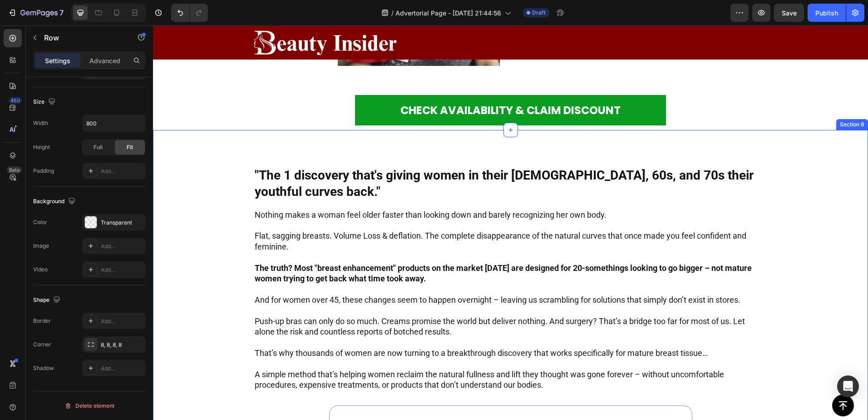
scroll to position [1650, 0]
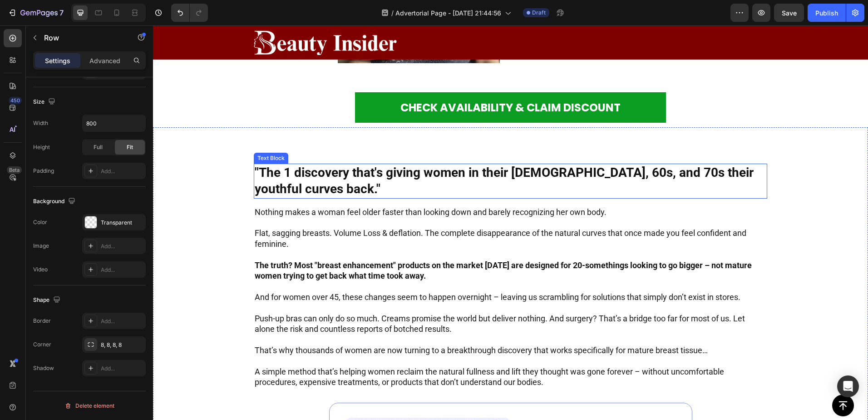
click at [335, 198] on p ""The 1 discovery that's giving women in their 50s, 60s, and 70s their youthful …" at bounding box center [511, 180] width 512 height 33
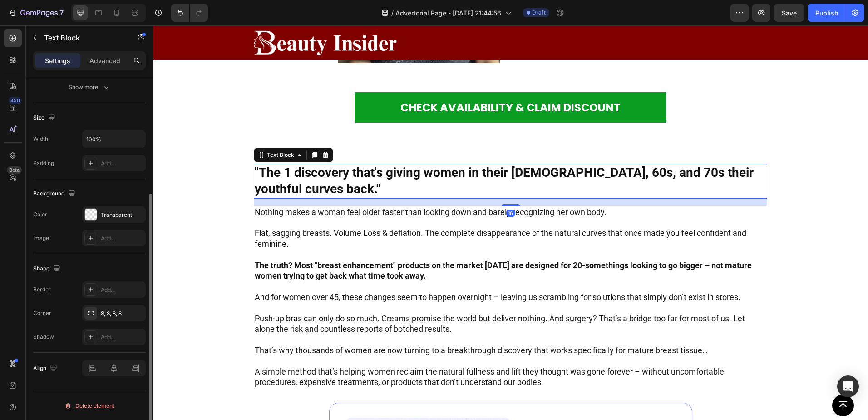
scroll to position [0, 0]
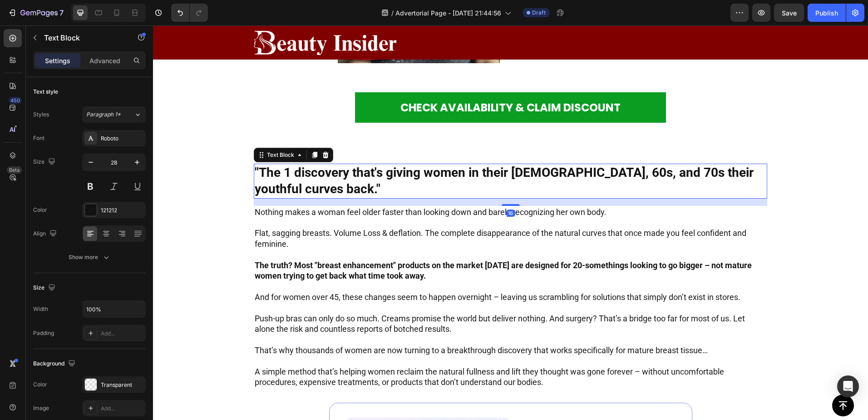
click at [302, 206] on div "16" at bounding box center [511, 201] width 514 height 7
click at [12, 35] on icon at bounding box center [13, 38] width 7 height 7
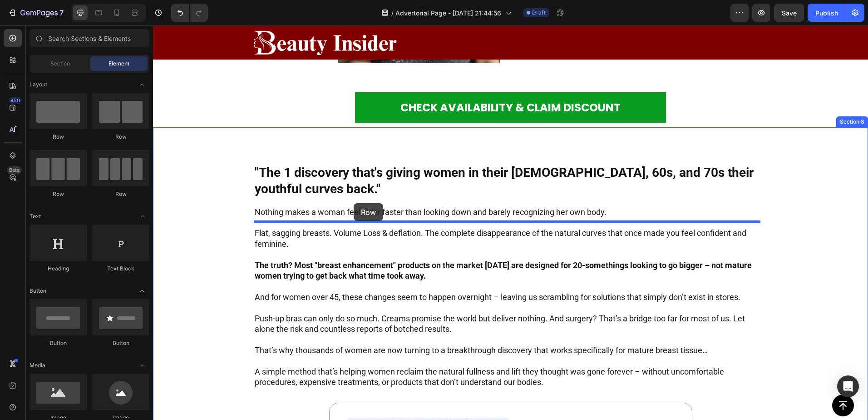
drag, startPoint x: 218, startPoint y: 145, endPoint x: 354, endPoint y: 203, distance: 147.7
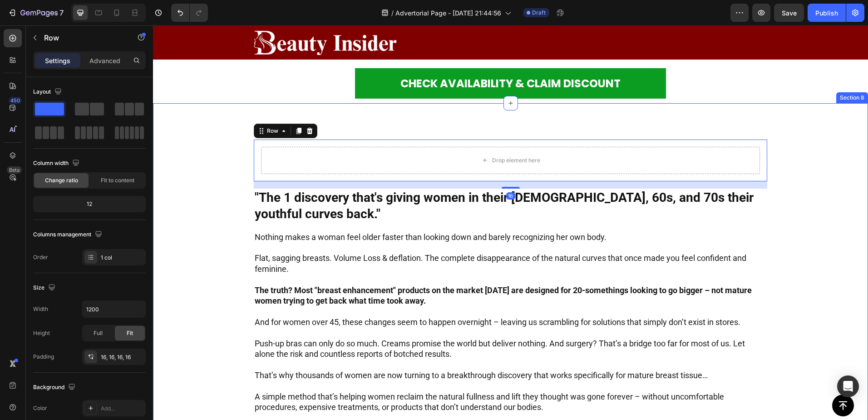
scroll to position [1681, 0]
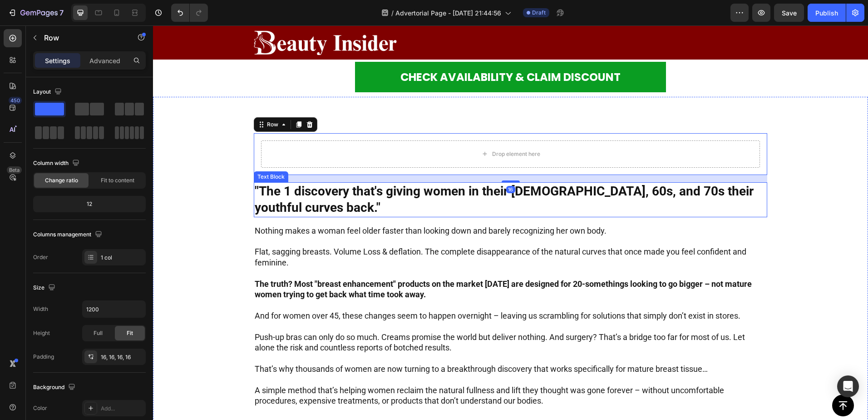
click at [292, 216] on p ""The 1 discovery that's giving women in their 50s, 60s, and 70s their youthful …" at bounding box center [511, 199] width 512 height 33
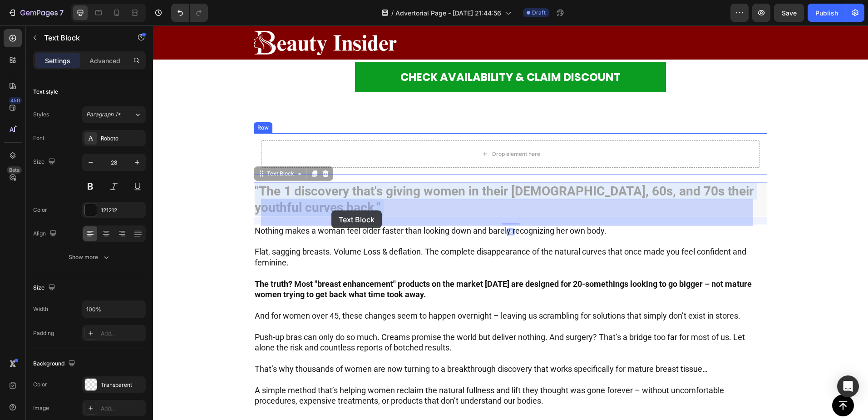
drag, startPoint x: 302, startPoint y: 257, endPoint x: 332, endPoint y: 210, distance: 54.7
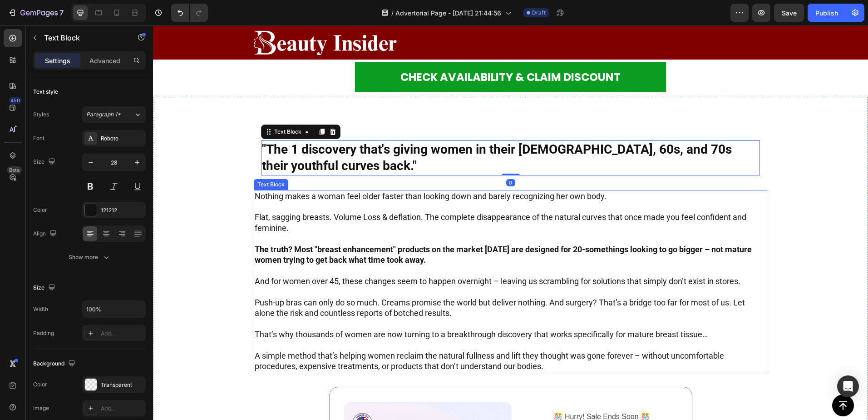
click at [325, 233] on p "Flat, sagging breasts. Volume Loss & deflation. The complete disappearance of t…" at bounding box center [511, 222] width 512 height 21
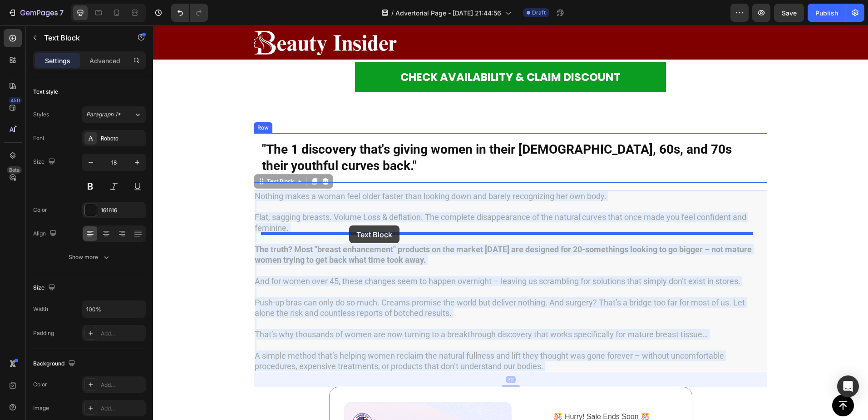
drag, startPoint x: 318, startPoint y: 270, endPoint x: 349, endPoint y: 225, distance: 54.6
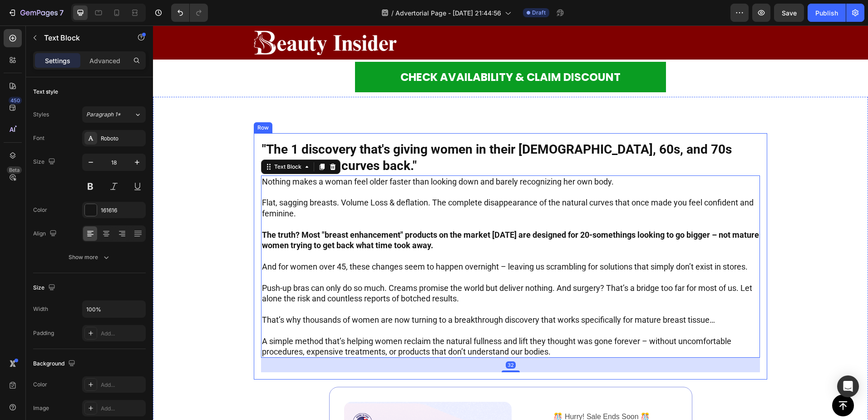
click at [256, 199] on div ""The 1 discovery that's giving women in their 50s, 60s, and 70s their youthful …" at bounding box center [511, 256] width 514 height 247
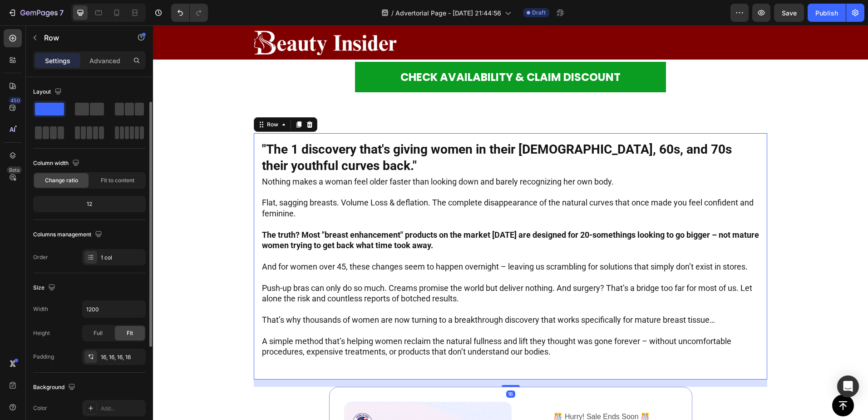
scroll to position [45, 0]
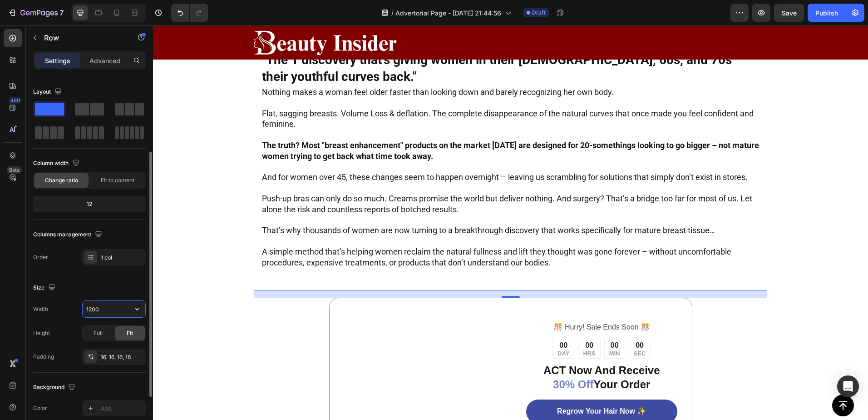
scroll to position [45, 0]
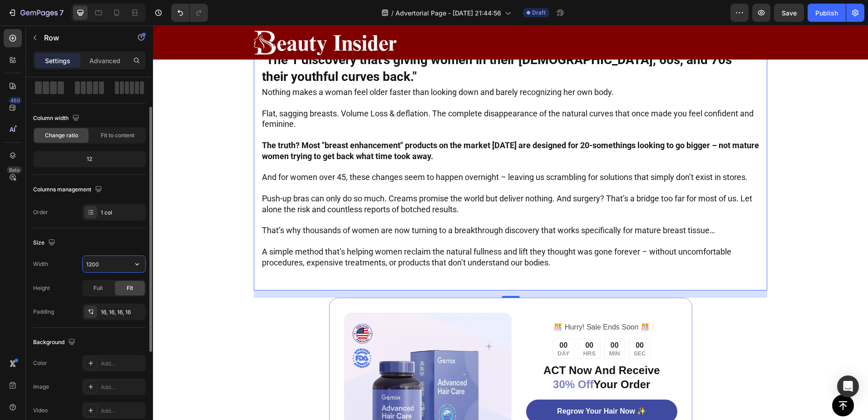
click at [104, 265] on input "1200" at bounding box center [114, 264] width 63 height 16
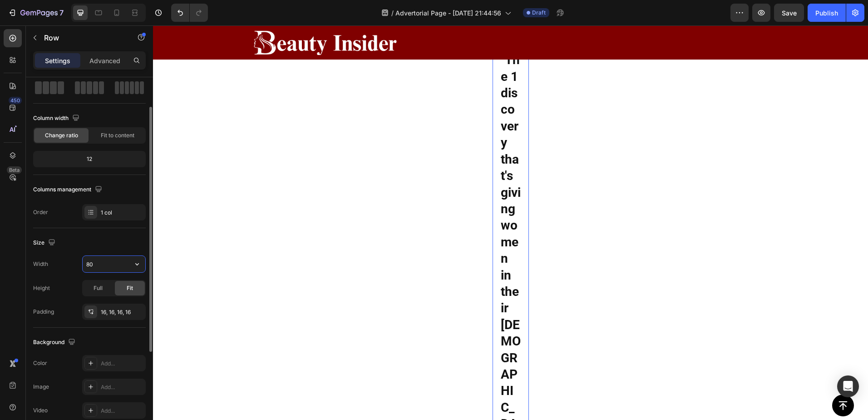
type input "800"
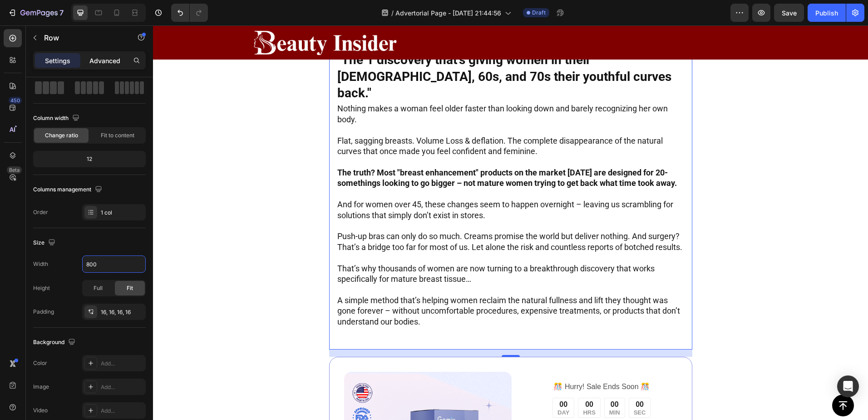
click at [110, 60] on p "Advanced" at bounding box center [104, 61] width 31 height 10
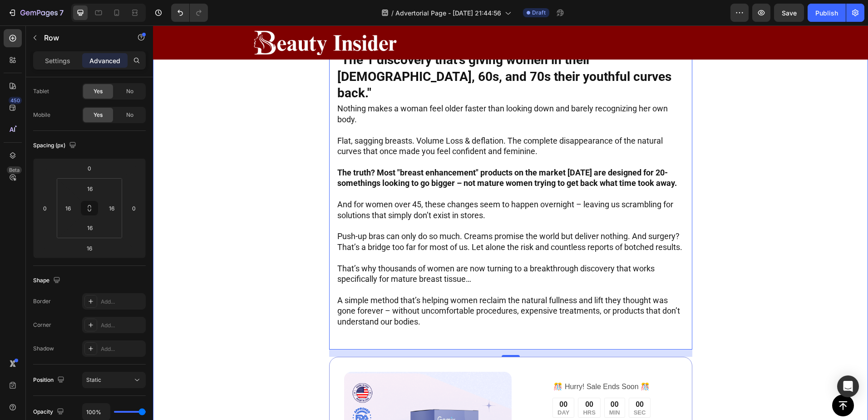
click at [392, 165] on div ""The 1 discovery that's giving women in their 50s, 60s, and 70s their youthful …" at bounding box center [510, 298] width 715 height 583
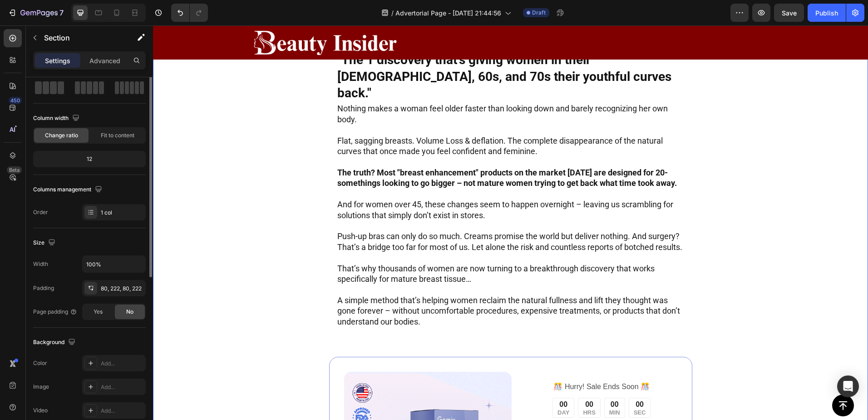
scroll to position [0, 0]
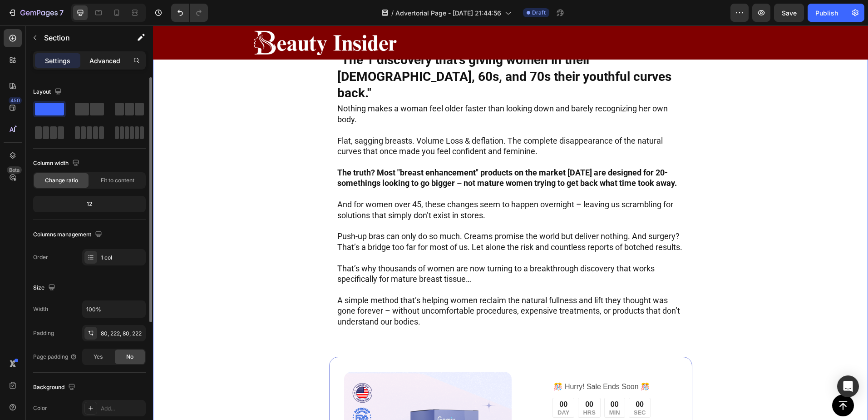
click at [111, 59] on p "Advanced" at bounding box center [104, 61] width 31 height 10
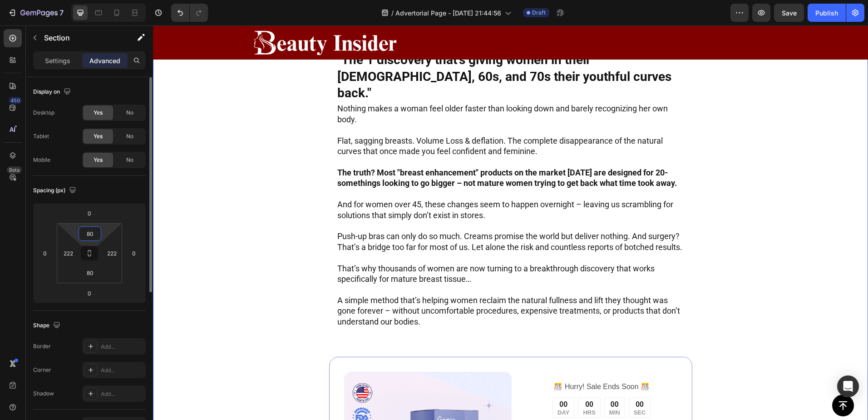
click at [89, 236] on input "80" at bounding box center [90, 234] width 18 height 14
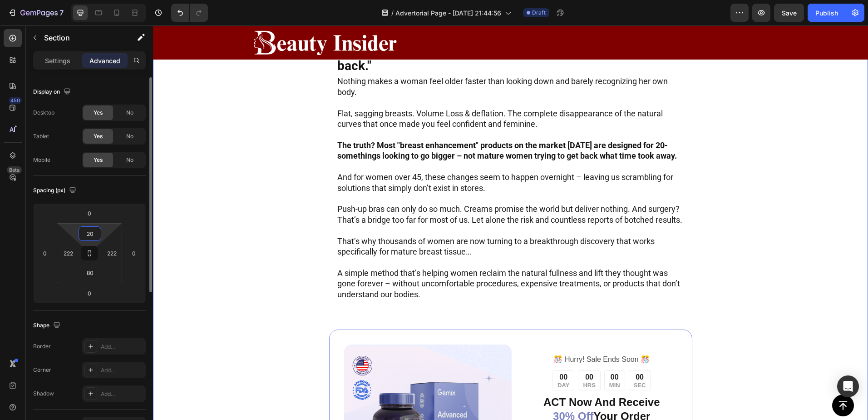
click at [91, 230] on input "20" at bounding box center [90, 234] width 18 height 14
type input "10"
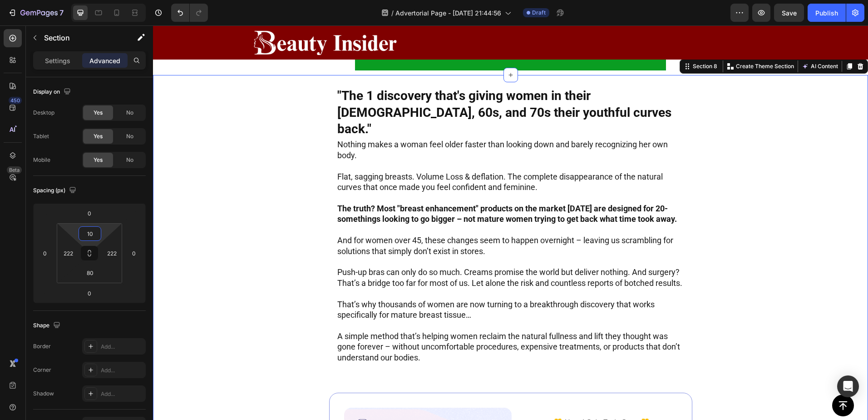
scroll to position [1590, 0]
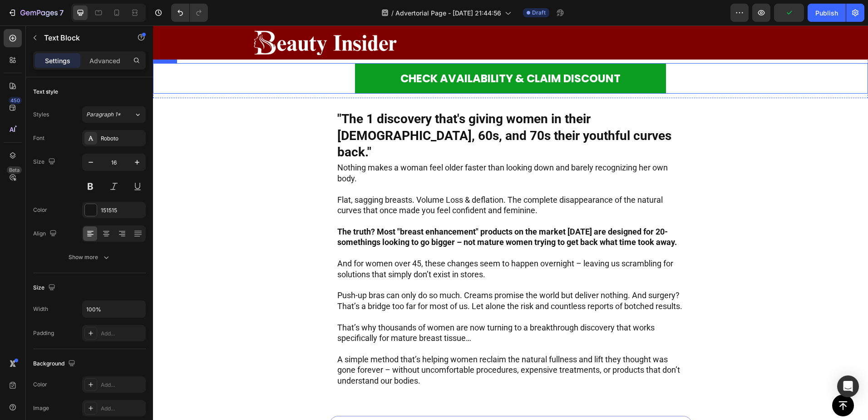
click at [689, 98] on div "CHECK AVAILABILITY & CLAIM DISCOUNT Button Section 7" at bounding box center [510, 74] width 715 height 50
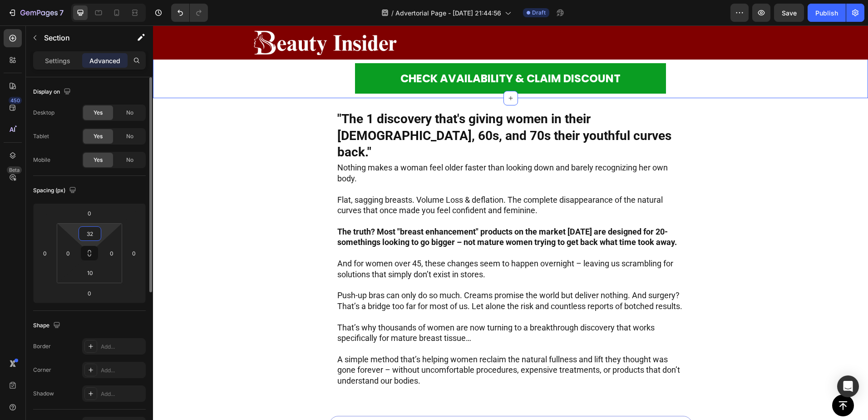
click at [89, 234] on input "32" at bounding box center [90, 234] width 18 height 14
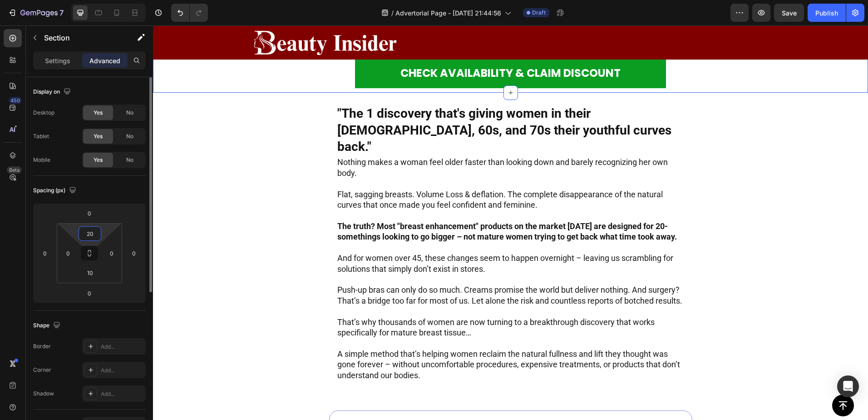
click at [94, 229] on input "20" at bounding box center [90, 234] width 18 height 14
type input "10"
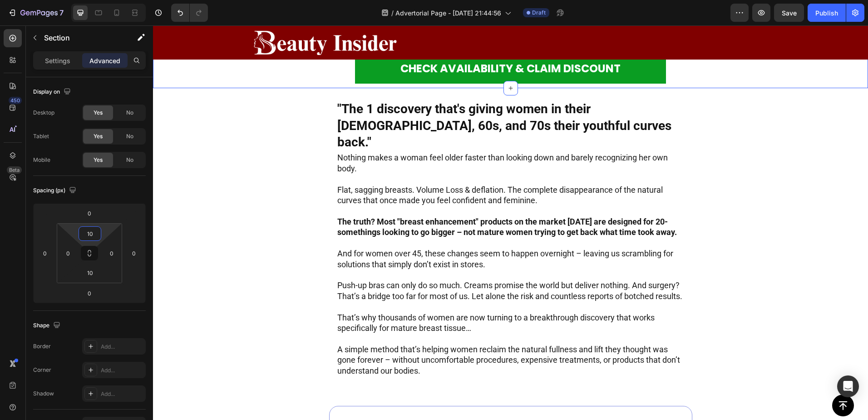
click at [338, 84] on div "CHECK AVAILABILITY & CLAIM DISCOUNT Button" at bounding box center [510, 68] width 715 height 30
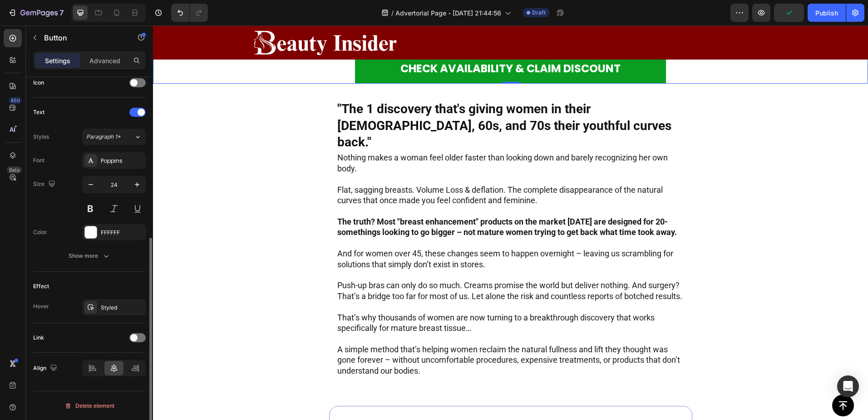
scroll to position [0, 0]
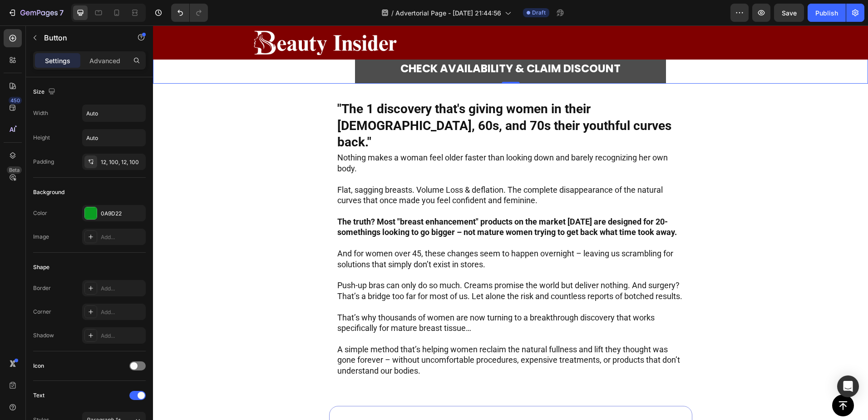
click at [382, 84] on button "CHECK AVAILABILITY & CLAIM DISCOUNT" at bounding box center [510, 68] width 311 height 30
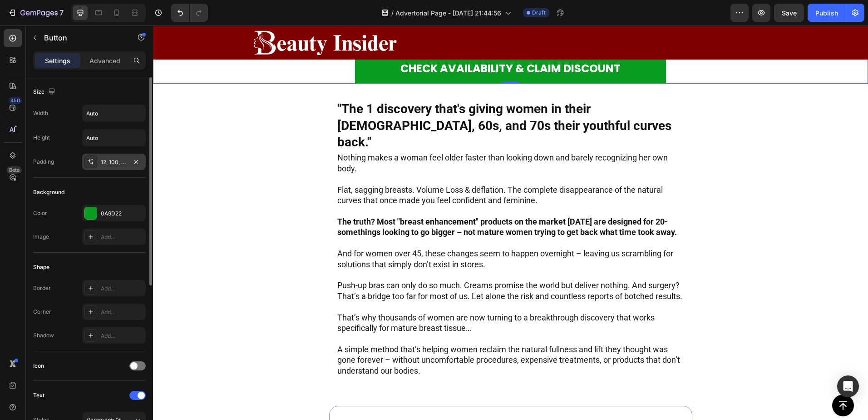
click at [117, 163] on div "12, 100, 12, 100" at bounding box center [114, 162] width 26 height 8
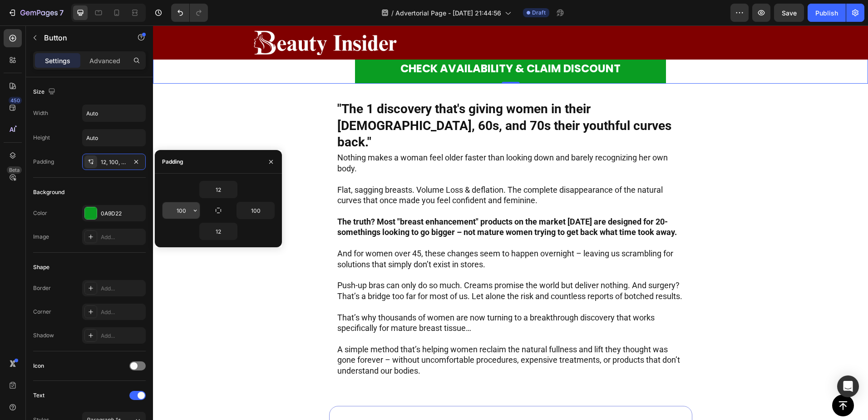
click at [179, 213] on input "100" at bounding box center [181, 210] width 37 height 16
click at [183, 207] on input "125" at bounding box center [181, 210] width 37 height 16
type input "150"
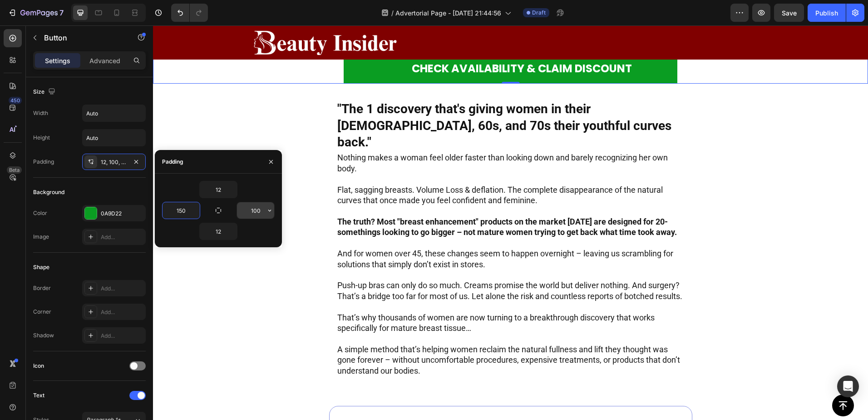
click at [256, 208] on input "100" at bounding box center [255, 210] width 37 height 16
click at [256, 208] on input "1" at bounding box center [255, 210] width 37 height 16
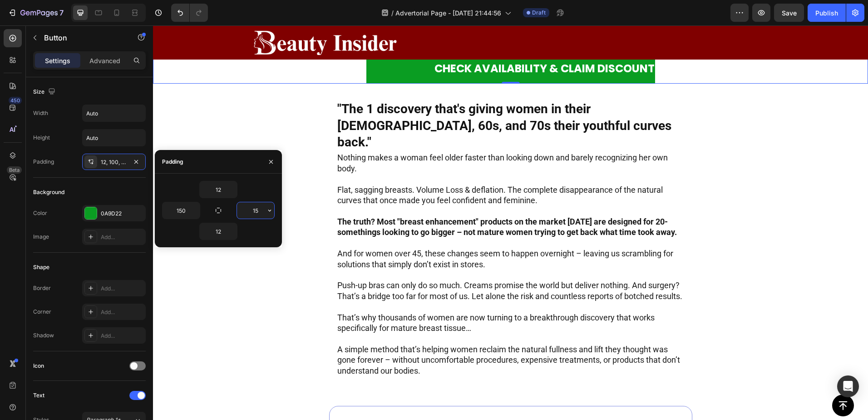
type input "150"
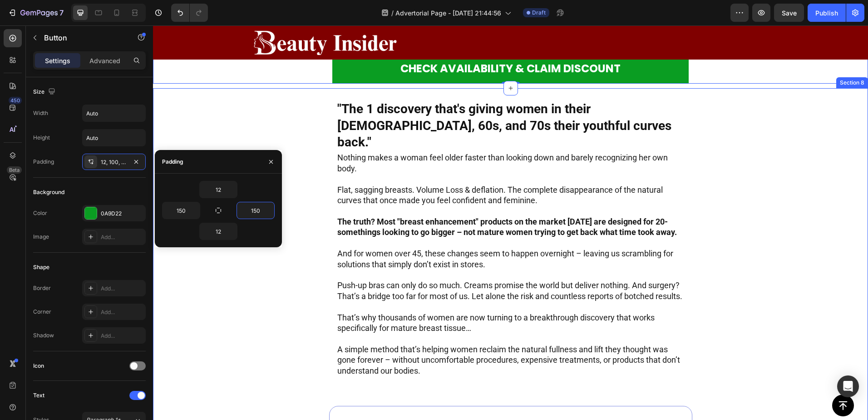
click at [253, 268] on div ""The 1 discovery that's giving women in their 50s, 60s, and 70s their youthful …" at bounding box center [510, 363] width 715 height 551
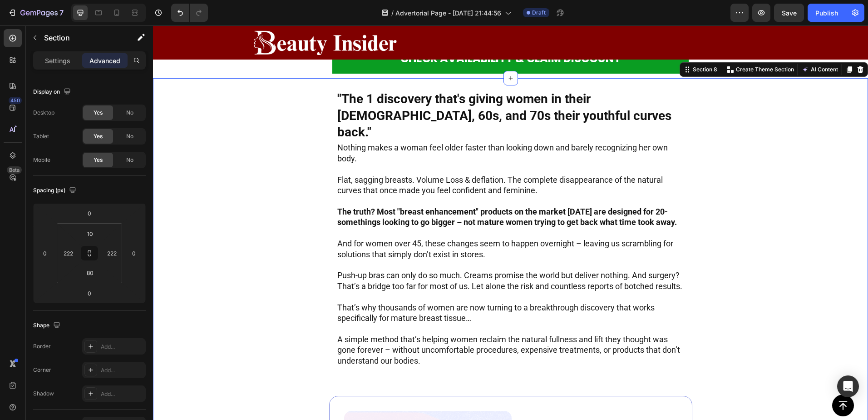
scroll to position [1605, 0]
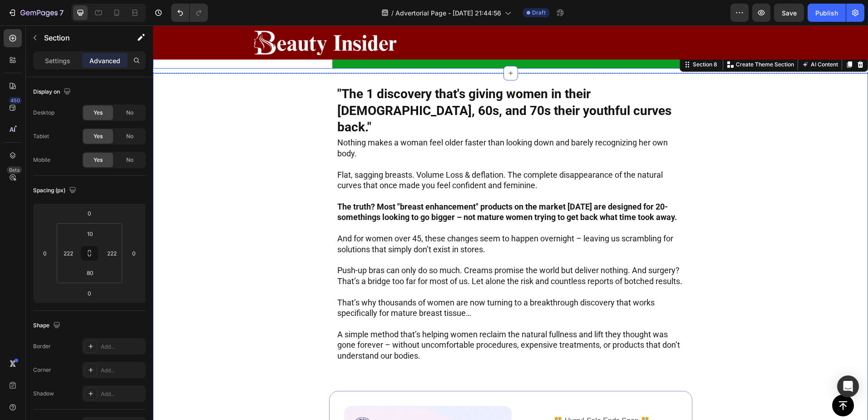
click at [284, 69] on div "CHECK AVAILABILITY & CLAIM DISCOUNT Button" at bounding box center [510, 53] width 715 height 30
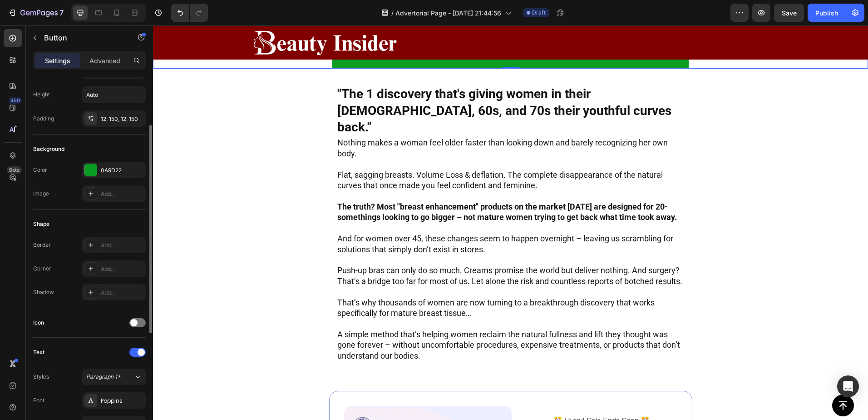
scroll to position [0, 0]
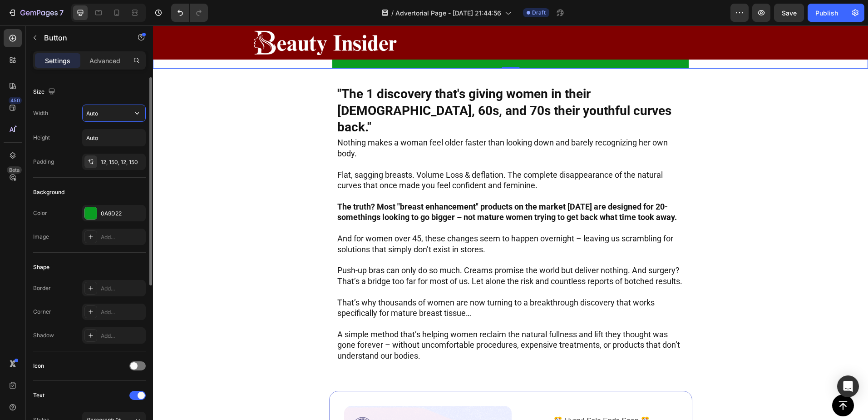
click at [100, 115] on input "Auto" at bounding box center [114, 113] width 63 height 16
type input "800"
click at [137, 114] on icon "button" at bounding box center [137, 113] width 9 height 9
click at [110, 163] on div "12, 150, 12, 150" at bounding box center [114, 162] width 26 height 8
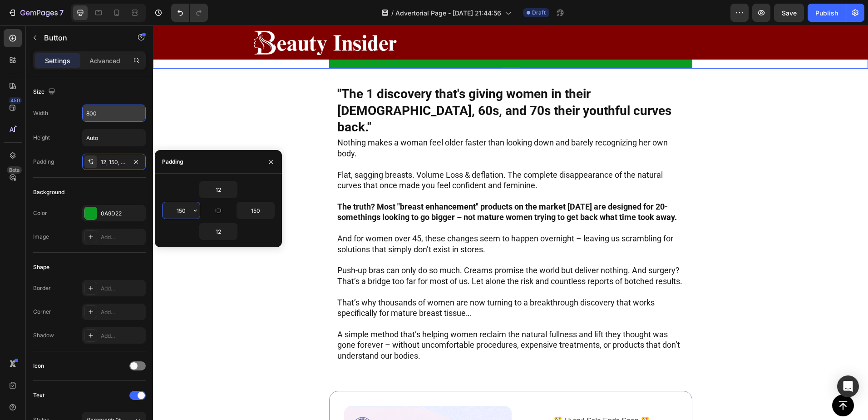
click at [182, 208] on input "150" at bounding box center [181, 210] width 37 height 16
type input "100"
click at [244, 212] on input "150" at bounding box center [255, 210] width 37 height 16
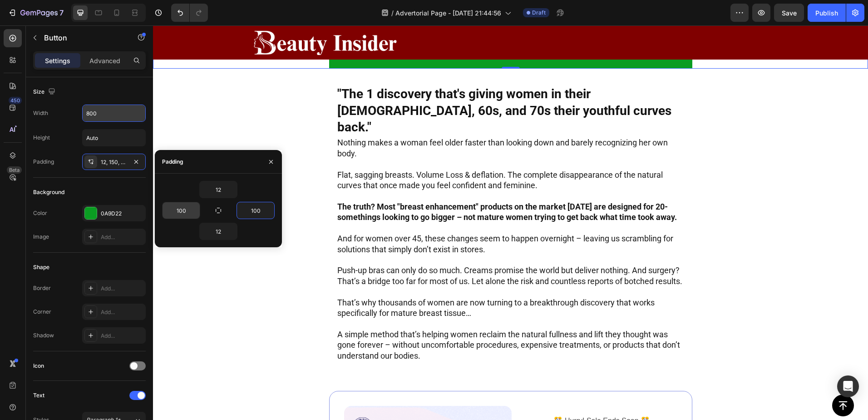
type input "100"
click at [177, 208] on input "100" at bounding box center [181, 210] width 37 height 16
type input "0"
click at [260, 208] on input "100" at bounding box center [255, 210] width 37 height 16
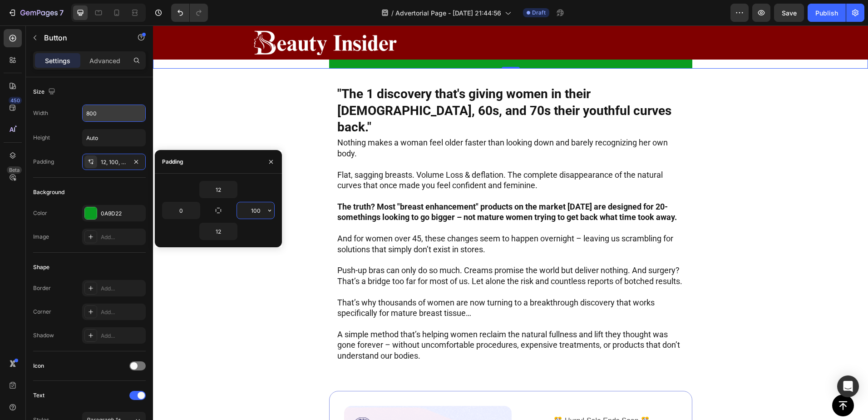
click at [260, 208] on input "100" at bounding box center [255, 210] width 37 height 16
type input "0"
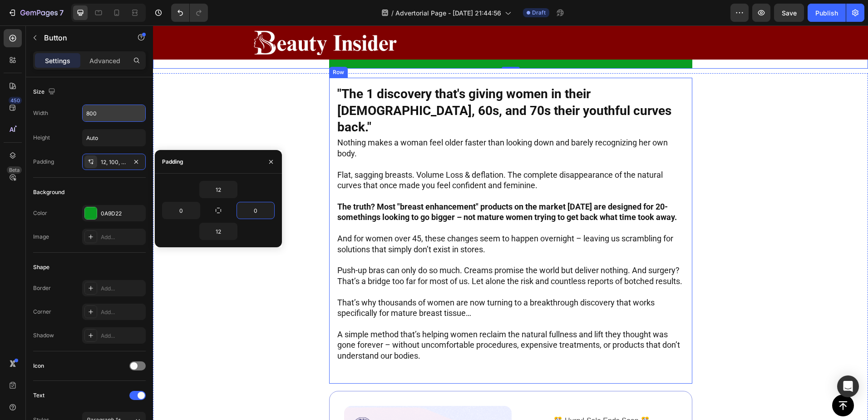
click at [330, 233] on div ""The 1 discovery that's giving women in their 50s, 60s, and 70s their youthful …" at bounding box center [510, 231] width 363 height 306
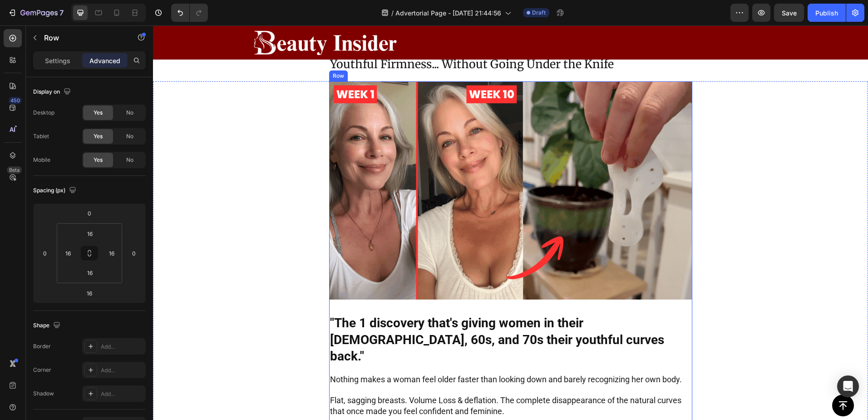
scroll to position [151, 0]
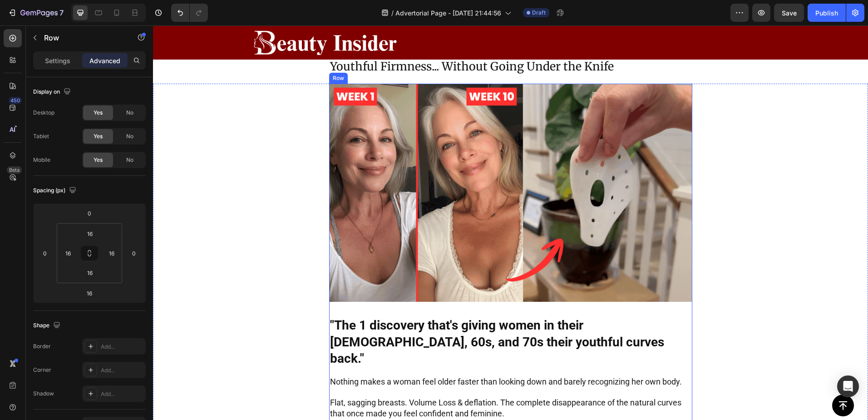
click at [359, 357] on div "Image "The 1 discovery that's giving women in their 50s, 60s, and 70s their you…" at bounding box center [510, 365] width 363 height 562
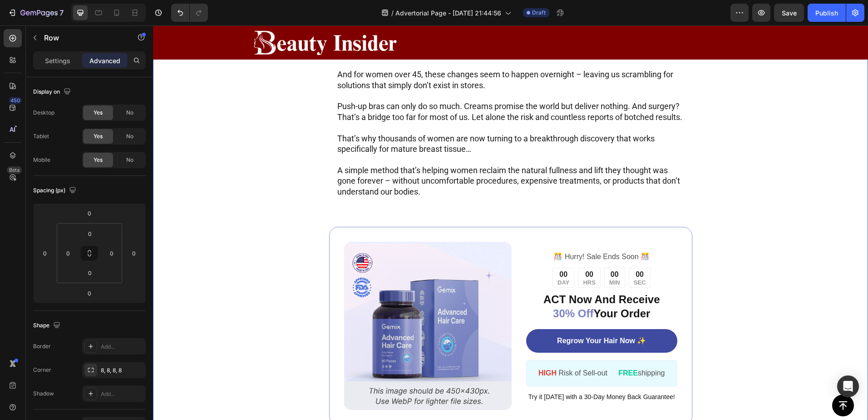
scroll to position [1695, 0]
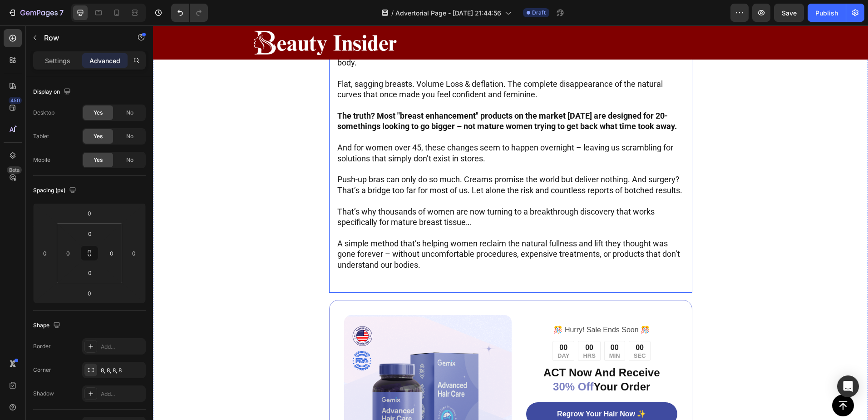
click at [332, 183] on div ""The 1 discovery that's giving women in their 50s, 60s, and 70s their youthful …" at bounding box center [510, 140] width 363 height 306
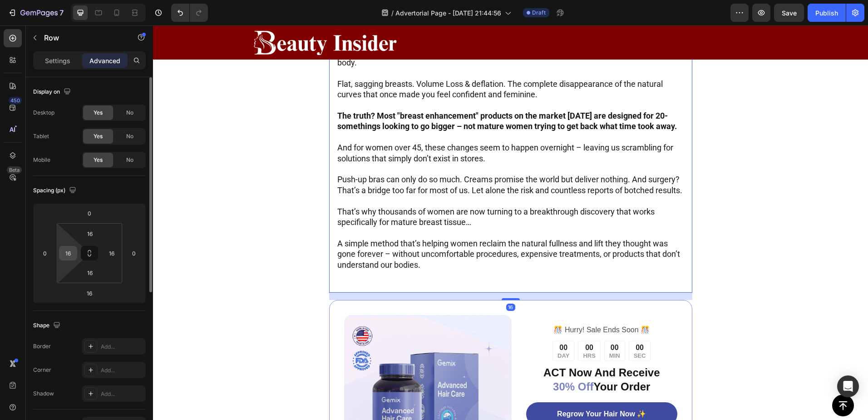
click at [62, 254] on input "16" at bounding box center [68, 253] width 14 height 14
type input "0"
click at [113, 253] on input "16" at bounding box center [112, 253] width 14 height 14
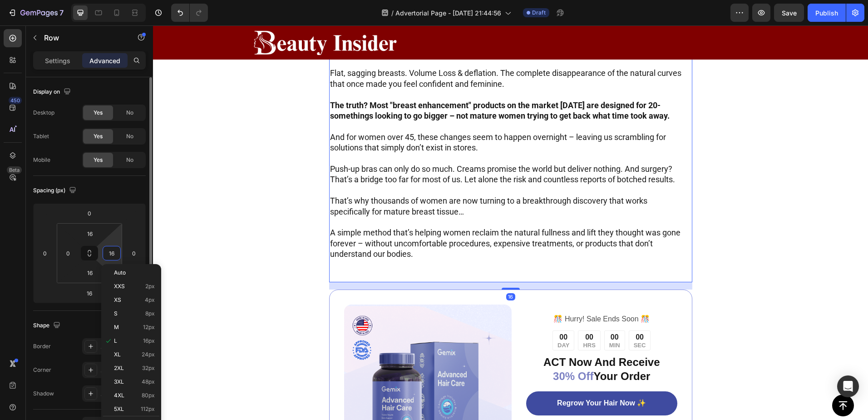
type input "0"
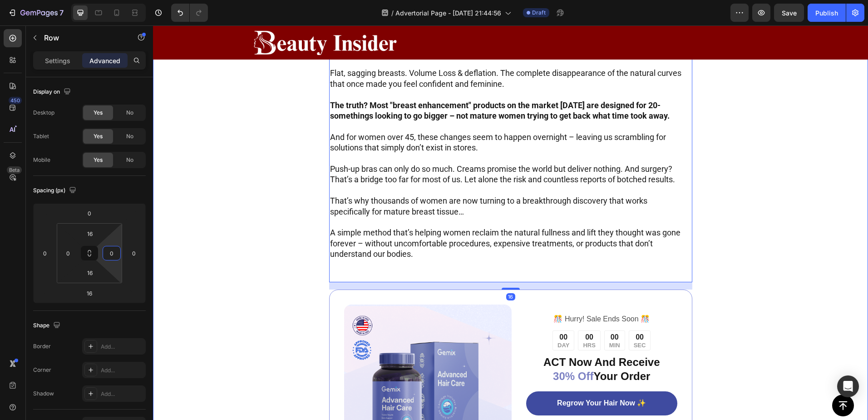
click at [258, 159] on div ""The 1 discovery that's giving women in their 50s, 60s, and 70s their youthful …" at bounding box center [511, 237] width 514 height 500
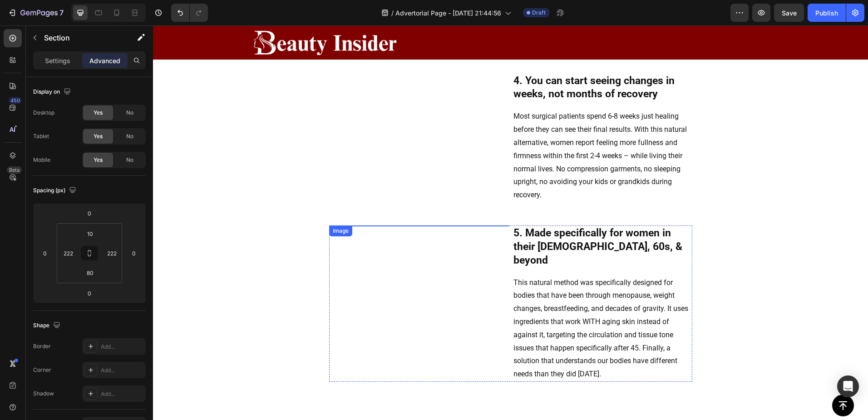
scroll to position [1241, 0]
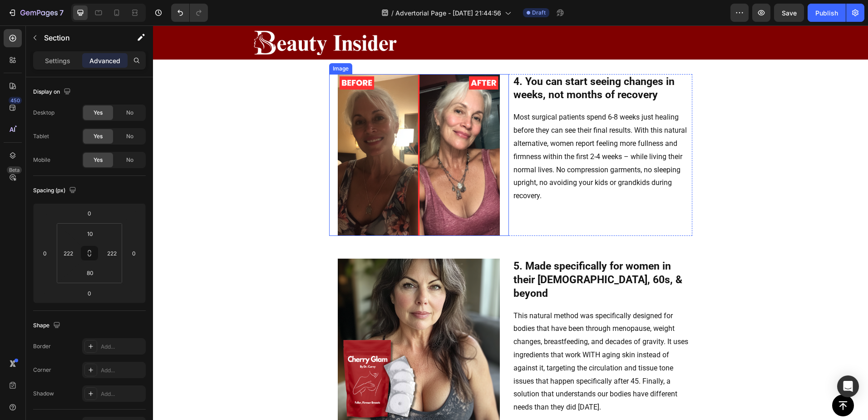
click at [332, 236] on div at bounding box center [419, 155] width 180 height 162
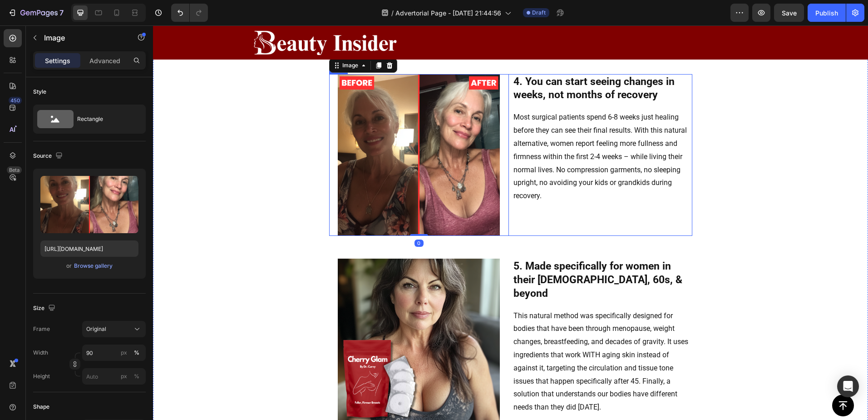
click at [556, 236] on div "4. You can start seeing changes in weeks, not months of recovery Text Block Mos…" at bounding box center [603, 155] width 180 height 162
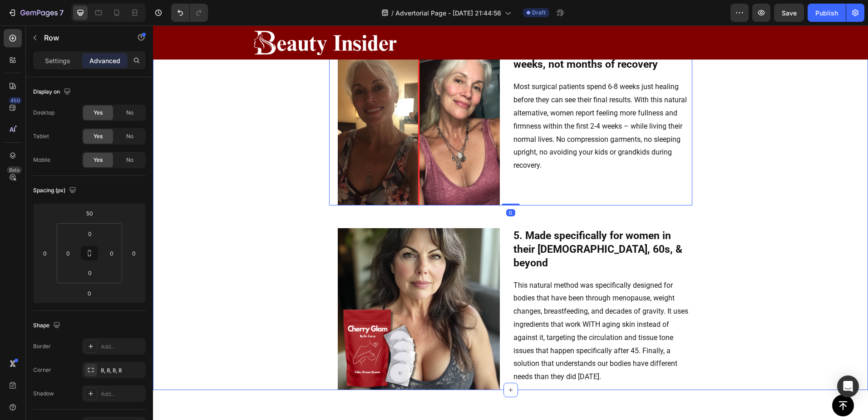
scroll to position [1287, 0]
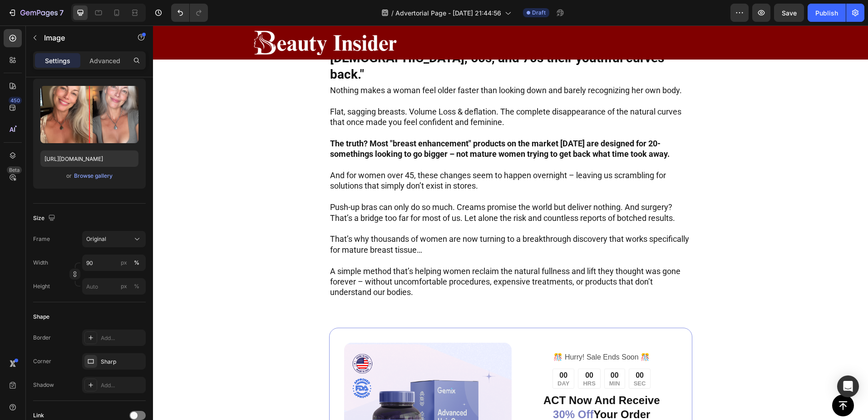
scroll to position [1695, 0]
click at [437, 83] on p ""The 1 discovery that's giving women in their [DEMOGRAPHIC_DATA], 60s, and 70s …" at bounding box center [511, 58] width 362 height 50
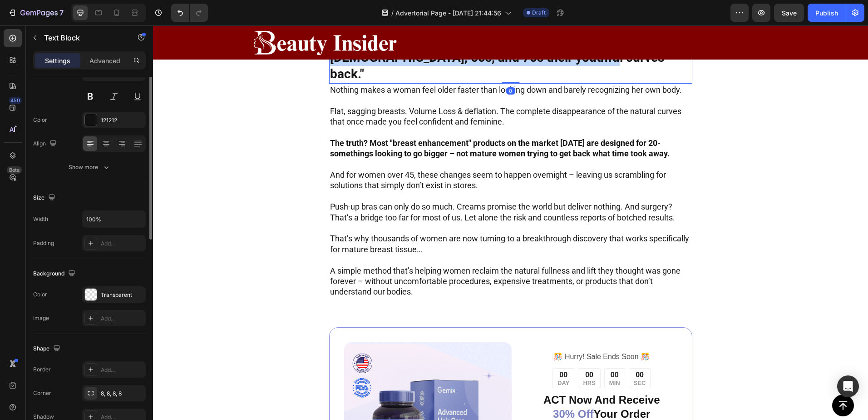
scroll to position [0, 0]
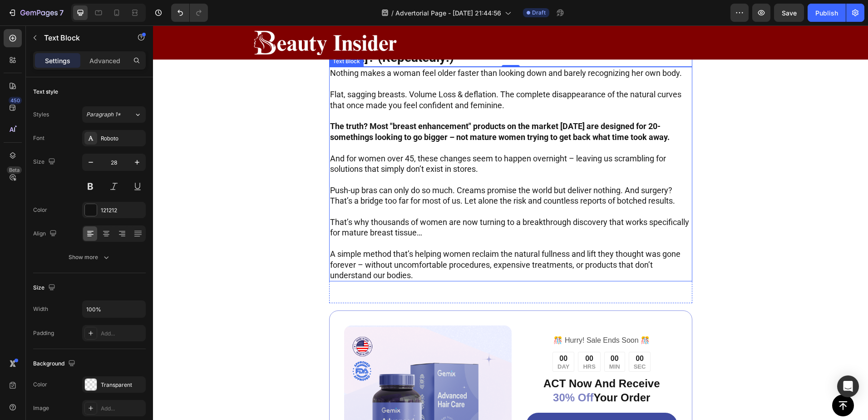
click at [428, 110] on p "Flat, sagging breasts. Volume Loss & deflation. The complete disappearance of t…" at bounding box center [511, 99] width 362 height 21
click at [415, 141] on strong "The truth? Most "breast enhancement" products on the market [DATE] are designed…" at bounding box center [500, 131] width 340 height 20
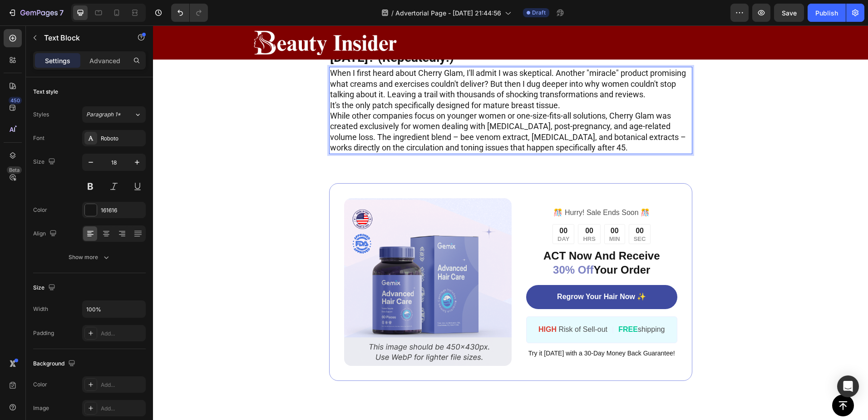
click at [650, 99] on p "When I first heard about Cherry Glam, I'll admit I was skeptical. Another "mira…" at bounding box center [511, 84] width 362 height 32
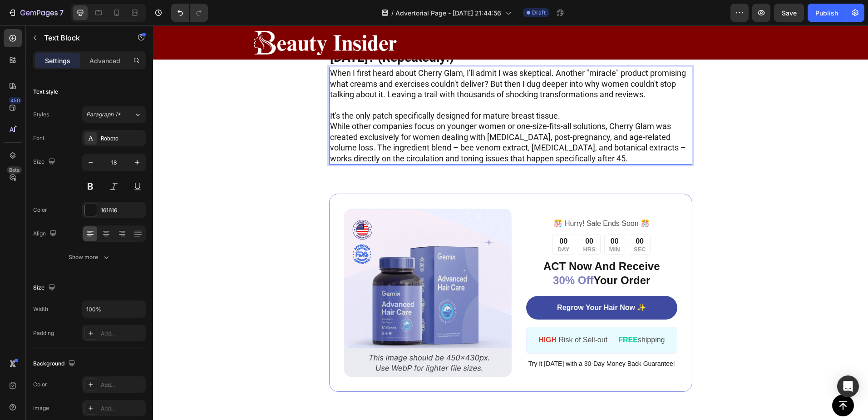
click at [575, 121] on p "It's the only patch specifically designed for mature breast tissue." at bounding box center [511, 115] width 362 height 10
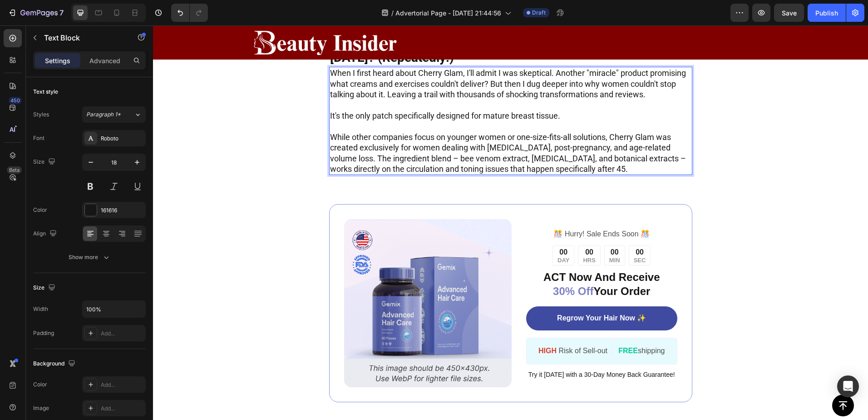
click at [536, 121] on p "It's the only patch specifically designed for mature breast tissue." at bounding box center [511, 115] width 362 height 10
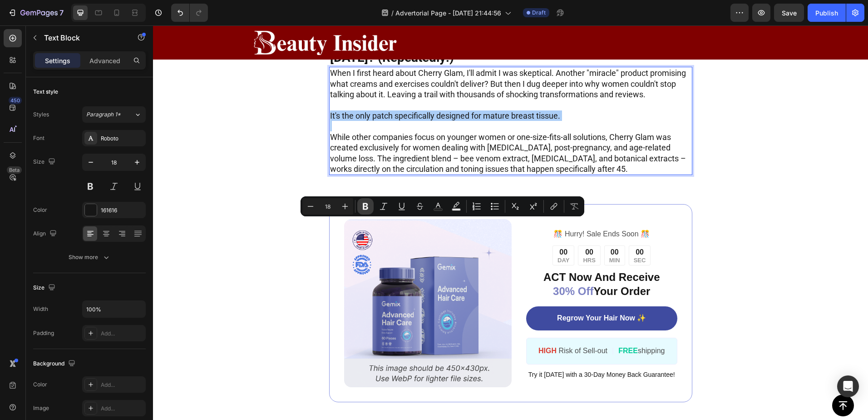
click at [367, 207] on icon "Editor contextual toolbar" at bounding box center [365, 206] width 9 height 9
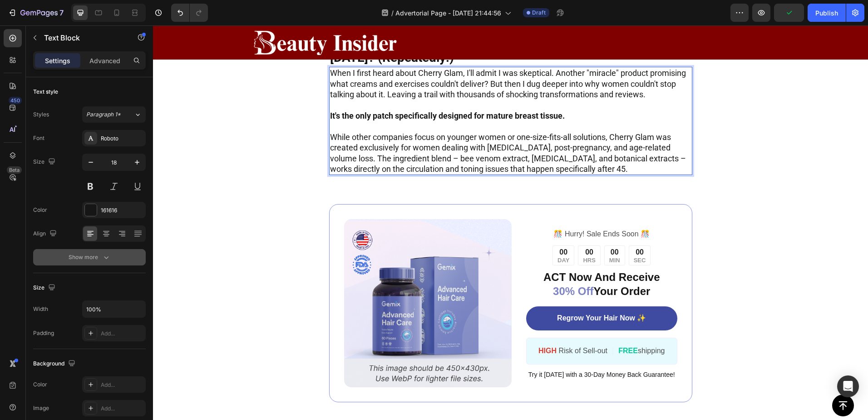
click at [88, 256] on div "Show more" at bounding box center [90, 257] width 42 height 9
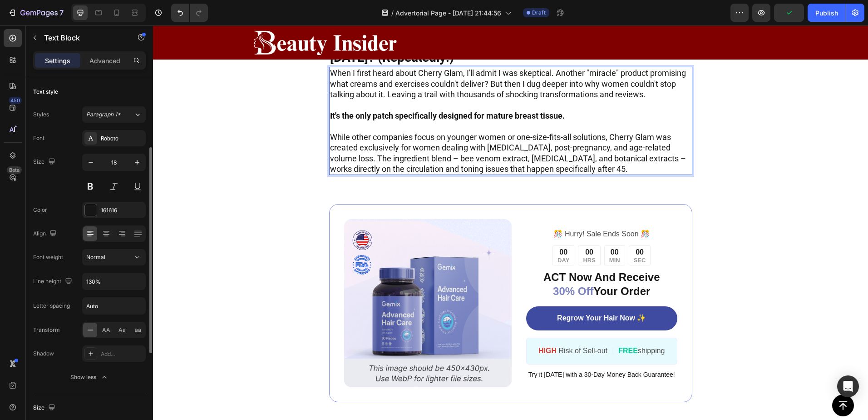
scroll to position [45, 0]
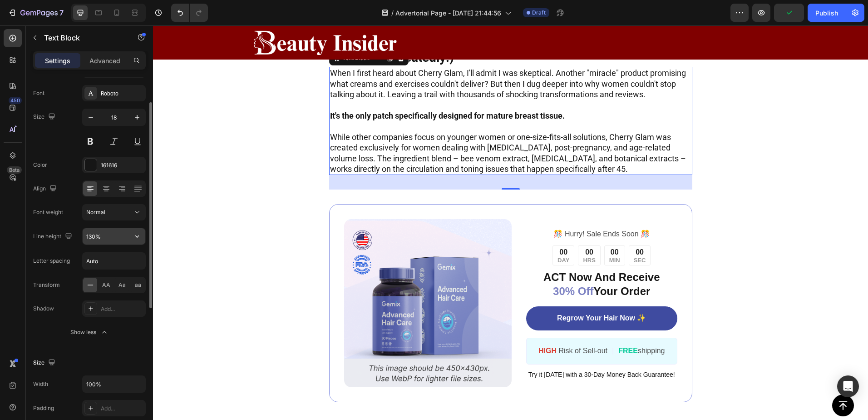
click at [104, 238] on input "130%" at bounding box center [114, 236] width 63 height 16
click at [134, 236] on icon "button" at bounding box center [137, 236] width 9 height 9
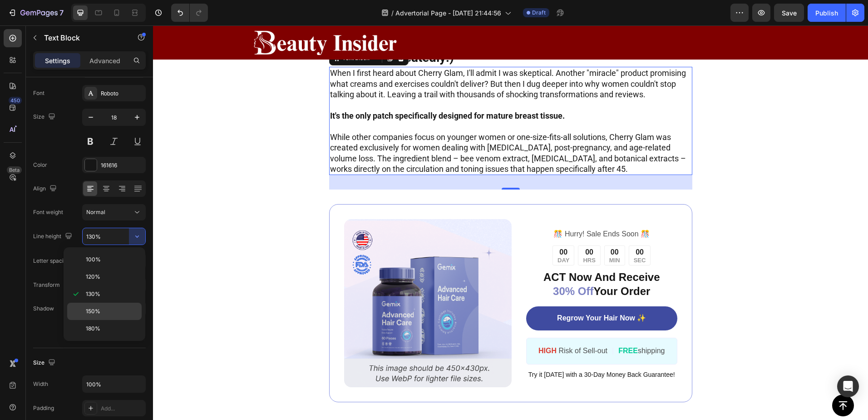
click at [107, 309] on p "150%" at bounding box center [112, 311] width 52 height 8
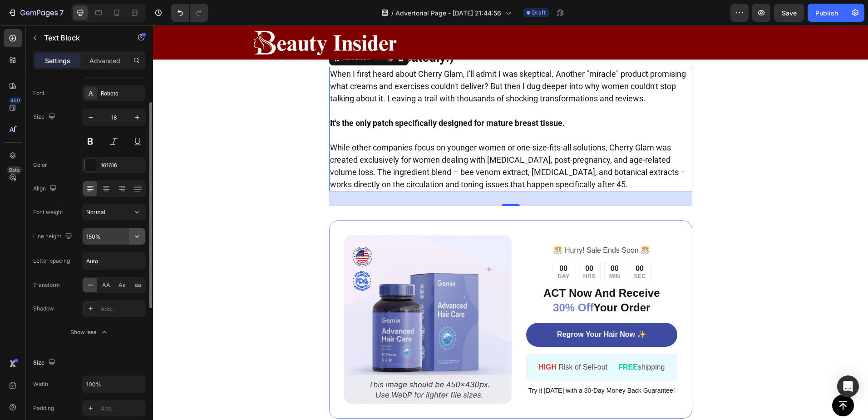
click at [138, 235] on icon "button" at bounding box center [137, 236] width 9 height 9
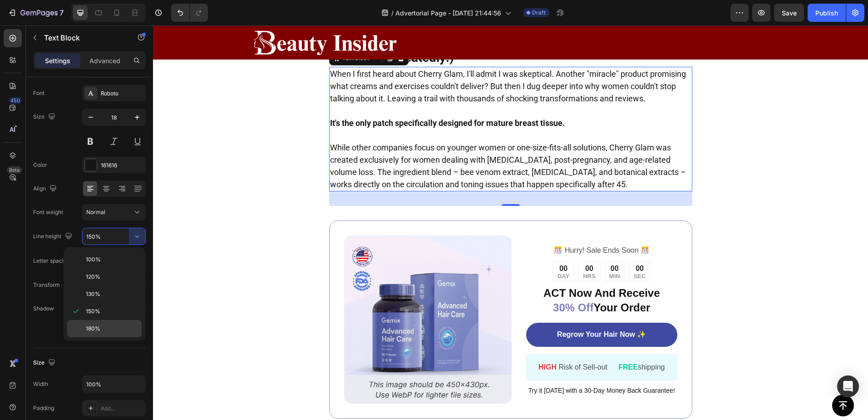
click at [110, 322] on div "180%" at bounding box center [104, 328] width 74 height 17
type input "180%"
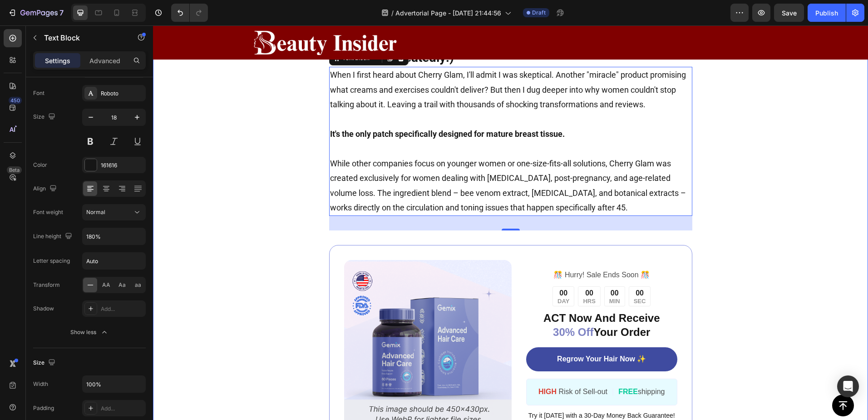
click at [218, 223] on div "What Makes Cherry Glam Fly Off The Shelves and Sell Out In 2 Days? (Repeatedly!…" at bounding box center [510, 249] width 715 height 459
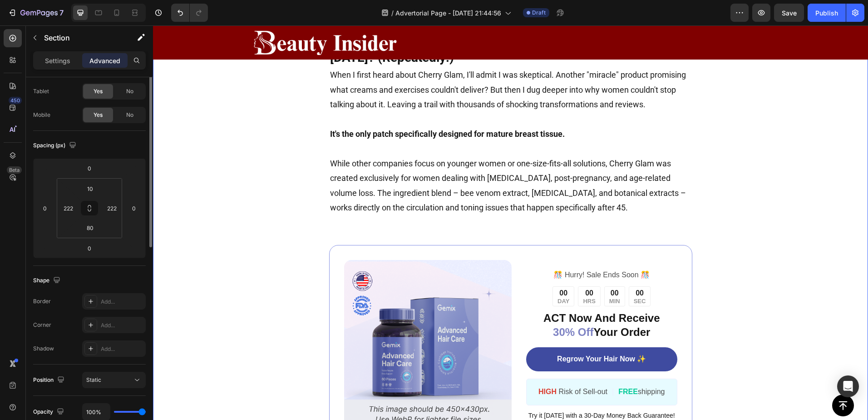
scroll to position [0, 0]
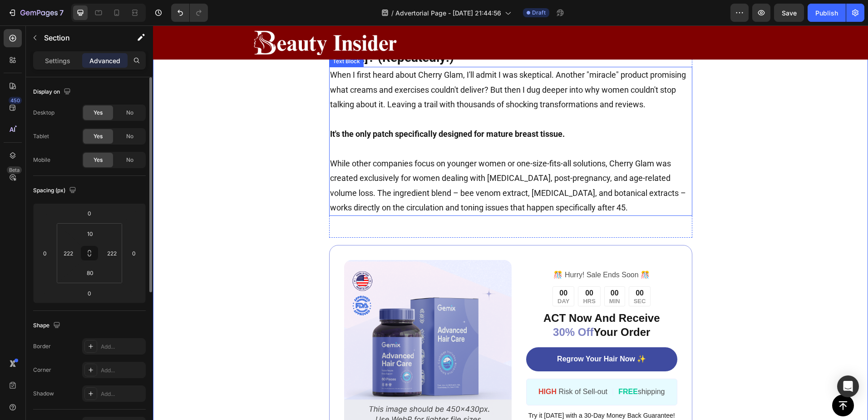
click at [506, 112] on p "When I first heard about Cherry Glam, I'll admit I was skeptical. Another "mira…" at bounding box center [511, 90] width 362 height 44
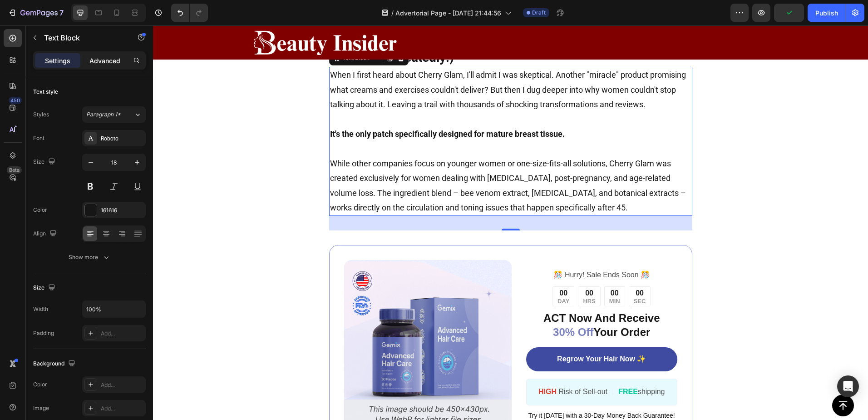
click at [105, 65] on p "Advanced" at bounding box center [104, 61] width 31 height 10
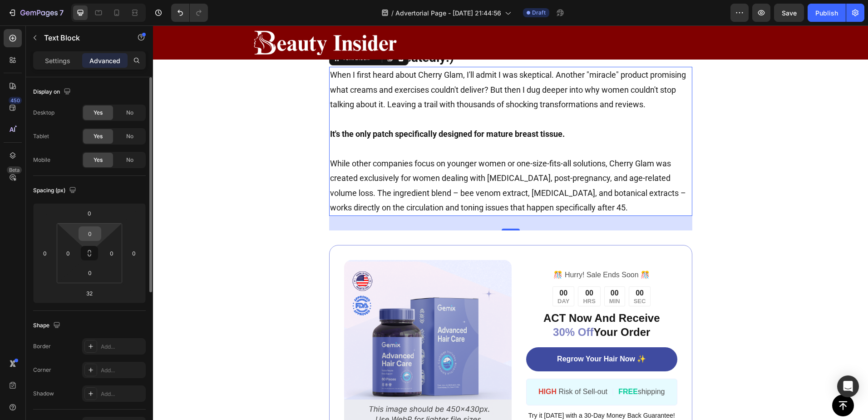
click at [91, 234] on input "0" at bounding box center [90, 234] width 18 height 14
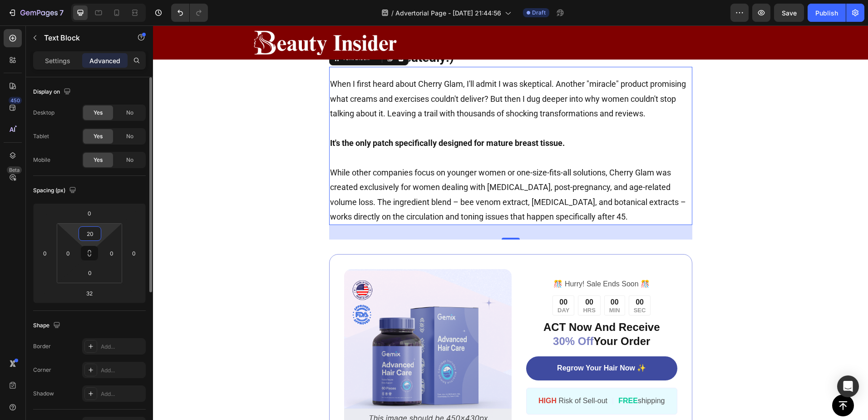
click at [89, 227] on input "20" at bounding box center [90, 234] width 18 height 14
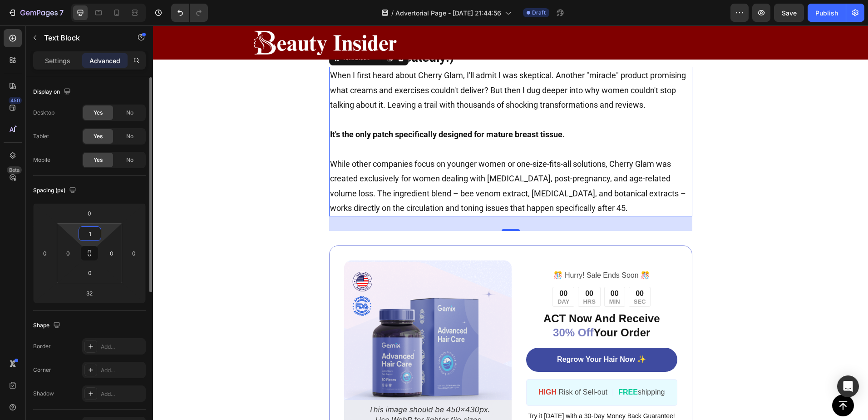
type input "15"
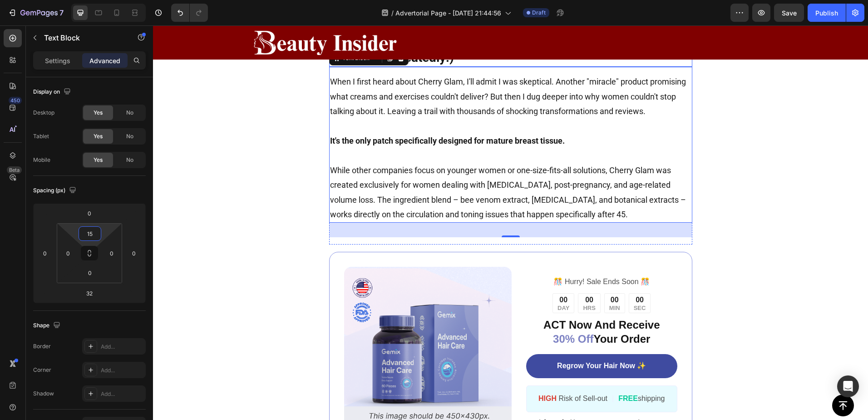
click at [391, 66] on p "What Makes Cherry Glam Fly Off The Shelves and Sell Out [DATE]? (Repeatedly!)" at bounding box center [511, 49] width 362 height 33
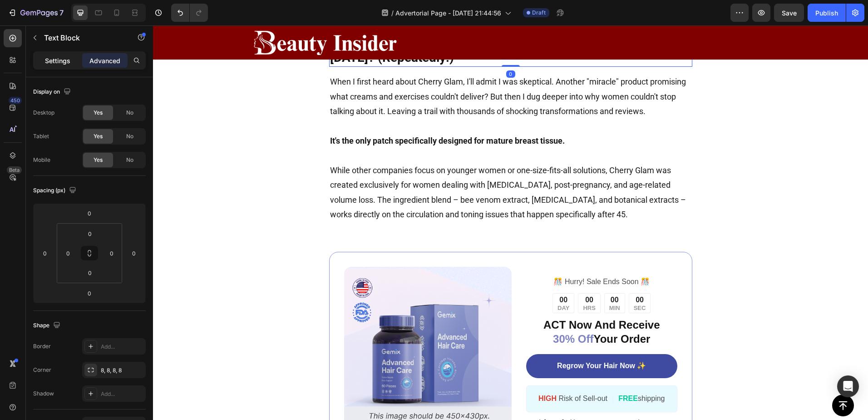
click at [62, 66] on div "Settings" at bounding box center [57, 60] width 45 height 15
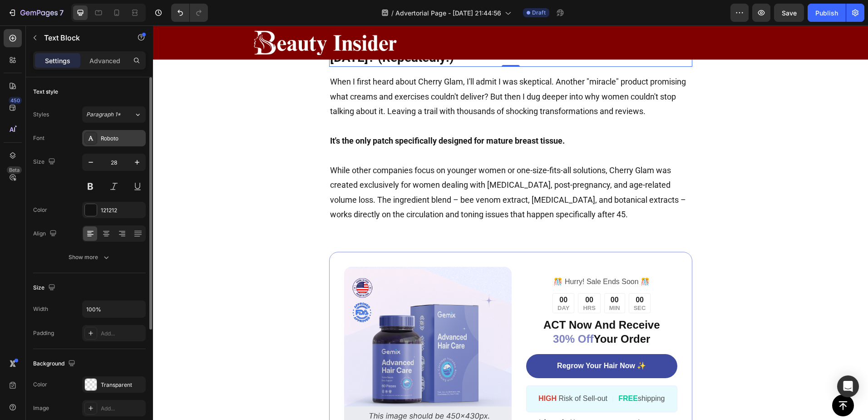
click at [94, 133] on div at bounding box center [90, 138] width 13 height 13
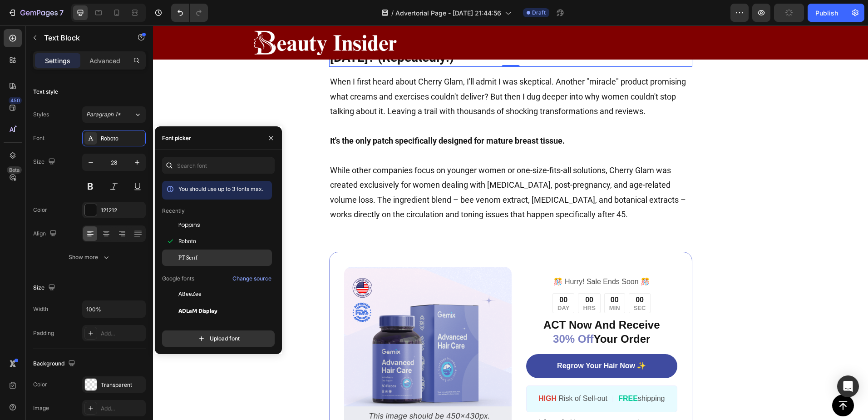
click at [194, 255] on span "PT Serif" at bounding box center [187, 257] width 19 height 8
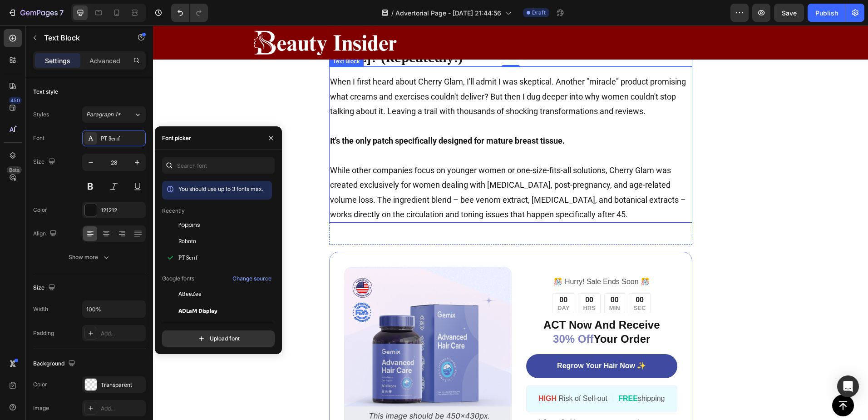
click at [681, 119] on p "When I first heard about Cherry Glam, I'll admit I was skeptical. Another "mira…" at bounding box center [511, 96] width 362 height 44
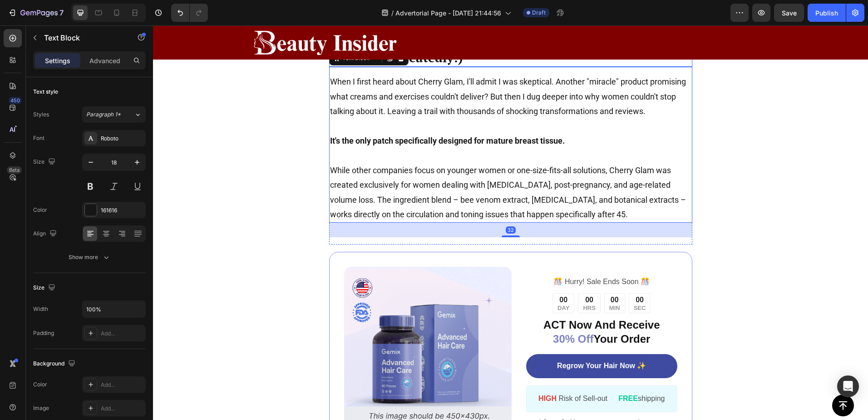
click at [557, 66] on p "What Makes Cherry Glam Fly Off The Shelves and Sell Out [DATE]? (Repeatedly!)" at bounding box center [511, 49] width 362 height 33
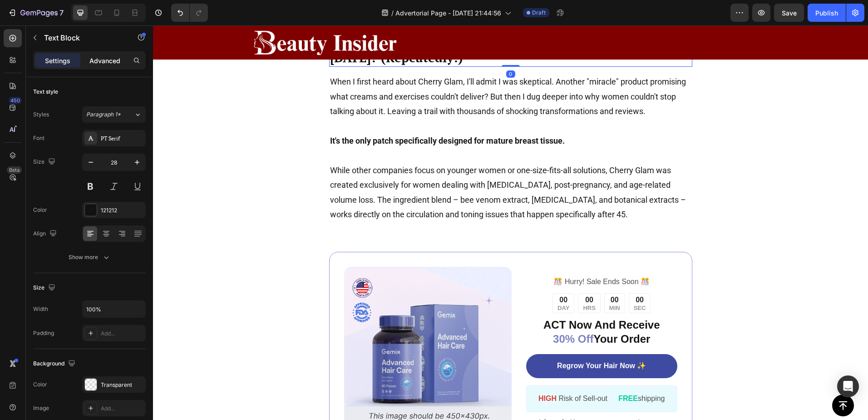
click at [109, 60] on p "Advanced" at bounding box center [104, 61] width 31 height 10
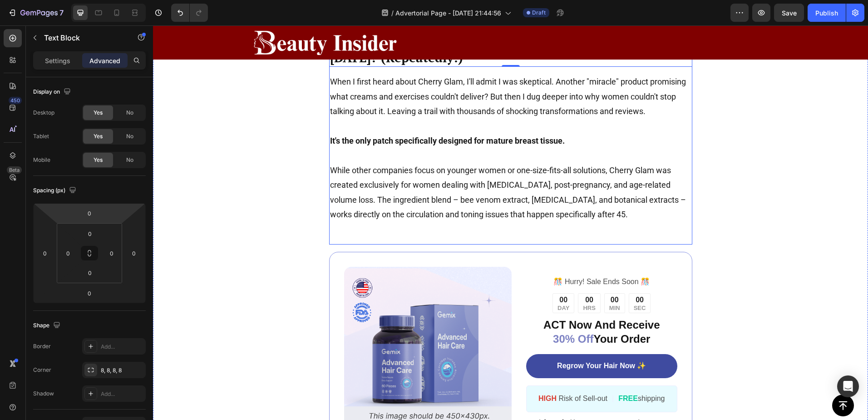
click at [458, 137] on div "What Makes Cherry Glam Fly Off The Shelves and Sell Out In 2 Days? (Repeatedly!…" at bounding box center [510, 135] width 363 height 220
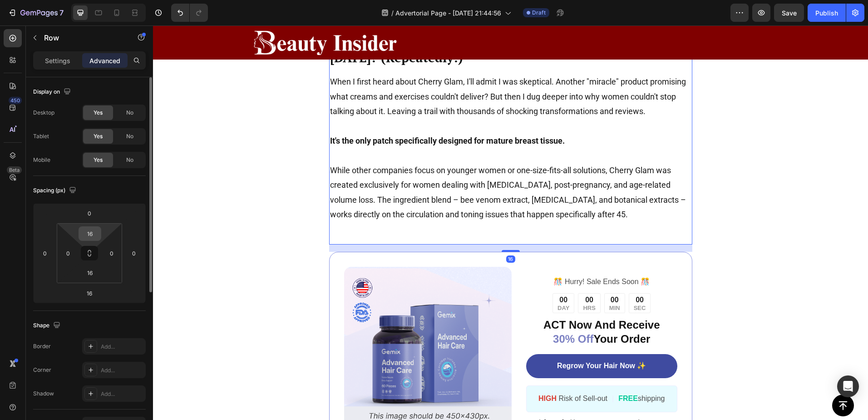
click at [93, 233] on input "16" at bounding box center [90, 234] width 18 height 14
type input "10"
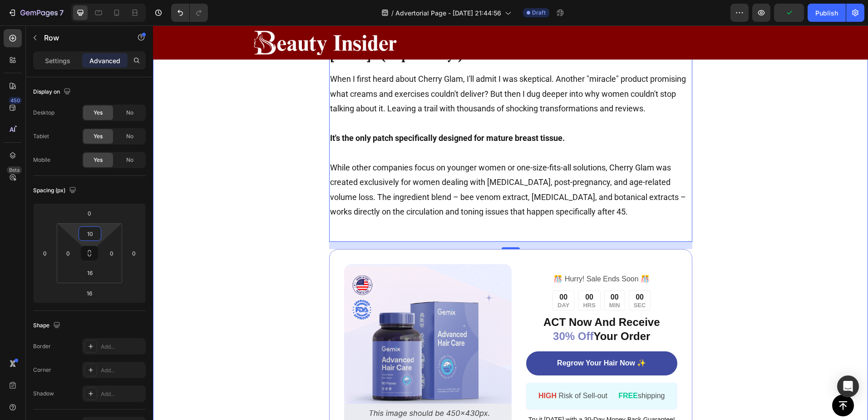
click at [271, 154] on div "What Makes Cherry Glam Fly Off The Shelves and Sell Out In 2 Days? (Repeatedly!…" at bounding box center [511, 236] width 514 height 422
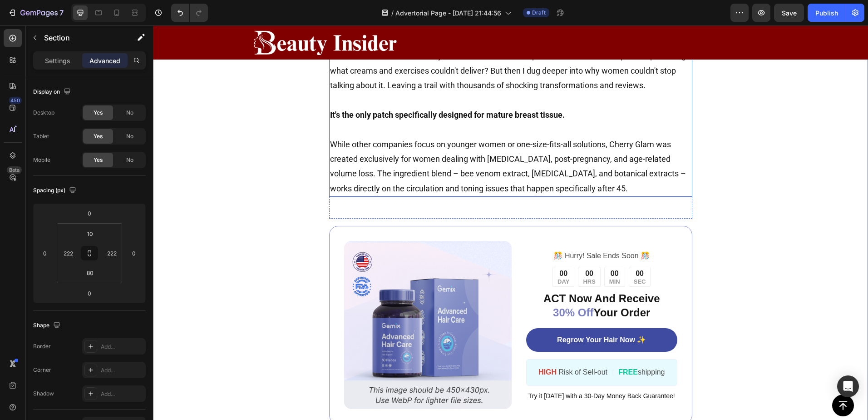
scroll to position [1832, 0]
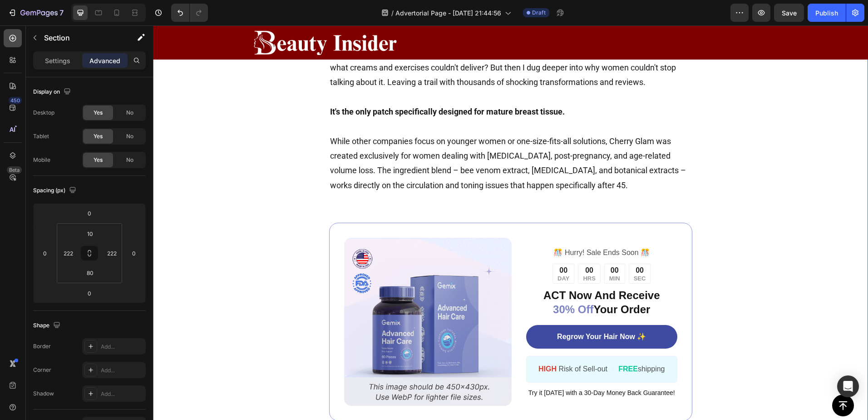
click at [11, 38] on icon at bounding box center [13, 38] width 7 height 7
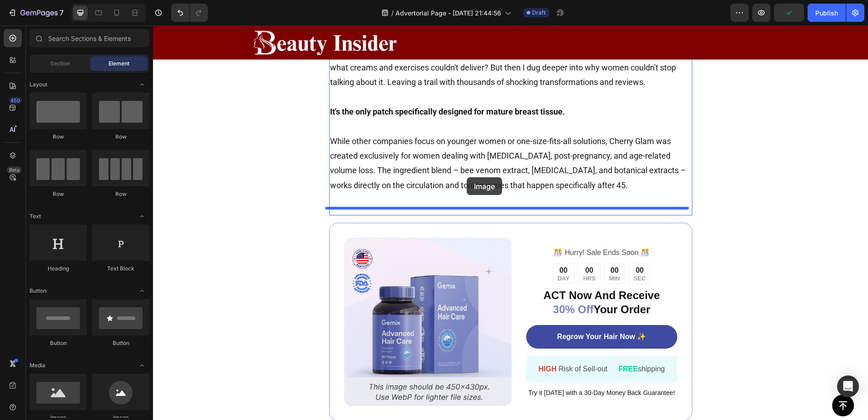
drag, startPoint x: 211, startPoint y: 416, endPoint x: 467, endPoint y: 177, distance: 350.3
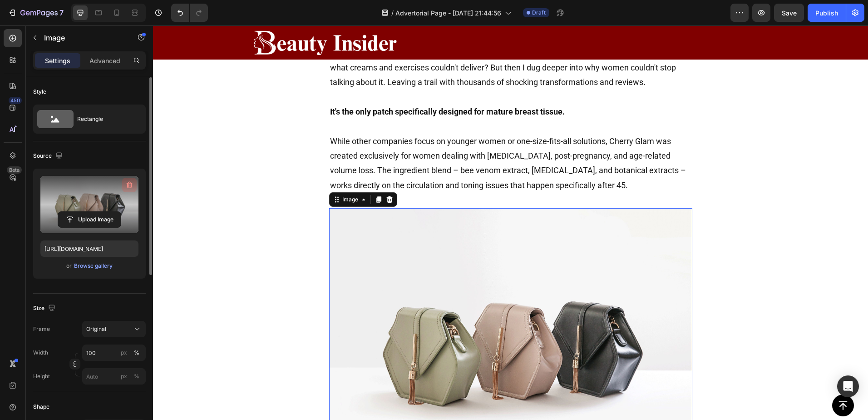
click at [125, 185] on icon "button" at bounding box center [129, 184] width 9 height 9
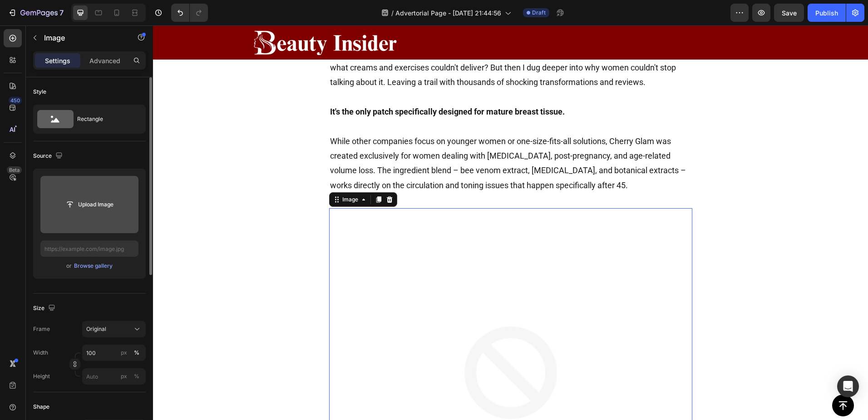
click at [88, 205] on input "file" at bounding box center [89, 204] width 63 height 15
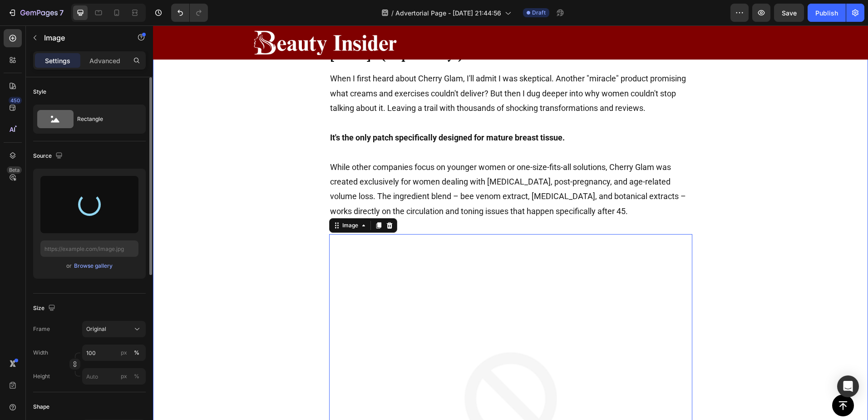
scroll to position [1802, 0]
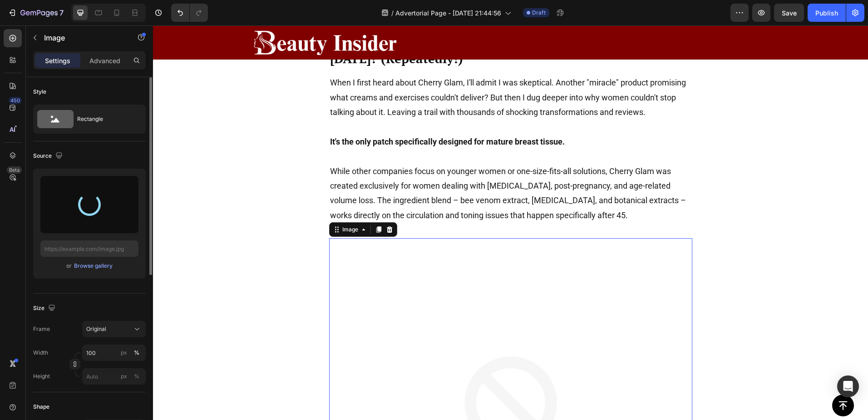
type input "https://cdn.shopify.com/s/files/1/0895/1260/8115/files/gempages_581582220859277…"
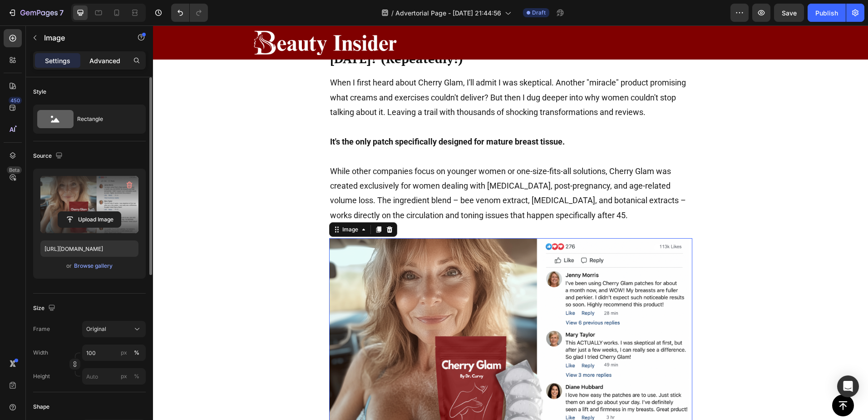
click at [97, 58] on p "Advanced" at bounding box center [104, 61] width 31 height 10
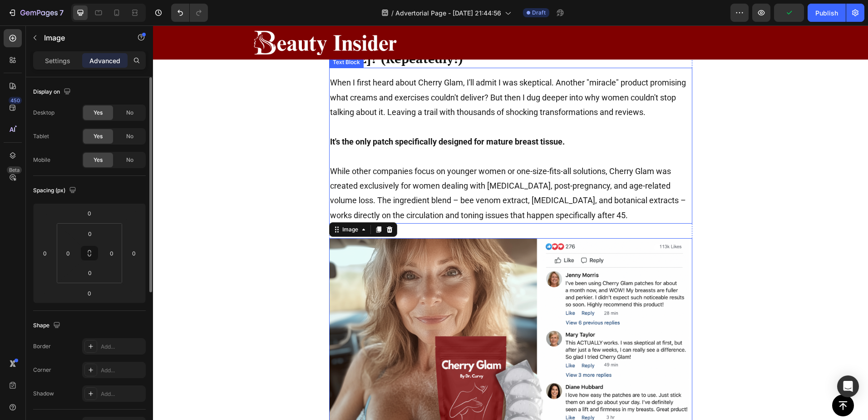
click at [466, 215] on p "While other companies focus on younger women or one-size-fits-all solutions, Ch…" at bounding box center [511, 193] width 362 height 59
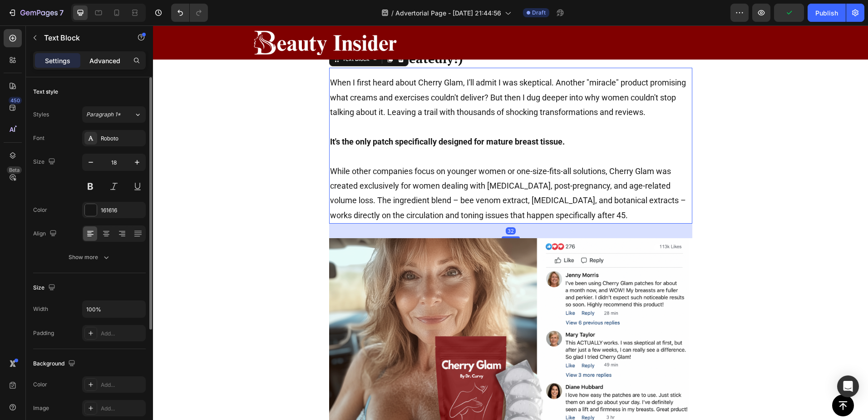
click at [112, 58] on p "Advanced" at bounding box center [104, 61] width 31 height 10
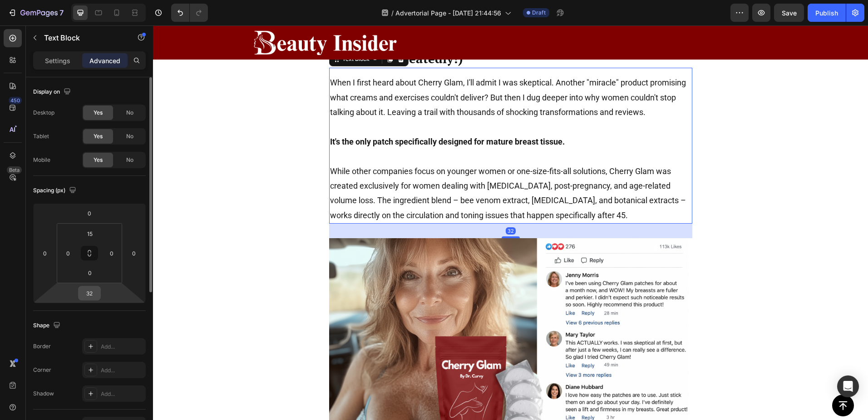
click at [90, 294] on input "32" at bounding box center [89, 293] width 18 height 14
type input "15"
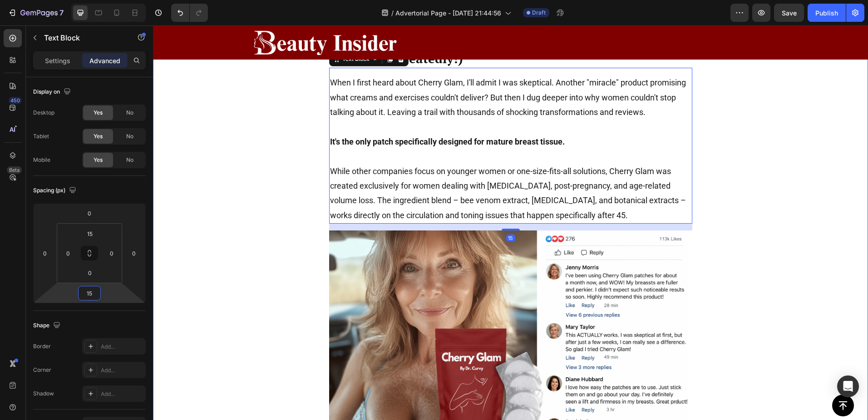
click at [725, 187] on div "What Makes Cherry Glam Fly Off The Shelves and Sell Out In 2 Days? (Repeatedly!…" at bounding box center [511, 344] width 514 height 632
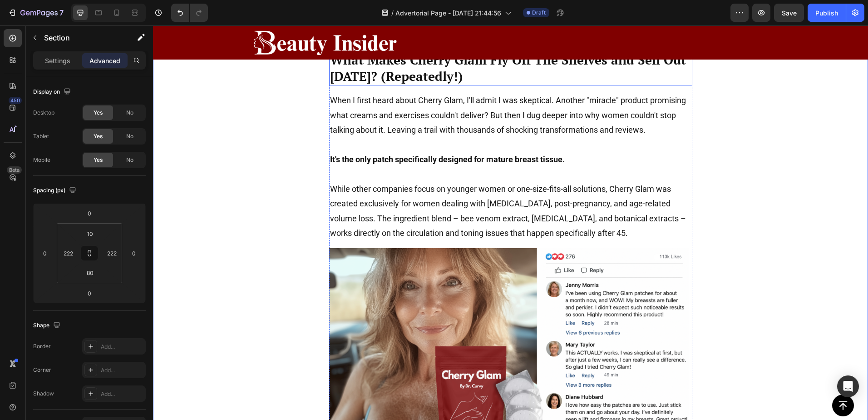
scroll to position [1681, 0]
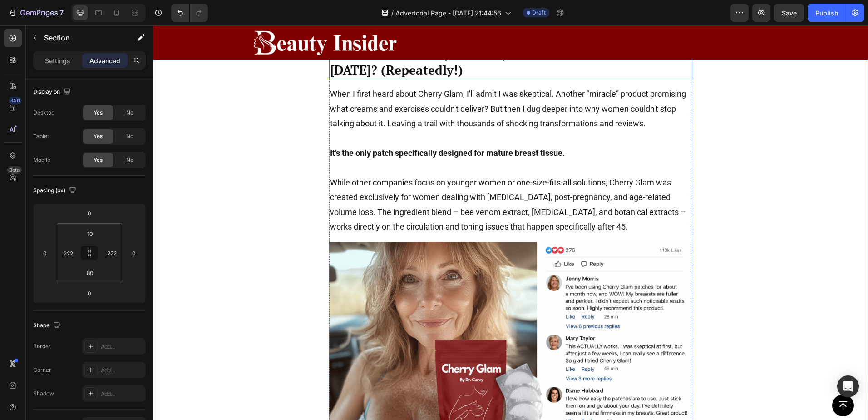
click at [671, 79] on p "What Makes Cherry Glam Fly Off The Shelves and Sell Out [DATE]? (Repeatedly!)" at bounding box center [511, 61] width 362 height 33
click at [387, 39] on icon at bounding box center [389, 36] width 5 height 6
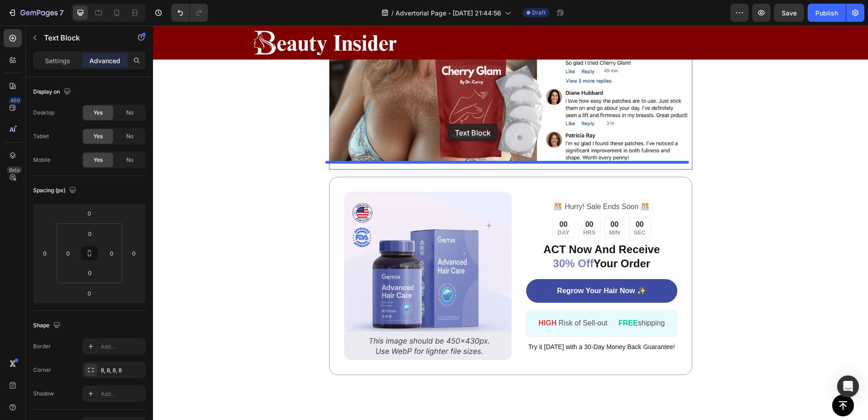
scroll to position [2104, 0]
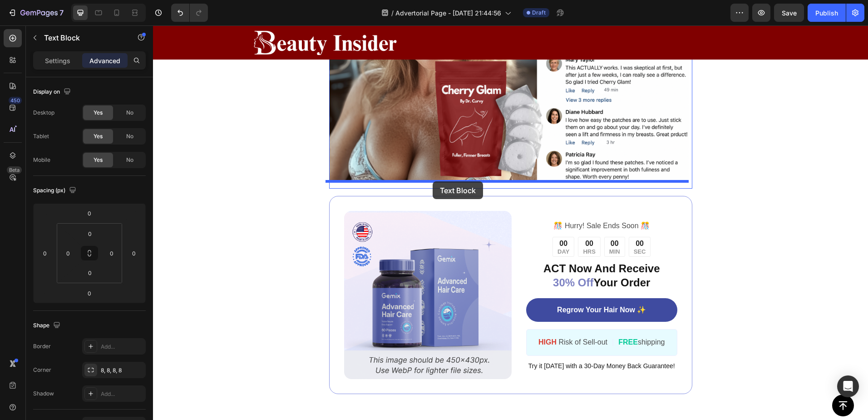
drag, startPoint x: 466, startPoint y: 176, endPoint x: 433, endPoint y: 181, distance: 34.0
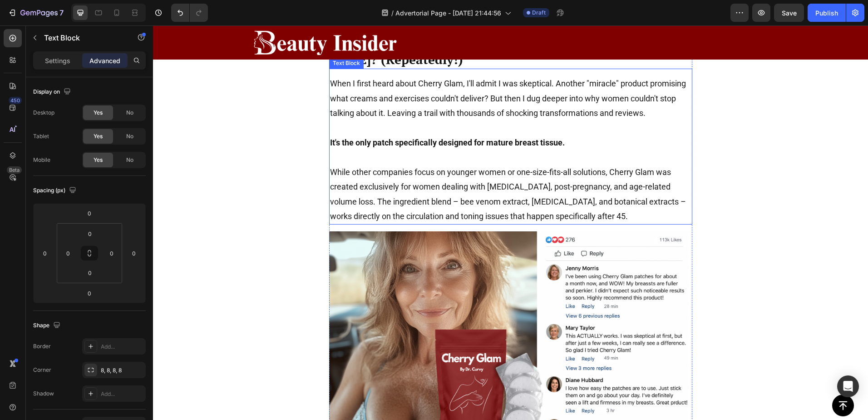
scroll to position [1690, 0]
click at [538, 121] on p "When I first heard about Cherry Glam, I'll admit I was skeptical. Another "mira…" at bounding box center [511, 99] width 362 height 44
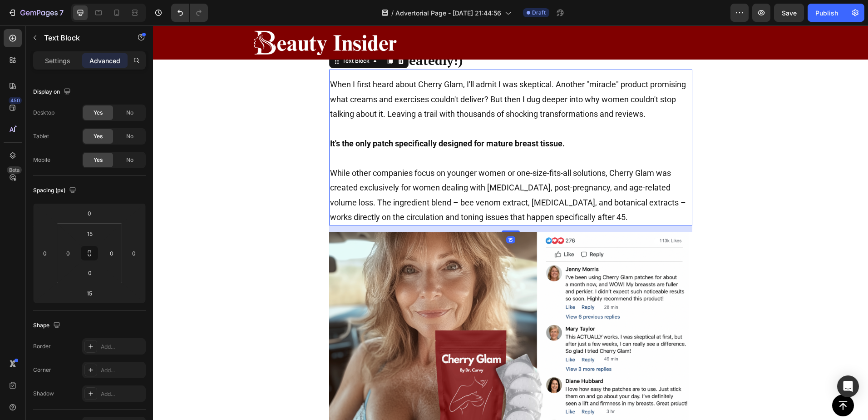
click at [387, 64] on icon at bounding box center [389, 61] width 5 height 6
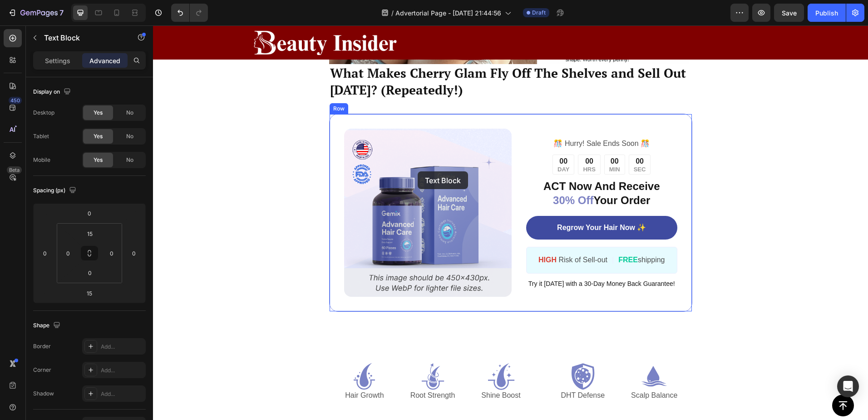
scroll to position [2367, 0]
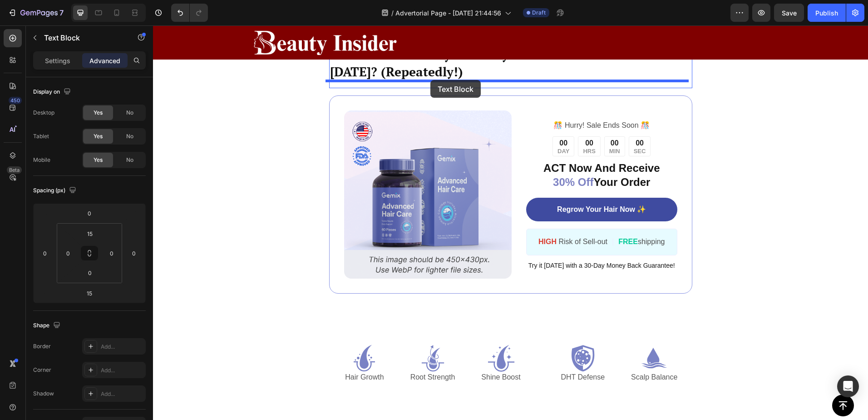
drag, startPoint x: 415, startPoint y: 200, endPoint x: 431, endPoint y: 80, distance: 121.0
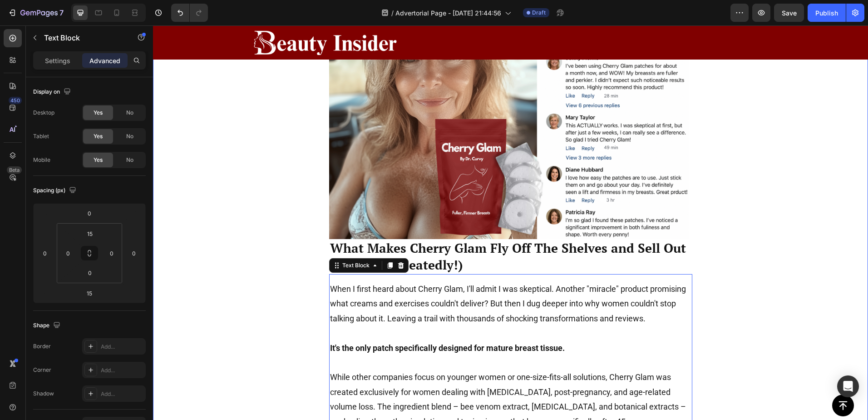
scroll to position [2023, 0]
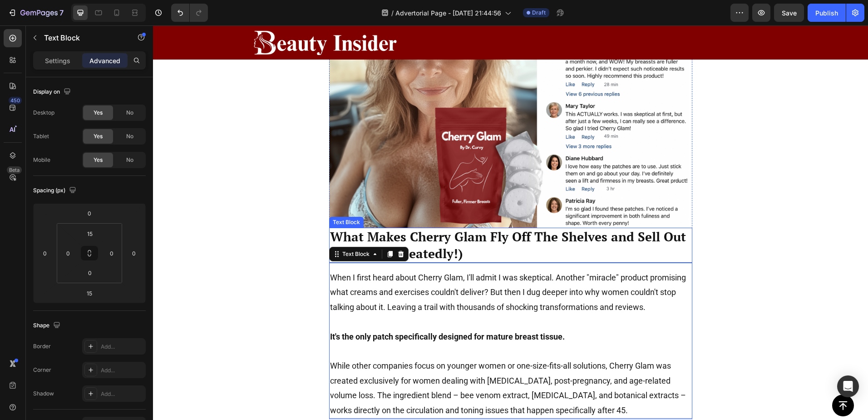
click at [612, 242] on p "What Makes Cherry Glam Fly Off The Shelves and Sell Out [DATE]? (Repeatedly!)" at bounding box center [511, 244] width 362 height 33
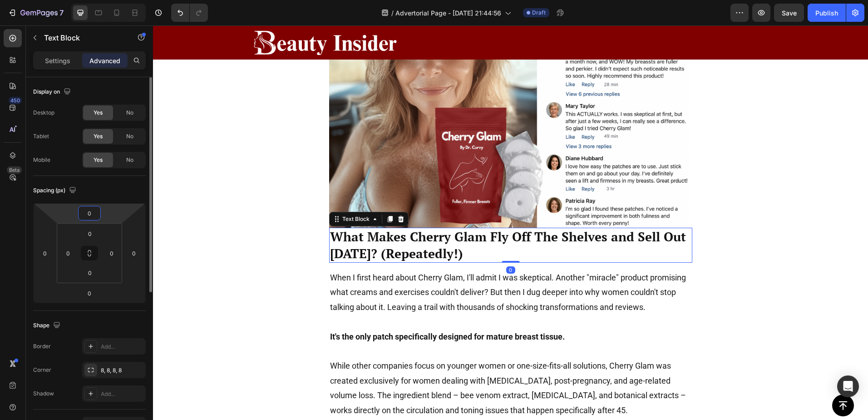
click at [89, 217] on input "0" at bounding box center [89, 213] width 18 height 14
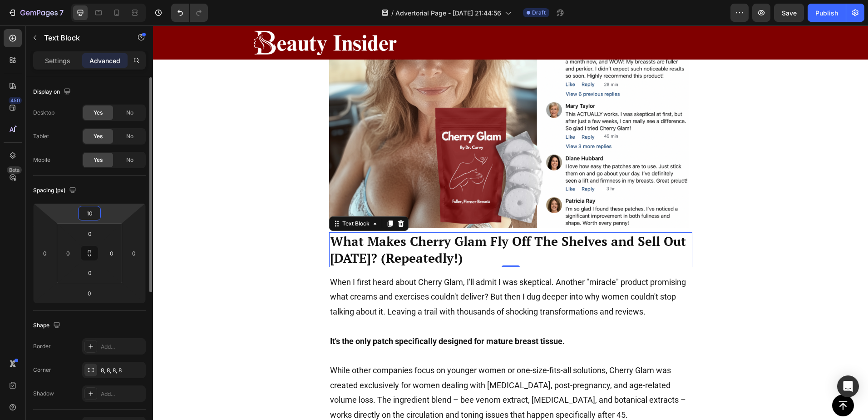
click at [91, 216] on input "10" at bounding box center [89, 213] width 18 height 14
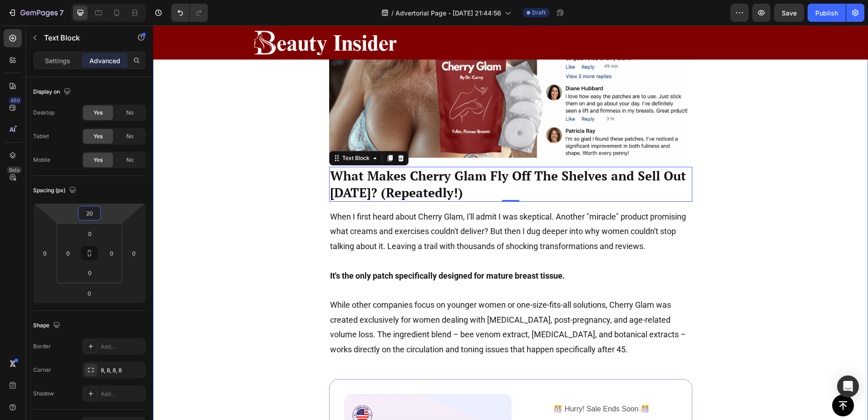
scroll to position [2098, 0]
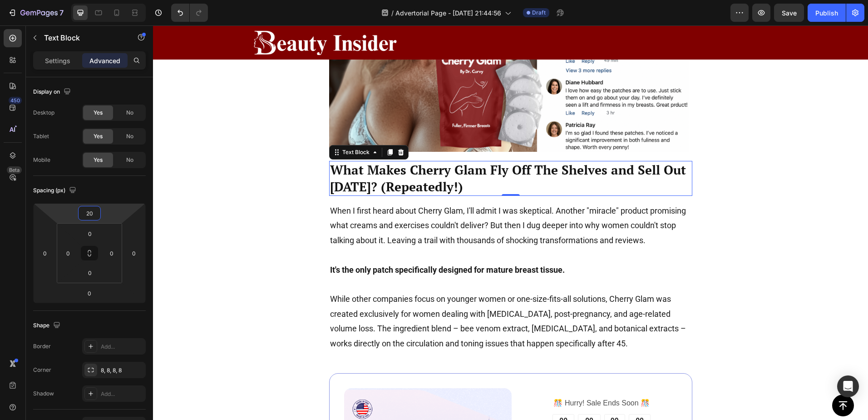
type input "20"
click at [451, 178] on p "What Makes Cherry Glam Fly Off The Shelves and Sell Out [DATE]? (Repeatedly!)" at bounding box center [511, 178] width 362 height 33
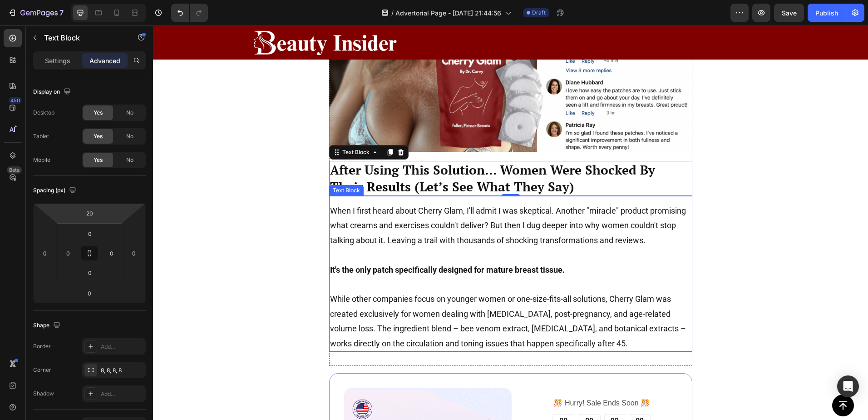
click at [403, 231] on p "When I first heard about Cherry Glam, I'll admit I was skeptical. Another "mira…" at bounding box center [511, 225] width 362 height 44
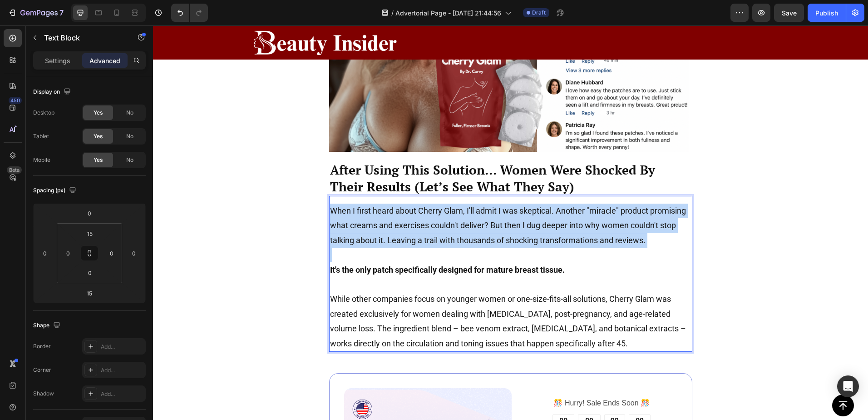
click at [403, 231] on p "When I first heard about Cherry Glam, I'll admit I was skeptical. Another "mira…" at bounding box center [511, 225] width 362 height 44
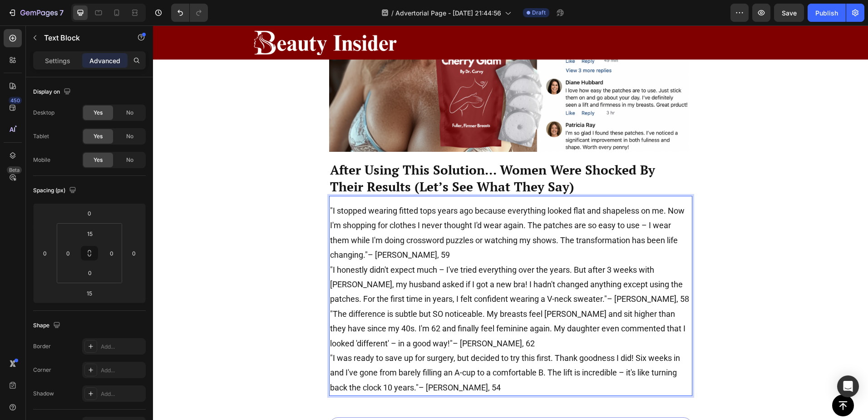
click at [437, 248] on p ""I stopped wearing fitted tops years ago because everything looked flat and sha…" at bounding box center [511, 232] width 362 height 59
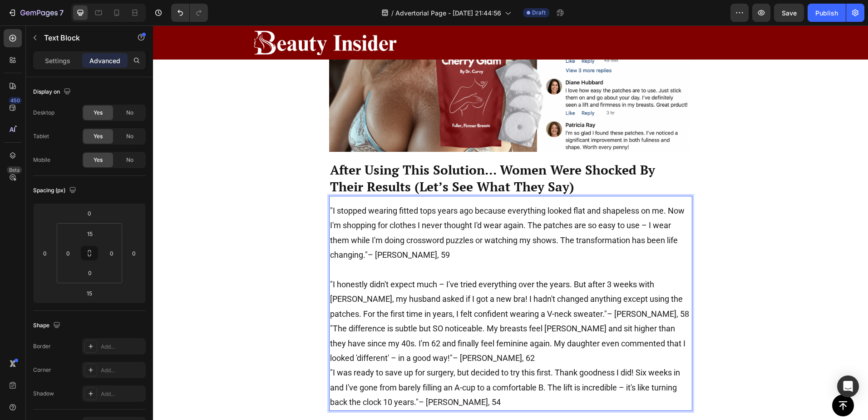
click at [625, 309] on p ""I honestly didn't expect much – I've tried everything over the years. But afte…" at bounding box center [511, 299] width 362 height 44
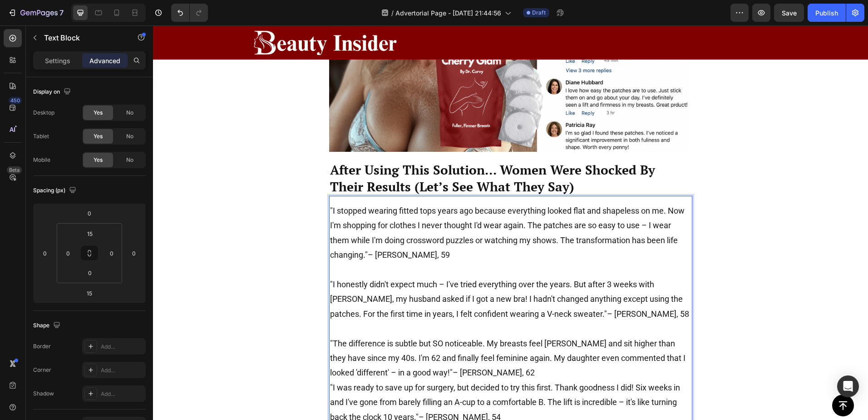
click at [461, 370] on p ""The difference is subtle but SO noticeable. My breasts feel fuller and sit hig…" at bounding box center [511, 358] width 362 height 44
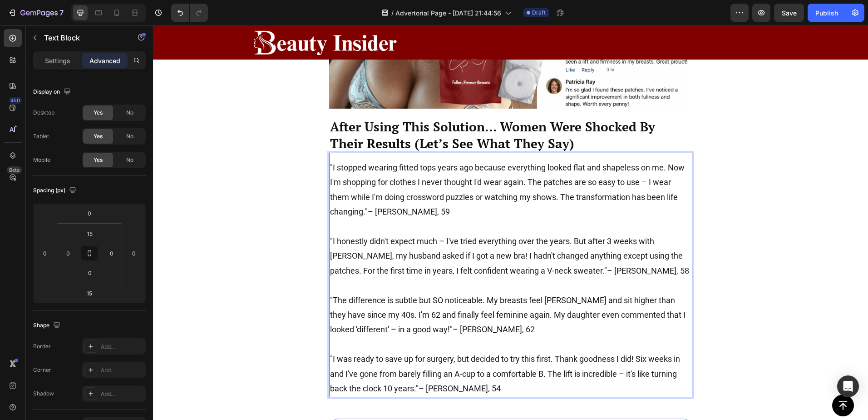
scroll to position [2159, 0]
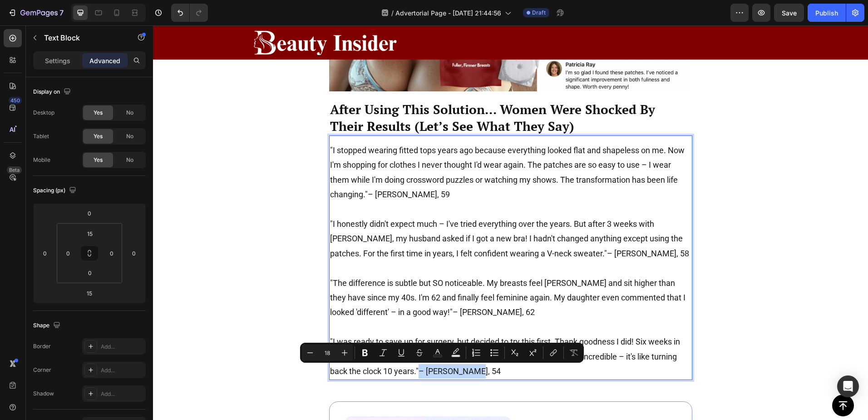
drag, startPoint x: 472, startPoint y: 369, endPoint x: 416, endPoint y: 375, distance: 56.6
click at [416, 375] on p ""I was ready to save up for surgery, but decided to try this first. Thank goodn…" at bounding box center [511, 356] width 362 height 44
click at [366, 352] on icon "Editor contextual toolbar" at bounding box center [364, 352] width 5 height 7
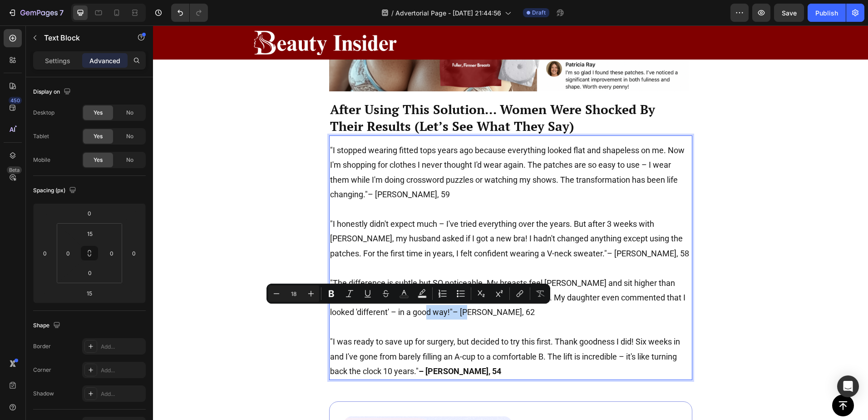
drag, startPoint x: 439, startPoint y: 311, endPoint x: 389, endPoint y: 313, distance: 49.6
click at [389, 313] on p ""The difference is subtle but SO noticeable. My breasts feel fuller and sit hig…" at bounding box center [511, 298] width 362 height 44
click at [329, 292] on icon "Editor contextual toolbar" at bounding box center [331, 293] width 5 height 7
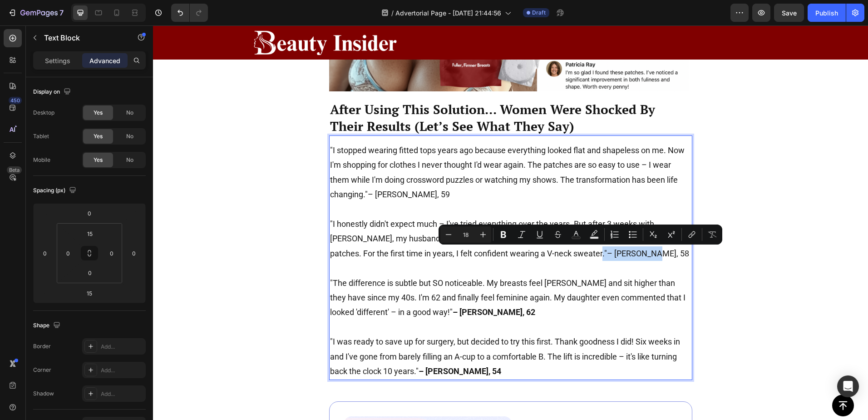
drag, startPoint x: 622, startPoint y: 253, endPoint x: 557, endPoint y: 259, distance: 64.8
click at [557, 259] on p ""I honestly didn't expect much – I've tried everything over the years. But afte…" at bounding box center [511, 239] width 362 height 44
click at [498, 232] on button "Bold" at bounding box center [504, 234] width 16 height 16
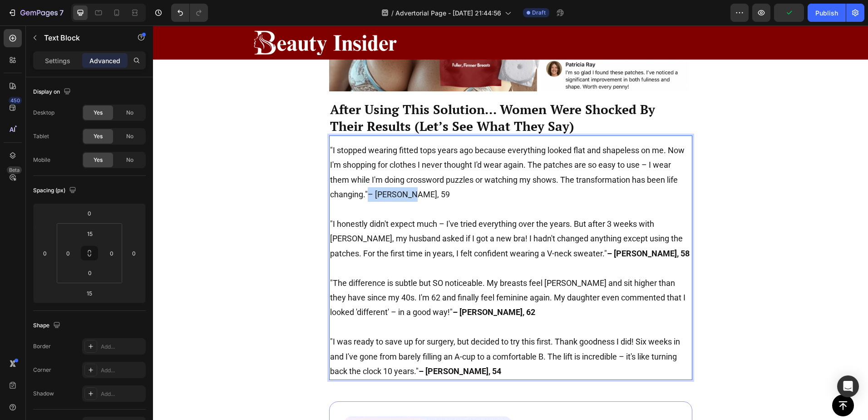
drag, startPoint x: 415, startPoint y: 197, endPoint x: 364, endPoint y: 200, distance: 50.9
click at [364, 200] on p ""I stopped wearing fitted tops years ago because everything looked flat and sha…" at bounding box center [511, 172] width 362 height 59
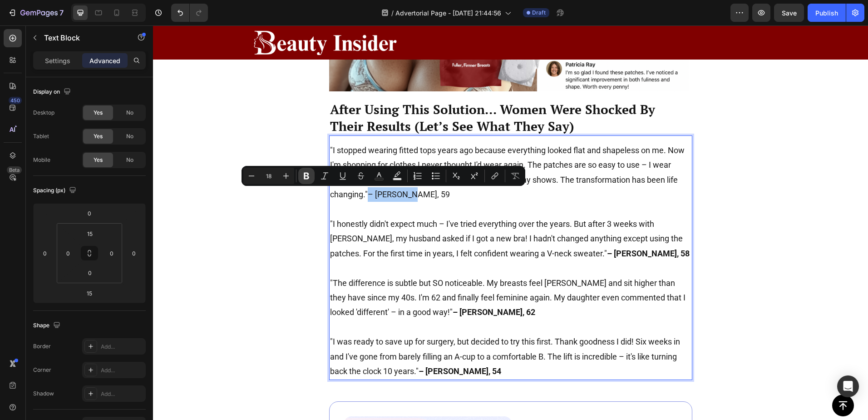
click at [311, 175] on button "Bold" at bounding box center [306, 176] width 16 height 16
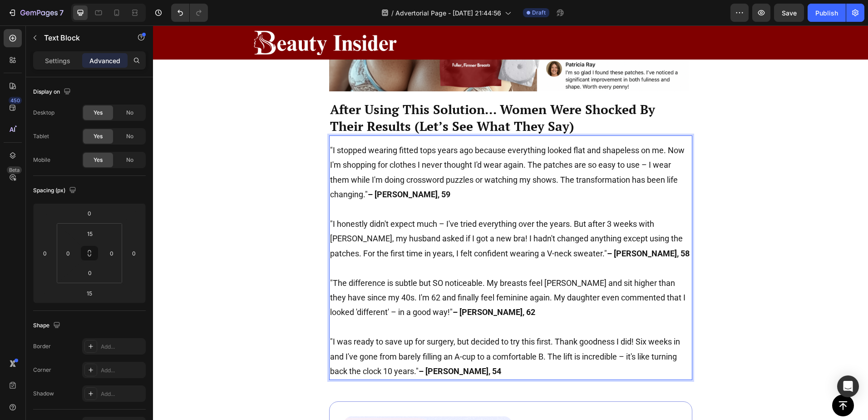
click at [445, 224] on p ""I honestly didn't expect much – I've tried everything over the years. But afte…" at bounding box center [511, 239] width 362 height 44
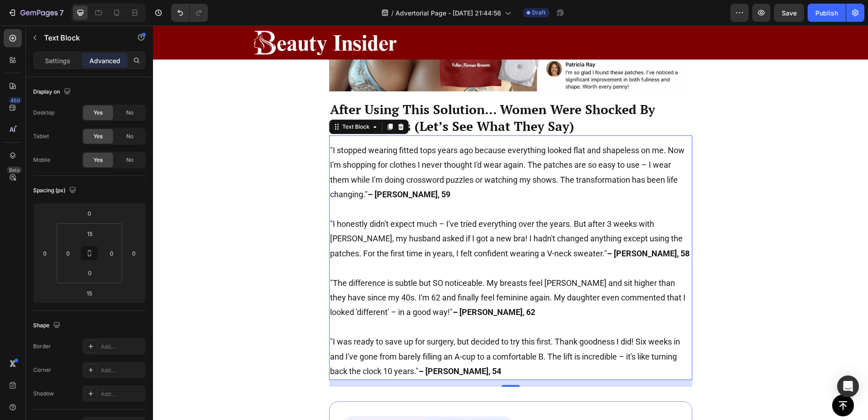
click at [436, 344] on p ""I was ready to save up for surgery, but decided to try this first. Thank goodn…" at bounding box center [511, 356] width 362 height 44
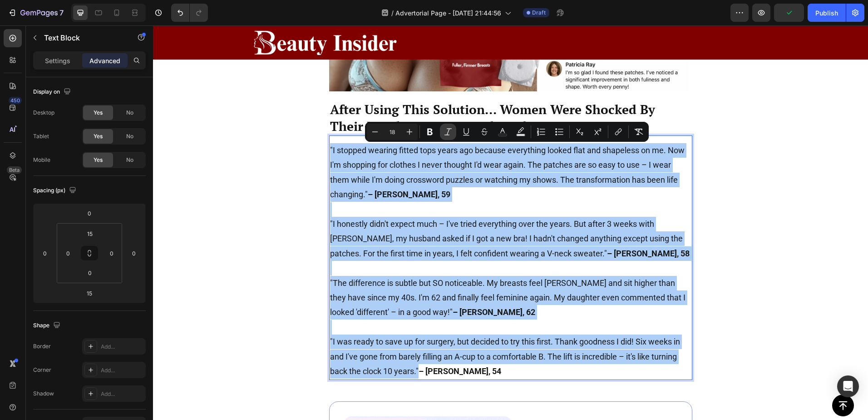
click at [450, 129] on icon "Editor contextual toolbar" at bounding box center [448, 131] width 9 height 9
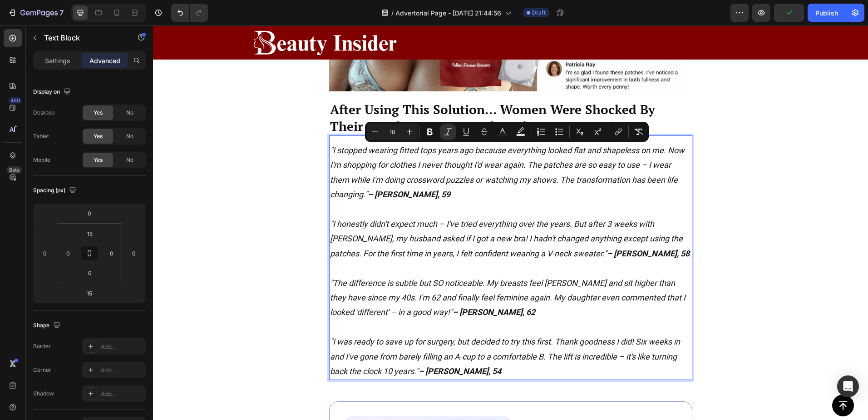
click at [406, 202] on p "Rich Text Editor. Editing area: main" at bounding box center [511, 209] width 362 height 15
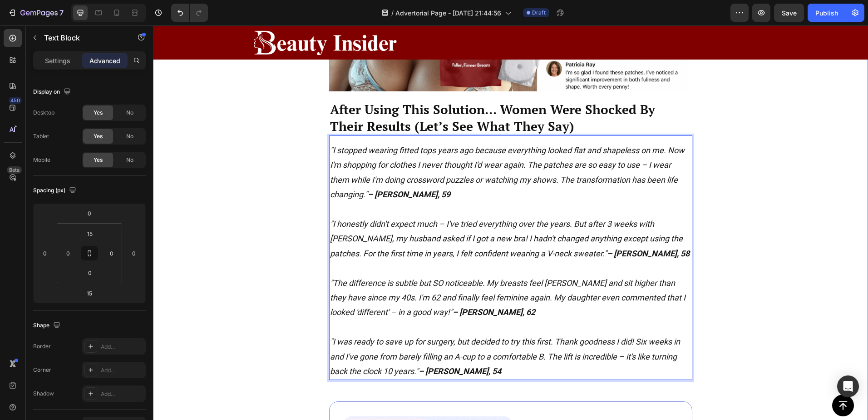
click at [284, 192] on div "What Makes Cherry Glam Fly Off The Shelves and Sell Out In 2 Days? (Repeatedly!…" at bounding box center [511, 134] width 514 height 927
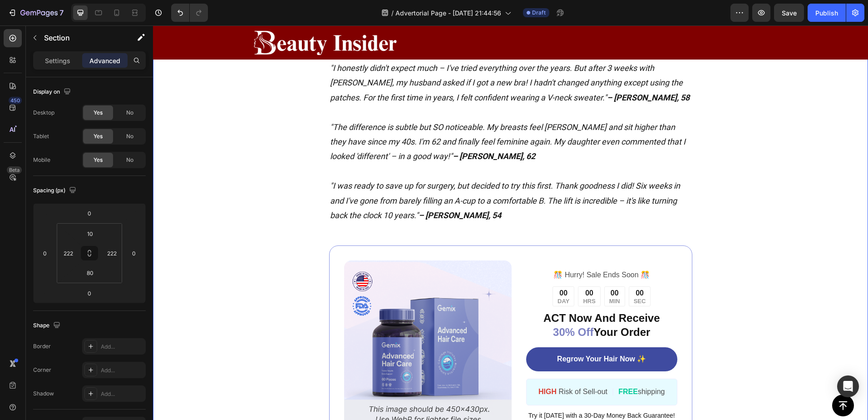
scroll to position [2310, 0]
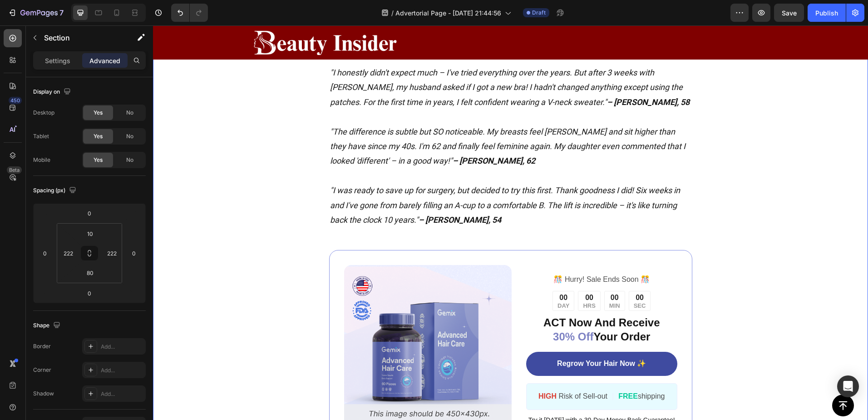
click at [15, 30] on div at bounding box center [13, 38] width 18 height 18
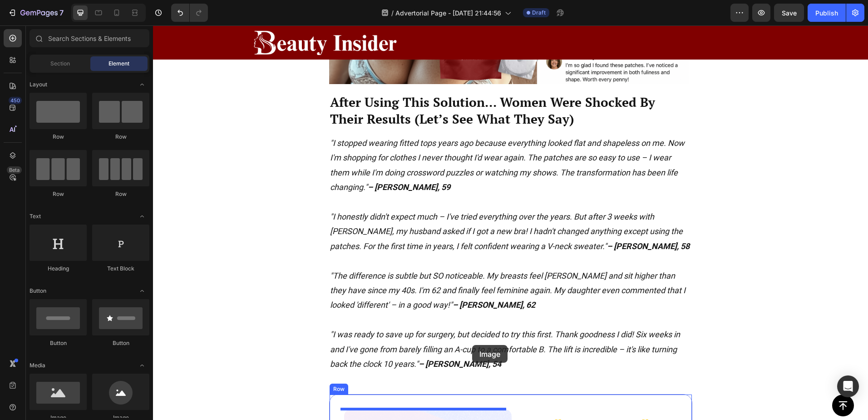
scroll to position [2286, 0]
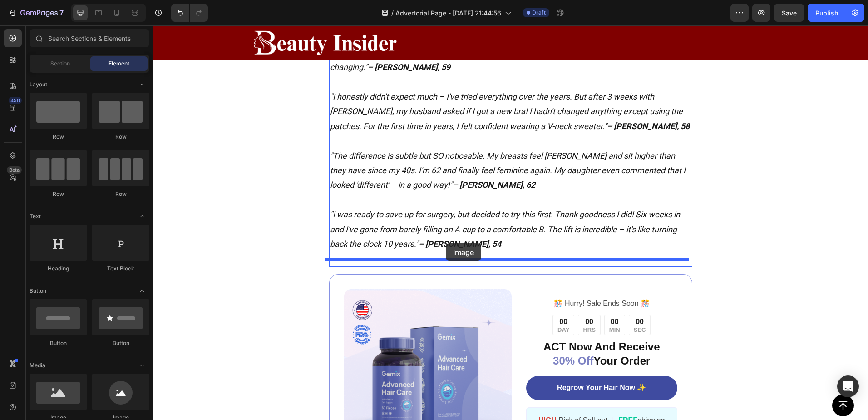
drag, startPoint x: 212, startPoint y: 423, endPoint x: 446, endPoint y: 243, distance: 295.3
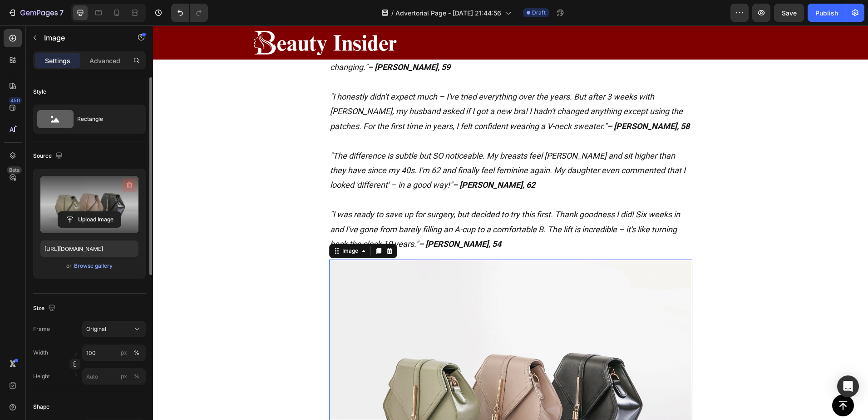
click at [130, 184] on icon "button" at bounding box center [129, 184] width 9 height 9
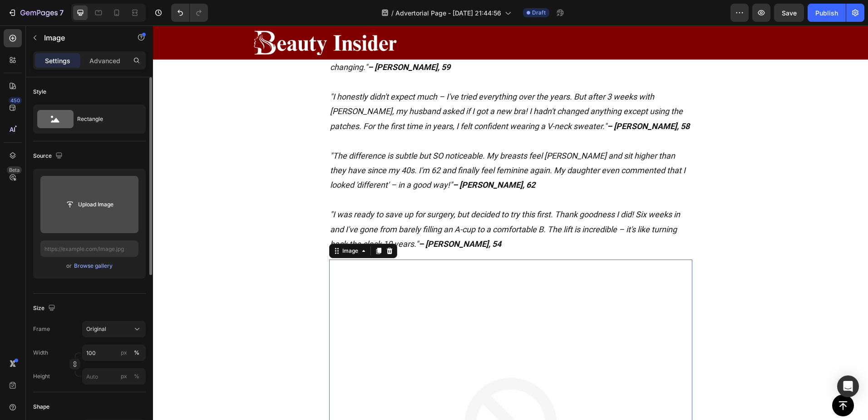
click at [99, 203] on input "file" at bounding box center [89, 204] width 63 height 15
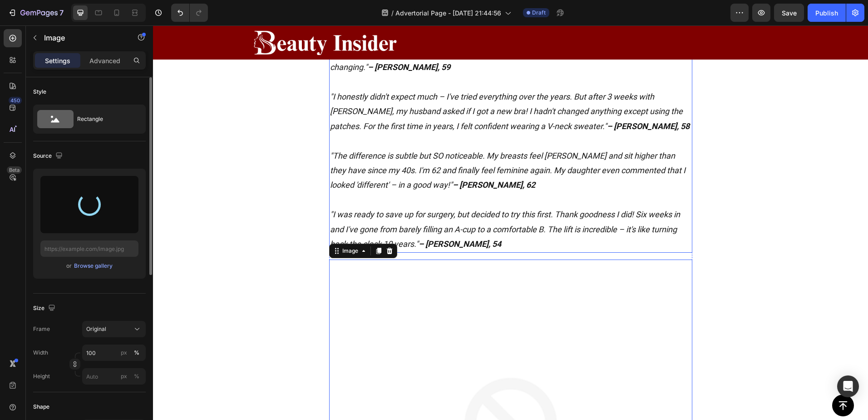
type input "https://cdn.shopify.com/s/files/1/0895/1260/8115/files/gempages_581582220859277…"
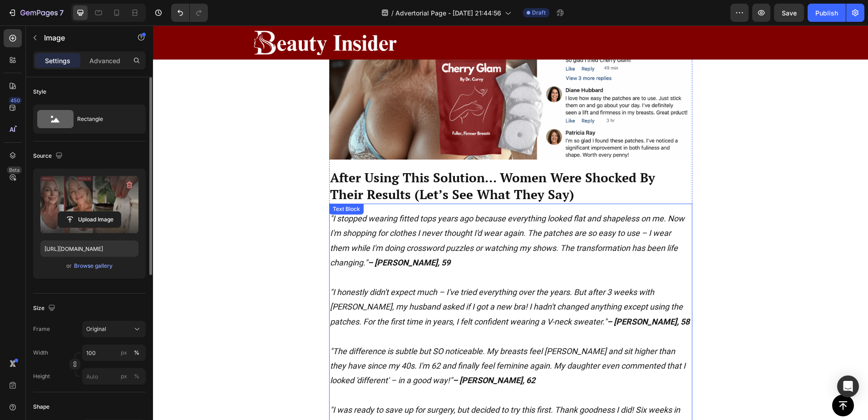
scroll to position [2089, 0]
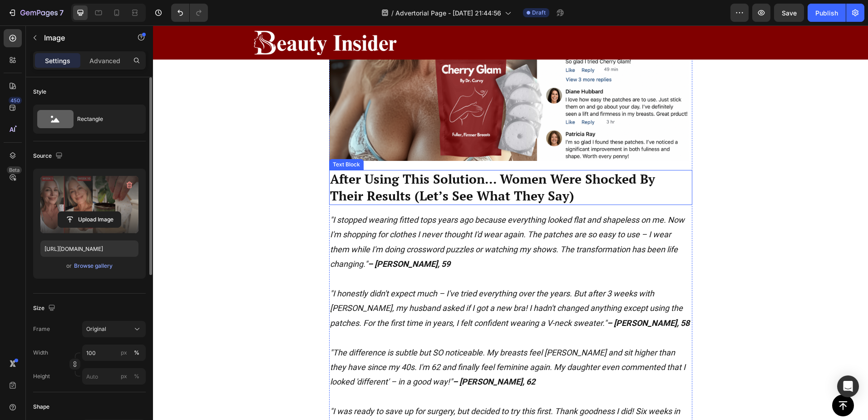
click at [643, 182] on p "After Using This Solution... Women Were Shocked By Their Results (Let’s See Wha…" at bounding box center [511, 187] width 362 height 33
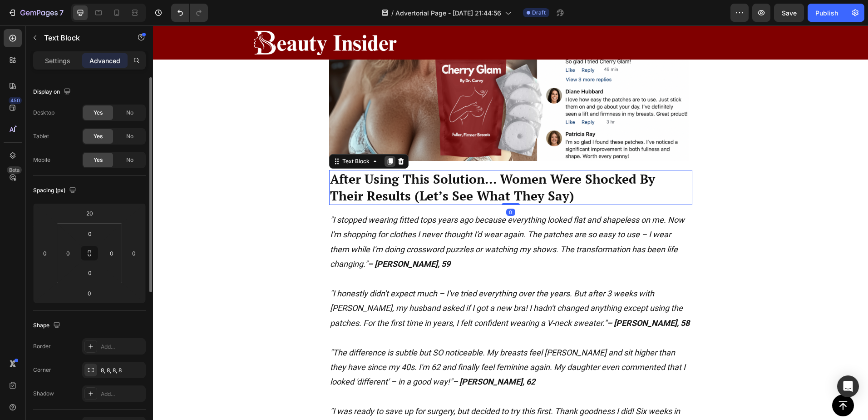
click at [387, 161] on icon at bounding box center [389, 161] width 5 height 6
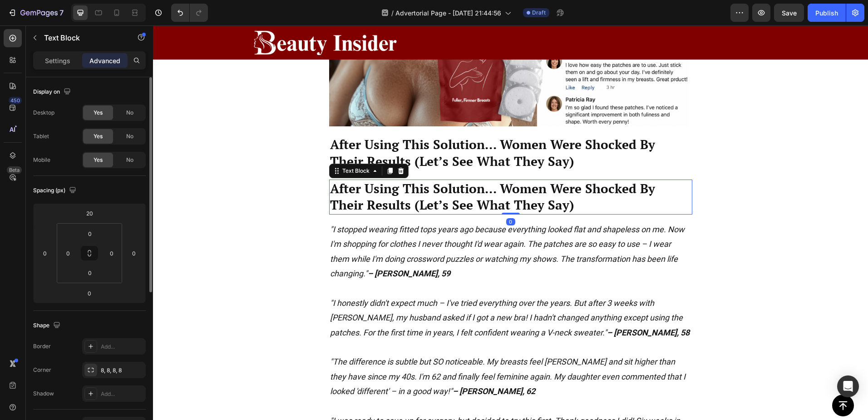
scroll to position [2135, 0]
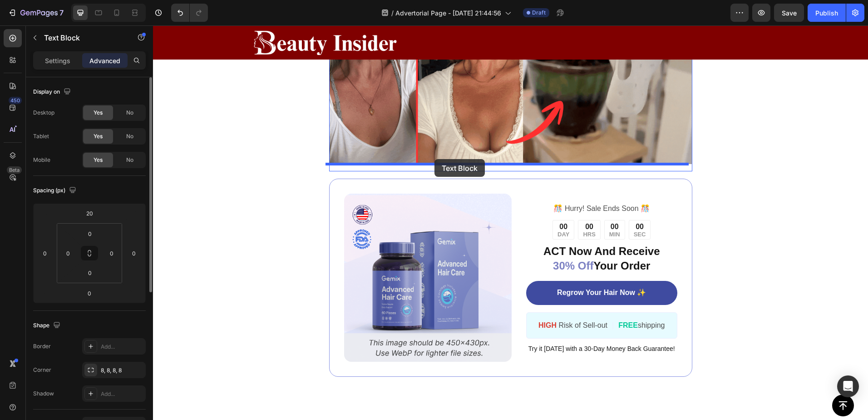
drag, startPoint x: 511, startPoint y: 193, endPoint x: 435, endPoint y: 159, distance: 84.0
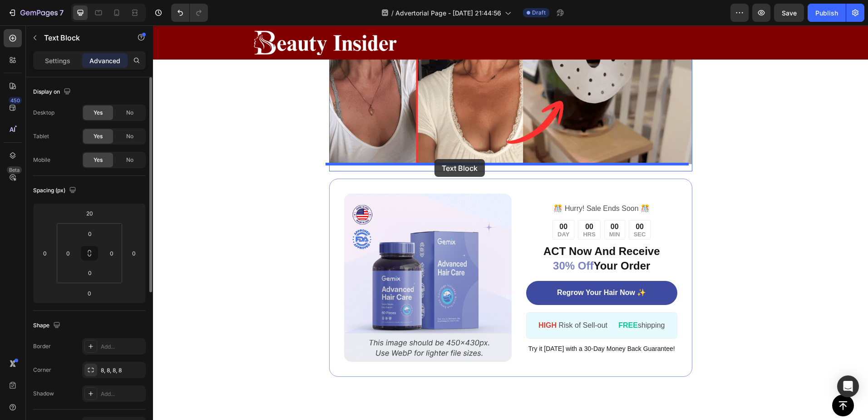
scroll to position [2599, 0]
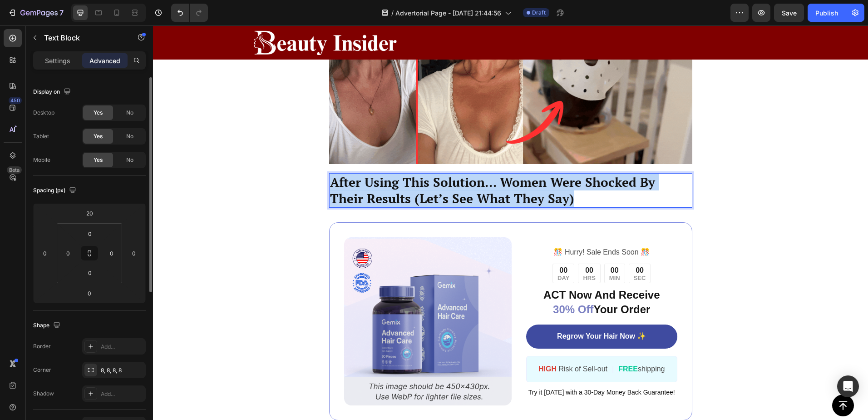
click at [464, 187] on p "After Using This Solution... Women Were Shocked By Their Results (Let’s See Wha…" at bounding box center [511, 190] width 362 height 33
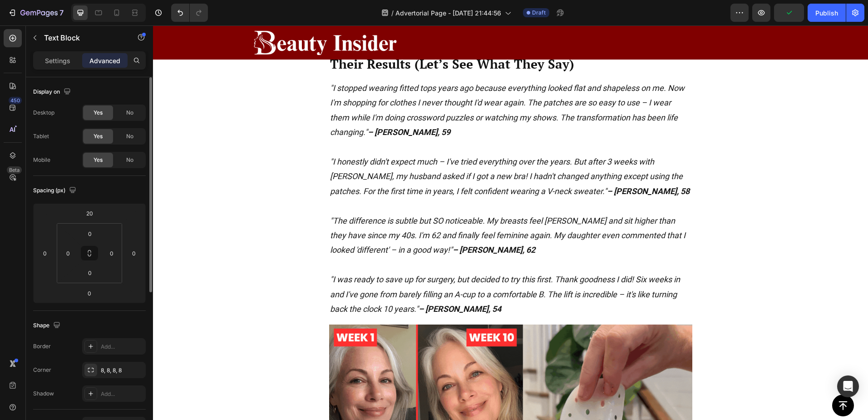
click at [549, 193] on icon ""I honestly didn't expect much – I've tried everything over the years. But afte…" at bounding box center [510, 176] width 360 height 39
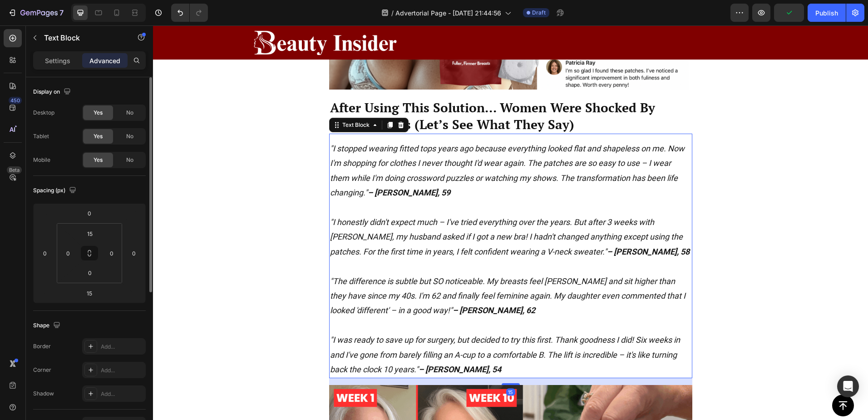
scroll to position [2160, 0]
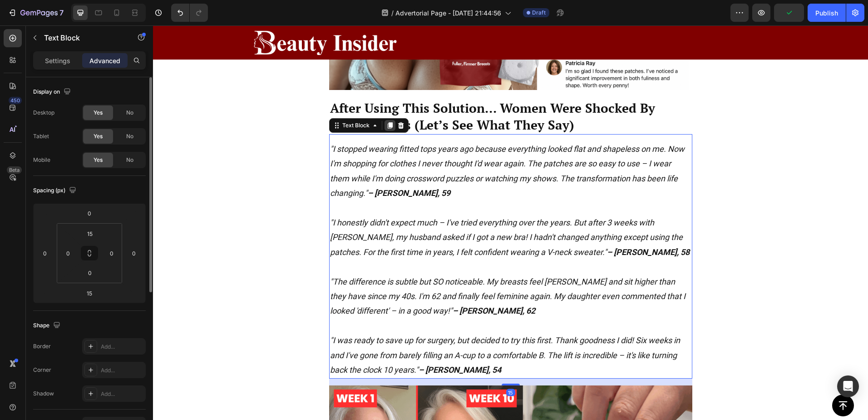
click at [387, 125] on icon at bounding box center [389, 125] width 5 height 6
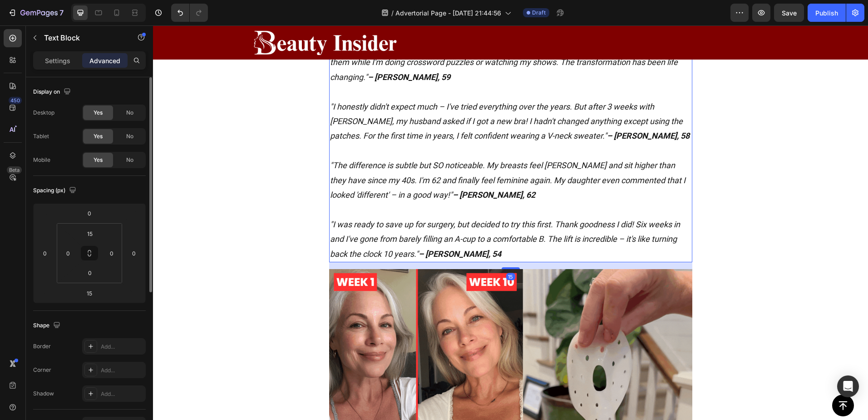
scroll to position [2539, 0]
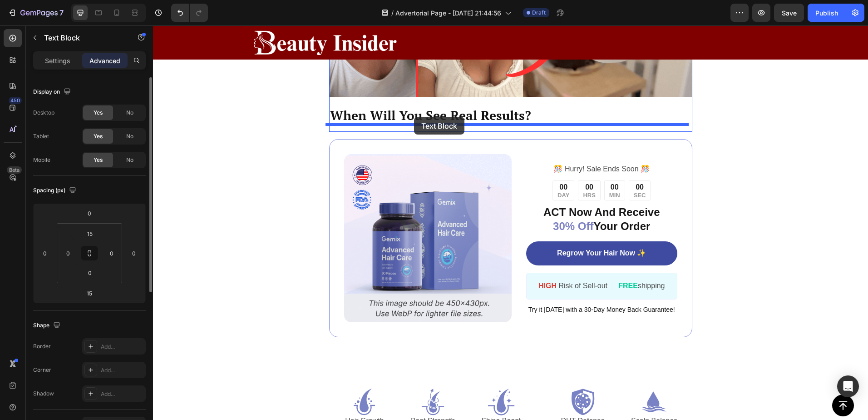
drag, startPoint x: 430, startPoint y: 188, endPoint x: 414, endPoint y: 117, distance: 73.4
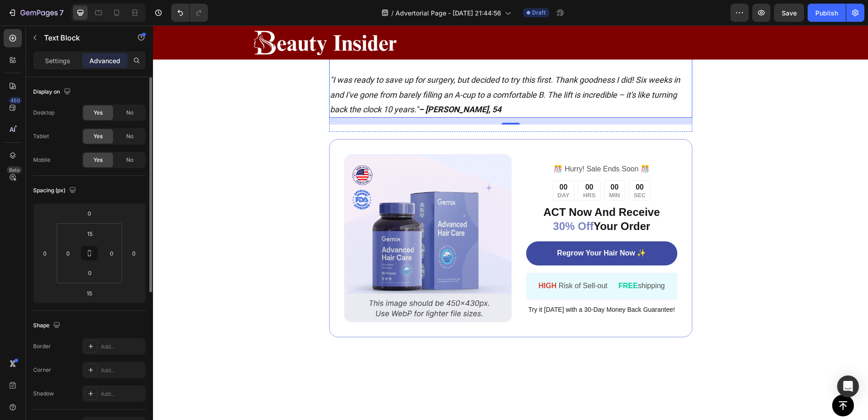
scroll to position [2666, 0]
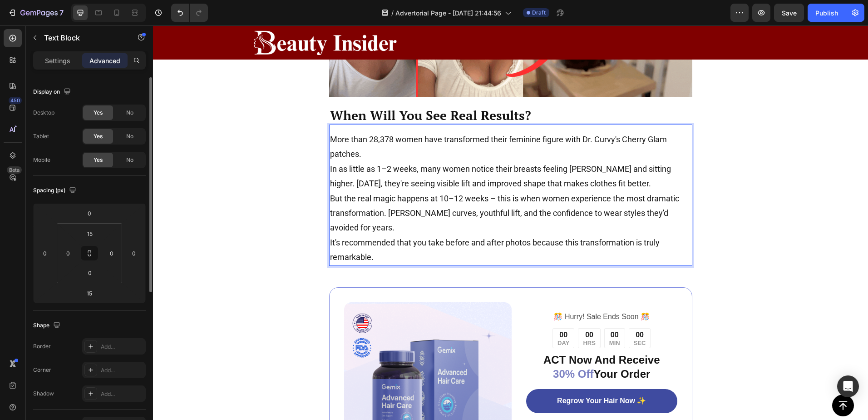
click at [384, 151] on p "More than 28,378 women have transformed their feminine figure with Dr. Curvy's …" at bounding box center [511, 147] width 362 height 30
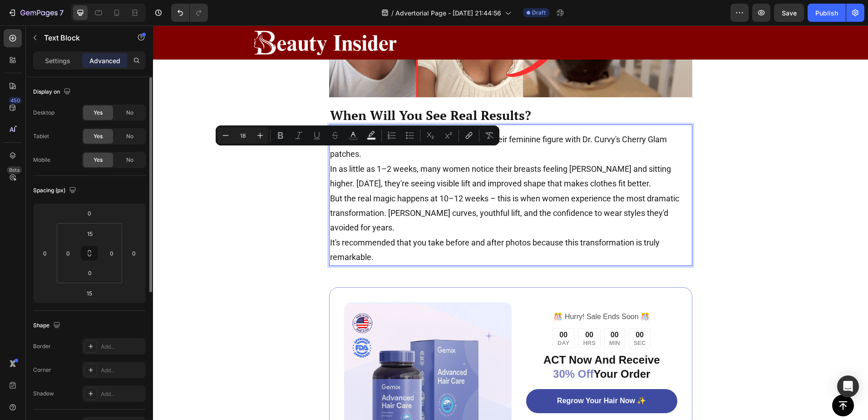
click at [366, 159] on p "More than 28,378 women have transformed their feminine figure with Dr. Curvy's …" at bounding box center [511, 147] width 362 height 30
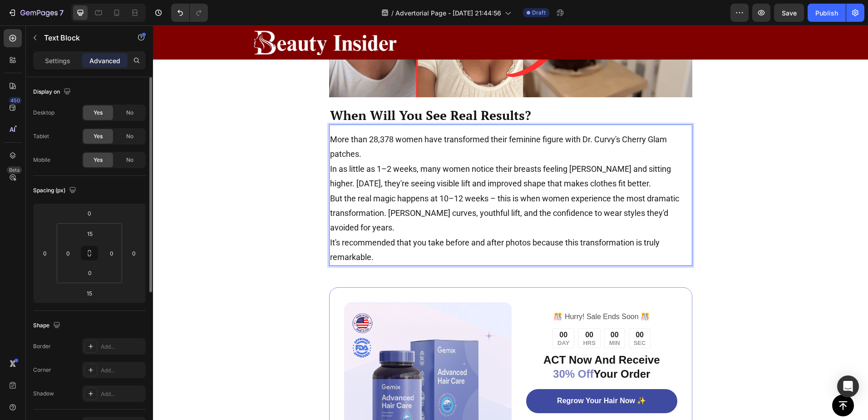
click at [330, 139] on p "More than 28,378 women have transformed their feminine figure with Dr. Curvy's …" at bounding box center [511, 147] width 362 height 30
click at [361, 149] on p "More than 28,378 women have transformed their feminine figure with Dr. Curvy's …" at bounding box center [511, 147] width 362 height 30
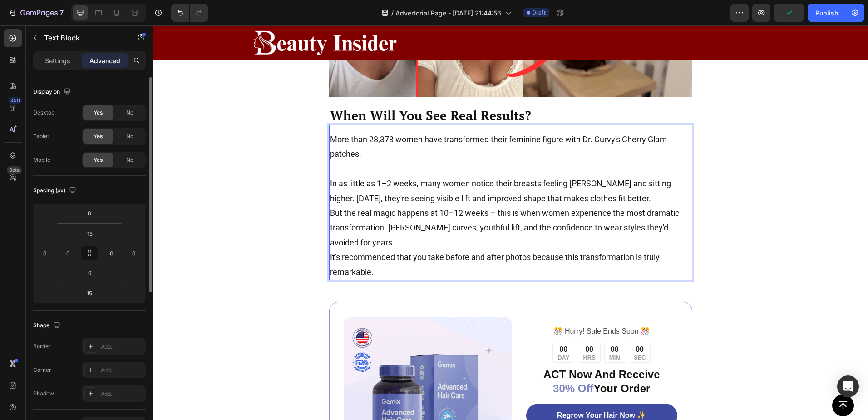
click at [631, 197] on p "In as little as 1–2 weeks, many women notice their breasts feeling fuller and s…" at bounding box center [511, 191] width 362 height 30
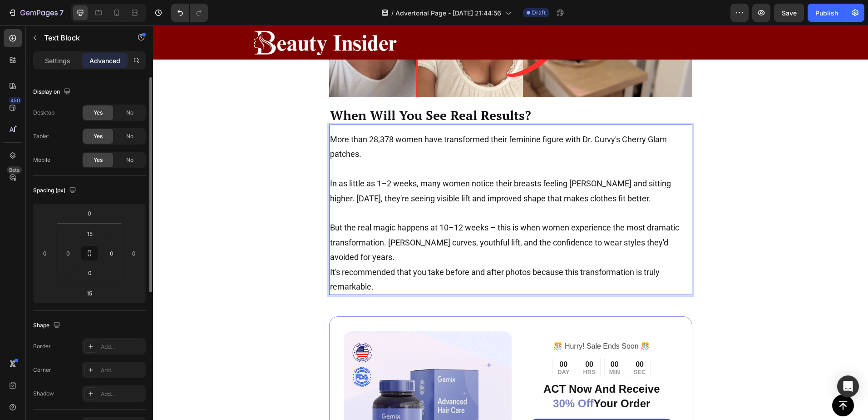
click at [424, 256] on p "But the real magic happens at 10–12 weeks – this is when women experience the m…" at bounding box center [511, 242] width 362 height 44
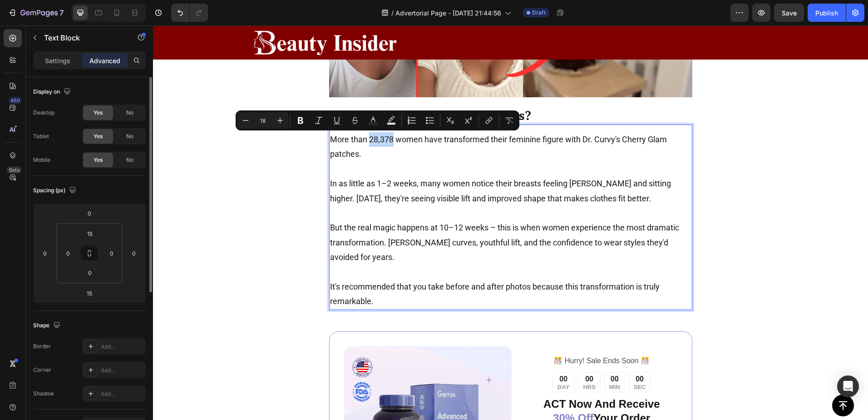
drag, startPoint x: 367, startPoint y: 139, endPoint x: 389, endPoint y: 143, distance: 23.0
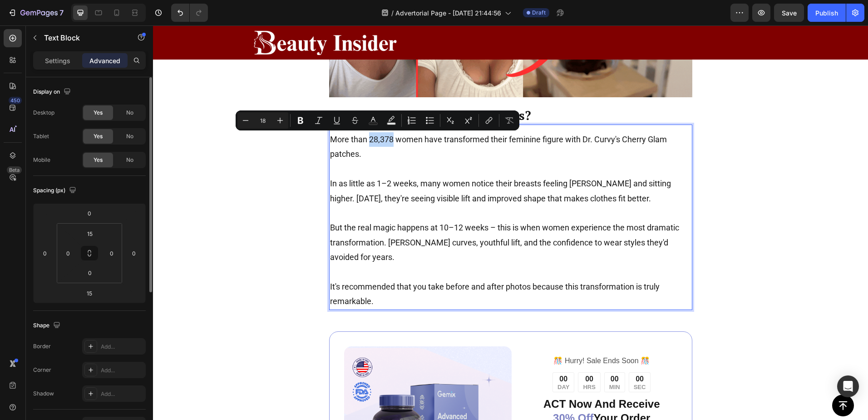
click at [389, 143] on p "More than 28,378 women have transformed their feminine figure with Dr. Curvy's …" at bounding box center [511, 147] width 362 height 30
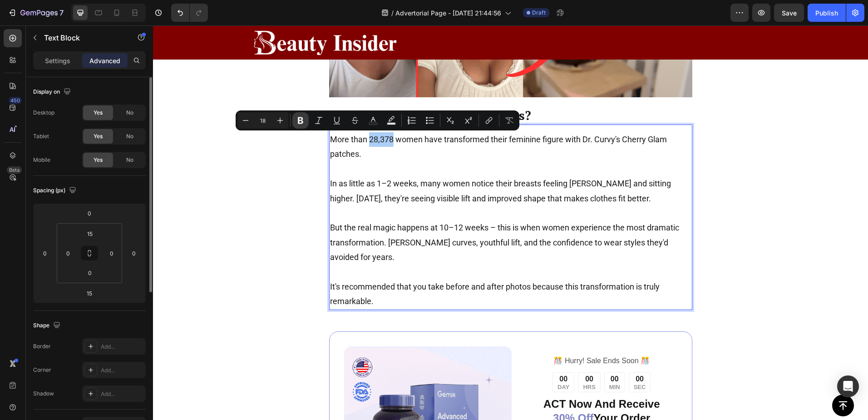
click at [299, 121] on icon "Editor contextual toolbar" at bounding box center [300, 120] width 5 height 7
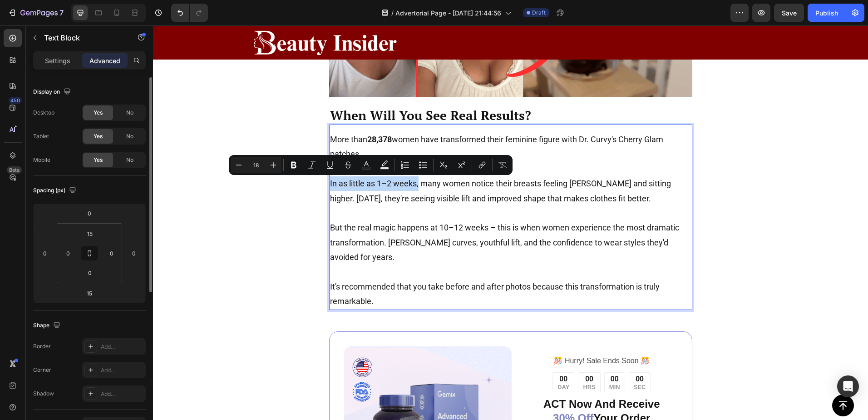
drag, startPoint x: 415, startPoint y: 186, endPoint x: 327, endPoint y: 180, distance: 88.3
click at [330, 180] on p "In as little as 1–2 weeks, many women notice their breasts feeling fuller and s…" at bounding box center [511, 191] width 362 height 30
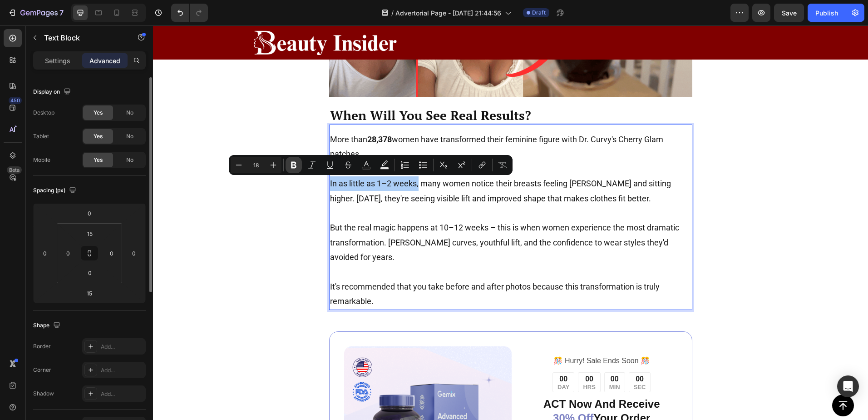
click at [297, 163] on icon "Editor contextual toolbar" at bounding box center [293, 164] width 9 height 9
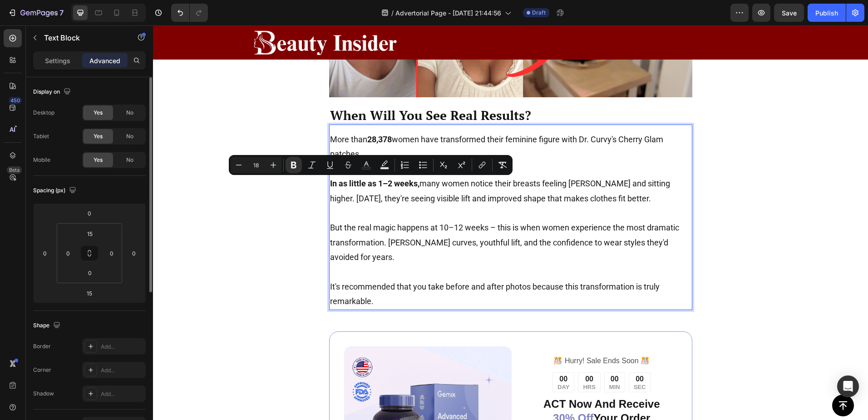
click at [465, 239] on p "But the real magic happens at 10–12 weeks – this is when women experience the m…" at bounding box center [511, 242] width 362 height 44
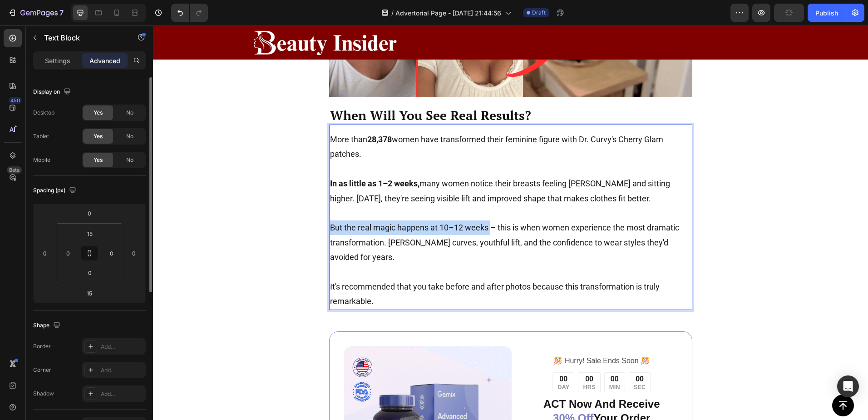
drag, startPoint x: 487, startPoint y: 228, endPoint x: 327, endPoint y: 225, distance: 159.5
click at [330, 225] on p "But the real magic happens at 10–12 weeks – this is when women experience the m…" at bounding box center [511, 242] width 362 height 44
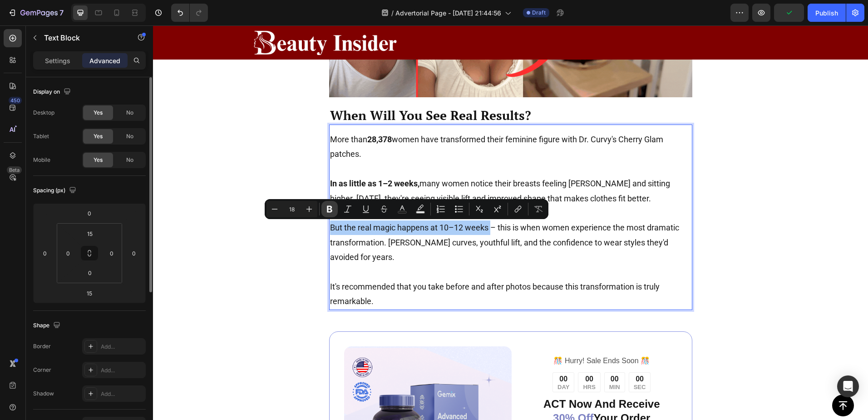
click at [330, 211] on icon "Editor contextual toolbar" at bounding box center [329, 209] width 5 height 7
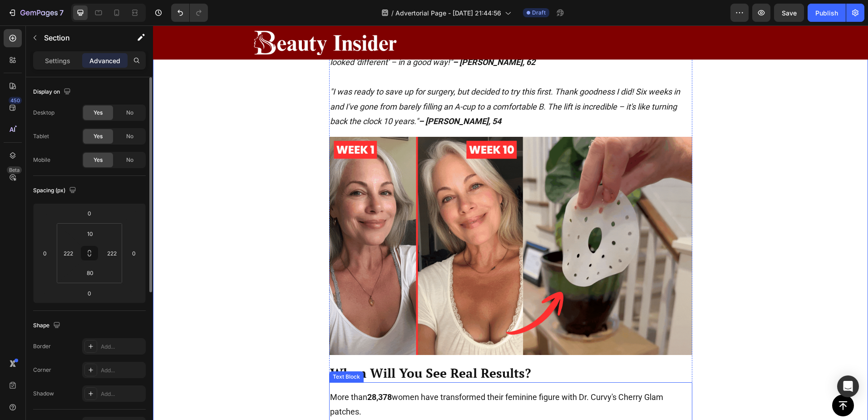
scroll to position [2378, 0]
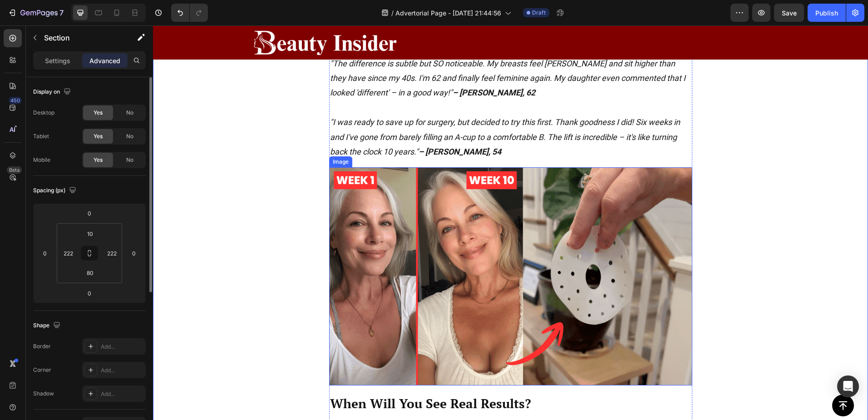
click at [582, 221] on img at bounding box center [510, 276] width 363 height 218
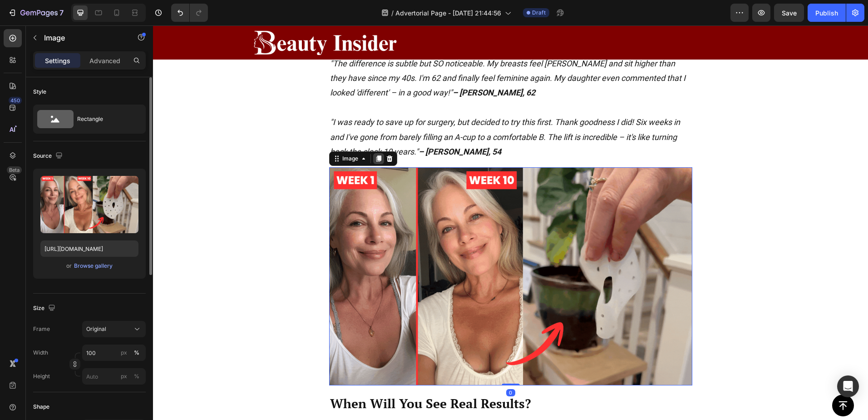
click at [378, 158] on icon at bounding box center [378, 158] width 7 height 7
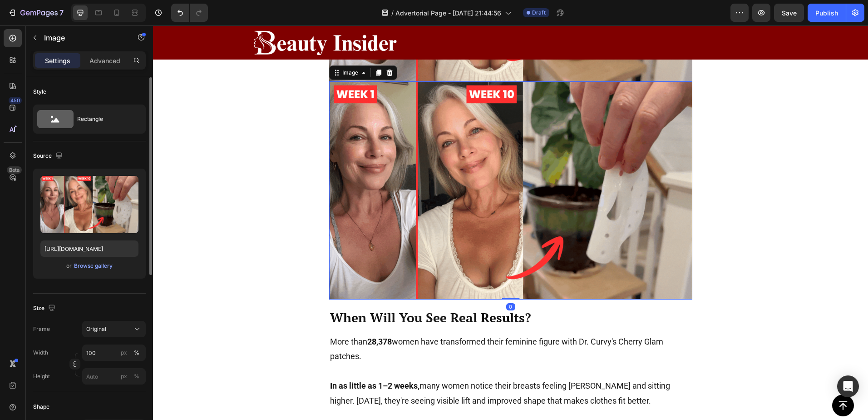
scroll to position [2683, 0]
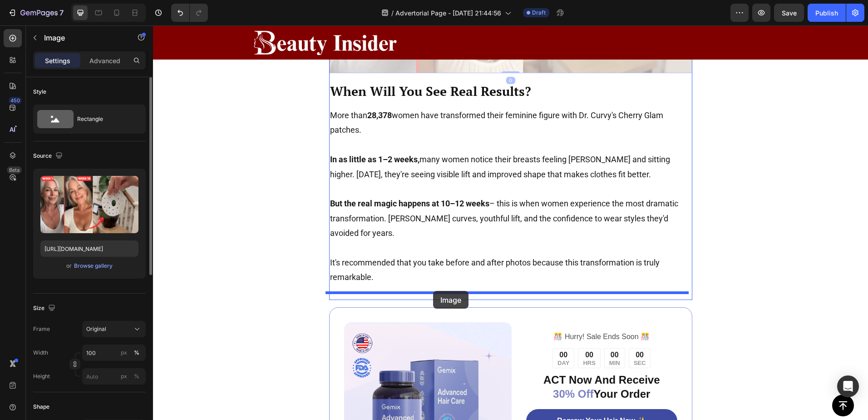
drag, startPoint x: 486, startPoint y: 231, endPoint x: 433, endPoint y: 291, distance: 79.8
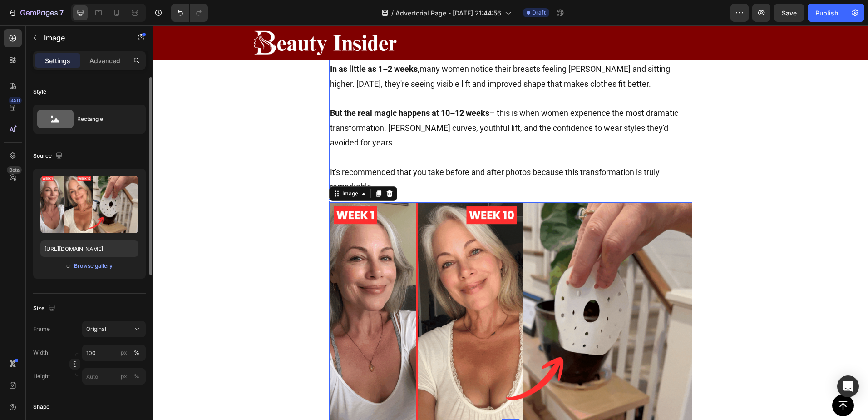
scroll to position [2781, 0]
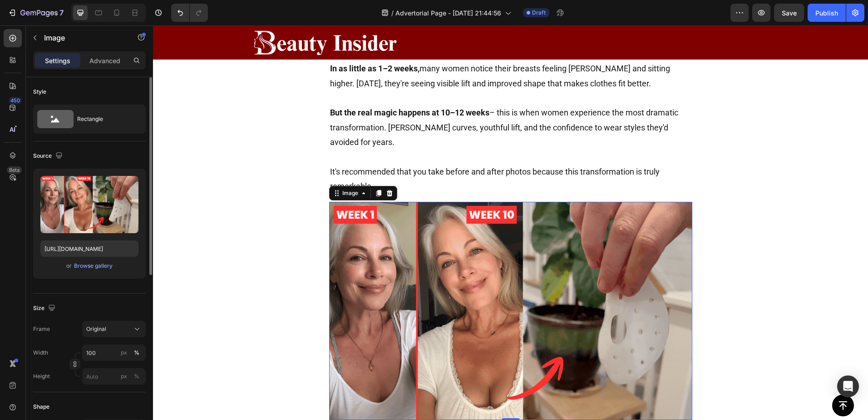
click at [527, 256] on img at bounding box center [510, 311] width 363 height 218
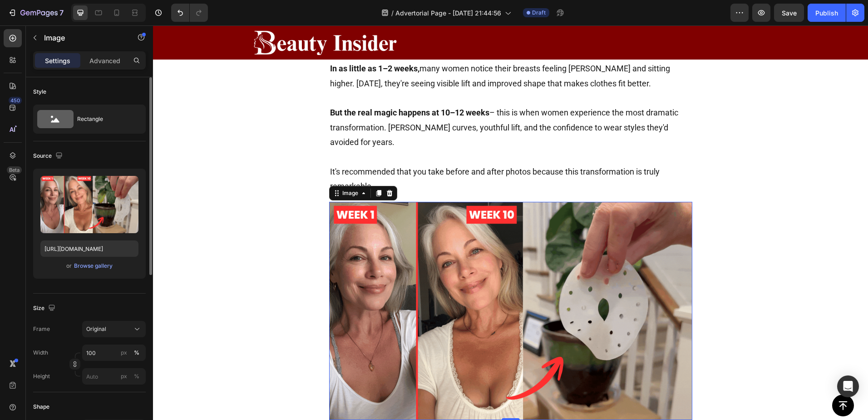
click at [527, 256] on img at bounding box center [510, 311] width 363 height 218
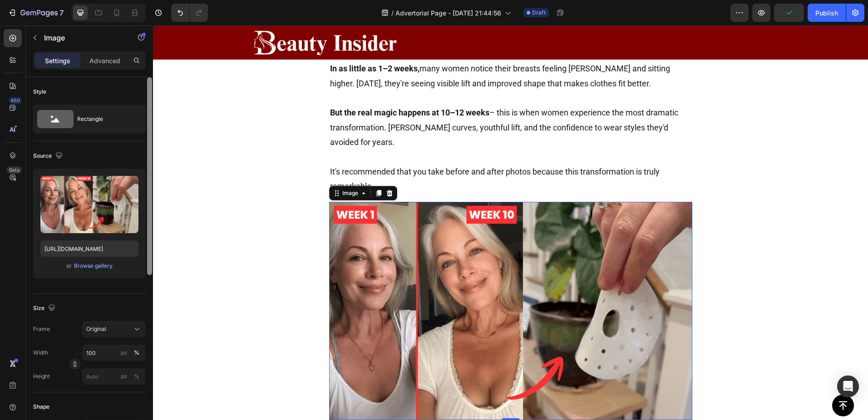
click at [132, 182] on icon "button" at bounding box center [129, 184] width 9 height 9
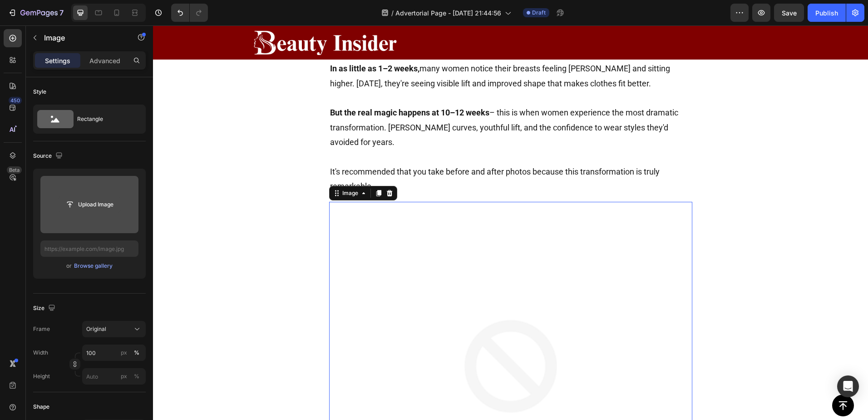
click at [86, 203] on input "file" at bounding box center [89, 204] width 63 height 15
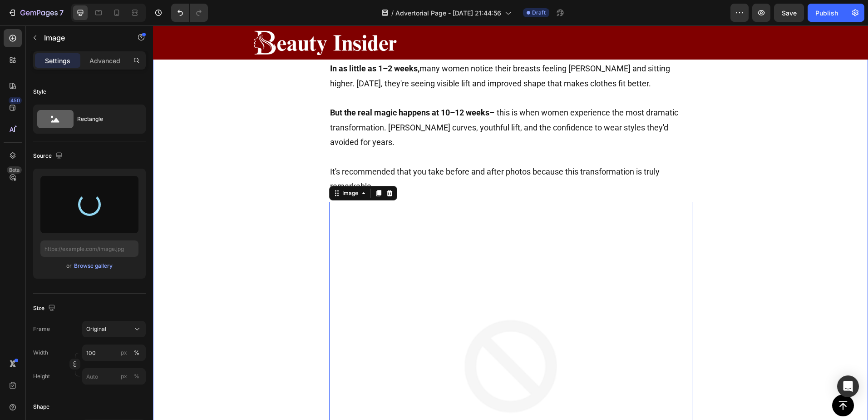
type input "https://cdn.shopify.com/s/files/1/0895/1260/8115/files/gempages_581582220859277…"
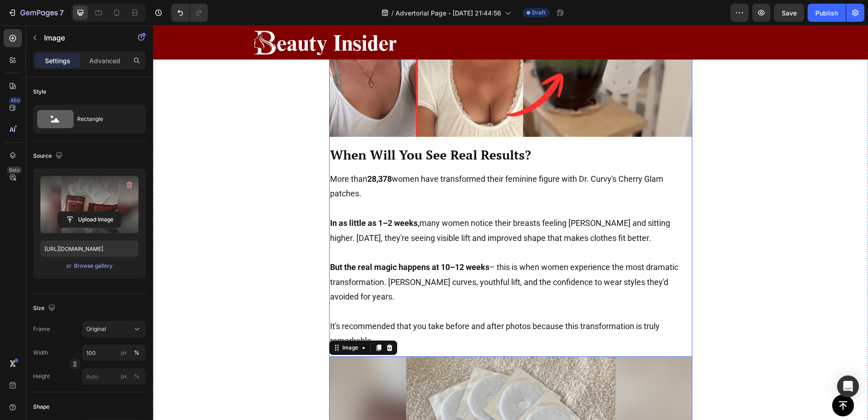
scroll to position [2599, 0]
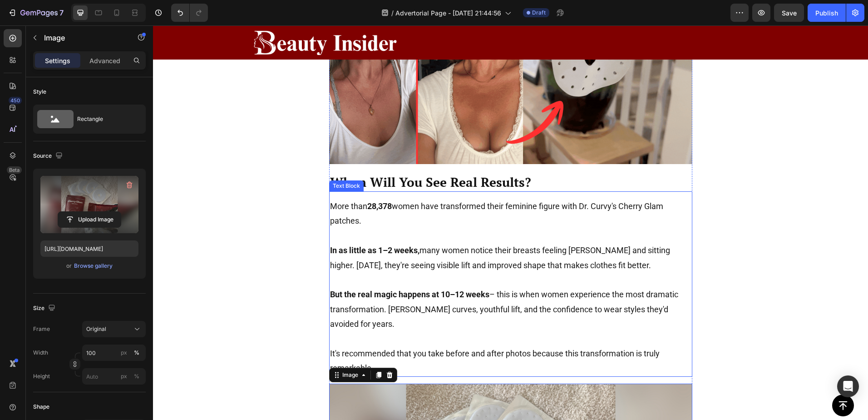
click at [536, 181] on p "When Will You See Real Results?" at bounding box center [511, 182] width 362 height 16
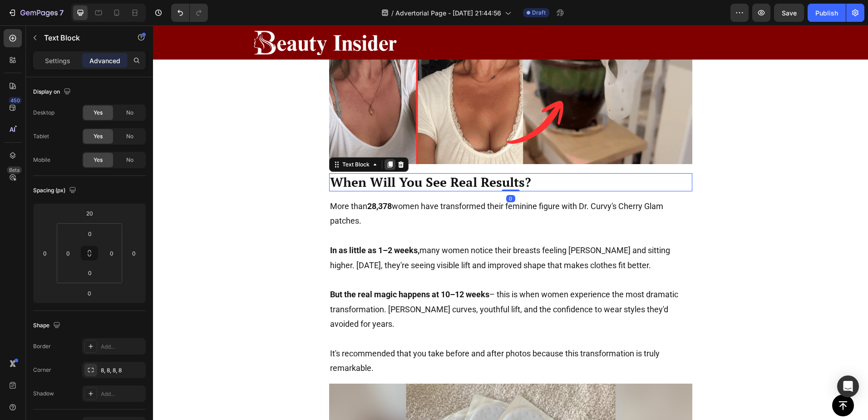
click at [387, 168] on icon at bounding box center [390, 164] width 7 height 7
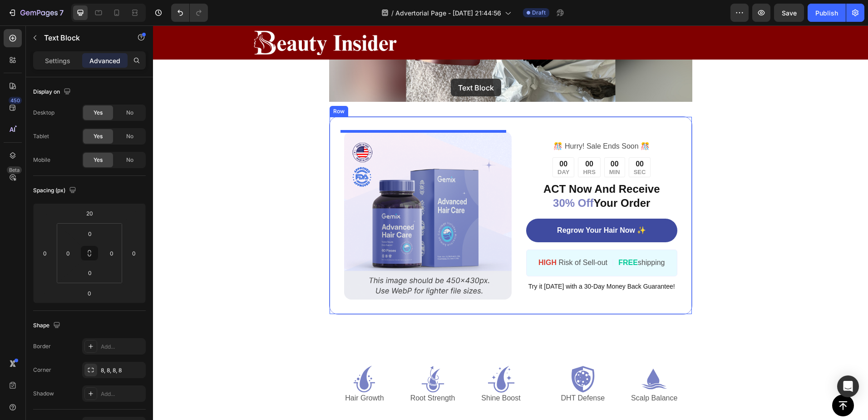
scroll to position [3102, 0]
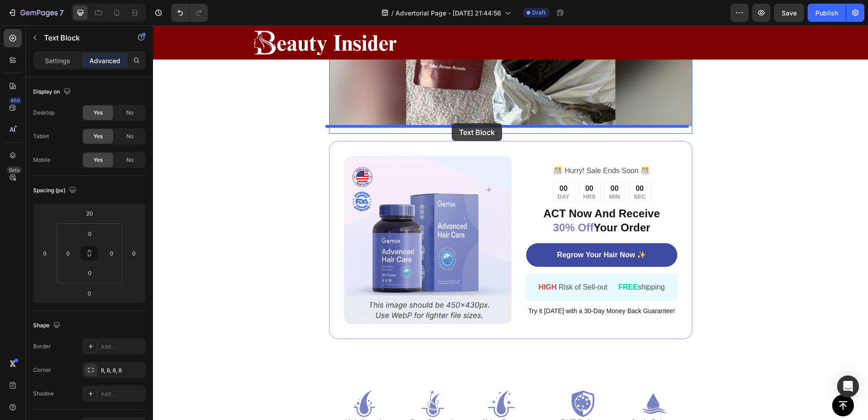
drag, startPoint x: 406, startPoint y: 211, endPoint x: 452, endPoint y: 123, distance: 98.7
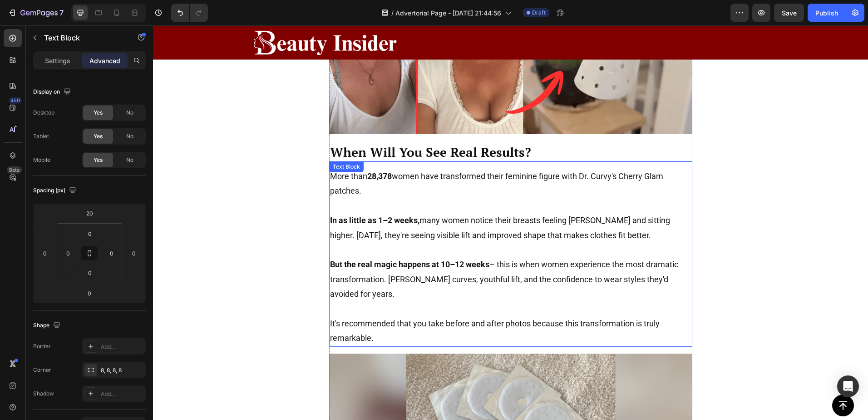
scroll to position [2620, 0]
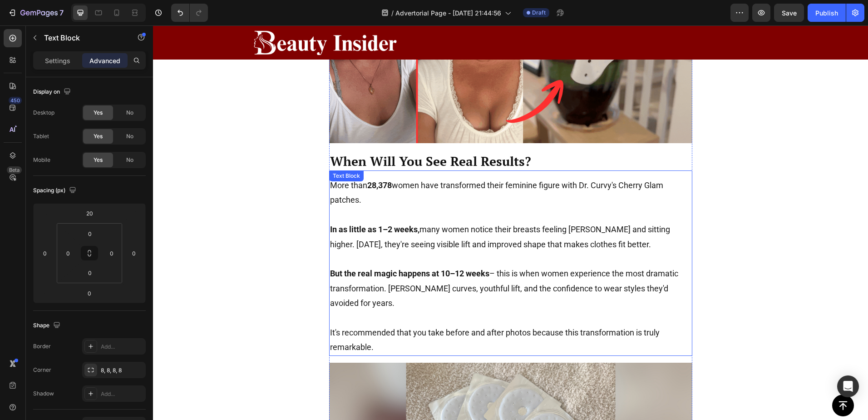
click at [510, 204] on p "More than 28,378 women have transformed their feminine figure with Dr. Curvy's …" at bounding box center [511, 193] width 362 height 30
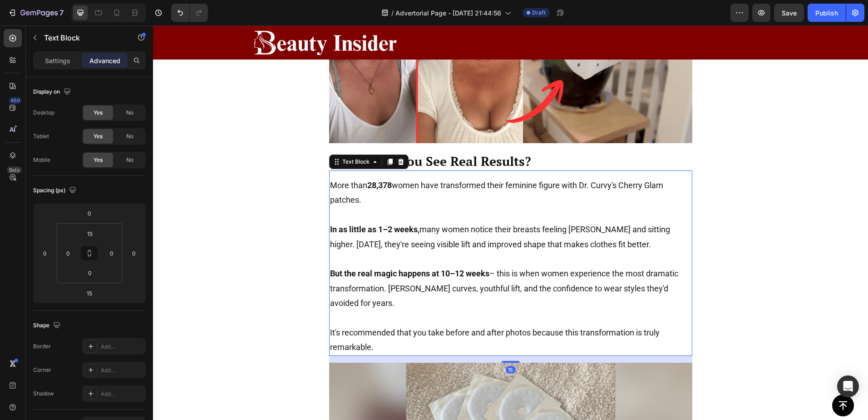
drag, startPoint x: 387, startPoint y: 164, endPoint x: 475, endPoint y: 215, distance: 101.7
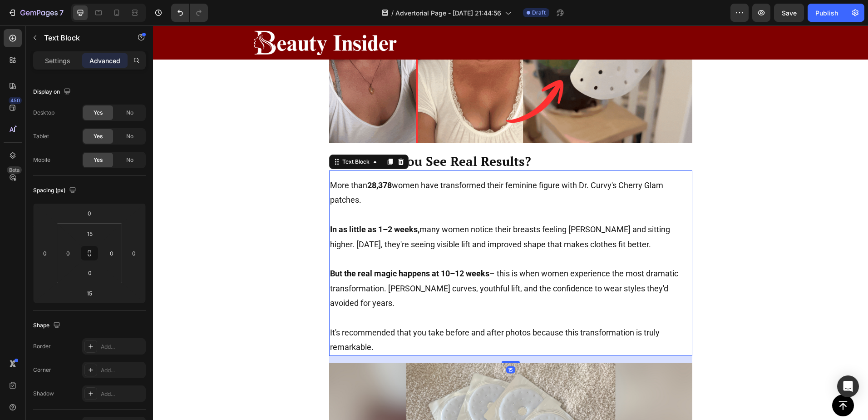
click at [387, 164] on icon at bounding box center [390, 161] width 7 height 7
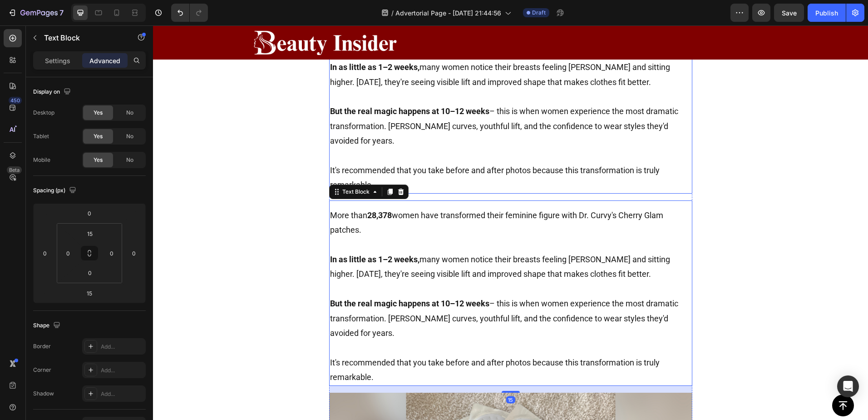
scroll to position [2796, 0]
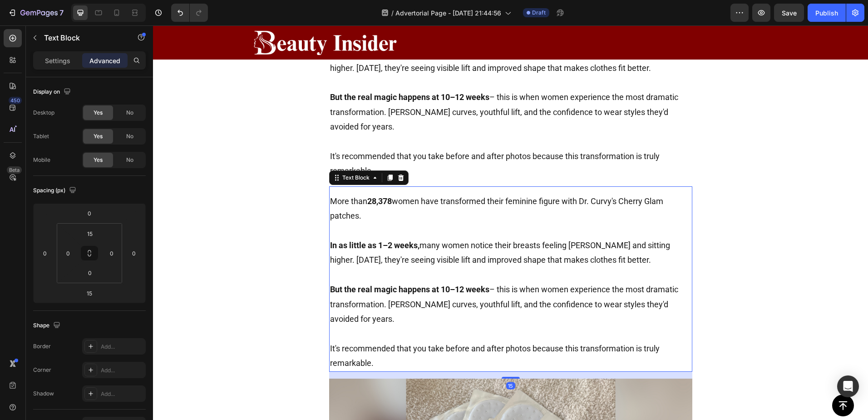
click at [456, 242] on p "In as little as 1–2 weeks, many women notice their breasts feeling fuller and s…" at bounding box center [511, 253] width 362 height 30
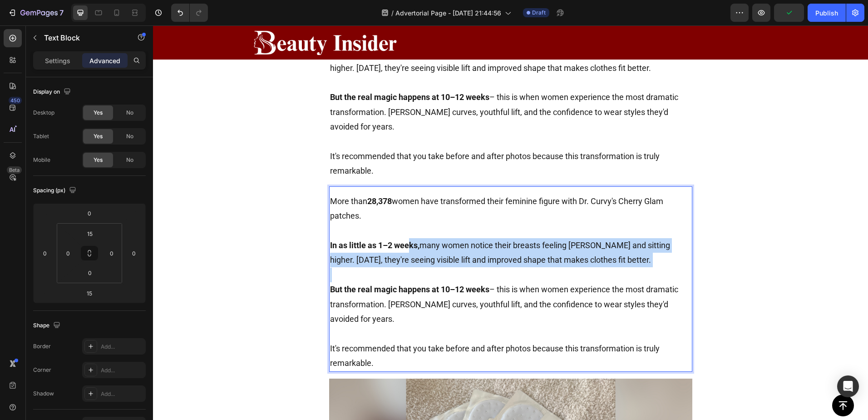
drag, startPoint x: 432, startPoint y: 272, endPoint x: 406, endPoint y: 239, distance: 42.0
click at [406, 239] on div "More than 28,378 women have transformed their feminine figure with Dr. Curvy's …" at bounding box center [510, 282] width 363 height 178
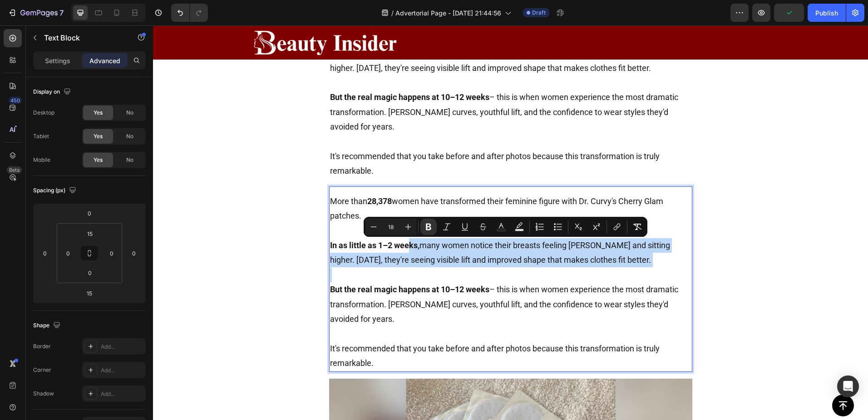
click at [362, 255] on p "In as little as 1–2 weeks, many women notice their breasts feeling fuller and s…" at bounding box center [511, 253] width 362 height 30
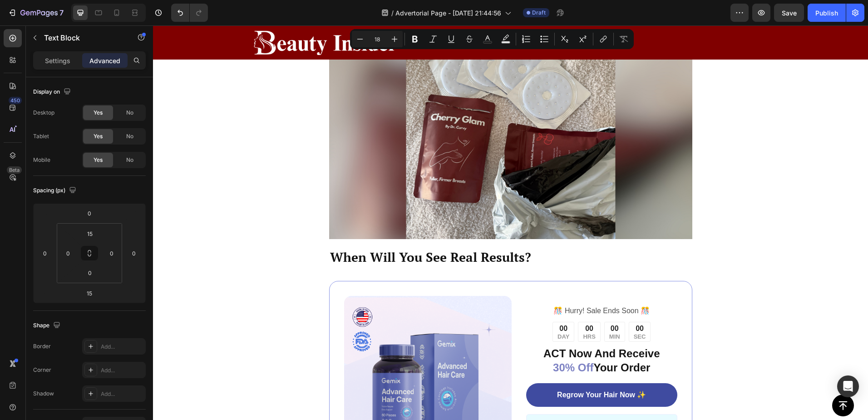
scroll to position [3254, 0]
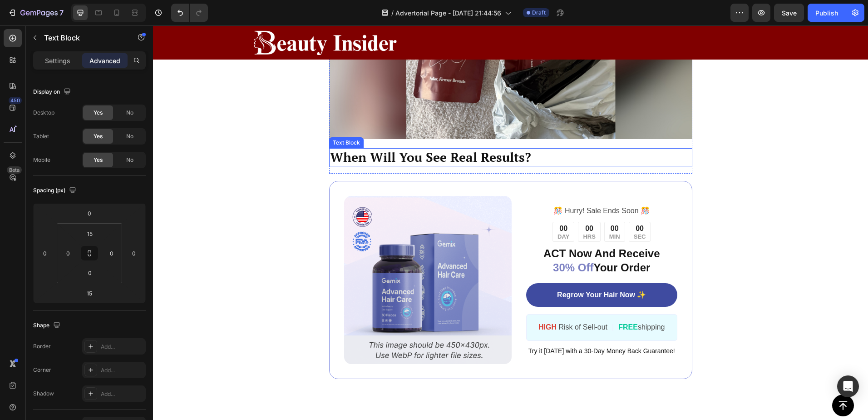
drag, startPoint x: 404, startPoint y: 260, endPoint x: 423, endPoint y: 156, distance: 106.1
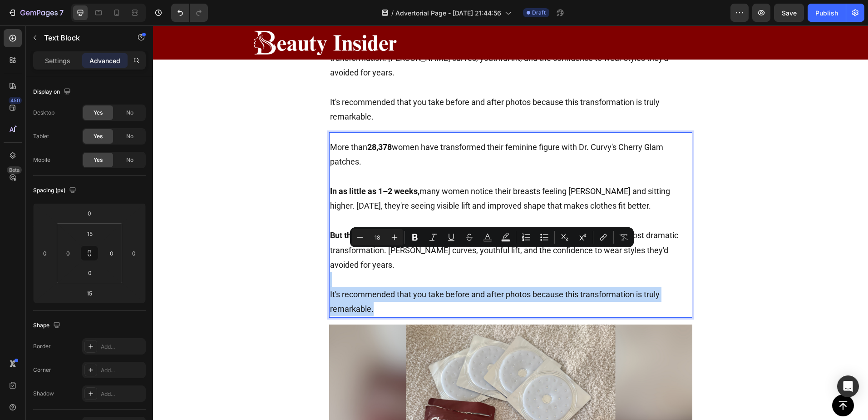
scroll to position [2845, 0]
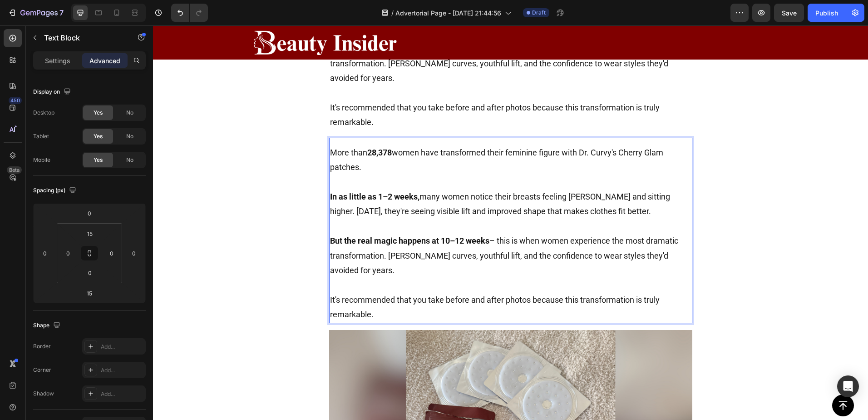
click at [380, 180] on p "Rich Text Editor. Editing area: main" at bounding box center [511, 182] width 362 height 15
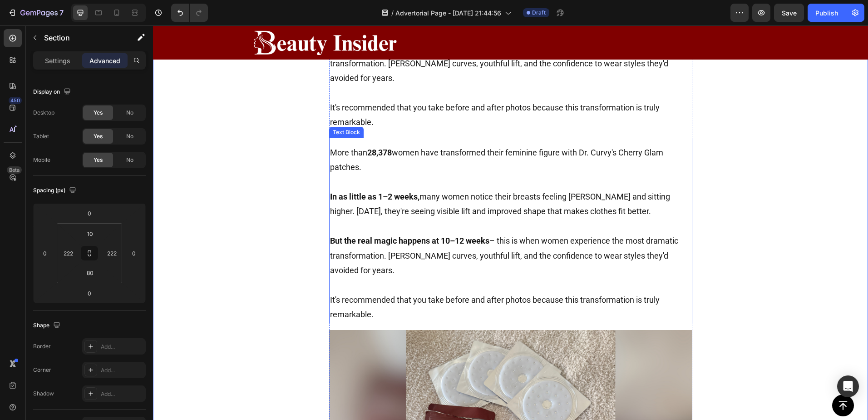
click at [349, 157] on p "More than 28,378 women have transformed their feminine figure with Dr. Curvy's …" at bounding box center [511, 160] width 362 height 30
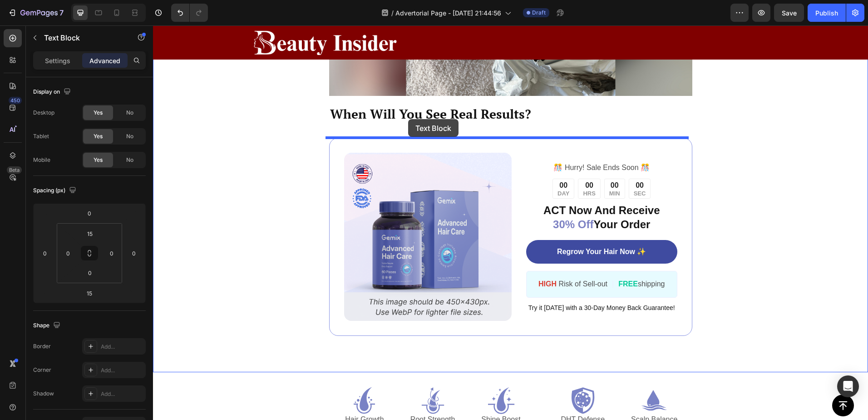
scroll to position [3272, 0]
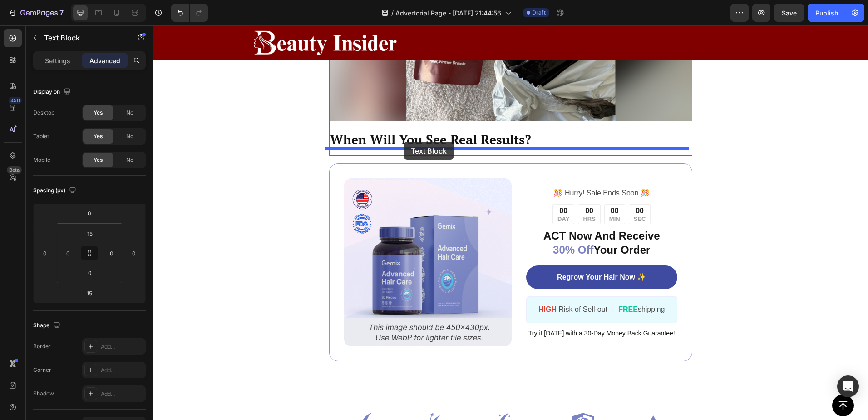
drag, startPoint x: 335, startPoint y: 131, endPoint x: 404, endPoint y: 142, distance: 69.4
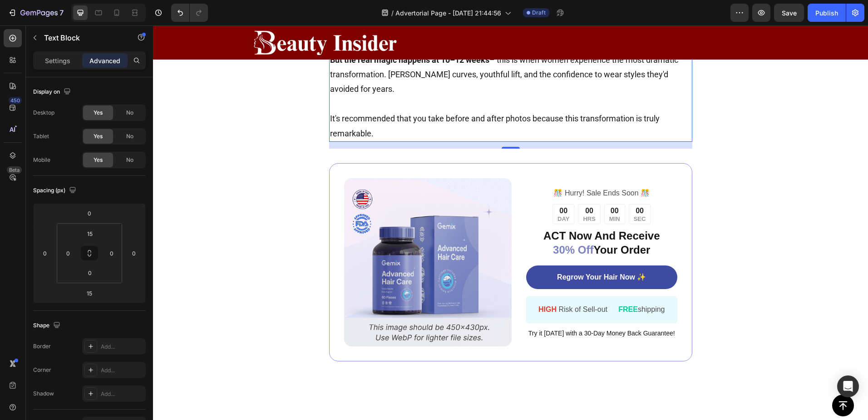
scroll to position [3079, 0]
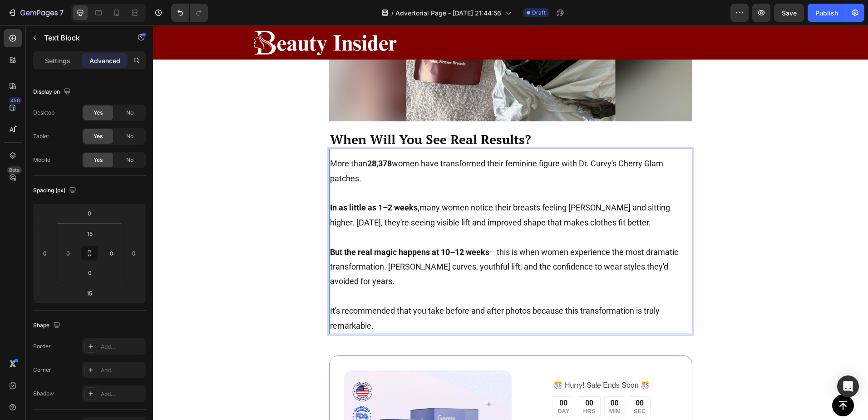
click at [433, 181] on p "More than 28,378 women have transformed their feminine figure with Dr. Curvy's …" at bounding box center [511, 171] width 362 height 30
click at [423, 203] on p "In as little as 1–2 weeks, many women notice their breasts feeling fuller and s…" at bounding box center [511, 215] width 362 height 30
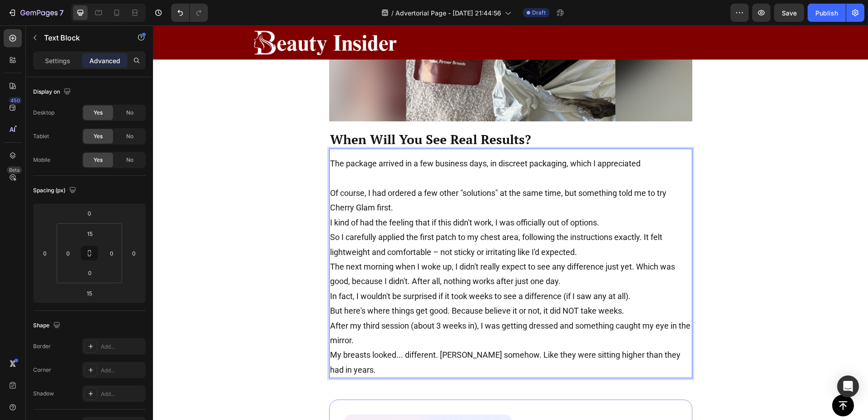
click at [403, 176] on p "Rich Text Editor. Editing area: main" at bounding box center [511, 178] width 362 height 15
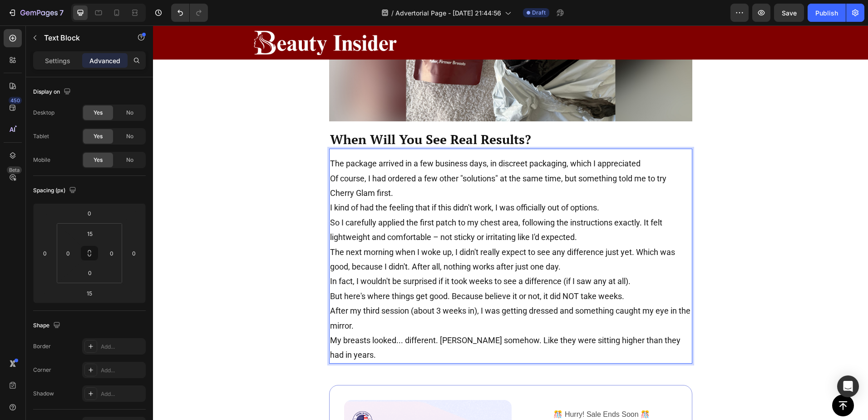
click at [467, 190] on p "Of course, I had ordered a few other "solutions" at the same time, but somethin…" at bounding box center [511, 186] width 362 height 30
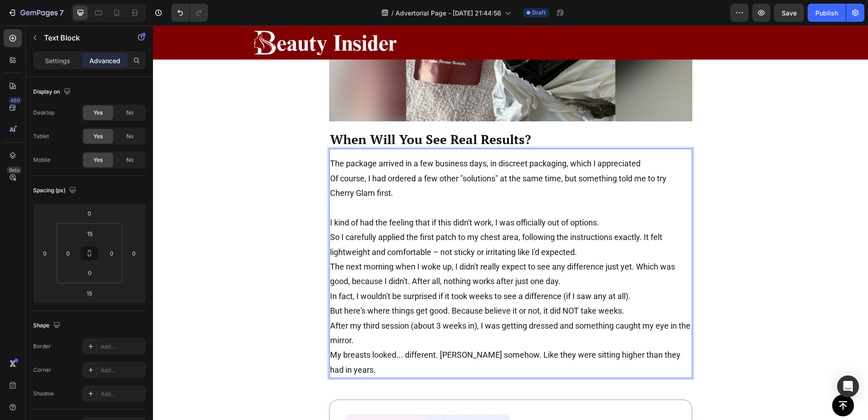
click at [609, 224] on p "I kind of had the feeling that if this didn't work, I was officially out of opt…" at bounding box center [511, 222] width 362 height 15
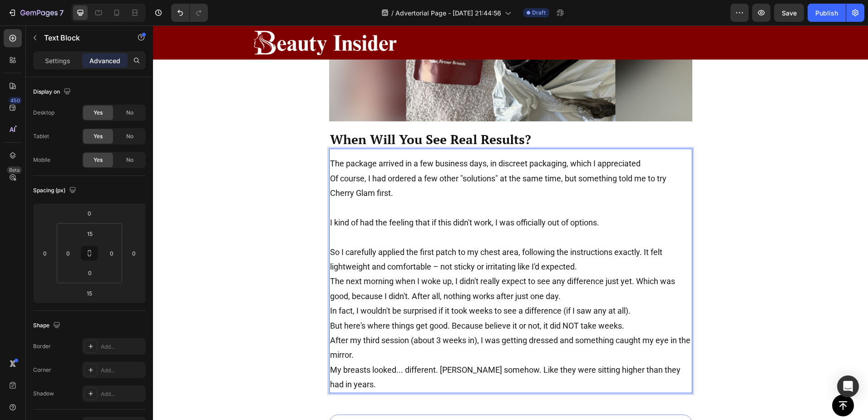
click at [644, 253] on p "So I carefully applied the first patch to my chest area, following the instruct…" at bounding box center [511, 260] width 362 height 30
click at [593, 263] on p "So I carefully applied the first patch to my chest area, following the instruct…" at bounding box center [511, 260] width 362 height 30
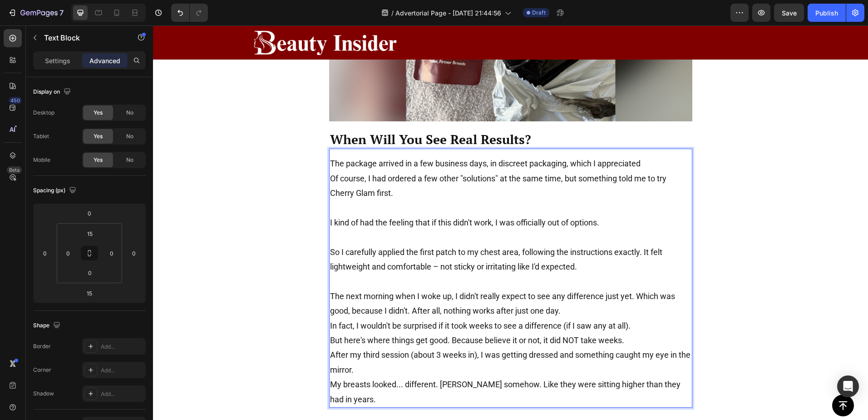
click at [596, 308] on p "The next morning when I woke up, I didn't really expect to see any difference j…" at bounding box center [511, 304] width 362 height 30
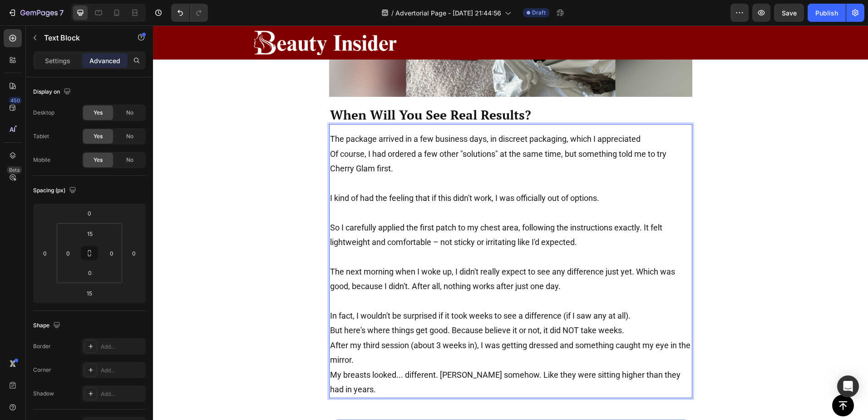
scroll to position [3125, 0]
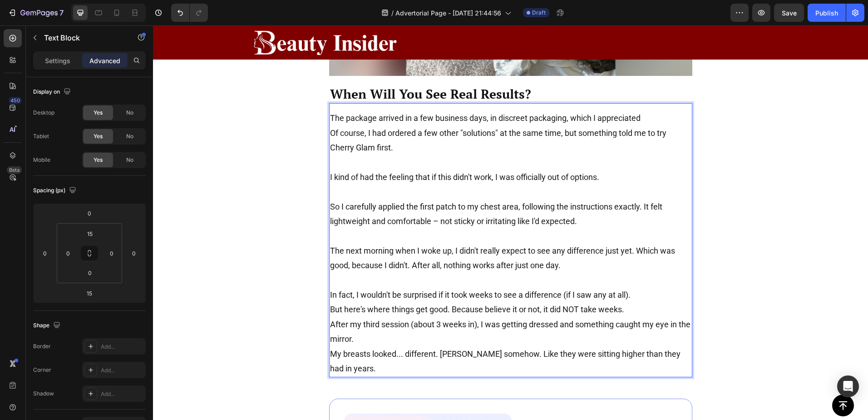
click at [642, 296] on p "In fact, I wouldn't be surprised if it took weeks to see a difference (if I saw…" at bounding box center [511, 295] width 362 height 15
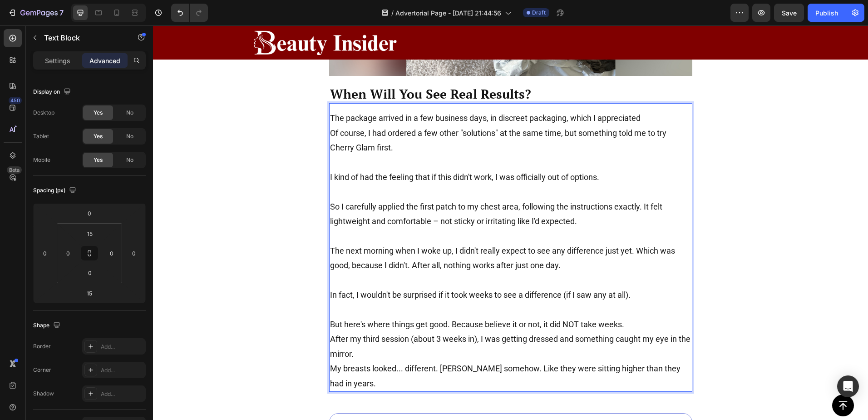
click at [637, 322] on p "But here's where things get good. Because believe it or not, it did NOT take we…" at bounding box center [511, 324] width 362 height 15
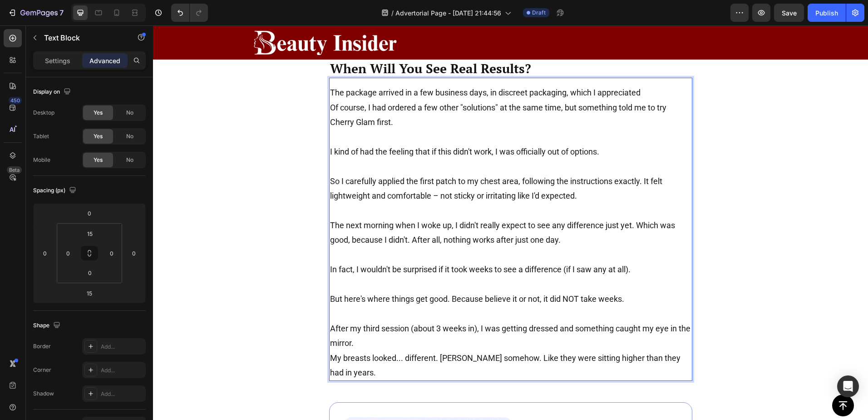
scroll to position [3170, 0]
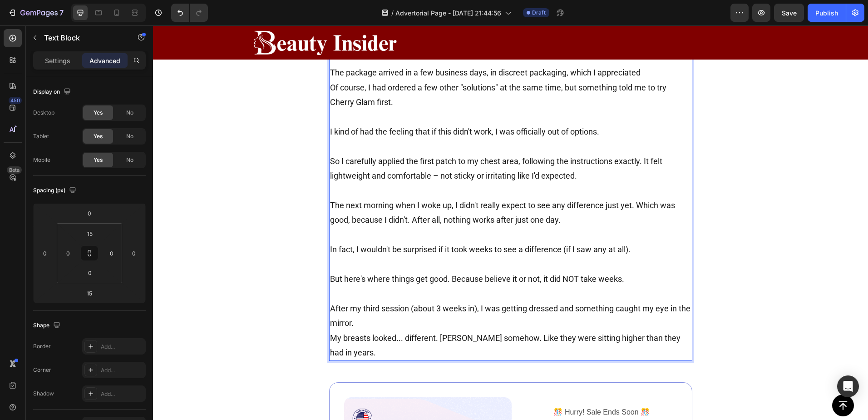
click at [429, 316] on p "After my third session (about 3 weeks in), I was getting dressed and something …" at bounding box center [511, 316] width 362 height 30
click at [421, 321] on p "After my third session (about 3 weeks in), I was getting dressed and something …" at bounding box center [511, 316] width 362 height 30
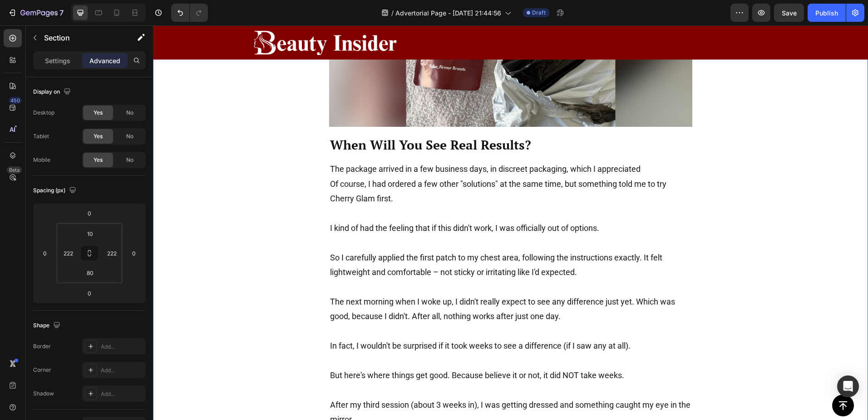
scroll to position [3049, 0]
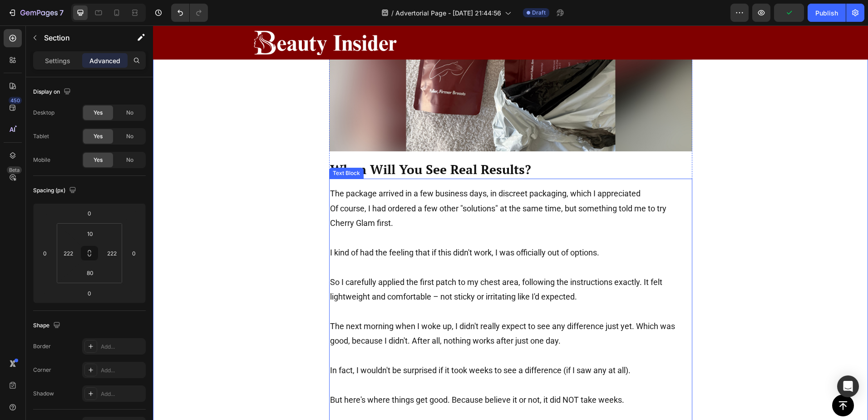
click at [663, 194] on p "The package arrived in a few business days, in discreet packaging, which I appr…" at bounding box center [511, 193] width 362 height 15
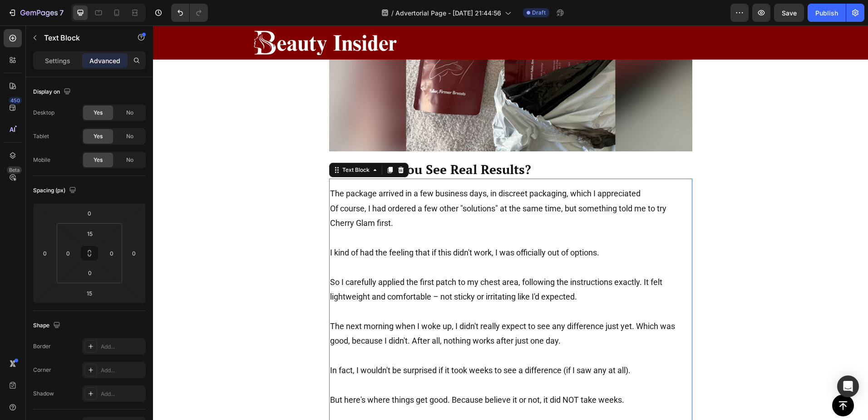
click at [650, 193] on p "The package arrived in a few business days, in discreet packaging, which I appr…" at bounding box center [511, 193] width 362 height 15
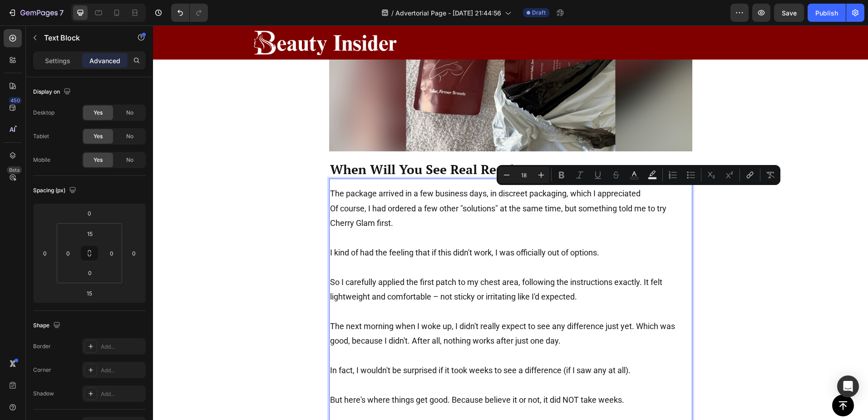
click at [641, 193] on p "The package arrived in a few business days, in discreet packaging, which I appr…" at bounding box center [511, 193] width 362 height 15
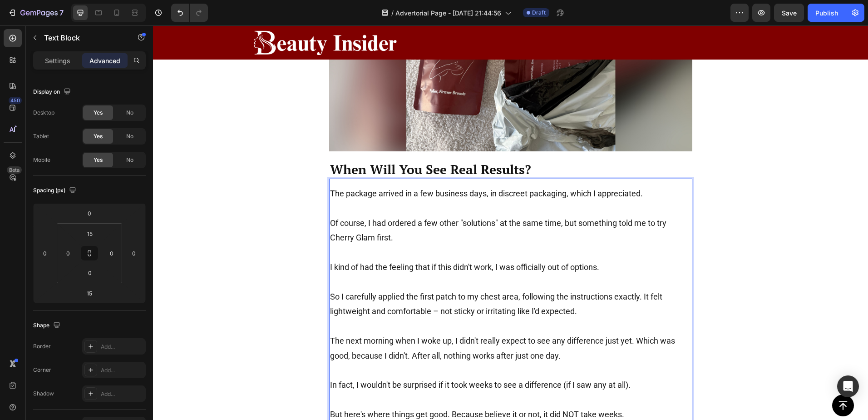
click at [488, 188] on p "The package arrived in a few business days, in discreet packaging, which I appr…" at bounding box center [511, 193] width 362 height 15
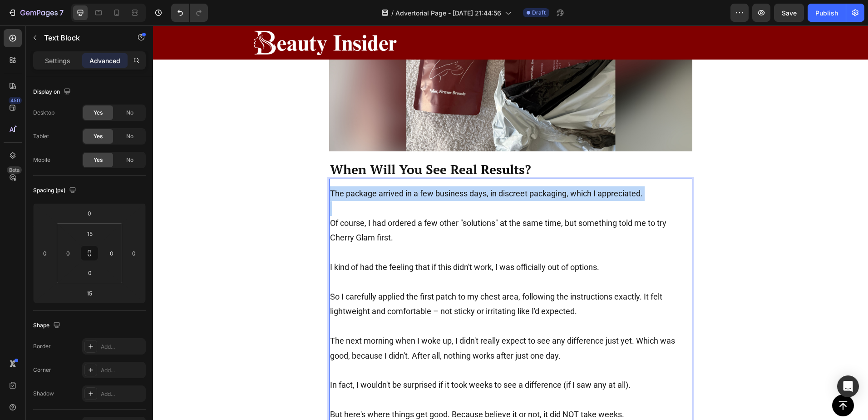
click at [488, 188] on p "The package arrived in a few business days, in discreet packaging, which I appr…" at bounding box center [511, 193] width 362 height 15
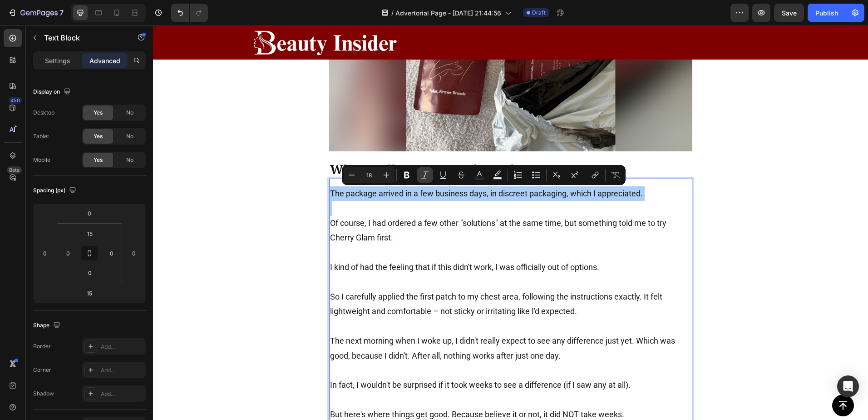
click at [426, 174] on icon "Editor contextual toolbar" at bounding box center [424, 174] width 7 height 7
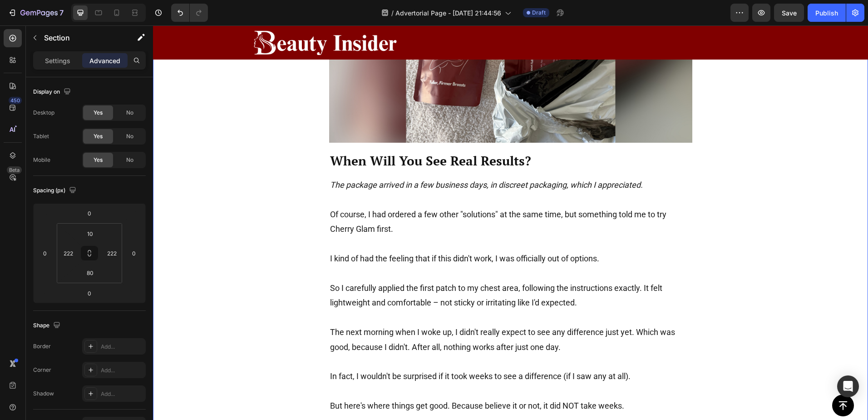
scroll to position [3064, 0]
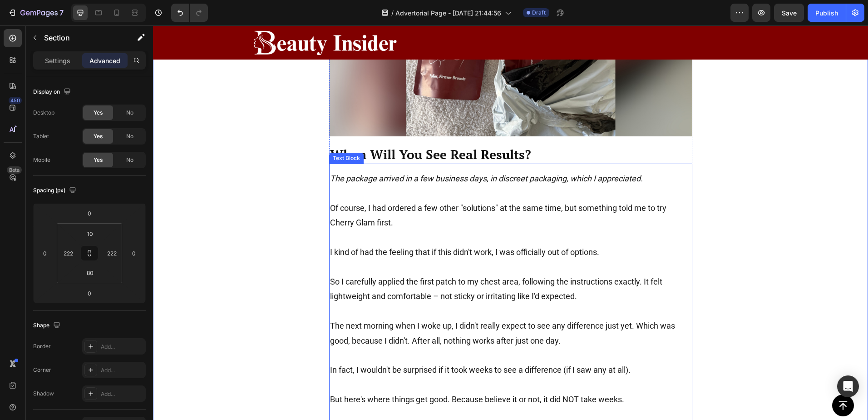
click at [367, 208] on p "Of course, I had ordered a few other "solutions" at the same time, but somethin…" at bounding box center [511, 216] width 362 height 30
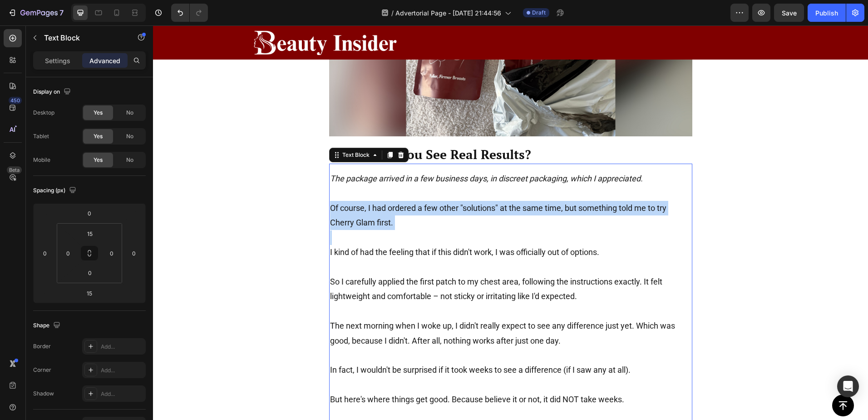
click at [367, 208] on p "Of course, I had ordered a few other "solutions" at the same time, but somethin…" at bounding box center [511, 216] width 362 height 30
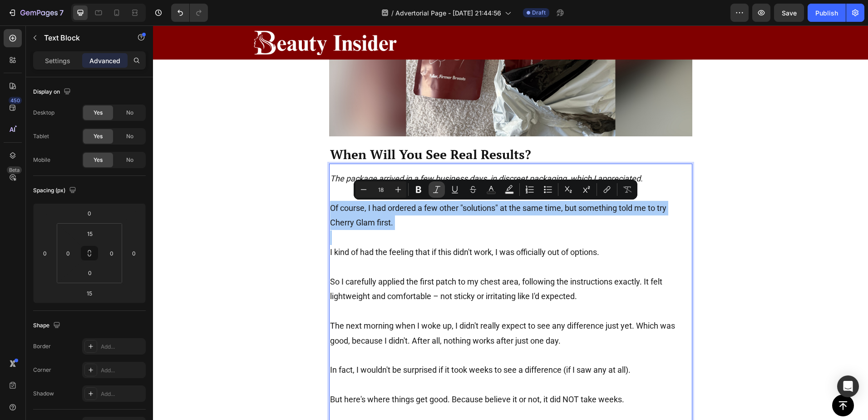
click at [437, 189] on icon "Editor contextual toolbar" at bounding box center [436, 189] width 9 height 9
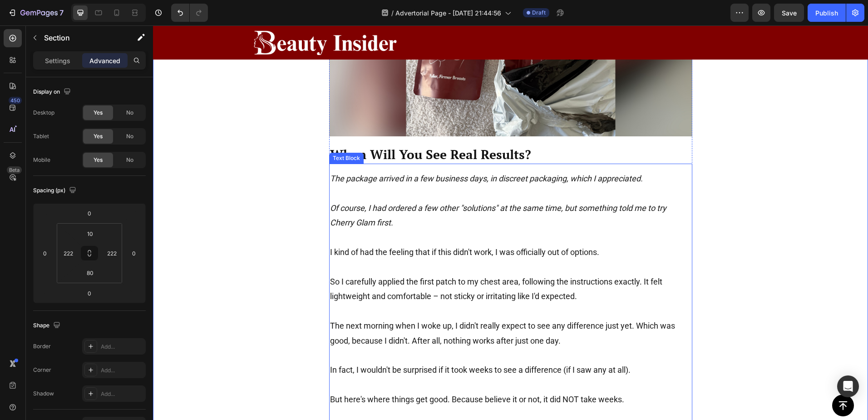
click at [607, 213] on icon "Of course, I had ordered a few other "solutions" at the same time, but somethin…" at bounding box center [498, 215] width 337 height 24
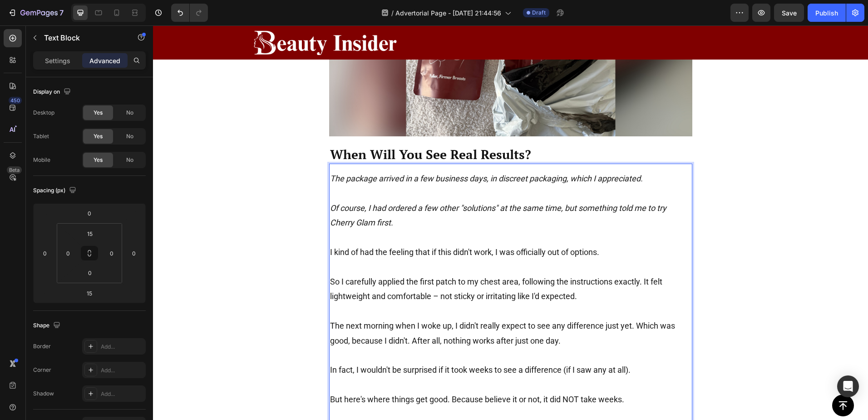
click at [593, 210] on icon "Of course, I had ordered a few other "solutions" at the same time, but somethin…" at bounding box center [498, 215] width 337 height 24
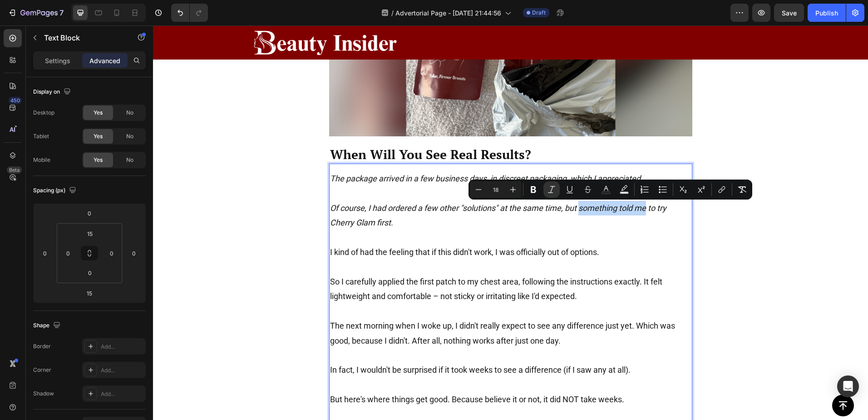
drag, startPoint x: 577, startPoint y: 209, endPoint x: 645, endPoint y: 210, distance: 67.7
click at [645, 210] on icon "Of course, I had ordered a few other "solutions" at the same time, but somethin…" at bounding box center [498, 215] width 337 height 24
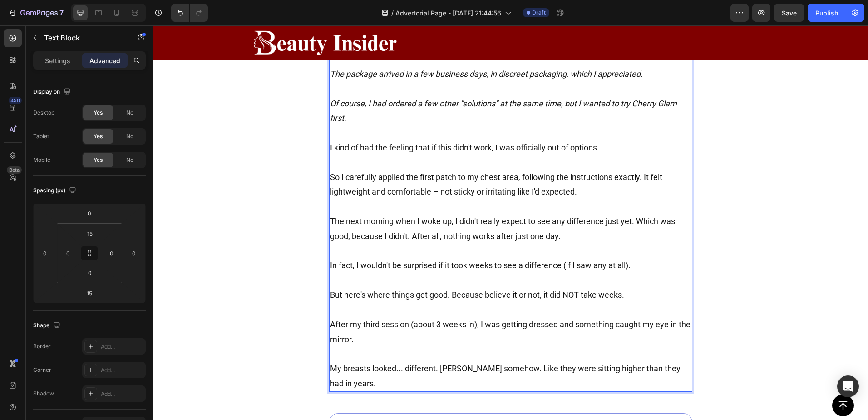
scroll to position [3201, 0]
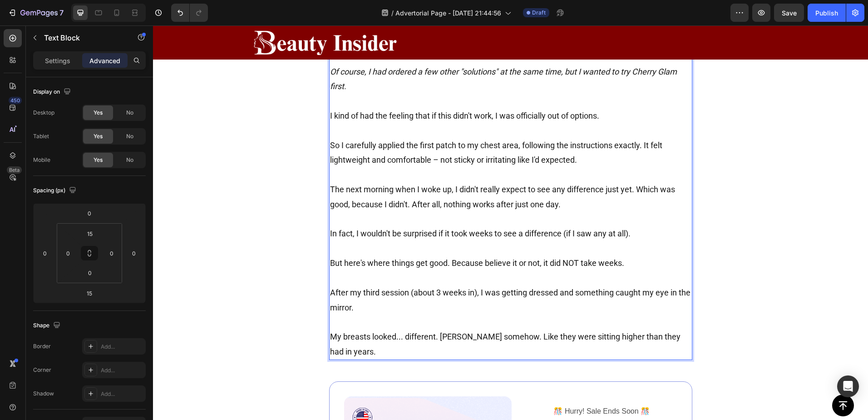
click at [365, 265] on p "But here's where things get good. Because believe it or not, it did NOT take we…" at bounding box center [511, 263] width 362 height 15
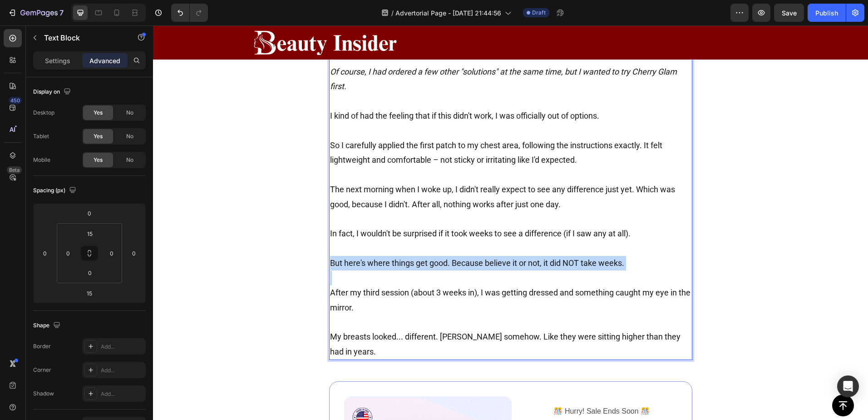
click at [365, 265] on p "But here's where things get good. Because believe it or not, it did NOT take we…" at bounding box center [511, 263] width 362 height 15
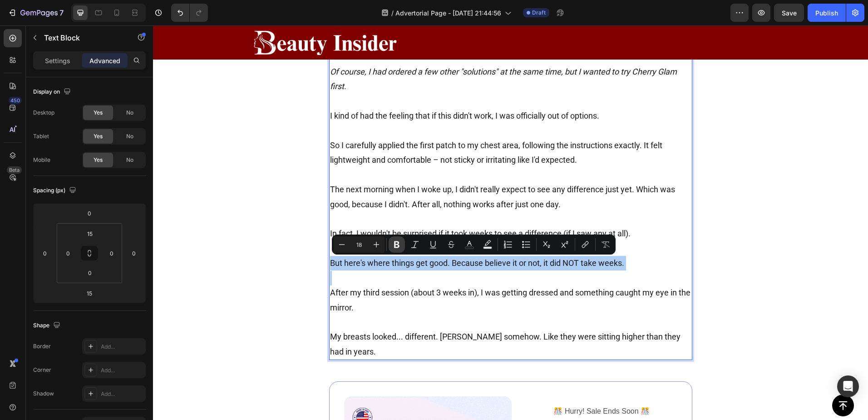
click at [400, 242] on icon "Editor contextual toolbar" at bounding box center [396, 244] width 9 height 9
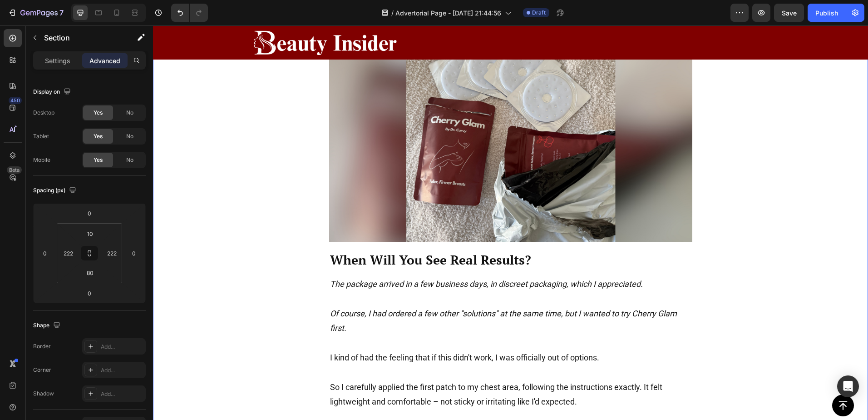
scroll to position [2974, 0]
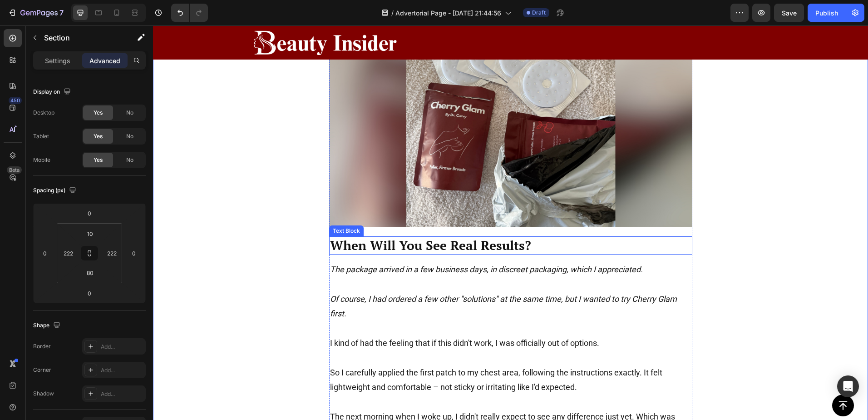
click at [380, 244] on p "When Will You See Real Results?" at bounding box center [511, 245] width 362 height 16
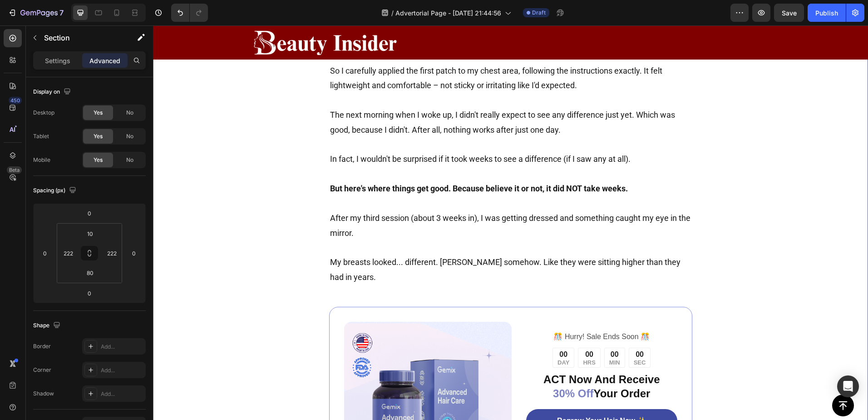
scroll to position [3277, 0]
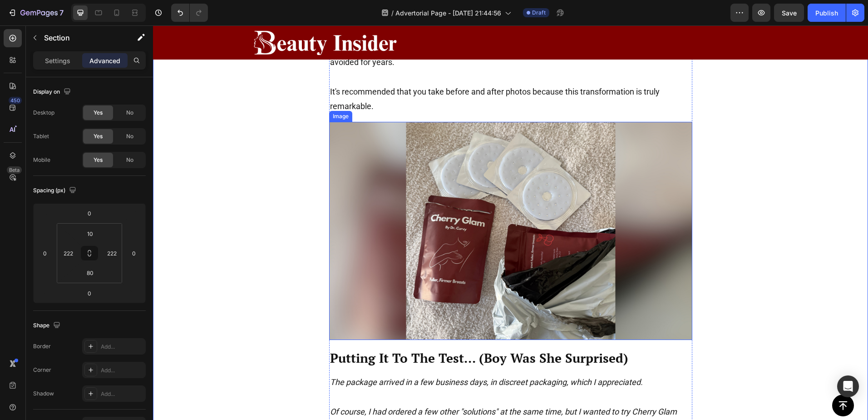
click at [592, 207] on img at bounding box center [510, 231] width 363 height 218
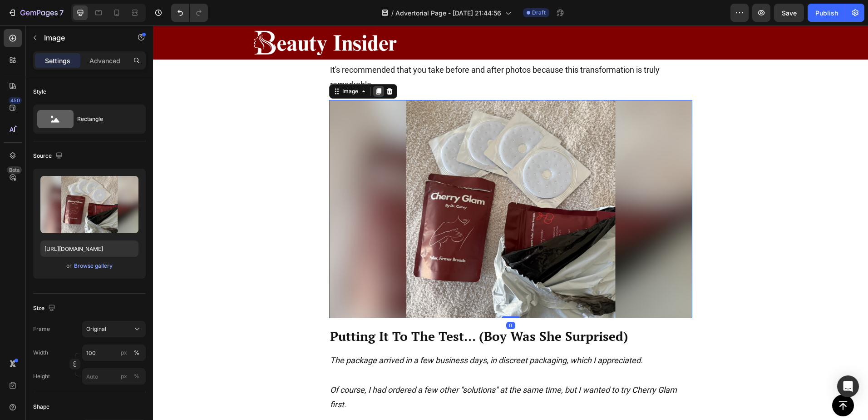
click at [377, 94] on icon at bounding box center [378, 91] width 5 height 6
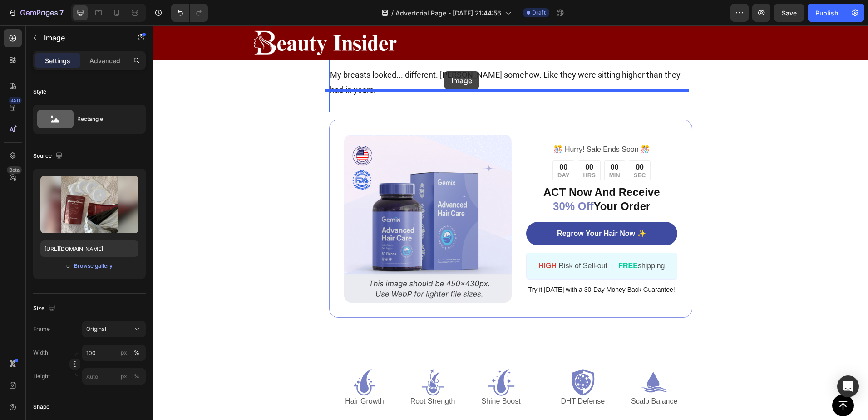
scroll to position [3660, 0]
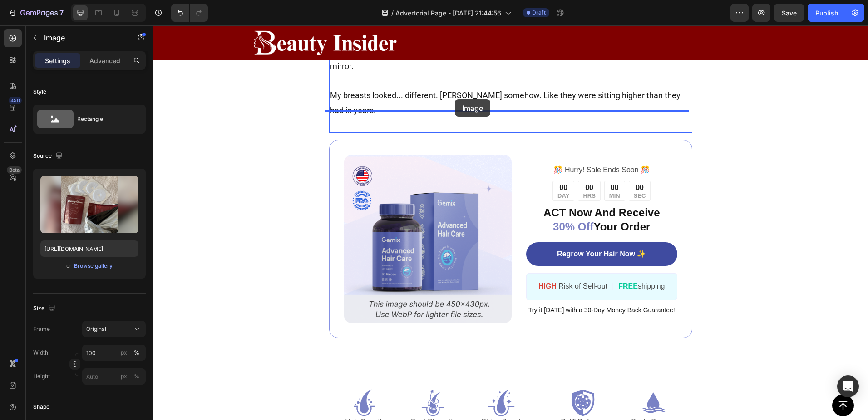
drag, startPoint x: 476, startPoint y: 191, endPoint x: 455, endPoint y: 99, distance: 94.4
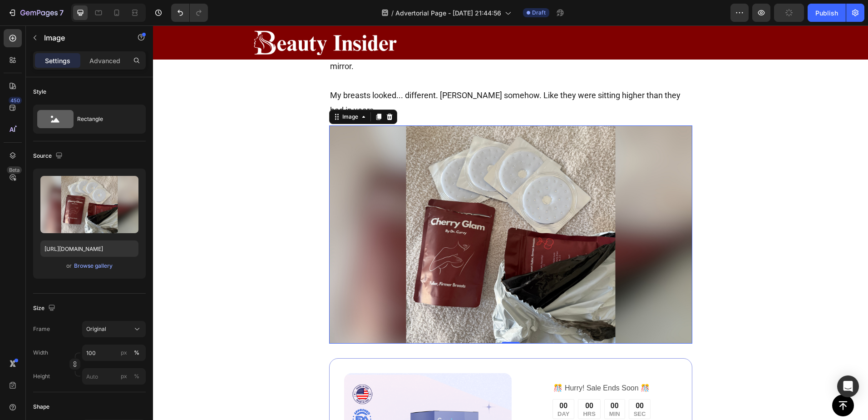
click at [526, 180] on img at bounding box center [510, 234] width 363 height 218
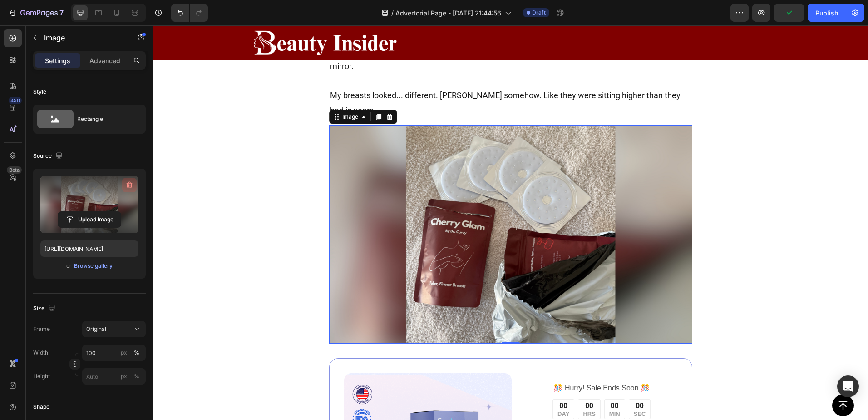
click at [129, 183] on icon "button" at bounding box center [129, 184] width 9 height 9
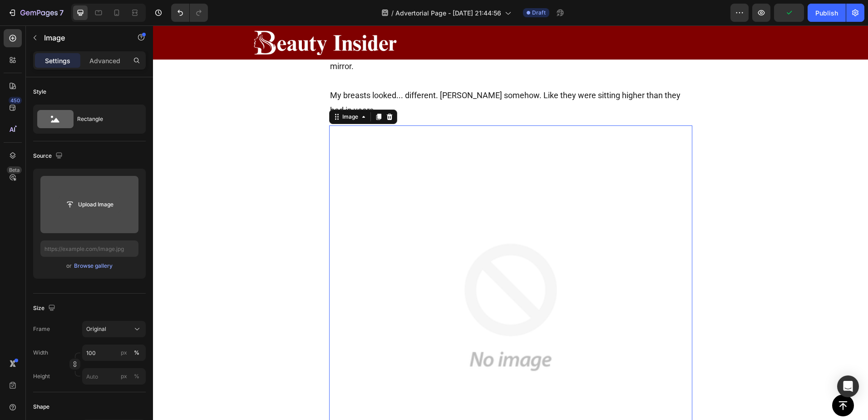
click at [91, 203] on input "file" at bounding box center [89, 204] width 63 height 15
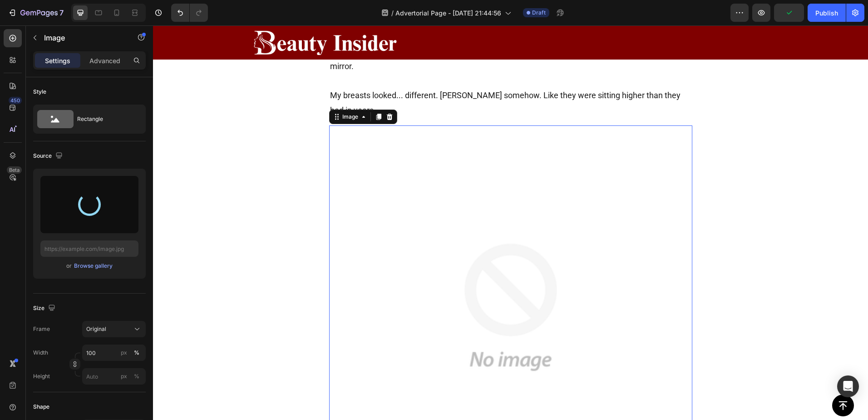
type input "https://cdn.shopify.com/s/files/1/0895/1260/8115/files/gempages_581582220859277…"
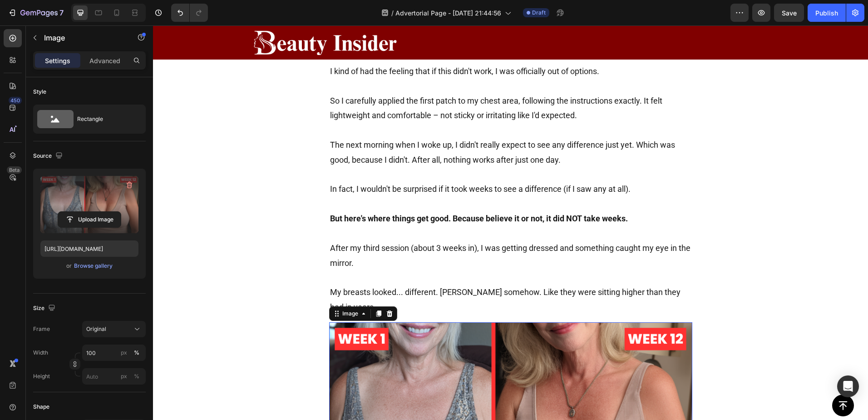
click at [603, 204] on p "Rich Text Editor. Editing area: main" at bounding box center [511, 204] width 362 height 15
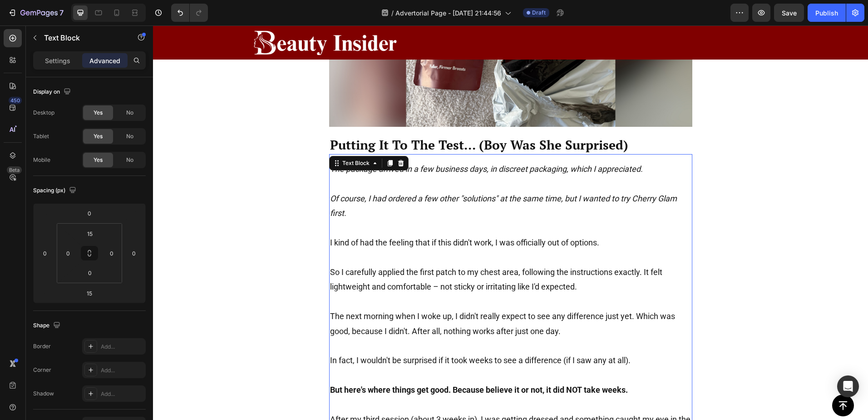
scroll to position [3064, 0]
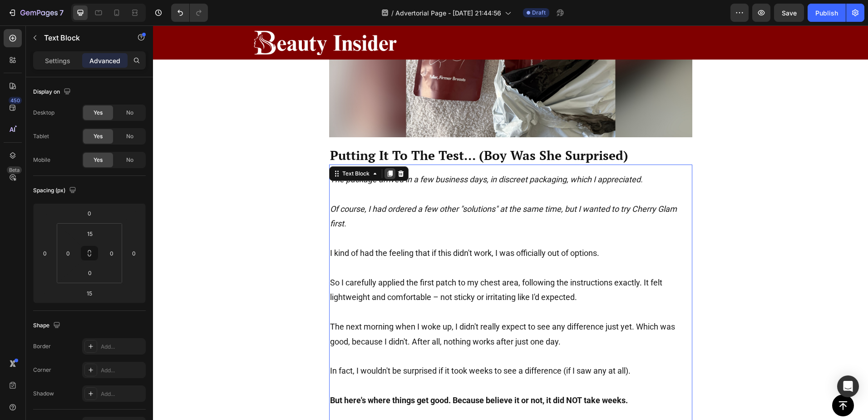
click at [387, 174] on icon at bounding box center [389, 173] width 5 height 6
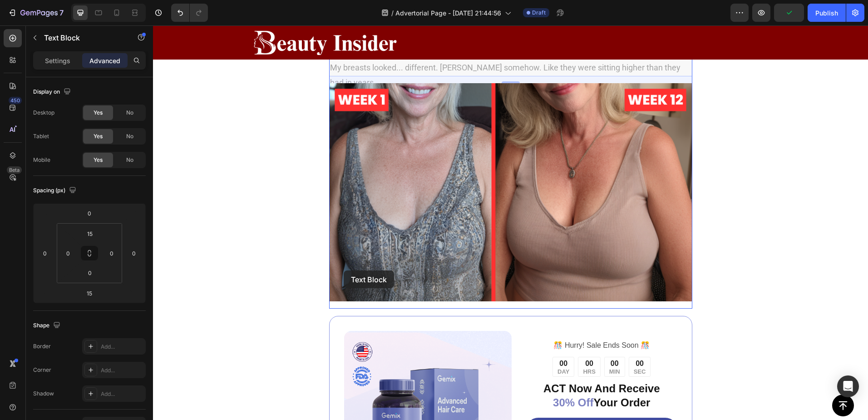
scroll to position [3854, 0]
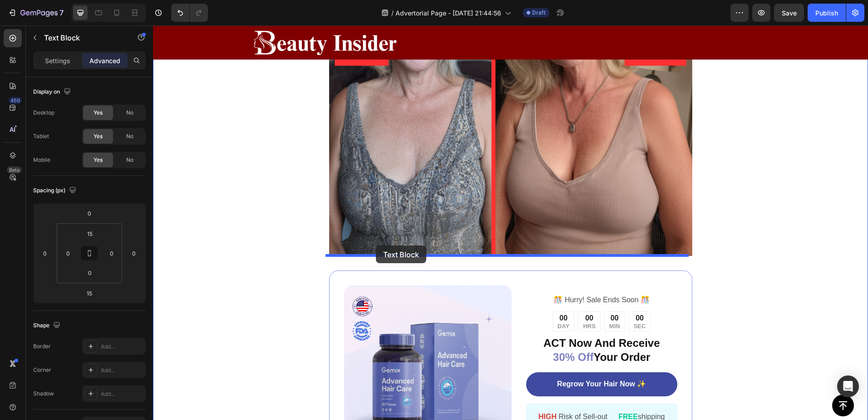
drag, startPoint x: 342, startPoint y: 263, endPoint x: 376, endPoint y: 245, distance: 37.8
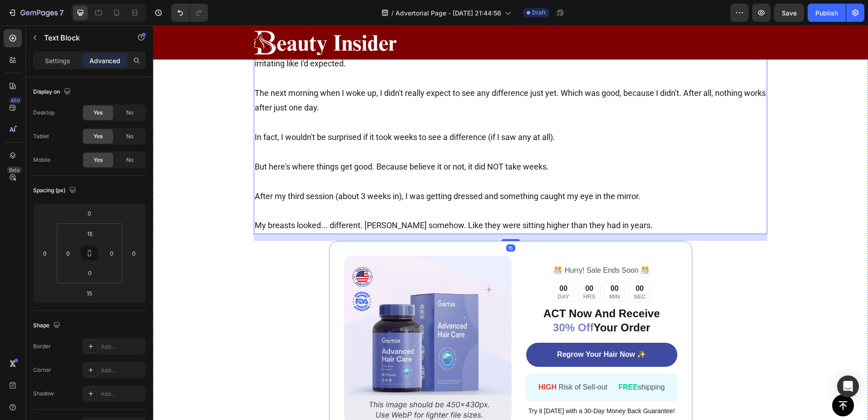
scroll to position [3530, 0]
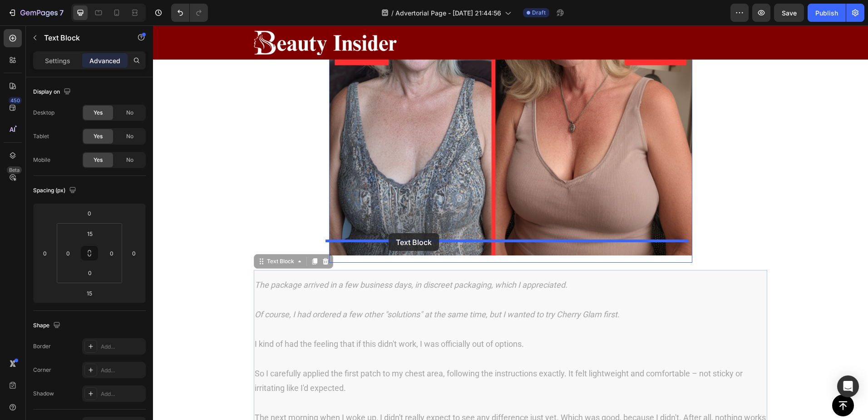
drag, startPoint x: 266, startPoint y: 248, endPoint x: 389, endPoint y: 233, distance: 123.6
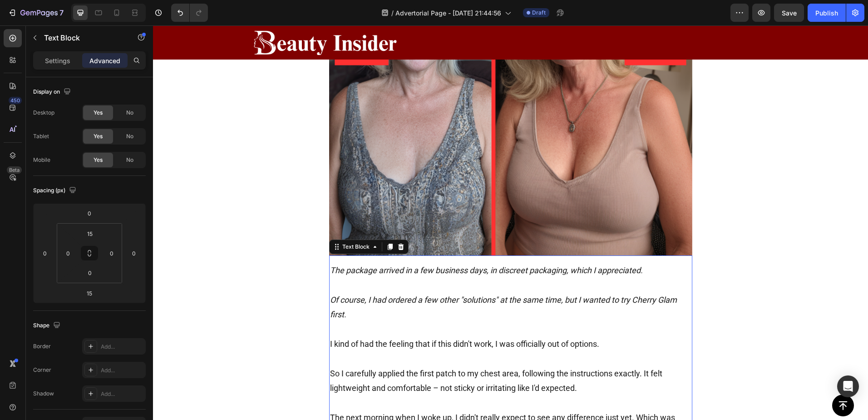
click at [391, 300] on p "Of course, I had ordered a few other "solutions" at the same time, but I wanted…" at bounding box center [511, 307] width 362 height 30
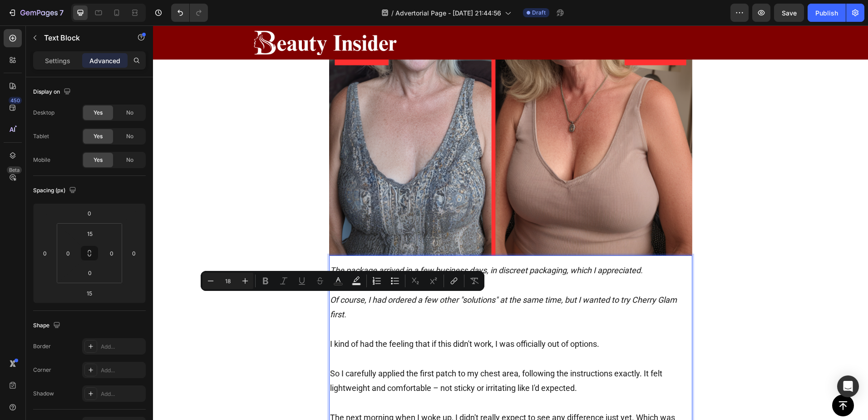
click at [408, 302] on p "Of course, I had ordered a few other "solutions" at the same time, but I wanted…" at bounding box center [511, 307] width 362 height 30
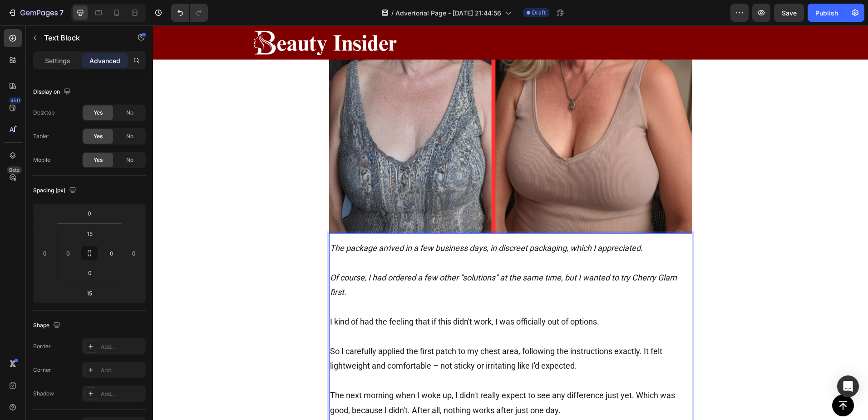
scroll to position [3557, 0]
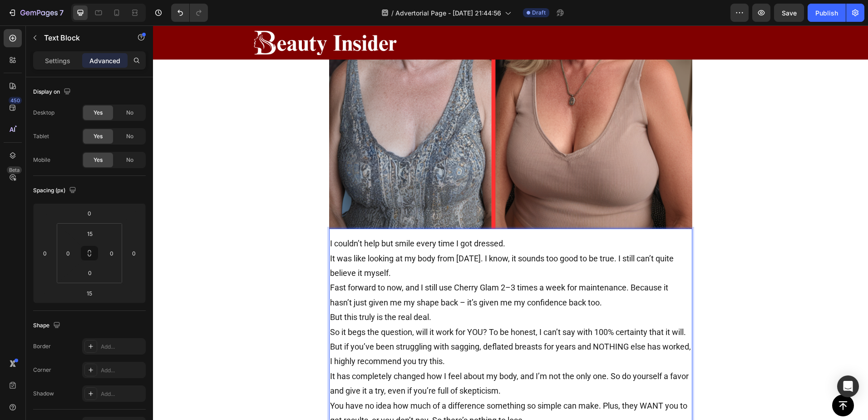
click at [506, 236] on p "I couldn’t help but smile every time I got dressed." at bounding box center [511, 243] width 362 height 15
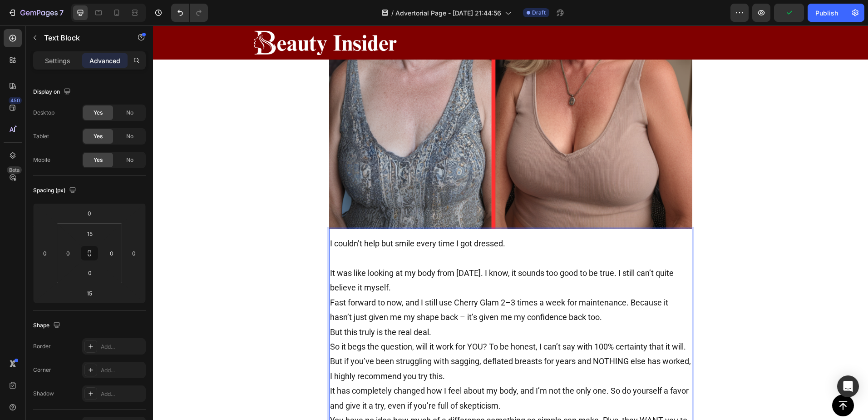
click at [433, 272] on p "It was like looking at my body from [DATE]. I know, it sounds too good to be tr…" at bounding box center [511, 281] width 362 height 30
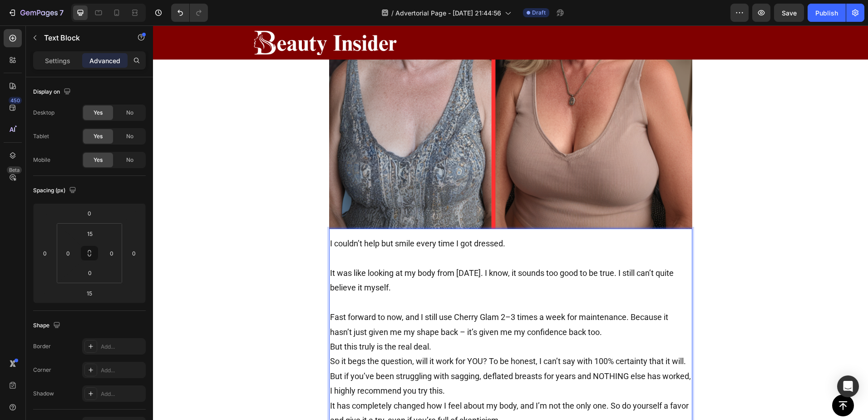
click at [615, 317] on p "Fast forward to now, and I still use Cherry Glam 2–3 times a week for maintenan…" at bounding box center [511, 325] width 362 height 30
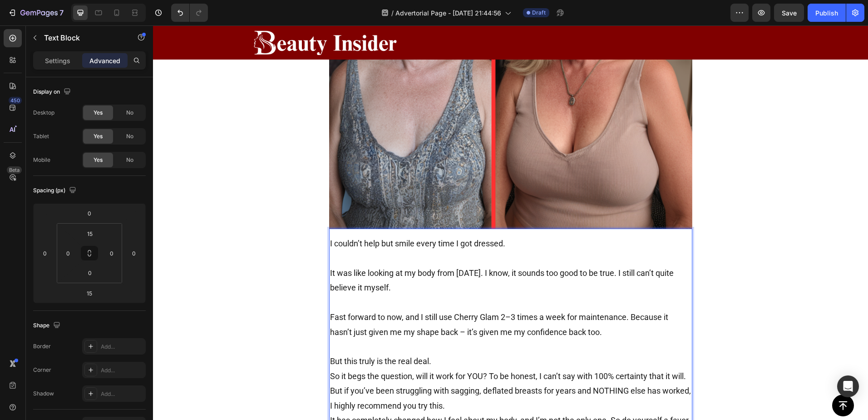
click at [472, 354] on p "But this truly is the real deal." at bounding box center [511, 361] width 362 height 15
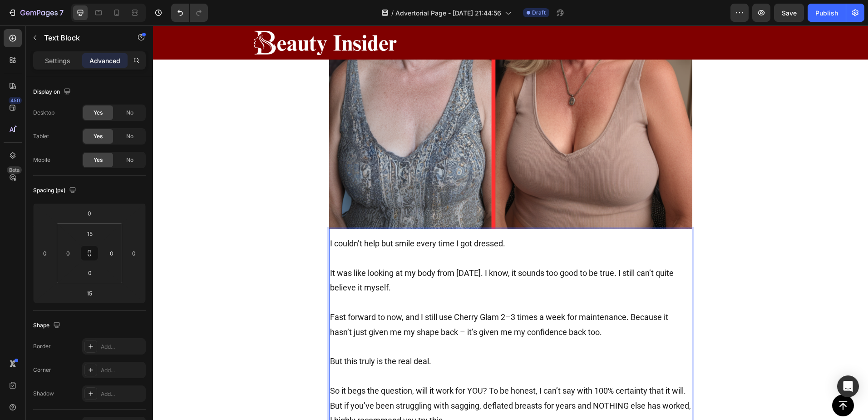
click at [408, 354] on p "But this truly is the real deal." at bounding box center [511, 361] width 362 height 15
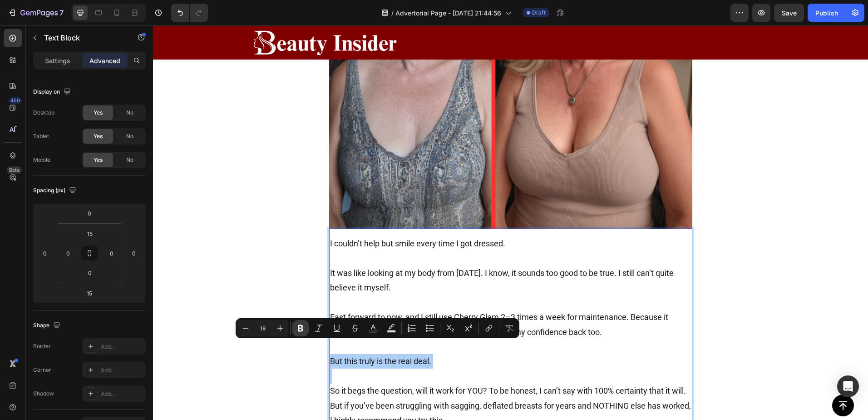
click at [299, 326] on icon "Editor contextual toolbar" at bounding box center [300, 328] width 5 height 7
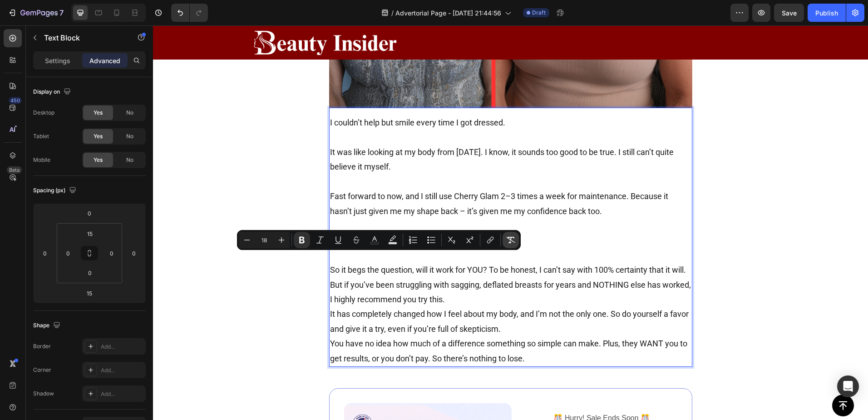
scroll to position [3708, 0]
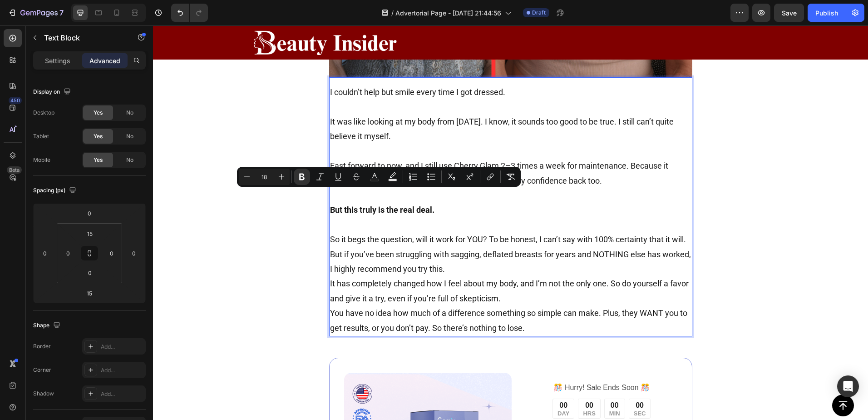
click at [554, 256] on p "But if you’ve been struggling with sagging, deflated breasts for years and NOTH…" at bounding box center [511, 262] width 362 height 30
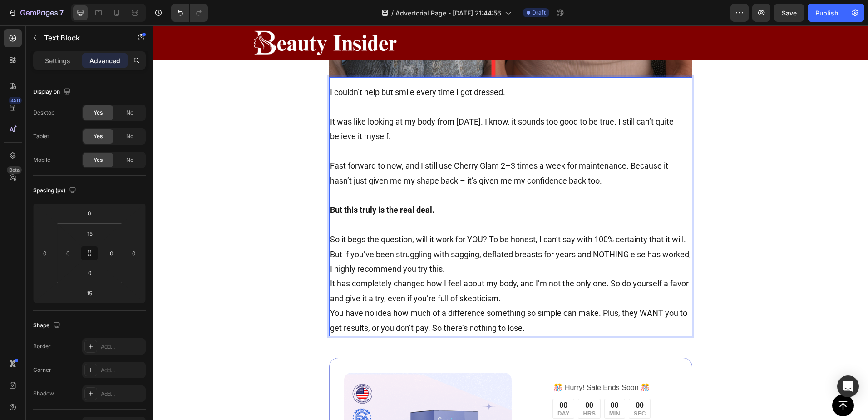
click at [330, 247] on p "But if you’ve been struggling with sagging, deflated breasts for years and NOTH…" at bounding box center [511, 262] width 362 height 30
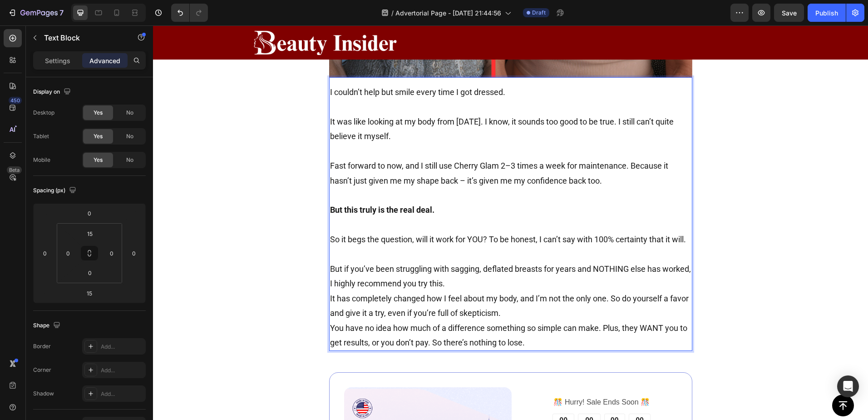
click at [485, 269] on p "But if you’ve been struggling with sagging, deflated breasts for years and NOTH…" at bounding box center [511, 277] width 362 height 30
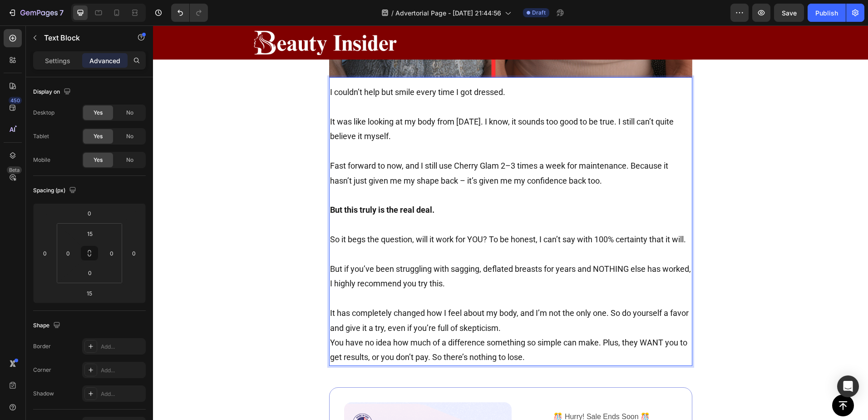
click at [518, 310] on p "It has completely changed how I feel about my body, and I’m not the only one. S…" at bounding box center [511, 321] width 362 height 30
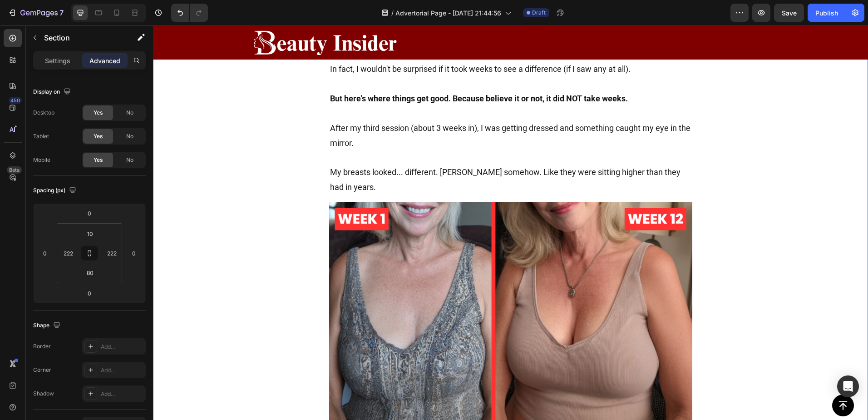
scroll to position [3360, 0]
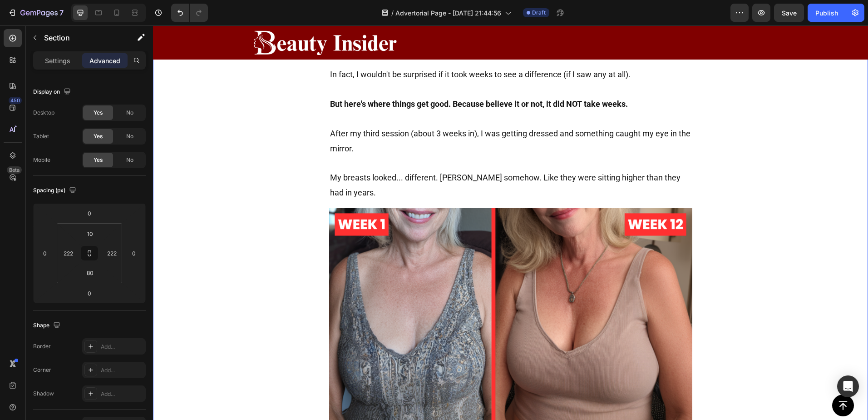
click at [553, 230] on img at bounding box center [510, 317] width 363 height 218
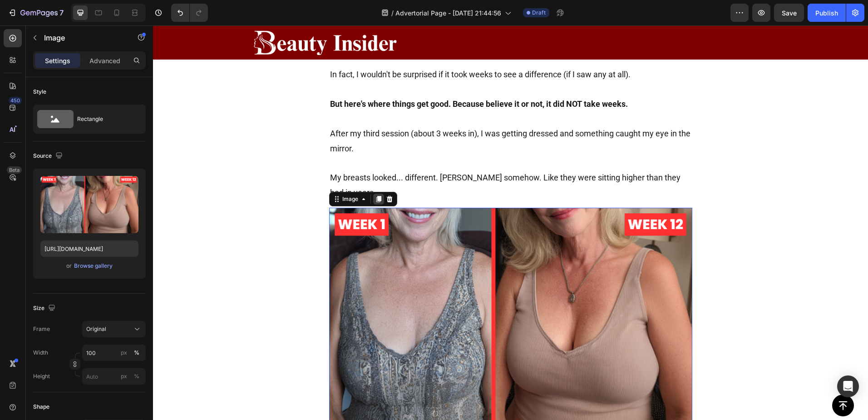
click at [375, 195] on icon at bounding box center [378, 198] width 7 height 7
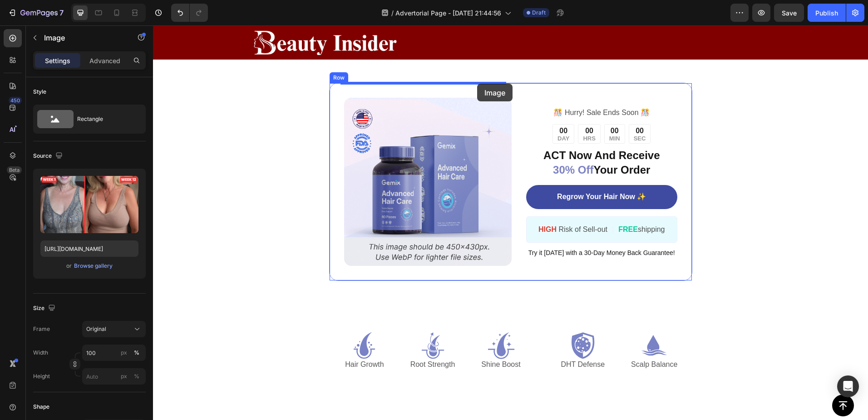
scroll to position [4215, 0]
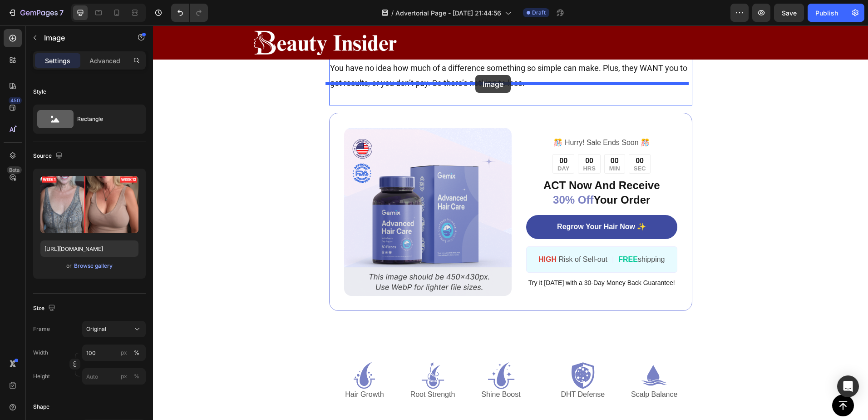
drag, startPoint x: 473, startPoint y: 219, endPoint x: 476, endPoint y: 75, distance: 144.0
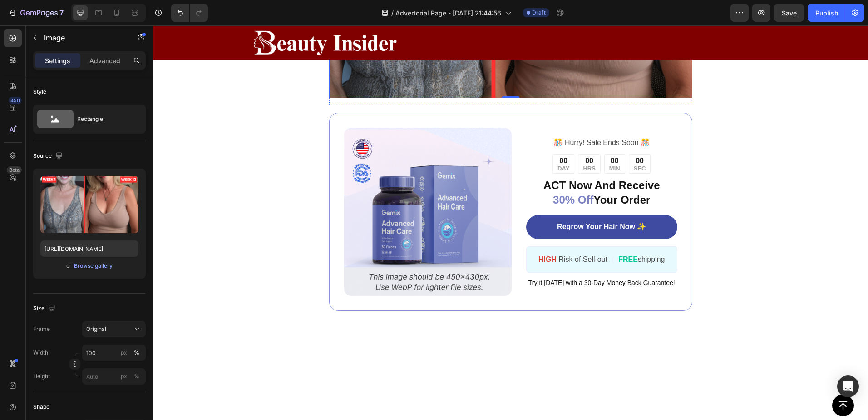
scroll to position [3997, 0]
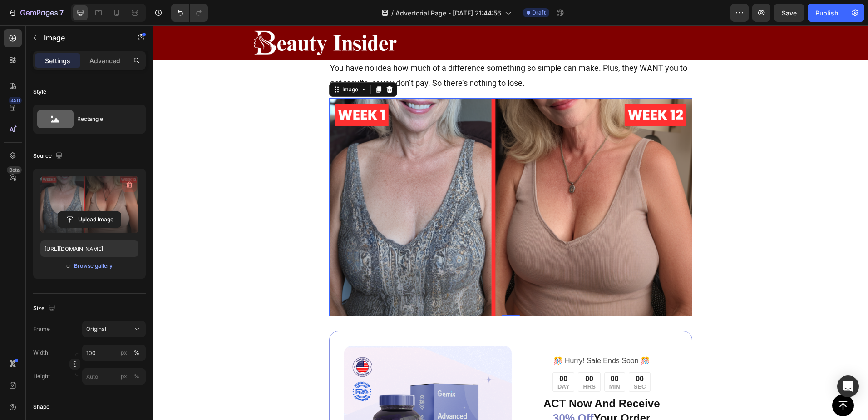
click at [128, 182] on icon "button" at bounding box center [129, 184] width 9 height 9
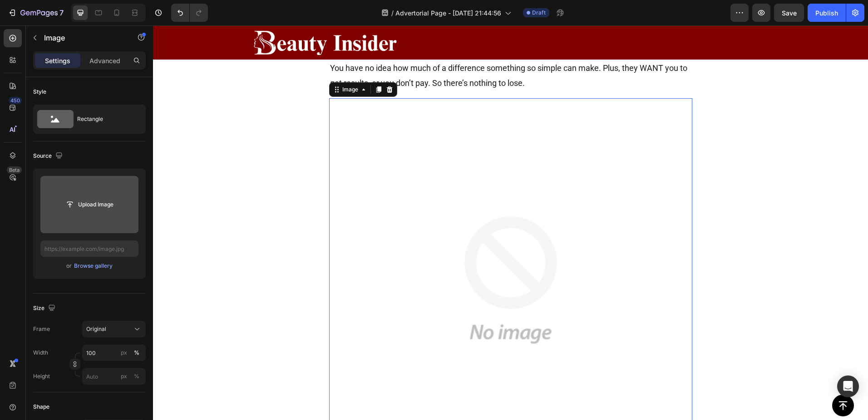
click at [93, 202] on input "file" at bounding box center [89, 204] width 63 height 15
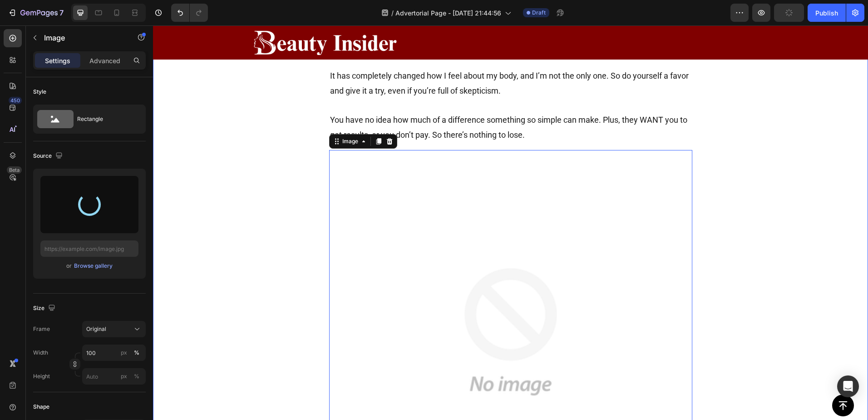
scroll to position [3951, 0]
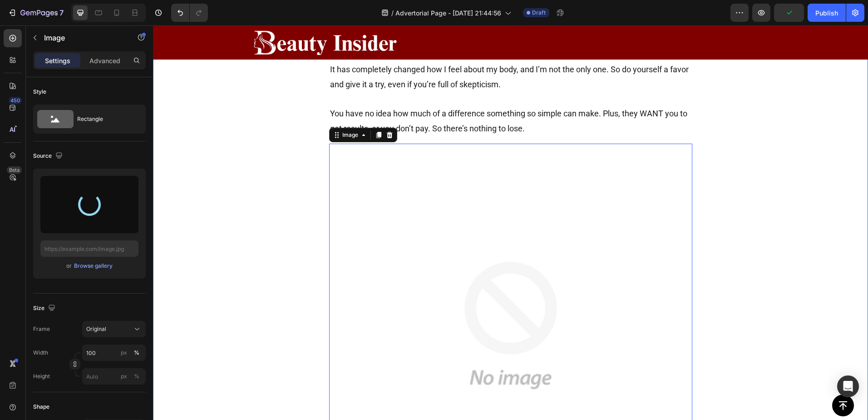
type input "https://cdn.shopify.com/s/files/1/0895/1260/8115/files/gempages_581582220859277…"
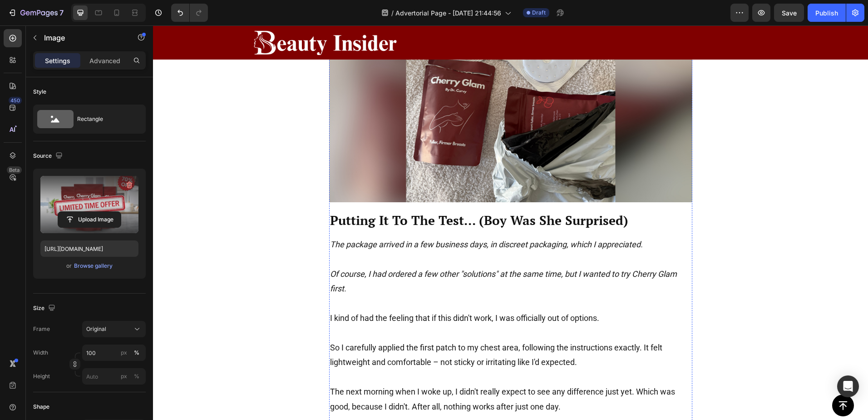
scroll to position [2998, 0]
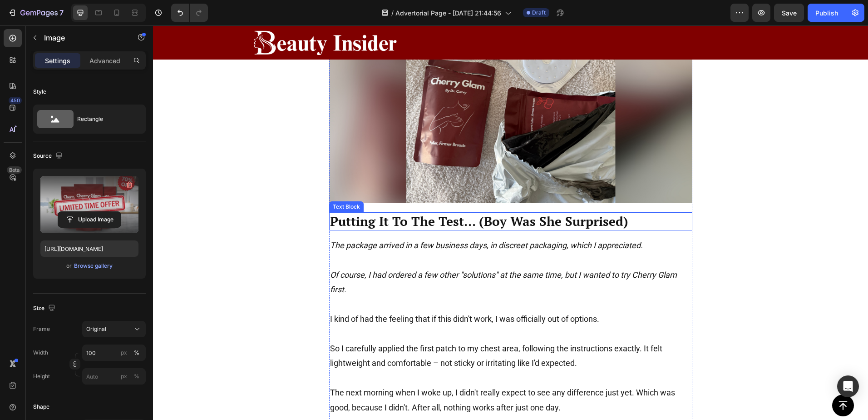
click at [590, 220] on p "Putting It To The Test... (Boy Was She Surprised)" at bounding box center [511, 221] width 362 height 16
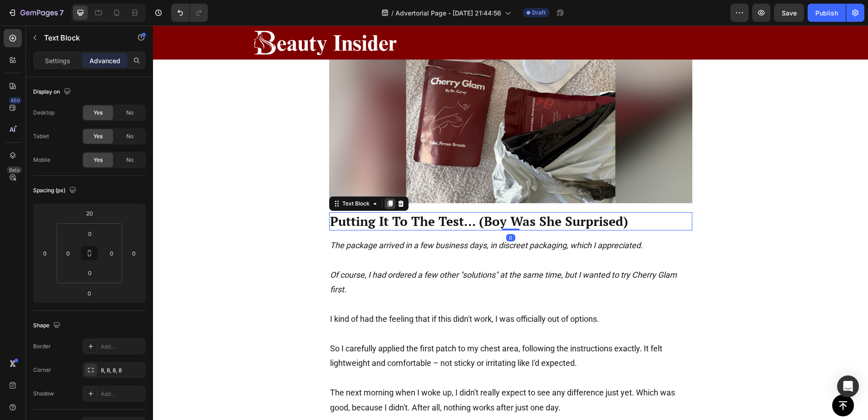
click at [387, 203] on icon at bounding box center [389, 203] width 5 height 6
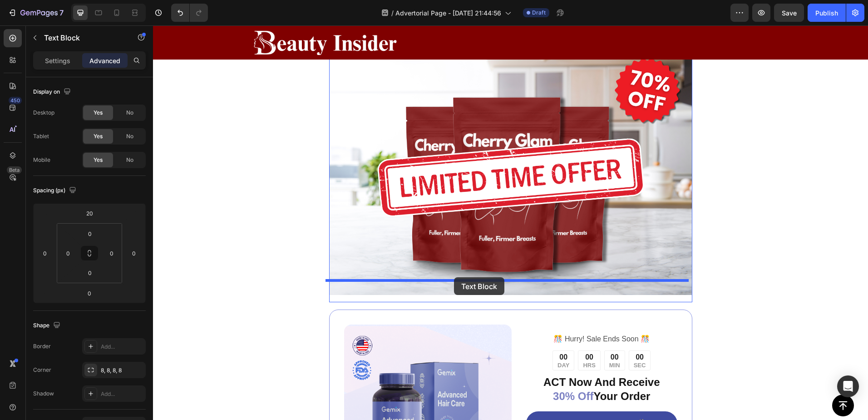
drag, startPoint x: 416, startPoint y: 222, endPoint x: 454, endPoint y: 277, distance: 67.0
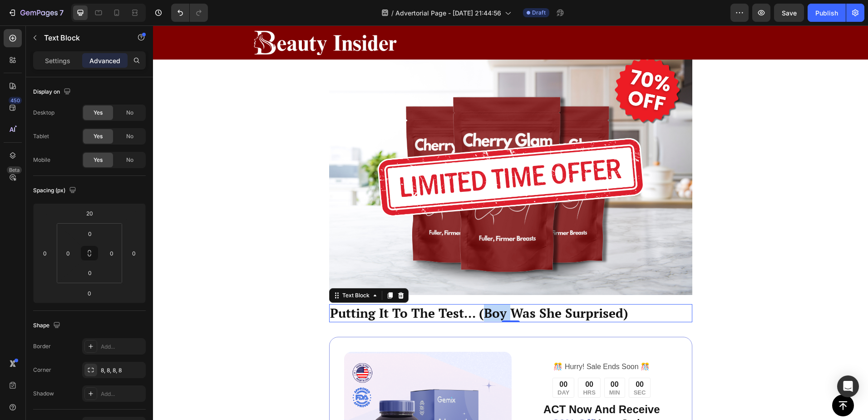
click at [478, 305] on p "Putting It To The Test... (Boy Was She Surprised)" at bounding box center [511, 313] width 362 height 16
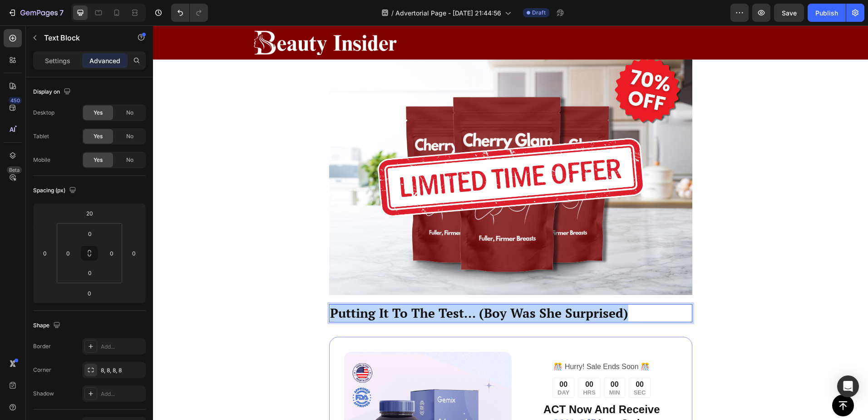
click at [478, 305] on p "Putting It To The Test... (Boy Was She Surprised)" at bounding box center [511, 313] width 362 height 16
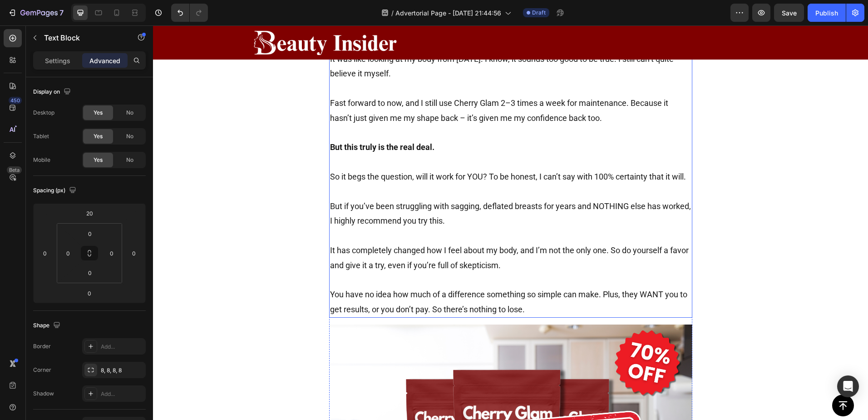
click at [451, 243] on p "It has completely changed how I feel about my body, and I’m not the only one. S…" at bounding box center [511, 258] width 362 height 30
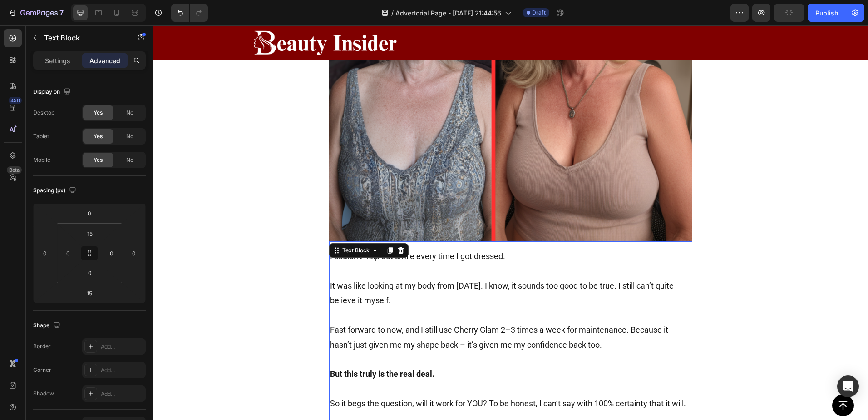
scroll to position [3544, 0]
drag, startPoint x: 385, startPoint y: 239, endPoint x: 444, endPoint y: 288, distance: 77.1
click at [387, 247] on icon at bounding box center [390, 250] width 7 height 7
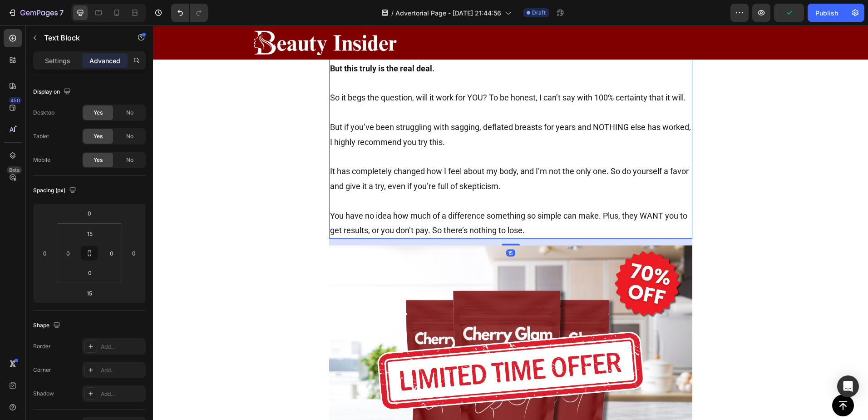
click at [408, 208] on p "You have no idea how much of a difference something so simple can make. Plus, t…" at bounding box center [511, 223] width 362 height 30
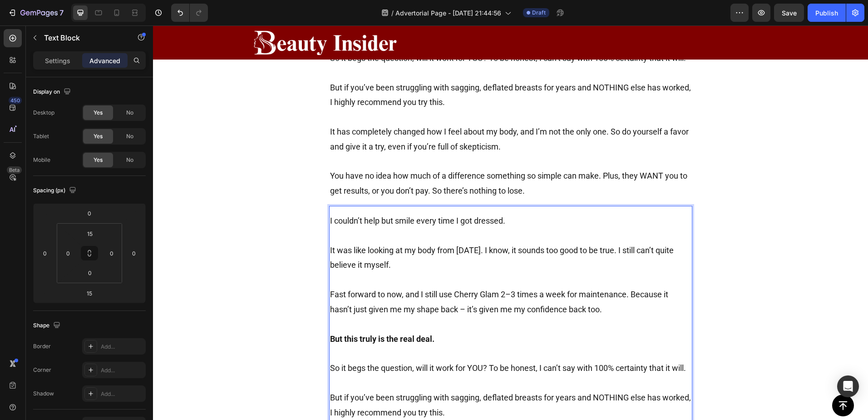
scroll to position [3872, 0]
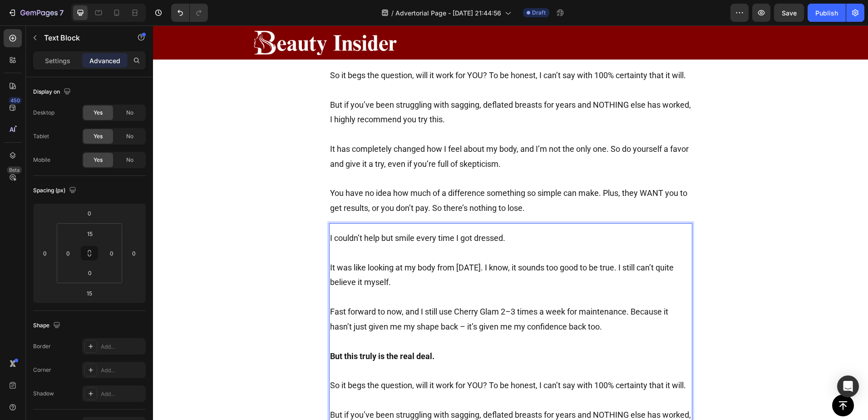
click at [343, 231] on p "I couldn’t help but smile every time I got dressed." at bounding box center [511, 238] width 362 height 15
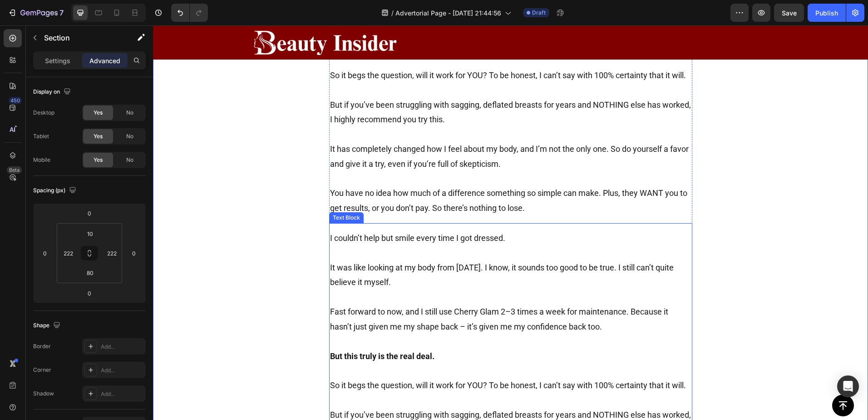
click at [351, 231] on p "I couldn’t help but smile every time I got dressed." at bounding box center [511, 238] width 362 height 15
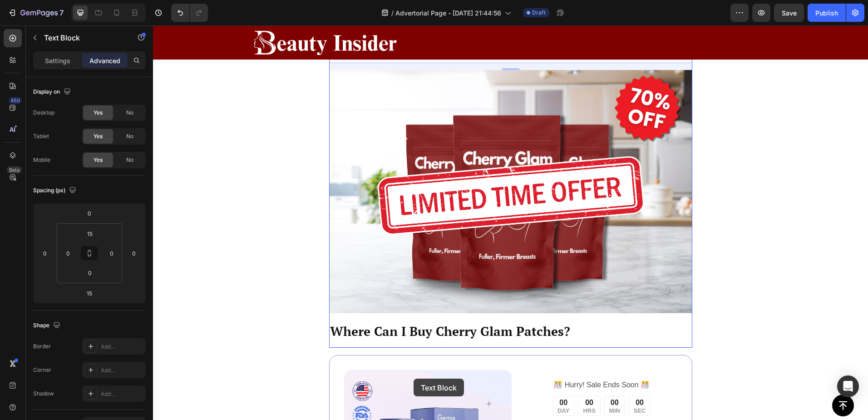
scroll to position [4381, 0]
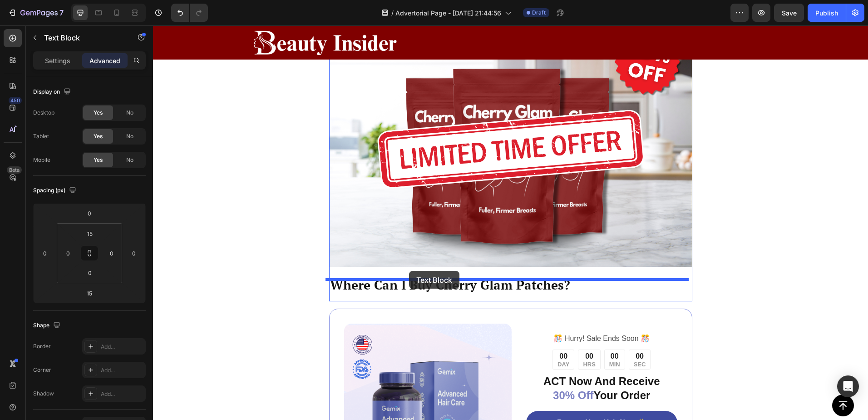
drag, startPoint x: 334, startPoint y: 200, endPoint x: 409, endPoint y: 271, distance: 103.2
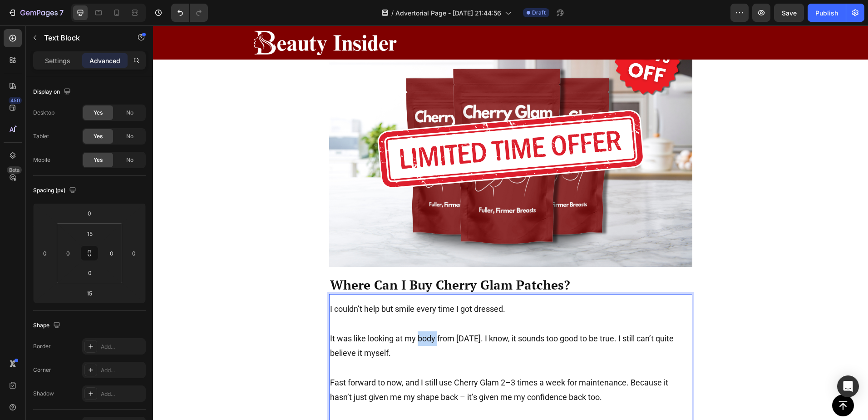
click at [425, 331] on p "It was like looking at my body from [DATE]. I know, it sounds too good to be tr…" at bounding box center [511, 346] width 362 height 30
click at [454, 334] on p "It was like looking at my body from [DATE]. I know, it sounds too good to be tr…" at bounding box center [511, 346] width 362 height 30
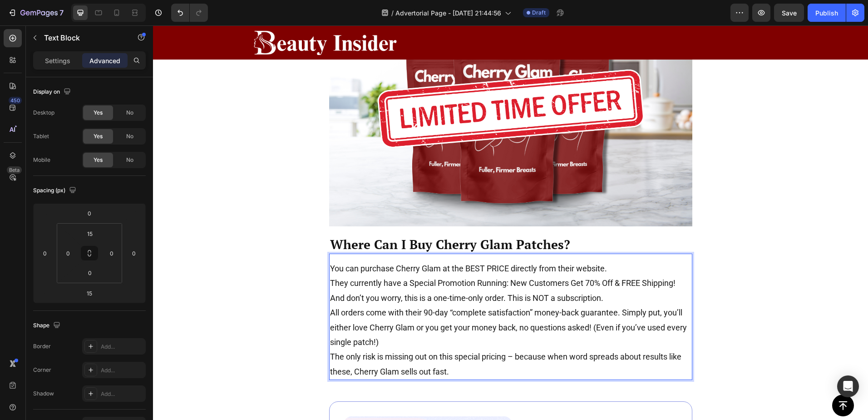
scroll to position [4117, 0]
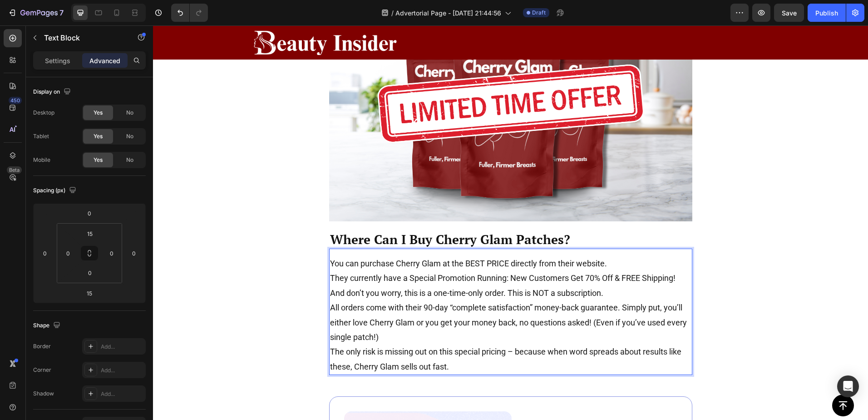
click at [605, 256] on p "You can purchase Cherry Glam at the BEST PRICE directly from their website." at bounding box center [511, 263] width 362 height 15
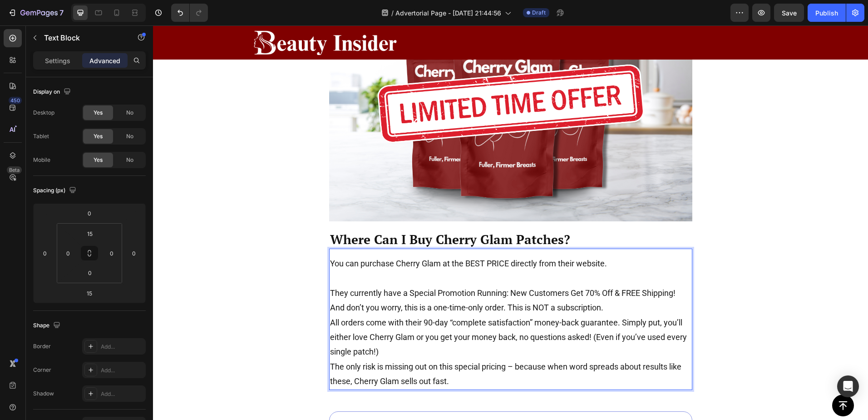
click at [613, 300] on p "And don’t you worry, this is a one-time-only order. This is NOT a subscription." at bounding box center [511, 307] width 362 height 15
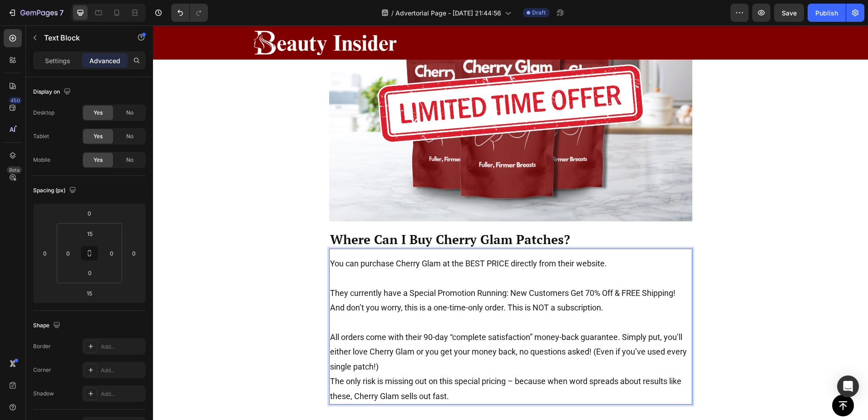
click at [411, 351] on p "All orders come with their 90-day “complete satisfaction” money-back guarantee.…" at bounding box center [511, 352] width 362 height 44
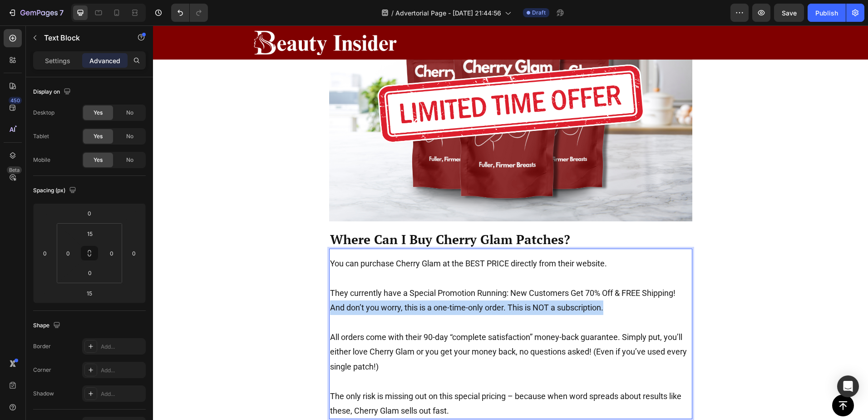
drag, startPoint x: 618, startPoint y: 290, endPoint x: 328, endPoint y: 292, distance: 289.8
click at [330, 300] on p "And don’t you worry, this is a one-time-only order. This is NOT a subscription." at bounding box center [511, 307] width 362 height 15
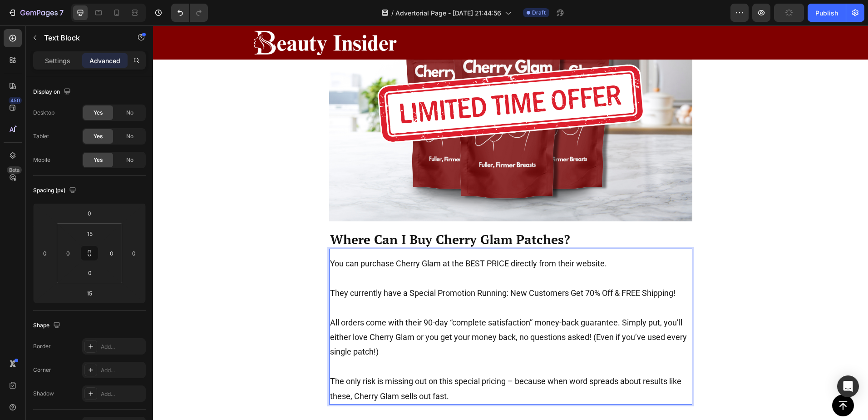
scroll to position [4147, 0]
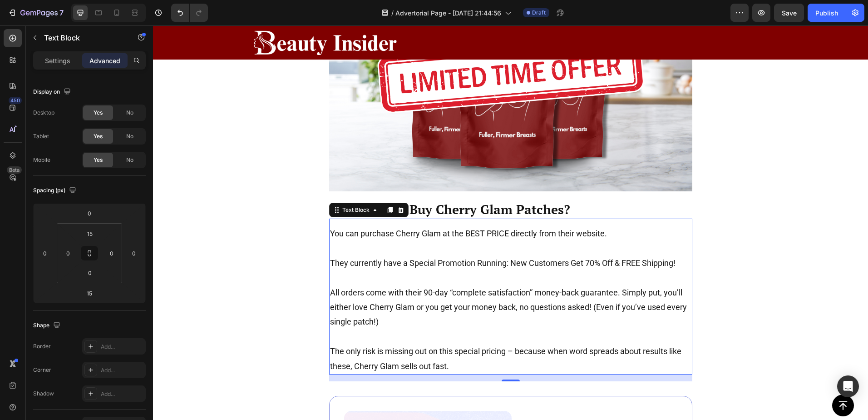
click at [588, 256] on p "They currently have a Special Promotion Running: New Customers Get 70% Off & FR…" at bounding box center [511, 263] width 362 height 15
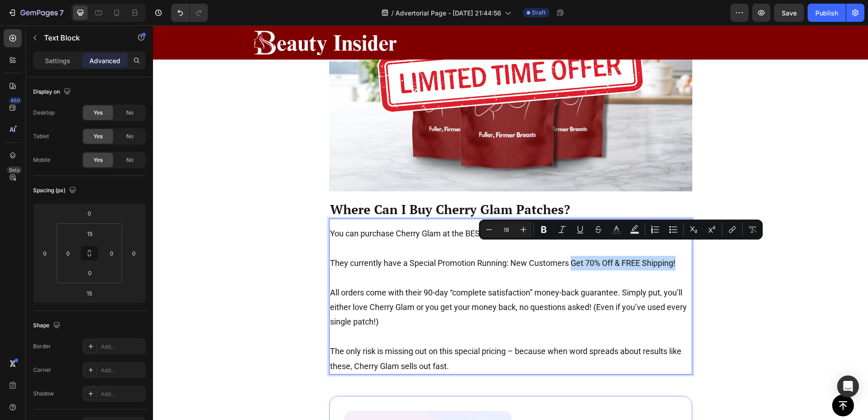
drag, startPoint x: 569, startPoint y: 249, endPoint x: 674, endPoint y: 248, distance: 105.4
click at [674, 256] on p "They currently have a Special Promotion Running: New Customers Get 70% Off & FR…" at bounding box center [511, 263] width 362 height 15
click at [543, 229] on icon "Editor contextual toolbar" at bounding box center [543, 229] width 5 height 7
click at [729, 232] on icon "Editor contextual toolbar" at bounding box center [732, 229] width 9 height 9
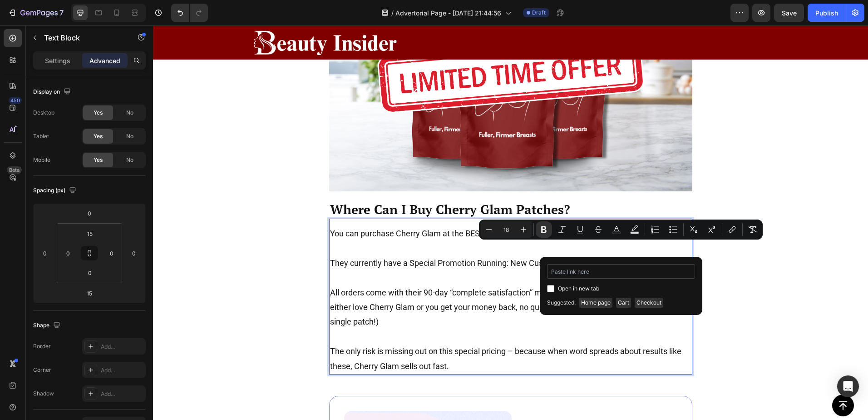
click at [583, 274] on input "Editor contextual toolbar" at bounding box center [621, 271] width 148 height 15
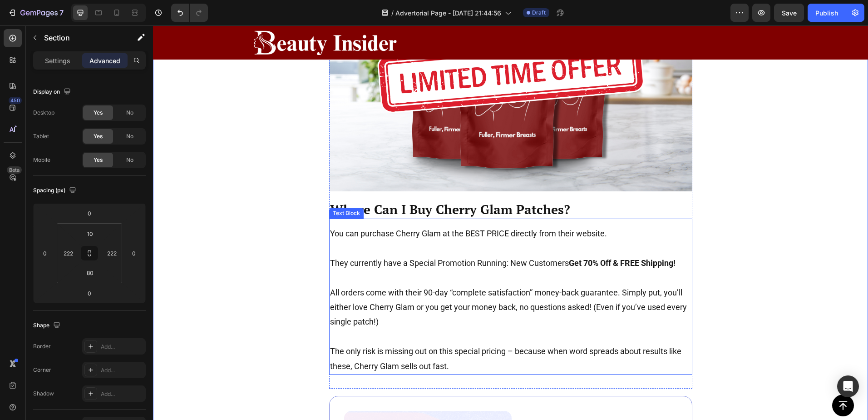
click at [399, 285] on p "All orders come with their 90-day “complete satisfaction” money-back guarantee.…" at bounding box center [511, 307] width 362 height 44
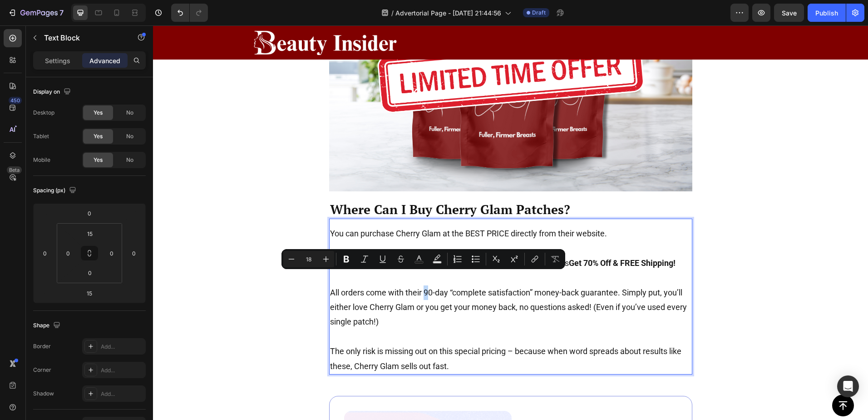
click at [422, 285] on p "All orders come with their 90-day “complete satisfaction” money-back guarantee.…" at bounding box center [511, 307] width 362 height 44
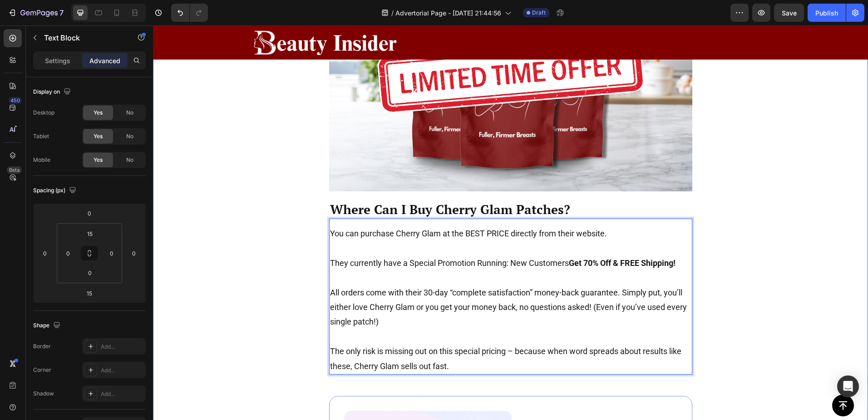
click at [630, 201] on p "Where Can I Buy Cherry Glam Patches?" at bounding box center [511, 209] width 362 height 16
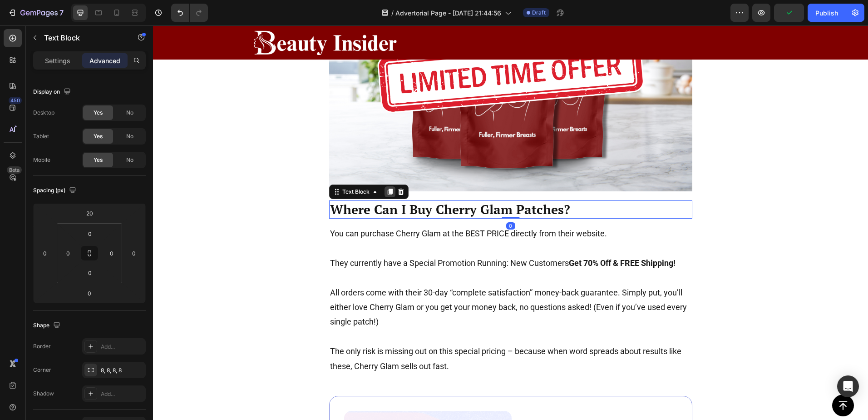
click at [387, 188] on icon at bounding box center [389, 191] width 5 height 6
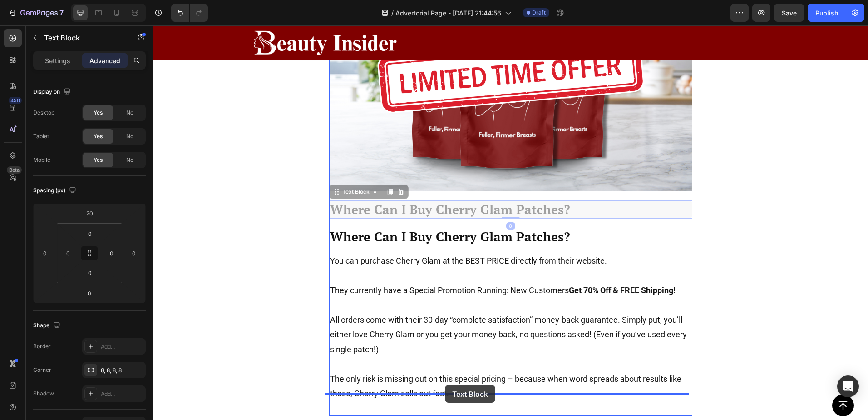
drag, startPoint x: 451, startPoint y: 380, endPoint x: 445, endPoint y: 385, distance: 7.4
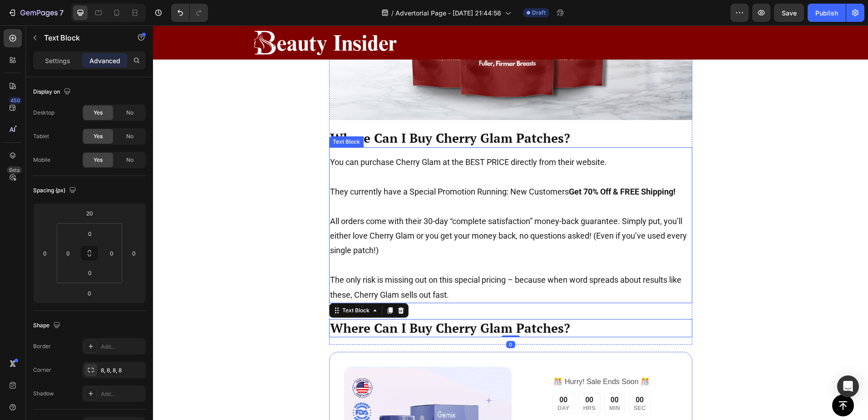
scroll to position [4223, 0]
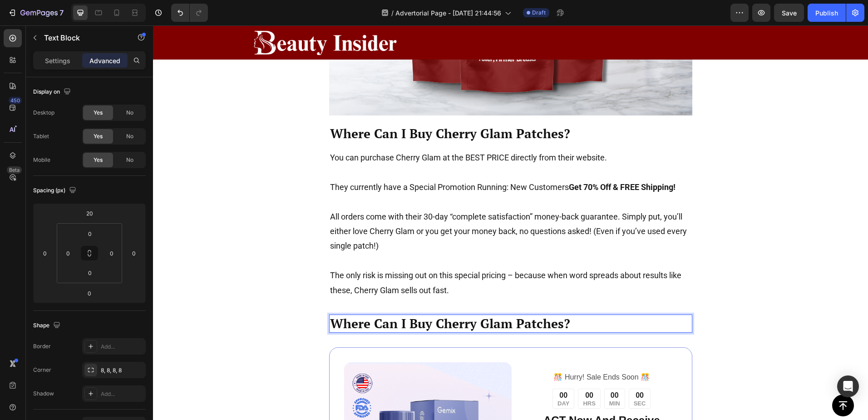
click at [479, 315] on p "Where Can I Buy Cherry Glam Patches?" at bounding box center [511, 323] width 362 height 16
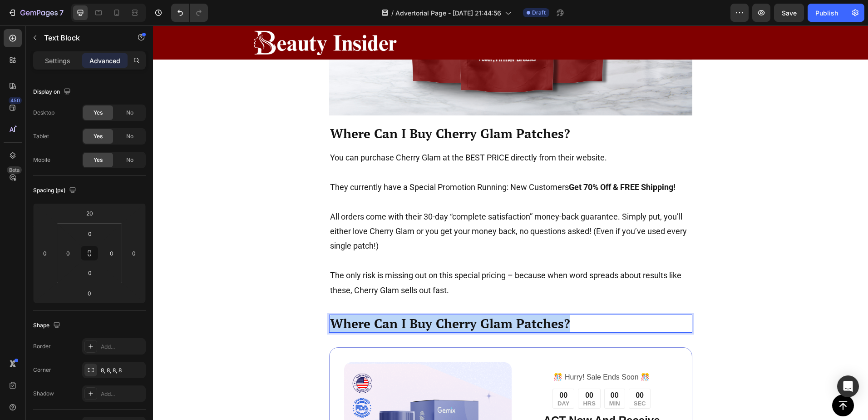
click at [479, 315] on p "Where Can I Buy Cherry Glam Patches?" at bounding box center [511, 323] width 362 height 16
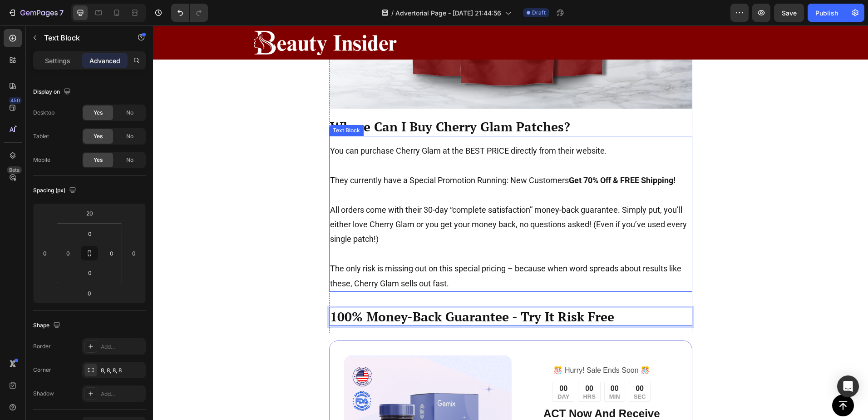
scroll to position [4238, 0]
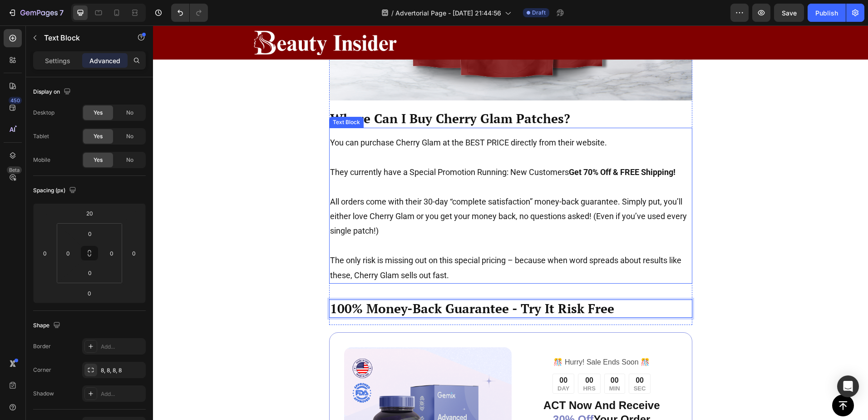
click at [516, 201] on p "All orders come with their 30-day “complete satisfaction” money-back guarantee.…" at bounding box center [511, 216] width 362 height 44
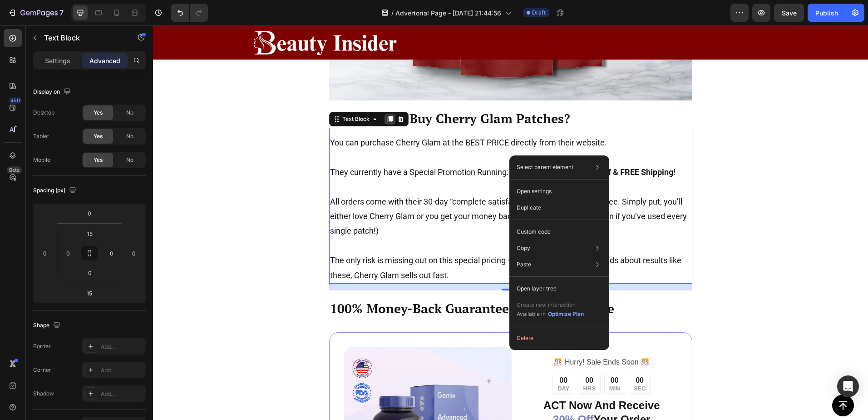
click at [387, 115] on icon at bounding box center [390, 118] width 7 height 7
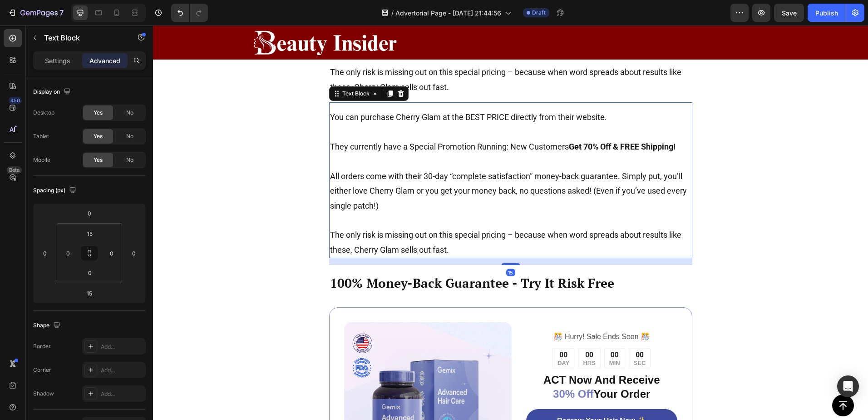
scroll to position [4419, 0]
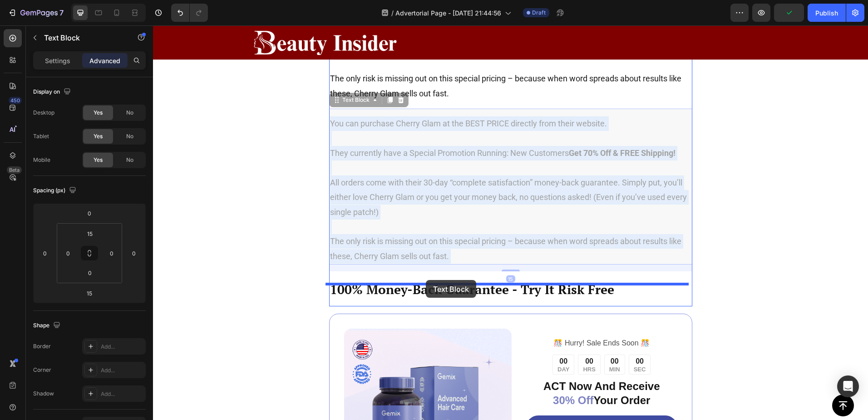
drag, startPoint x: 431, startPoint y: 207, endPoint x: 426, endPoint y: 280, distance: 73.3
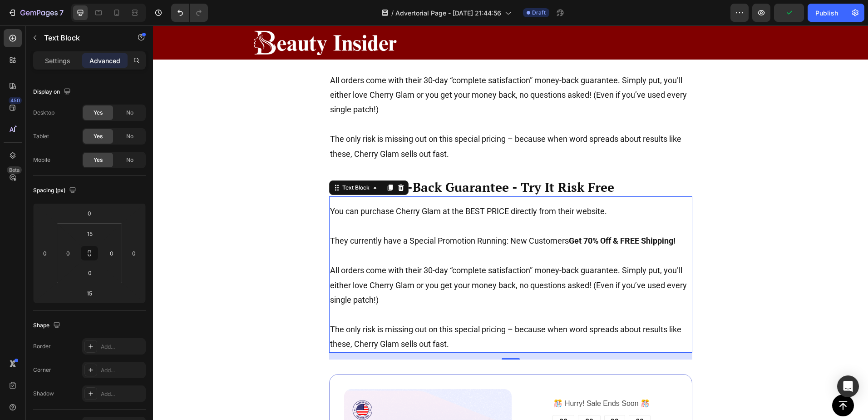
scroll to position [4344, 0]
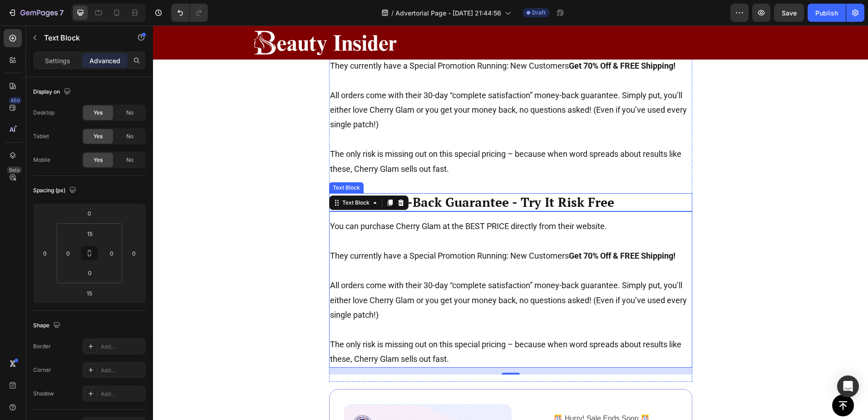
click at [663, 194] on p "100% Money-Back Guarantee - Try It Risk Free" at bounding box center [511, 202] width 362 height 16
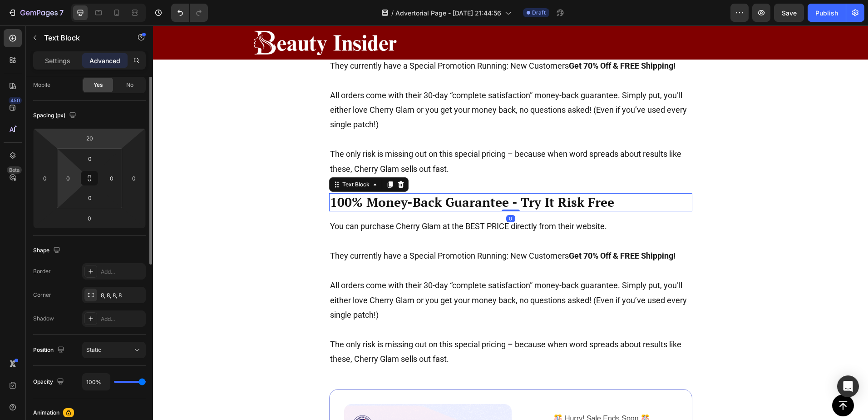
scroll to position [0, 0]
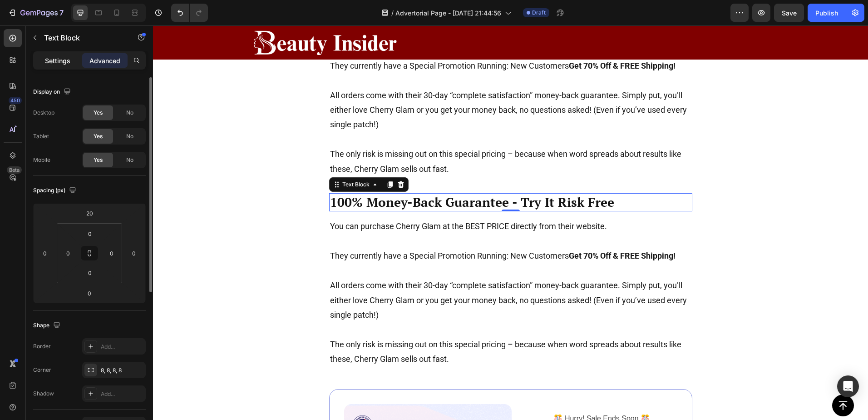
click at [52, 62] on p "Settings" at bounding box center [57, 61] width 25 height 10
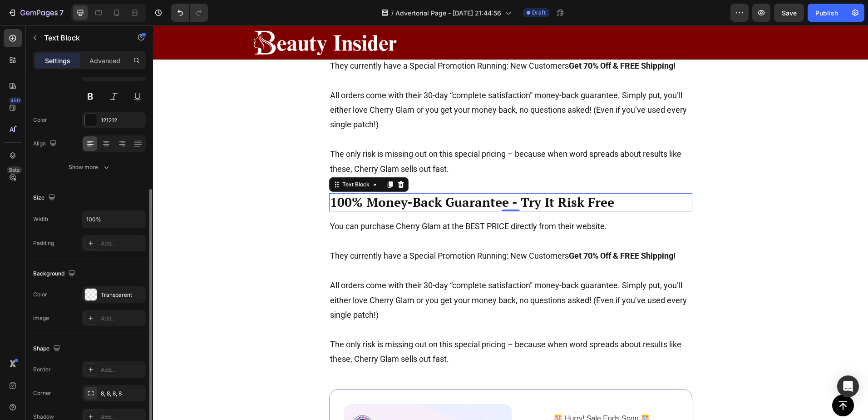
scroll to position [150, 0]
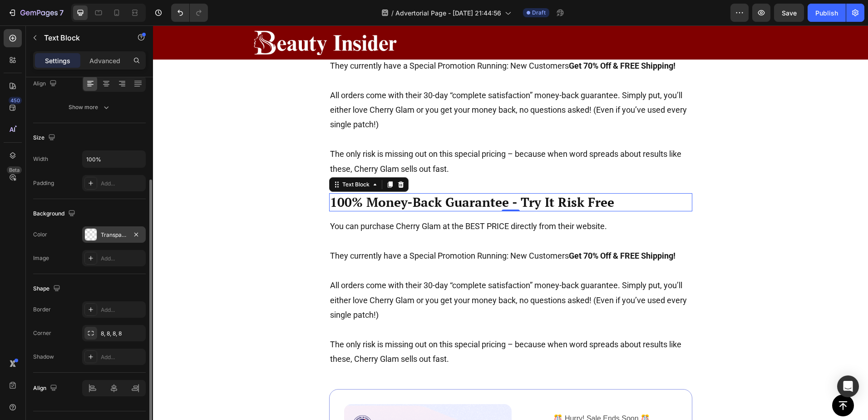
click at [91, 234] on div at bounding box center [91, 234] width 12 height 12
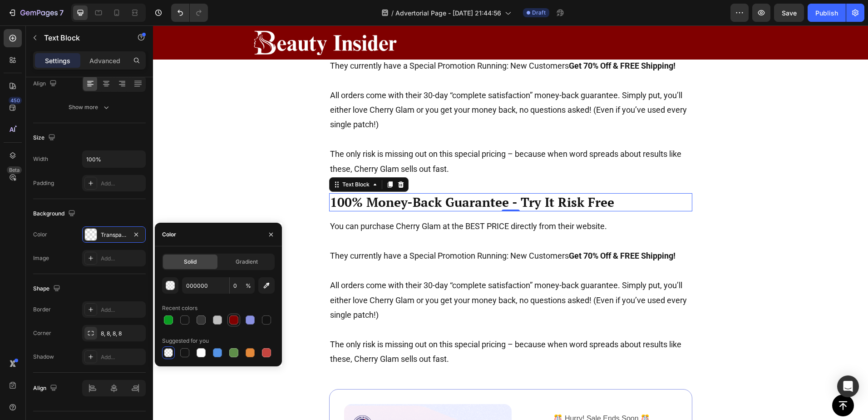
click at [233, 318] on div at bounding box center [233, 319] width 9 height 9
type input "800000"
type input "100"
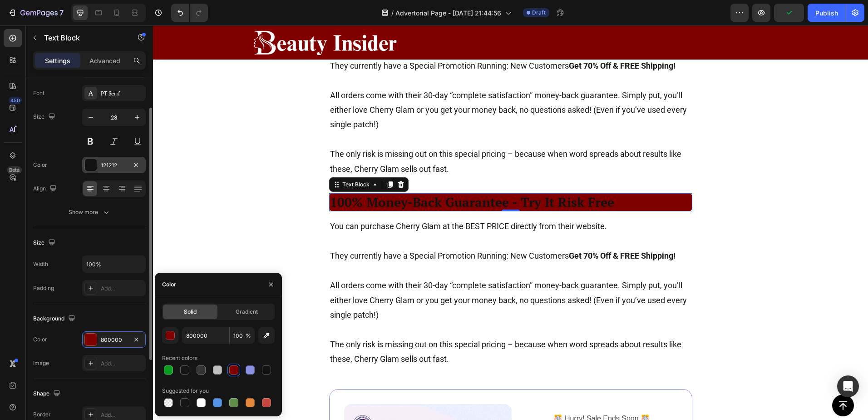
scroll to position [0, 0]
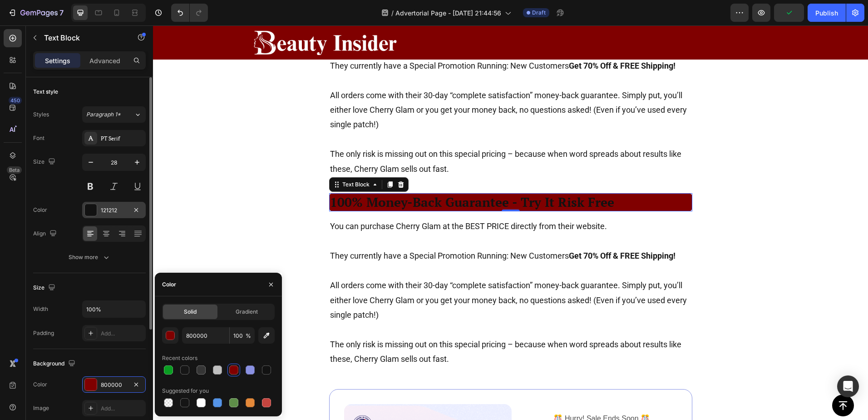
click at [91, 214] on div at bounding box center [91, 210] width 12 height 12
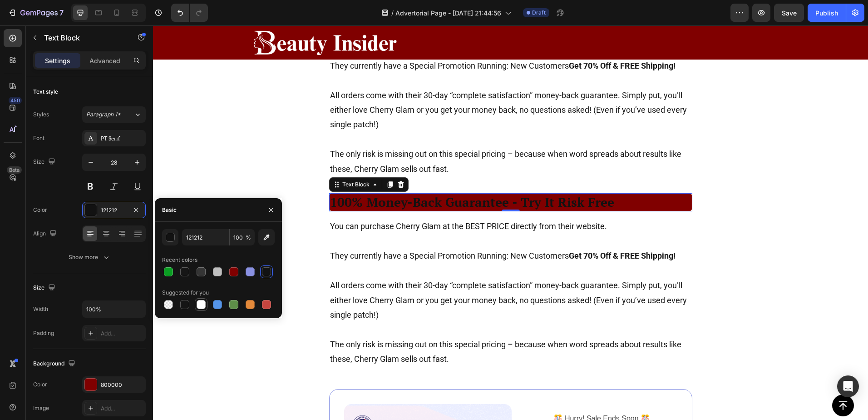
click at [202, 306] on div at bounding box center [201, 304] width 9 height 9
type input "FFFFFF"
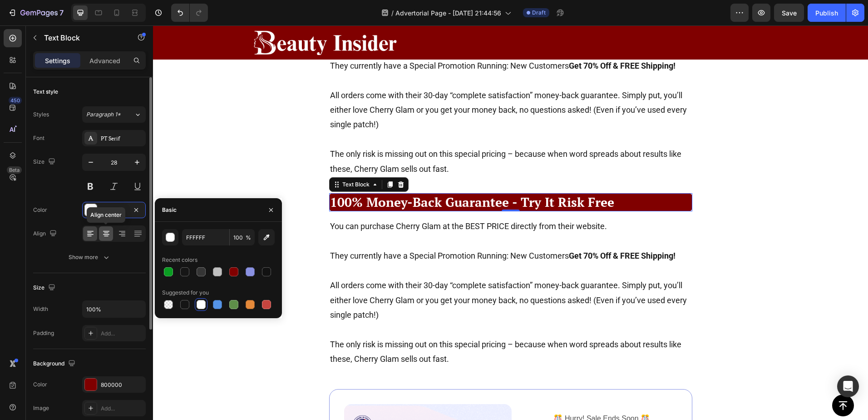
click at [105, 229] on icon at bounding box center [106, 233] width 9 height 9
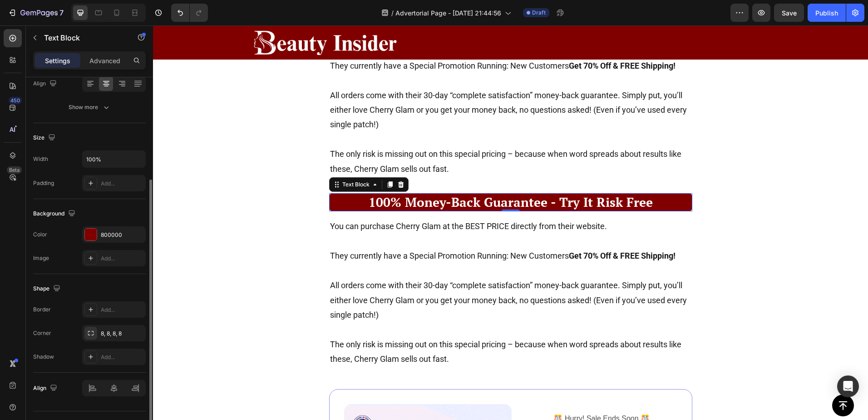
scroll to position [170, 0]
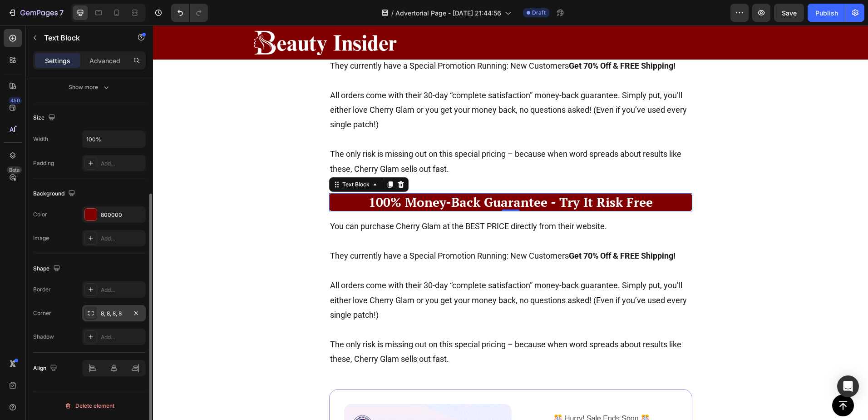
click at [89, 313] on icon at bounding box center [90, 312] width 7 height 7
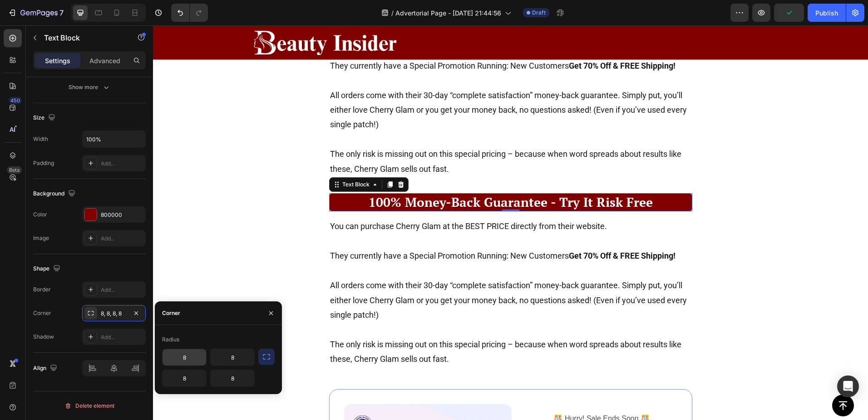
click at [187, 355] on input "8" at bounding box center [185, 357] width 44 height 16
type input "0"
click at [220, 359] on input "8" at bounding box center [233, 357] width 44 height 16
type input "0"
click at [185, 380] on input "8" at bounding box center [185, 378] width 44 height 16
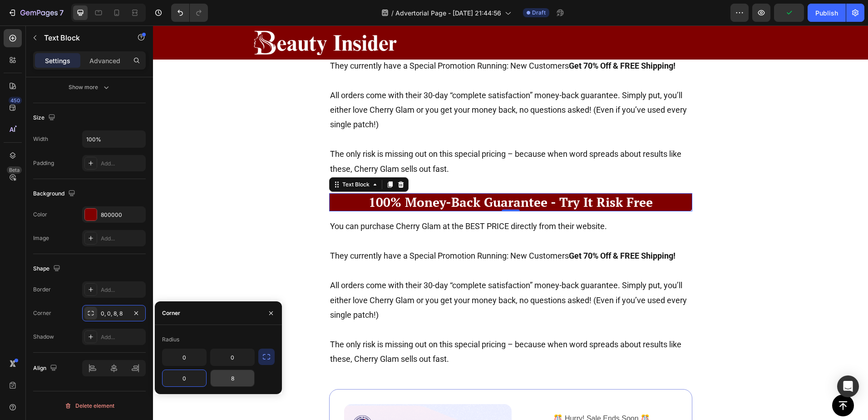
type input "0"
click at [226, 378] on input "8" at bounding box center [233, 378] width 44 height 16
click at [231, 377] on input "7" at bounding box center [233, 378] width 44 height 16
drag, startPoint x: 231, startPoint y: 377, endPoint x: 255, endPoint y: 379, distance: 23.7
click at [233, 377] on input "7" at bounding box center [233, 378] width 44 height 16
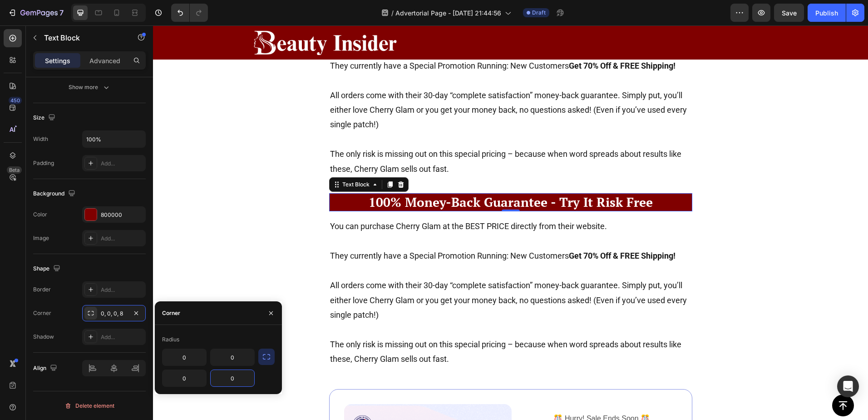
type input "0"
click at [271, 376] on div "0 0 0 0" at bounding box center [218, 367] width 113 height 38
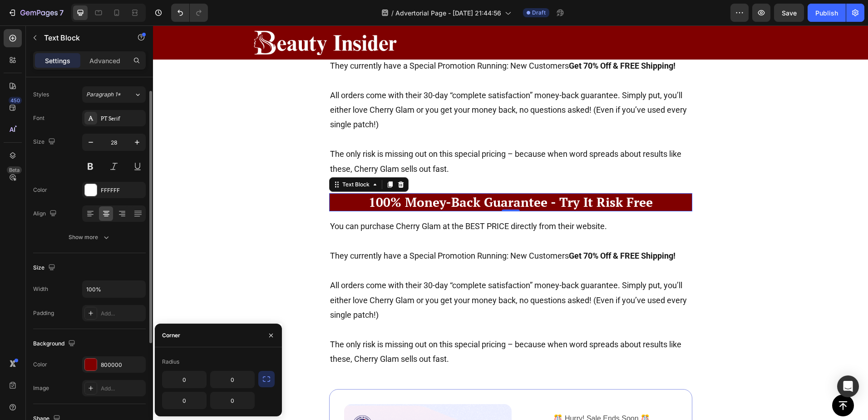
scroll to position [5, 0]
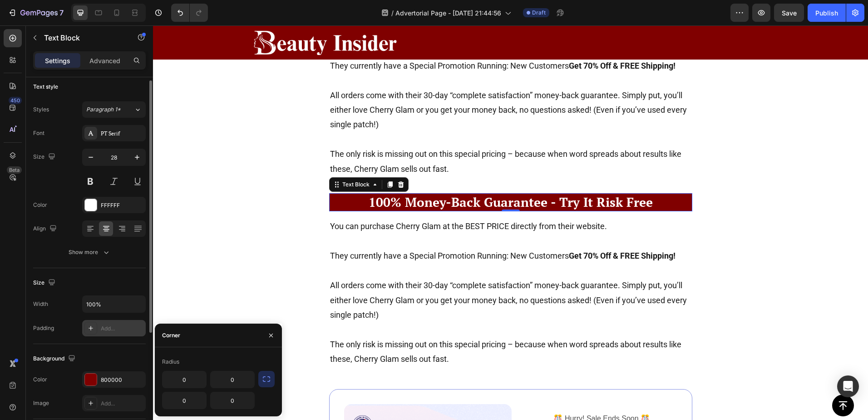
click at [96, 327] on div at bounding box center [90, 328] width 13 height 13
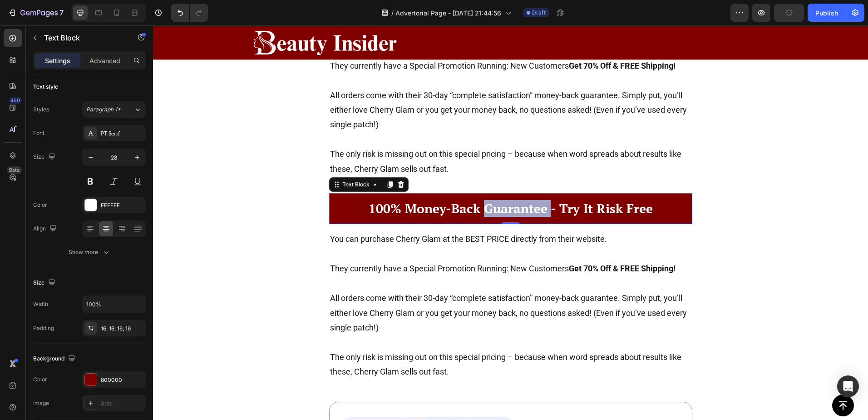
click at [507, 200] on p "100% Money-Back Guarantee - Try It Risk Free" at bounding box center [511, 208] width 349 height 16
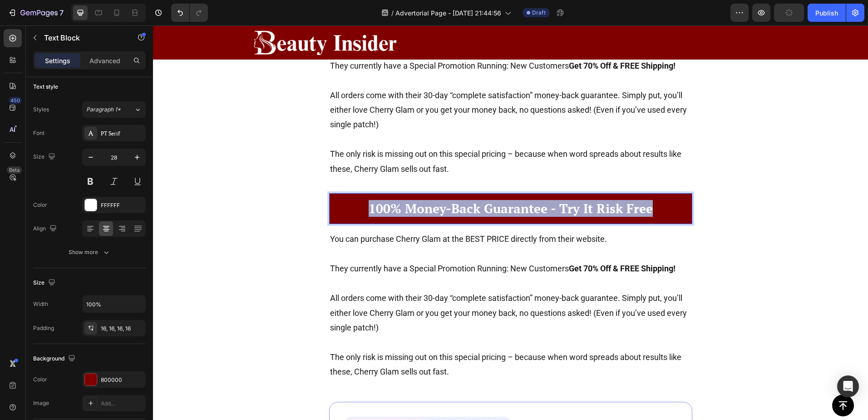
click at [507, 200] on p "100% Money-Back Guarantee - Try It Risk Free" at bounding box center [511, 208] width 349 height 16
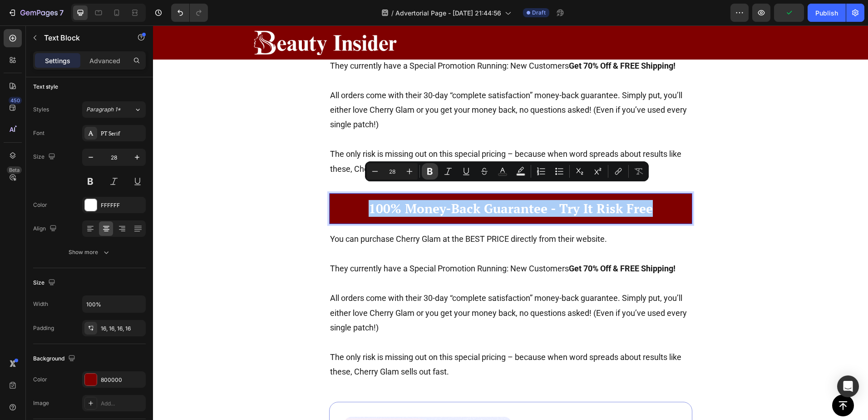
click at [432, 171] on icon "Editor contextual toolbar" at bounding box center [430, 171] width 9 height 9
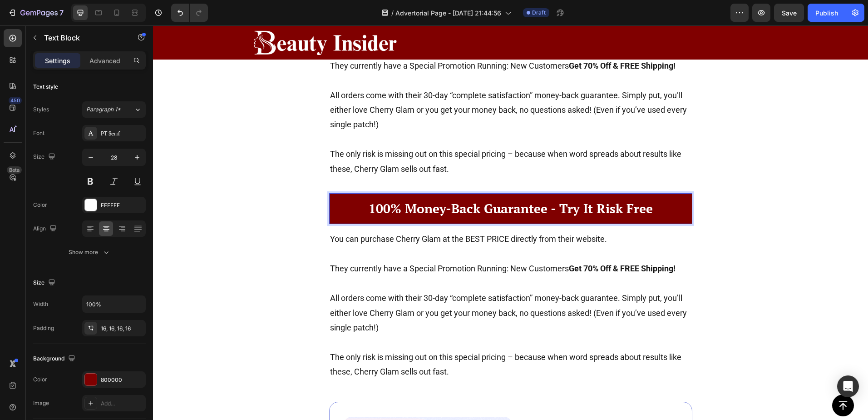
click at [435, 200] on strong "100% Money-Back Guarantee - Try It Risk Free" at bounding box center [511, 208] width 284 height 17
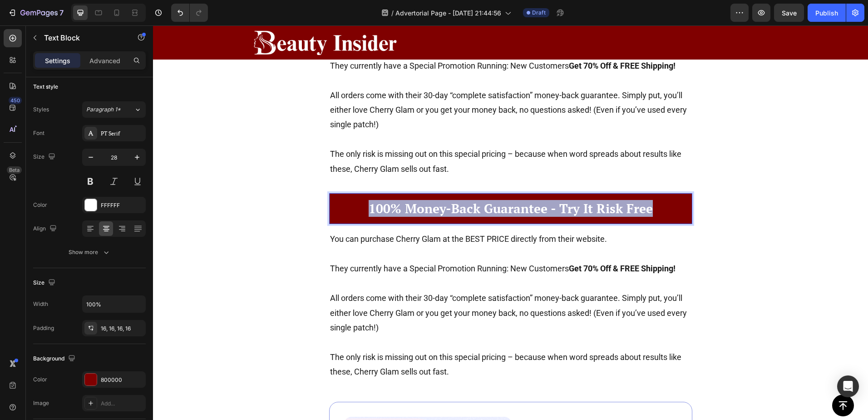
click at [435, 200] on strong "100% Money-Back Guarantee - Try It Risk Free" at bounding box center [511, 208] width 284 height 17
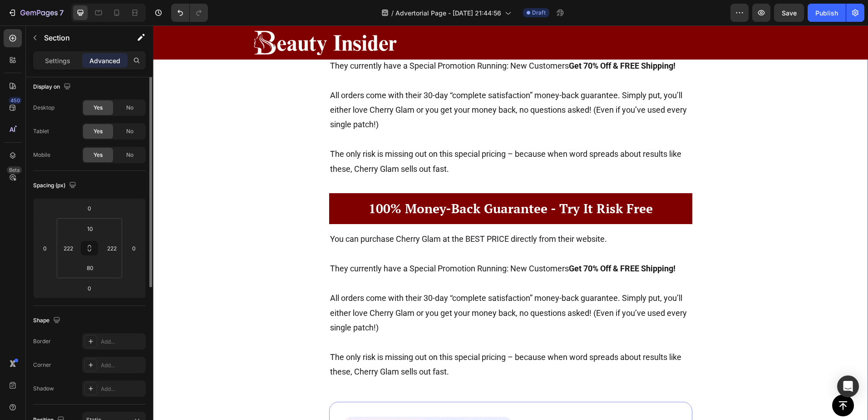
drag, startPoint x: 270, startPoint y: 187, endPoint x: 364, endPoint y: 193, distance: 93.7
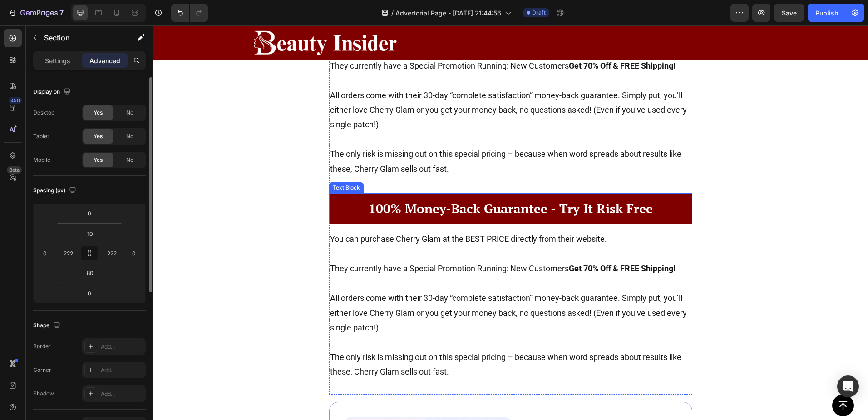
click at [382, 200] on strong "100% Money-Back Guarantee - Try It Risk Free" at bounding box center [511, 208] width 284 height 17
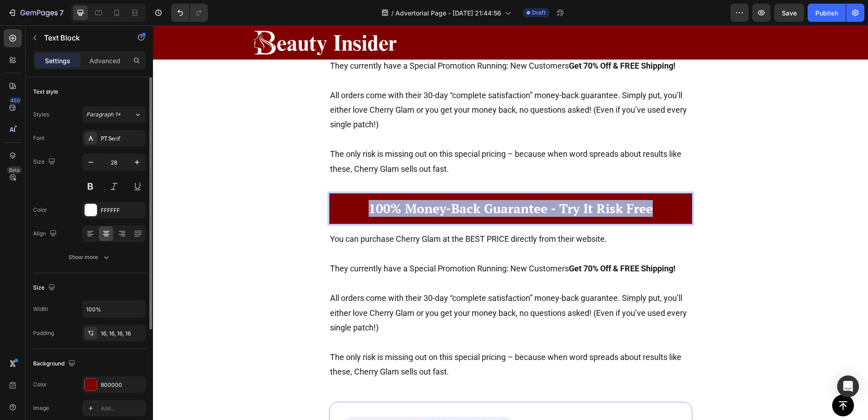
click at [382, 200] on strong "100% Money-Back Guarantee - Try It Risk Free" at bounding box center [511, 208] width 284 height 17
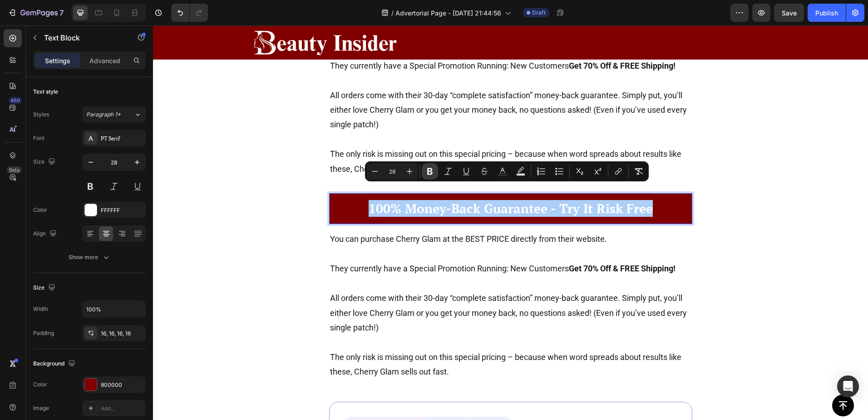
click at [433, 172] on icon "Editor contextual toolbar" at bounding box center [430, 171] width 9 height 9
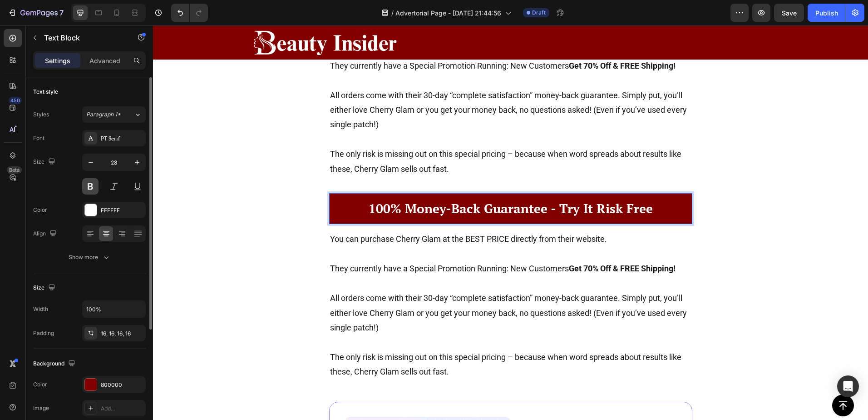
click at [93, 183] on button at bounding box center [90, 186] width 16 height 16
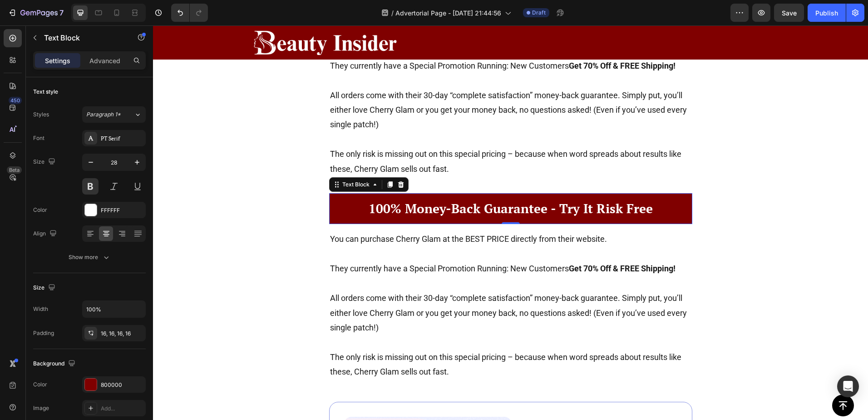
click at [377, 200] on p "100% Money-Back Guarantee - Try It Risk Free" at bounding box center [511, 208] width 349 height 16
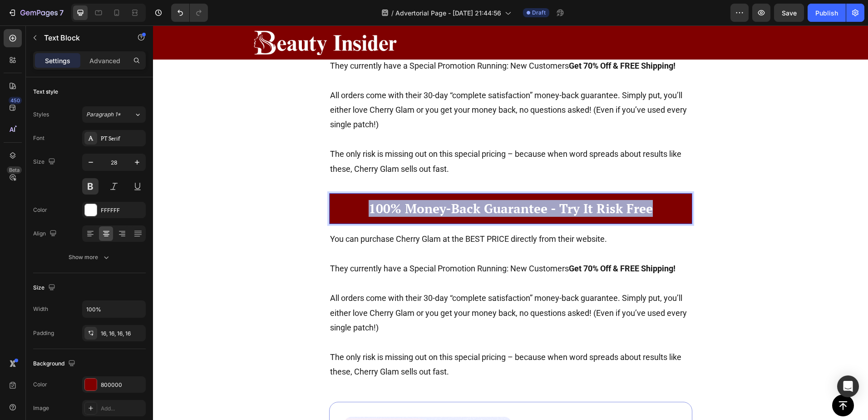
click at [377, 200] on p "100% Money-Back Guarantee - Try It Risk Free" at bounding box center [511, 208] width 349 height 16
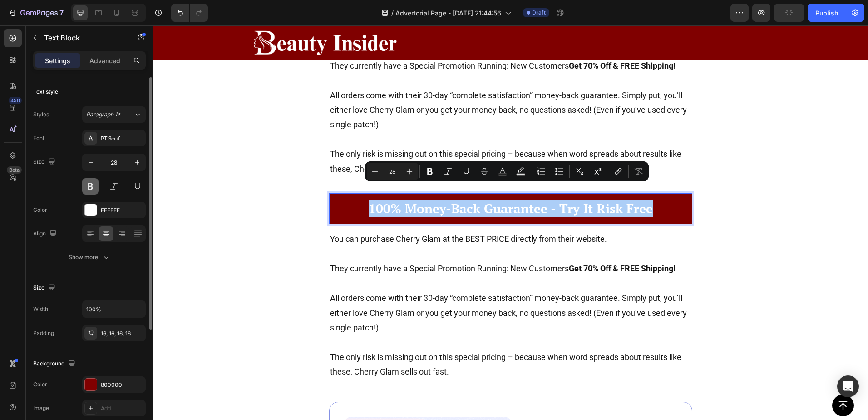
click at [94, 188] on button at bounding box center [90, 186] width 16 height 16
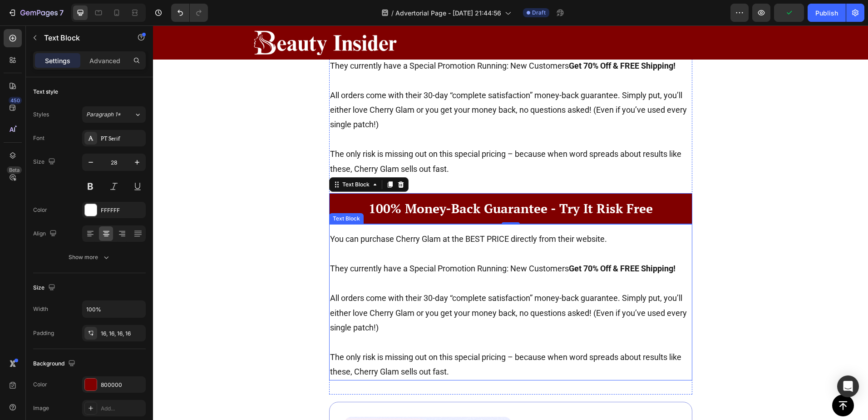
click at [406, 276] on p "Rich Text Editor. Editing area: main" at bounding box center [511, 283] width 362 height 15
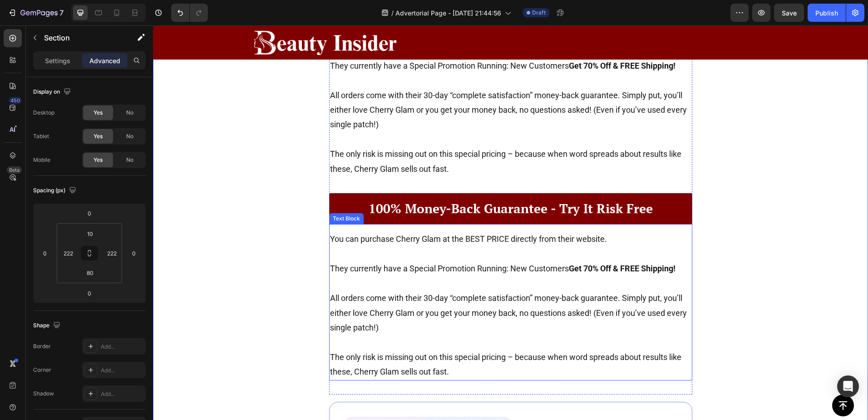
click at [445, 261] on p "They currently have a Special Promotion Running: New Customers Get 70% Off & FR…" at bounding box center [511, 268] width 362 height 15
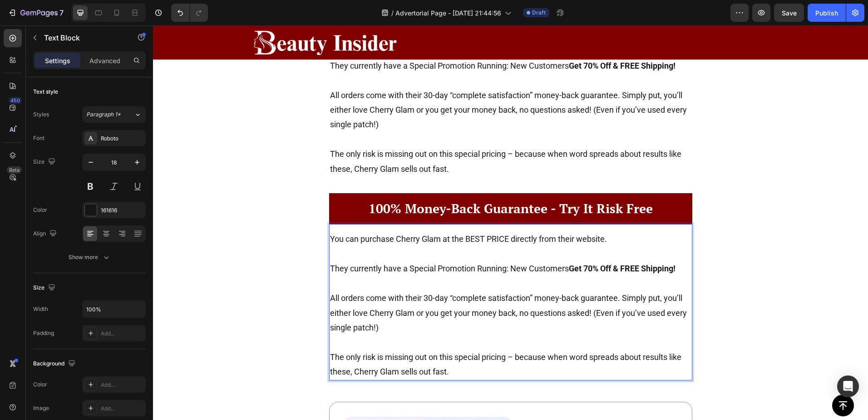
click at [444, 276] on p "Rich Text Editor. Editing area: main" at bounding box center [511, 283] width 362 height 15
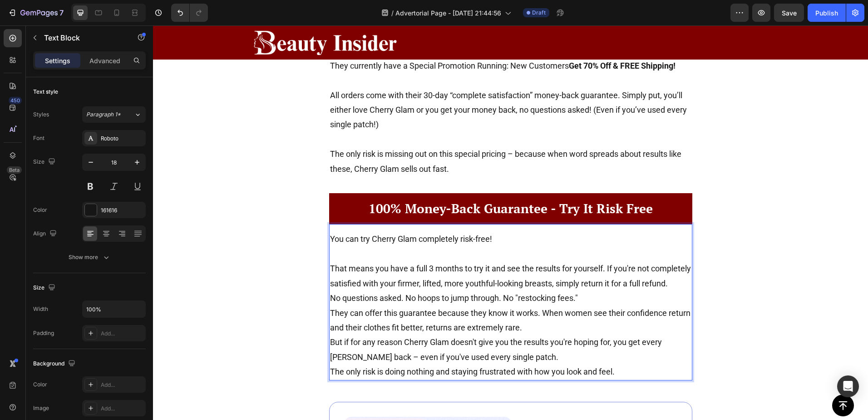
click at [532, 263] on p "That means you have a full 3 months to try it and see the results for yourself.…" at bounding box center [511, 269] width 362 height 44
click at [500, 247] on p "That means you have a full 3 months to try it and see the results for yourself.…" at bounding box center [511, 269] width 362 height 44
click at [417, 285] on p "⁠⁠⁠⁠⁠⁠⁠ That means you have a full 3 months to try it and see the results for y…" at bounding box center [511, 269] width 362 height 44
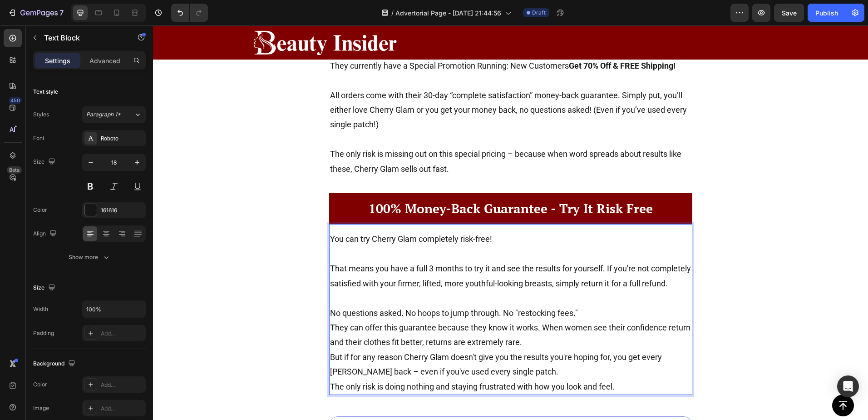
click at [590, 313] on p "No questions asked. No hoops to jump through. No "restocking fees."" at bounding box center [511, 313] width 362 height 15
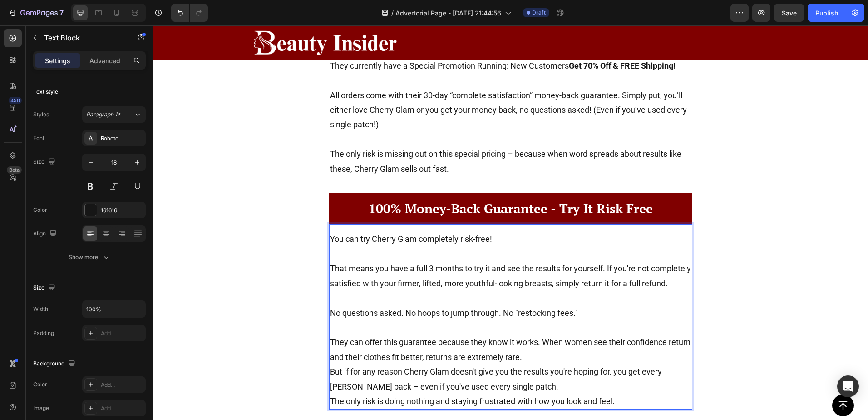
click at [534, 356] on p "They can offer this guarantee because they know it works. When women see their …" at bounding box center [511, 350] width 362 height 30
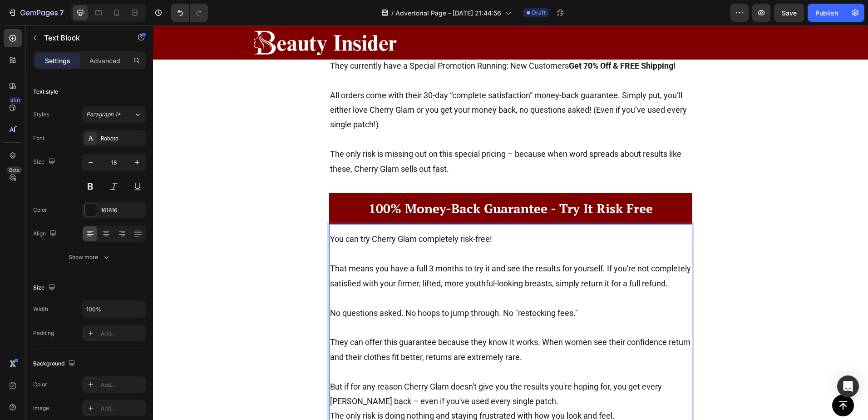
click at [517, 397] on div "Button" at bounding box center [511, 405] width 687 height 22
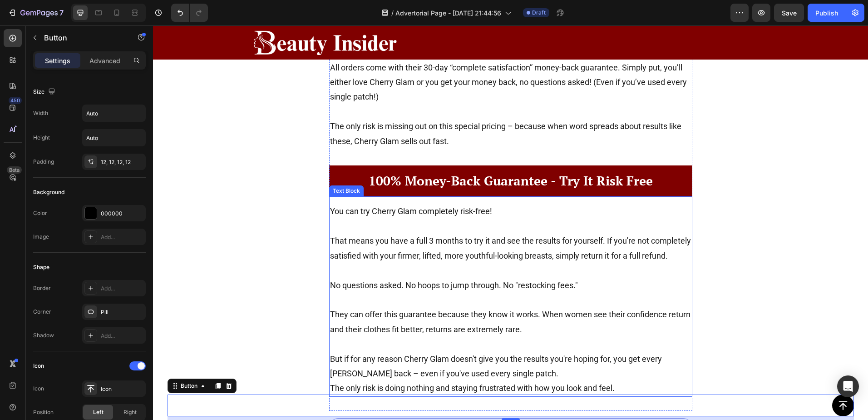
scroll to position [4419, 0]
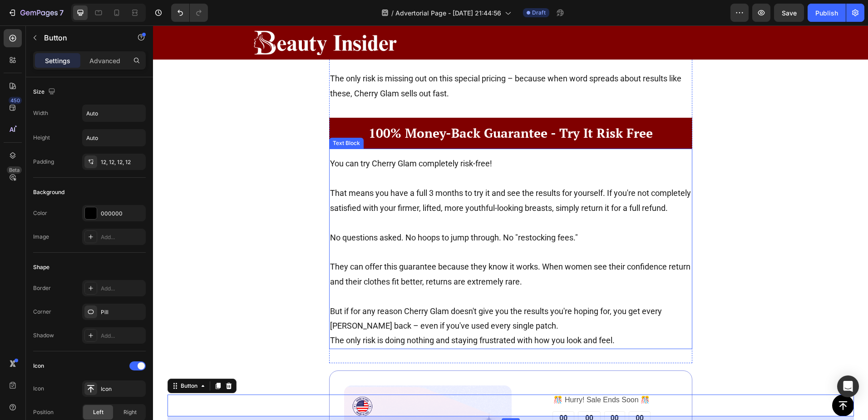
click at [487, 324] on p "But if for any reason Cherry Glam doesn't give you the results you're hoping fo…" at bounding box center [511, 319] width 362 height 30
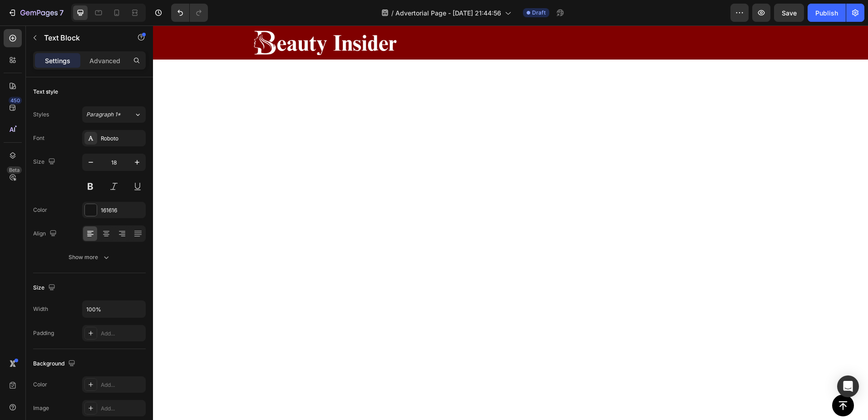
scroll to position [4419, 0]
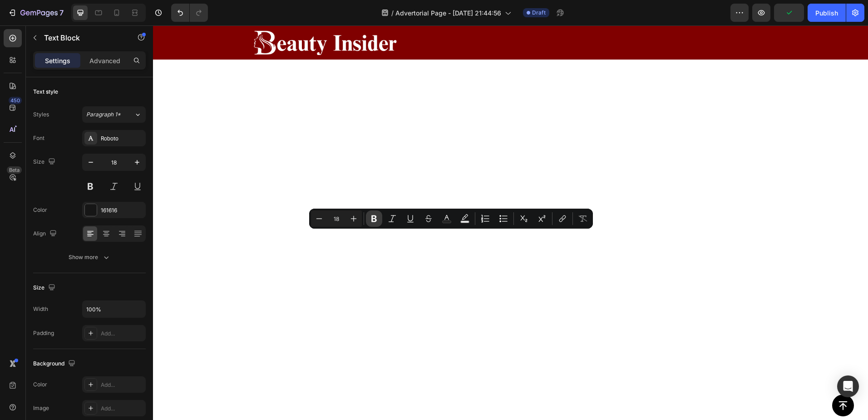
click at [372, 218] on icon "Editor contextual toolbar" at bounding box center [374, 218] width 5 height 7
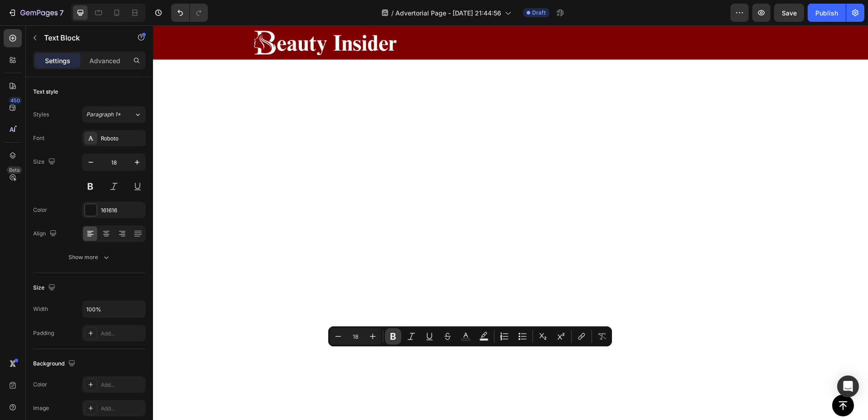
click at [397, 337] on icon "Editor contextual toolbar" at bounding box center [393, 336] width 9 height 9
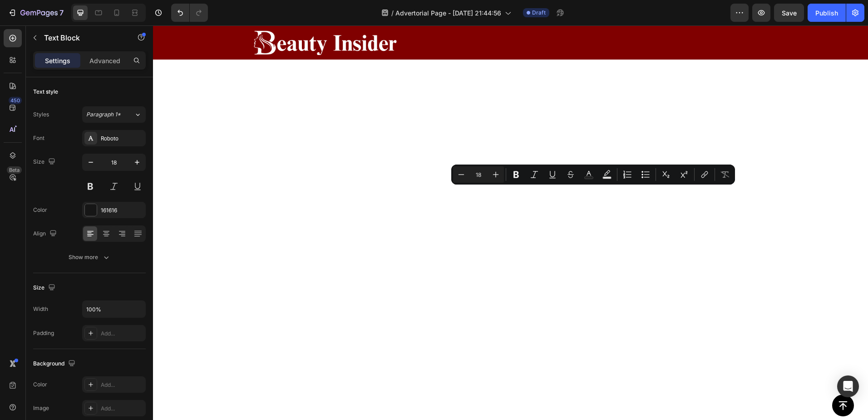
drag, startPoint x: 579, startPoint y: 194, endPoint x: 608, endPoint y: 198, distance: 29.3
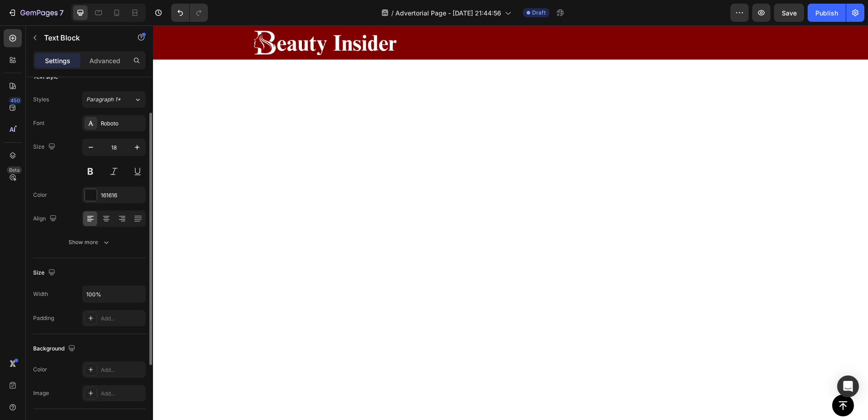
scroll to position [75, 0]
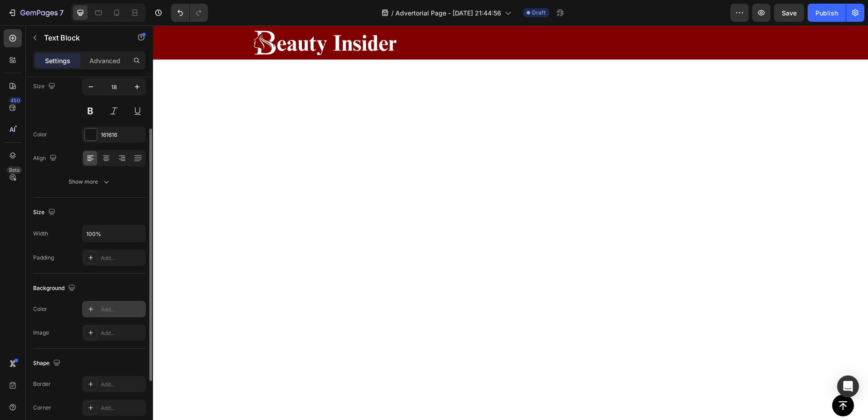
click at [91, 306] on icon at bounding box center [90, 308] width 7 height 7
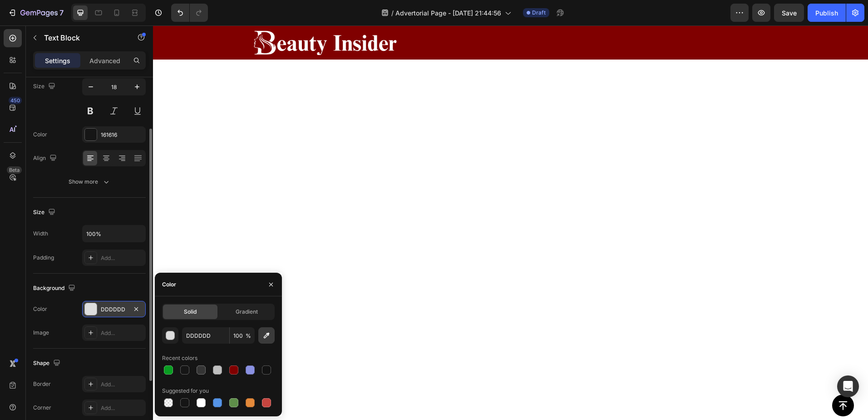
click at [266, 334] on icon "button" at bounding box center [266, 335] width 9 height 9
type input "FFF4F5"
click at [89, 258] on icon at bounding box center [91, 257] width 5 height 5
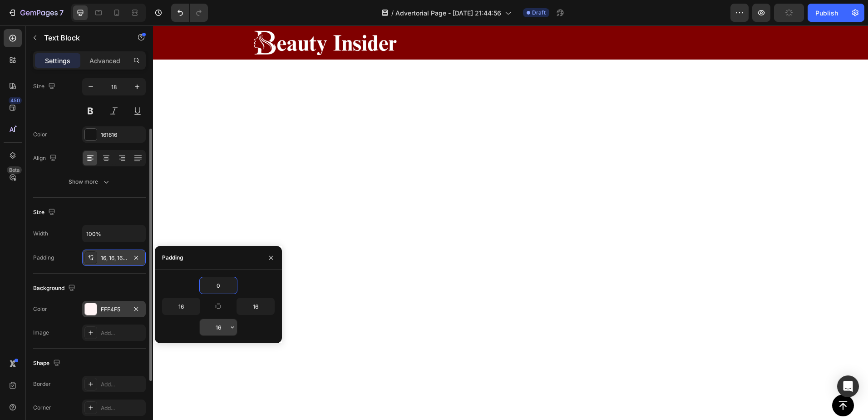
type input "0"
click at [219, 326] on input "16" at bounding box center [218, 327] width 37 height 16
click at [182, 306] on input "16" at bounding box center [181, 306] width 37 height 16
click at [185, 307] on input "20" at bounding box center [181, 306] width 37 height 16
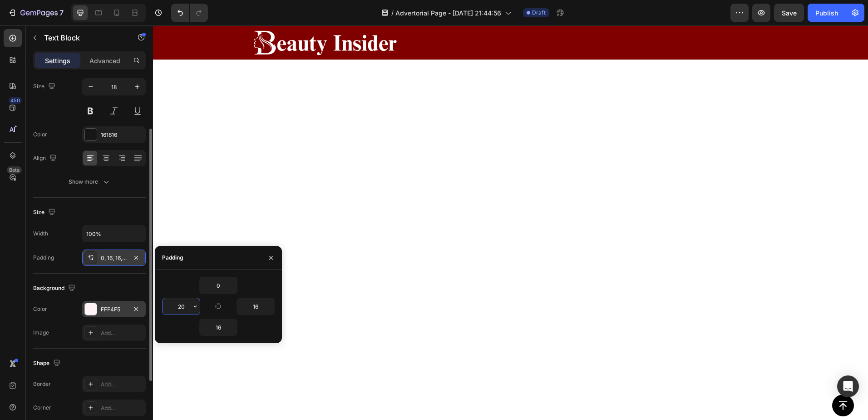
click at [185, 307] on input "20" at bounding box center [181, 306] width 37 height 16
type input "50"
click at [260, 303] on input "16" at bounding box center [255, 306] width 37 height 16
click at [260, 303] on input "5" at bounding box center [255, 306] width 37 height 16
type input "50"
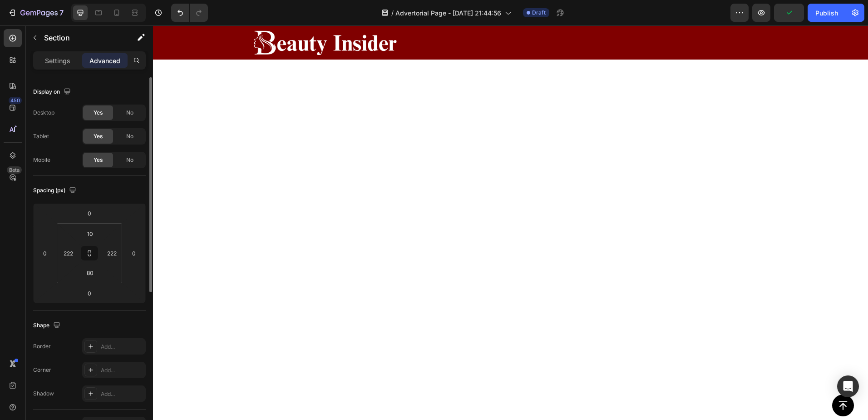
scroll to position [4359, 0]
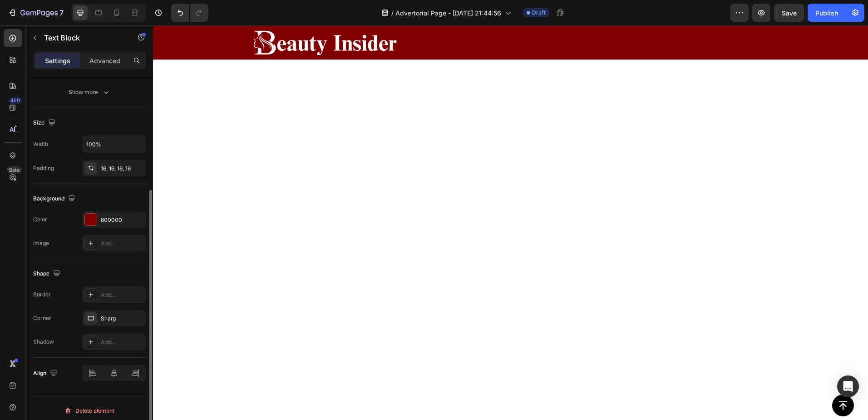
scroll to position [0, 0]
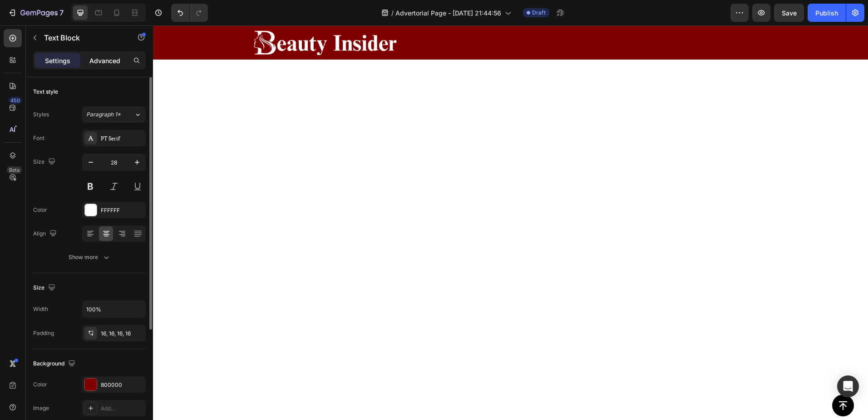
click at [109, 61] on p "Advanced" at bounding box center [104, 61] width 31 height 10
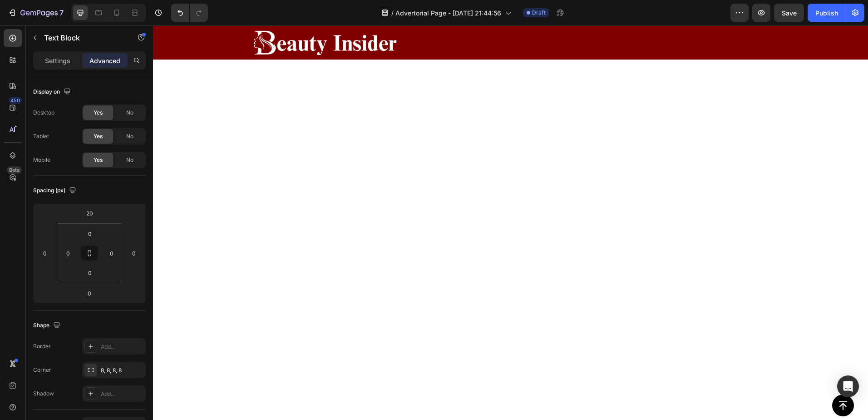
click at [85, 235] on input "15" at bounding box center [90, 234] width 18 height 14
type input "0"
click at [59, 50] on div "Text Block" at bounding box center [78, 38] width 104 height 26
click at [63, 60] on p "Settings" at bounding box center [57, 61] width 25 height 10
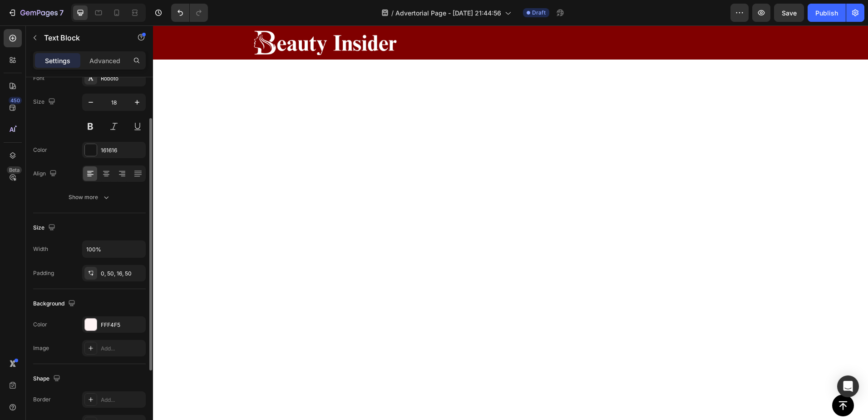
scroll to position [75, 0]
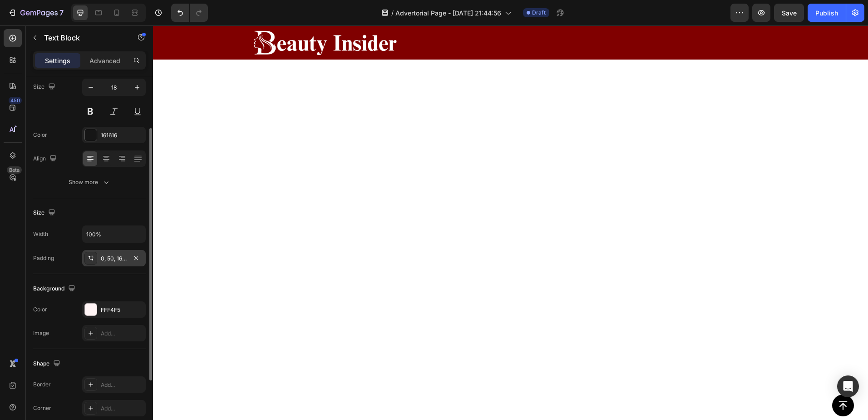
click at [108, 259] on div "0, 50, 16, 50" at bounding box center [114, 258] width 26 height 8
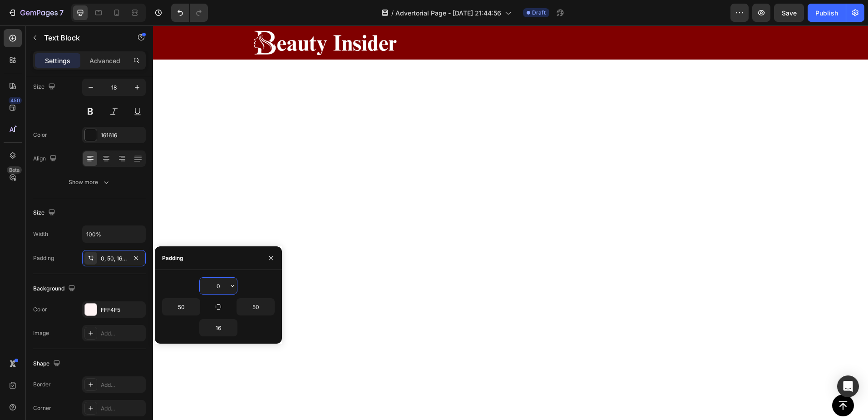
click at [221, 288] on input "0" at bounding box center [218, 286] width 37 height 16
click at [218, 284] on input "10" at bounding box center [218, 286] width 37 height 16
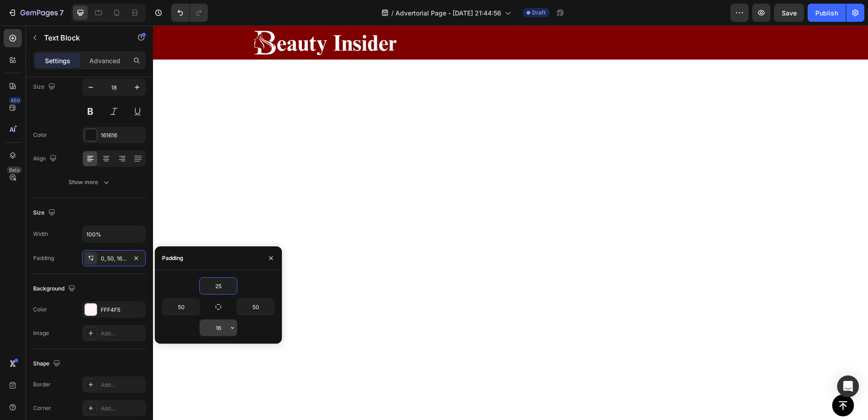
type input "25"
click at [218, 326] on input "16" at bounding box center [218, 327] width 37 height 16
click at [218, 326] on input "2" at bounding box center [218, 327] width 37 height 16
type input "25"
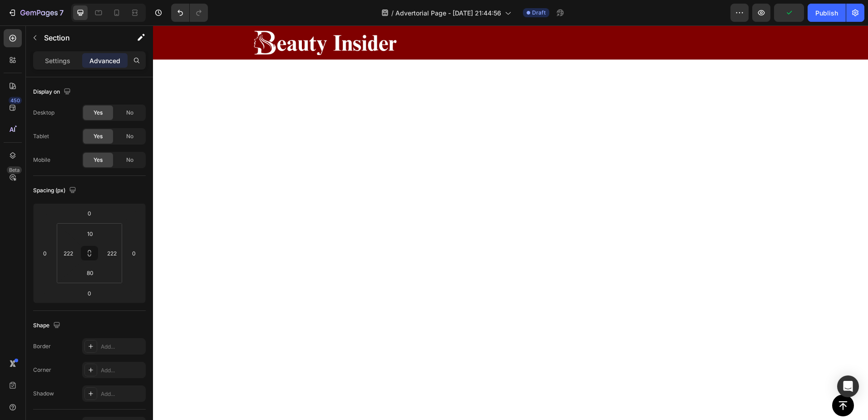
scroll to position [4404, 0]
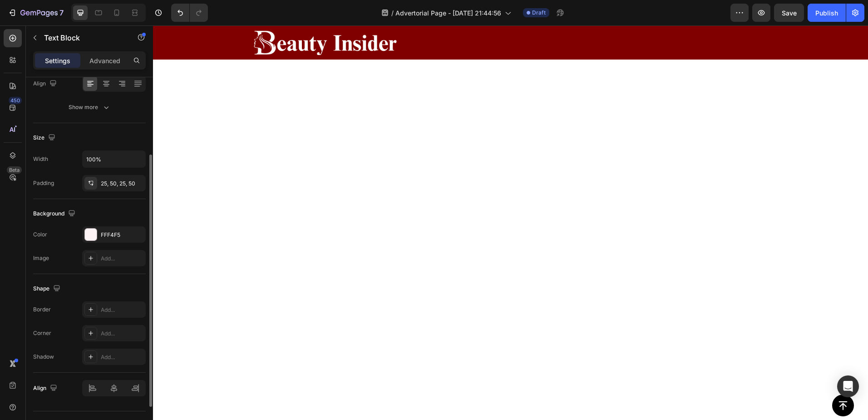
scroll to position [135, 0]
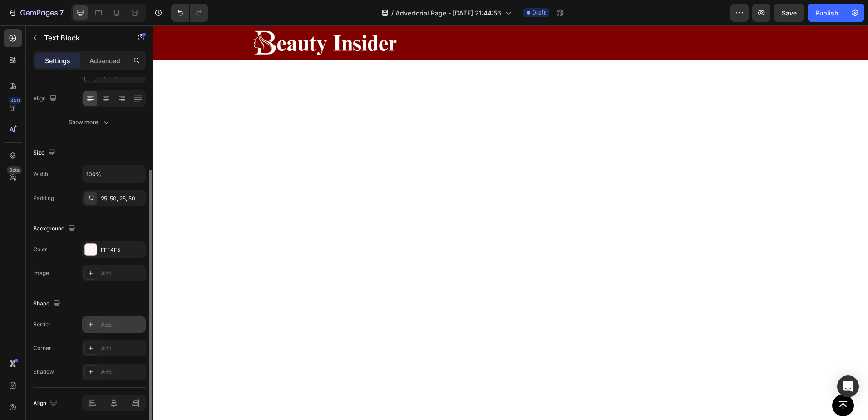
click at [88, 324] on icon at bounding box center [90, 324] width 7 height 7
click at [59, 377] on div "Shadow Add..." at bounding box center [89, 371] width 113 height 16
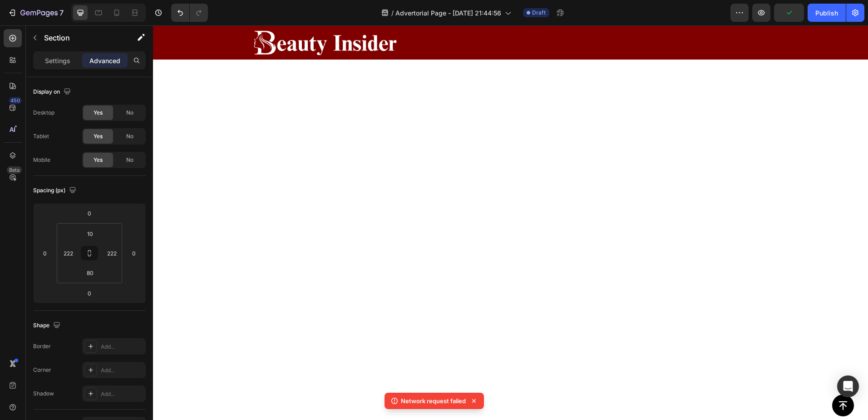
scroll to position [4177, 0]
click at [827, 15] on div "Publish" at bounding box center [827, 13] width 23 height 10
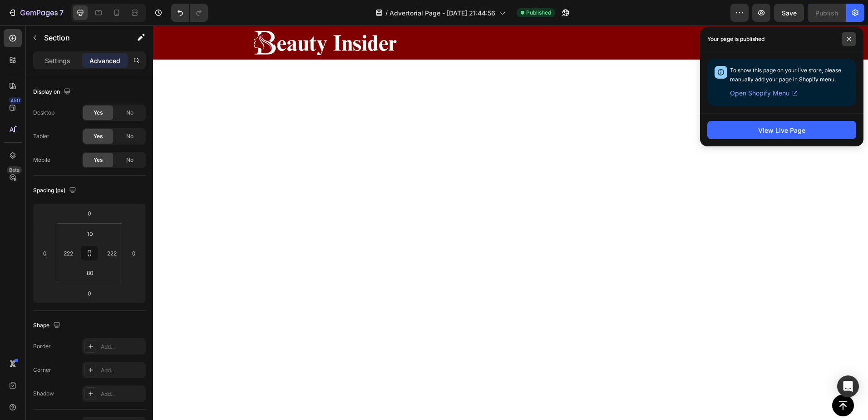
click at [849, 41] on icon at bounding box center [849, 39] width 5 height 5
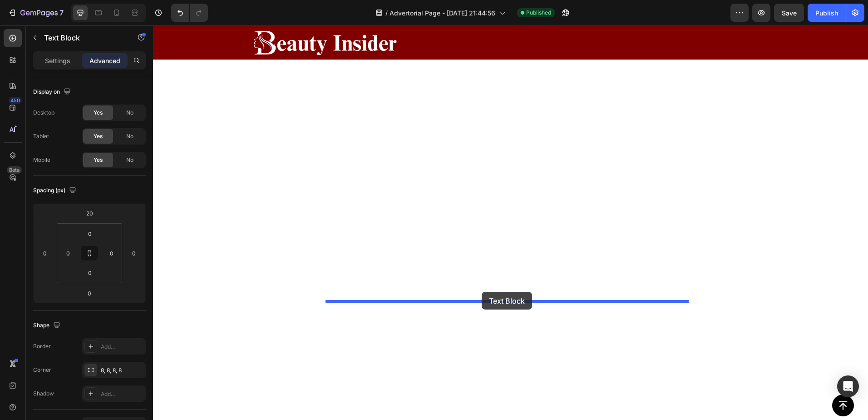
drag, startPoint x: 549, startPoint y: 190, endPoint x: 482, endPoint y: 292, distance: 121.9
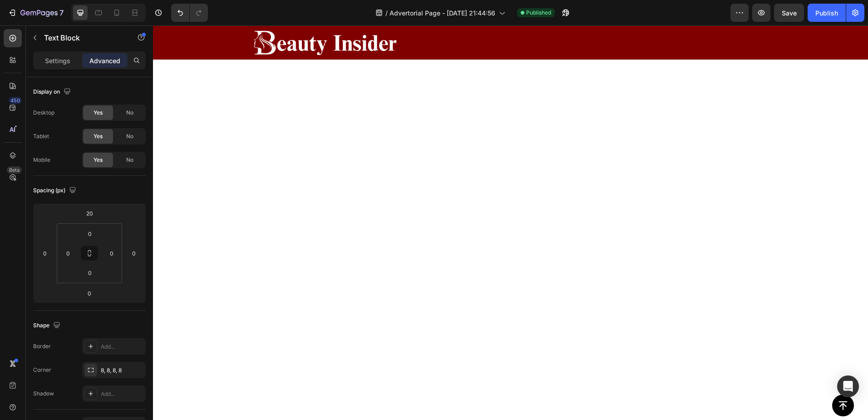
scroll to position [4504, 0]
click at [16, 40] on icon at bounding box center [12, 38] width 9 height 9
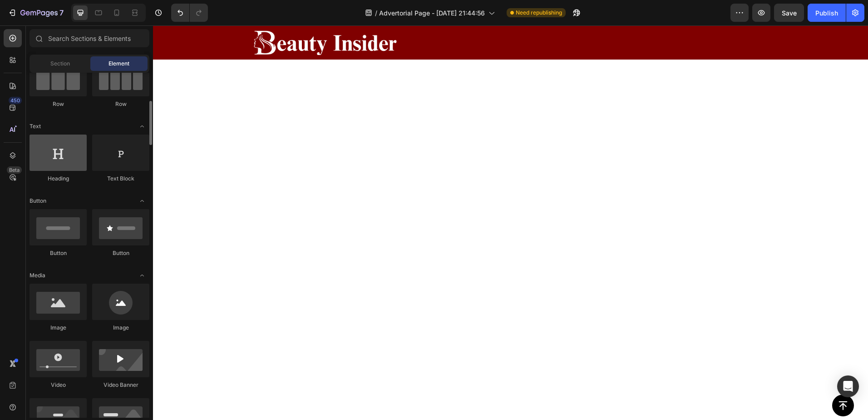
scroll to position [105, 0]
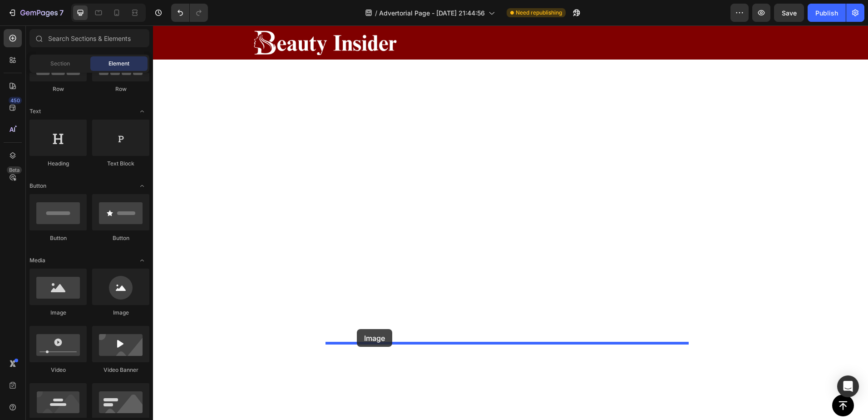
drag, startPoint x: 210, startPoint y: 322, endPoint x: 357, endPoint y: 329, distance: 146.9
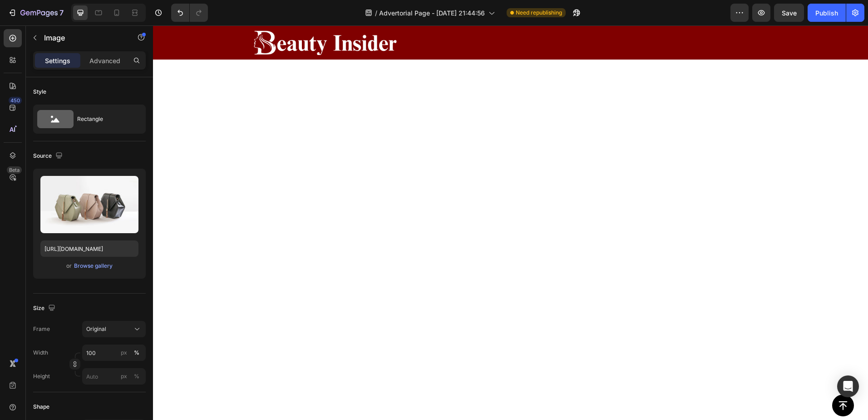
scroll to position [4549, 0]
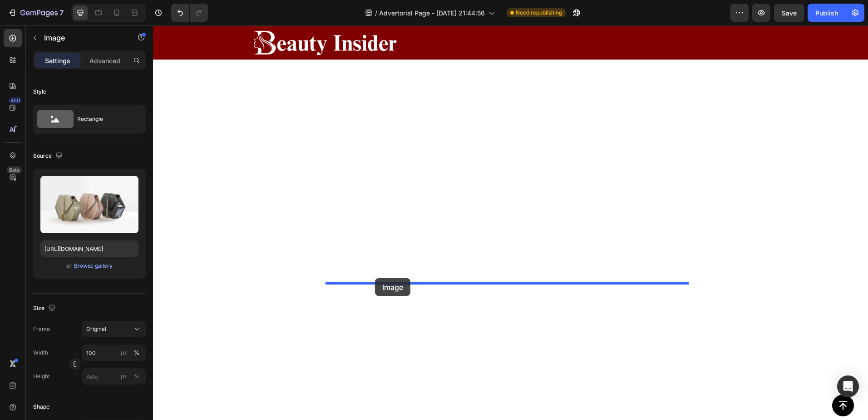
drag, startPoint x: 346, startPoint y: 316, endPoint x: 375, endPoint y: 278, distance: 48.2
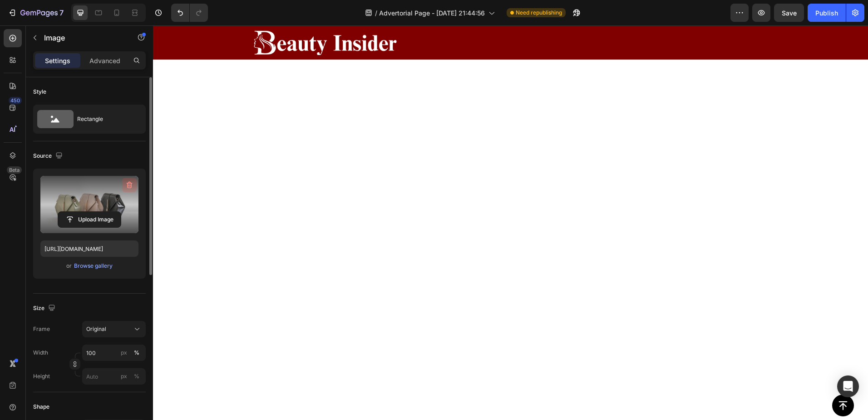
click at [129, 185] on icon "button" at bounding box center [129, 185] width 1 height 3
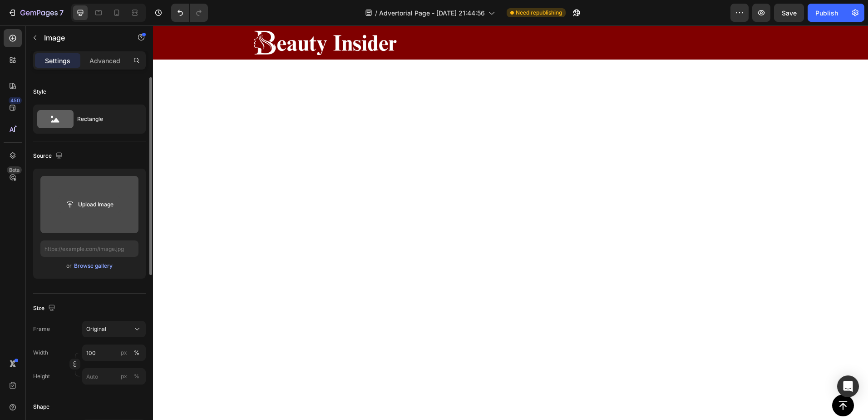
click at [90, 203] on input "file" at bounding box center [89, 204] width 63 height 15
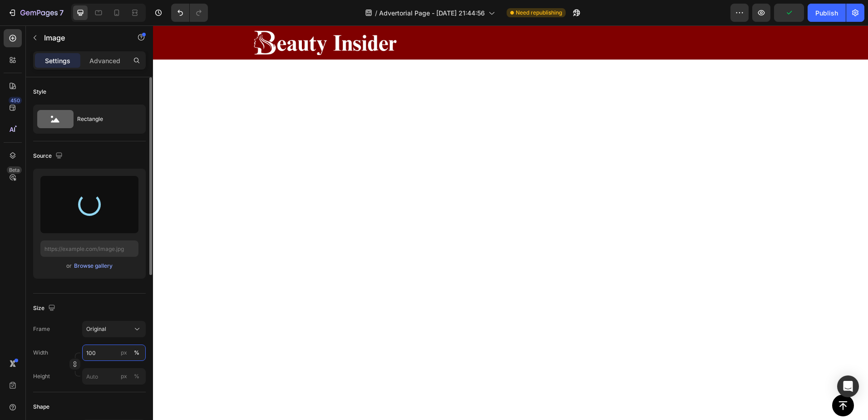
click at [92, 353] on input "100" at bounding box center [114, 352] width 64 height 16
type input "[URL][DOMAIN_NAME]"
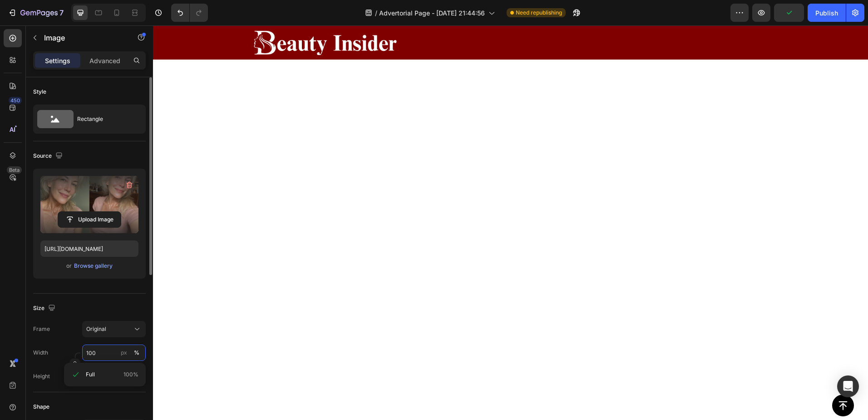
click at [92, 353] on input "100" at bounding box center [114, 352] width 64 height 16
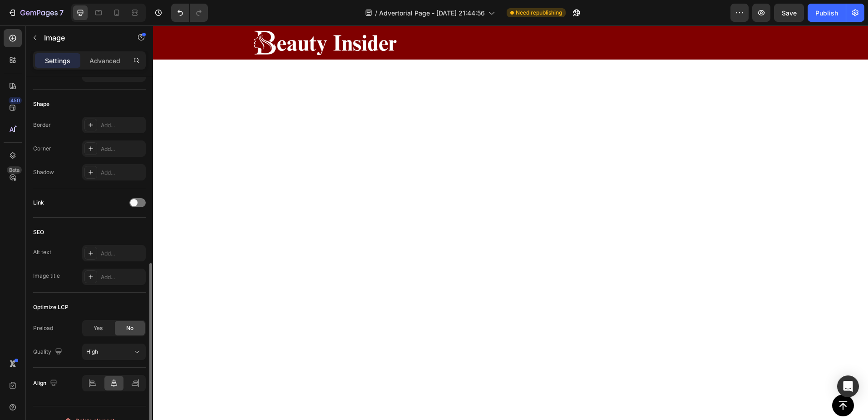
scroll to position [317, 0]
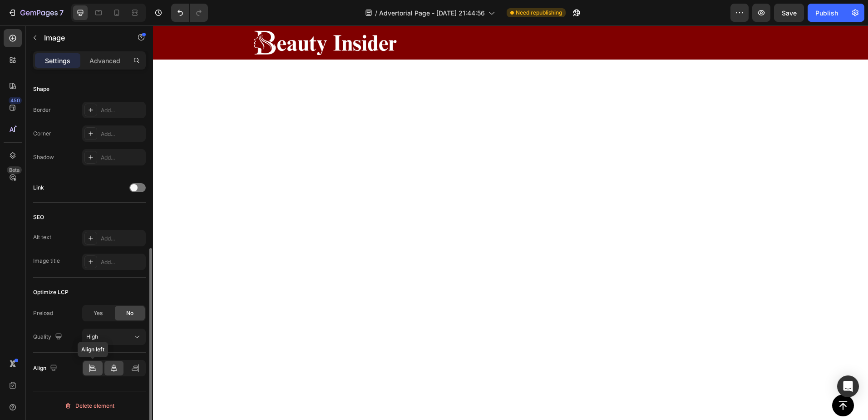
type input "20"
click at [96, 370] on icon at bounding box center [93, 369] width 6 height 2
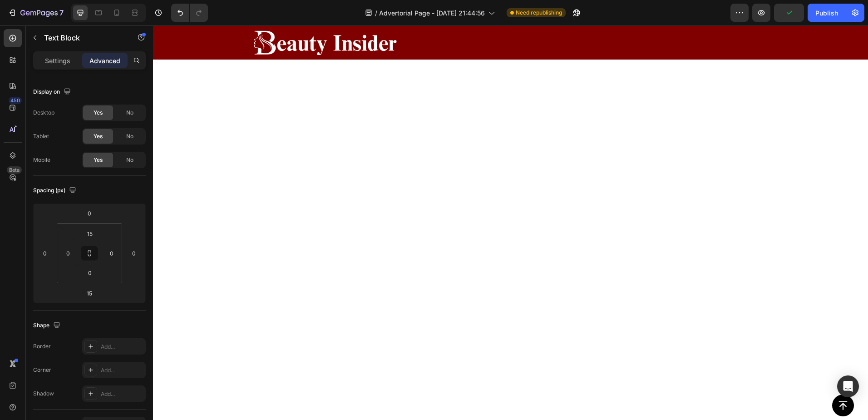
scroll to position [4186, 0]
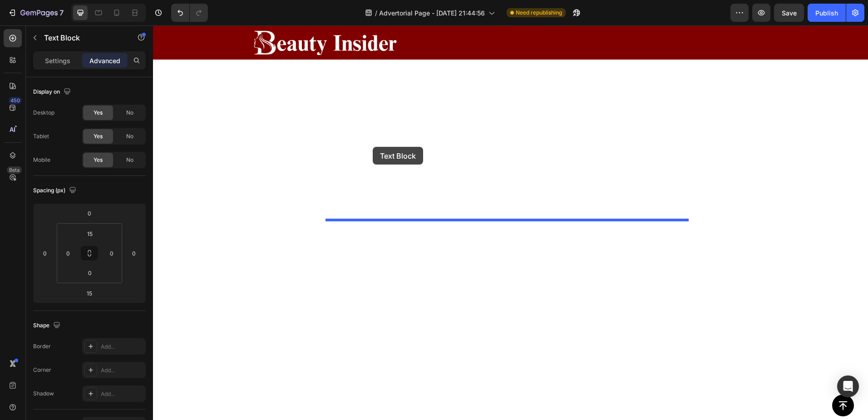
scroll to position [4843, 0]
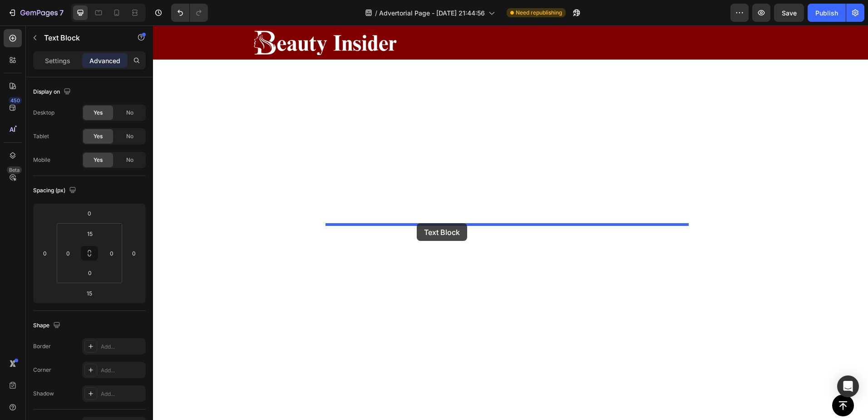
drag, startPoint x: 334, startPoint y: 154, endPoint x: 417, endPoint y: 223, distance: 107.1
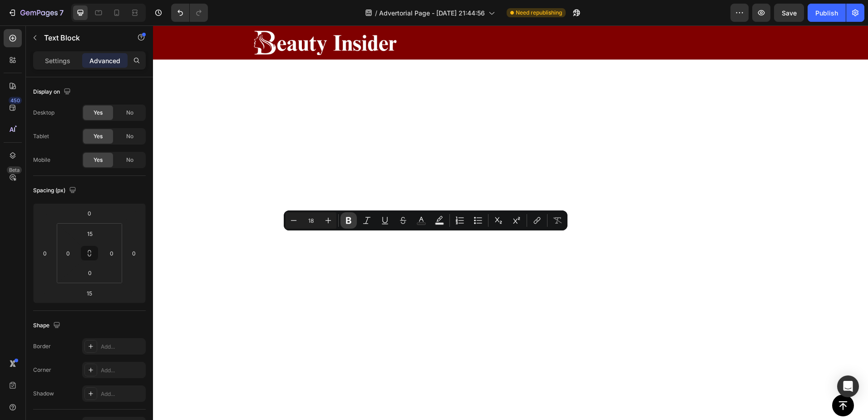
click at [345, 219] on icon "Editor contextual toolbar" at bounding box center [348, 220] width 9 height 9
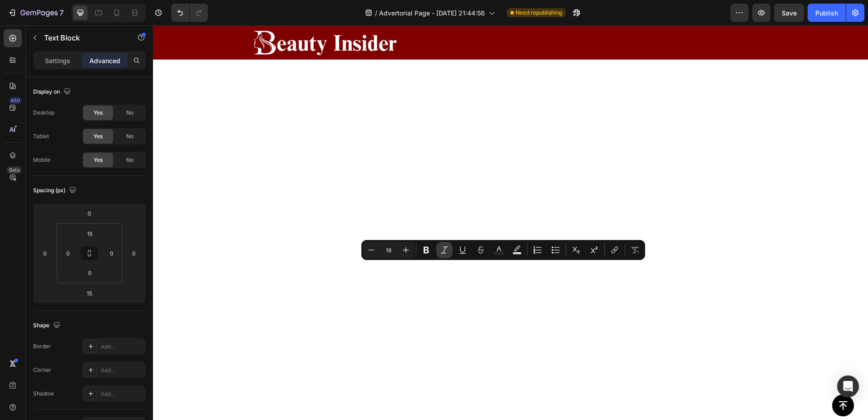
click at [444, 250] on icon "Editor contextual toolbar" at bounding box center [444, 249] width 9 height 9
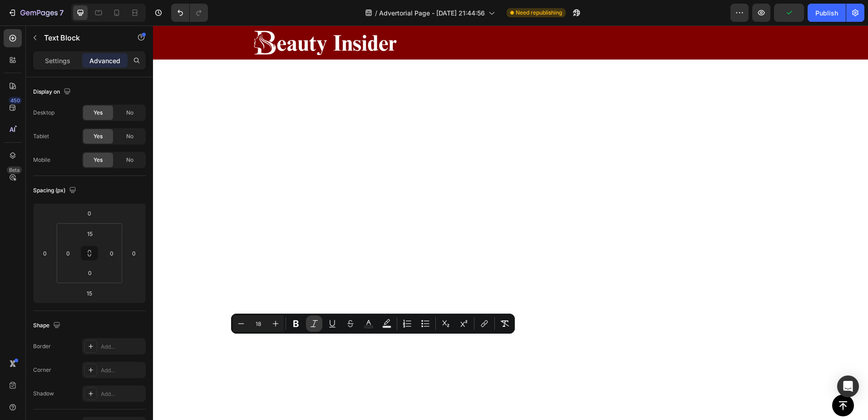
click at [312, 322] on icon "Editor contextual toolbar" at bounding box center [314, 323] width 9 height 9
click at [300, 322] on icon "Editor contextual toolbar" at bounding box center [296, 323] width 9 height 9
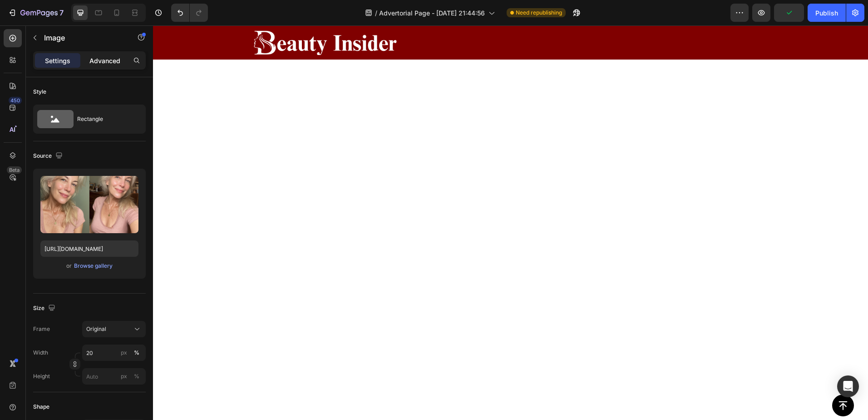
click at [112, 63] on p "Advanced" at bounding box center [104, 61] width 31 height 10
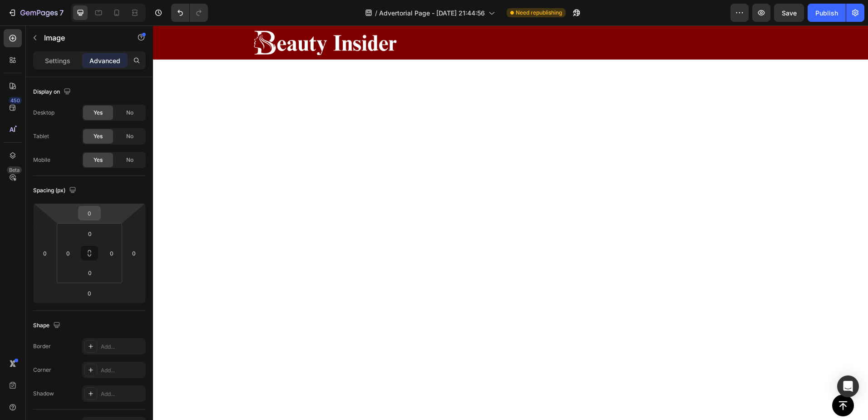
click at [90, 216] on input "0" at bounding box center [89, 213] width 18 height 14
type input "20"
click at [15, 40] on icon at bounding box center [13, 38] width 7 height 7
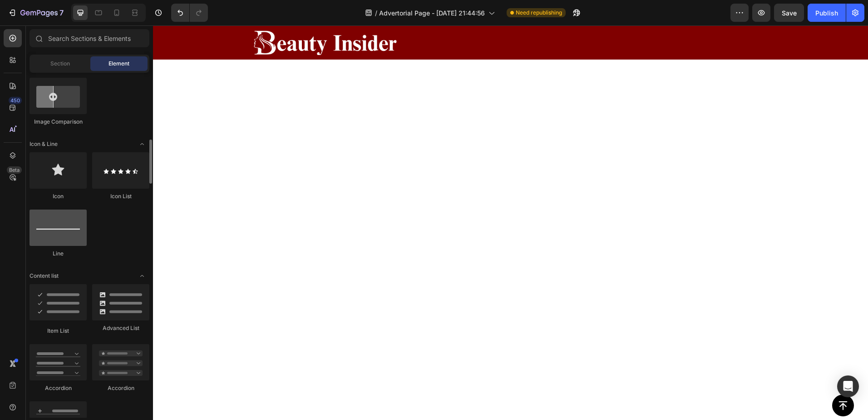
scroll to position [510, 0]
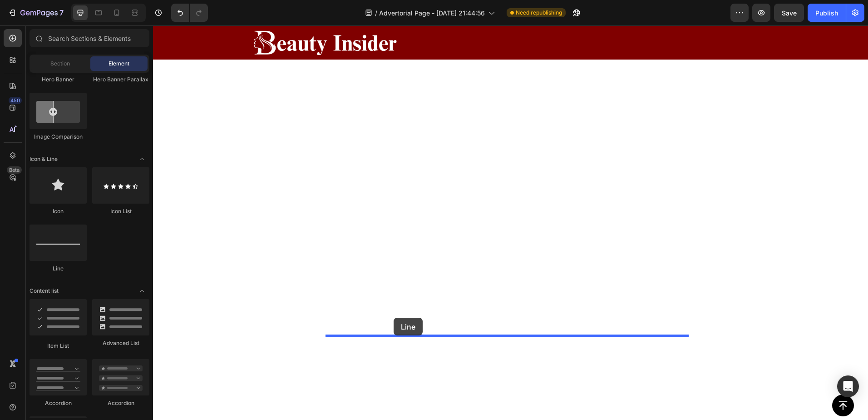
drag, startPoint x: 209, startPoint y: 277, endPoint x: 394, endPoint y: 317, distance: 189.3
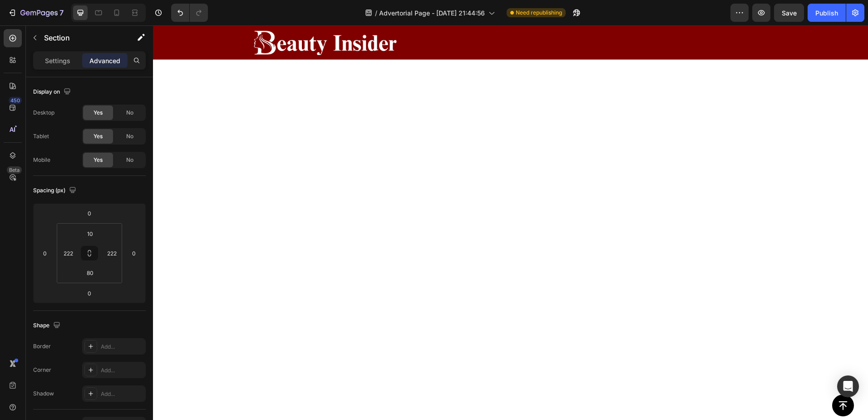
click at [90, 291] on input "15" at bounding box center [89, 293] width 18 height 14
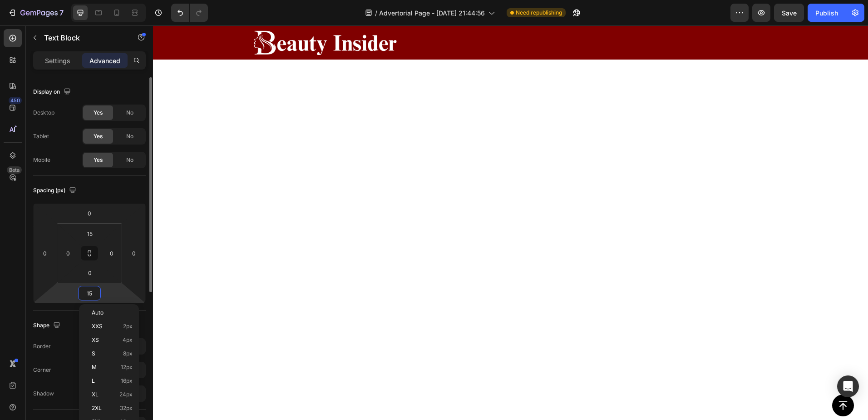
type input "0"
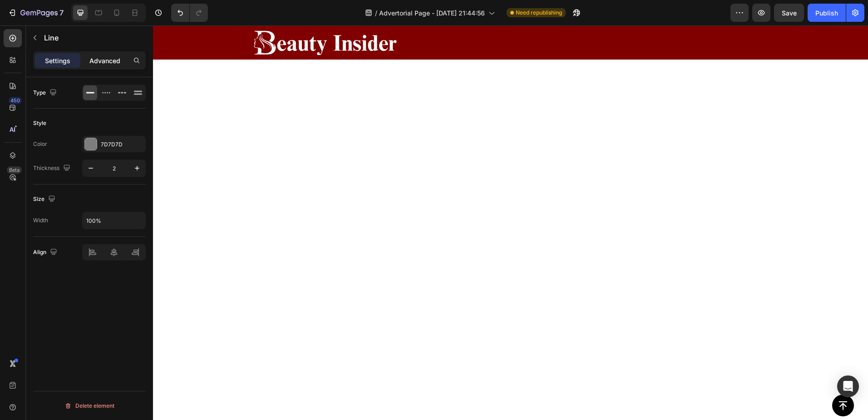
click at [103, 61] on p "Advanced" at bounding box center [104, 61] width 31 height 10
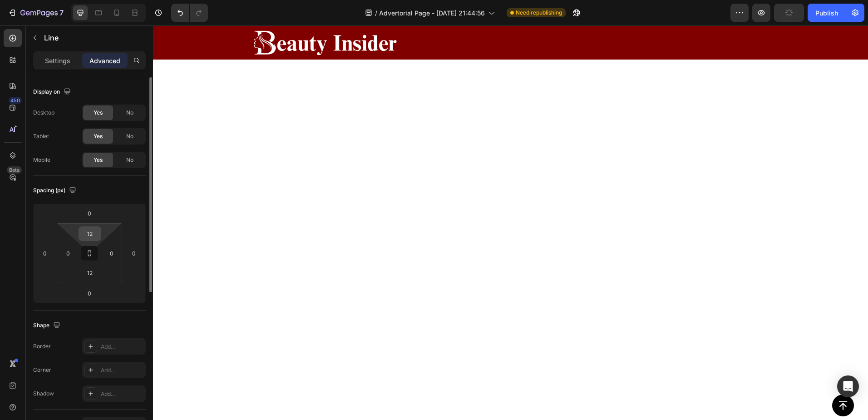
click at [90, 235] on input "12" at bounding box center [90, 234] width 18 height 14
type input "5"
click at [88, 275] on input "12" at bounding box center [90, 273] width 18 height 14
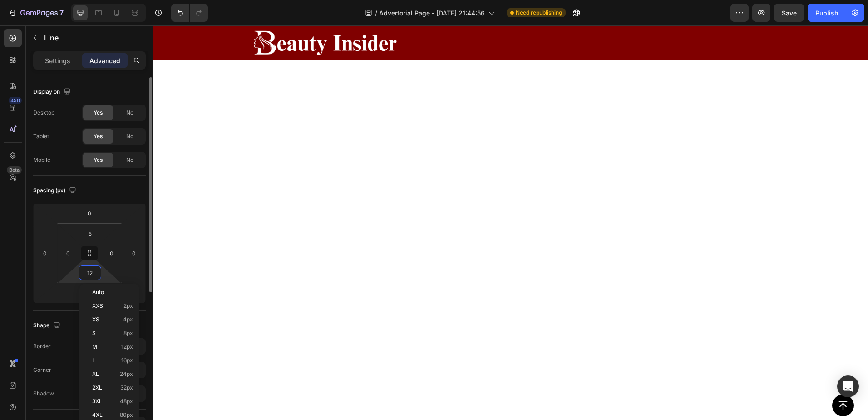
type input "5"
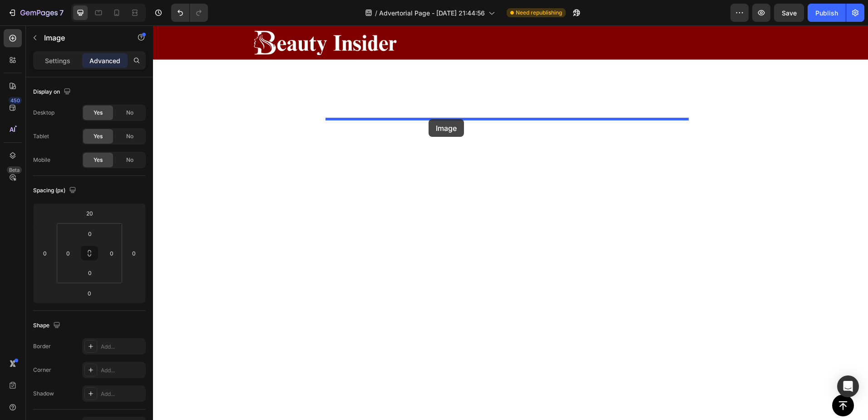
drag, startPoint x: 435, startPoint y: 207, endPoint x: 429, endPoint y: 119, distance: 87.9
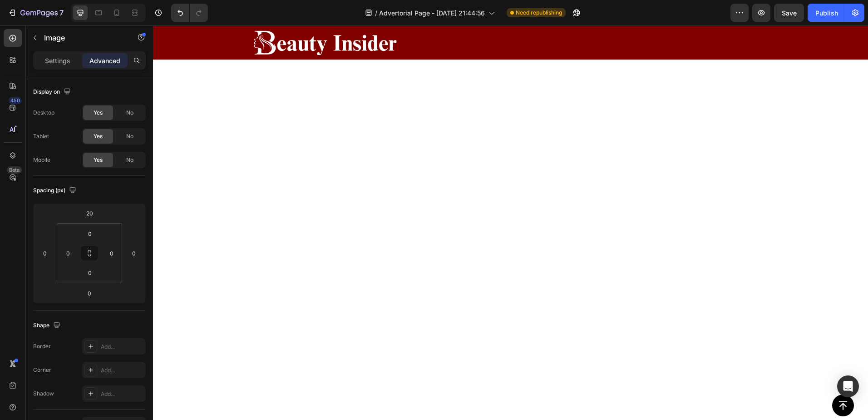
scroll to position [4669, 0]
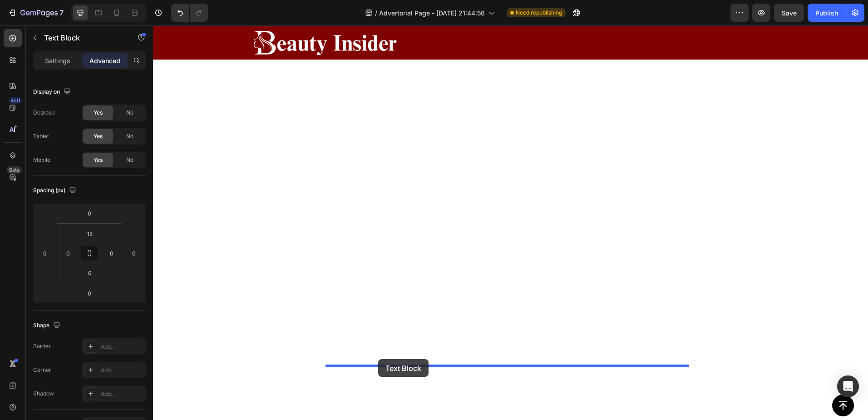
drag, startPoint x: 336, startPoint y: 130, endPoint x: 378, endPoint y: 359, distance: 232.4
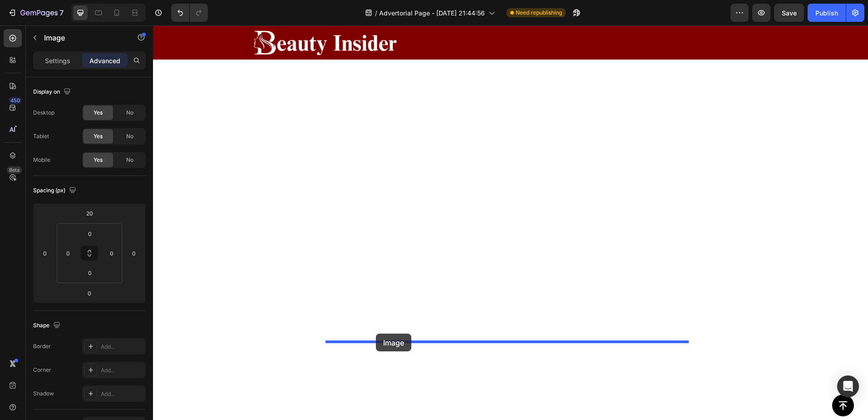
drag, startPoint x: 332, startPoint y: 121, endPoint x: 376, endPoint y: 333, distance: 217.2
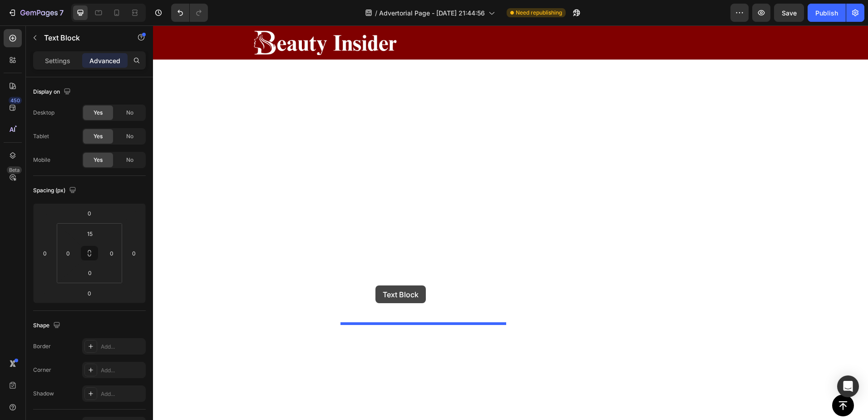
scroll to position [5221, 0]
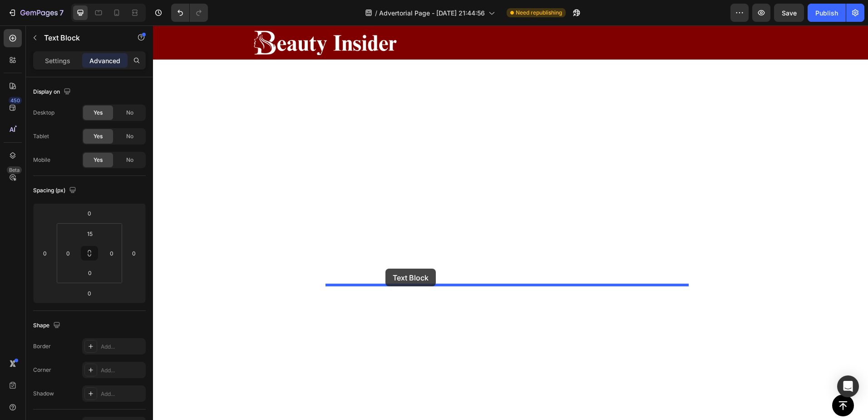
drag, startPoint x: 335, startPoint y: 184, endPoint x: 386, endPoint y: 268, distance: 98.2
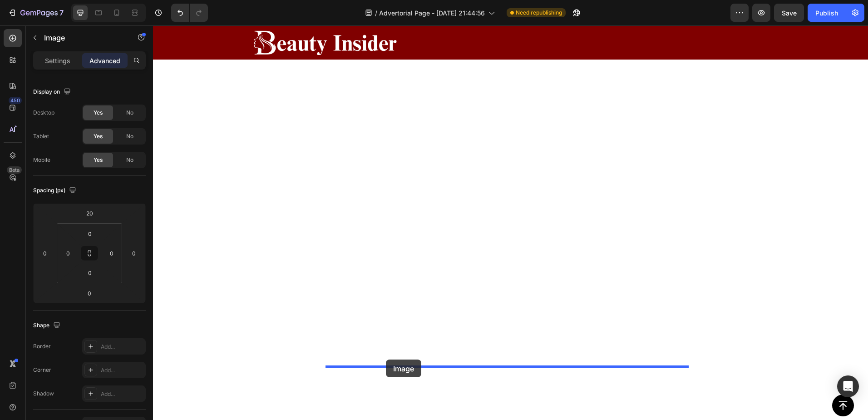
drag, startPoint x: 334, startPoint y: 144, endPoint x: 386, endPoint y: 359, distance: 221.4
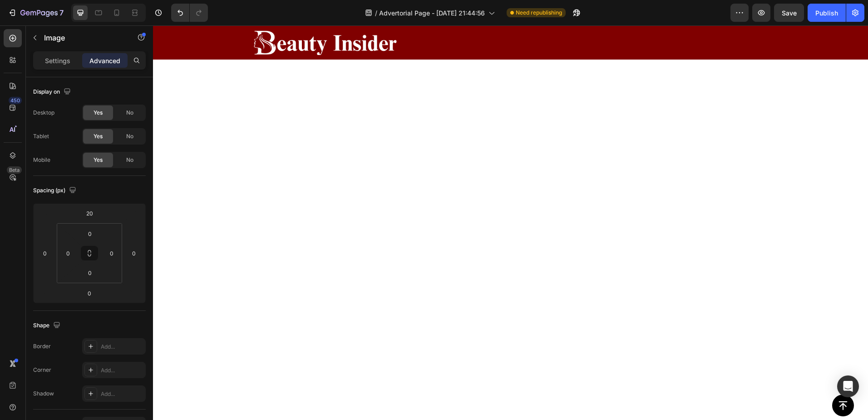
scroll to position [5131, 0]
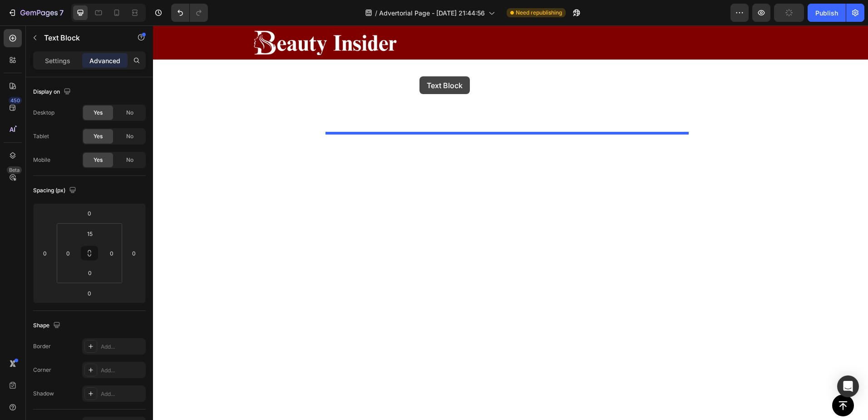
scroll to position [5541, 0]
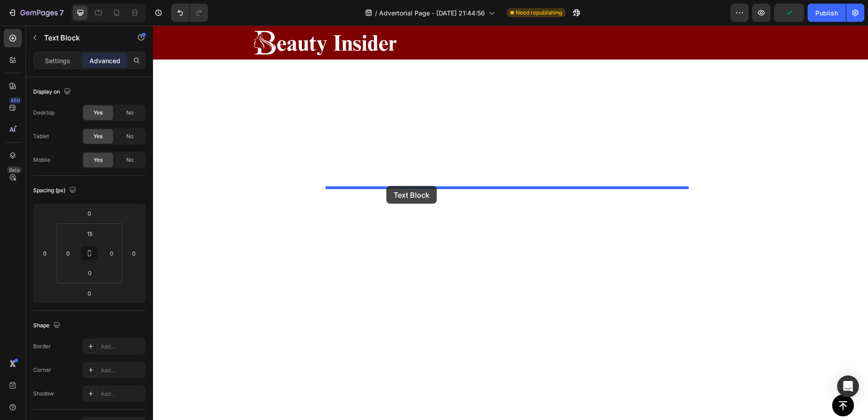
drag, startPoint x: 335, startPoint y: 223, endPoint x: 387, endPoint y: 186, distance: 63.7
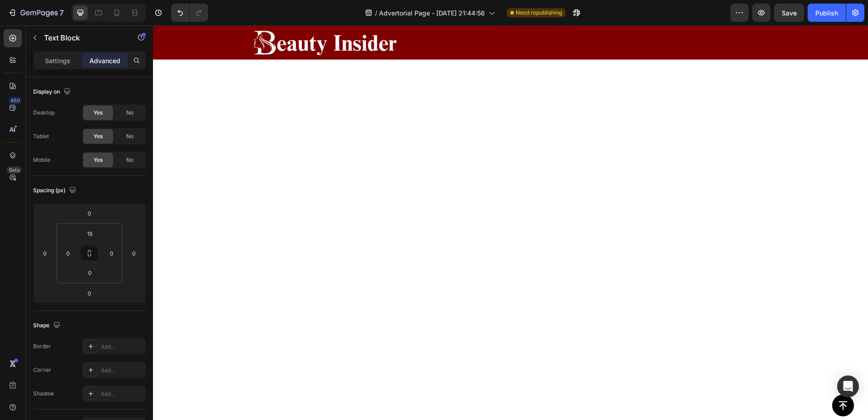
scroll to position [4678, 0]
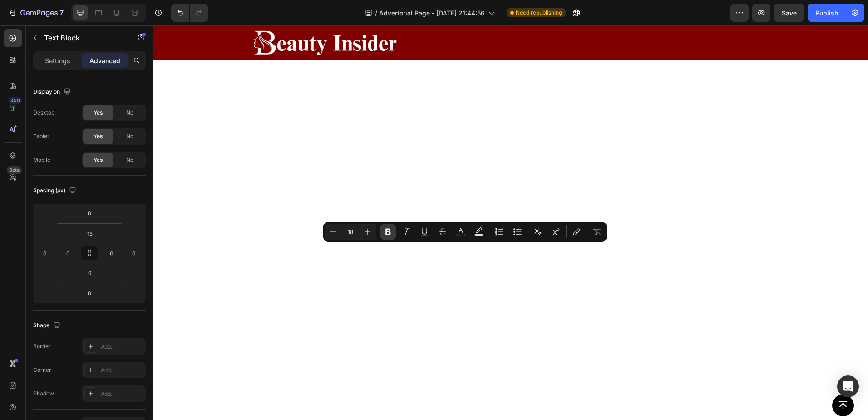
click at [386, 232] on icon "Editor contextual toolbar" at bounding box center [388, 231] width 5 height 7
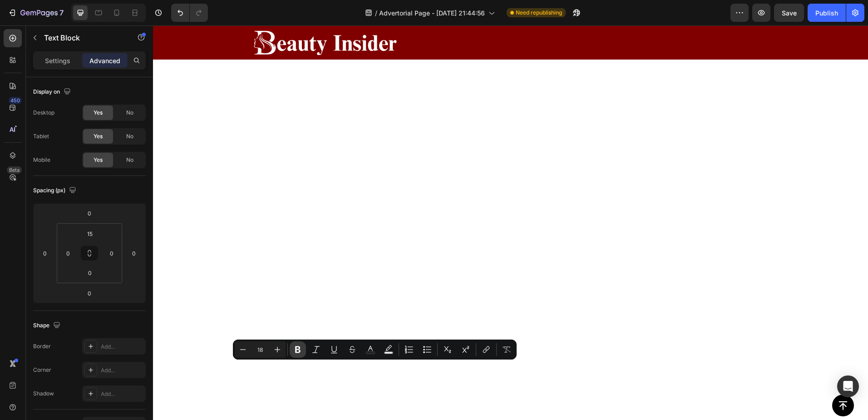
click at [293, 346] on button "Bold" at bounding box center [298, 349] width 16 height 16
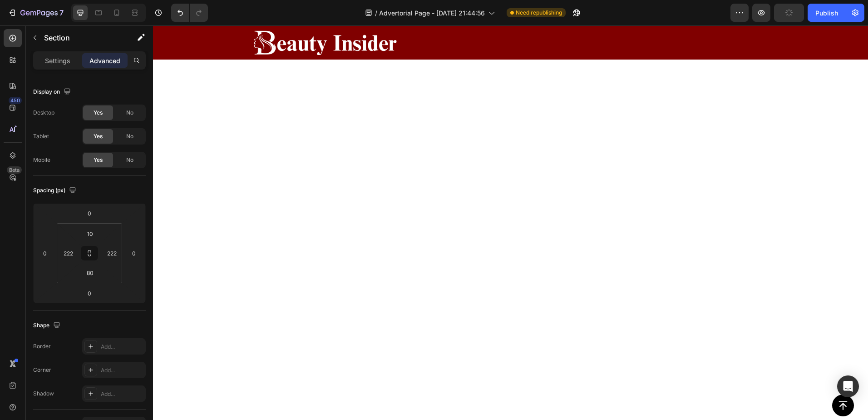
scroll to position [4814, 0]
click at [180, 11] on icon "Undo/Redo" at bounding box center [180, 13] width 5 height 6
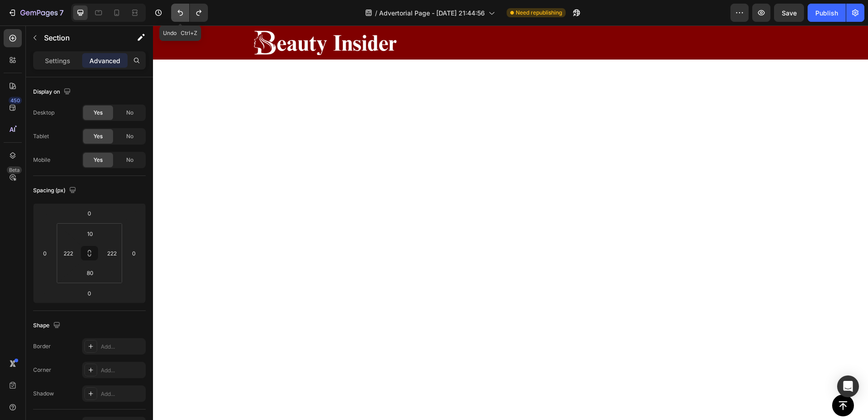
click at [180, 11] on icon "Undo/Redo" at bounding box center [180, 13] width 5 height 6
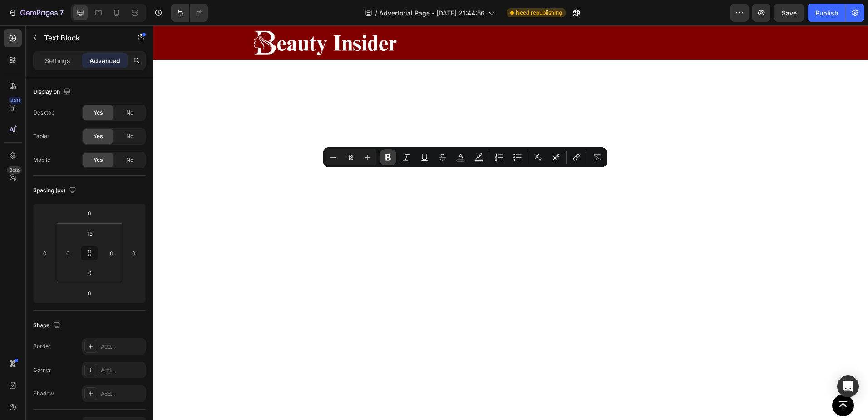
click at [393, 158] on button "Bold" at bounding box center [388, 157] width 16 height 16
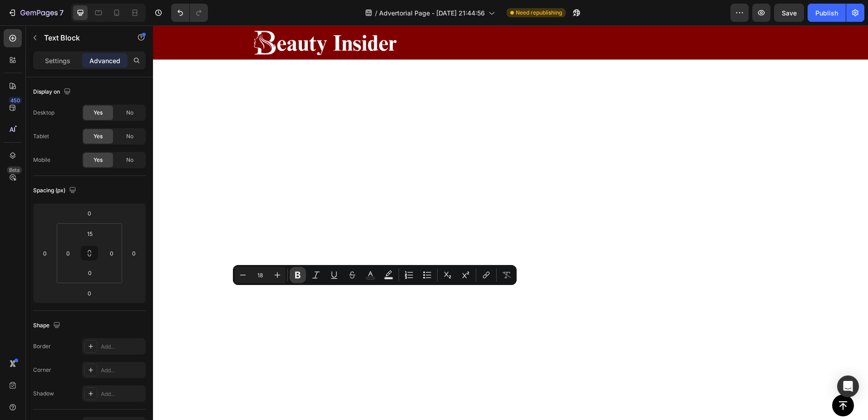
click at [296, 274] on icon "Editor contextual toolbar" at bounding box center [297, 275] width 5 height 7
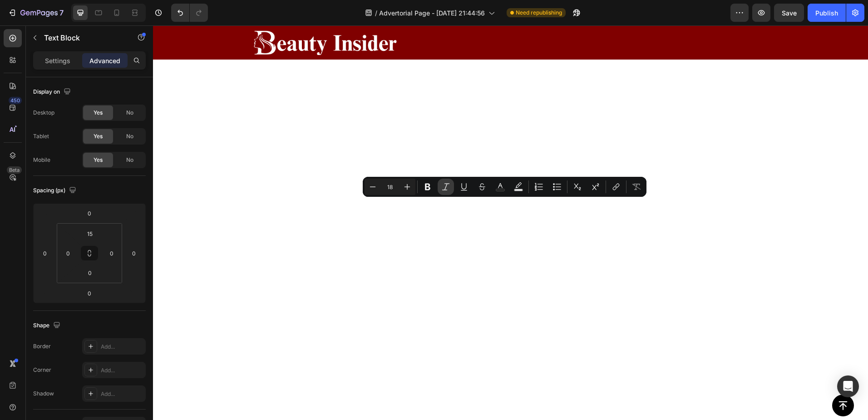
click at [447, 188] on icon "Editor contextual toolbar" at bounding box center [445, 186] width 9 height 9
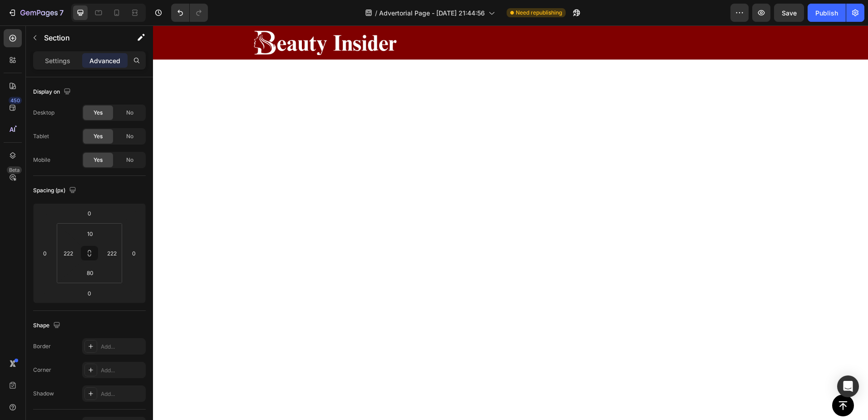
scroll to position [4905, 0]
click at [60, 58] on p "Settings" at bounding box center [57, 61] width 25 height 10
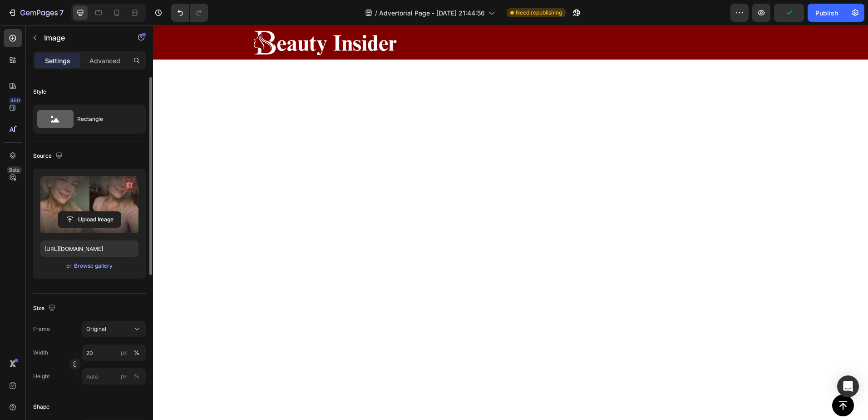
click at [131, 182] on icon "button" at bounding box center [129, 184] width 9 height 9
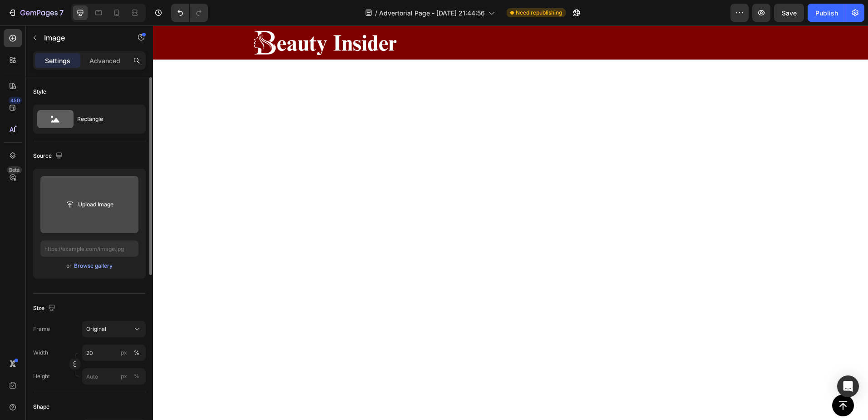
click at [87, 205] on input "file" at bounding box center [89, 204] width 63 height 15
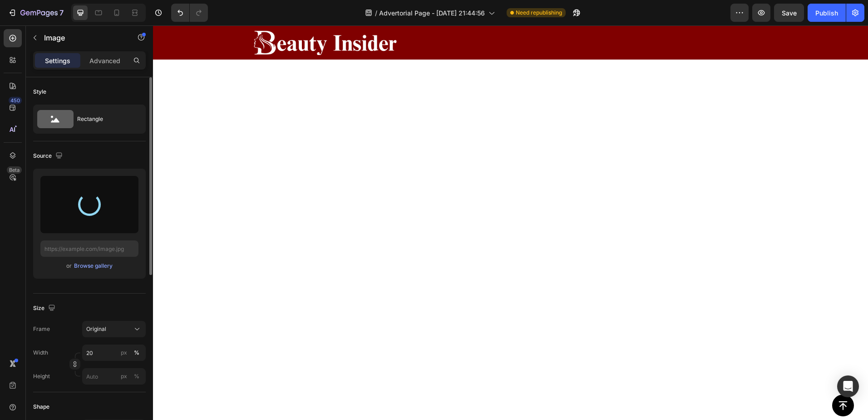
scroll to position [5027, 0]
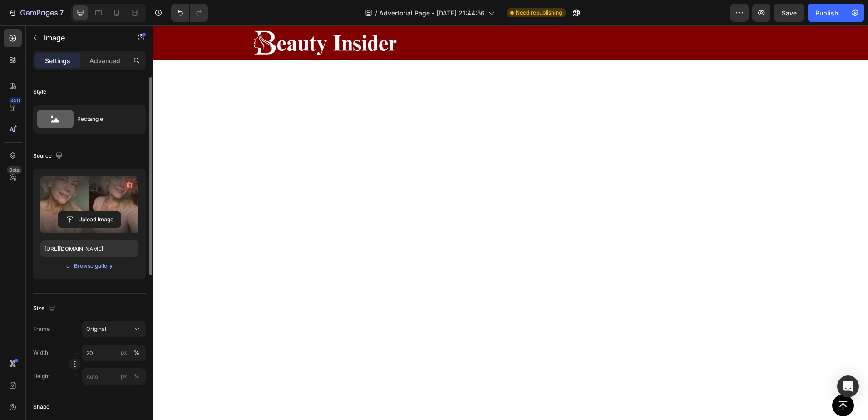
click at [129, 185] on icon "button" at bounding box center [129, 184] width 9 height 9
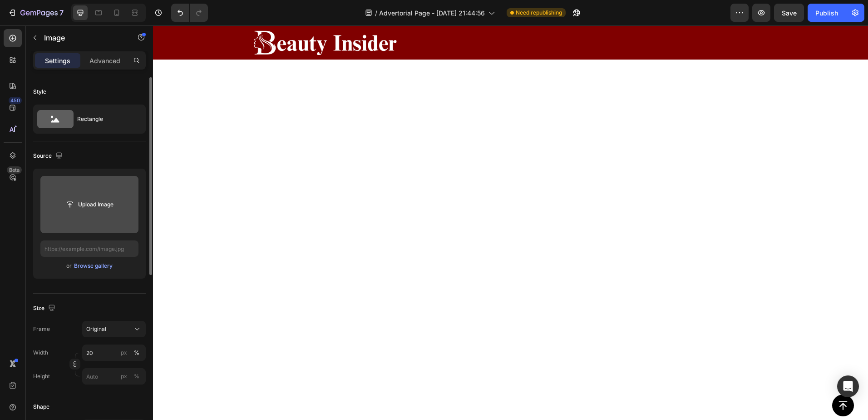
scroll to position [4936, 0]
click at [113, 208] on input "file" at bounding box center [89, 204] width 63 height 15
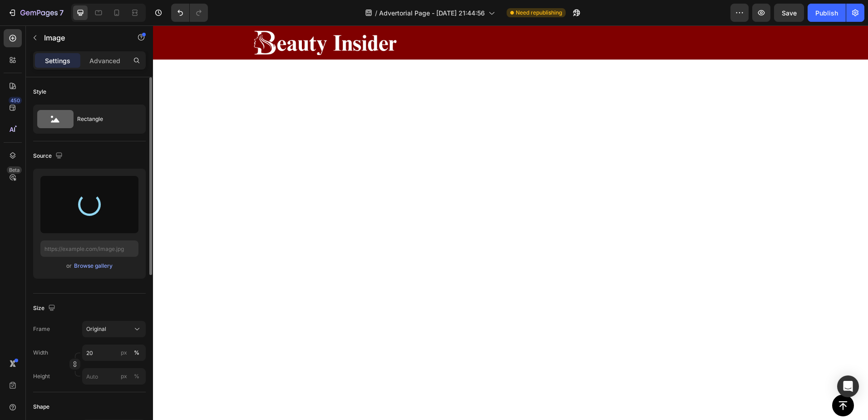
scroll to position [4966, 0]
type input "https://cdn.shopify.com/s/files/1/0895/1260/8115/files/gempages_581582220859277…"
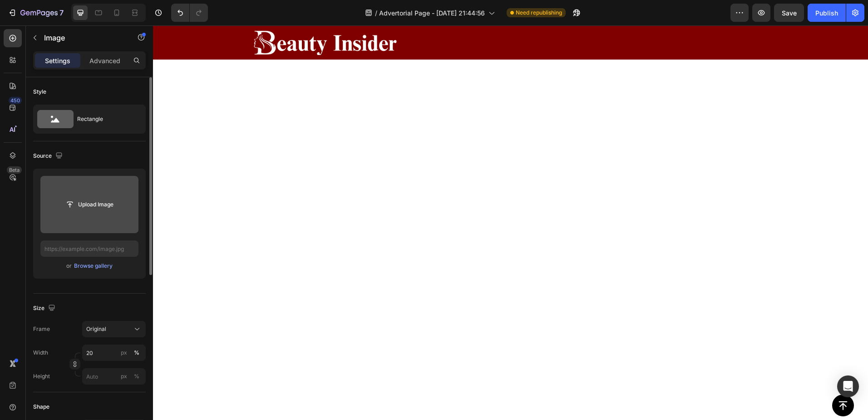
click at [102, 200] on input "file" at bounding box center [89, 204] width 63 height 15
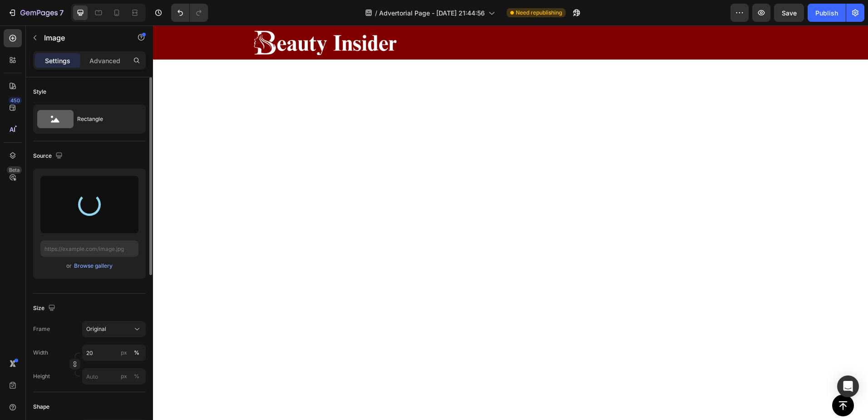
type input "https://cdn.shopify.com/s/files/1/0895/1260/8115/files/gempages_581582220859277…"
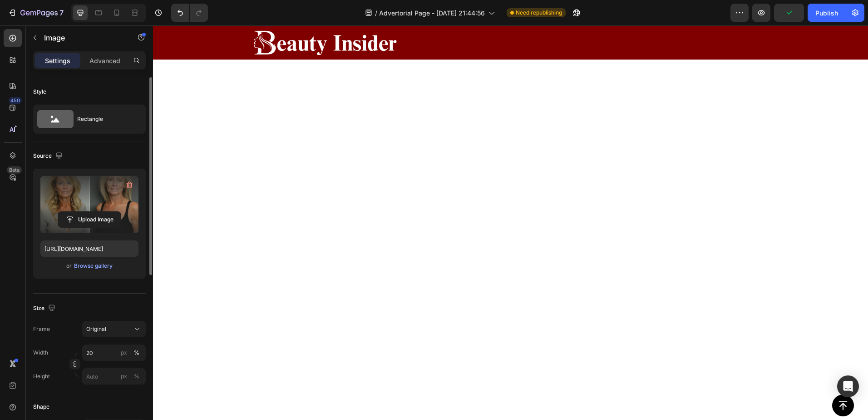
scroll to position [5254, 0]
click at [129, 184] on icon "button" at bounding box center [129, 185] width 1 height 3
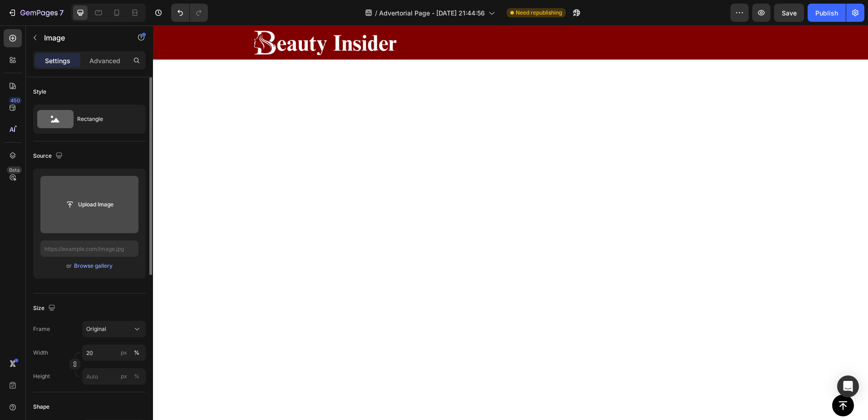
click at [84, 201] on input "file" at bounding box center [89, 204] width 63 height 15
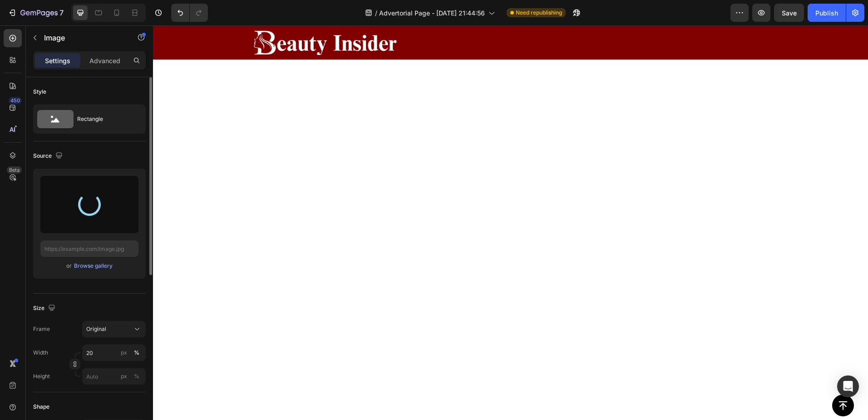
scroll to position [4663, 0]
type input "https://cdn.shopify.com/s/files/1/0895/1260/8115/files/gempages_581582220859277…"
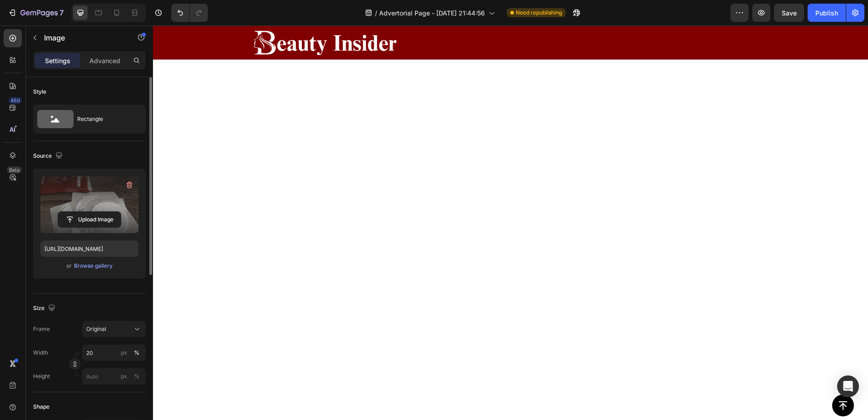
scroll to position [5223, 0]
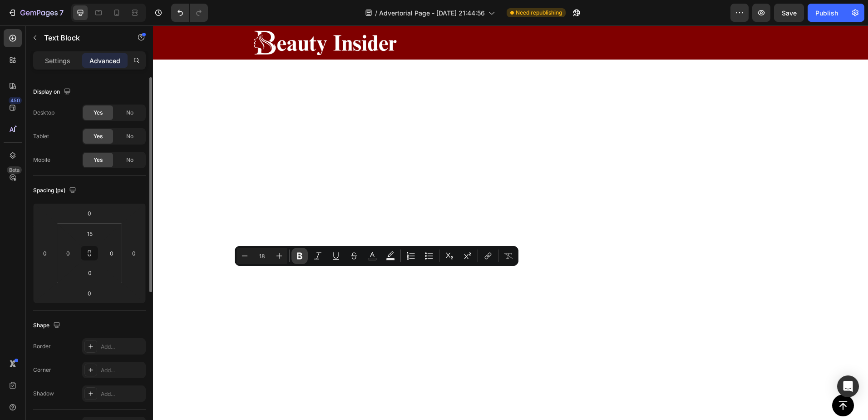
click at [302, 255] on icon "Editor contextual toolbar" at bounding box center [299, 255] width 9 height 9
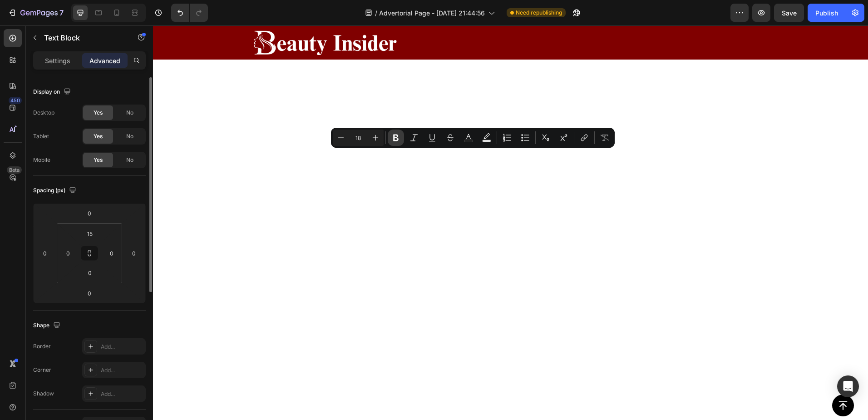
click at [397, 139] on icon "Editor contextual toolbar" at bounding box center [395, 137] width 5 height 7
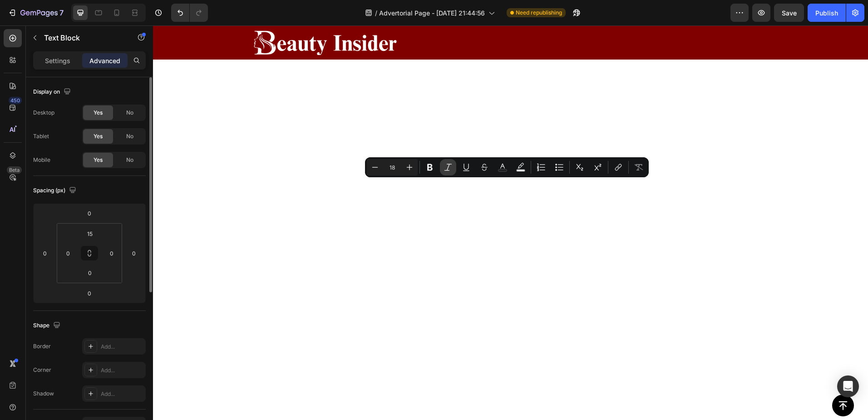
click at [444, 167] on icon "Editor contextual toolbar" at bounding box center [448, 167] width 9 height 9
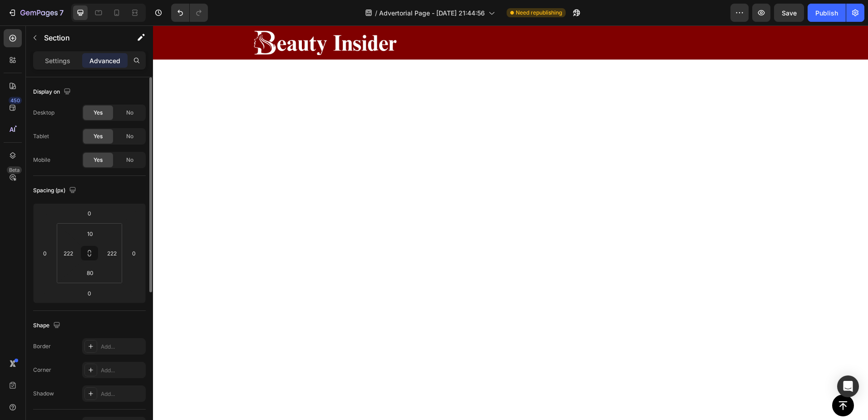
scroll to position [5420, 0]
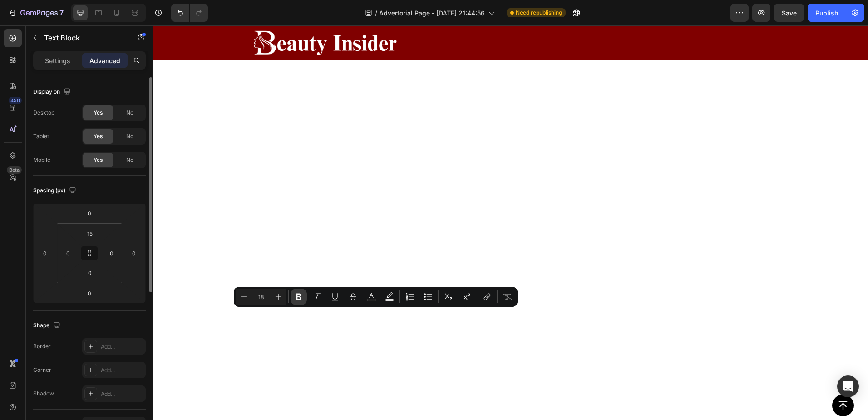
click at [297, 293] on icon "Editor contextual toolbar" at bounding box center [298, 296] width 5 height 7
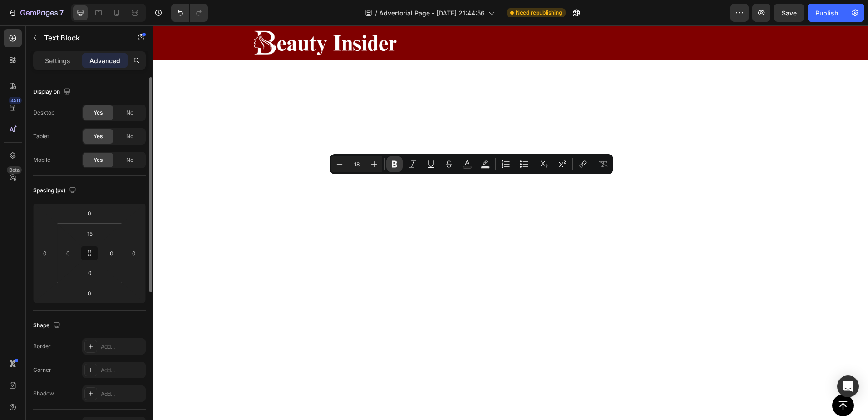
click at [395, 163] on icon "Editor contextual toolbar" at bounding box center [394, 163] width 9 height 9
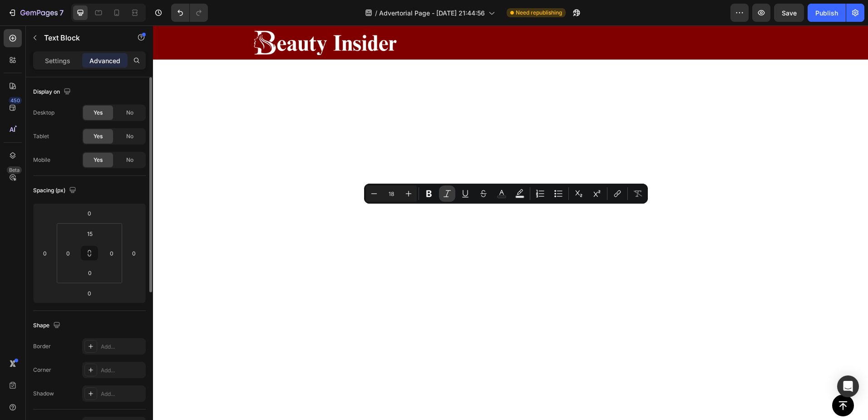
click at [447, 195] on icon "Editor contextual toolbar" at bounding box center [447, 193] width 9 height 9
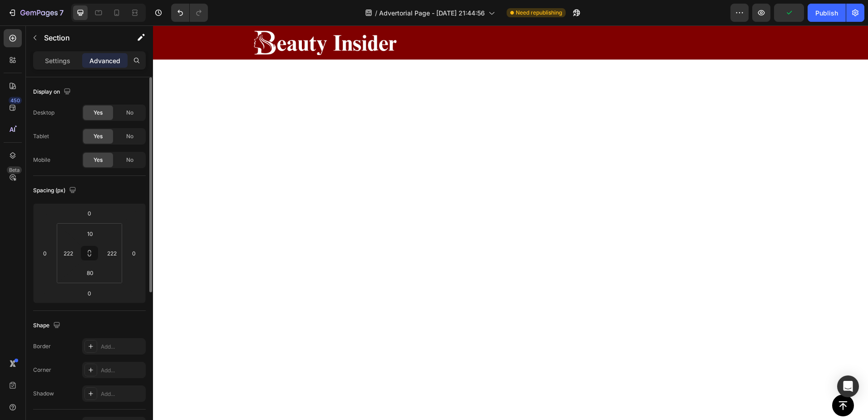
scroll to position [4799, 0]
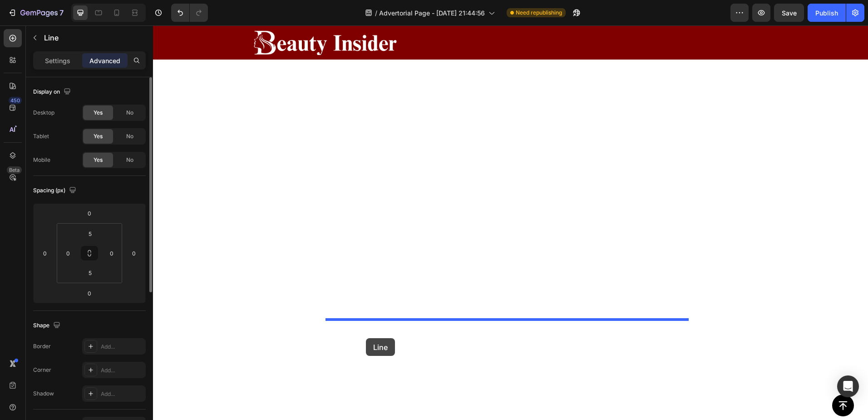
scroll to position [4998, 0]
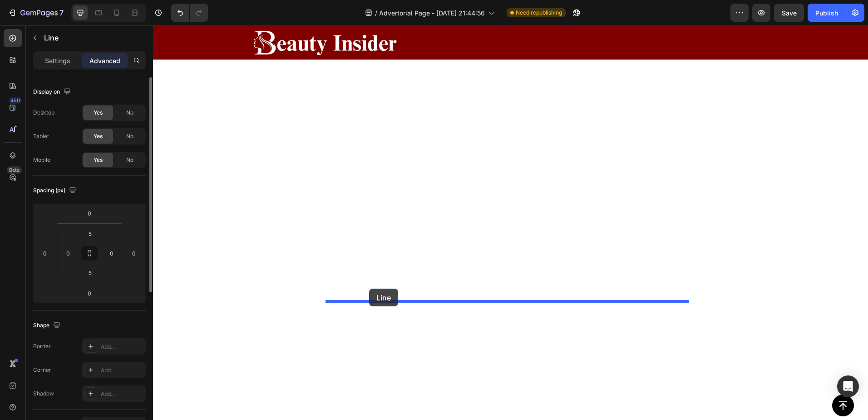
drag, startPoint x: 338, startPoint y: 207, endPoint x: 369, endPoint y: 288, distance: 87.1
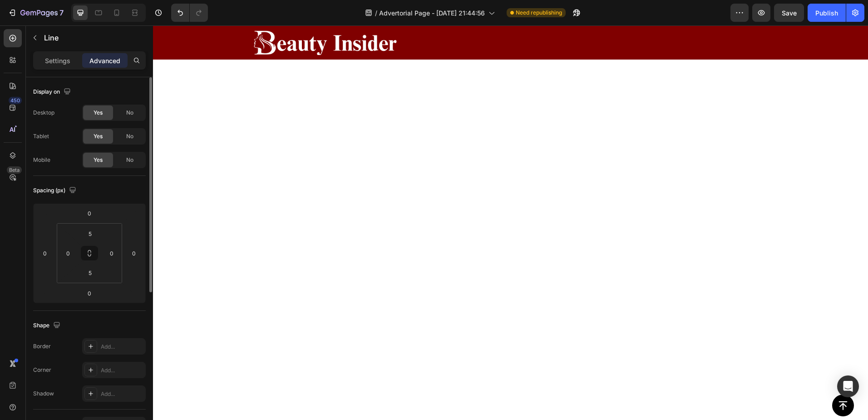
scroll to position [4847, 0]
drag, startPoint x: 334, startPoint y: 205, endPoint x: 376, endPoint y: 234, distance: 51.2
drag, startPoint x: 459, startPoint y: 319, endPoint x: 392, endPoint y: 313, distance: 67.0
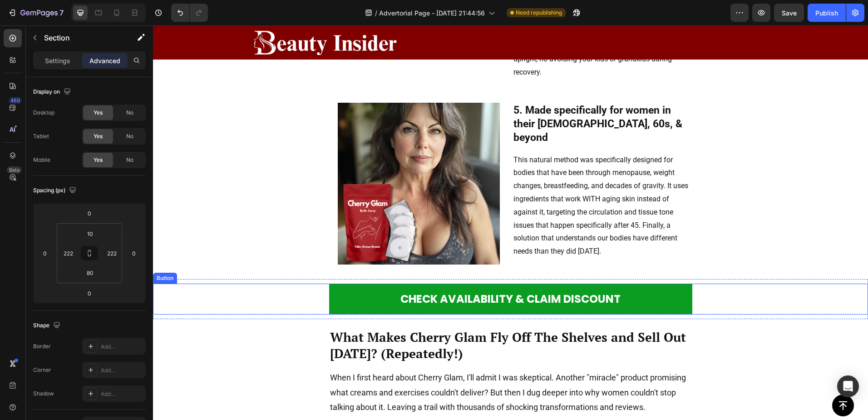
scroll to position [1458, 0]
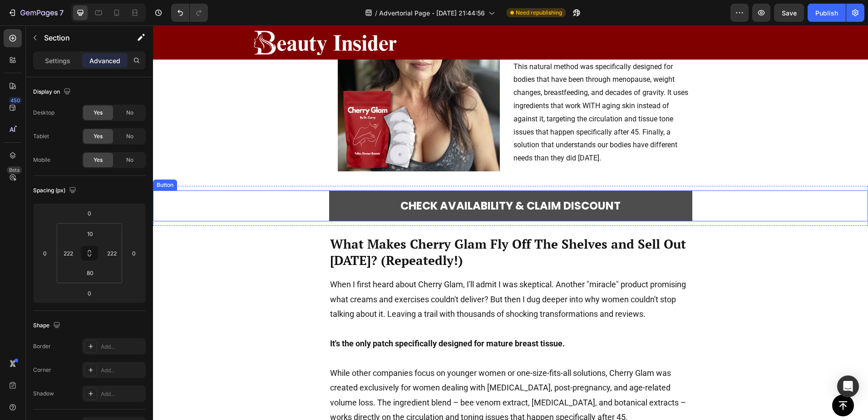
click at [329, 221] on button "CHECK AVAILABILITY & CLAIM DISCOUNT" at bounding box center [510, 205] width 363 height 30
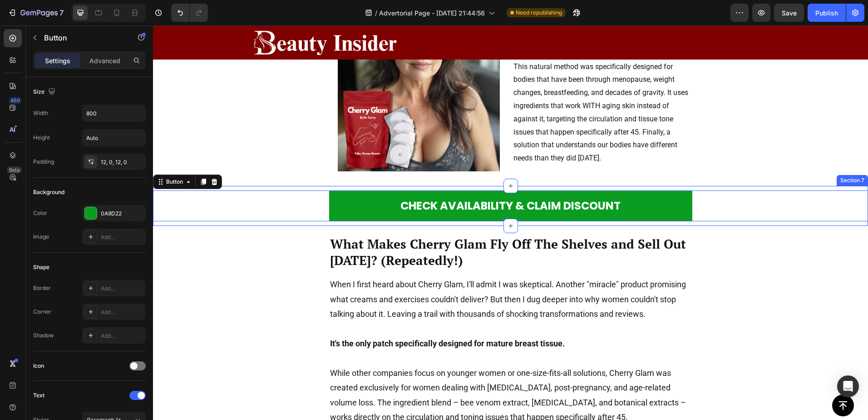
click at [265, 225] on div "CHECK AVAILABILITY & CLAIM DISCOUNT Button 0 Section 7" at bounding box center [510, 206] width 715 height 40
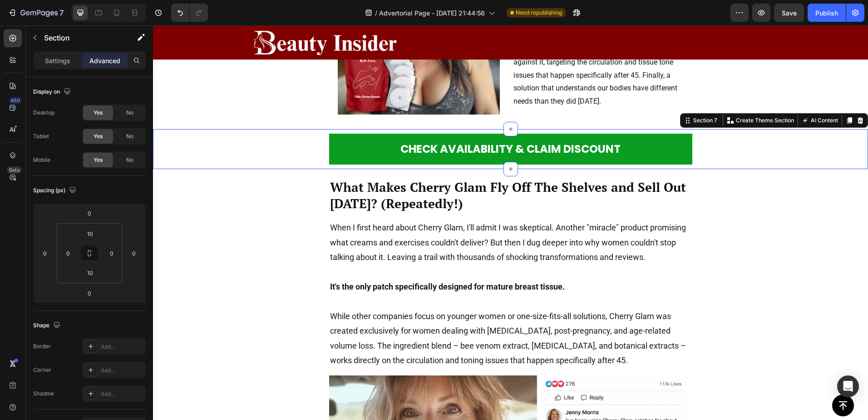
scroll to position [1519, 0]
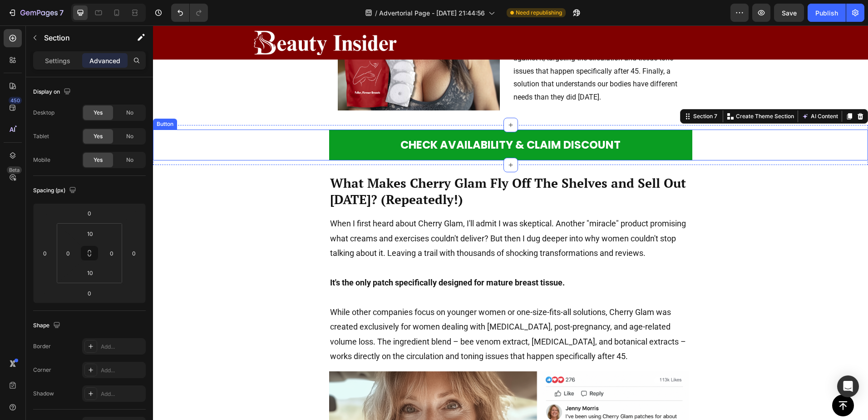
click at [695, 160] on div "CHECK AVAILABILITY & CLAIM DISCOUNT Button" at bounding box center [510, 144] width 715 height 30
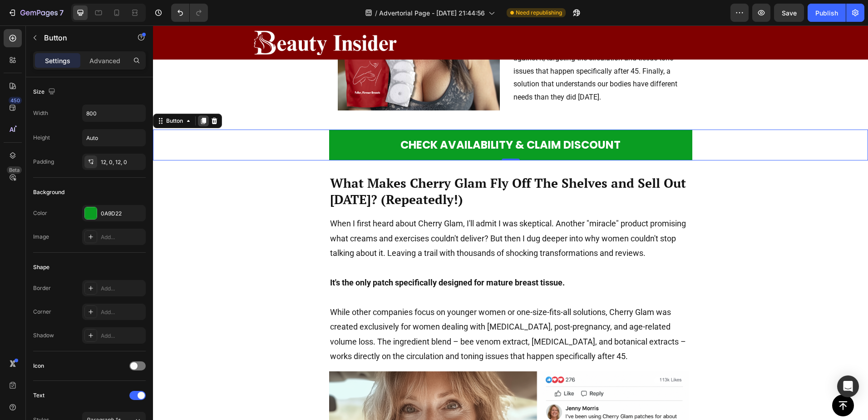
click at [206, 126] on div at bounding box center [203, 120] width 11 height 11
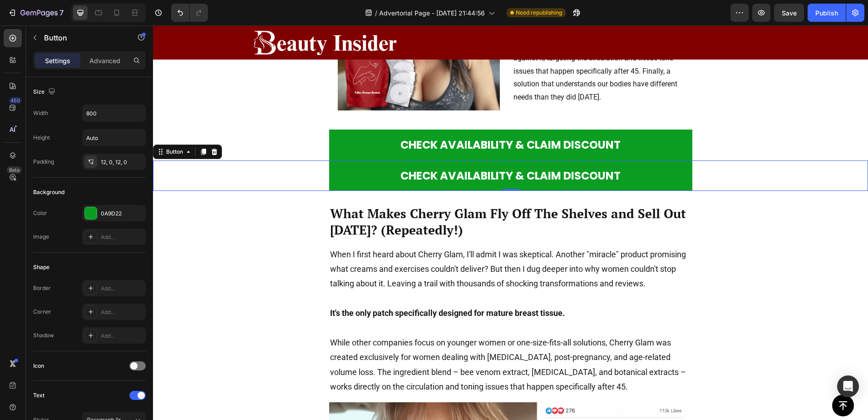
click at [175, 191] on div "CHECK AVAILABILITY & CLAIM DISCOUNT Button 0" at bounding box center [510, 175] width 715 height 30
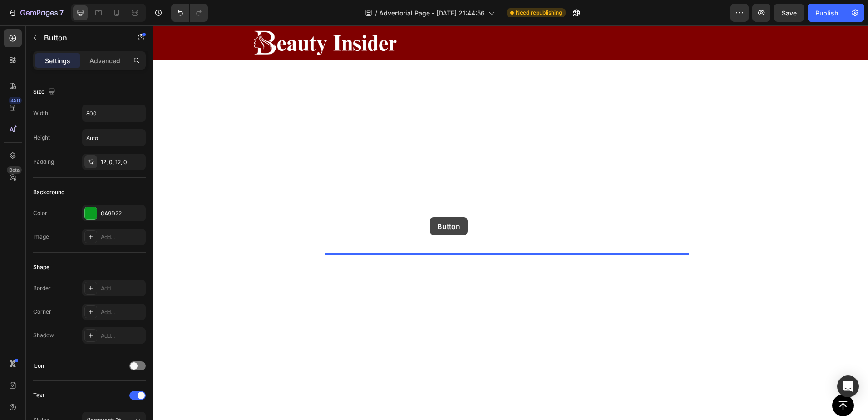
scroll to position [5544, 0]
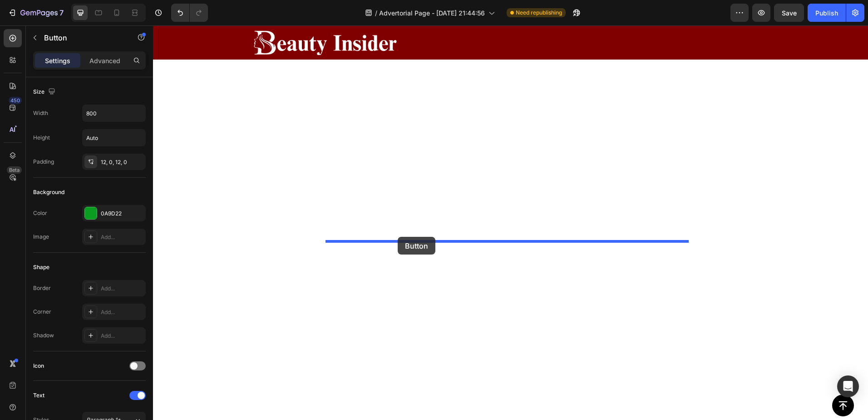
drag, startPoint x: 164, startPoint y: 295, endPoint x: 398, endPoint y: 237, distance: 240.6
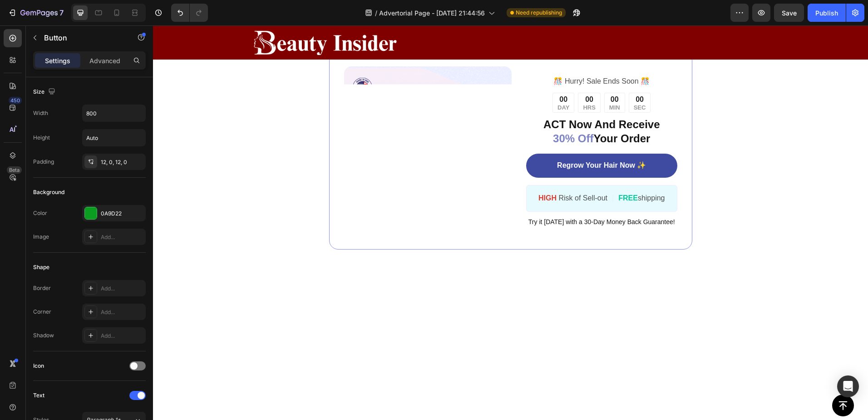
scroll to position [4620, 0]
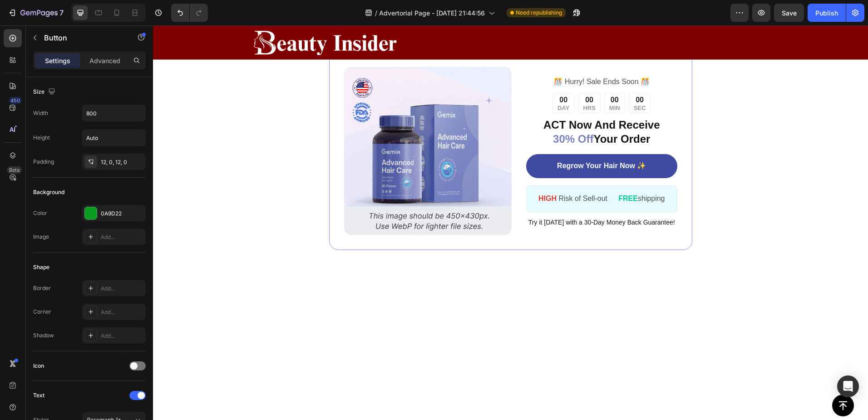
drag, startPoint x: 595, startPoint y: 228, endPoint x: 456, endPoint y: 229, distance: 139.0
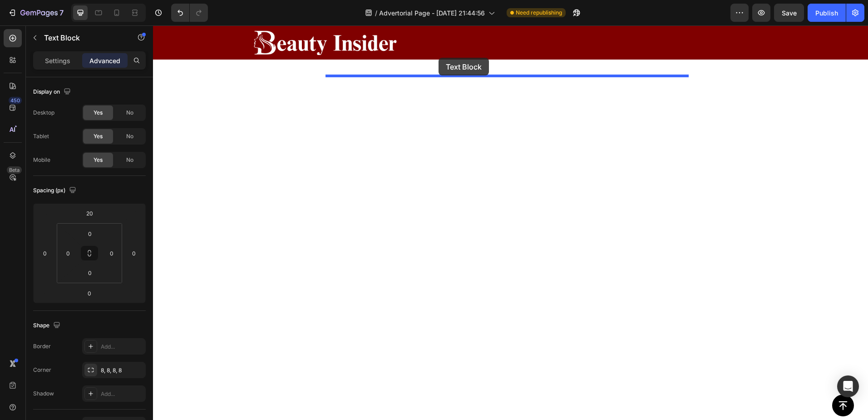
scroll to position [5731, 0]
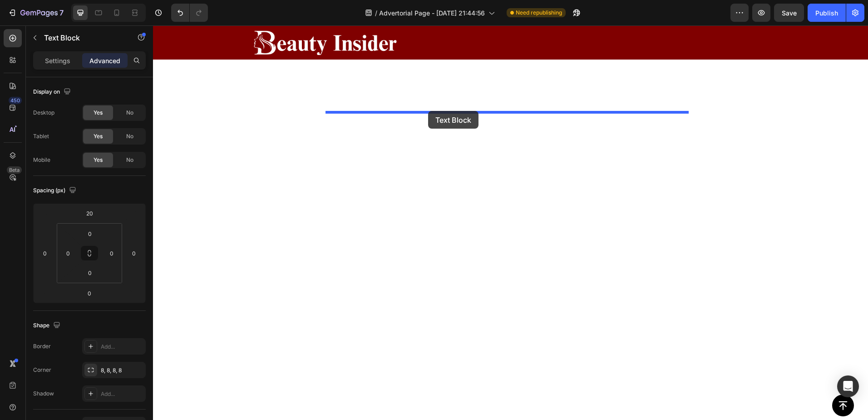
drag, startPoint x: 337, startPoint y: 244, endPoint x: 428, endPoint y: 111, distance: 161.6
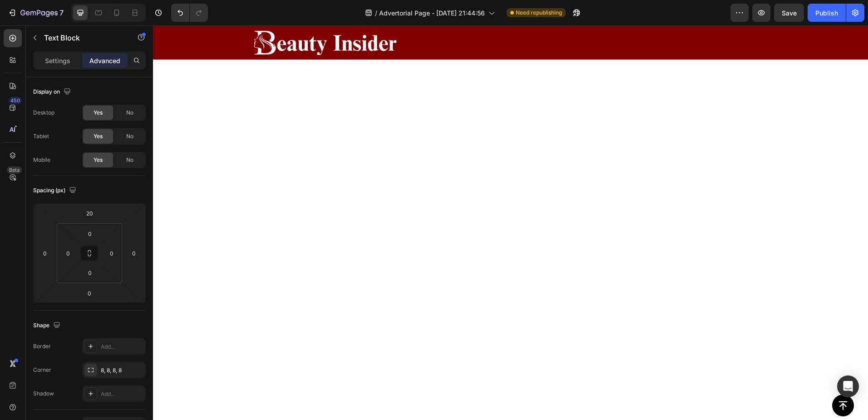
scroll to position [5416, 0]
drag, startPoint x: 574, startPoint y: 257, endPoint x: 516, endPoint y: 219, distance: 69.9
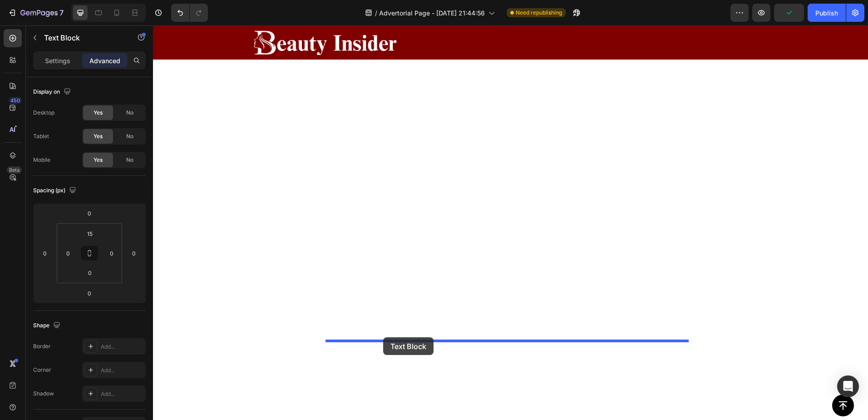
drag, startPoint x: 335, startPoint y: 119, endPoint x: 383, endPoint y: 337, distance: 222.9
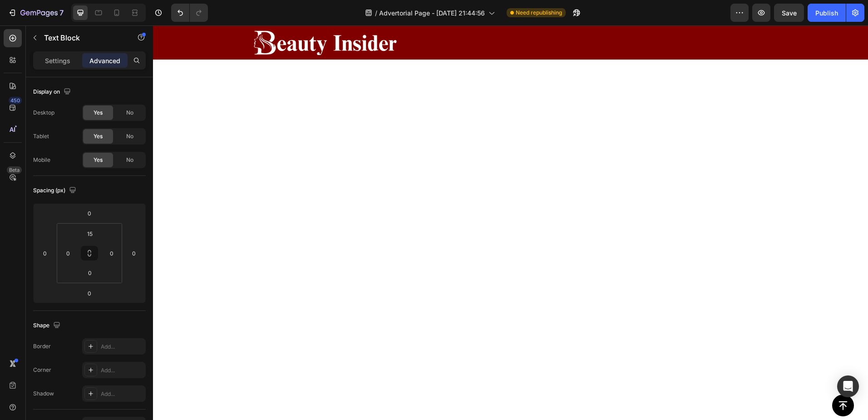
scroll to position [5733, 0]
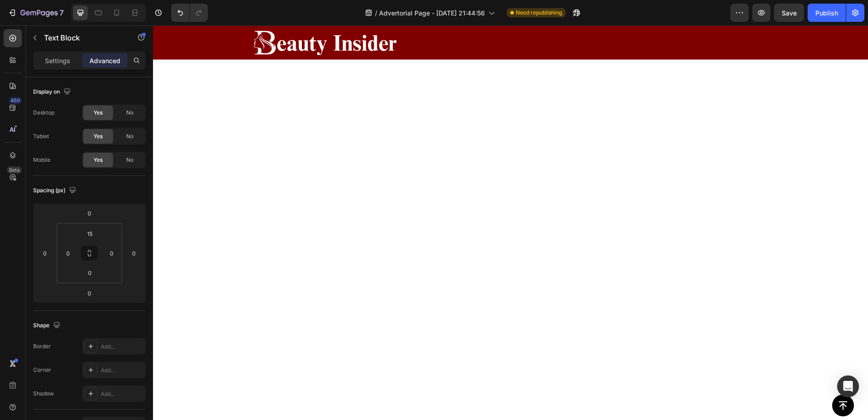
drag, startPoint x: 362, startPoint y: 289, endPoint x: 329, endPoint y: 288, distance: 32.7
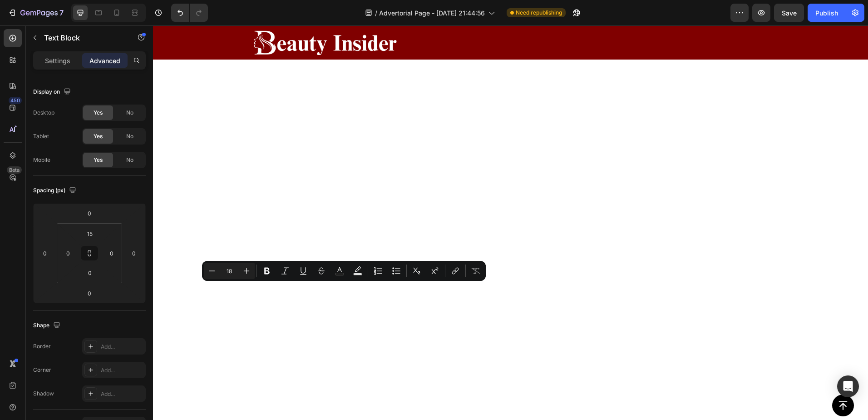
drag, startPoint x: 273, startPoint y: 274, endPoint x: 274, endPoint y: 279, distance: 5.2
click at [272, 274] on button "Bold" at bounding box center [267, 271] width 16 height 16
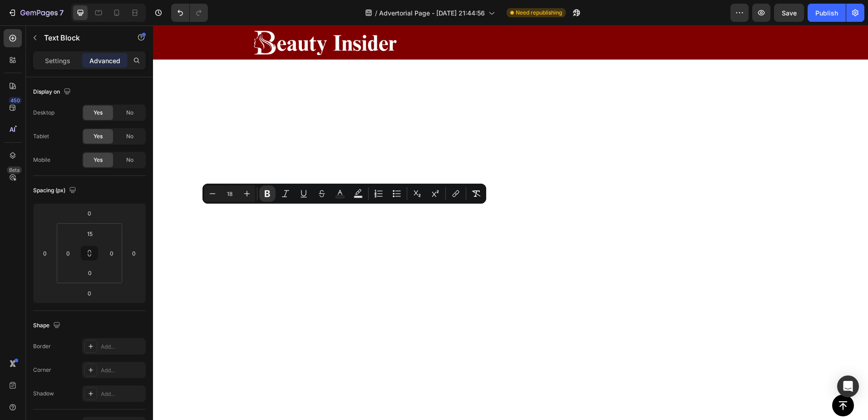
scroll to position [5718, 0]
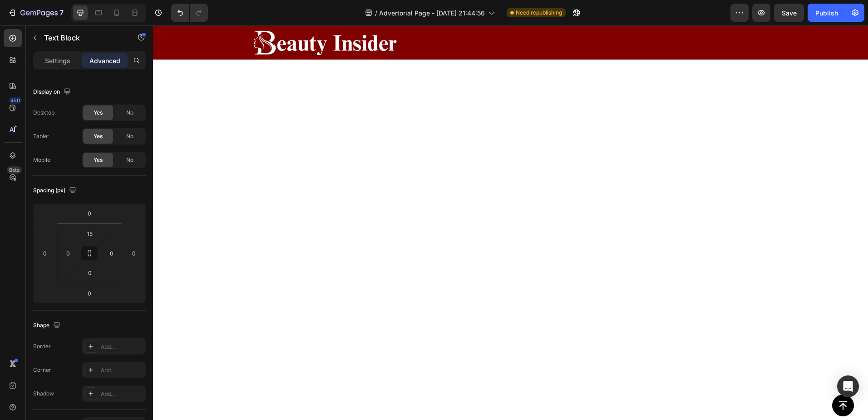
drag, startPoint x: 417, startPoint y: 377, endPoint x: 329, endPoint y: 376, distance: 88.1
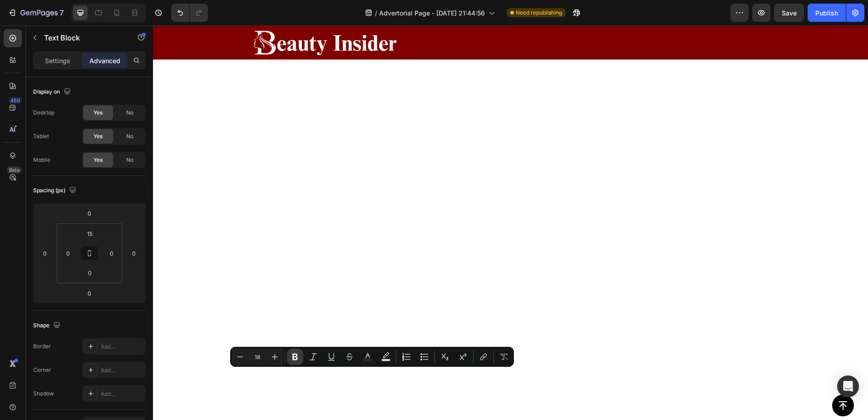
click at [298, 354] on icon "Editor contextual toolbar" at bounding box center [295, 356] width 9 height 9
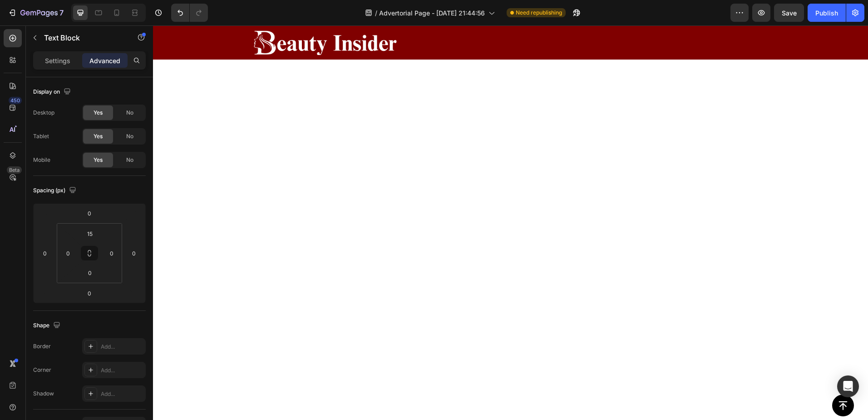
scroll to position [5687, 0]
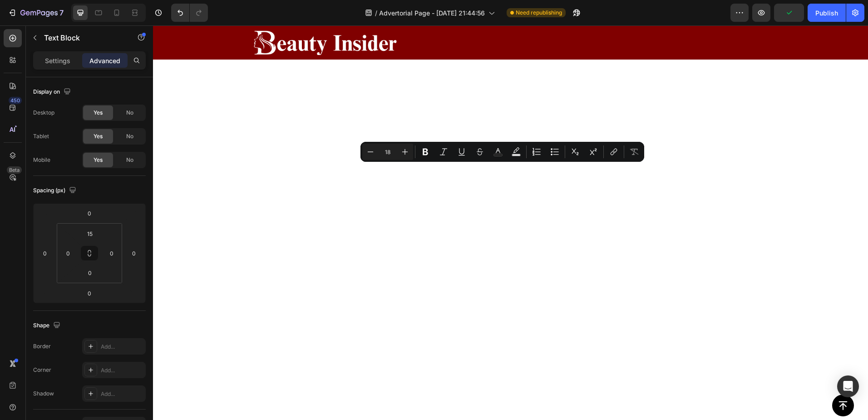
copy p "...With patches made exclusively for the mature breast tissue of women in their…"
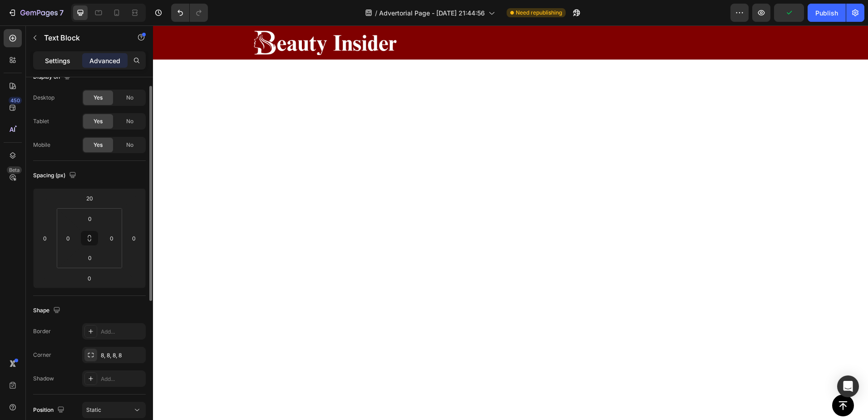
click at [55, 60] on p "Settings" at bounding box center [57, 61] width 25 height 10
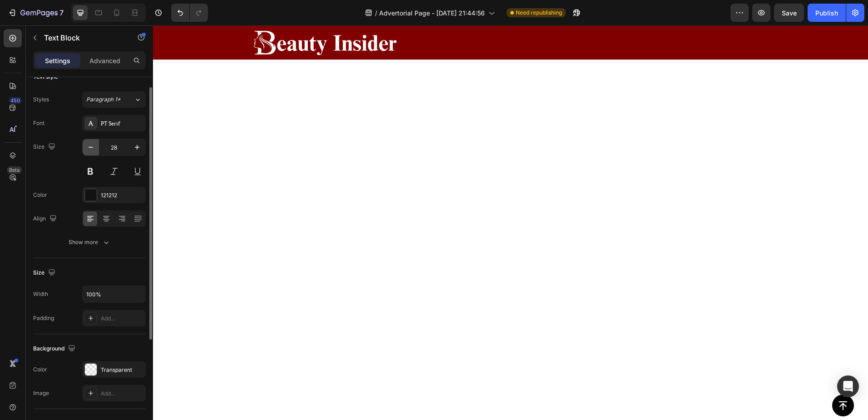
click at [90, 151] on icon "button" at bounding box center [90, 147] width 9 height 9
type input "25"
click at [85, 170] on button at bounding box center [90, 171] width 16 height 16
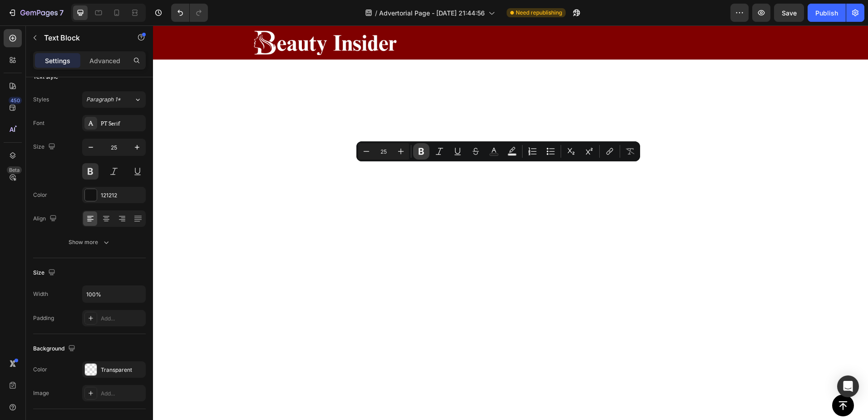
click at [426, 152] on button "Bold" at bounding box center [421, 151] width 16 height 16
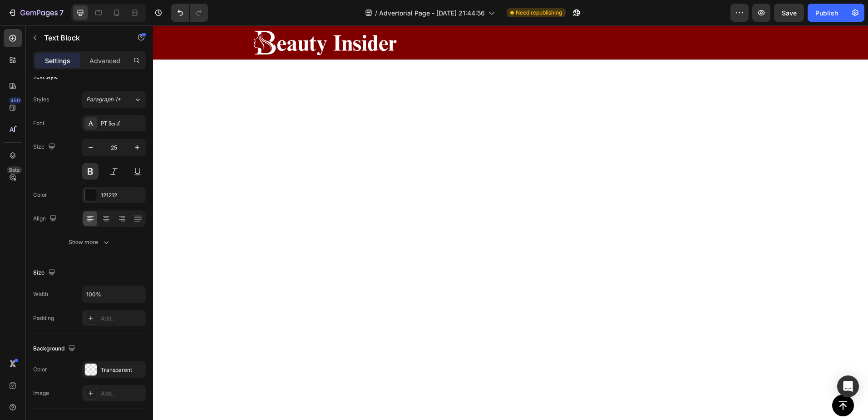
click at [88, 170] on button at bounding box center [90, 171] width 16 height 16
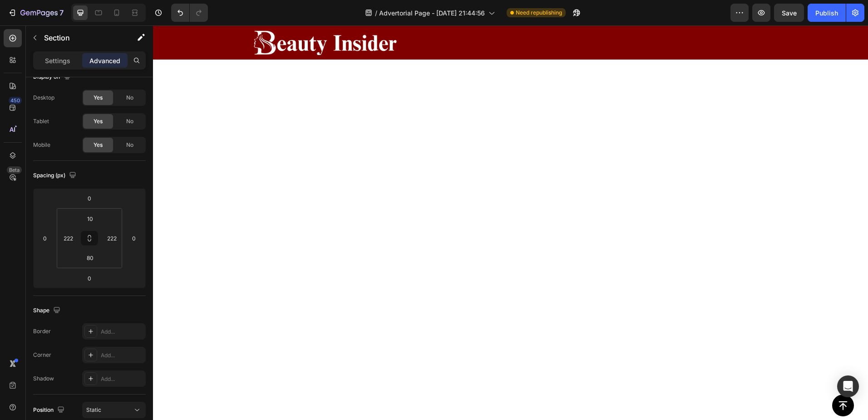
scroll to position [0, 0]
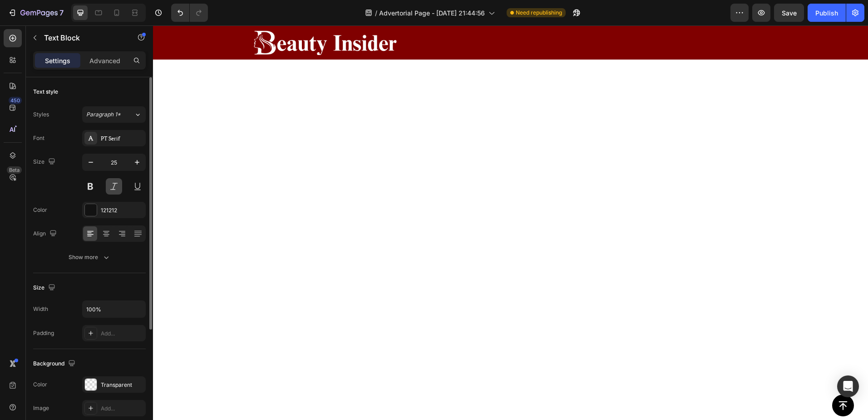
click at [115, 188] on button at bounding box center [114, 186] width 16 height 16
click at [95, 187] on button at bounding box center [90, 186] width 16 height 16
click at [86, 186] on button at bounding box center [90, 186] width 16 height 16
click at [113, 116] on span "Paragraph 1*" at bounding box center [103, 114] width 35 height 8
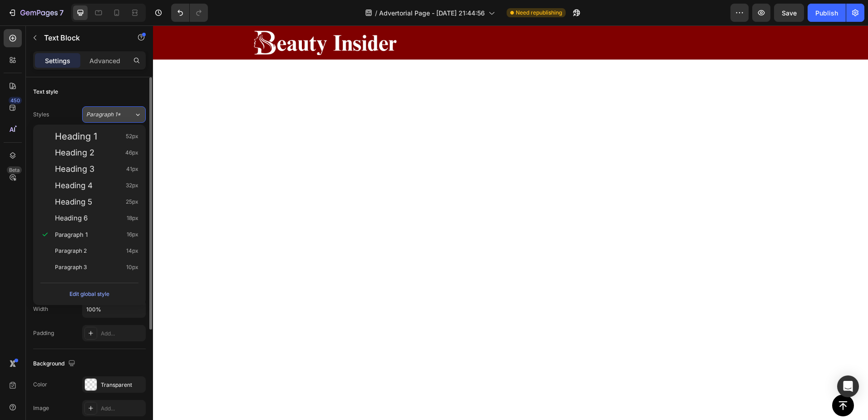
click at [113, 116] on span "Paragraph 1*" at bounding box center [103, 114] width 35 height 8
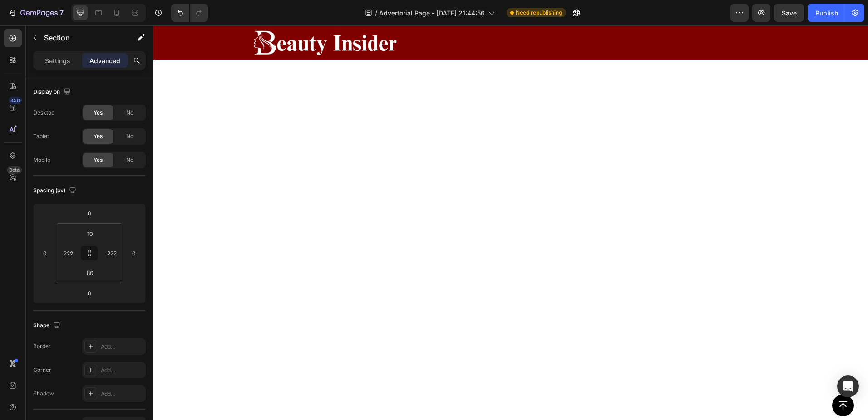
scroll to position [5521, 0]
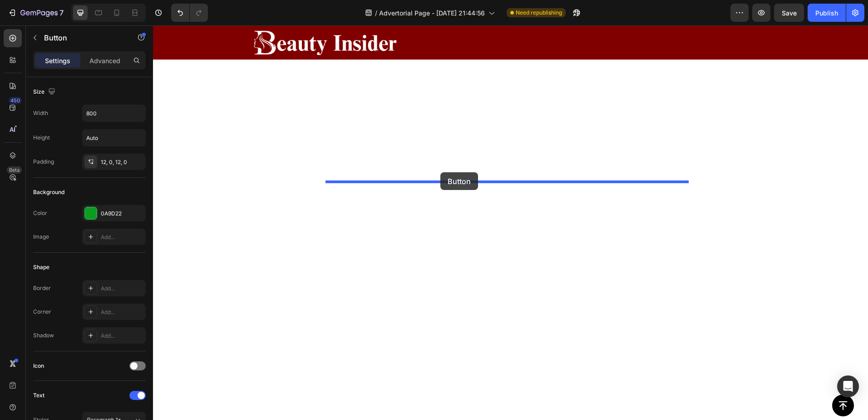
drag, startPoint x: 334, startPoint y: 193, endPoint x: 441, endPoint y: 172, distance: 108.8
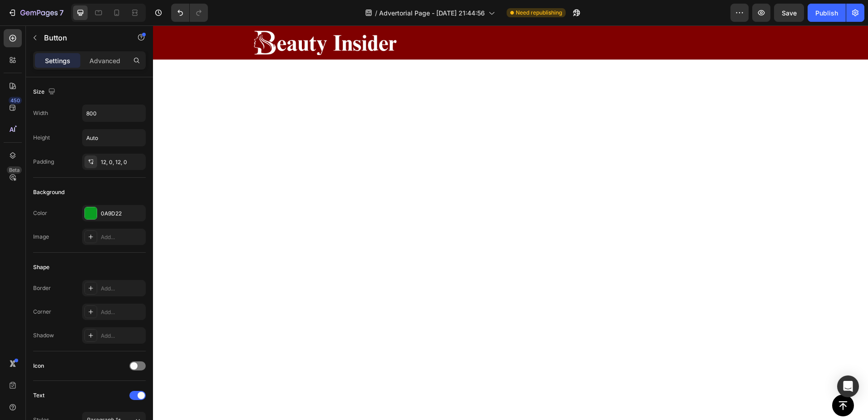
scroll to position [6063, 0]
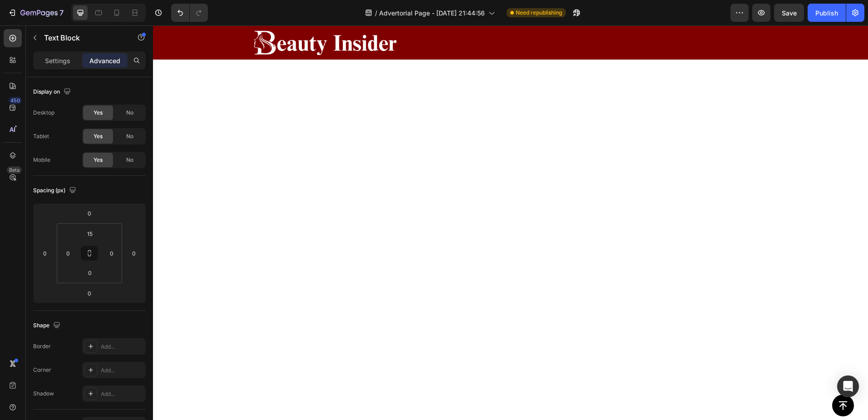
scroll to position [5655, 0]
drag, startPoint x: 383, startPoint y: 238, endPoint x: 492, endPoint y: 288, distance: 119.7
drag, startPoint x: 339, startPoint y: 96, endPoint x: 413, endPoint y: 308, distance: 224.7
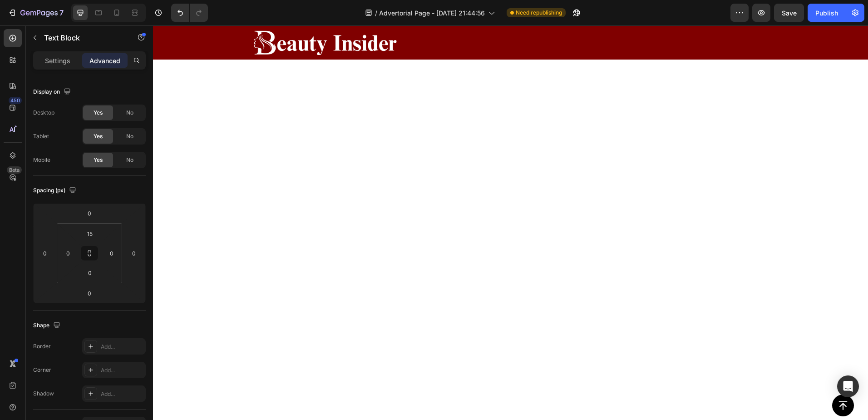
scroll to position [5961, 0]
drag, startPoint x: 422, startPoint y: 327, endPoint x: 421, endPoint y: 341, distance: 13.7
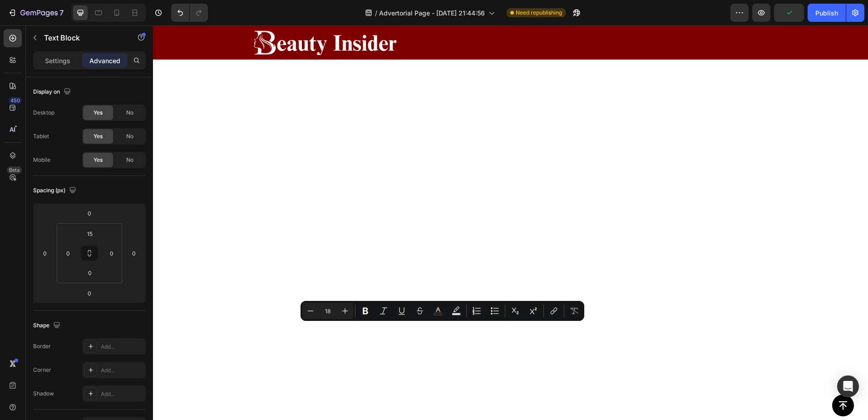
drag, startPoint x: 382, startPoint y: 327, endPoint x: 502, endPoint y: 333, distance: 120.5
click at [364, 308] on icon "Editor contextual toolbar" at bounding box center [365, 310] width 5 height 7
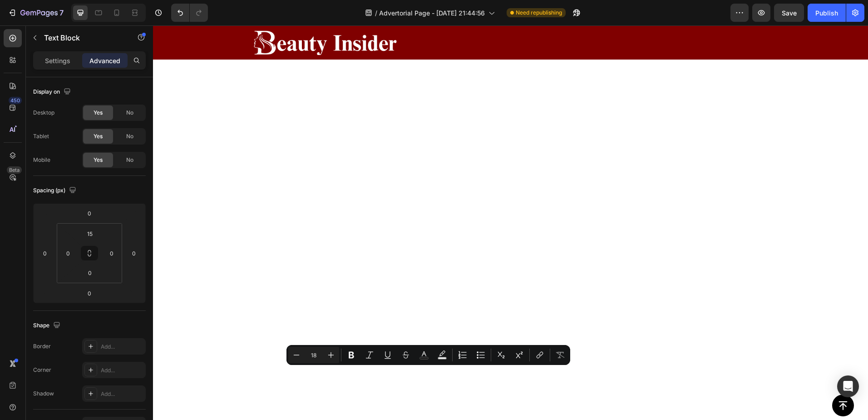
drag, startPoint x: 389, startPoint y: 375, endPoint x: 558, endPoint y: 384, distance: 169.2
click at [353, 356] on icon "Editor contextual toolbar" at bounding box center [351, 355] width 5 height 7
click at [388, 356] on icon "Editor contextual toolbar" at bounding box center [387, 354] width 9 height 9
click at [546, 357] on button "link" at bounding box center [540, 355] width 16 height 16
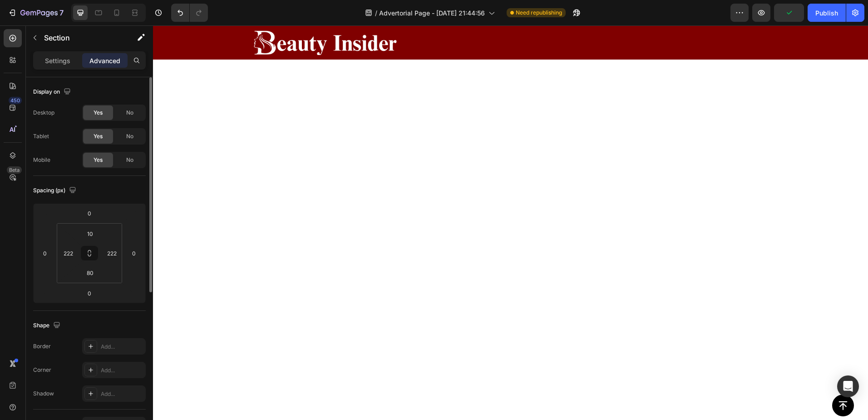
scroll to position [6097, 0]
click at [9, 41] on icon at bounding box center [12, 38] width 9 height 9
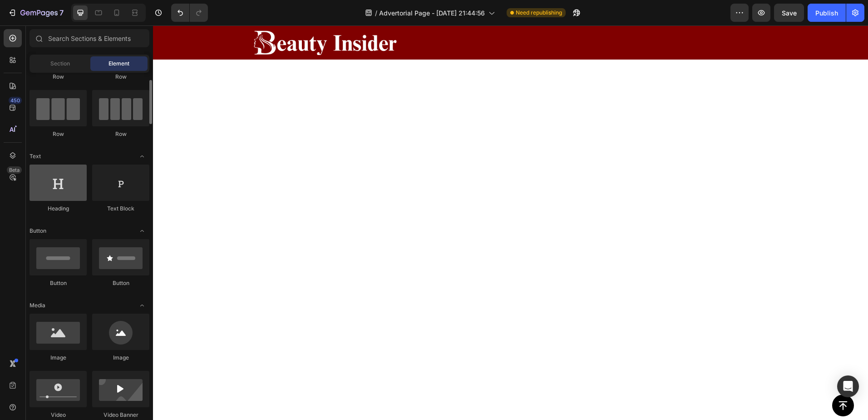
scroll to position [120, 0]
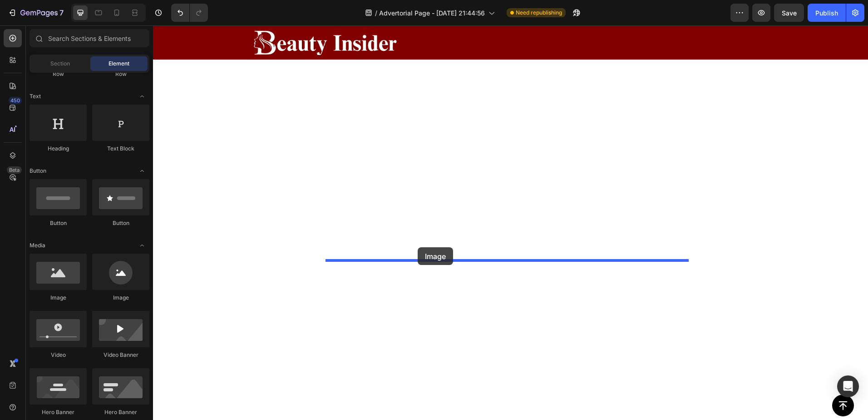
drag, startPoint x: 238, startPoint y: 305, endPoint x: 418, endPoint y: 247, distance: 189.5
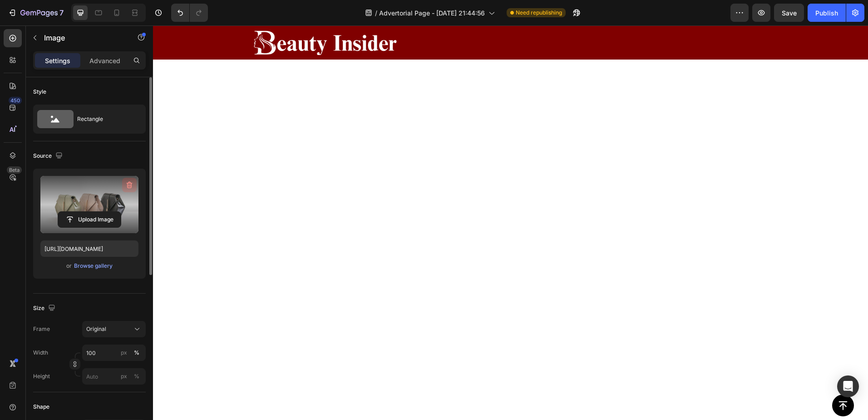
click at [132, 182] on icon "button" at bounding box center [129, 184] width 9 height 9
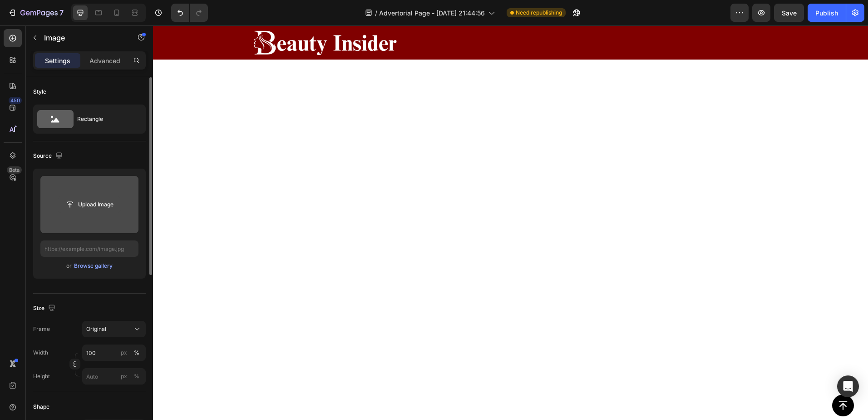
click at [85, 197] on input "file" at bounding box center [89, 204] width 63 height 15
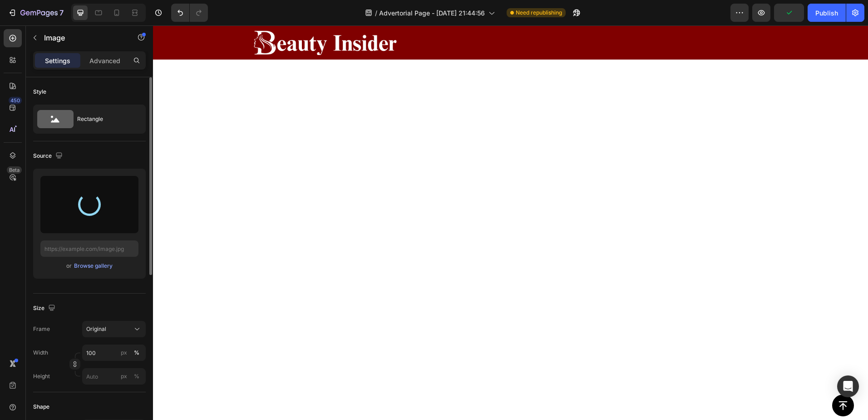
scroll to position [6188, 0]
type input "https://cdn.shopify.com/s/files/1/0895/1260/8115/files/gempages_581582220859277…"
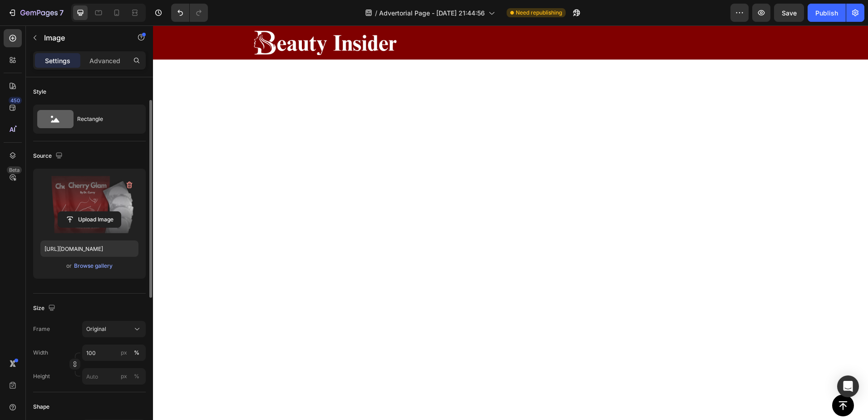
scroll to position [30, 0]
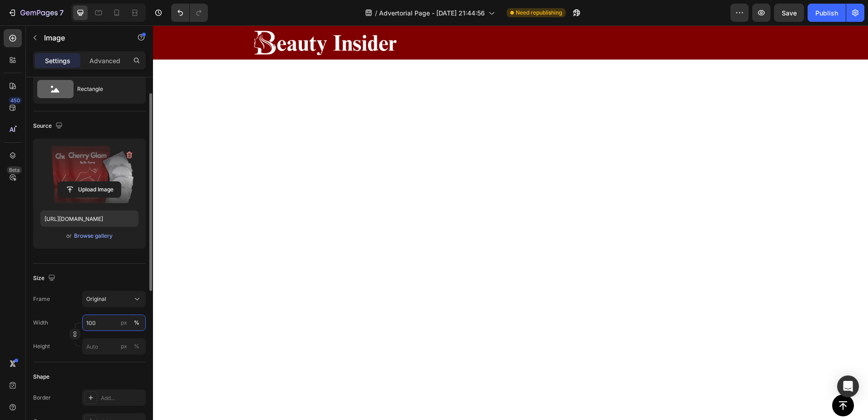
click at [94, 318] on input "100" at bounding box center [114, 322] width 64 height 16
click at [94, 319] on input "100" at bounding box center [114, 322] width 64 height 16
click at [97, 322] on input "25" at bounding box center [114, 322] width 64 height 16
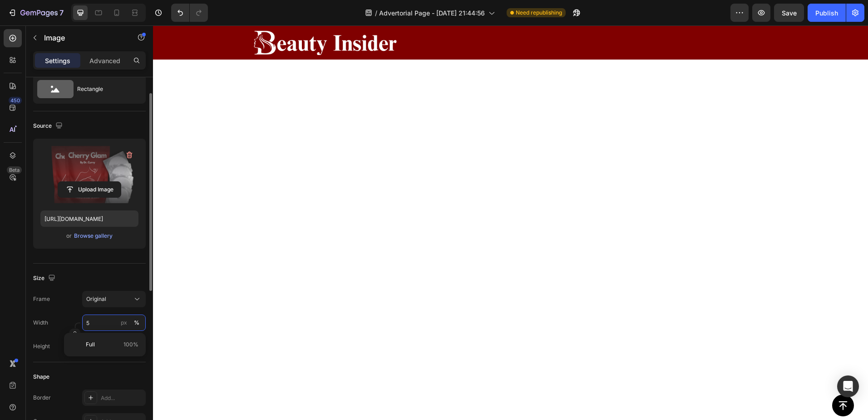
type input "50"
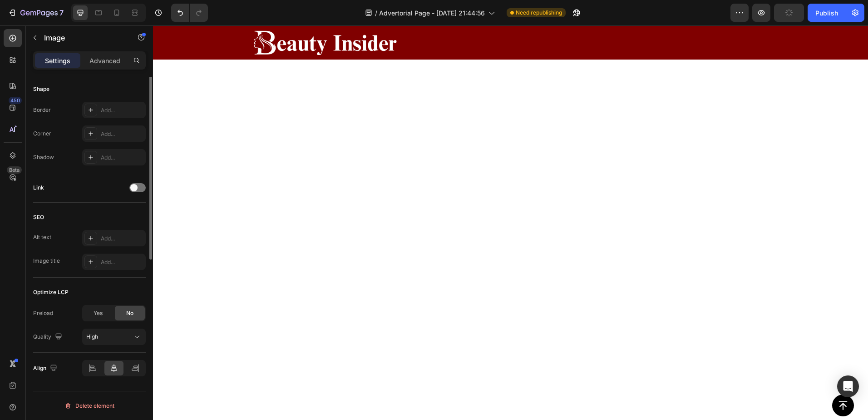
scroll to position [0, 0]
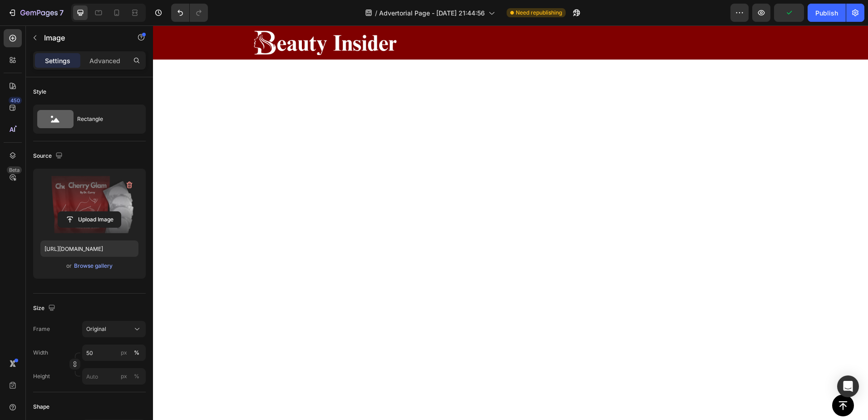
click at [109, 55] on div "Advanced" at bounding box center [104, 60] width 45 height 15
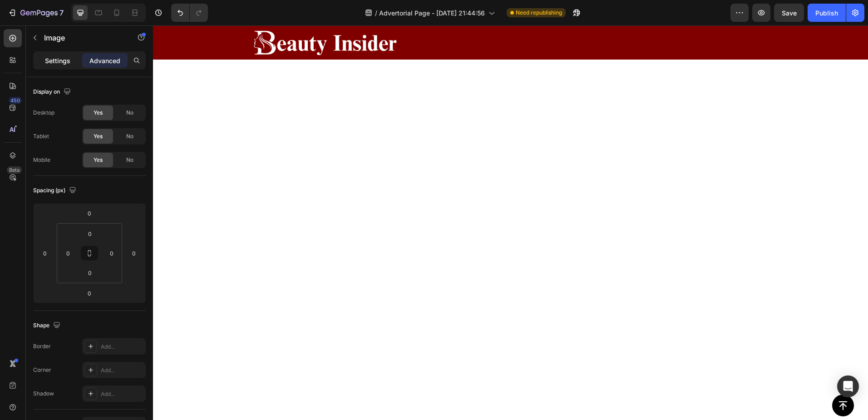
click at [54, 59] on p "Settings" at bounding box center [57, 61] width 25 height 10
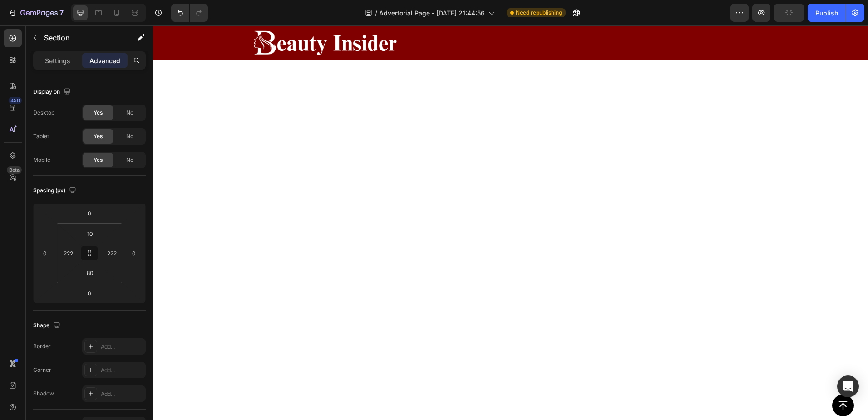
scroll to position [5643, 0]
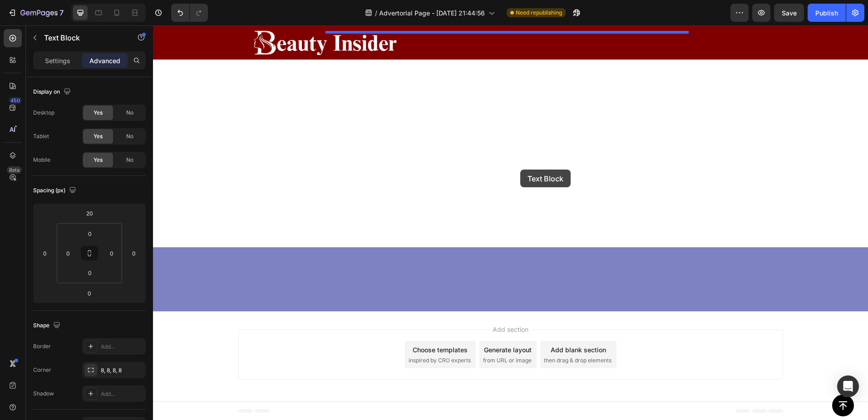
scroll to position [6336, 0]
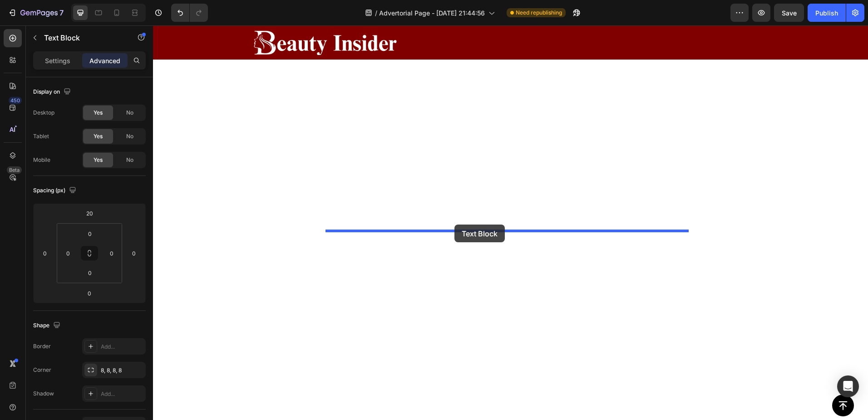
drag, startPoint x: 336, startPoint y: 172, endPoint x: 455, endPoint y: 224, distance: 129.5
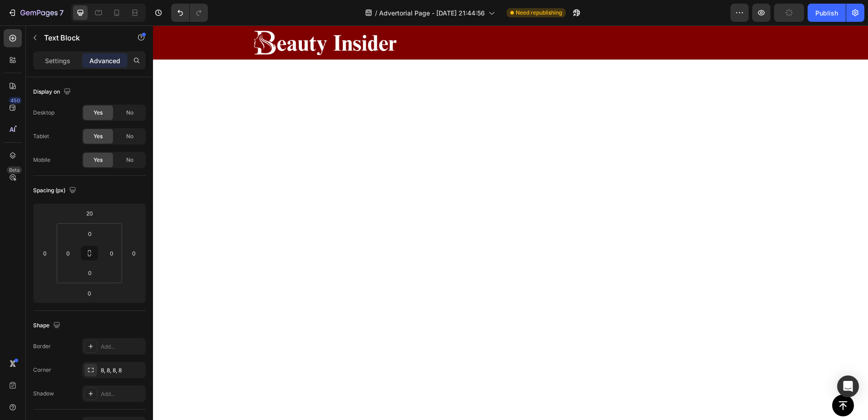
scroll to position [6052, 0]
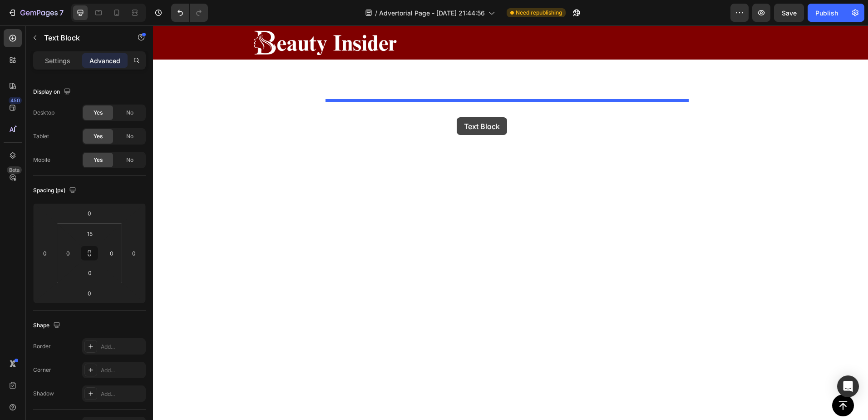
scroll to position [6522, 0]
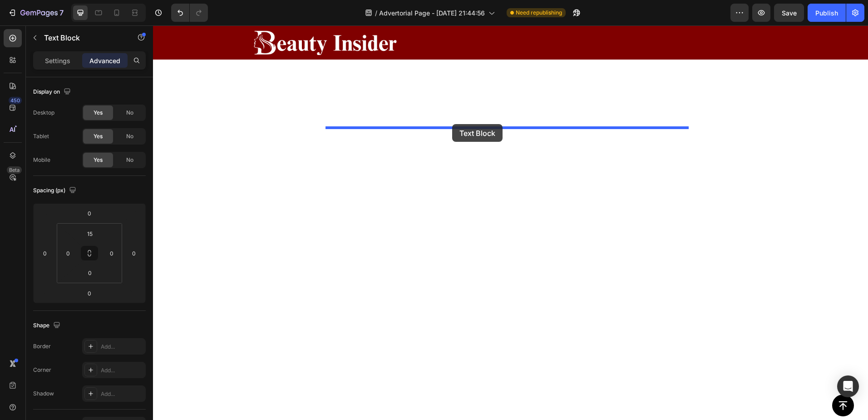
drag, startPoint x: 337, startPoint y: 192, endPoint x: 452, endPoint y: 124, distance: 134.4
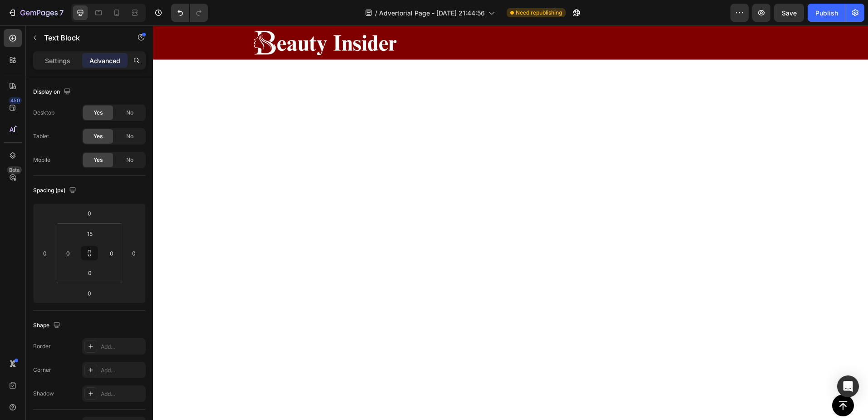
scroll to position [6440, 0]
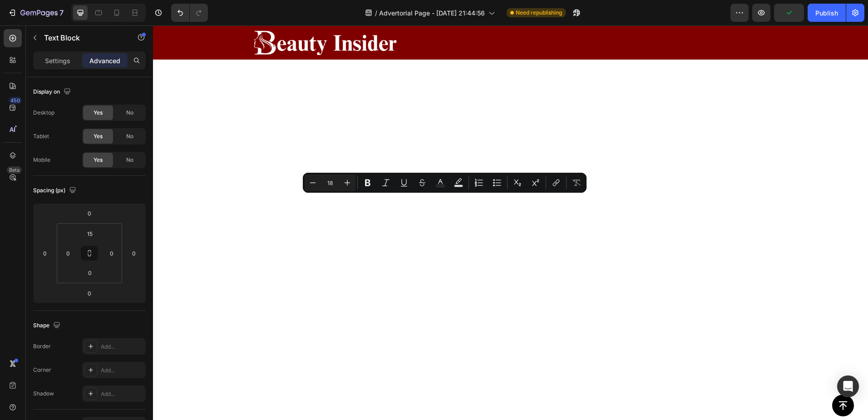
click at [360, 189] on div "Minus 18 Plus Bold Italic Underline Strikethrough Text Color Text Background Co…" at bounding box center [445, 182] width 280 height 16
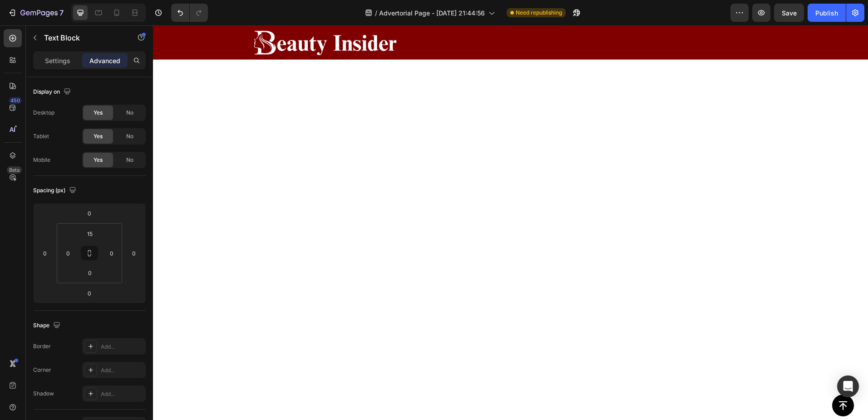
scroll to position [6425, 0]
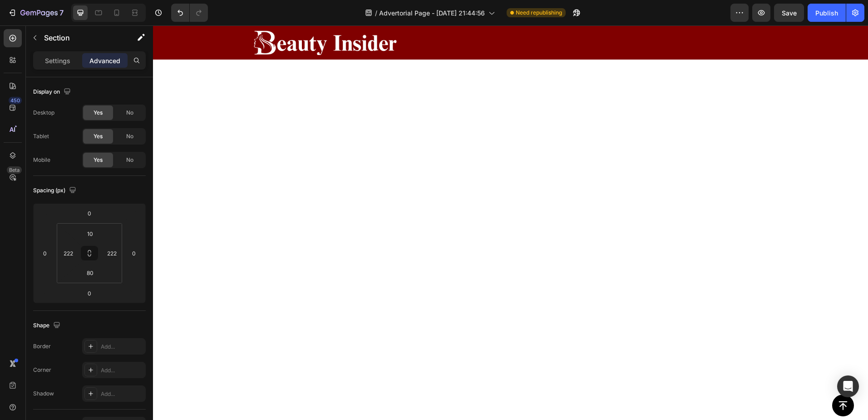
scroll to position [5985, 0]
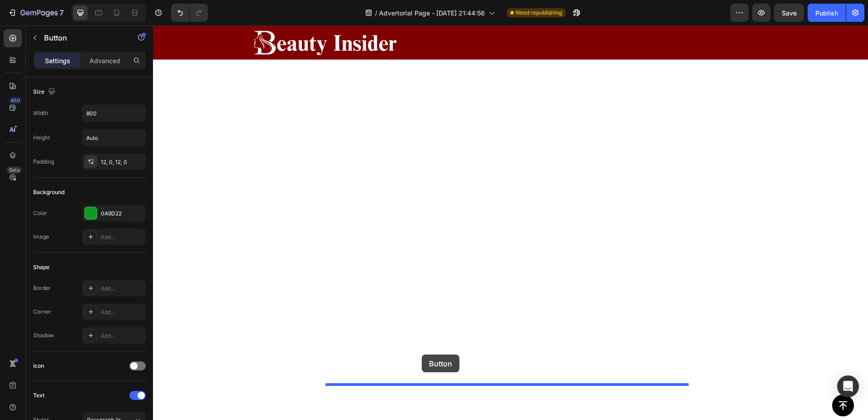
scroll to position [6549, 0]
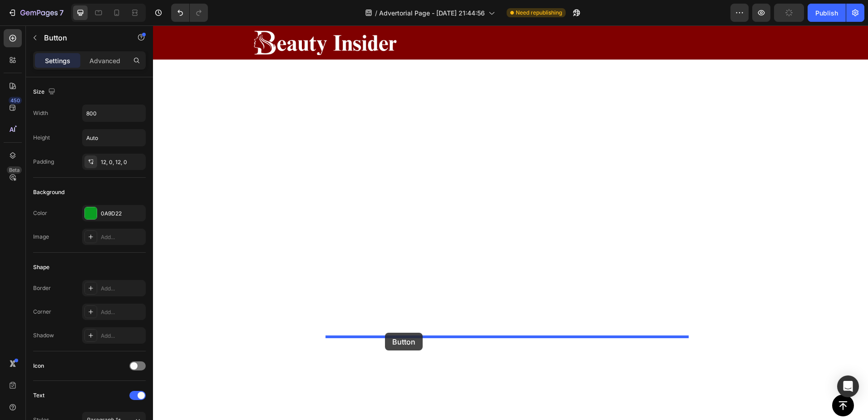
drag, startPoint x: 334, startPoint y: 160, endPoint x: 385, endPoint y: 332, distance: 179.5
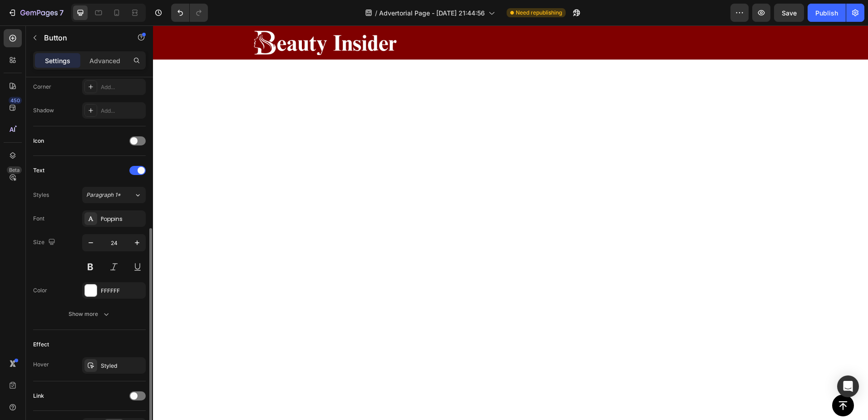
scroll to position [0, 0]
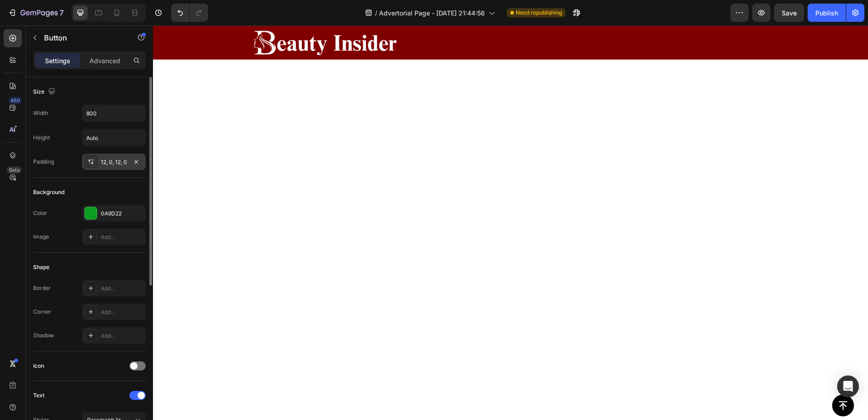
click at [104, 160] on div "12, 0, 12, 0" at bounding box center [114, 162] width 26 height 8
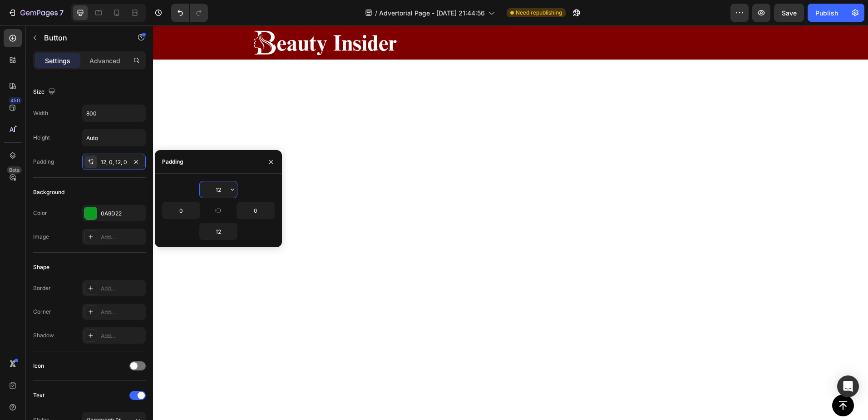
click at [214, 187] on input "12" at bounding box center [218, 189] width 37 height 16
click at [214, 187] on input "50" at bounding box center [218, 189] width 37 height 16
type input "12"
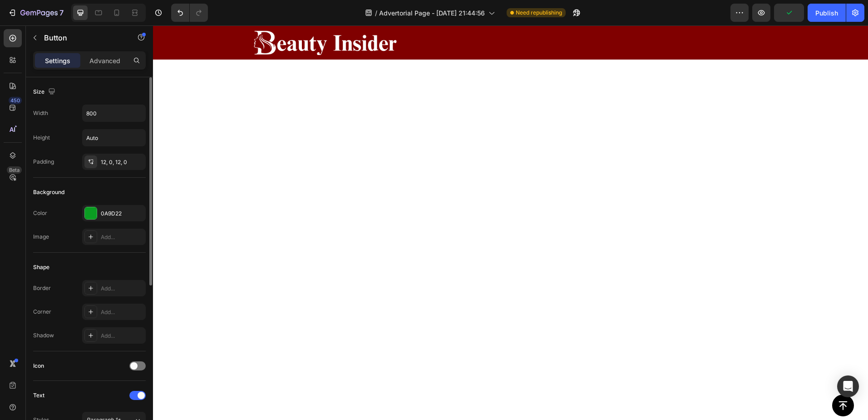
click at [124, 253] on div "Size Width 800 Height Auto Padding 12, 0, 12, 0" at bounding box center [89, 302] width 113 height 99
click at [102, 59] on p "Advanced" at bounding box center [104, 61] width 31 height 10
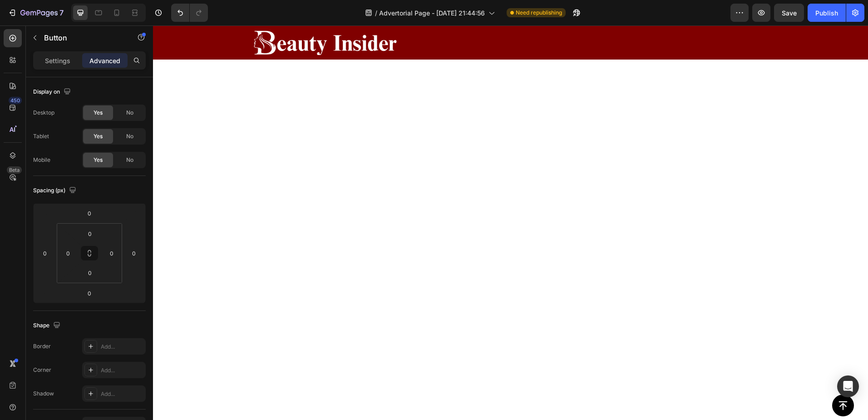
scroll to position [6564, 0]
click at [59, 59] on p "Settings" at bounding box center [57, 61] width 25 height 10
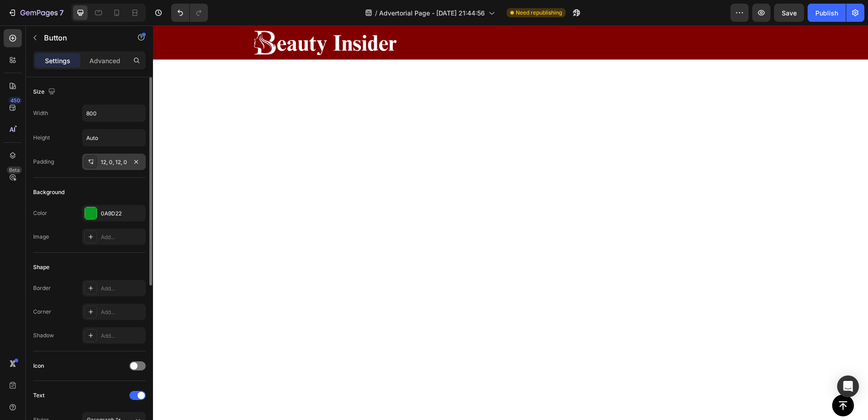
click at [98, 160] on div "12, 0, 12, 0" at bounding box center [114, 162] width 64 height 16
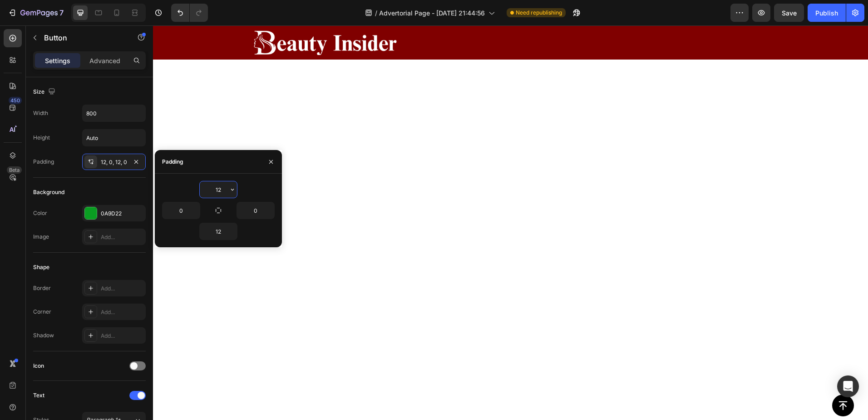
click at [218, 188] on input "12" at bounding box center [218, 189] width 37 height 16
click at [218, 184] on input "50" at bounding box center [218, 189] width 37 height 16
type input "12"
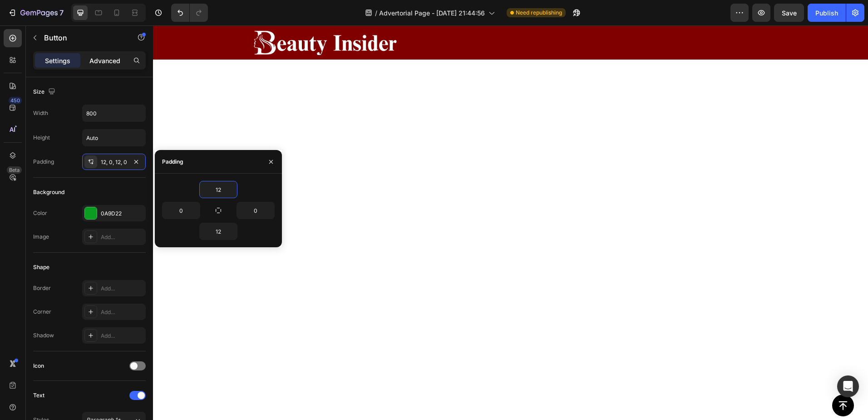
click at [107, 62] on p "Advanced" at bounding box center [104, 61] width 31 height 10
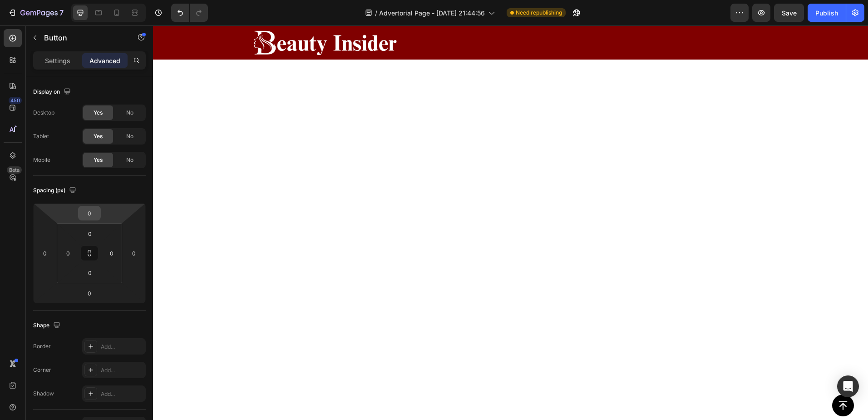
click at [91, 210] on input "0" at bounding box center [89, 213] width 18 height 14
type input "50"
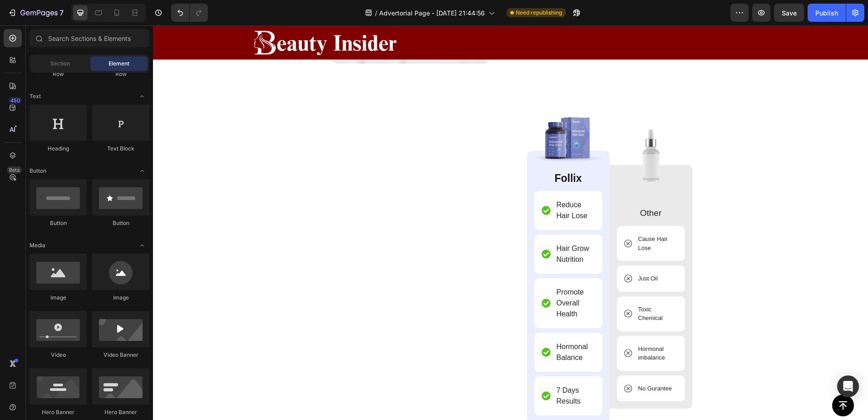
scroll to position [7594, 0]
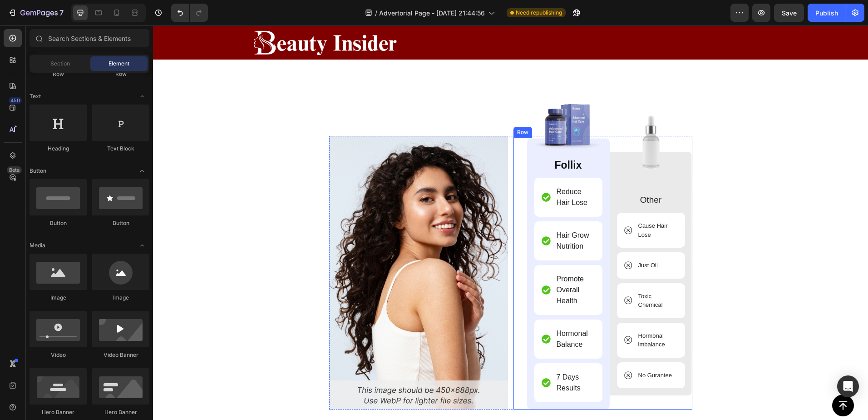
click at [514, 148] on div "Image Follix Text Block Reduce Hair Lose Item List Hair Grow Nutrition Item Lis…" at bounding box center [603, 274] width 179 height 272
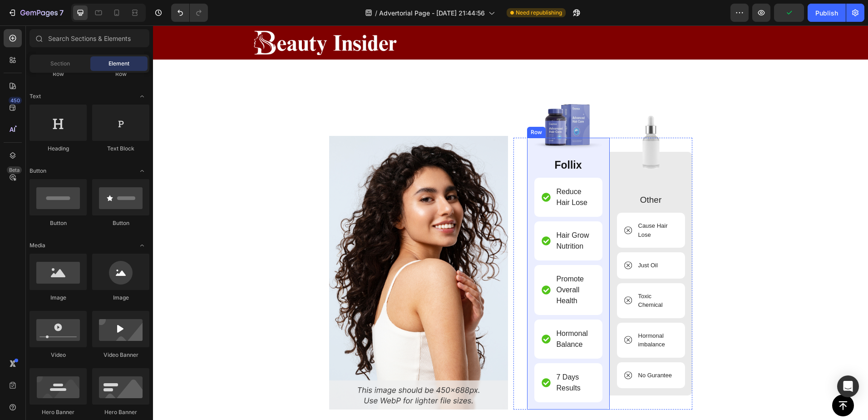
click at [514, 142] on div "Image Follix Text Block Reduce Hair Lose Item List Hair Grow Nutrition Item Lis…" at bounding box center [603, 274] width 179 height 272
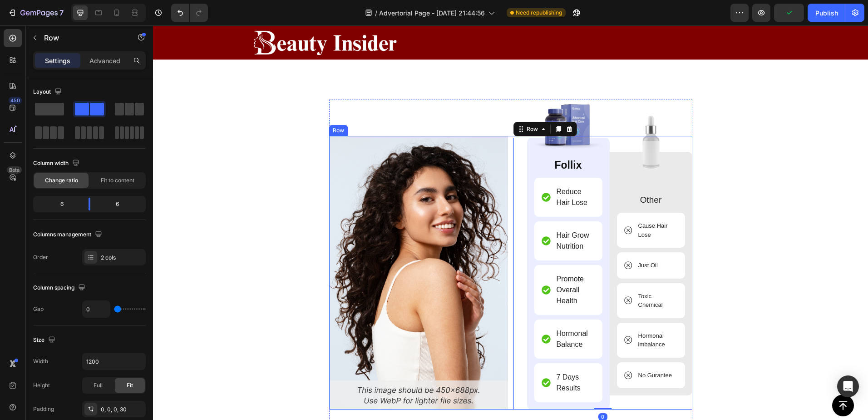
click at [507, 140] on div "Image Image Follix Text Block Reduce Hair Lose Item List Hair Grow Nutrition It…" at bounding box center [510, 272] width 363 height 273
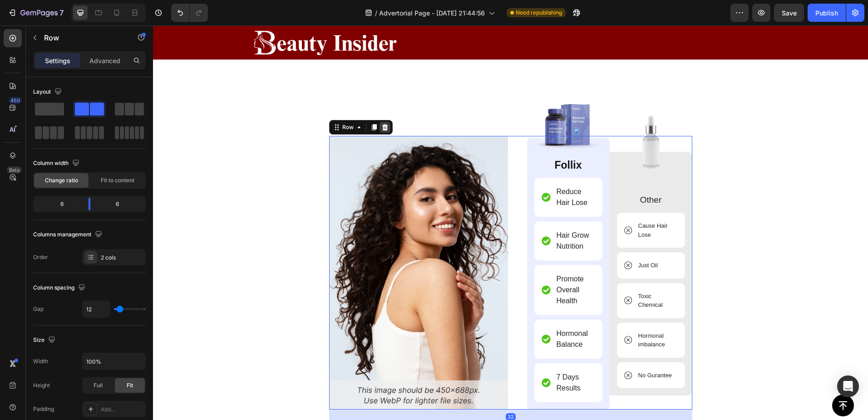
click at [383, 127] on icon at bounding box center [385, 127] width 6 height 6
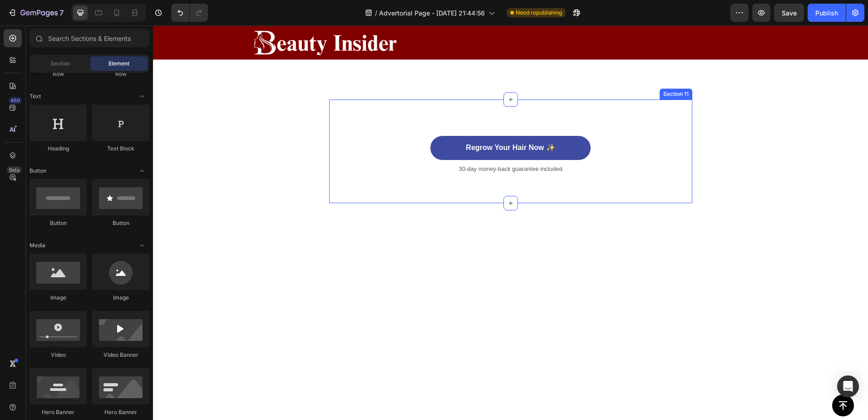
click at [663, 119] on div "Regrow Your Hair Now ✨ Button 30-day money-back guarantee included Text Block R…" at bounding box center [510, 151] width 363 height 104
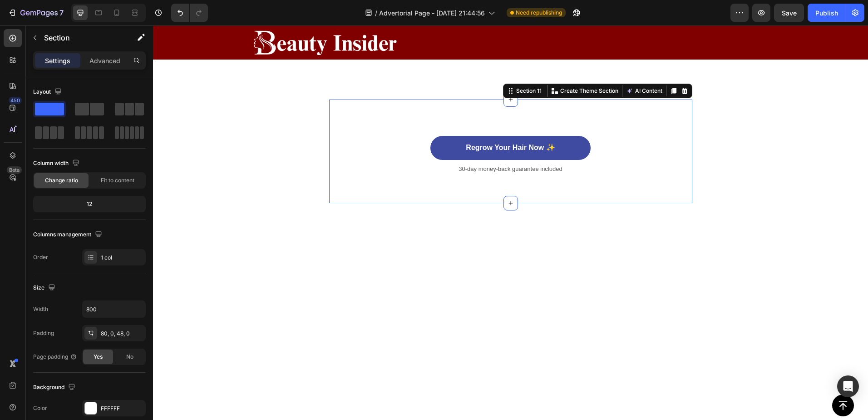
click at [683, 90] on icon at bounding box center [685, 91] width 6 height 6
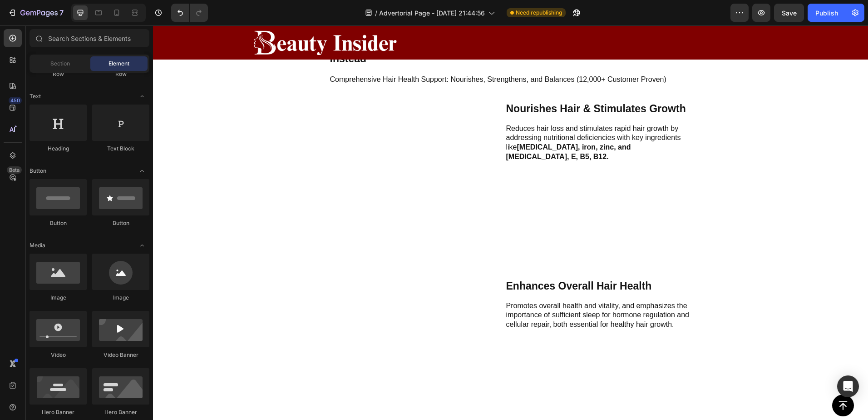
scroll to position [7003, 0]
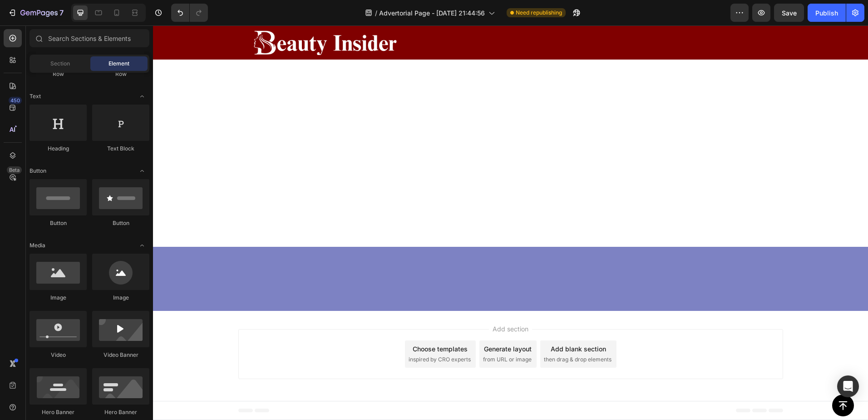
scroll to position [6761, 0]
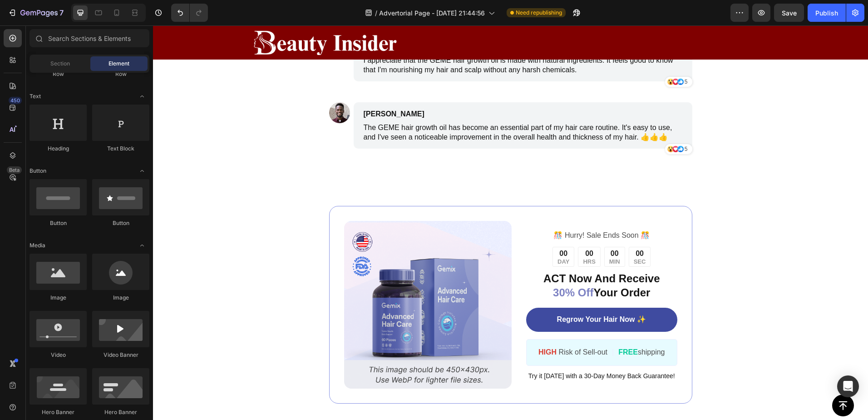
scroll to position [7158, 0]
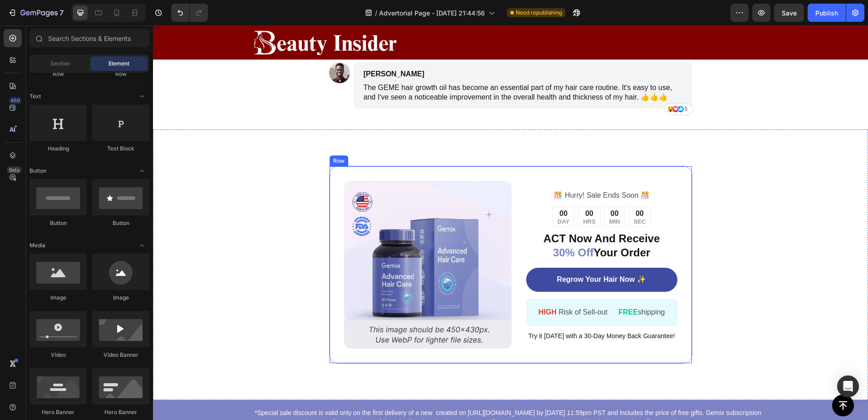
click at [687, 169] on div "Image ️🎊 Hurry! Sale Ends Soon ️🎊 Text Block 00 DAY 00 HRS 00 MIN 00 SEC Countd…" at bounding box center [510, 265] width 363 height 198
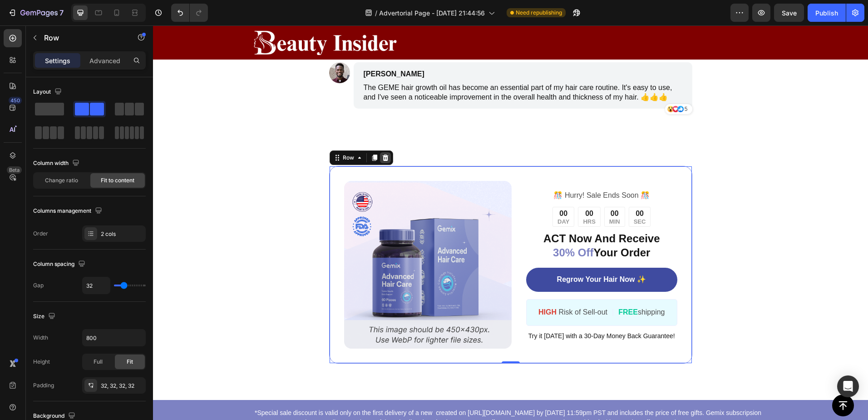
click at [383, 158] on icon at bounding box center [385, 157] width 6 height 6
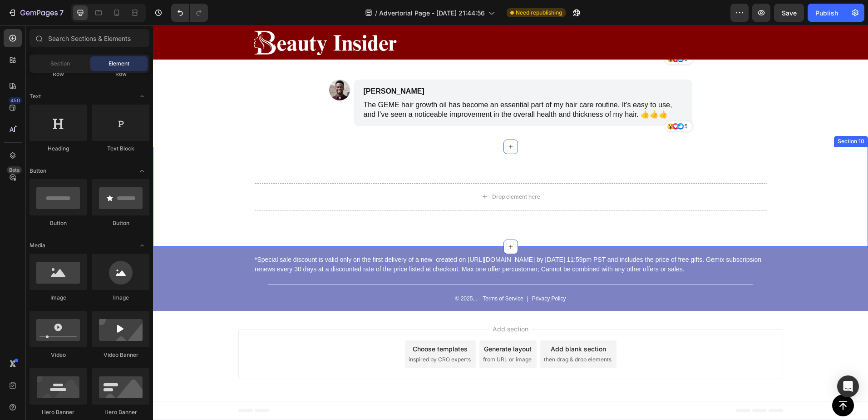
scroll to position [7141, 0]
click at [751, 195] on div "Drop element here" at bounding box center [511, 196] width 514 height 27
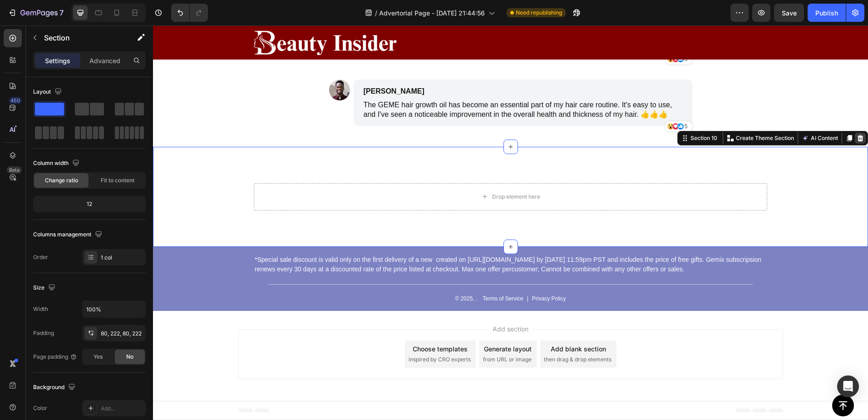
click at [858, 140] on icon at bounding box center [861, 138] width 6 height 6
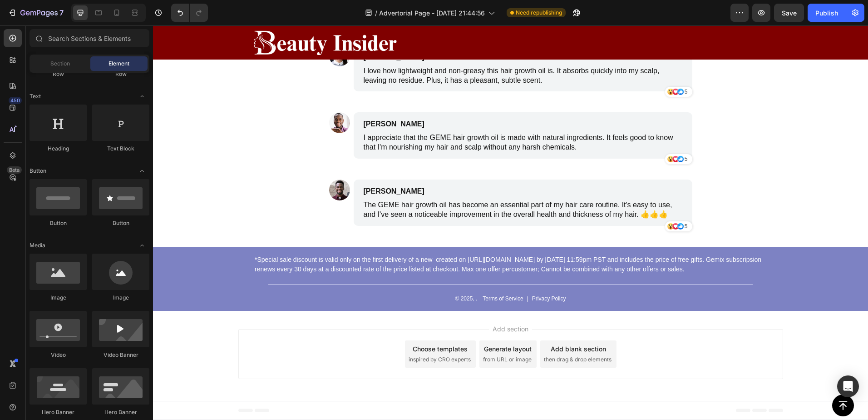
click at [305, 349] on div "Add section Choose templates inspired by CRO experts Generate layout from URL o…" at bounding box center [510, 354] width 545 height 50
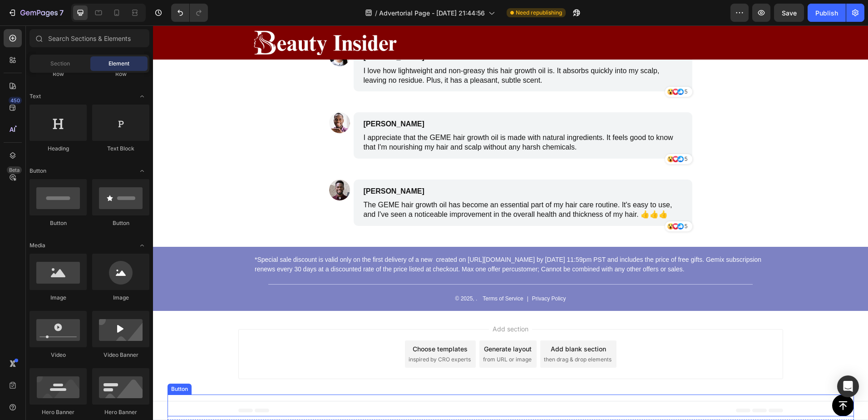
click at [808, 408] on div "Button" at bounding box center [511, 405] width 687 height 22
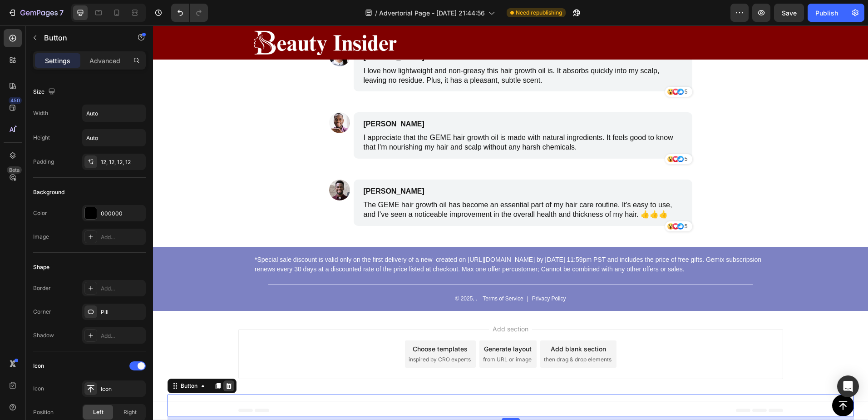
click at [228, 386] on icon at bounding box center [229, 385] width 6 height 6
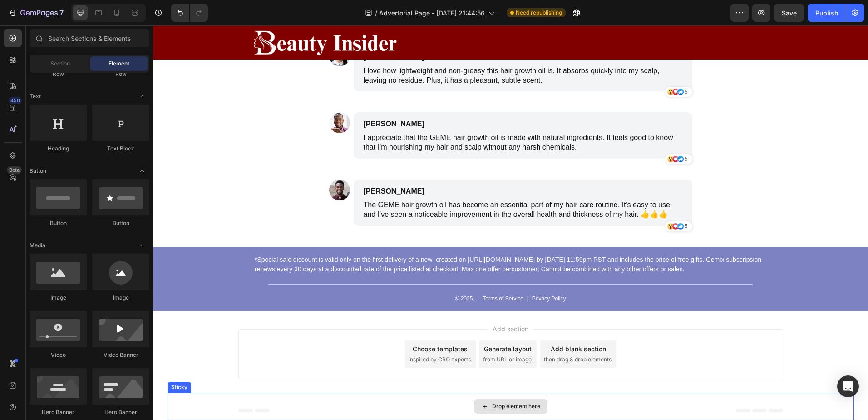
click at [467, 399] on div "Drop element here" at bounding box center [511, 405] width 687 height 27
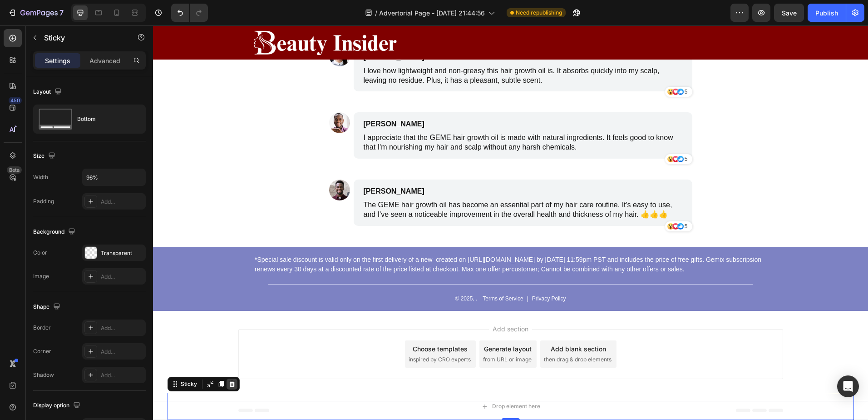
click at [228, 385] on icon at bounding box center [231, 383] width 7 height 7
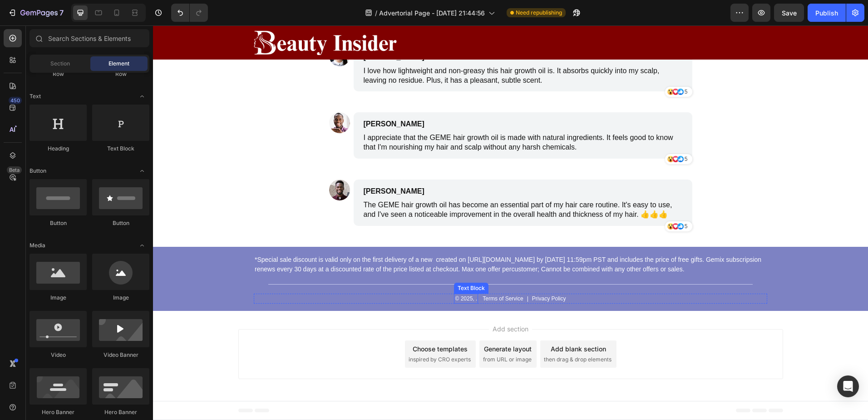
click at [466, 301] on p "© 2025, ." at bounding box center [466, 298] width 22 height 8
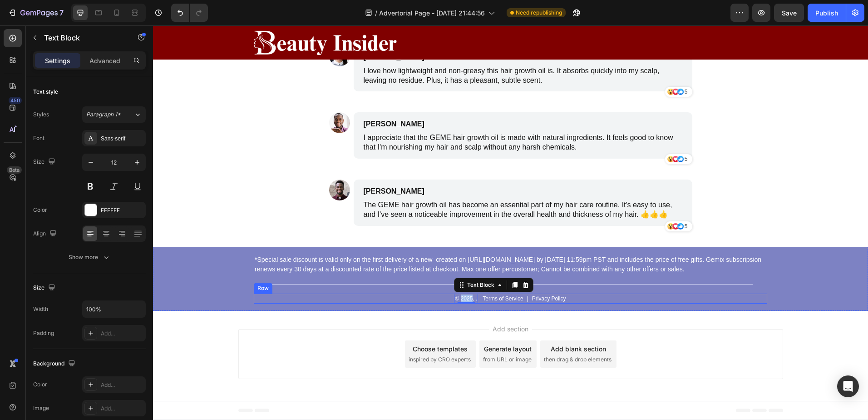
drag, startPoint x: 431, startPoint y: 296, endPoint x: 453, endPoint y: 297, distance: 21.8
click at [431, 296] on div "© 2025, . Text Block 0 Terms of Service Text Block | Text Block Privacy Policy …" at bounding box center [511, 298] width 514 height 10
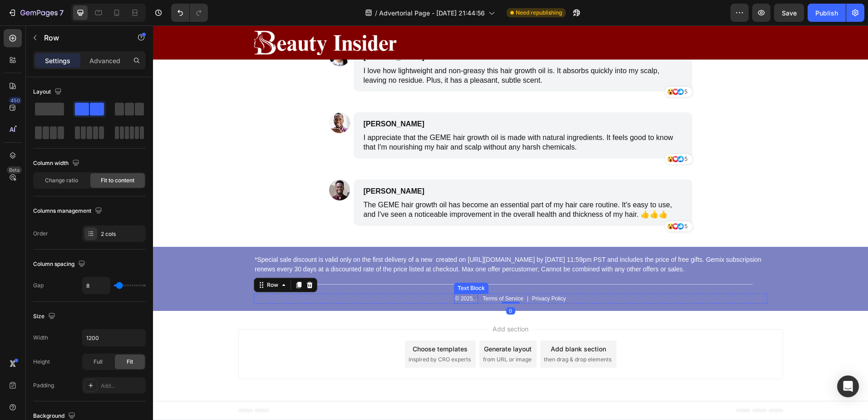
click at [464, 301] on p "© 2025, ." at bounding box center [466, 298] width 22 height 8
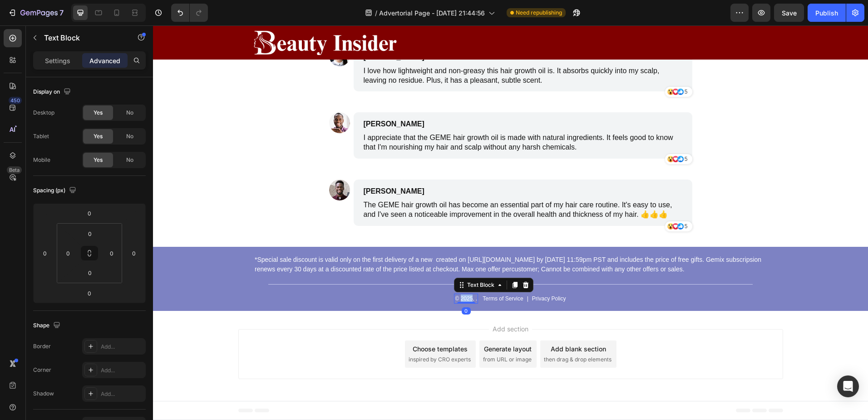
click at [465, 297] on p "© 2025, ." at bounding box center [466, 298] width 22 height 8
click at [617, 312] on div "Add section Choose templates inspired by CRO experts Generate layout from URL o…" at bounding box center [510, 356] width 715 height 90
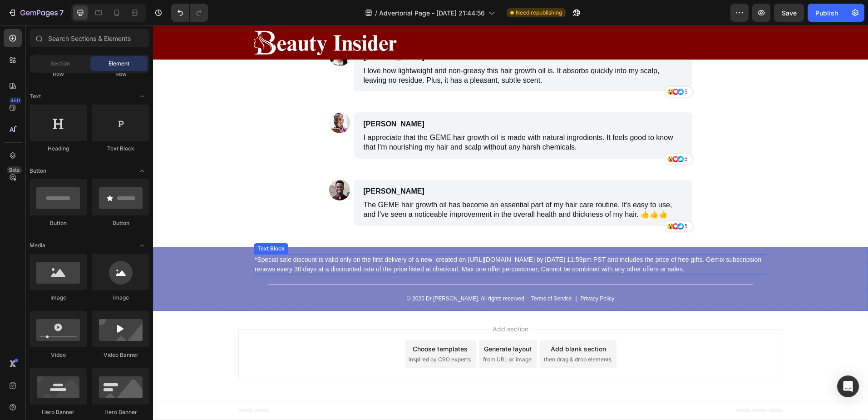
click at [496, 265] on p "*Special sale discount is valid only on the first delivery of a new created on …" at bounding box center [511, 264] width 512 height 19
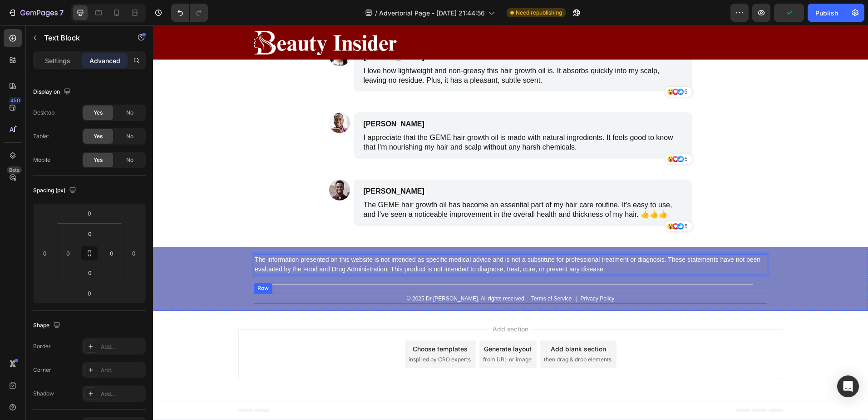
click at [664, 314] on div "Add section Choose templates inspired by CRO experts Generate layout from URL o…" at bounding box center [510, 356] width 715 height 90
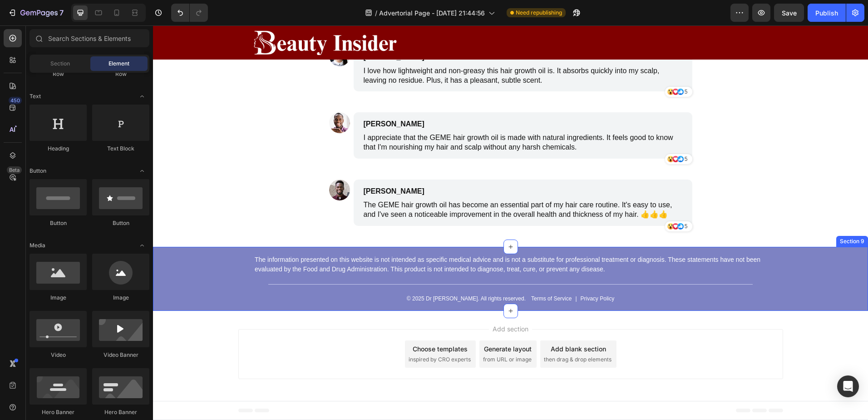
click at [852, 256] on div "The information presented on this website is not intended as specific medical a…" at bounding box center [510, 279] width 715 height 64
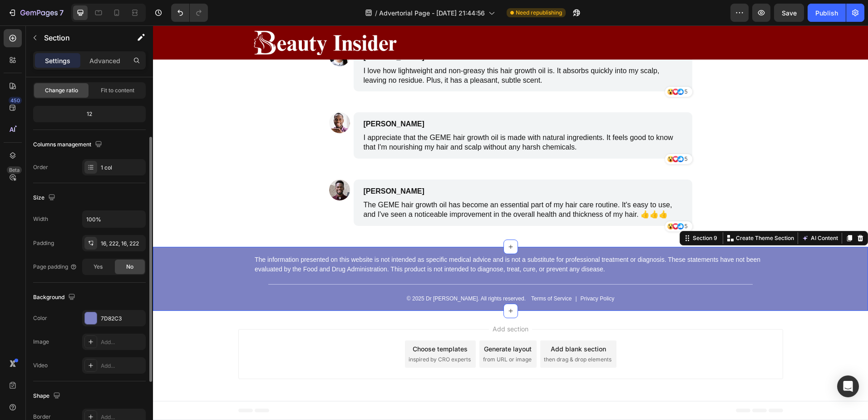
scroll to position [105, 0]
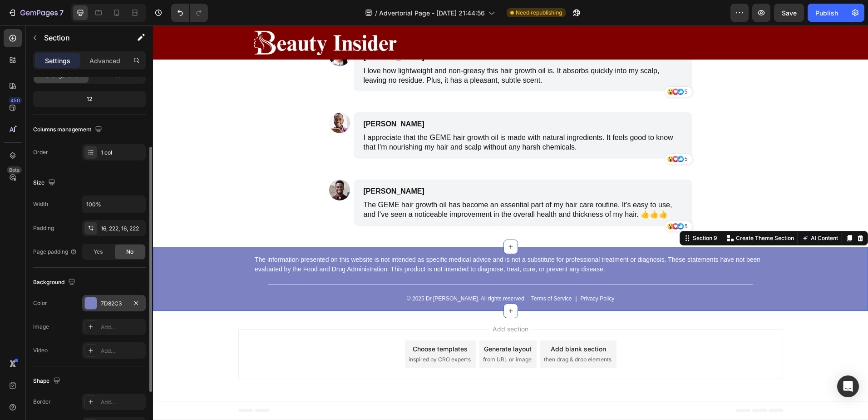
click at [87, 301] on div at bounding box center [91, 303] width 12 height 12
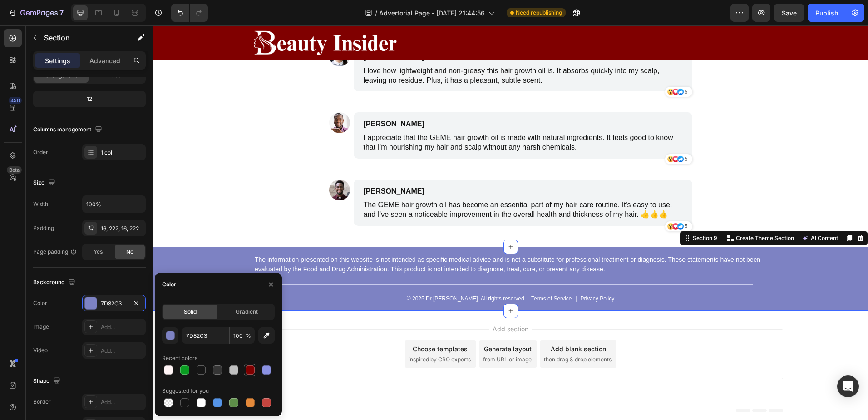
click at [251, 367] on div at bounding box center [250, 369] width 9 height 9
type input "800000"
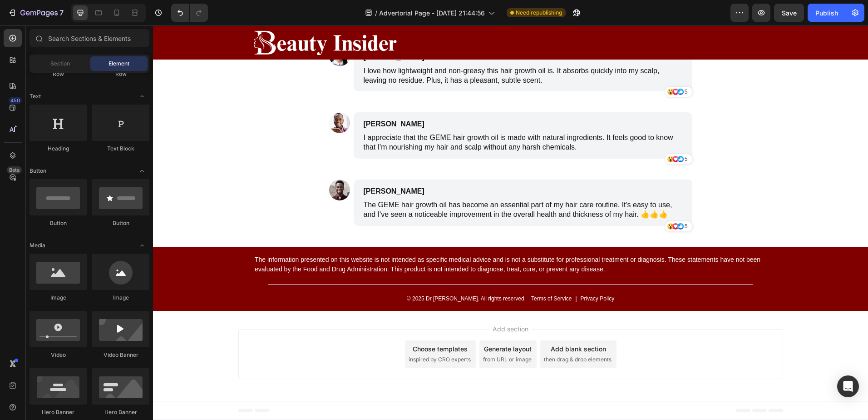
click at [666, 337] on div "Add section Choose templates inspired by CRO experts Generate layout from URL o…" at bounding box center [510, 354] width 545 height 50
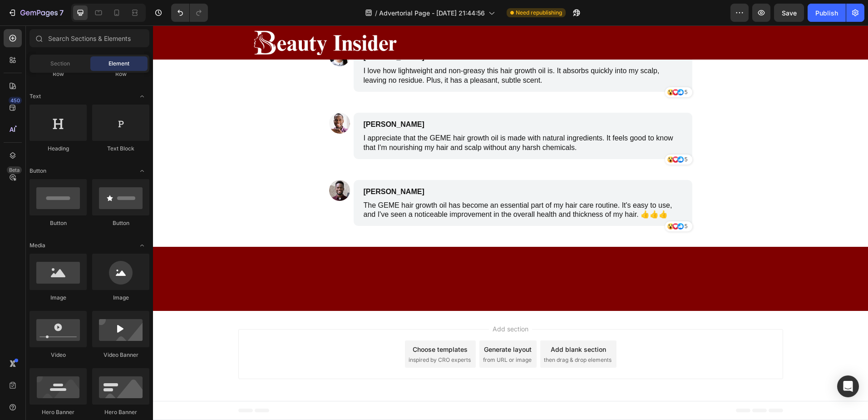
scroll to position [6814, 0]
click at [644, 195] on div "Image James Smith Text Block I've been using the hair growth oil for a few mont…" at bounding box center [510, 78] width 363 height 335
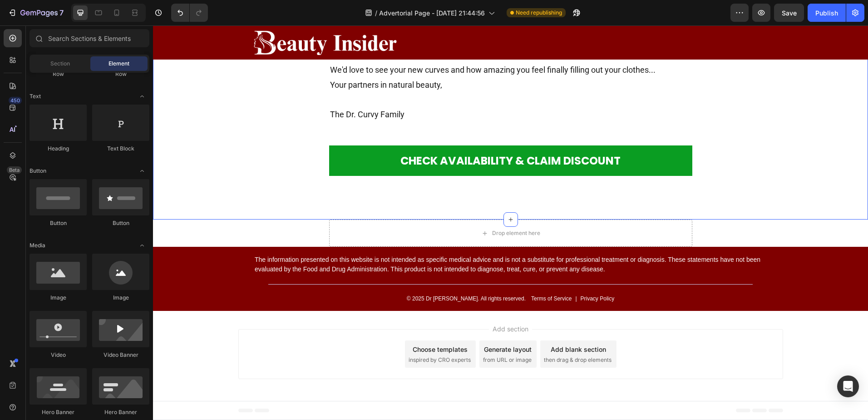
scroll to position [6733, 0]
click at [681, 225] on div "Drop element here" at bounding box center [510, 232] width 363 height 27
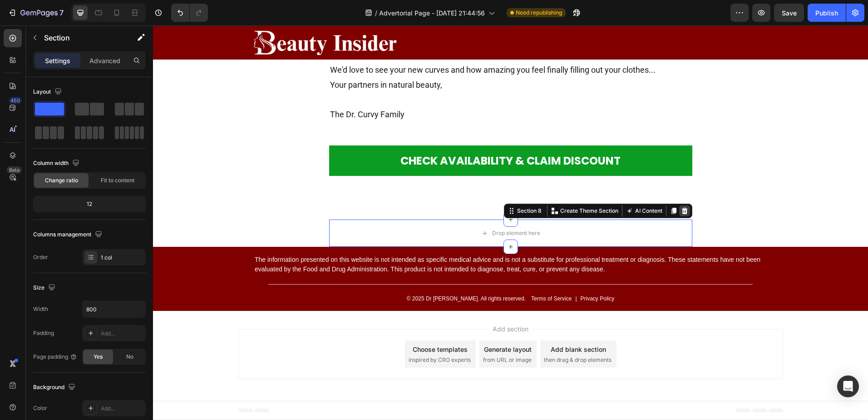
click at [682, 209] on icon at bounding box center [685, 211] width 6 height 6
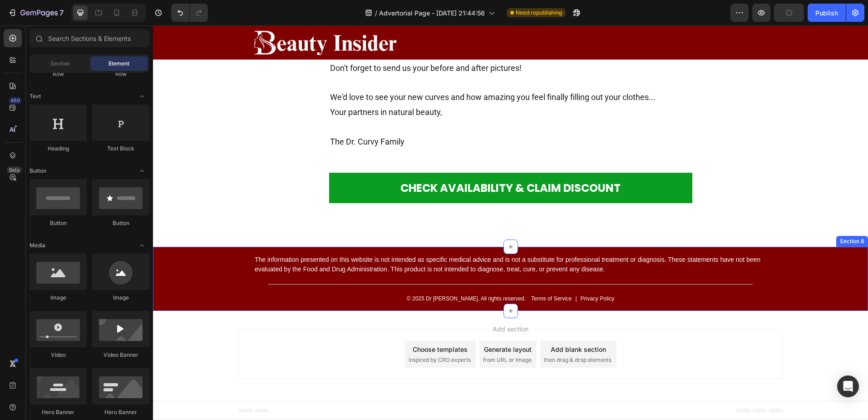
click at [826, 254] on div "The information presented on this website is not intended as specific medical a…" at bounding box center [510, 279] width 715 height 64
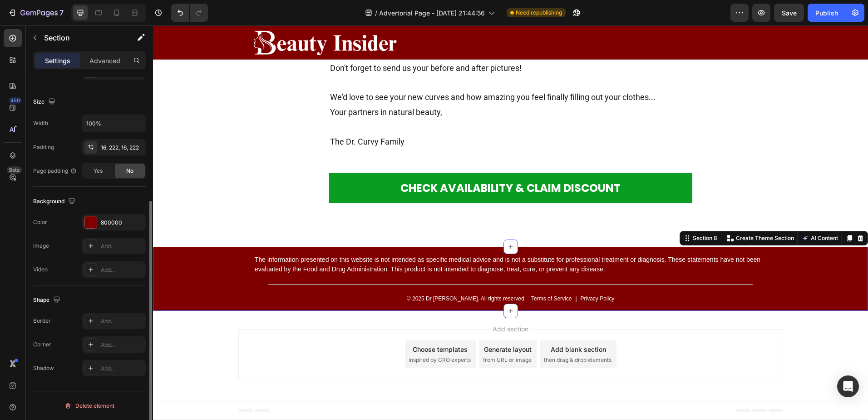
scroll to position [0, 0]
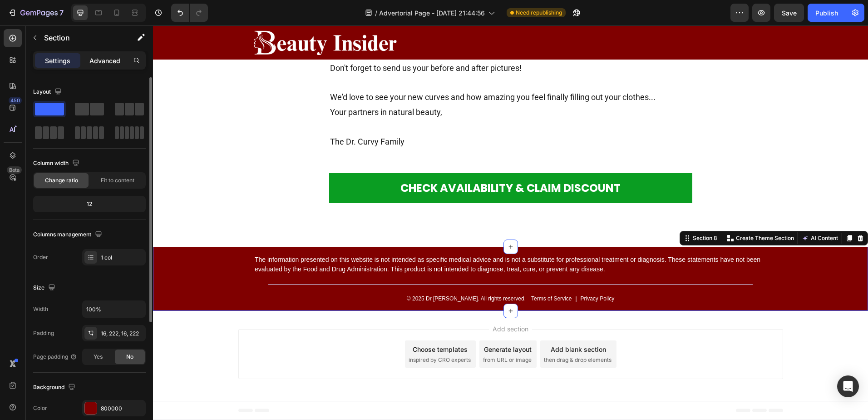
click at [109, 67] on div "Advanced" at bounding box center [104, 60] width 45 height 15
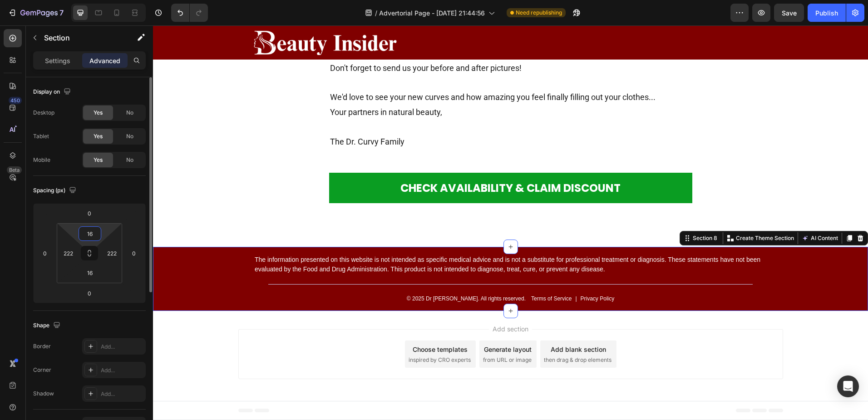
click at [97, 234] on input "16" at bounding box center [90, 234] width 18 height 14
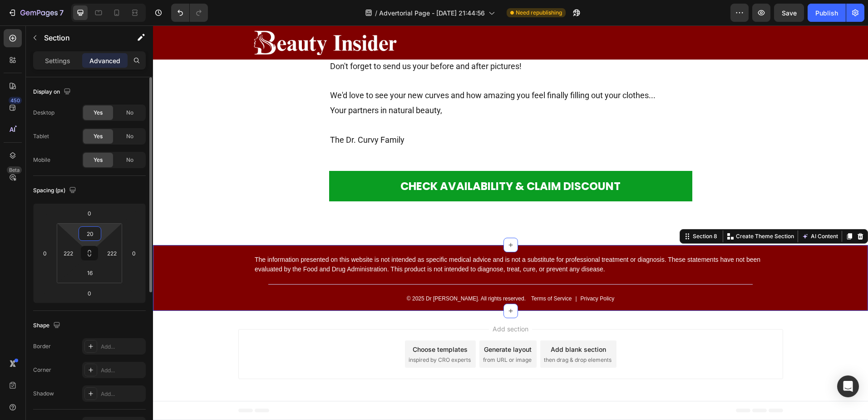
scroll to position [6707, 0]
click at [93, 231] on input "20" at bounding box center [90, 234] width 18 height 14
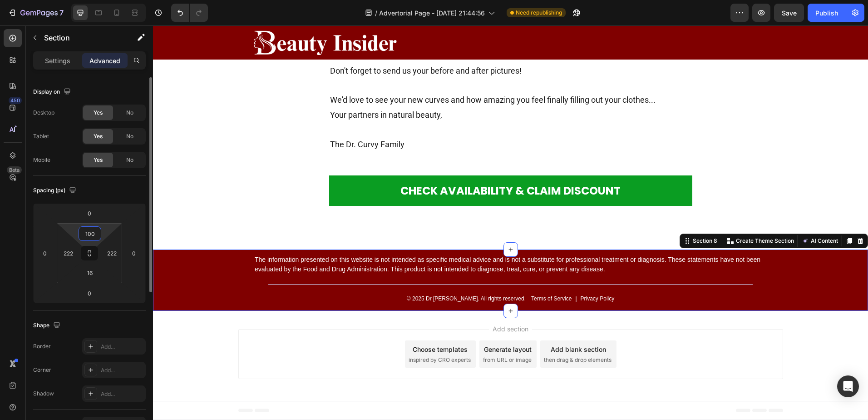
scroll to position [6744, 0]
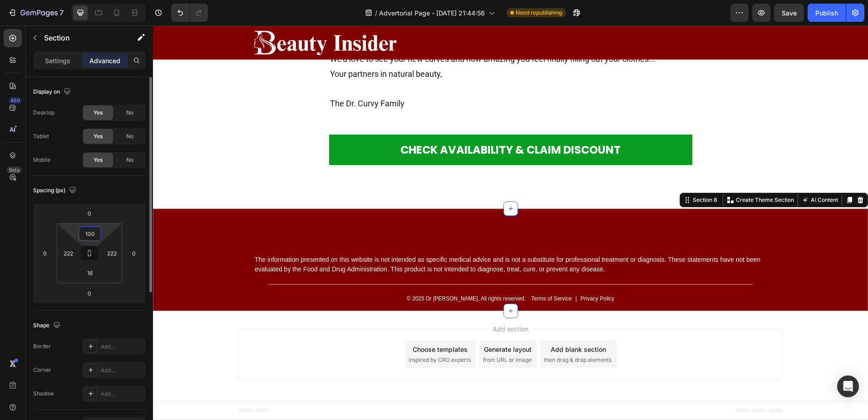
click at [93, 231] on input "100" at bounding box center [90, 234] width 18 height 14
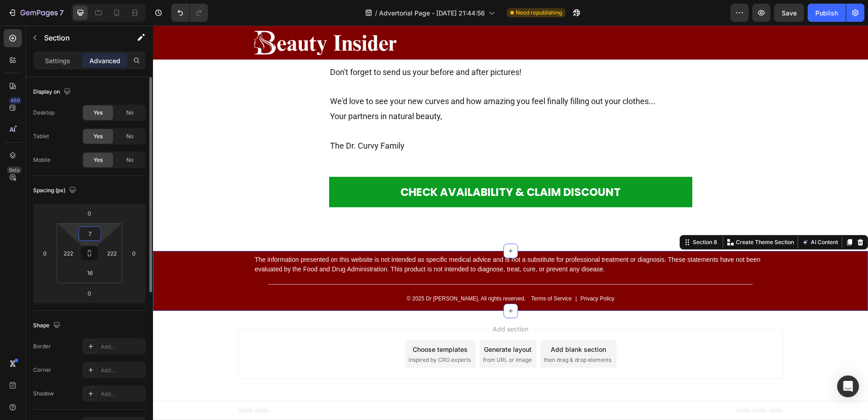
scroll to position [6732, 0]
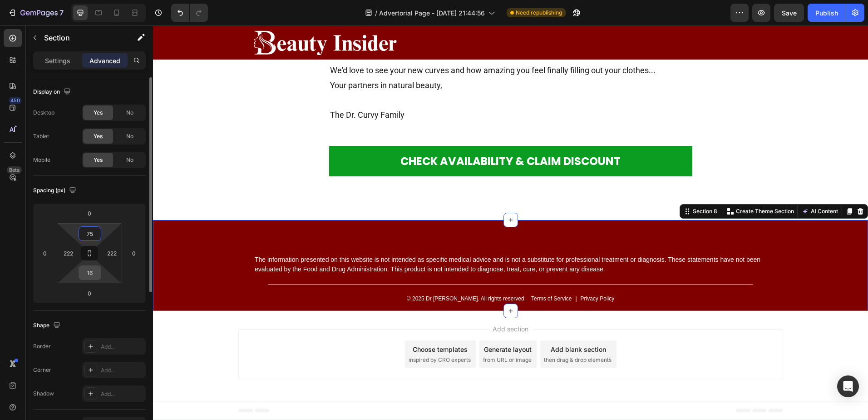
type input "75"
click at [92, 271] on input "16" at bounding box center [90, 273] width 18 height 14
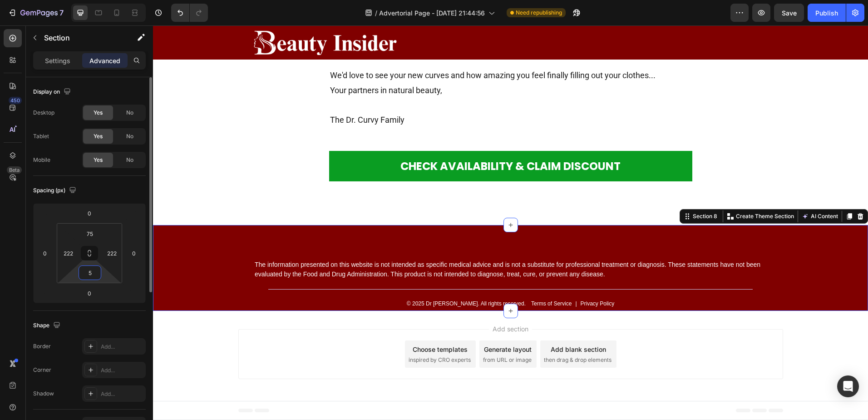
scroll to position [6748, 0]
type input "50"
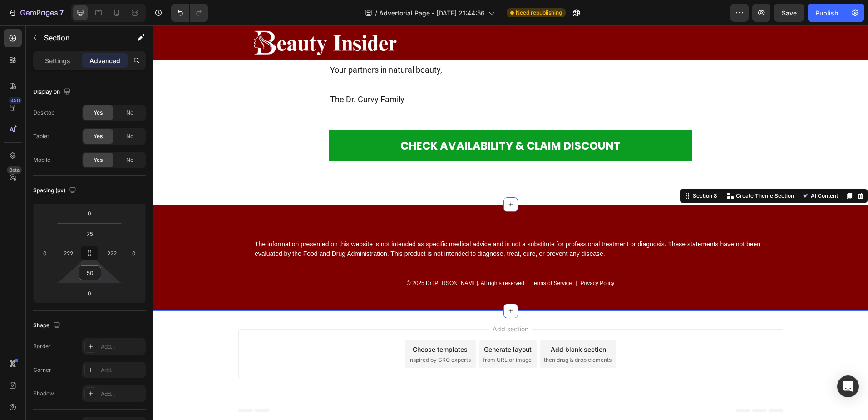
scroll to position [6702, 0]
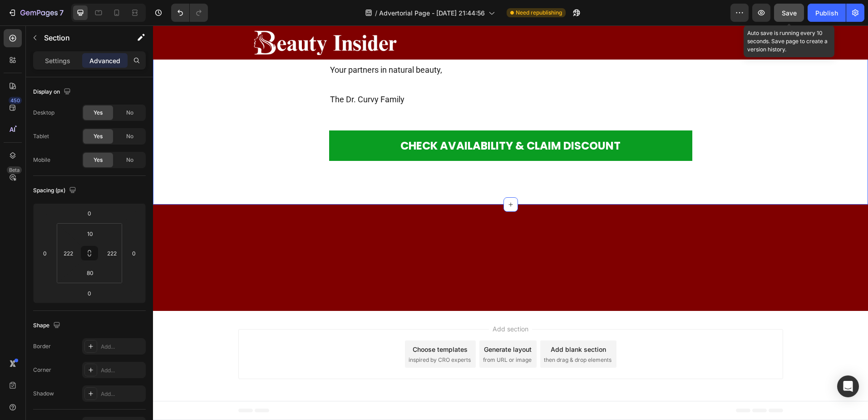
drag, startPoint x: 782, startPoint y: 15, endPoint x: 633, endPoint y: 67, distance: 158.3
click at [782, 15] on span "Save" at bounding box center [789, 13] width 15 height 8
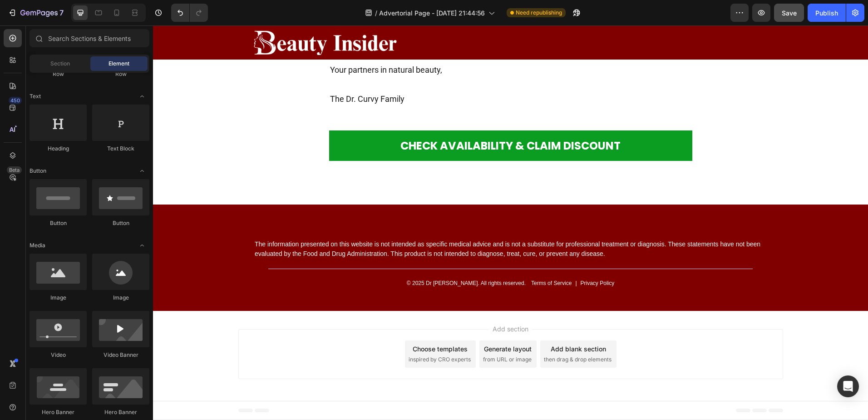
scroll to position [6717, 0]
click at [788, 15] on span "Save" at bounding box center [789, 13] width 15 height 8
click at [836, 12] on div "Publish" at bounding box center [827, 13] width 23 height 10
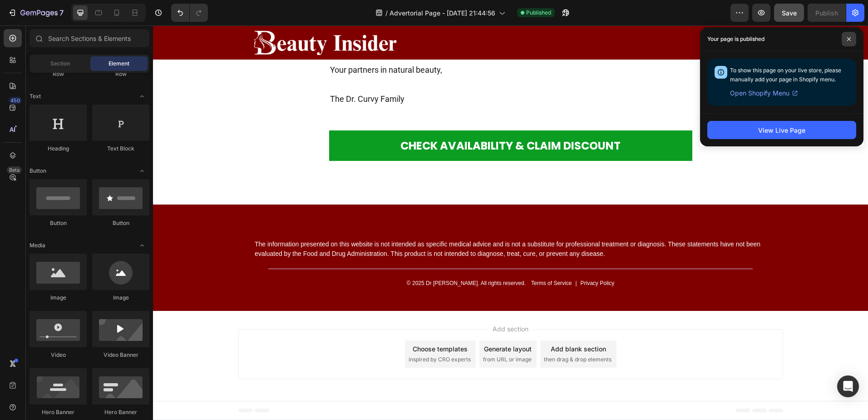
click at [849, 35] on span at bounding box center [849, 39] width 15 height 15
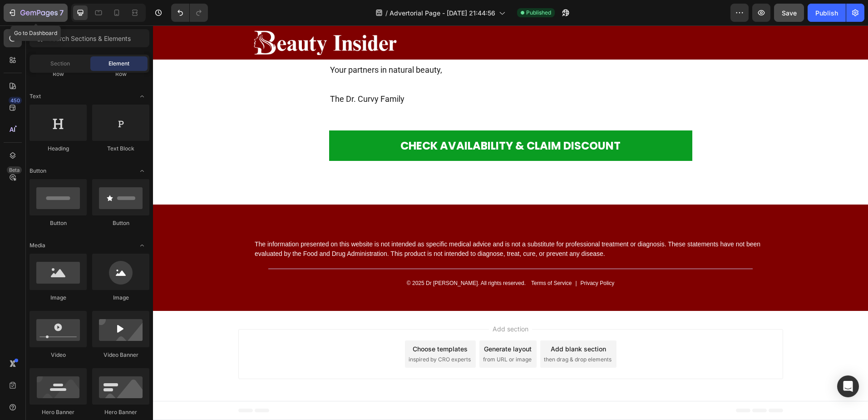
click at [13, 12] on icon "button" at bounding box center [12, 12] width 9 height 9
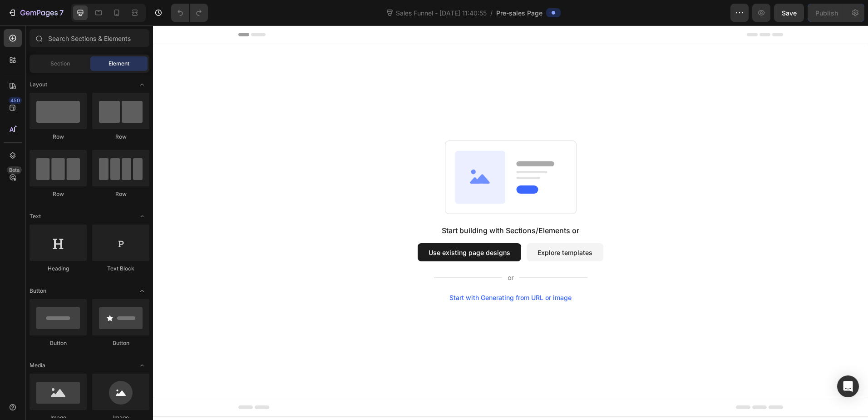
click at [450, 254] on button "Use existing page designs" at bounding box center [470, 252] width 104 height 18
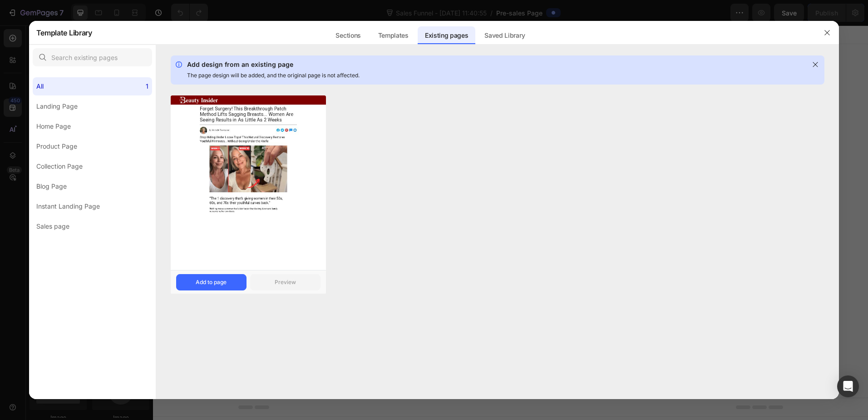
click at [271, 170] on img at bounding box center [248, 153] width 155 height 117
click at [216, 280] on div "Add to page" at bounding box center [211, 282] width 31 height 8
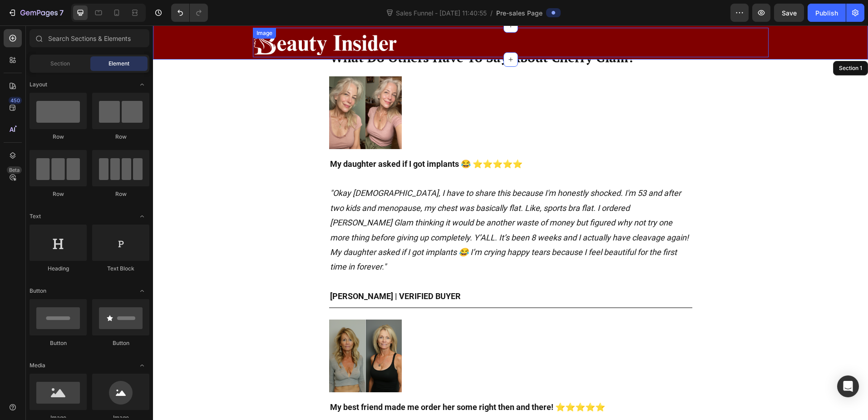
scroll to position [3840, 0]
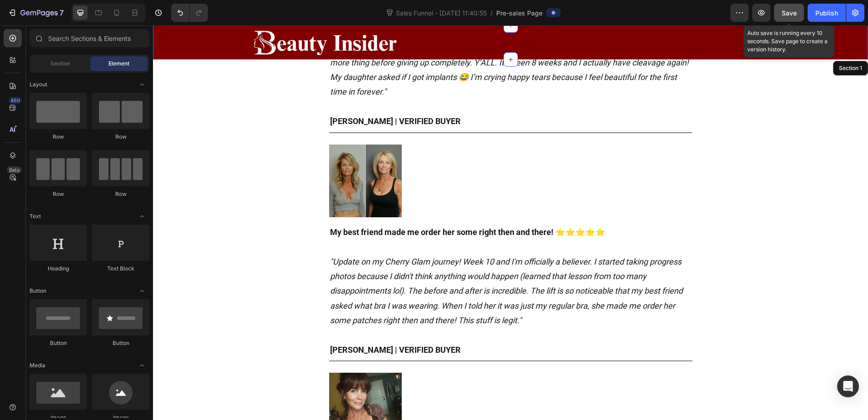
click at [794, 14] on span "Save" at bounding box center [789, 13] width 15 height 8
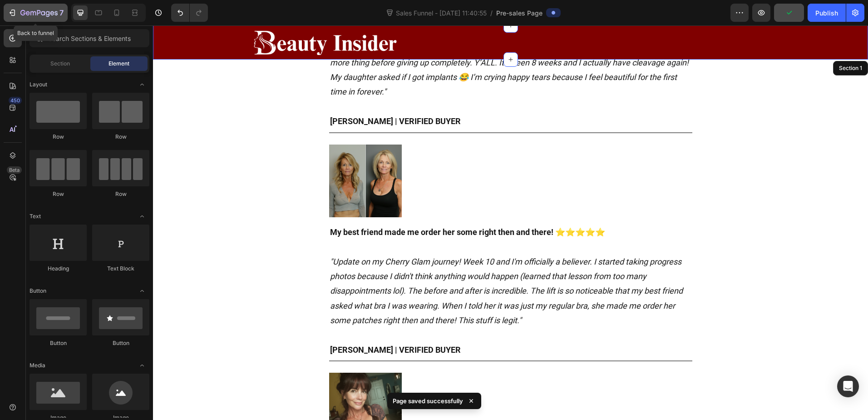
click at [15, 13] on icon "button" at bounding box center [13, 13] width 4 height 6
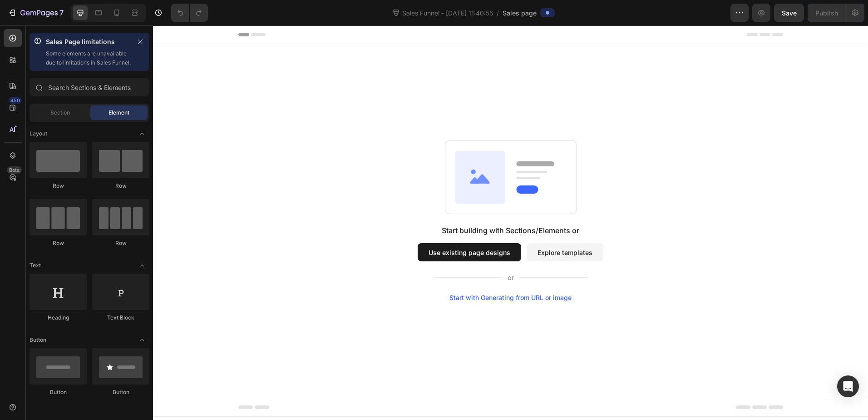
click at [548, 251] on button "Explore templates" at bounding box center [565, 252] width 77 height 18
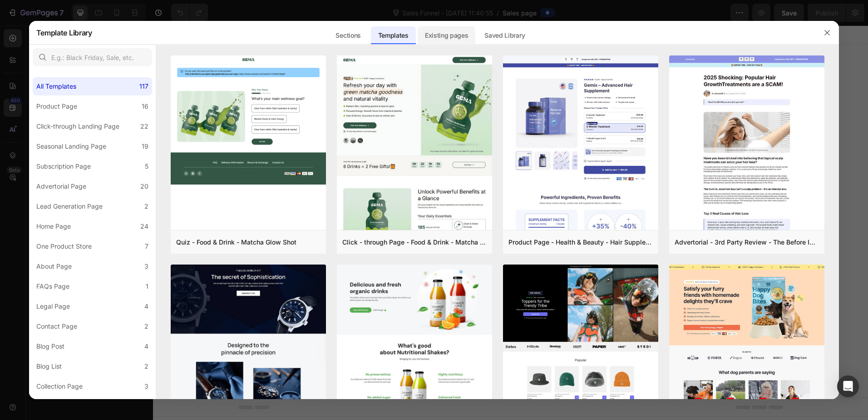
click at [455, 39] on div "Existing pages" at bounding box center [447, 35] width 58 height 18
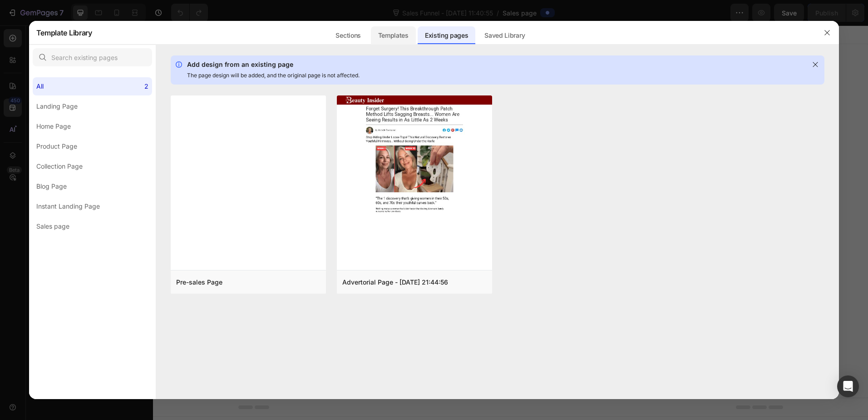
click at [398, 37] on div "Templates" at bounding box center [393, 35] width 45 height 18
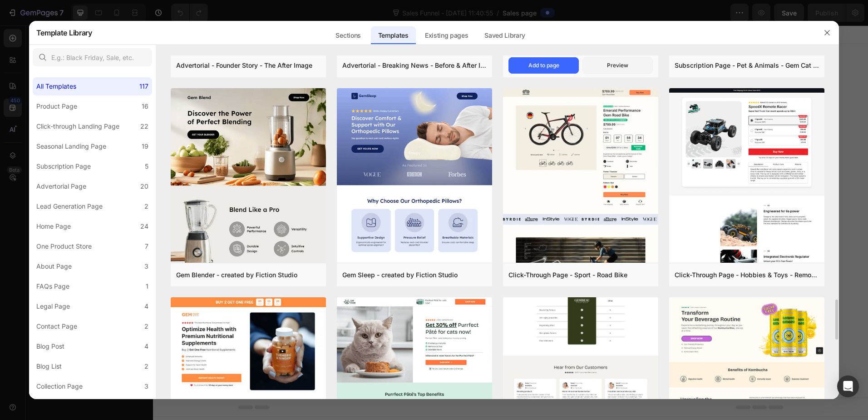
scroll to position [1371, 0]
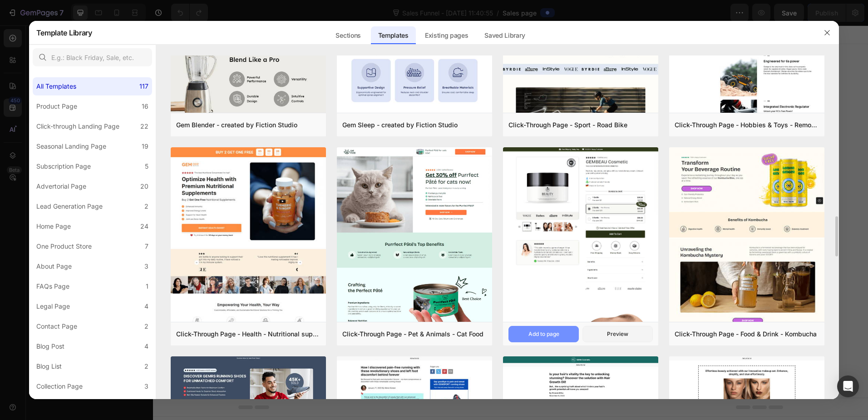
click at [555, 330] on div "Add to page" at bounding box center [544, 334] width 31 height 8
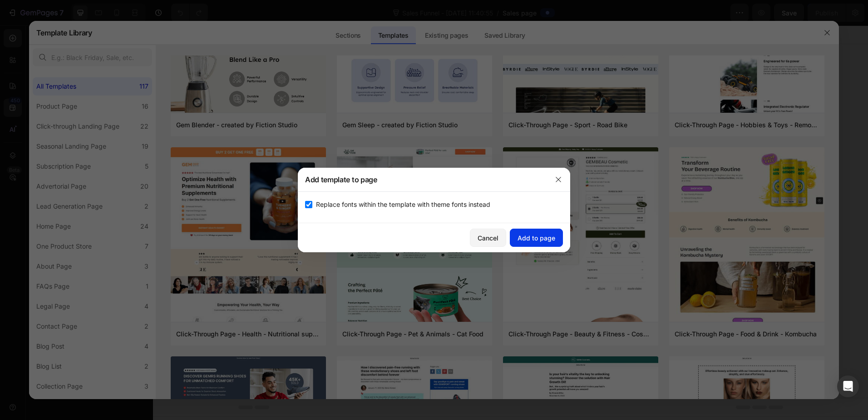
click at [539, 242] on div "Add to page" at bounding box center [537, 238] width 38 height 10
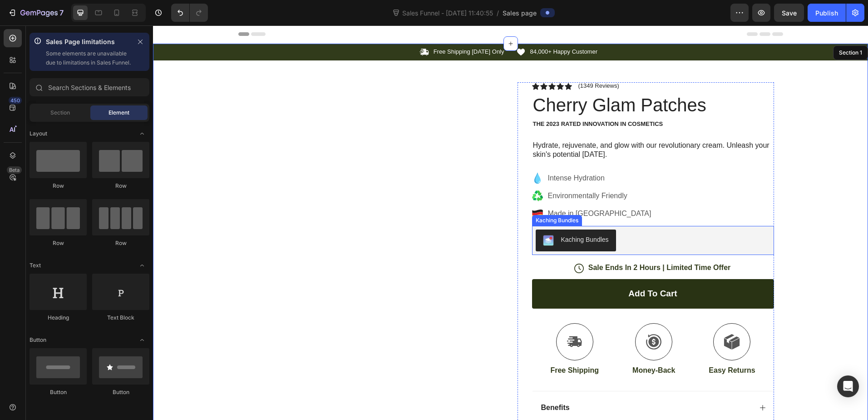
scroll to position [0, 0]
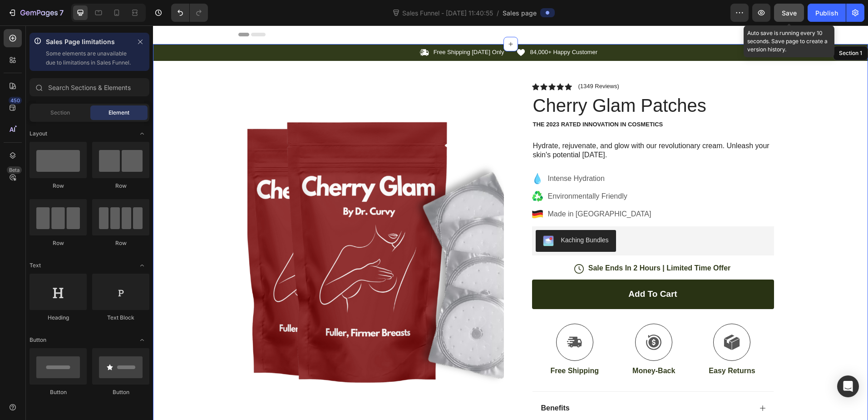
click at [796, 13] on span "Save" at bounding box center [789, 13] width 15 height 8
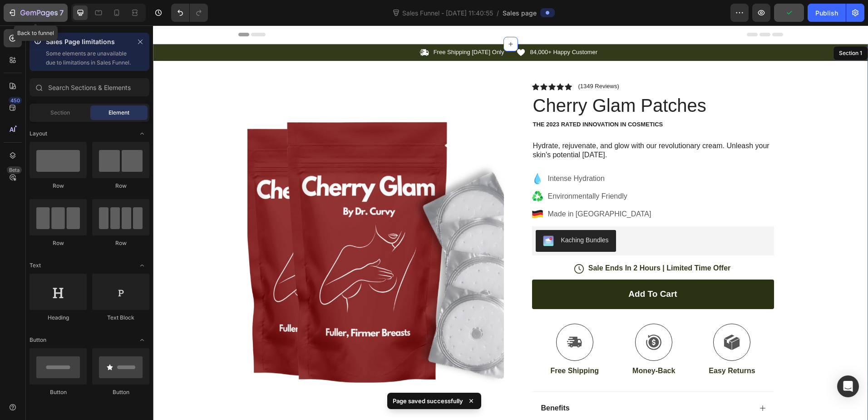
click at [12, 11] on icon "button" at bounding box center [12, 12] width 9 height 9
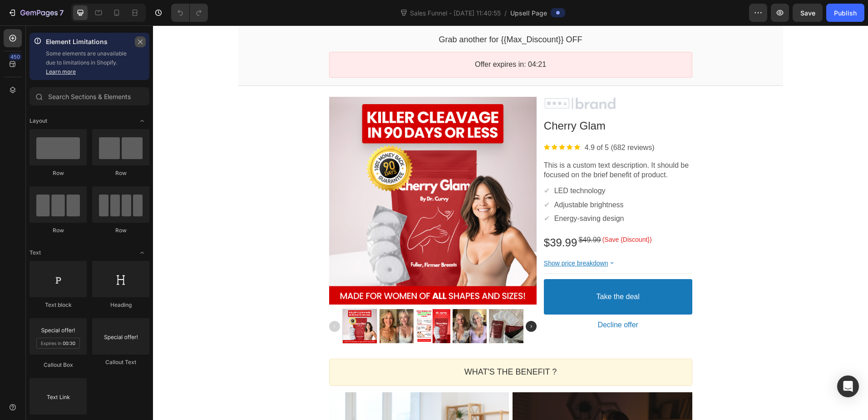
click at [136, 43] on button "button" at bounding box center [140, 41] width 11 height 11
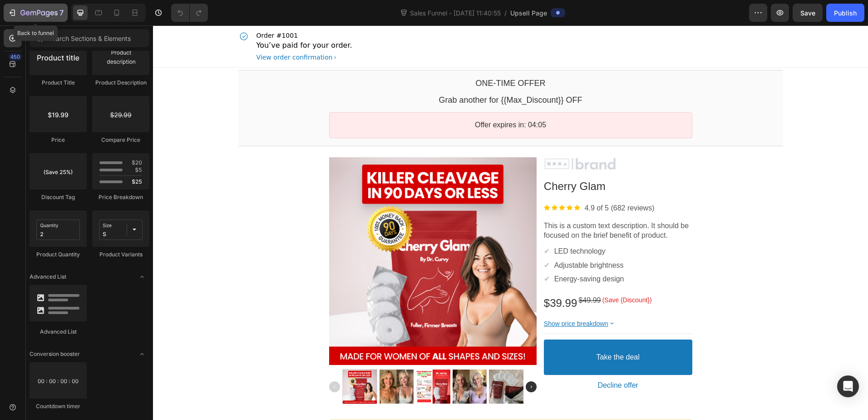
click at [20, 10] on div "7" at bounding box center [36, 12] width 56 height 11
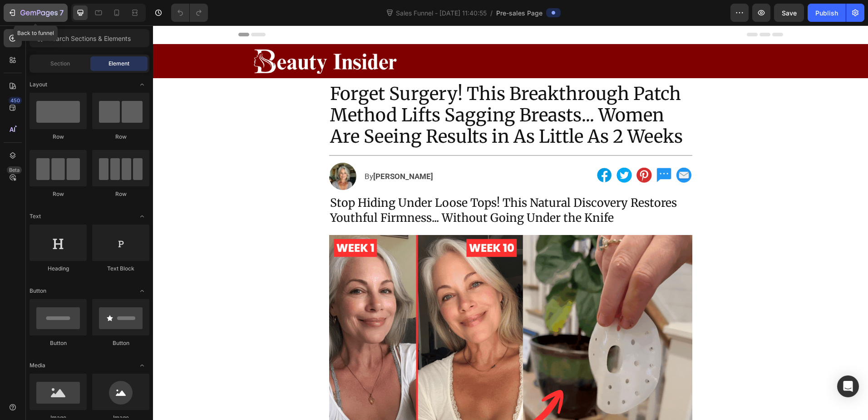
click at [5, 10] on button "7" at bounding box center [36, 13] width 64 height 18
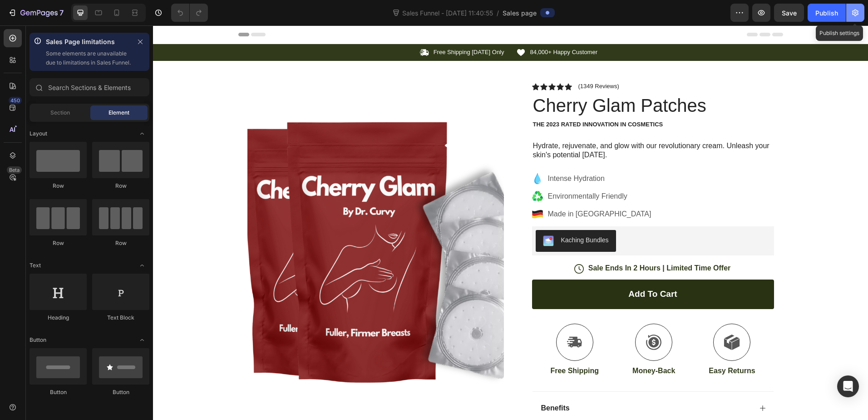
click at [858, 15] on icon "button" at bounding box center [856, 13] width 6 height 7
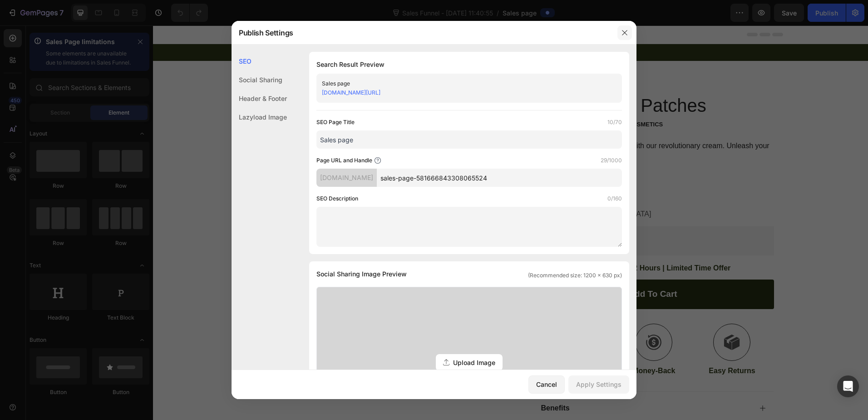
click at [624, 30] on icon "button" at bounding box center [624, 32] width 7 height 7
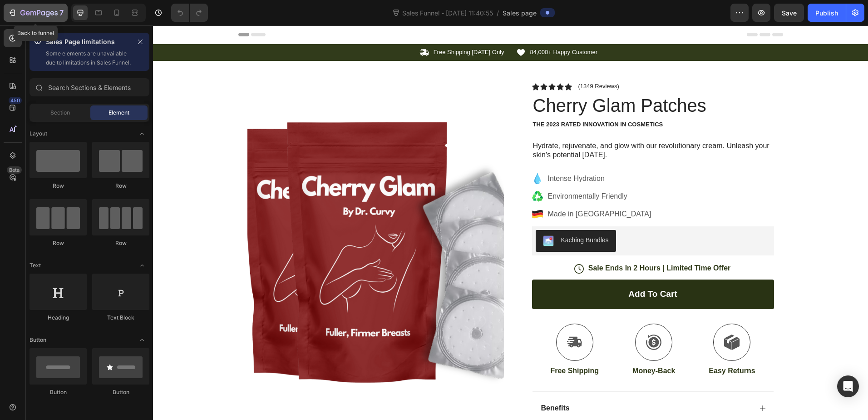
click at [12, 13] on icon "button" at bounding box center [12, 12] width 9 height 9
click at [733, 13] on button "button" at bounding box center [740, 13] width 18 height 18
click at [854, 12] on icon "button" at bounding box center [855, 12] width 9 height 9
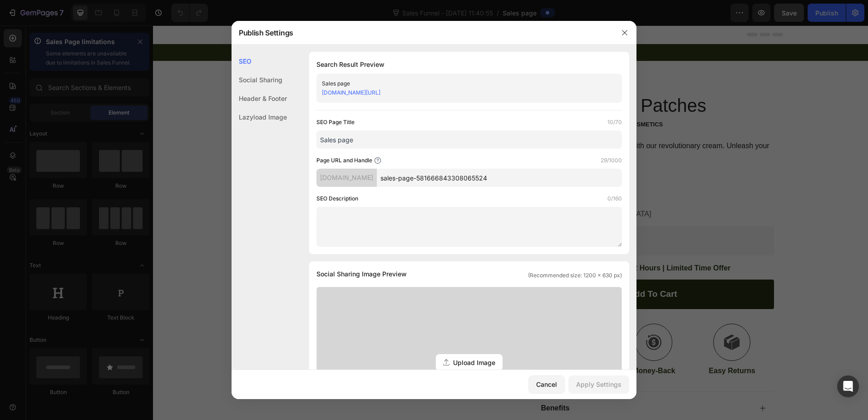
drag, startPoint x: 628, startPoint y: 31, endPoint x: 788, endPoint y: 17, distance: 161.4
click at [628, 31] on icon "button" at bounding box center [624, 32] width 7 height 7
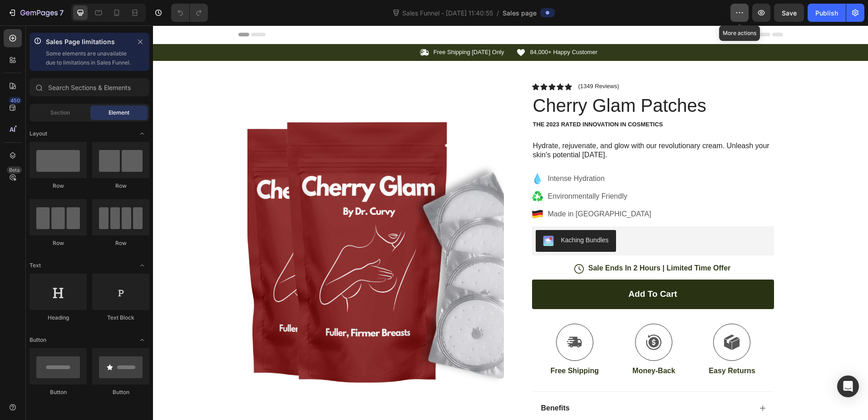
click at [745, 13] on button "button" at bounding box center [740, 13] width 18 height 18
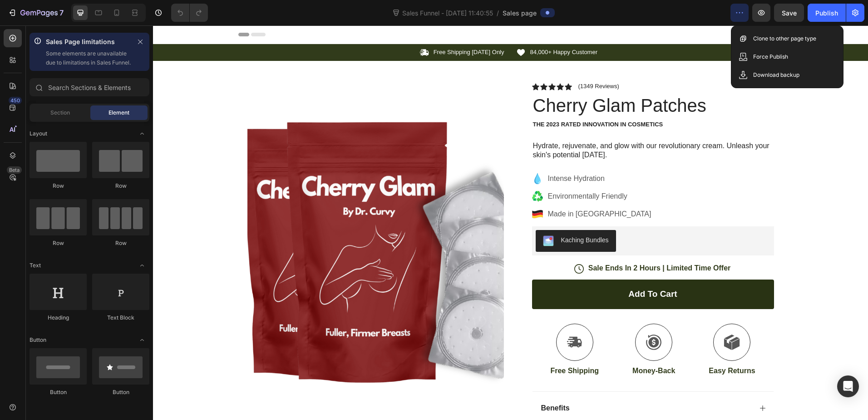
click at [745, 13] on button "button" at bounding box center [740, 13] width 18 height 18
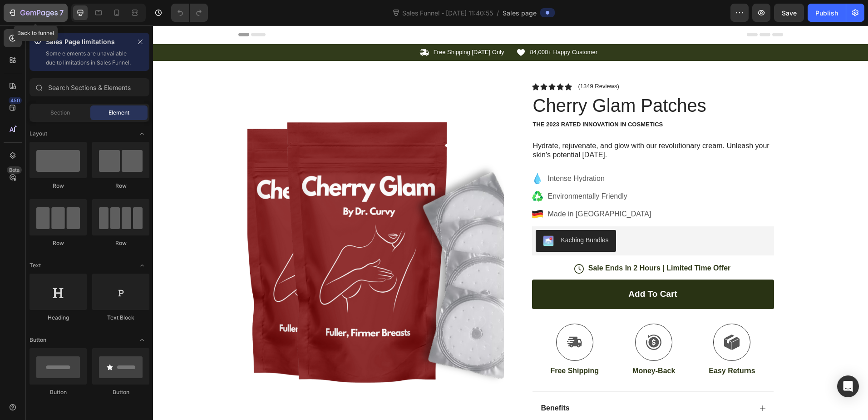
click at [12, 14] on icon "button" at bounding box center [12, 12] width 9 height 9
click at [739, 14] on icon "button" at bounding box center [739, 12] width 9 height 9
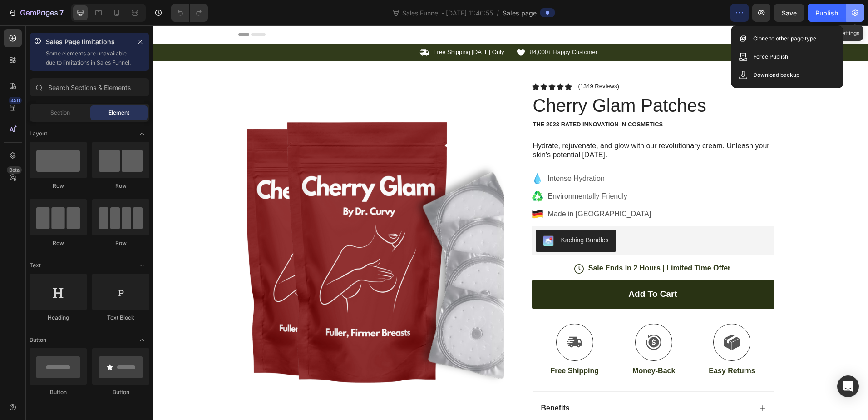
click at [857, 12] on icon "button" at bounding box center [855, 12] width 9 height 9
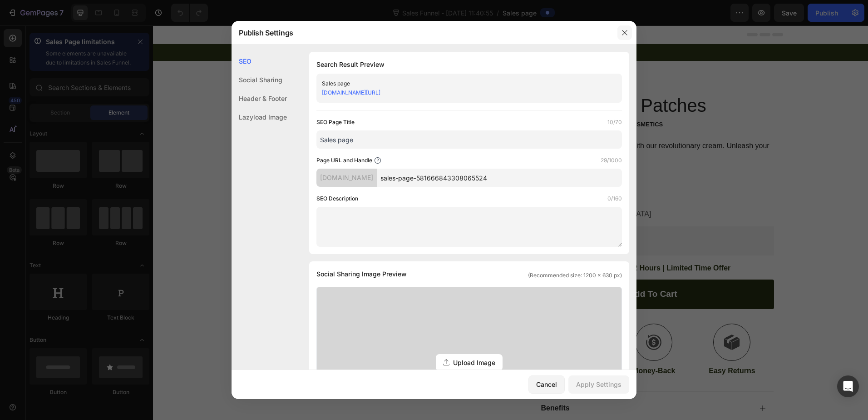
click at [627, 30] on icon "button" at bounding box center [624, 32] width 7 height 7
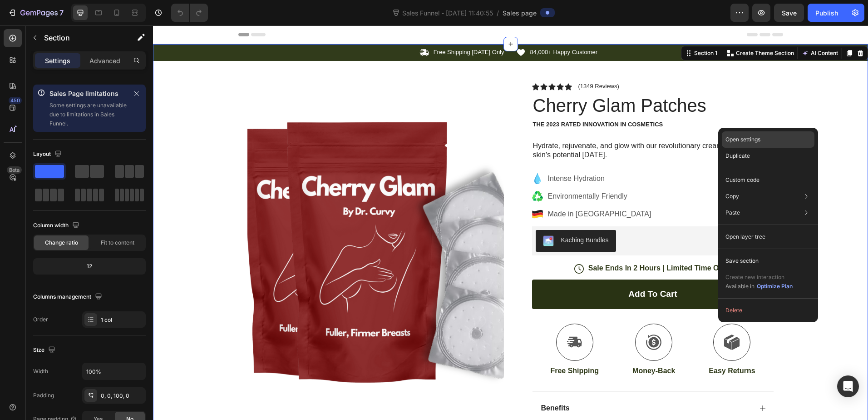
drag, startPoint x: 738, startPoint y: 137, endPoint x: 585, endPoint y: 111, distance: 154.7
click at [738, 137] on p "Open settings" at bounding box center [743, 139] width 35 height 8
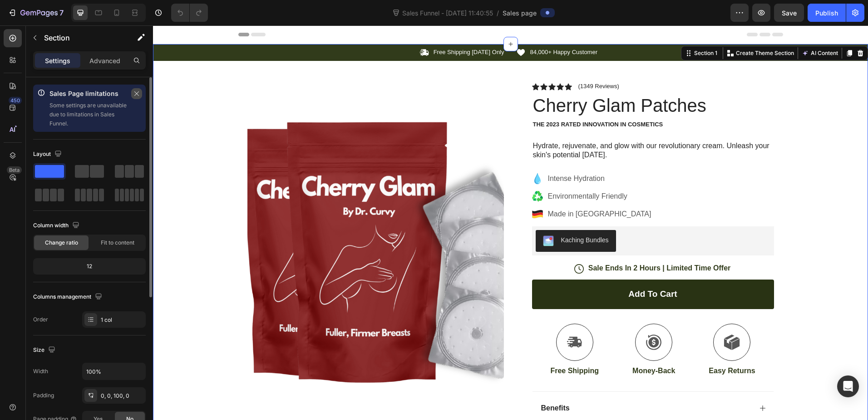
click at [138, 95] on icon "button" at bounding box center [137, 93] width 6 height 6
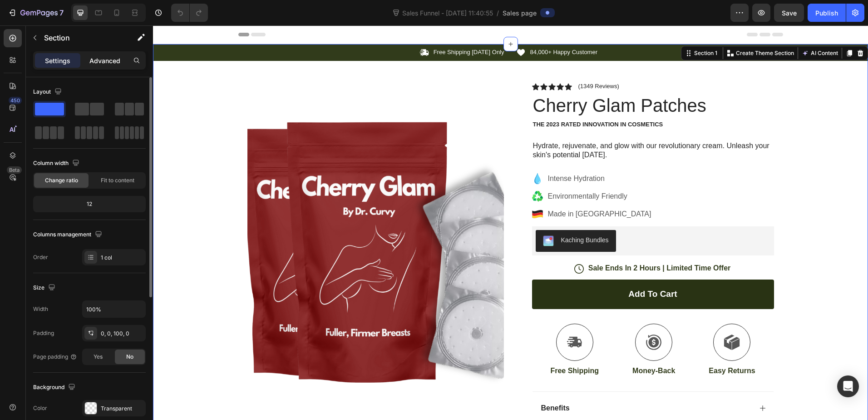
click at [94, 61] on p "Advanced" at bounding box center [104, 61] width 31 height 10
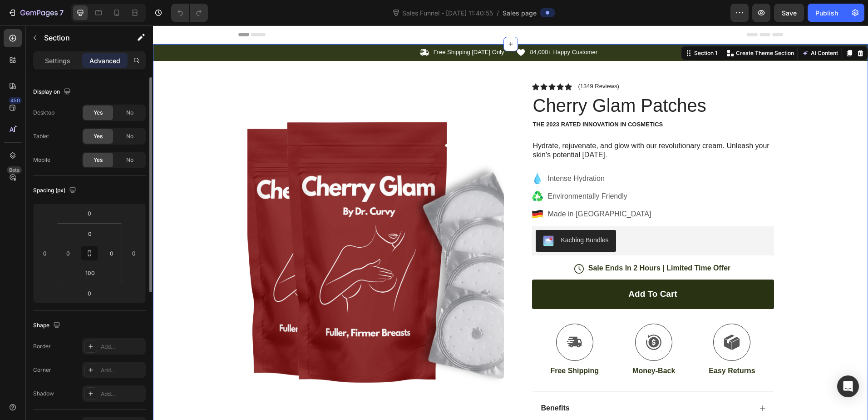
click at [61, 61] on p "Settings" at bounding box center [57, 61] width 25 height 10
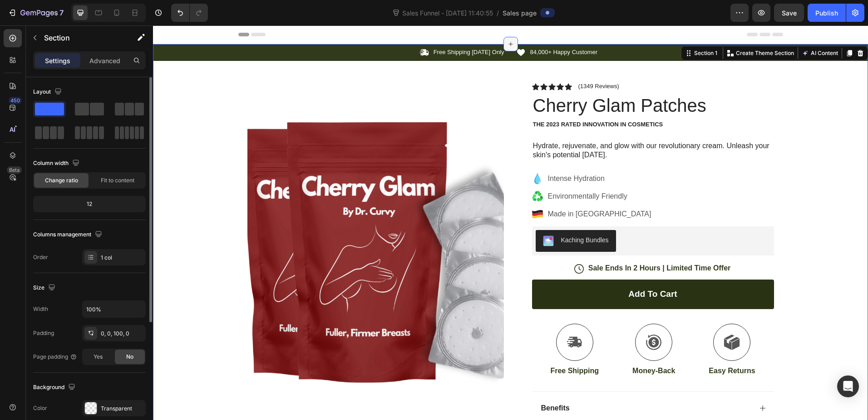
click at [511, 41] on icon at bounding box center [510, 43] width 7 height 7
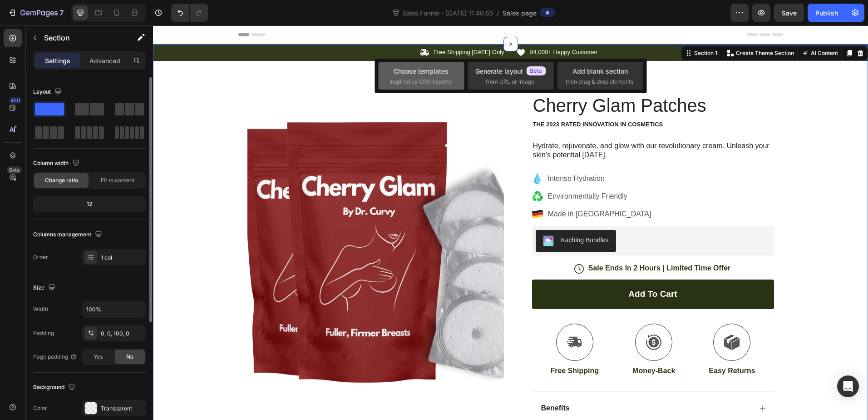
click at [439, 75] on div "Choose templates" at bounding box center [421, 71] width 55 height 10
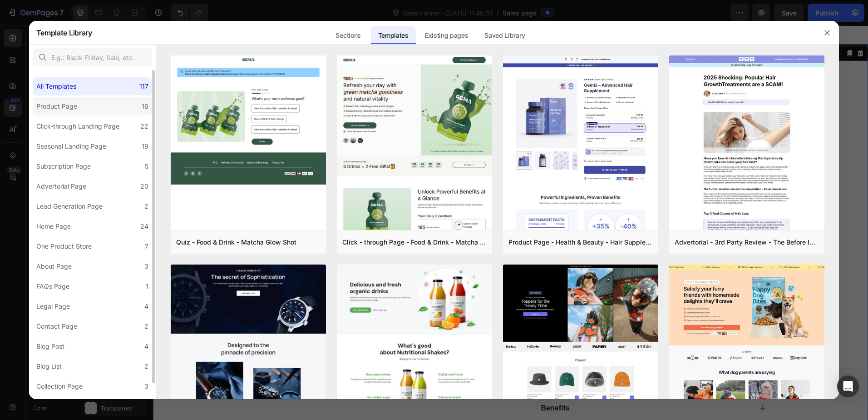
click at [73, 108] on div "Product Page" at bounding box center [56, 106] width 41 height 11
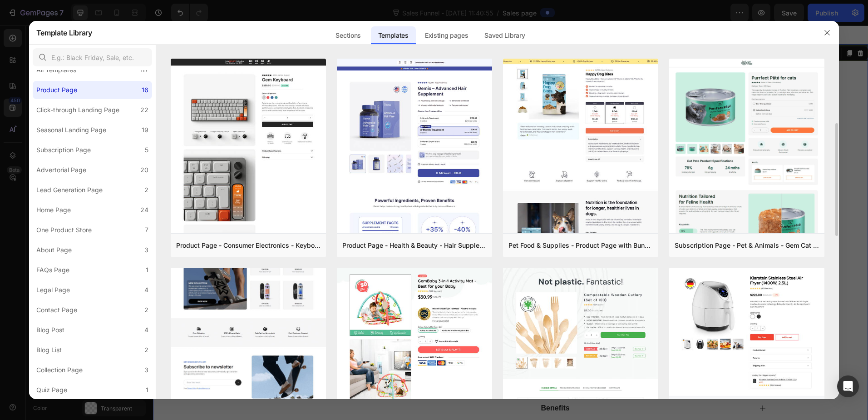
scroll to position [176, 0]
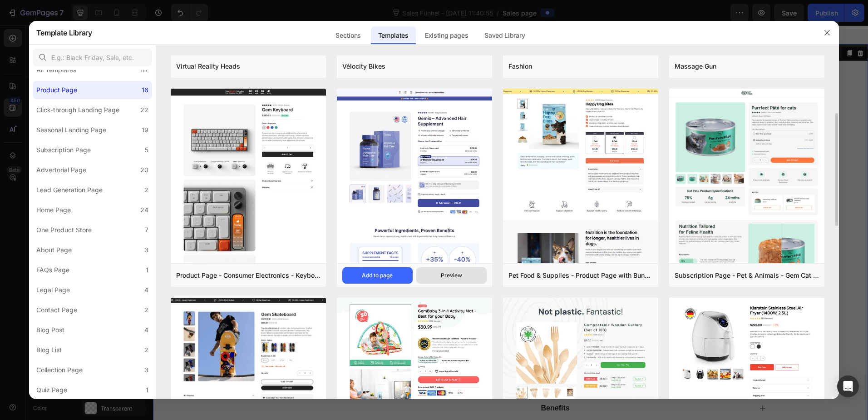
click at [454, 277] on div "Preview" at bounding box center [451, 275] width 21 height 8
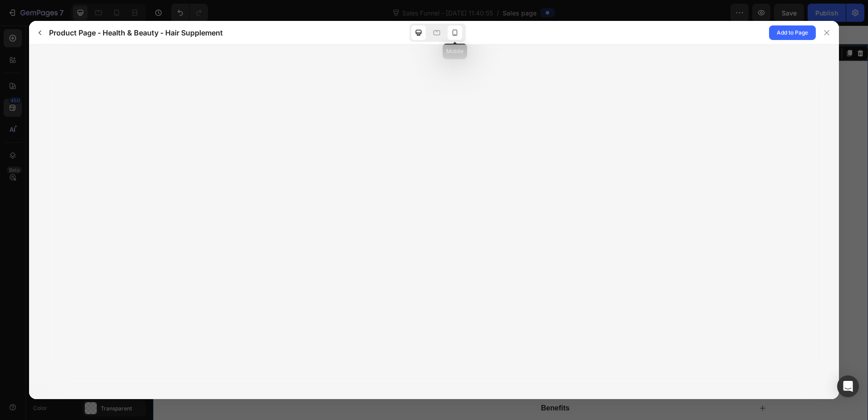
click at [455, 34] on icon at bounding box center [455, 33] width 5 height 6
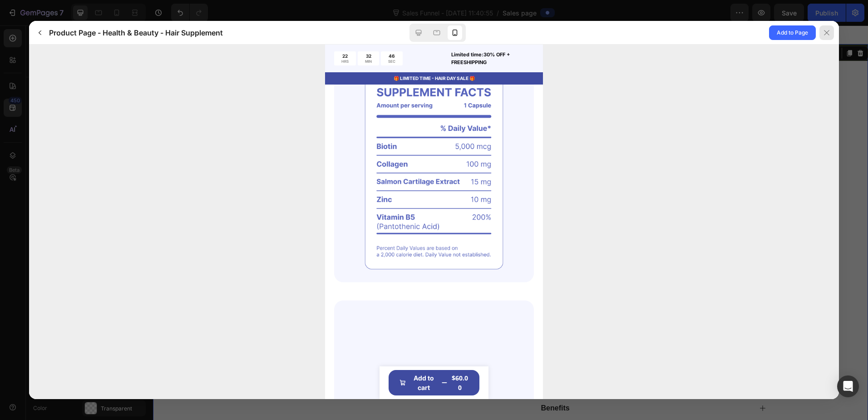
scroll to position [802, 0]
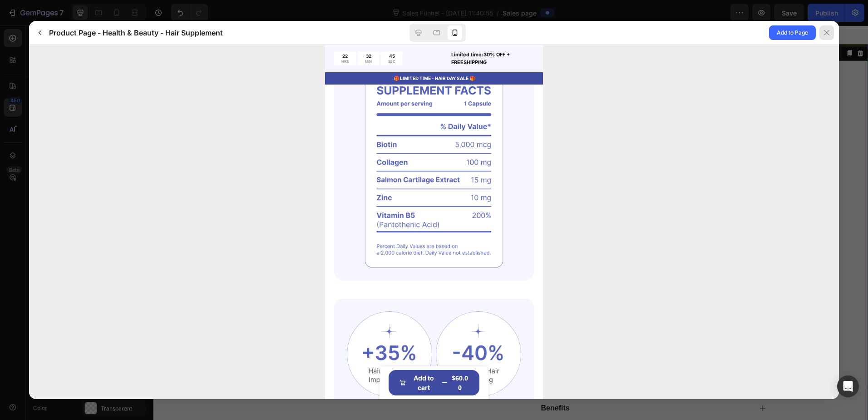
click at [829, 26] on div at bounding box center [827, 32] width 15 height 15
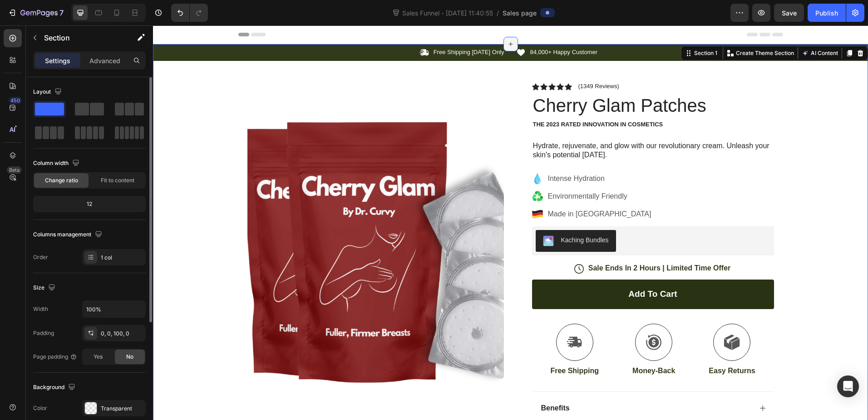
click at [510, 44] on icon at bounding box center [510, 43] width 7 height 7
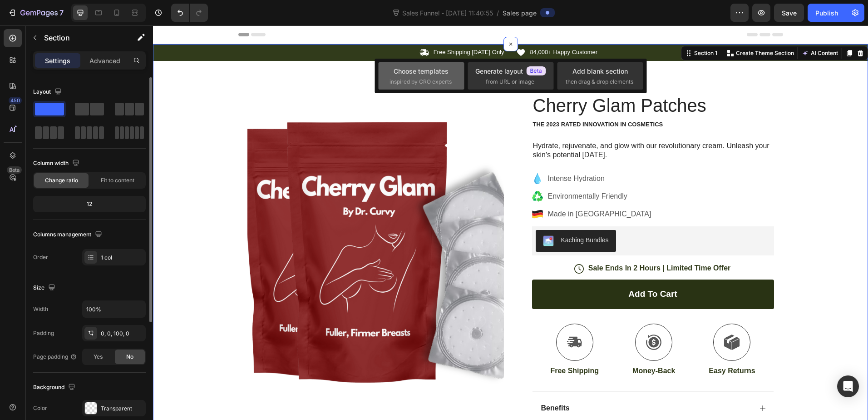
click at [441, 78] on span "inspired by CRO experts" at bounding box center [421, 82] width 62 height 8
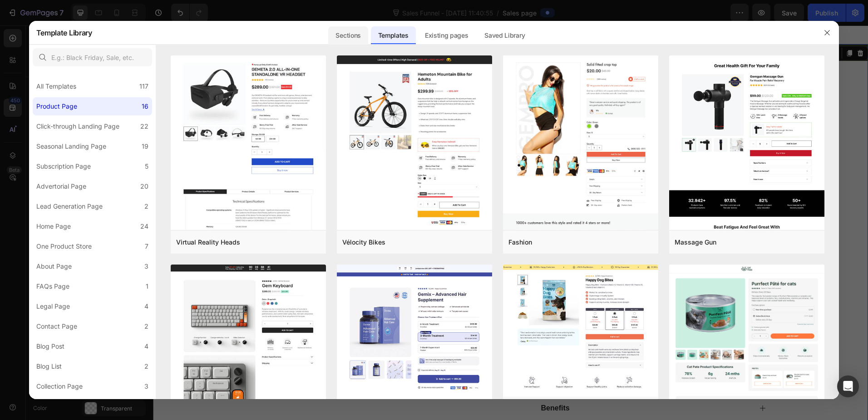
click at [342, 33] on div "Sections" at bounding box center [348, 35] width 40 height 18
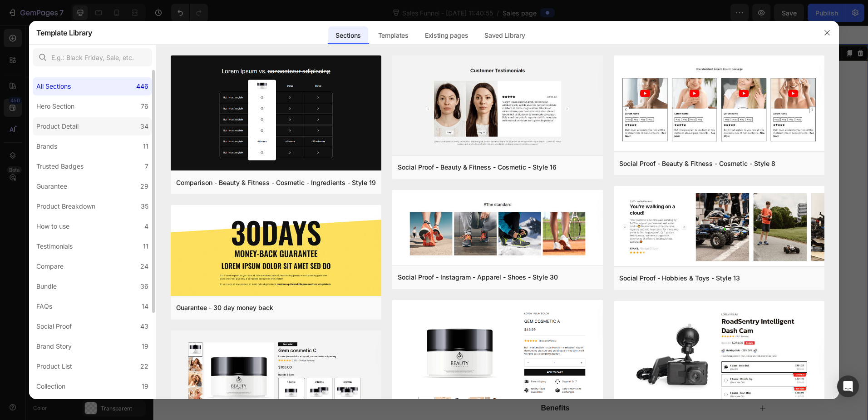
click at [87, 126] on label "Product Detail 34" at bounding box center [92, 126] width 119 height 18
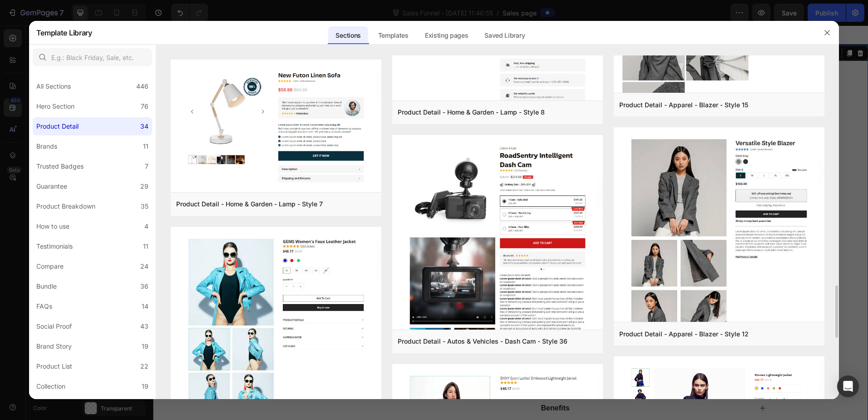
scroll to position [1699, 0]
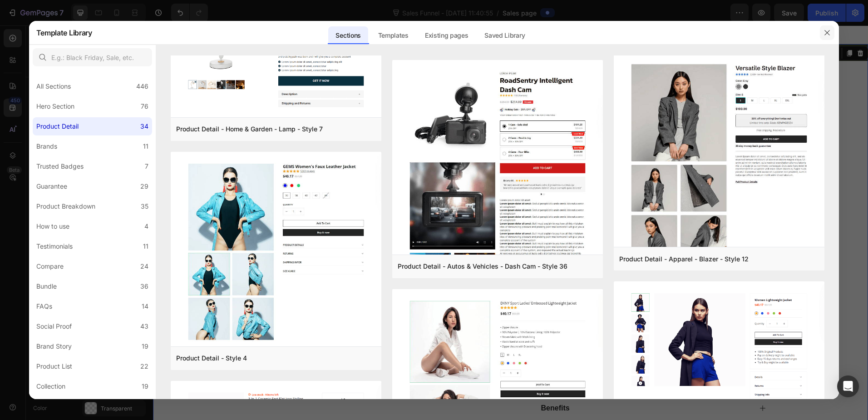
click at [830, 30] on icon "button" at bounding box center [827, 32] width 7 height 7
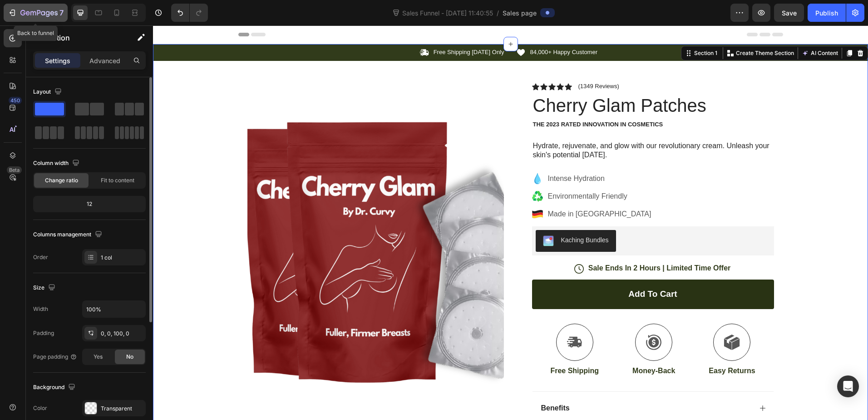
click at [30, 13] on icon "button" at bounding box center [32, 13] width 5 height 4
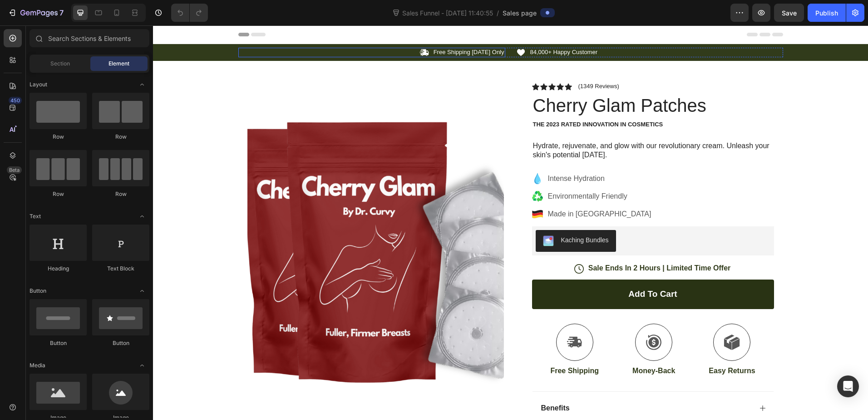
click at [267, 91] on img at bounding box center [376, 254] width 257 height 342
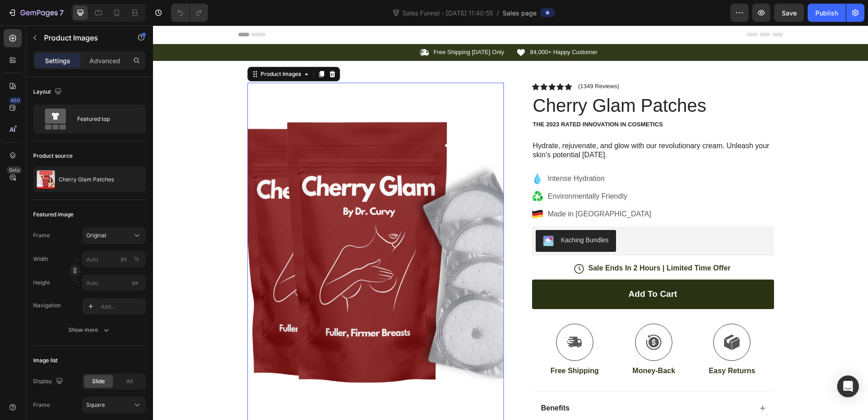
click at [611, 15] on div "Sales Funnel - [DATE] 11:40:55 / Sales page" at bounding box center [473, 13] width 516 height 18
click at [230, 89] on div "Icon Free Shipping [DATE] Only Text Block Row Icon 84,000+ Happy Customer Text …" at bounding box center [510, 330] width 715 height 572
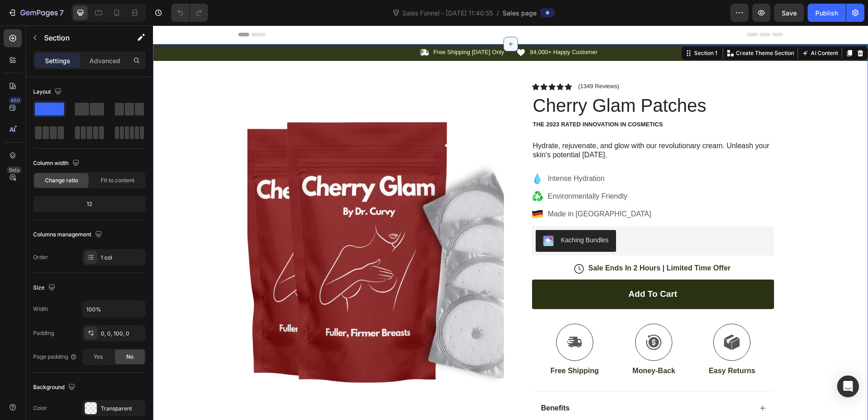
click at [507, 46] on icon at bounding box center [510, 43] width 7 height 7
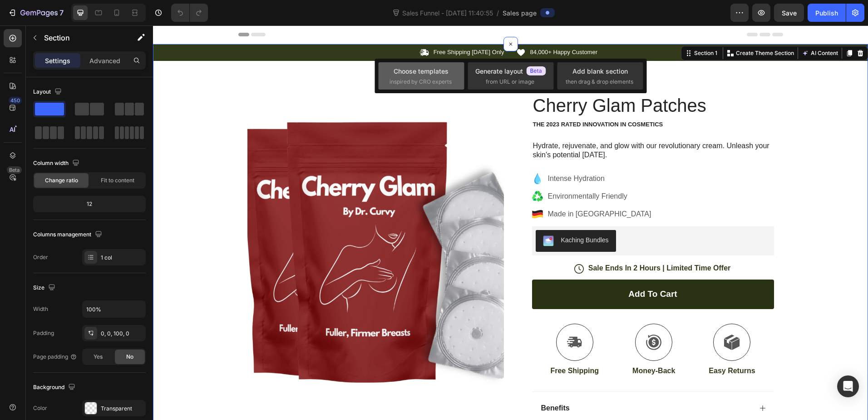
click at [435, 78] on span "inspired by CRO experts" at bounding box center [421, 82] width 62 height 8
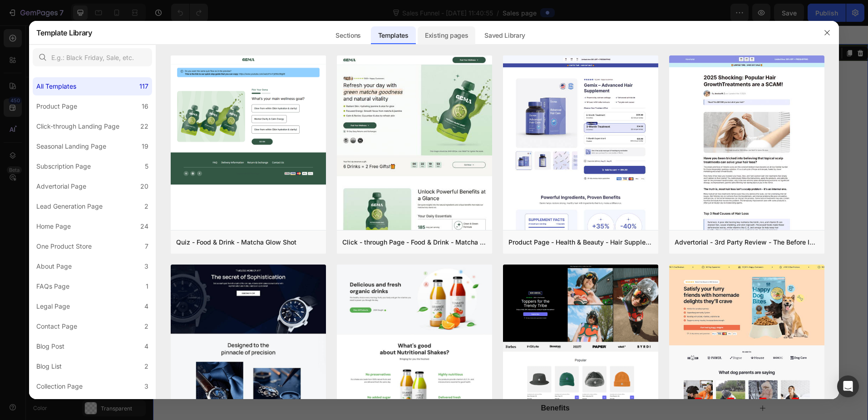
click at [442, 36] on div "Existing pages" at bounding box center [447, 35] width 58 height 18
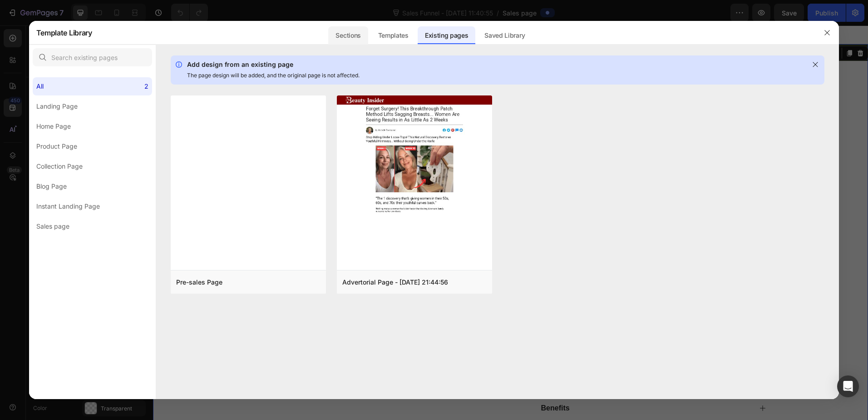
click at [356, 34] on div "Sections" at bounding box center [348, 35] width 40 height 18
